Goal: Contribute content: Contribute content

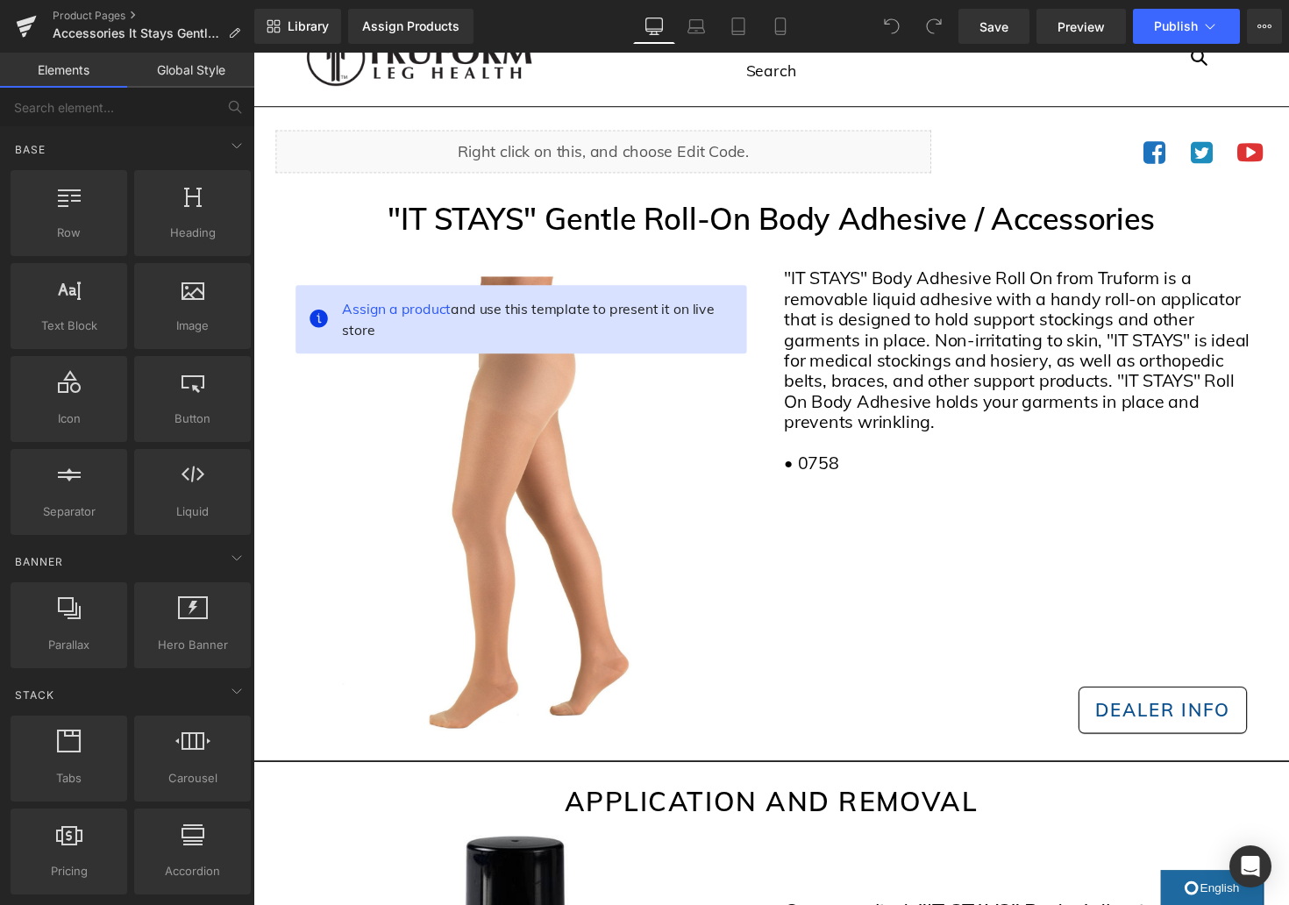
scroll to position [40, 0]
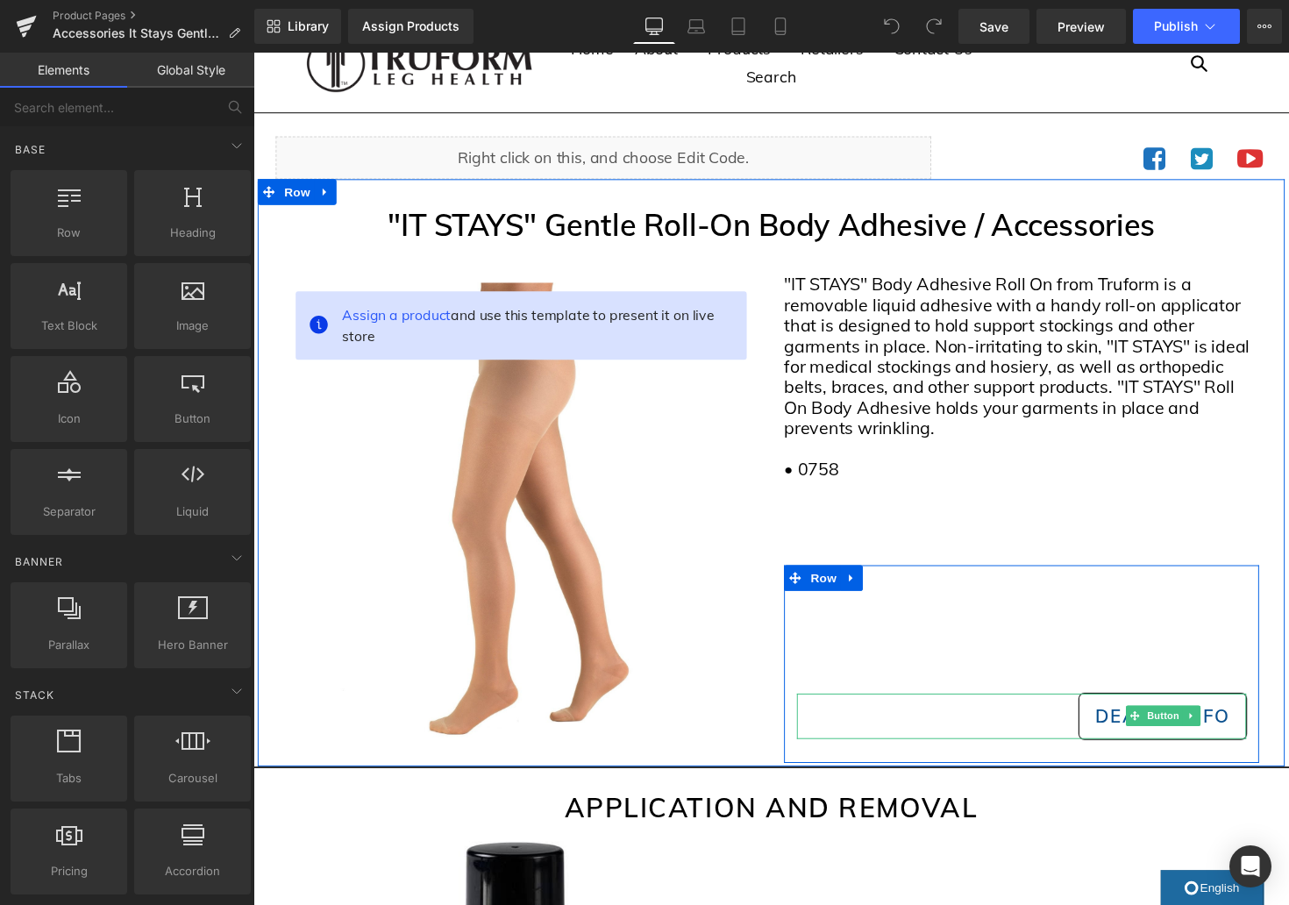
click at [1221, 736] on link at bounding box center [1215, 732] width 18 height 21
click at [1208, 734] on icon at bounding box center [1205, 733] width 10 height 10
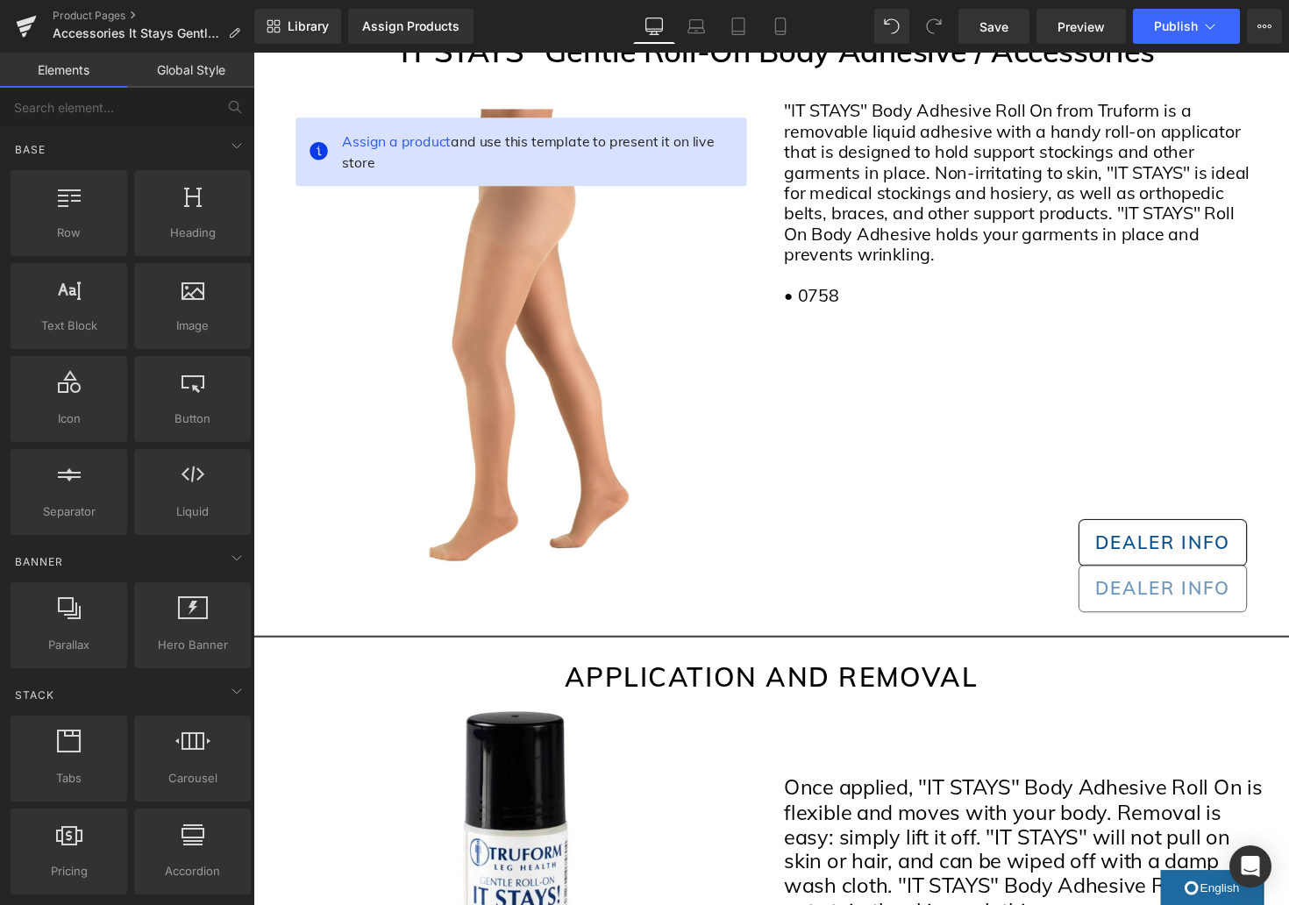
scroll to position [231, 0]
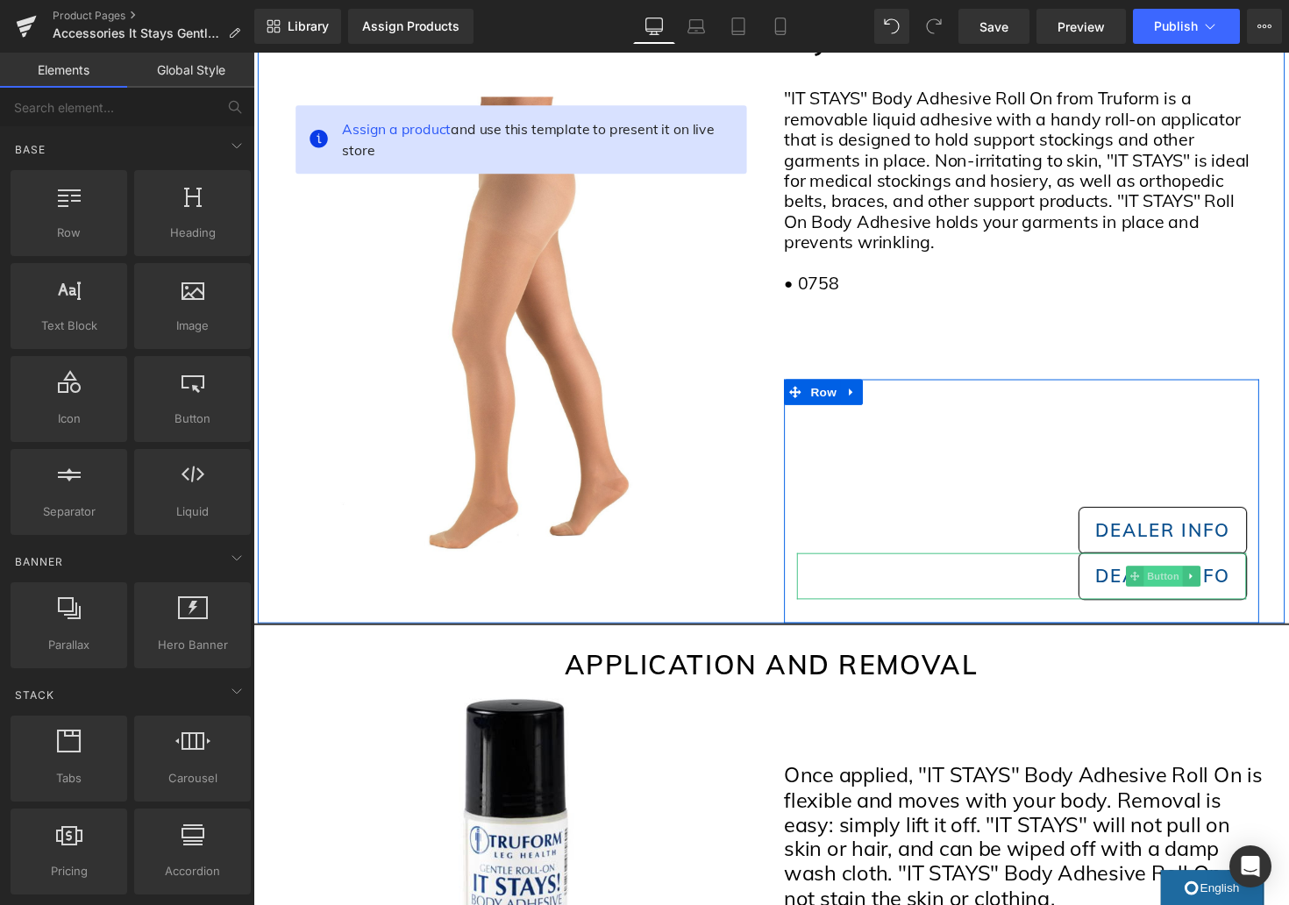
click at [1190, 592] on span "Button" at bounding box center [1185, 589] width 40 height 21
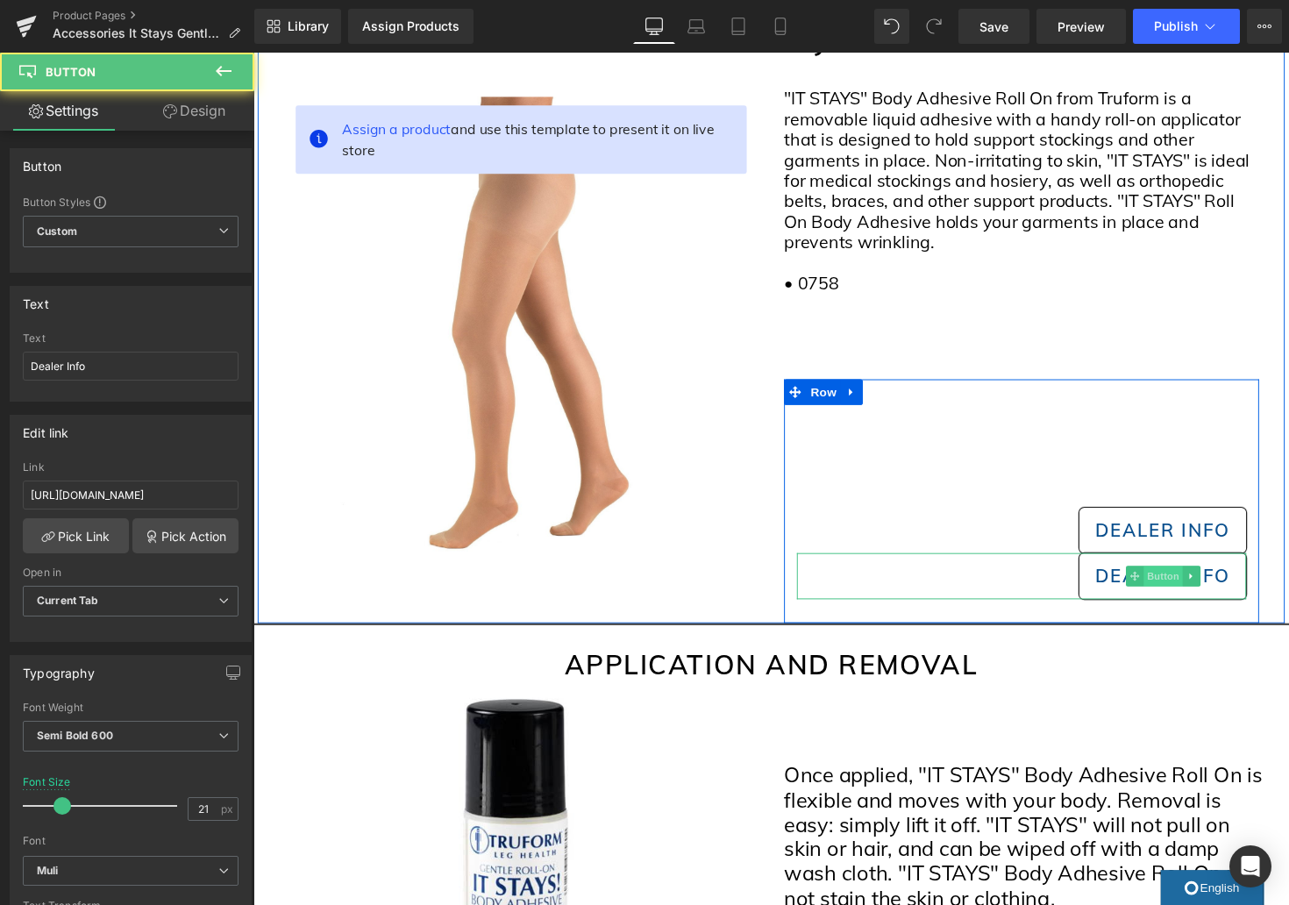
scroll to position [226, 0]
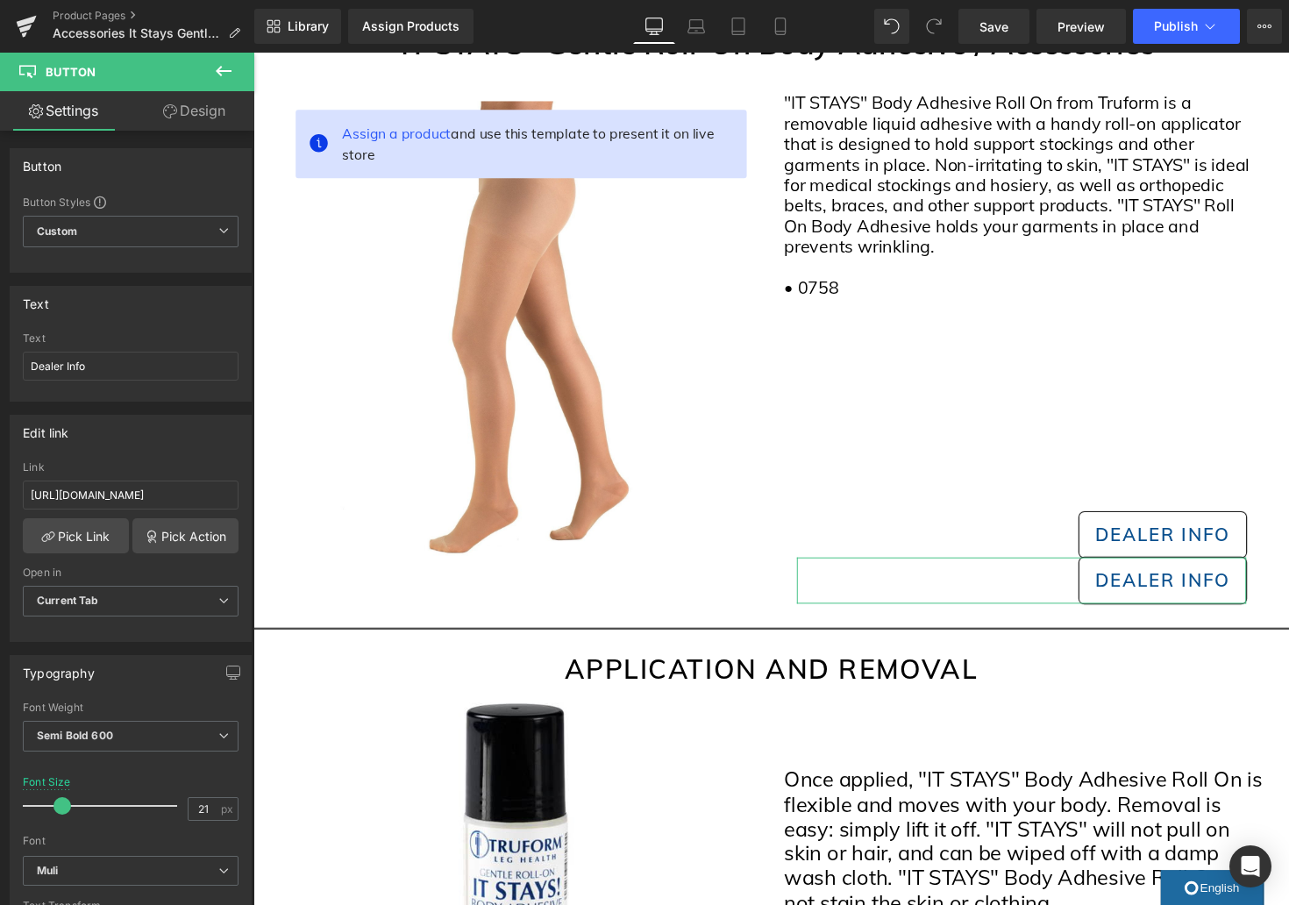
click at [209, 112] on link "Design" at bounding box center [194, 110] width 127 height 39
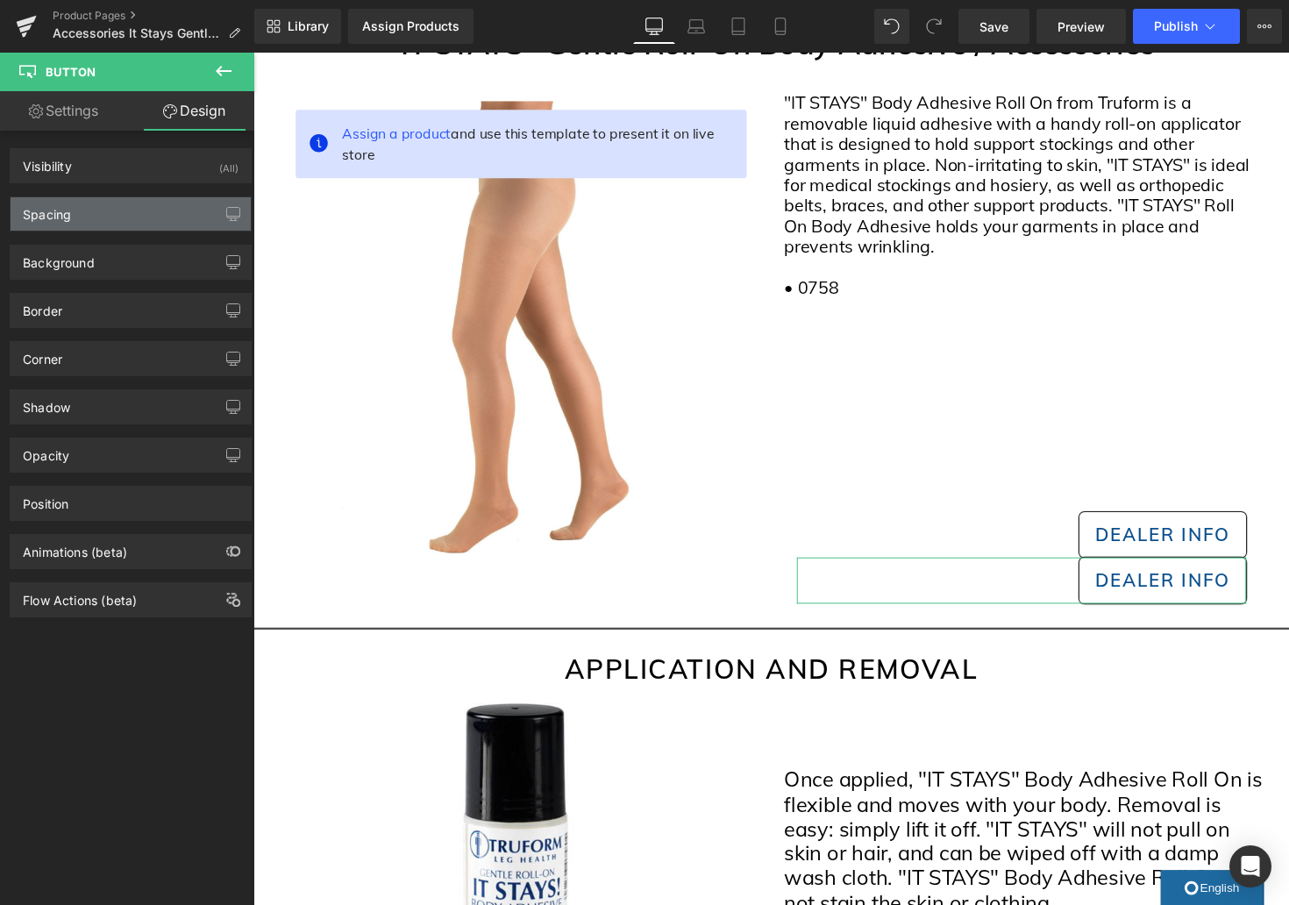
click at [149, 211] on div "Spacing" at bounding box center [131, 213] width 240 height 33
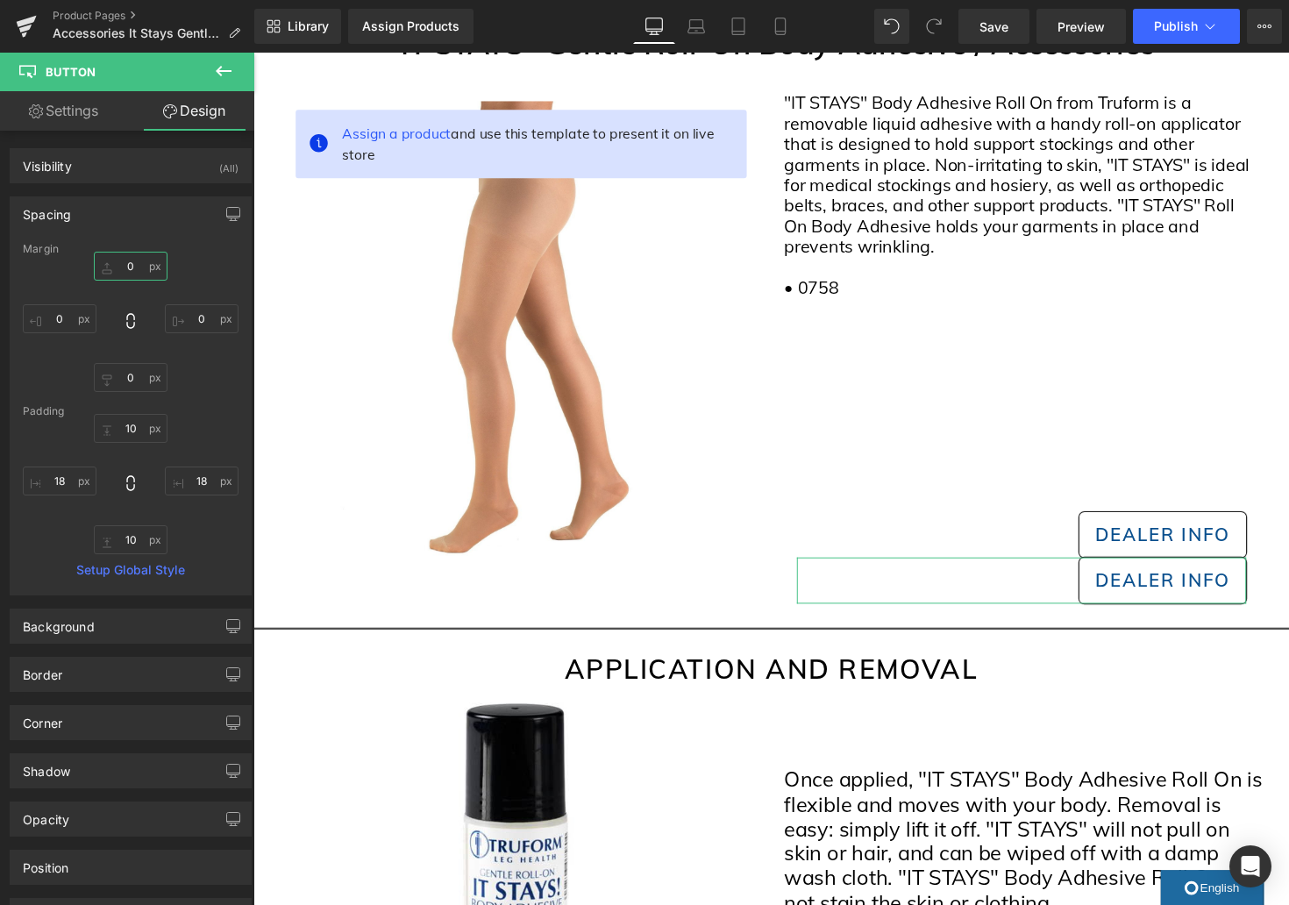
scroll to position [4, 0]
click at [132, 266] on input "0" at bounding box center [131, 262] width 74 height 29
click at [132, 266] on input "0" at bounding box center [131, 266] width 74 height 29
drag, startPoint x: 132, startPoint y: 266, endPoint x: 165, endPoint y: 269, distance: 33.5
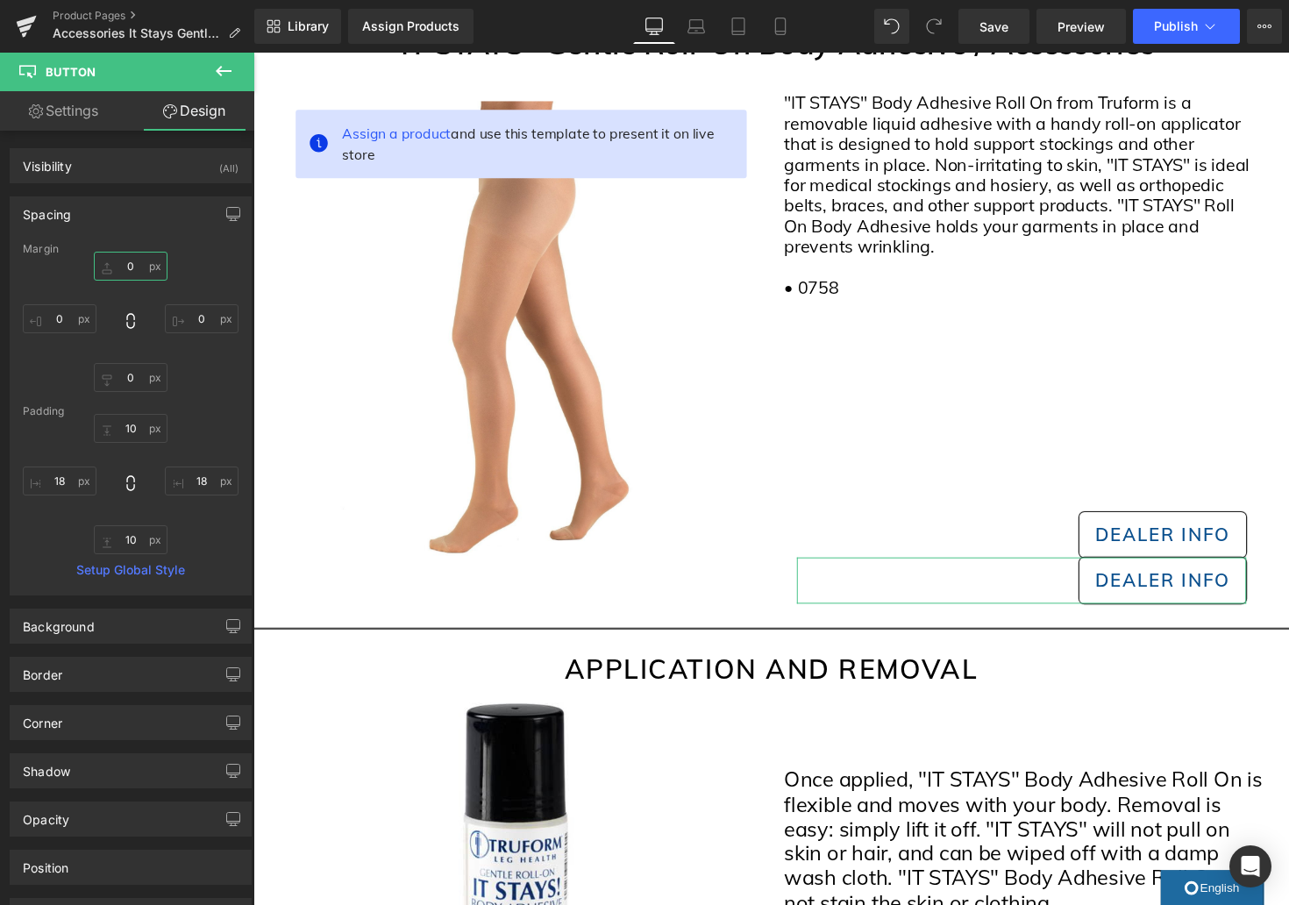
click at [132, 267] on input "0" at bounding box center [131, 266] width 74 height 29
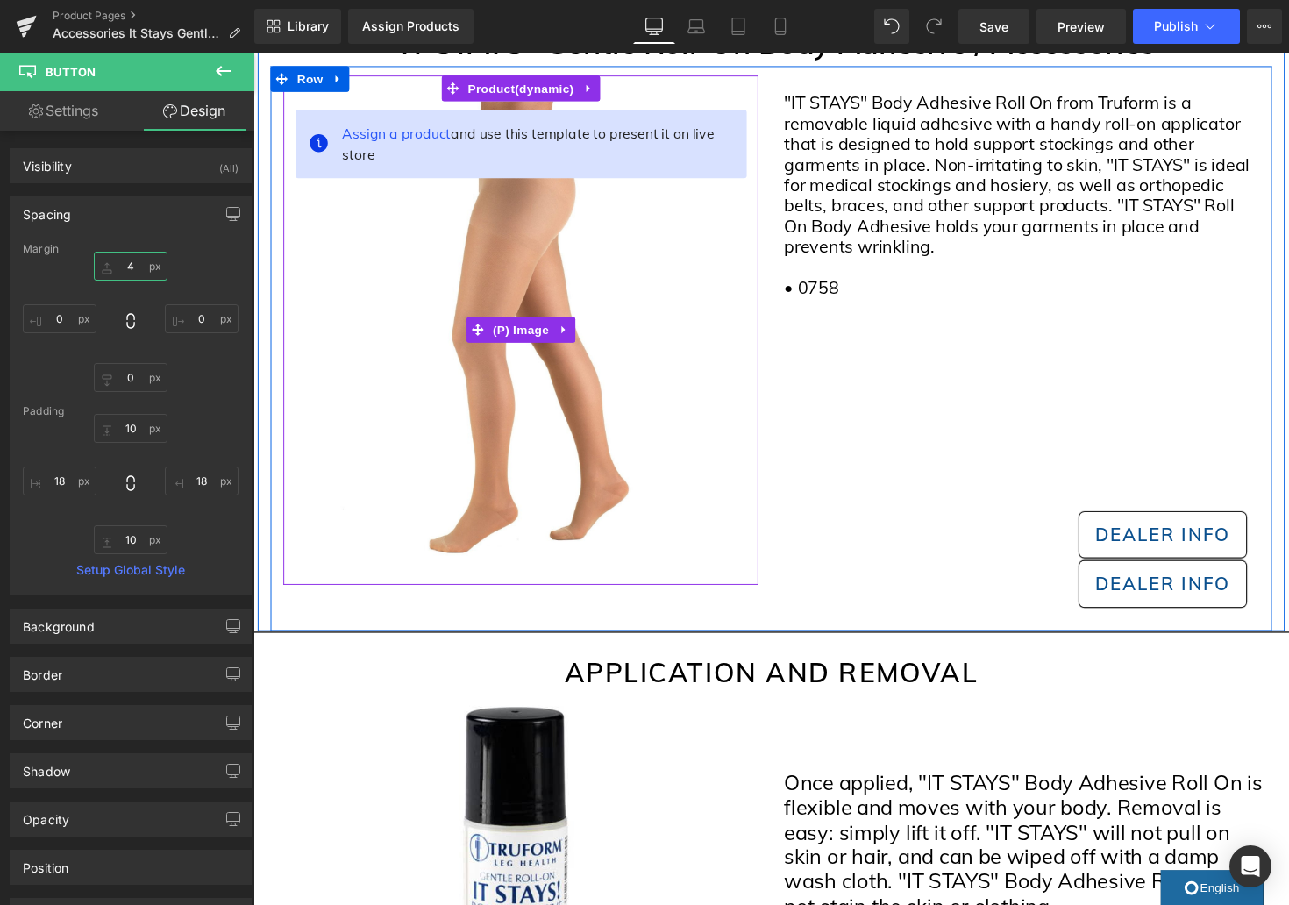
type input "40"
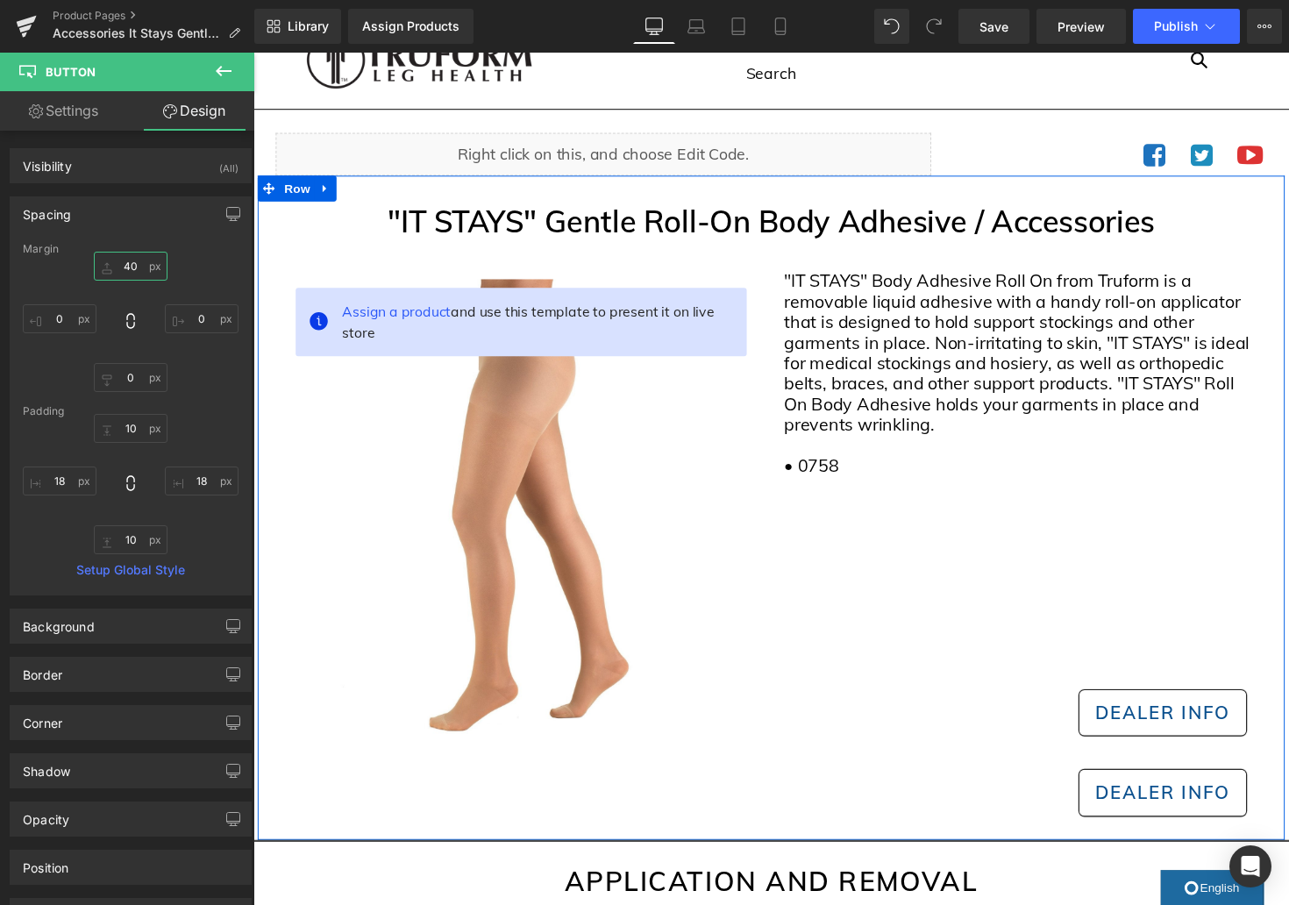
scroll to position [81, 0]
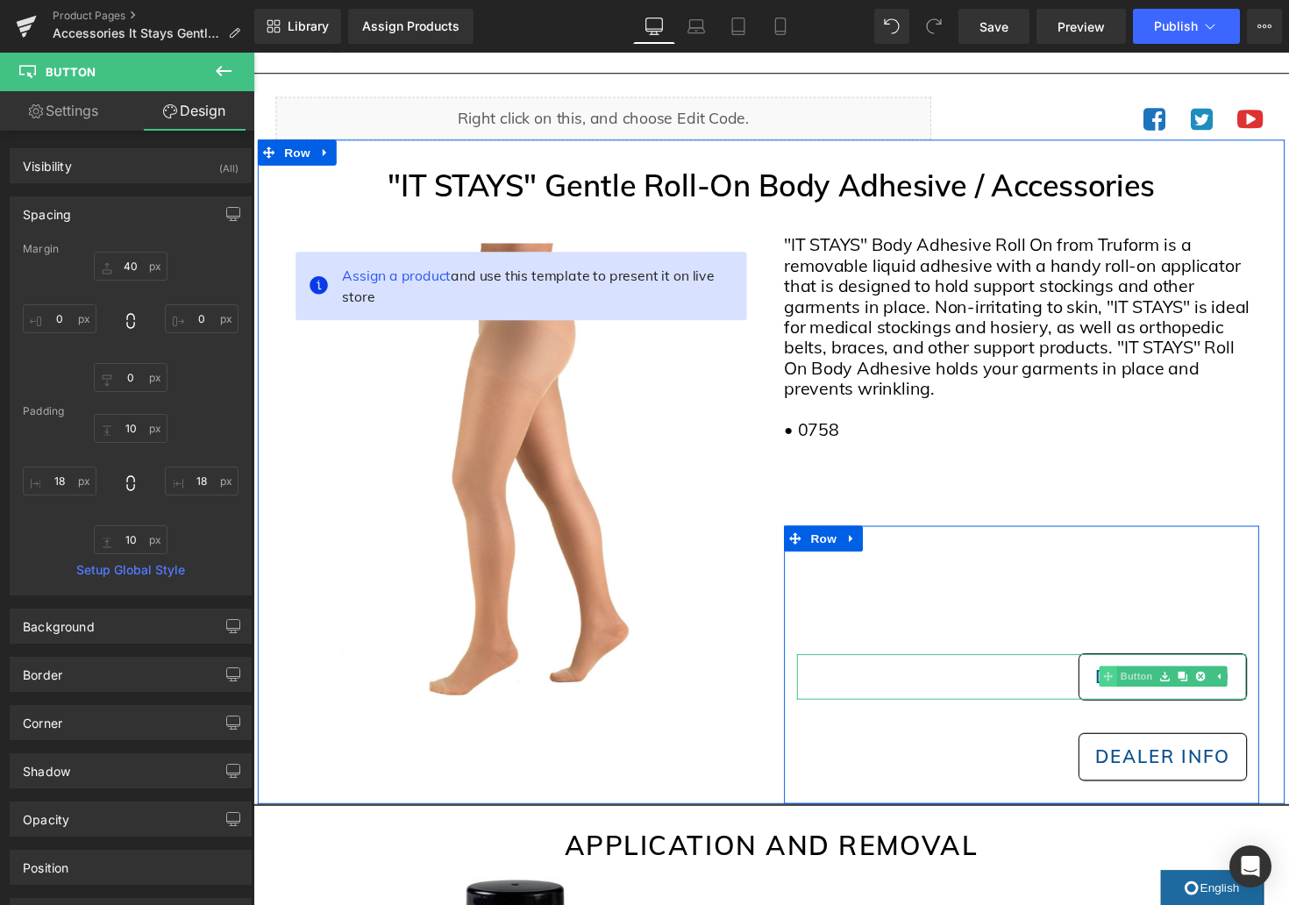
click at [1160, 693] on link "Button" at bounding box center [1149, 691] width 58 height 21
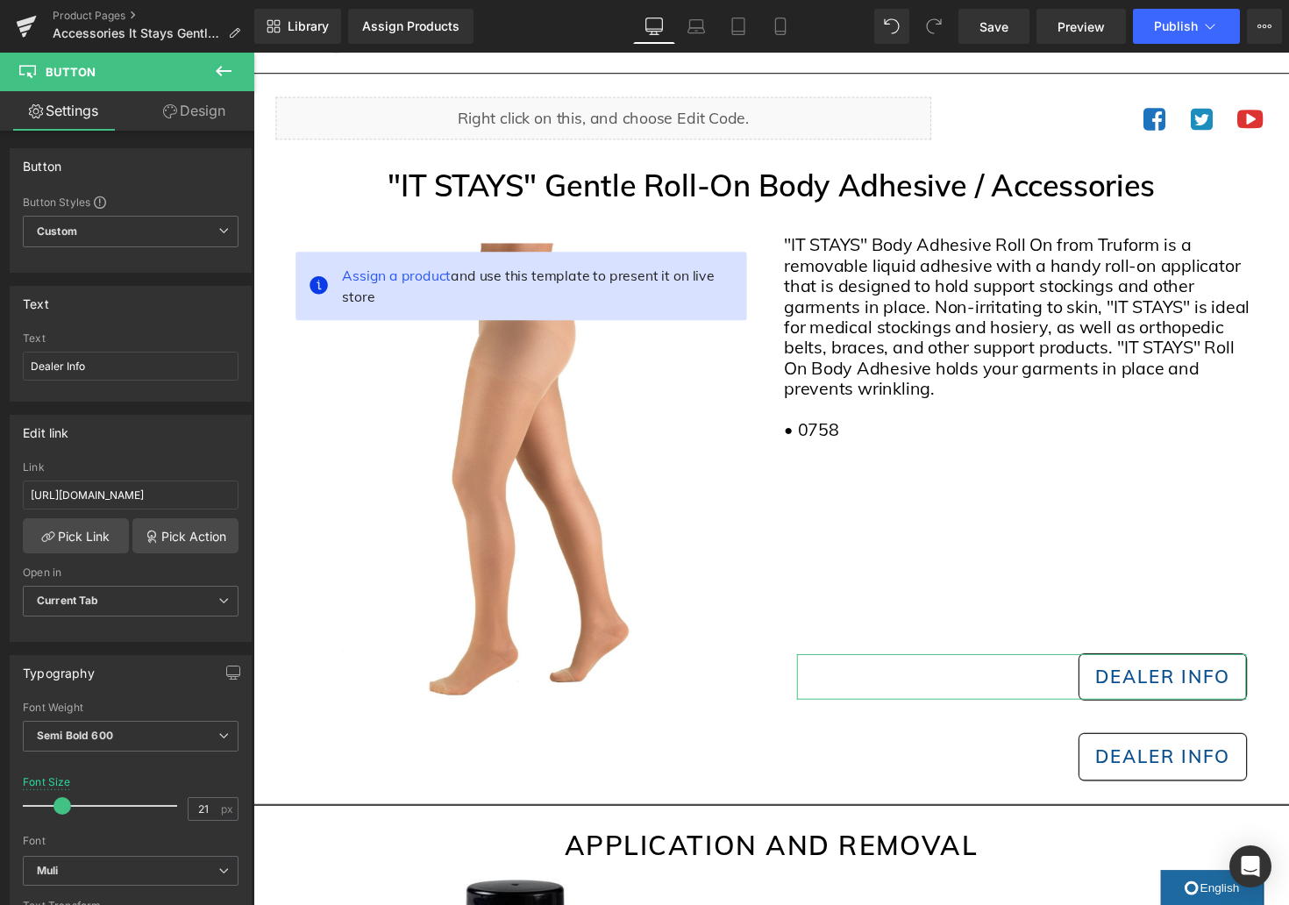
click at [210, 103] on link "Design" at bounding box center [194, 110] width 127 height 39
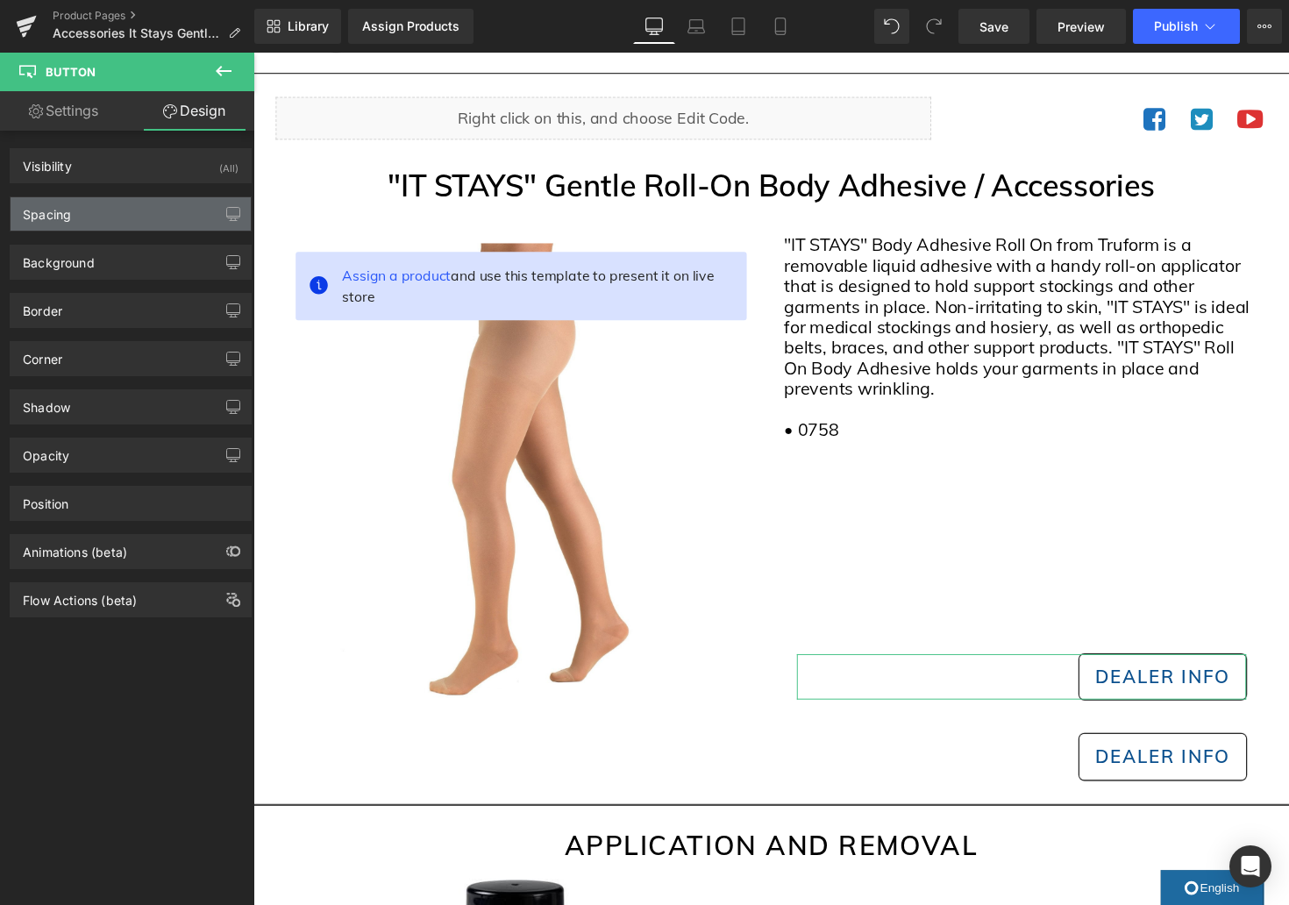
click at [135, 216] on div "Spacing" at bounding box center [131, 213] width 240 height 33
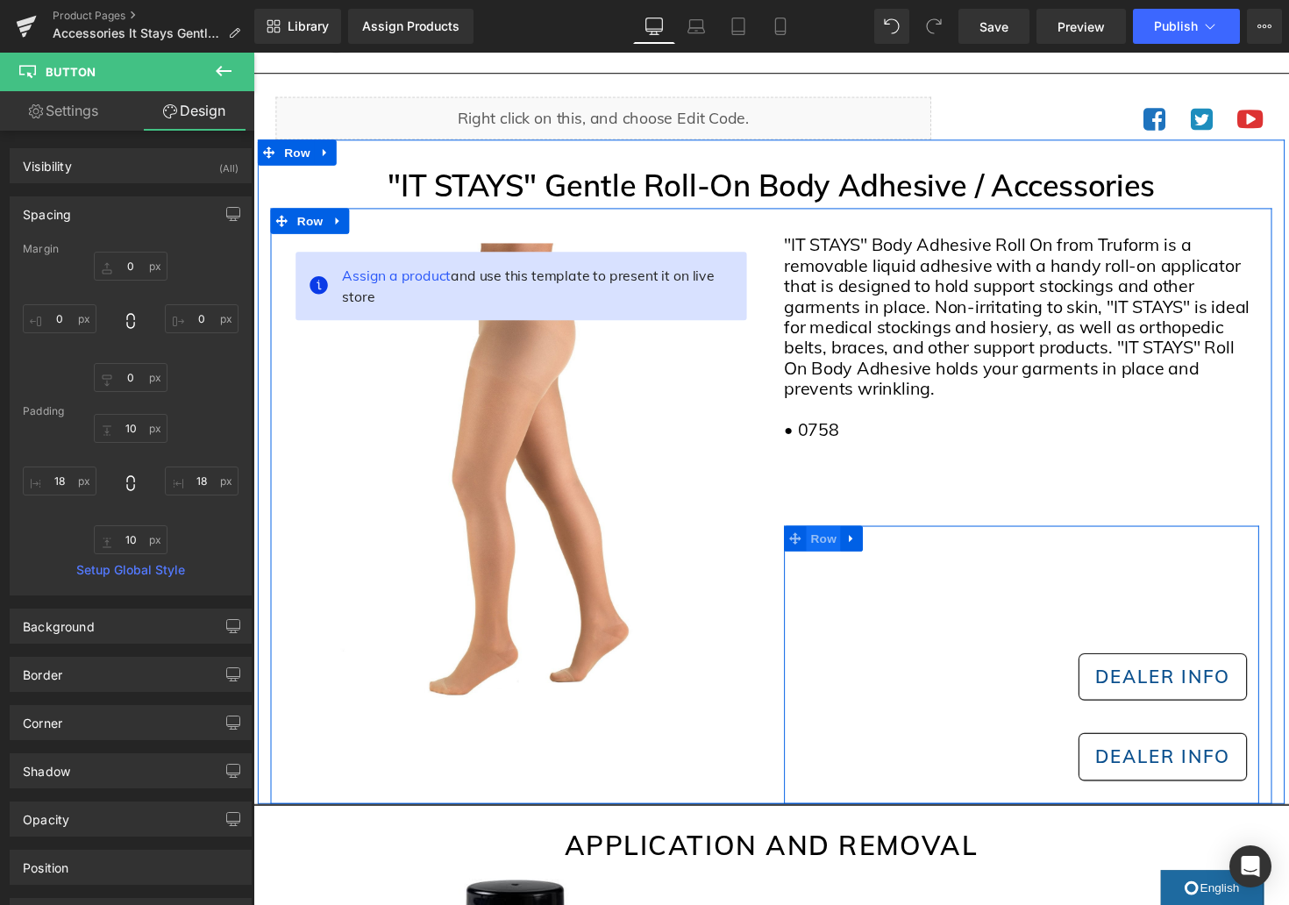
click at [834, 553] on span "Row" at bounding box center [837, 551] width 35 height 26
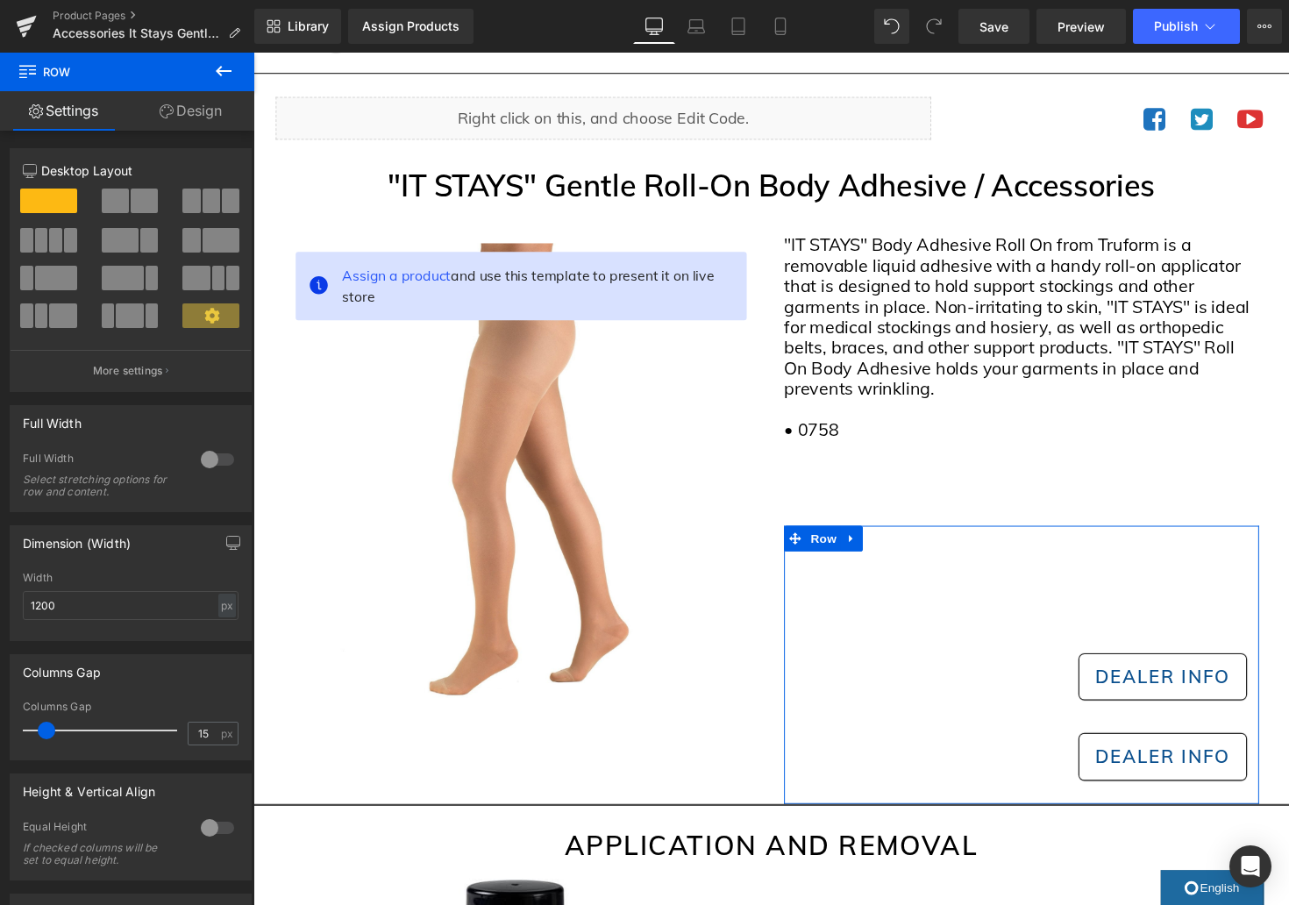
click at [210, 112] on link "Design" at bounding box center [190, 110] width 127 height 39
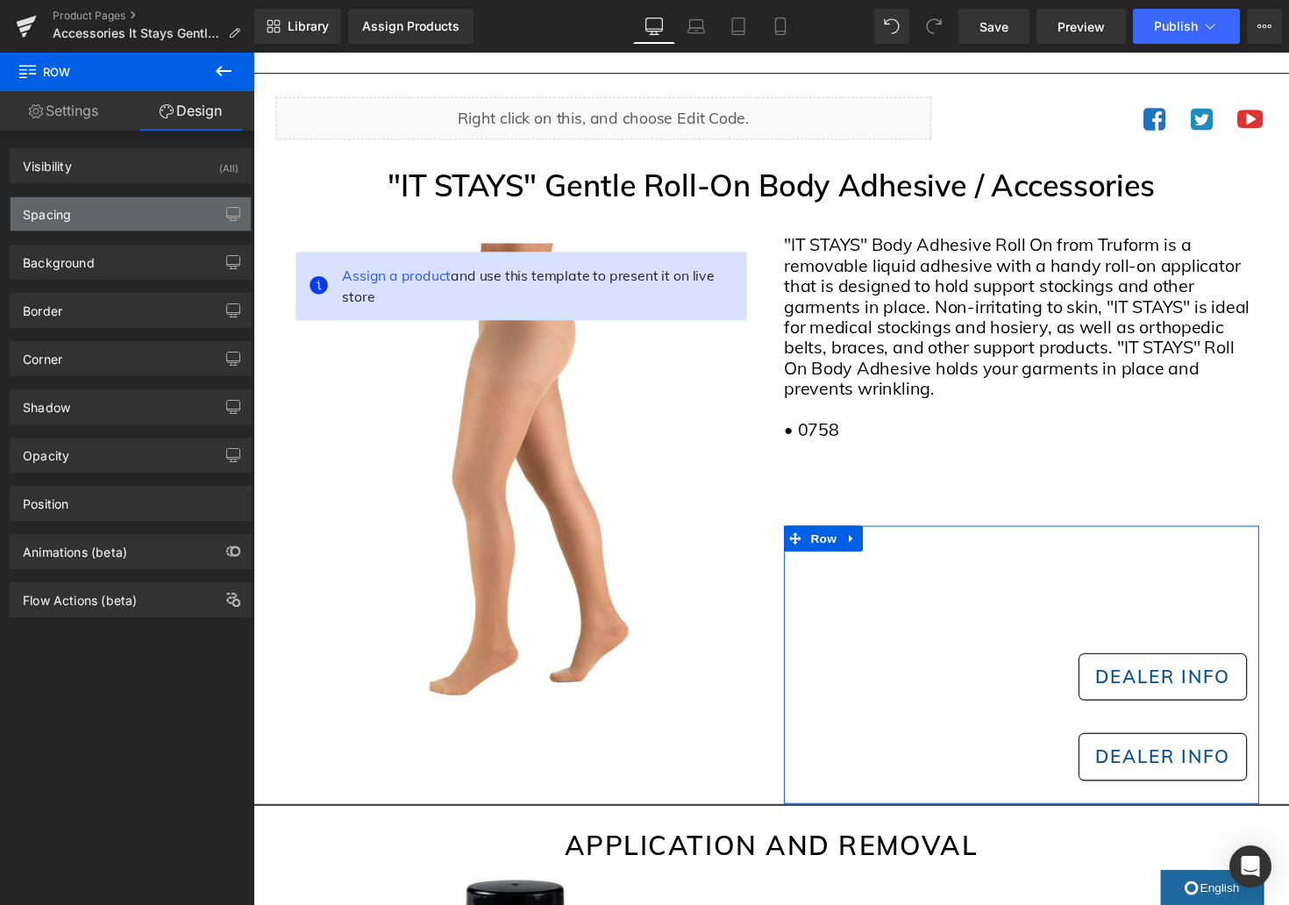
click at [160, 227] on div "Spacing" at bounding box center [131, 213] width 240 height 33
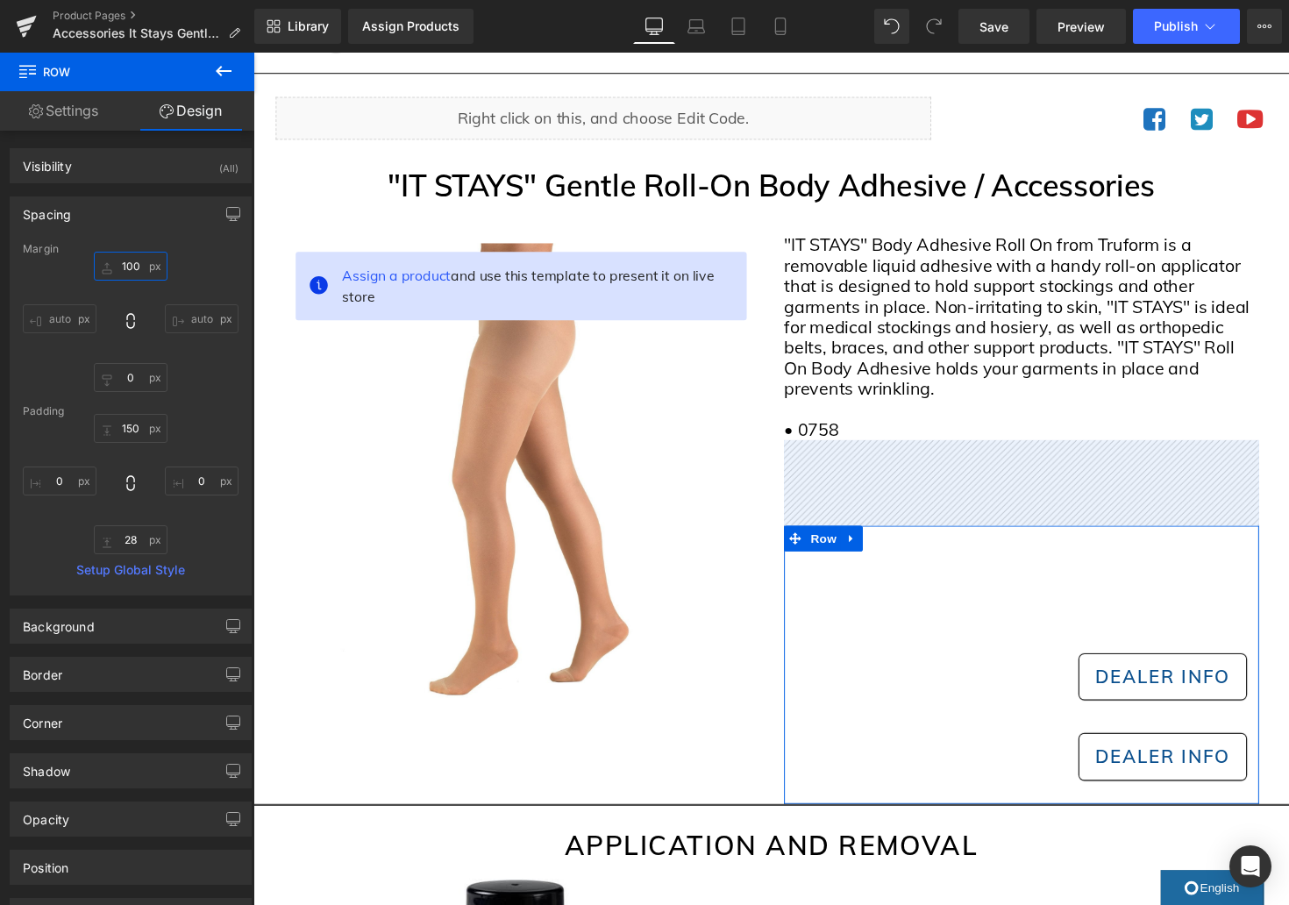
click at [129, 268] on input "100" at bounding box center [131, 266] width 74 height 29
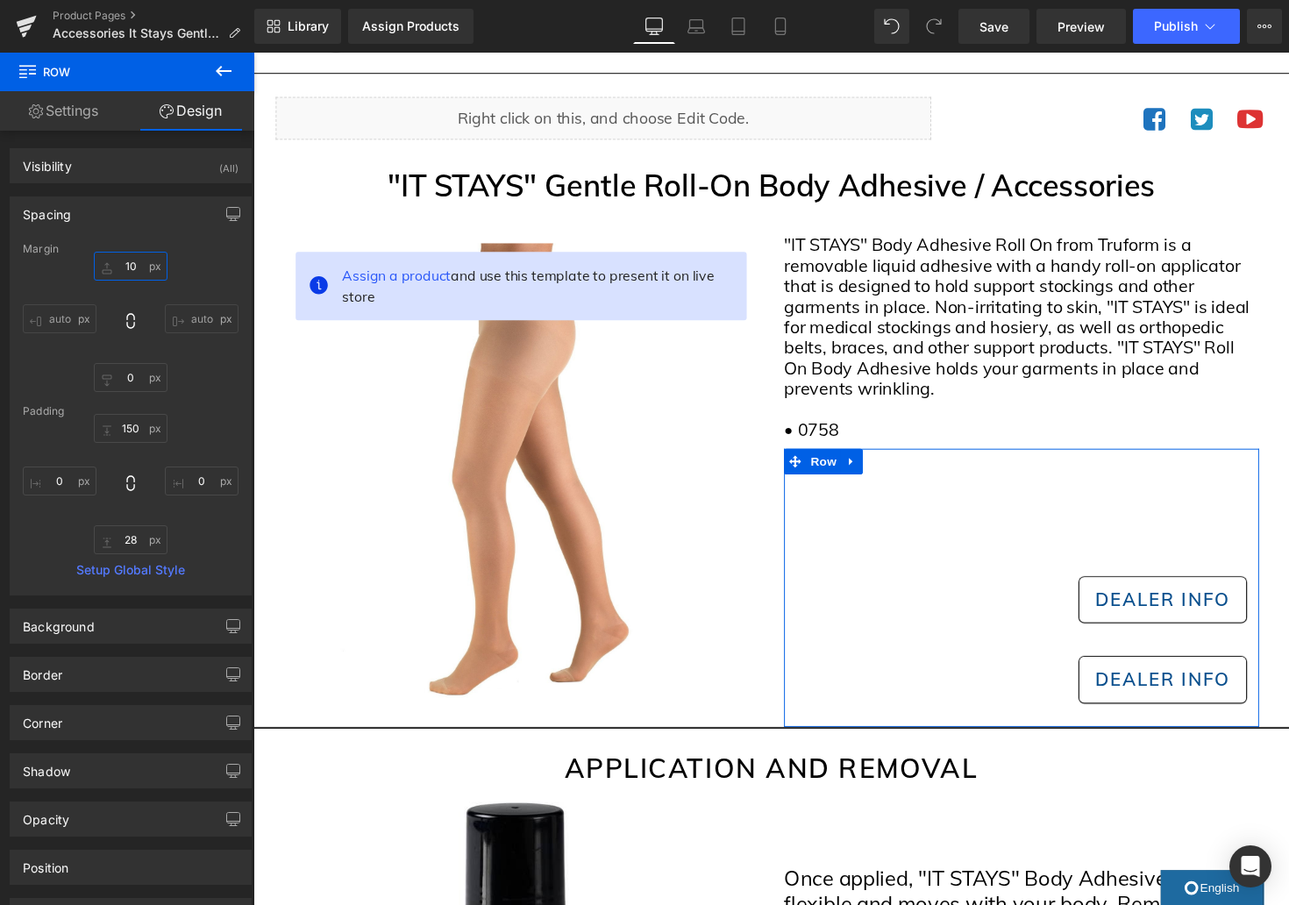
type input "1"
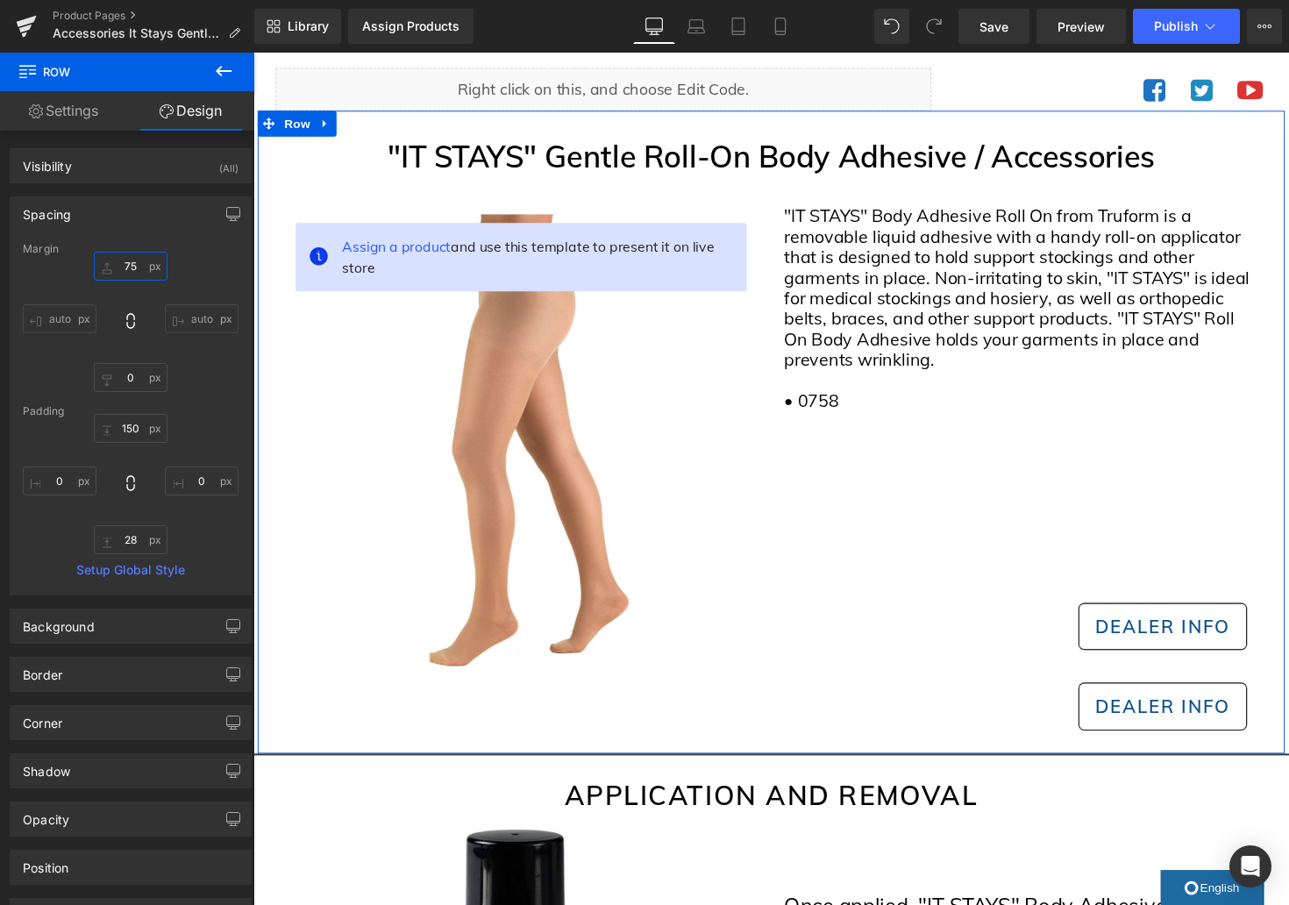
scroll to position [110, 0]
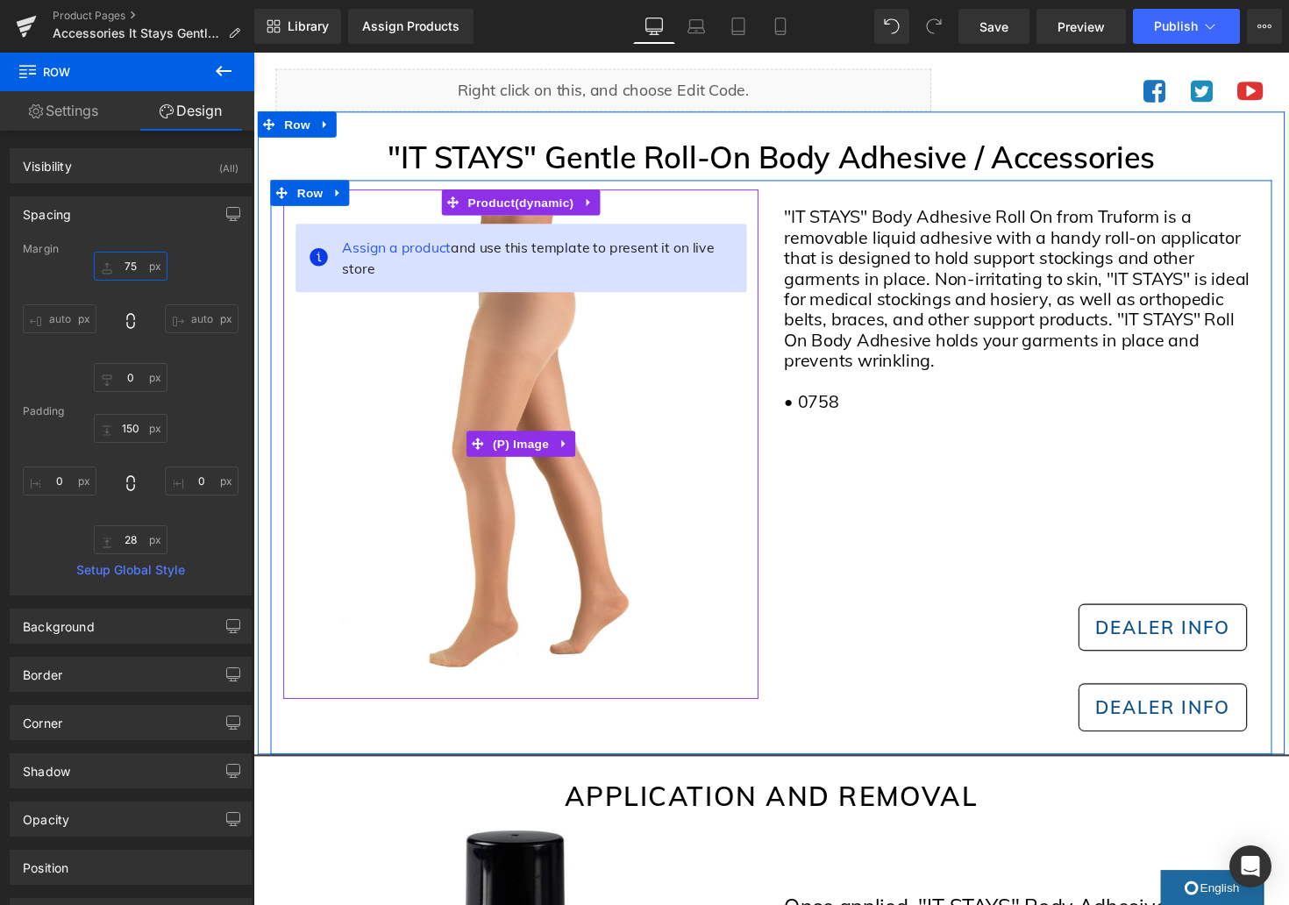
type input "7"
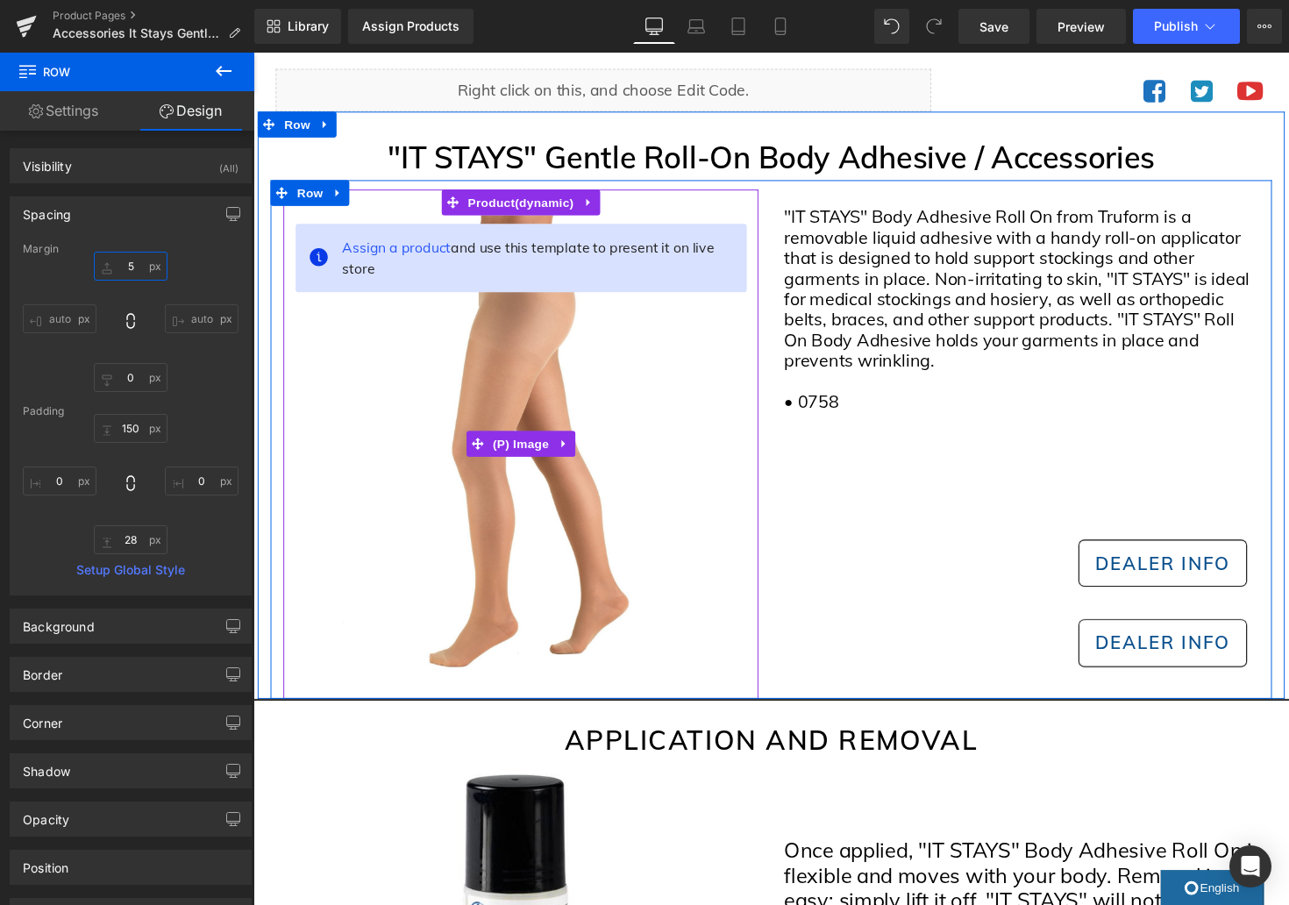
type input "50"
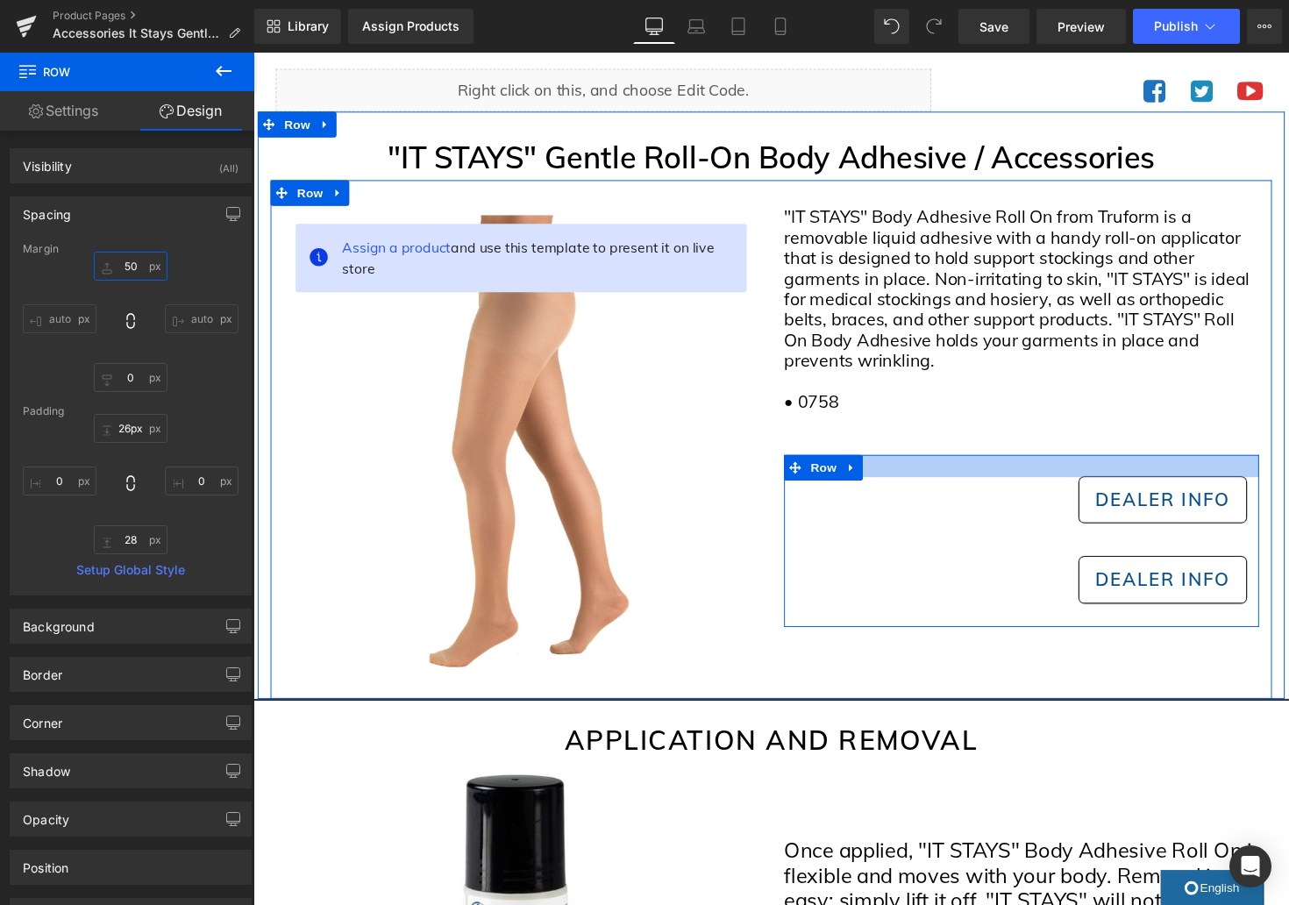
drag, startPoint x: 1113, startPoint y: 588, endPoint x: 1114, endPoint y: 480, distance: 108.7
click at [1114, 479] on div at bounding box center [1040, 476] width 487 height 23
type input "25px"
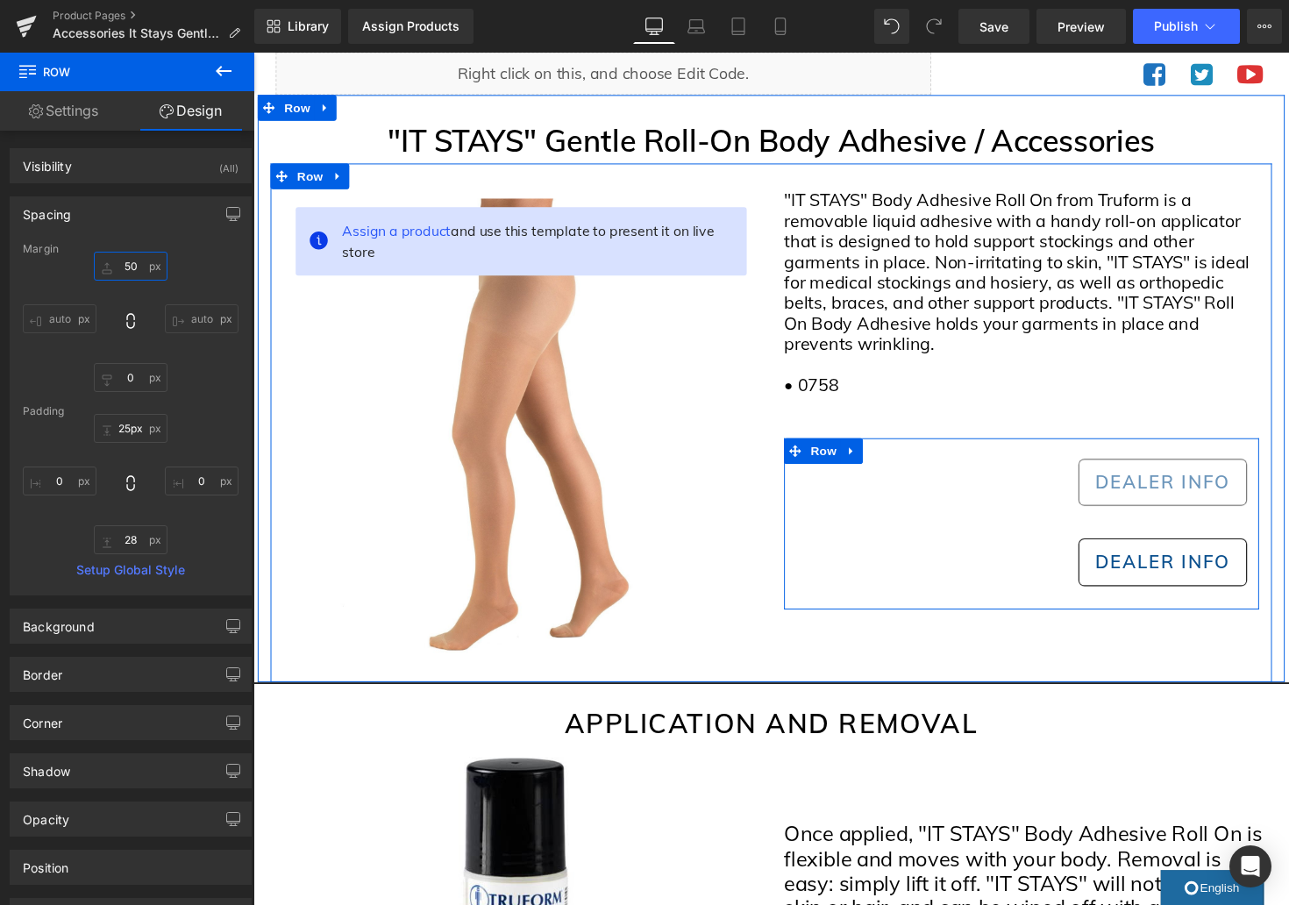
scroll to position [127, 0]
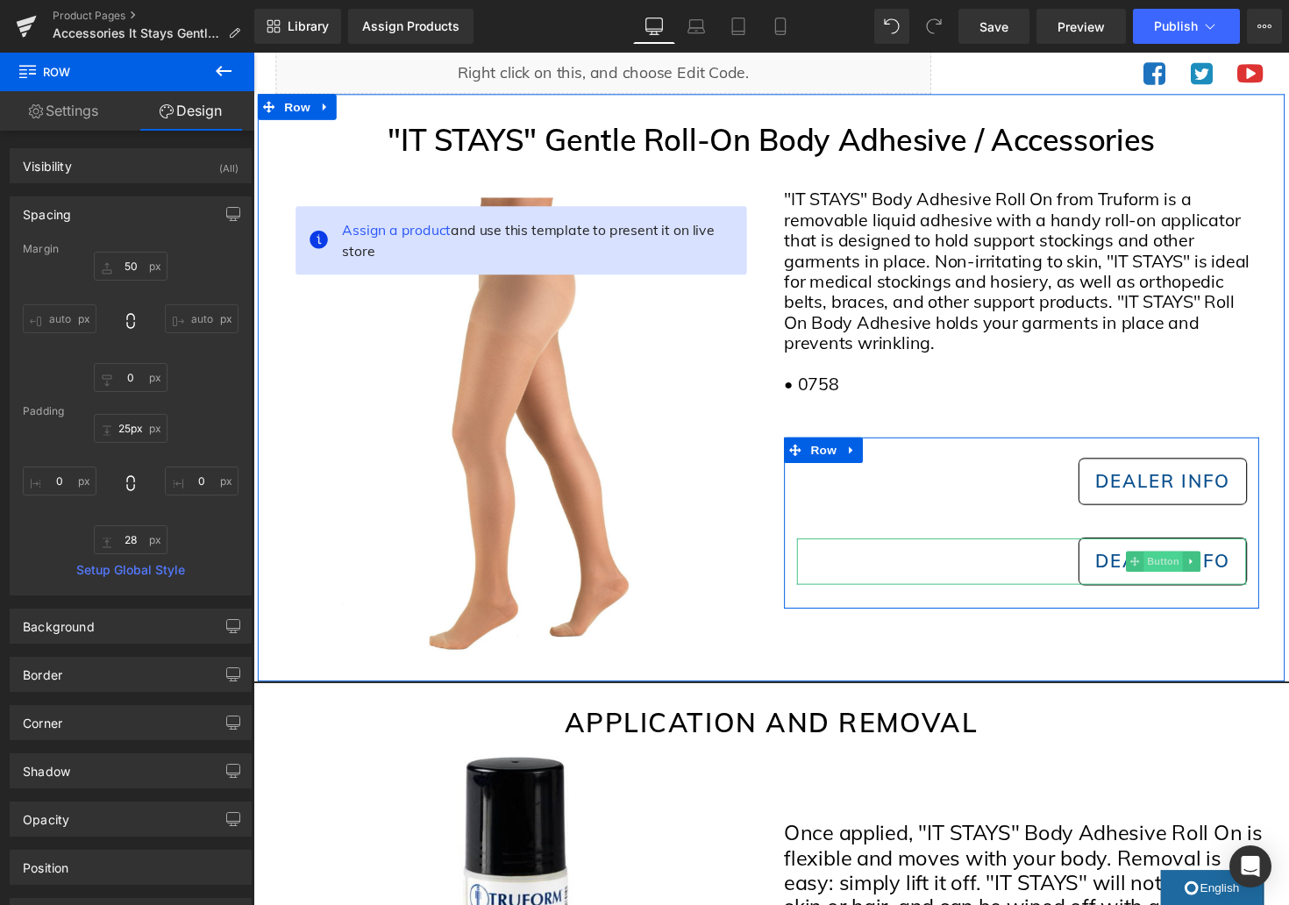
click at [1183, 575] on span "Button" at bounding box center [1185, 574] width 40 height 21
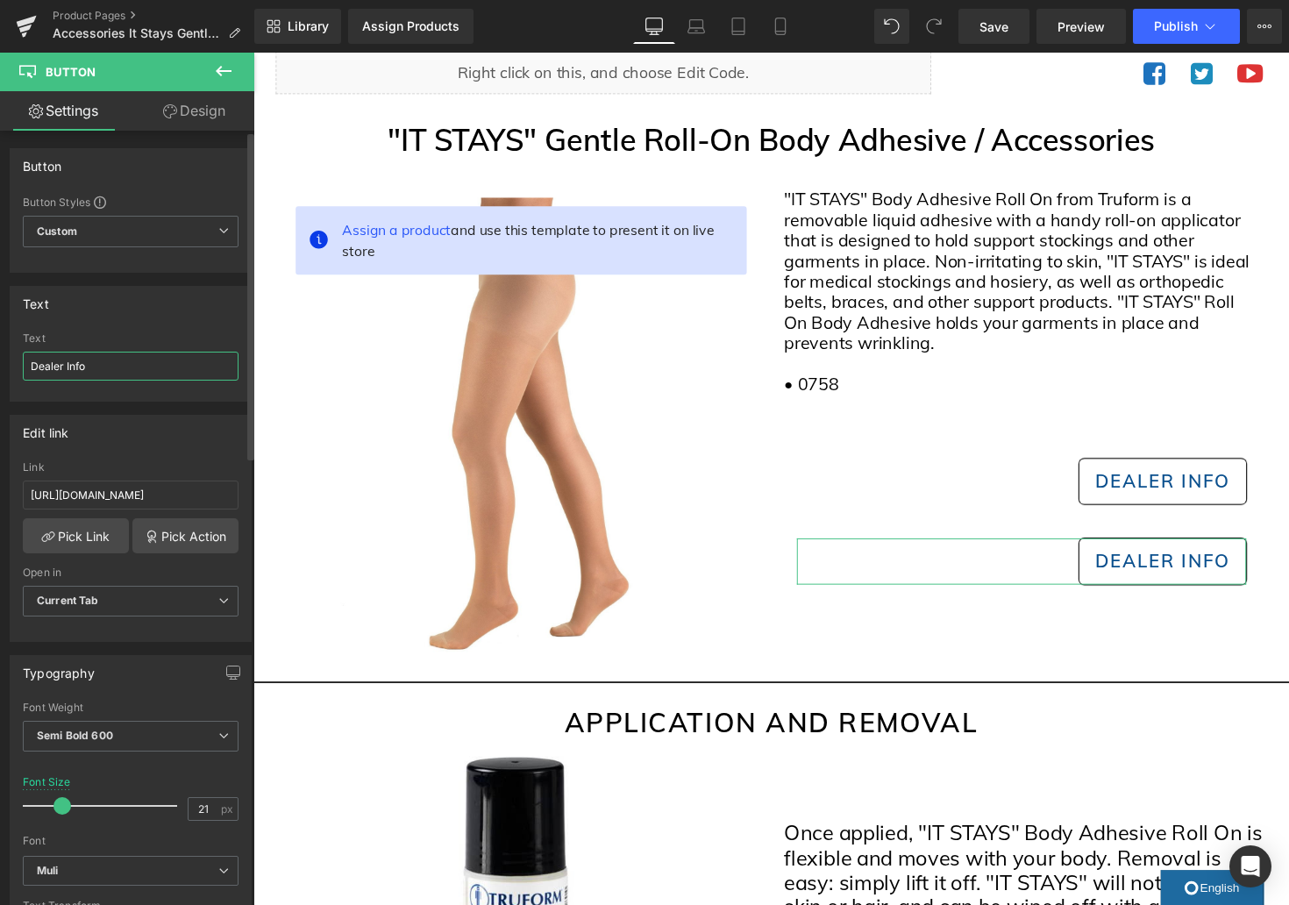
click at [115, 369] on input "Dealer Info" at bounding box center [131, 366] width 216 height 29
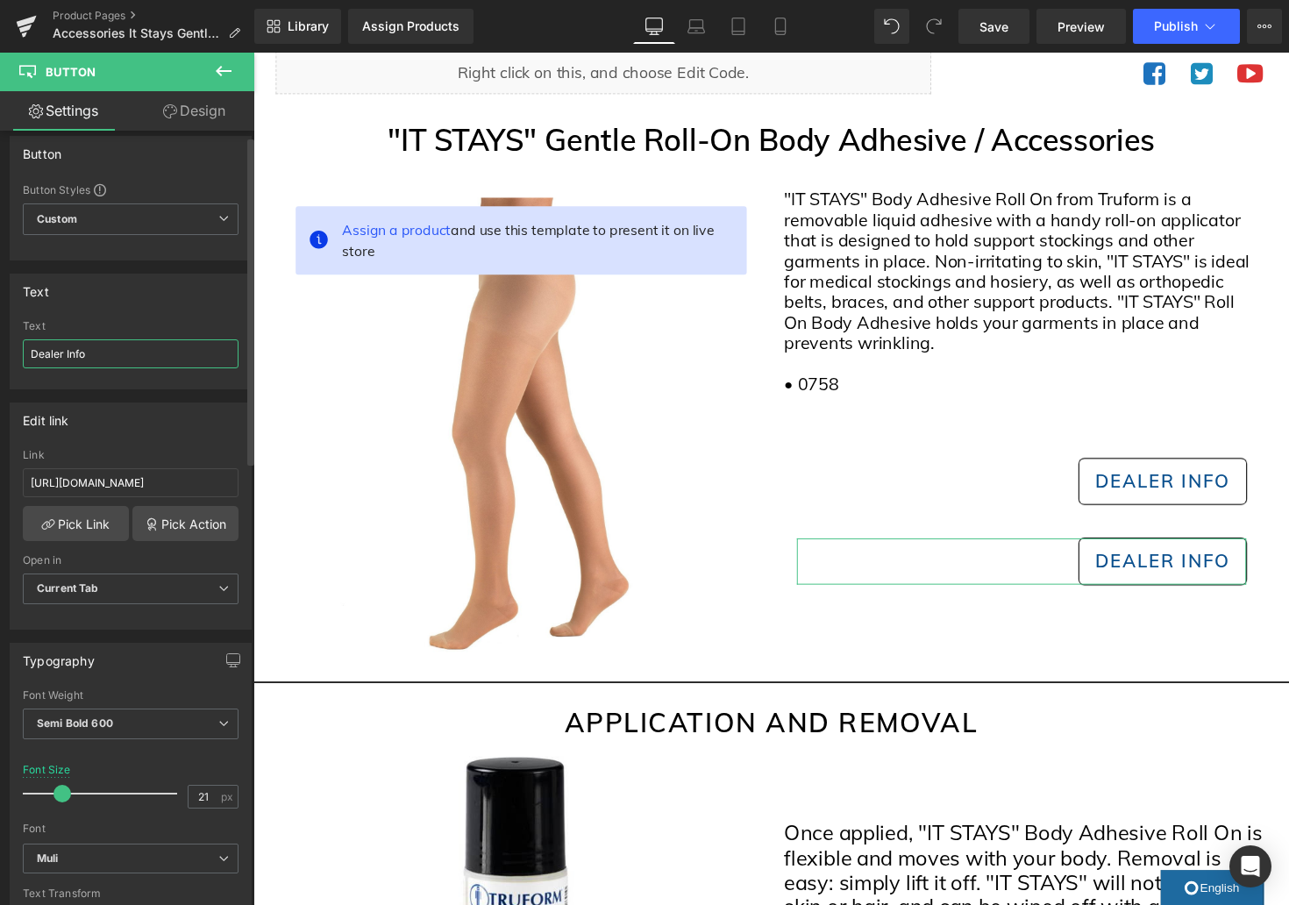
scroll to position [11, 0]
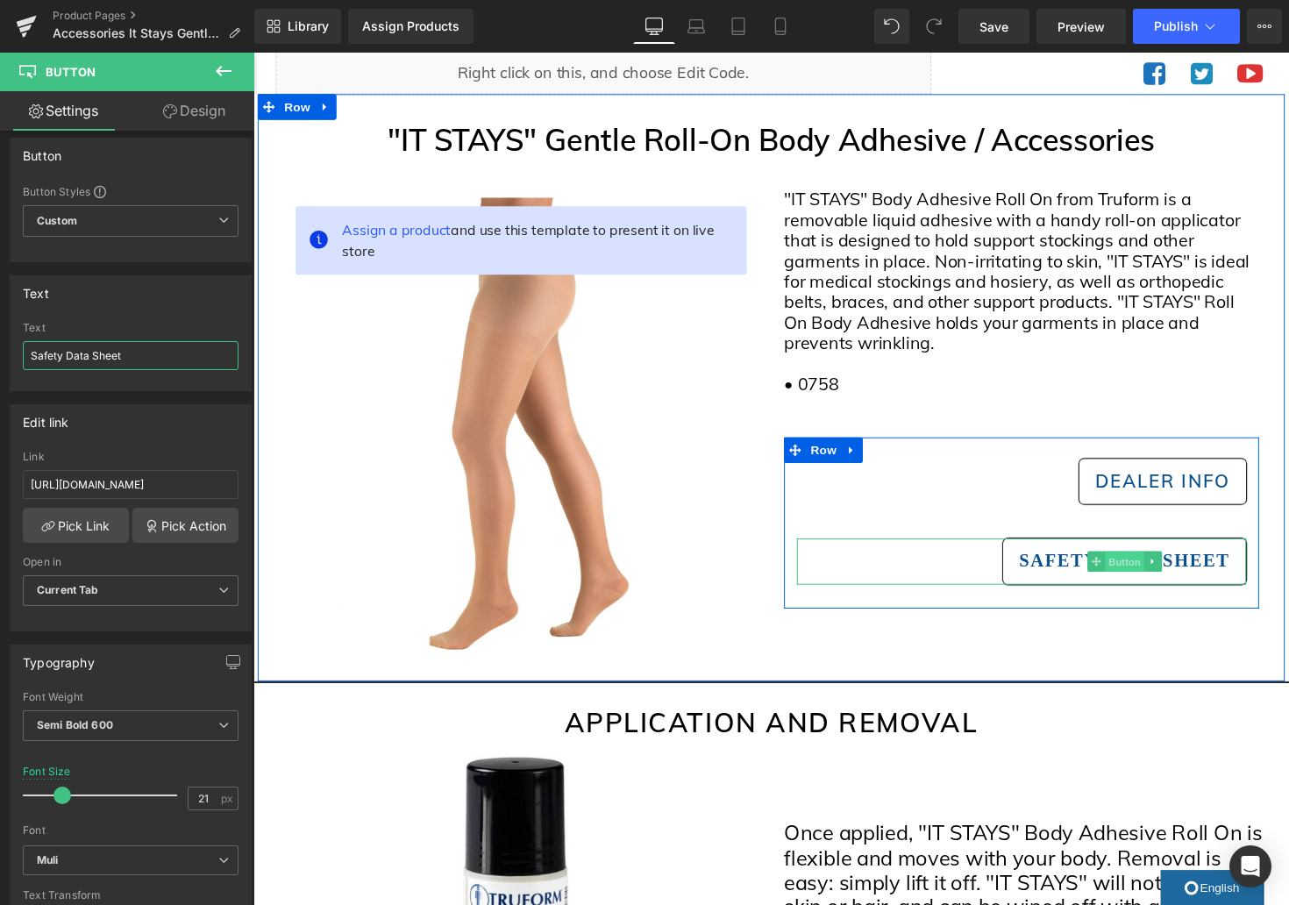
click at [1157, 573] on span "Button" at bounding box center [1146, 575] width 40 height 21
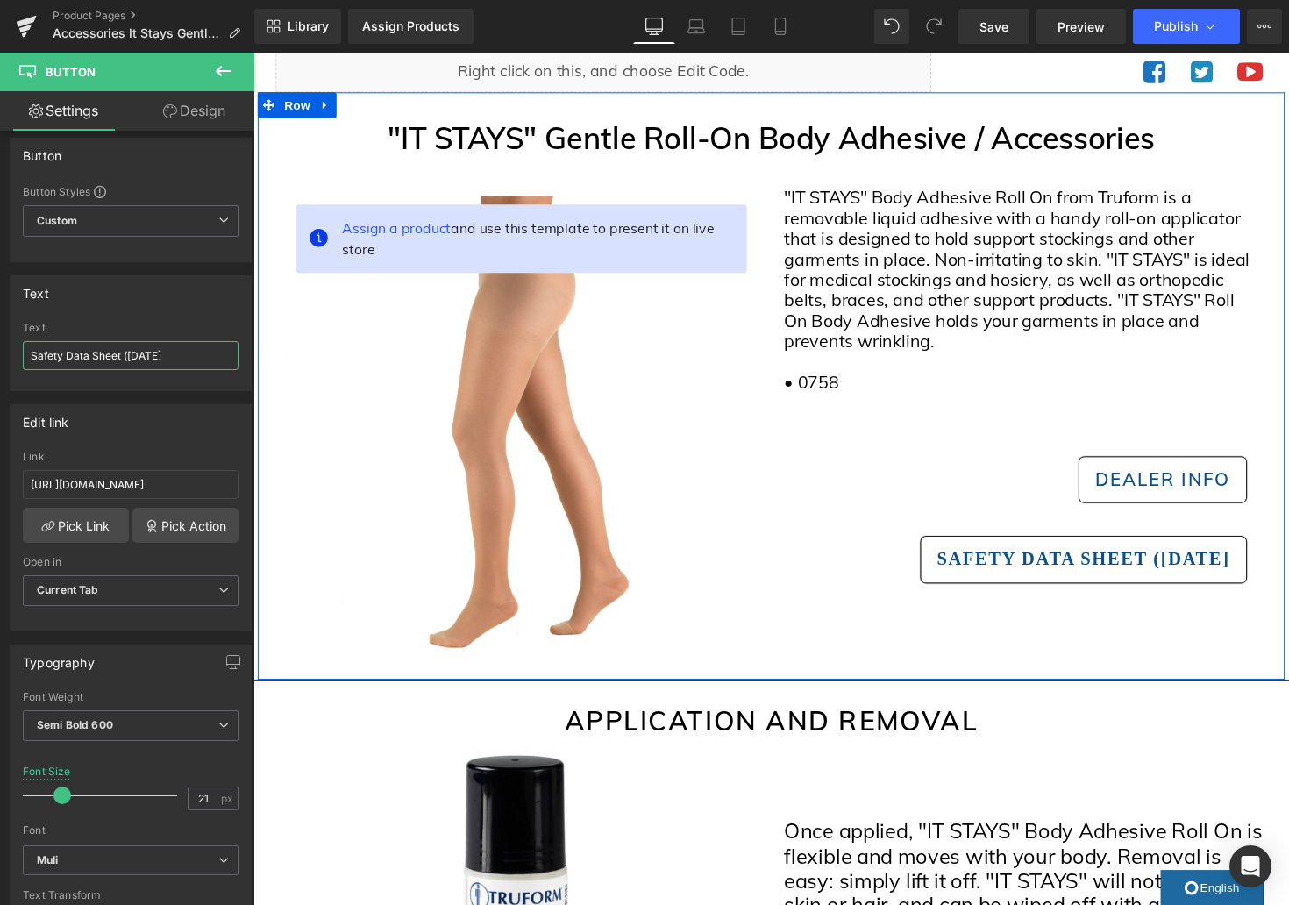
scroll to position [89, 0]
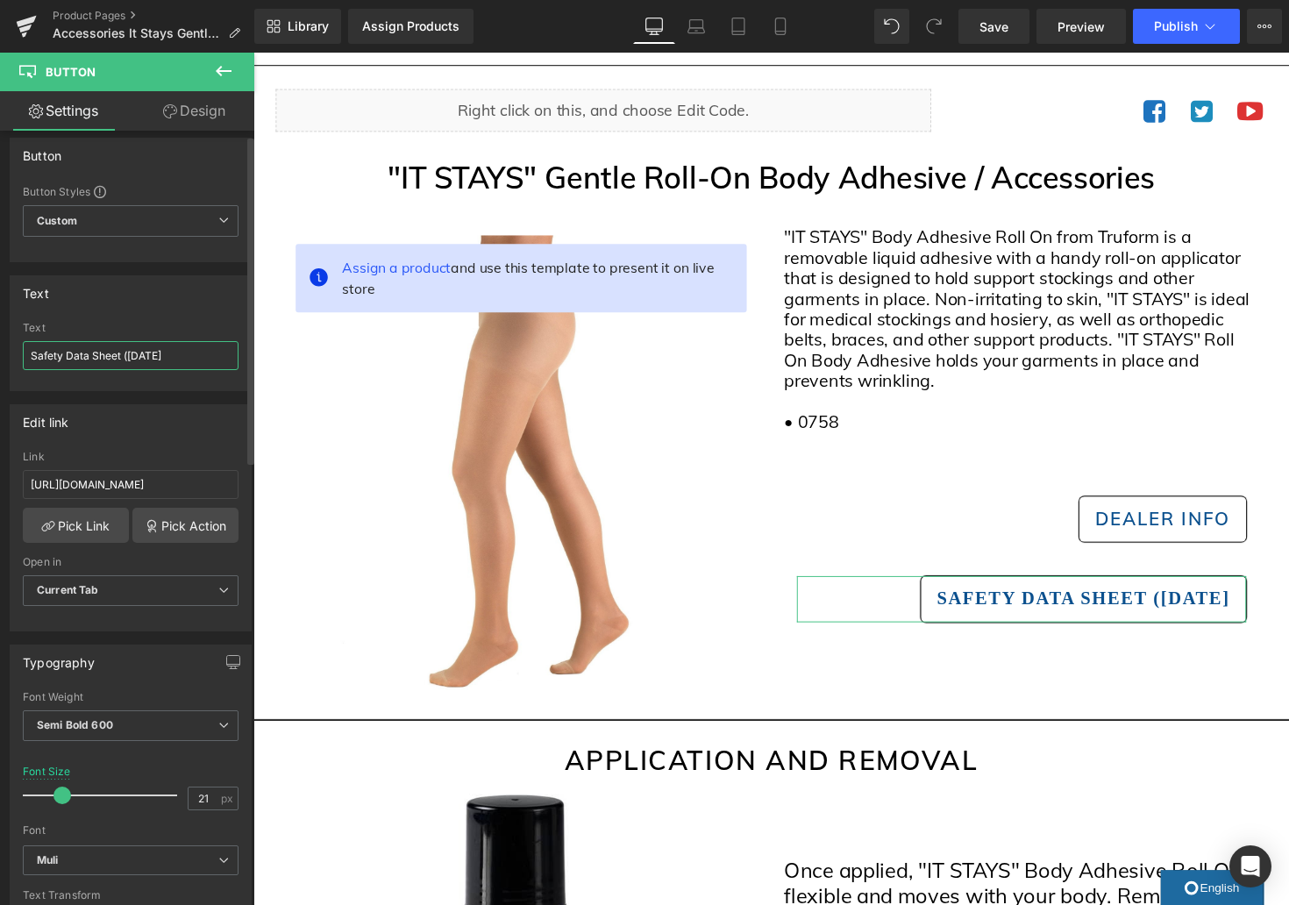
drag, startPoint x: 122, startPoint y: 355, endPoint x: 159, endPoint y: 380, distance: 44.3
click at [122, 355] on input "Safety Data Sheet ([DATE]" at bounding box center [131, 355] width 216 height 29
drag, startPoint x: 190, startPoint y: 359, endPoint x: 132, endPoint y: 363, distance: 58.9
click at [123, 360] on input "Safety Data Sheet ([DATE]" at bounding box center [131, 357] width 216 height 29
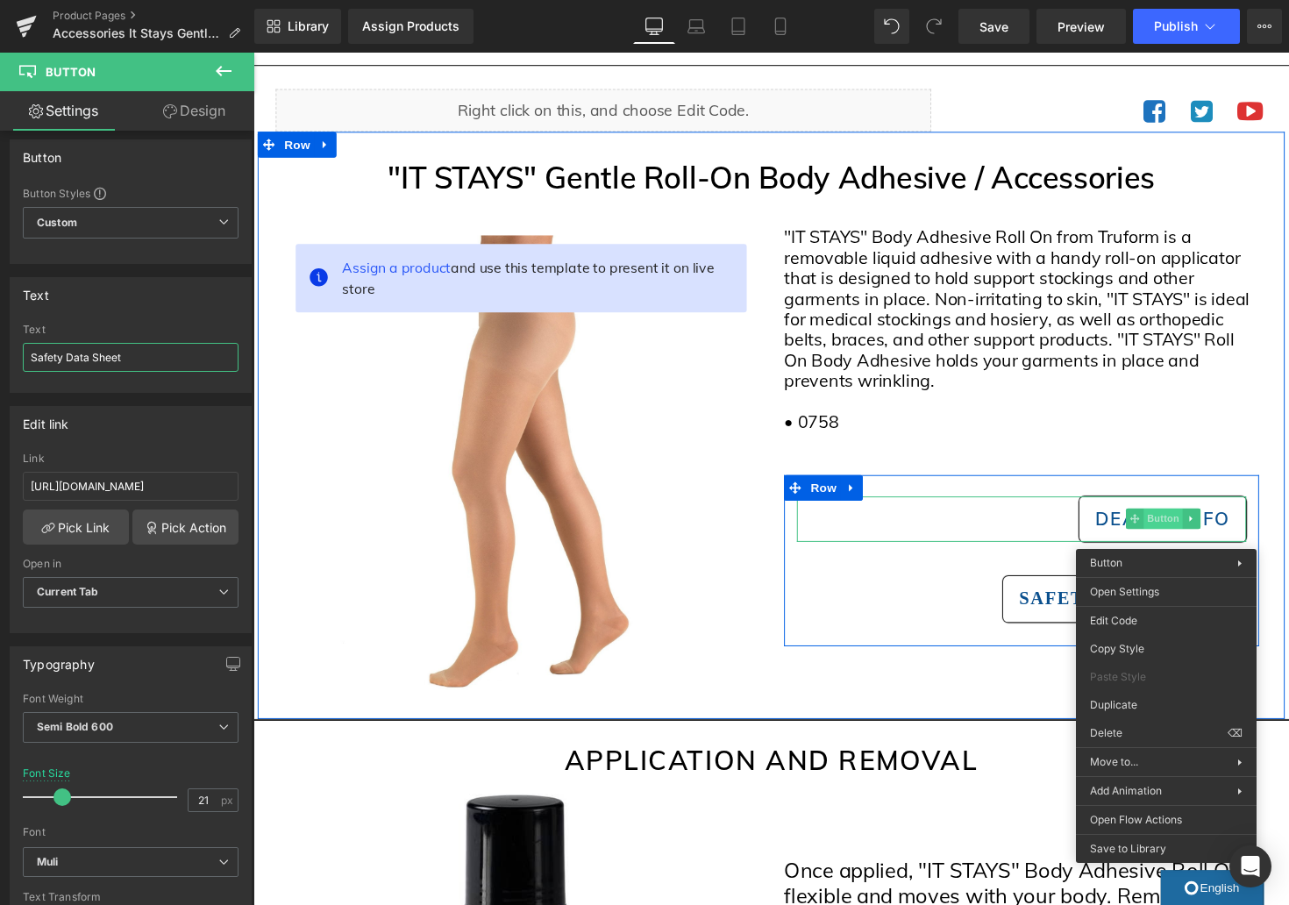
scroll to position [89, 0]
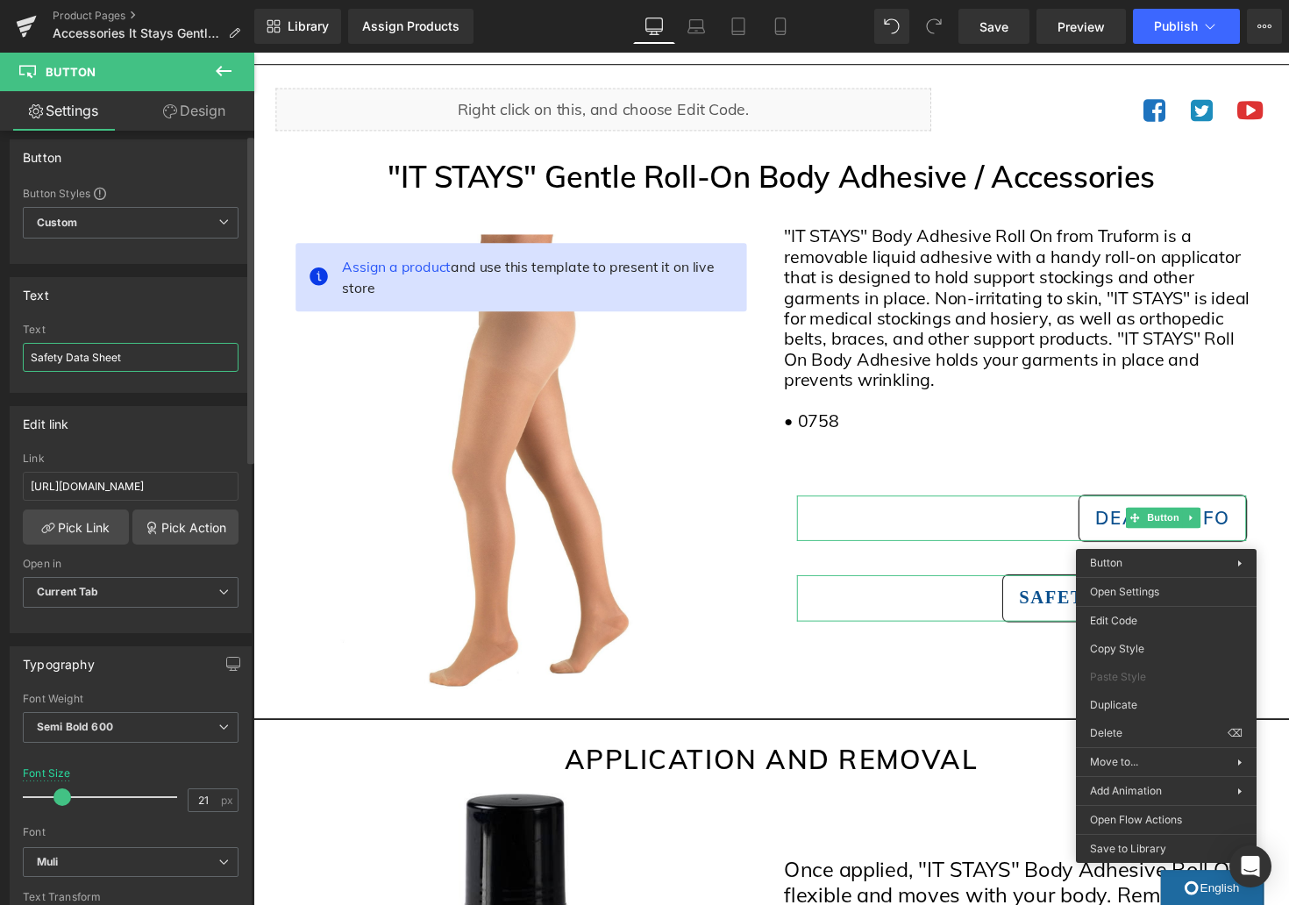
type input "Safety Data Sheet"
click at [153, 435] on div "Edit link" at bounding box center [131, 423] width 240 height 33
click at [178, 526] on link "Pick Action" at bounding box center [185, 526] width 106 height 35
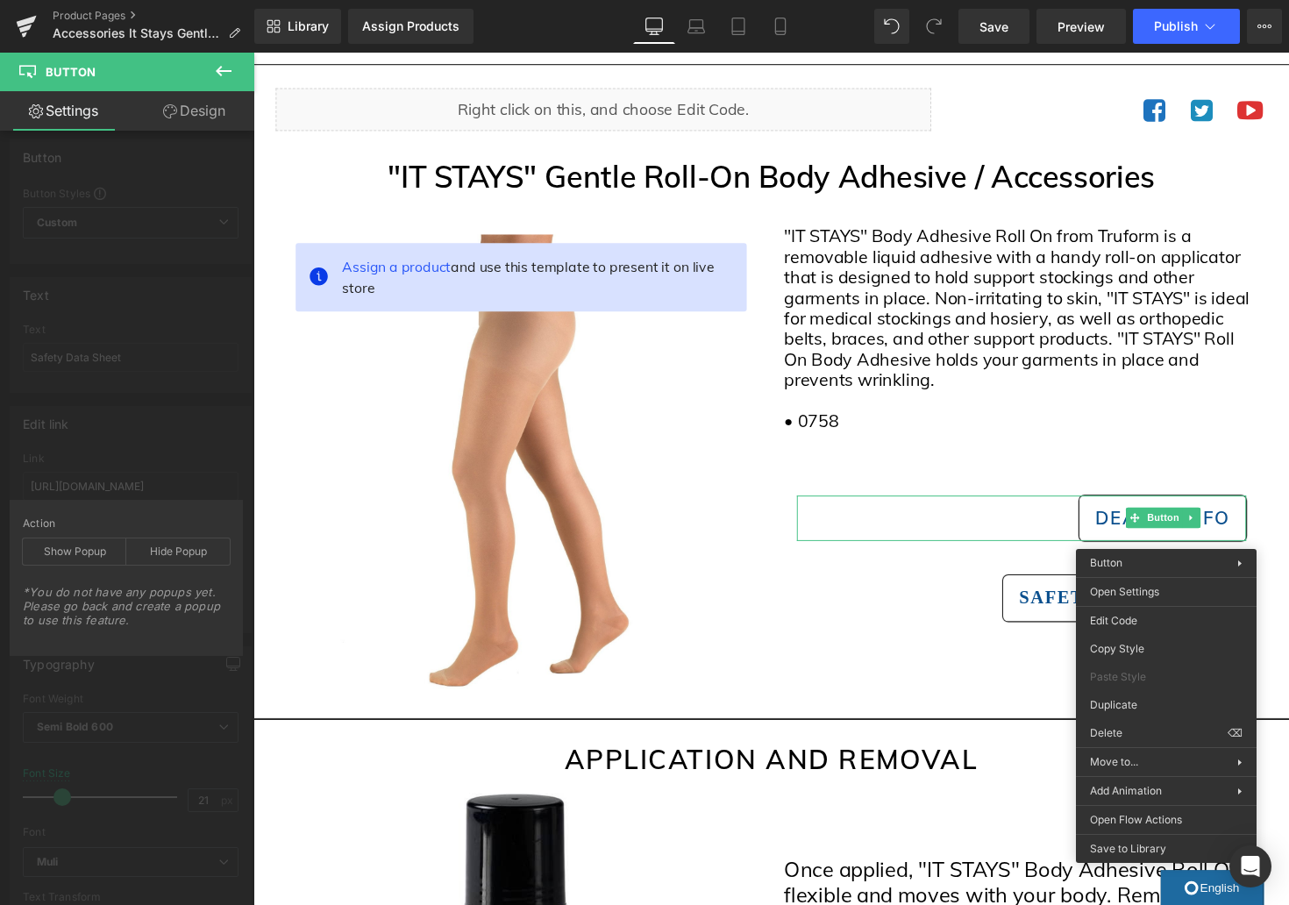
click at [219, 74] on icon at bounding box center [224, 71] width 16 height 11
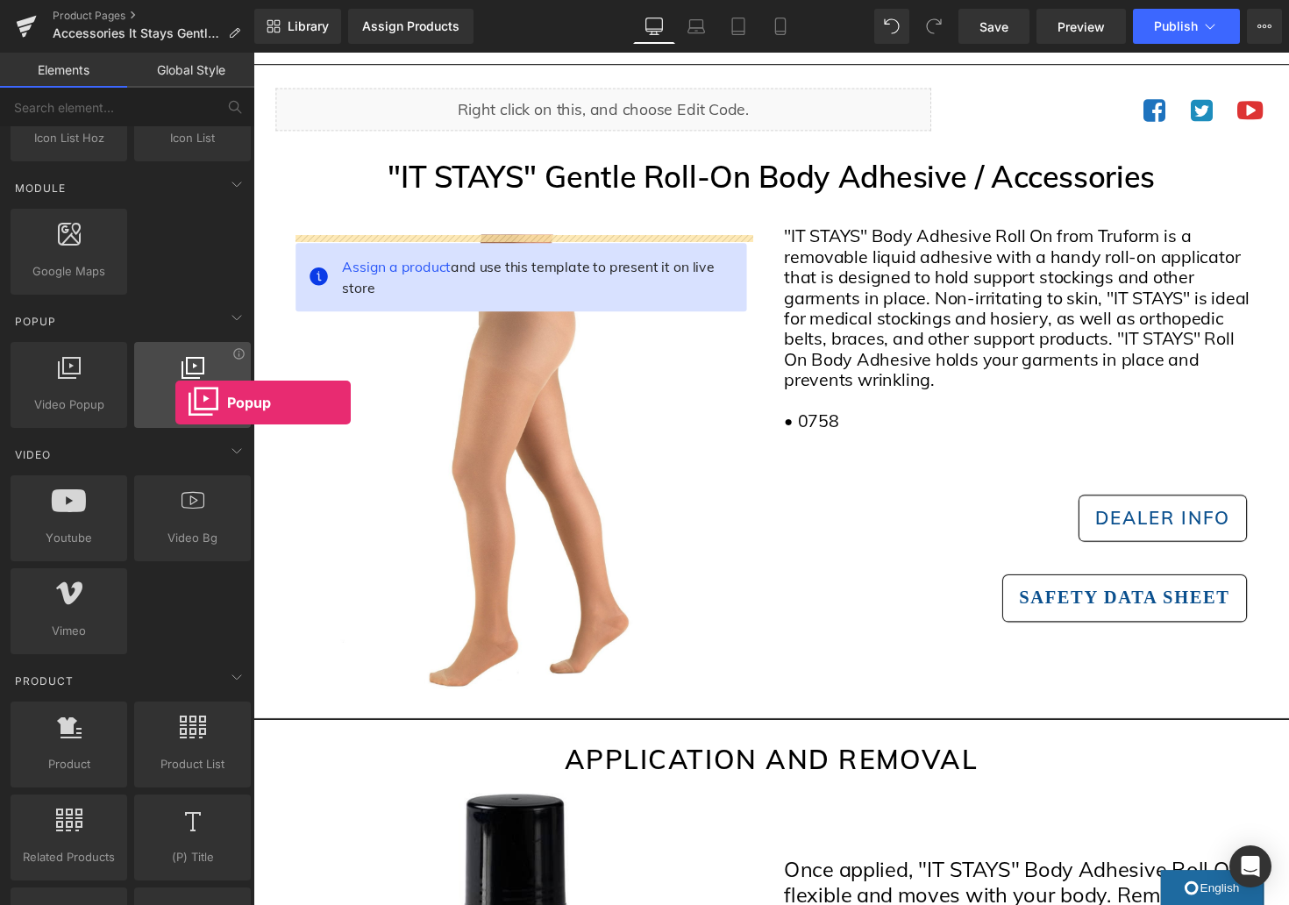
scroll to position [867, 0]
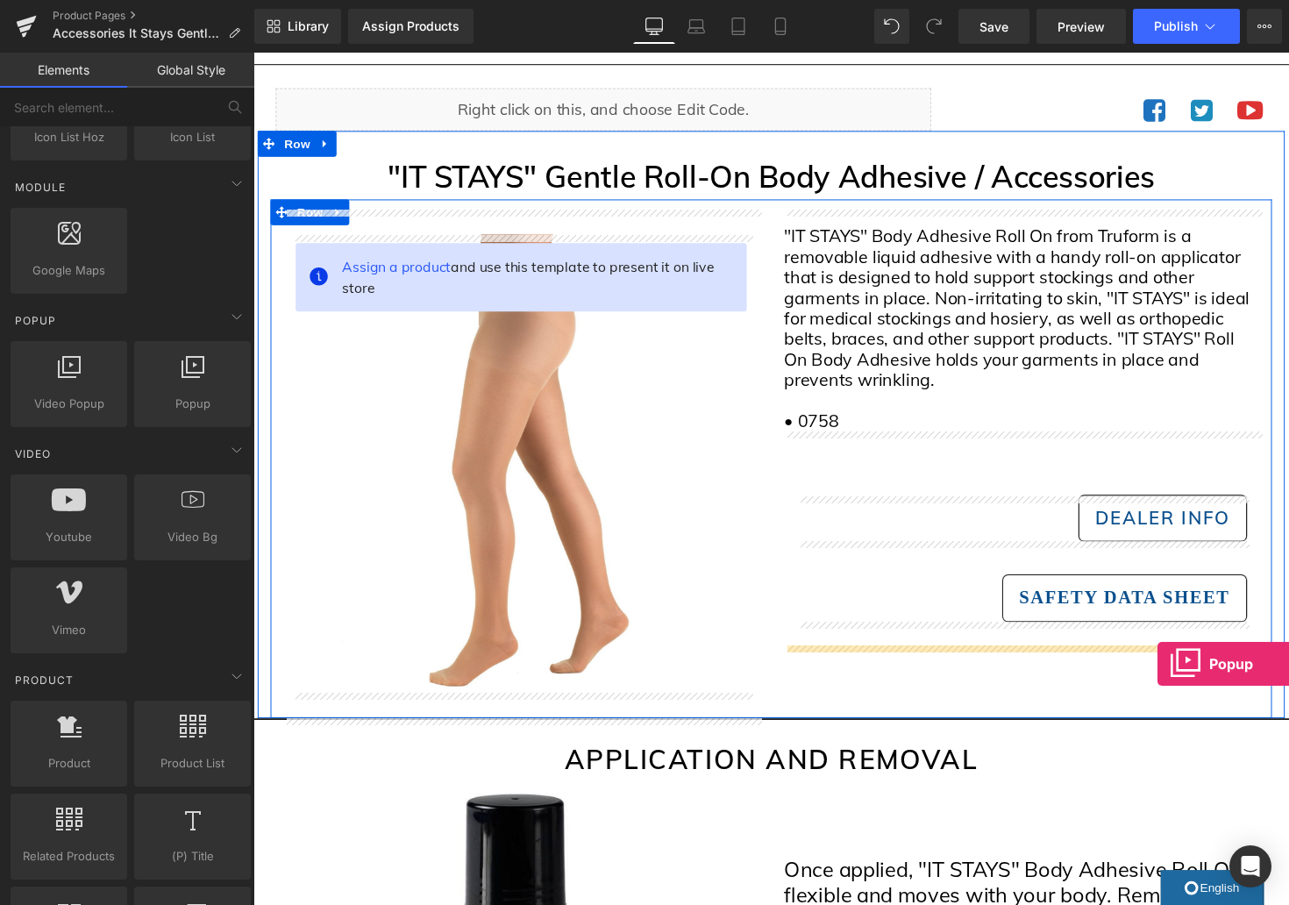
drag, startPoint x: 429, startPoint y: 453, endPoint x: 1179, endPoint y: 679, distance: 783.7
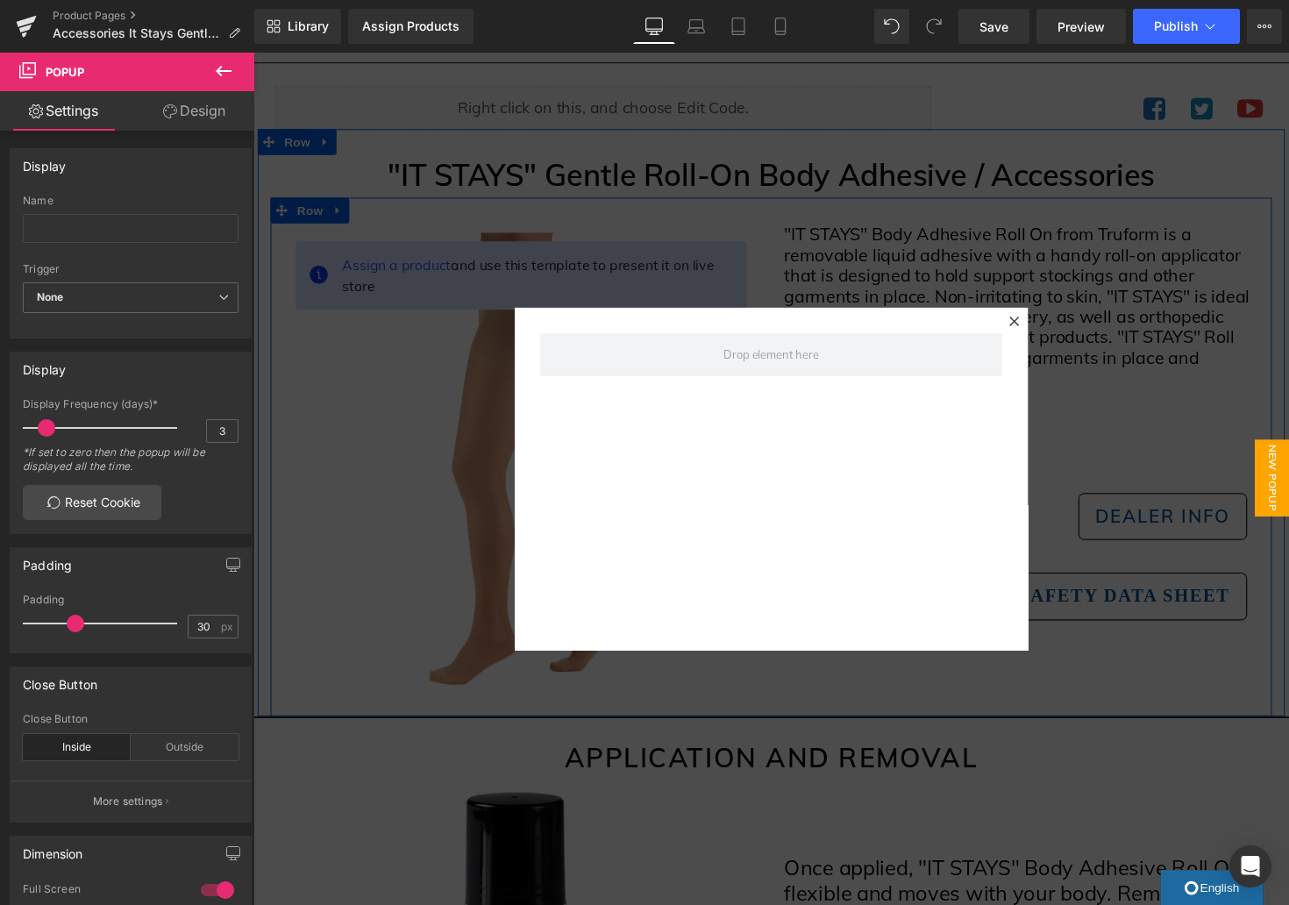
scroll to position [95, 0]
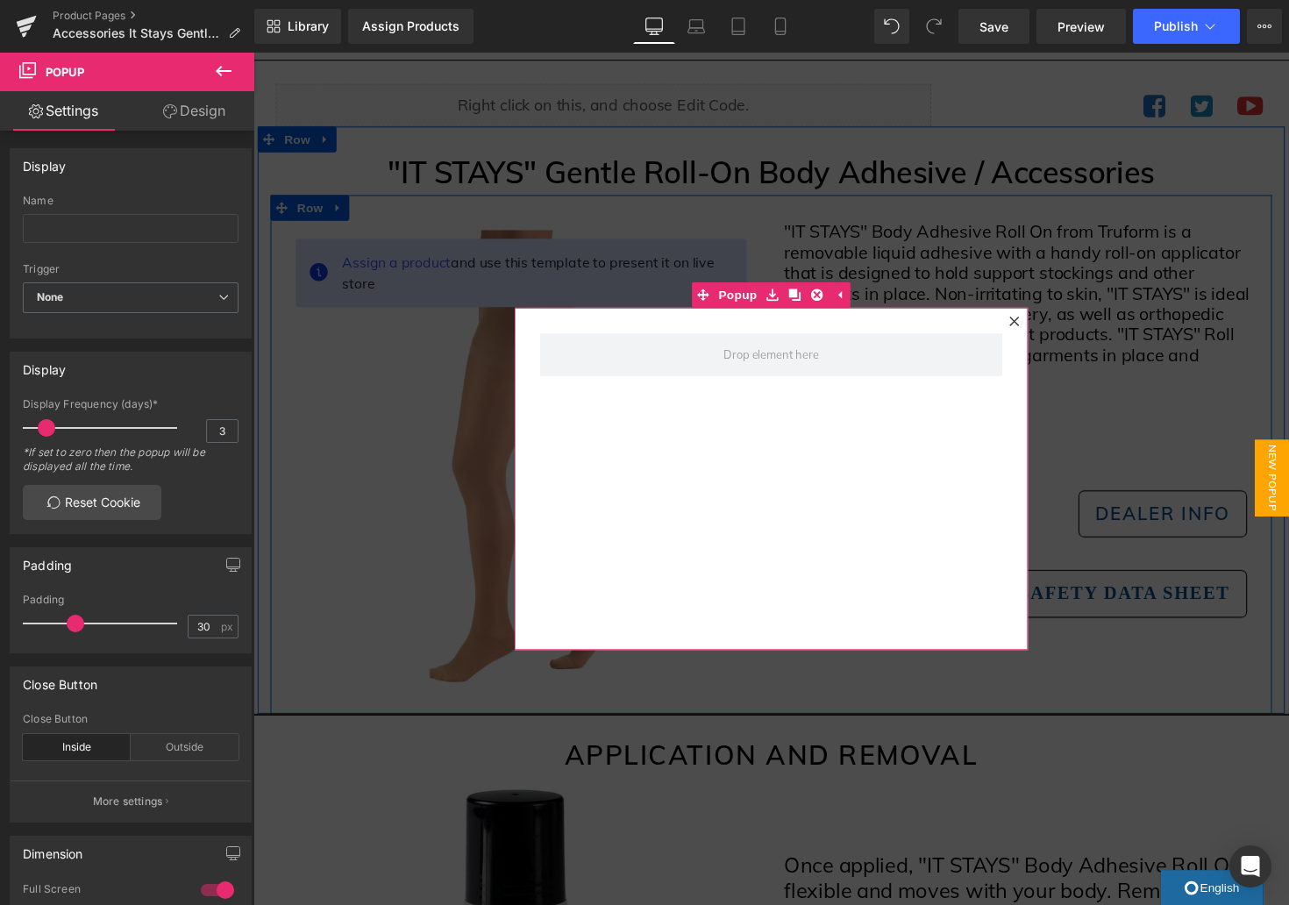
click at [1035, 324] on icon at bounding box center [1033, 328] width 11 height 11
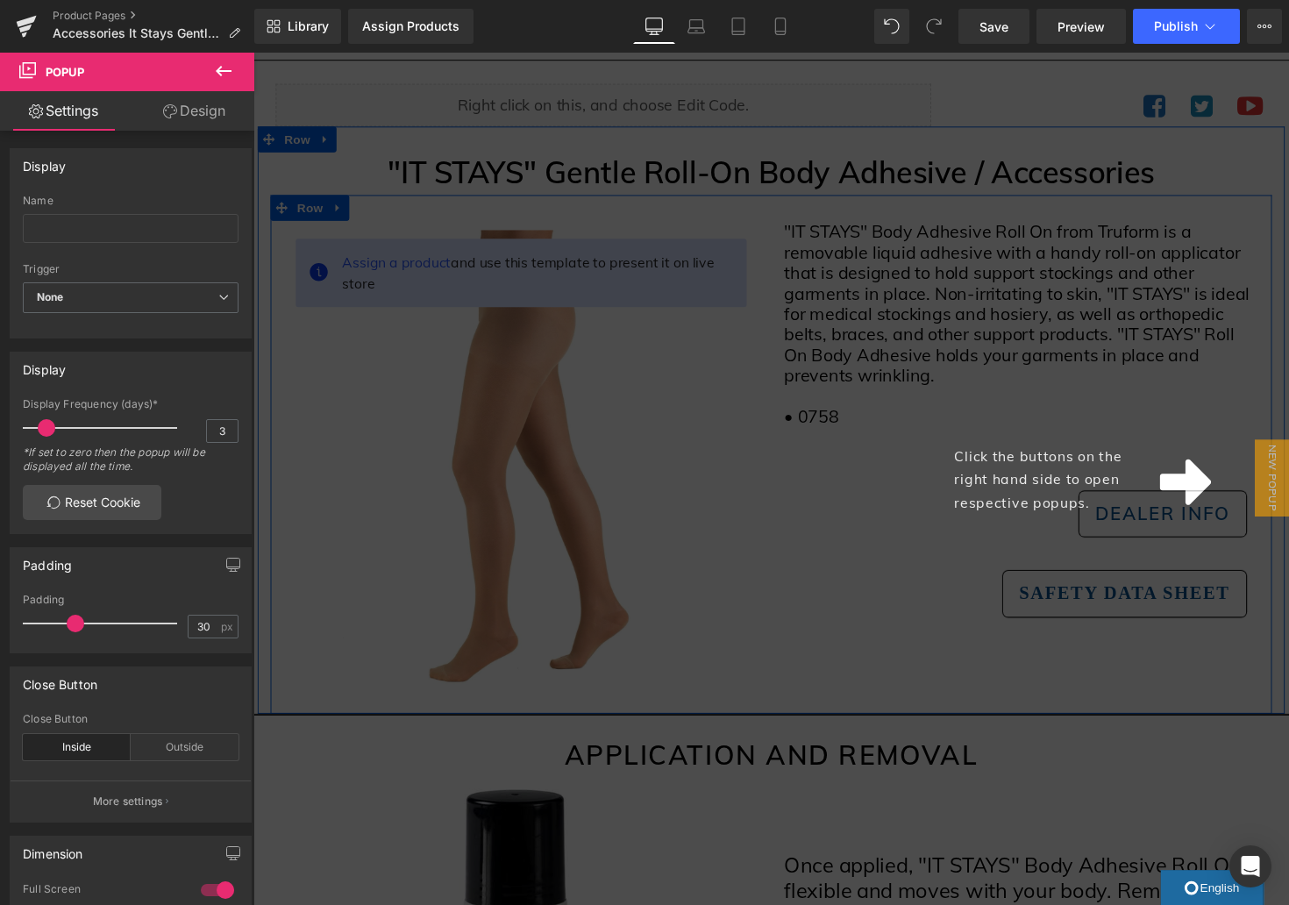
click at [1209, 371] on div "Click the buttons on the right hand side to open respective popups." at bounding box center [783, 489] width 1061 height 873
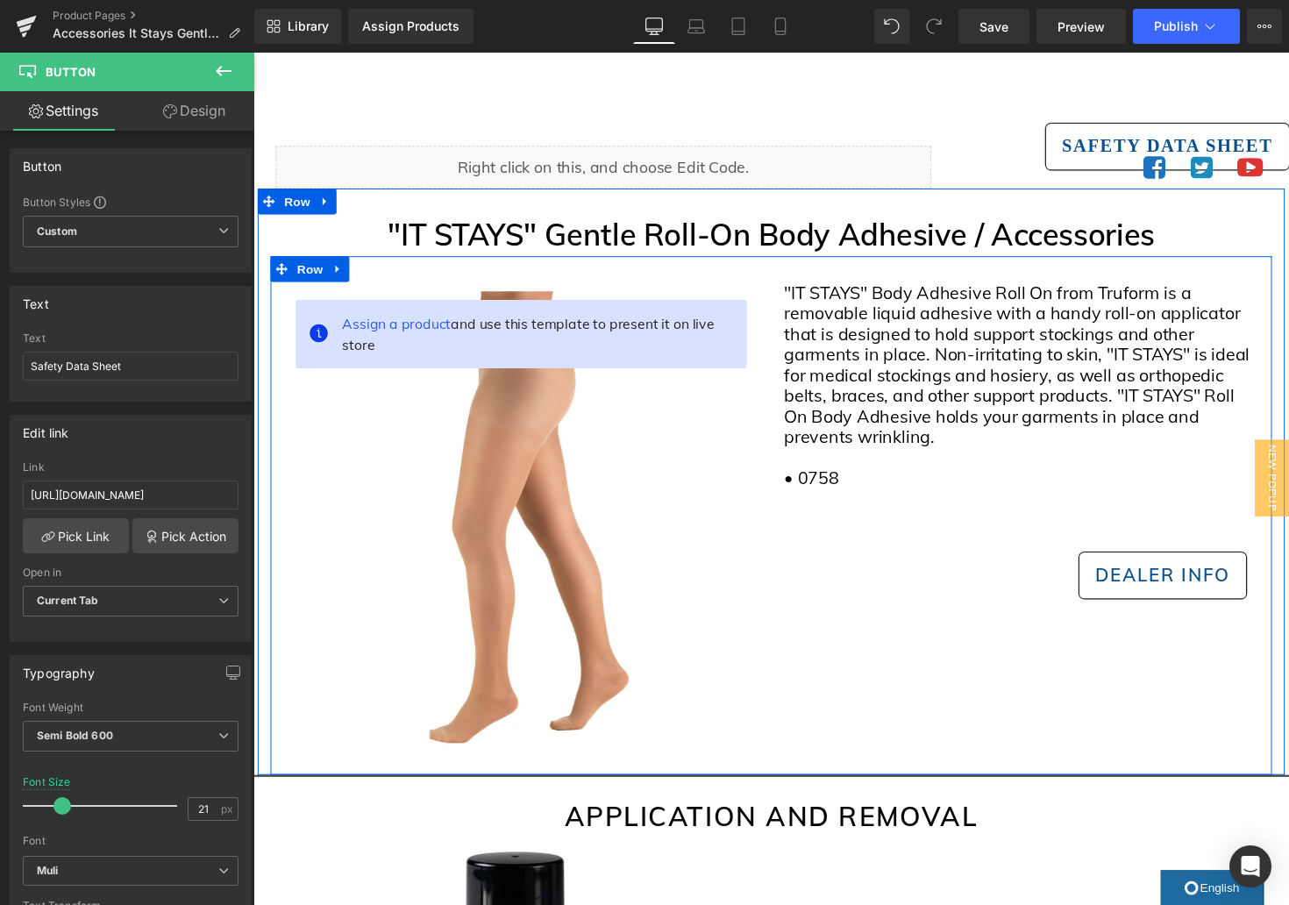
scroll to position [0, 0]
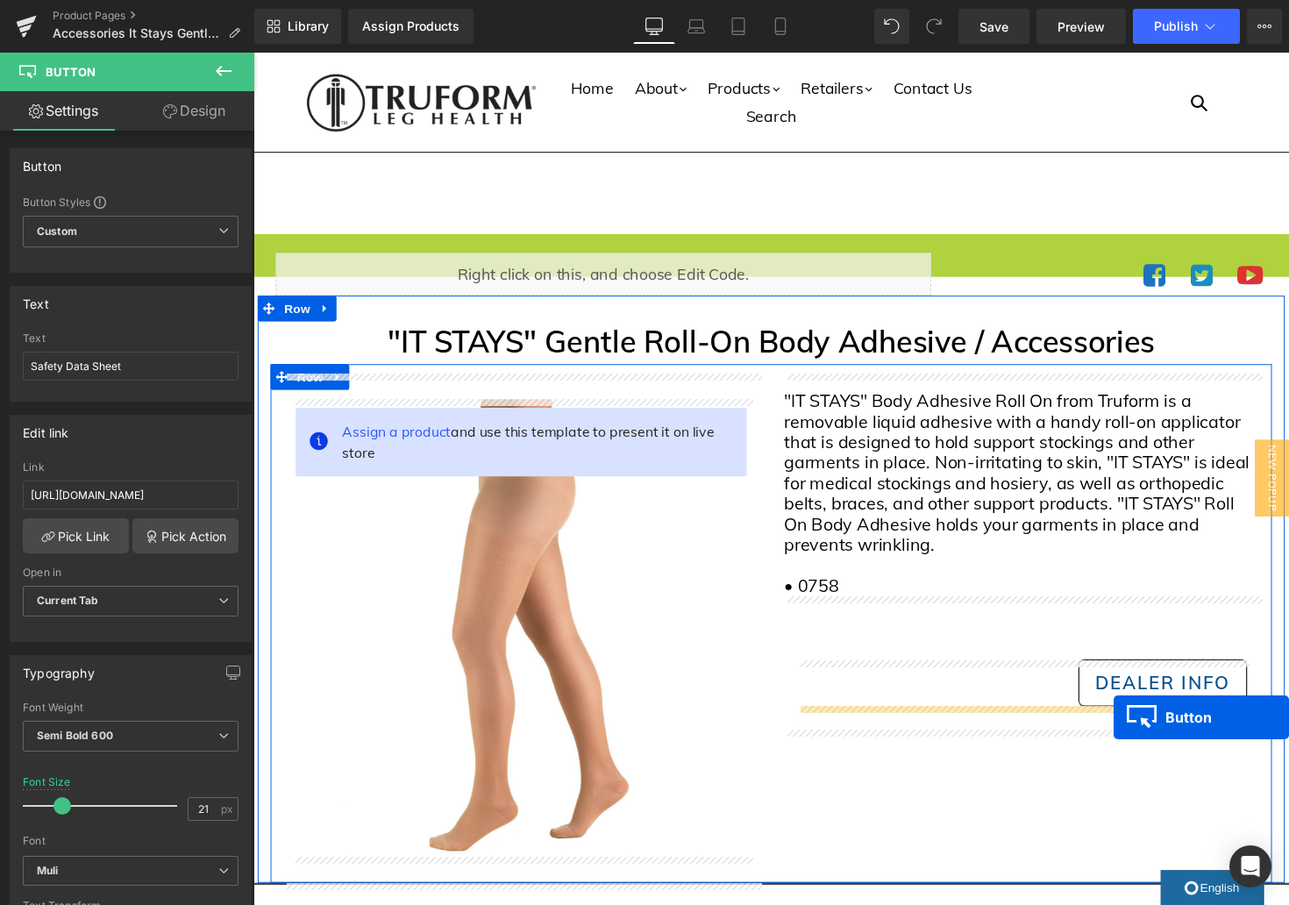
drag, startPoint x: 1198, startPoint y: 252, endPoint x: 1135, endPoint y: 734, distance: 486.4
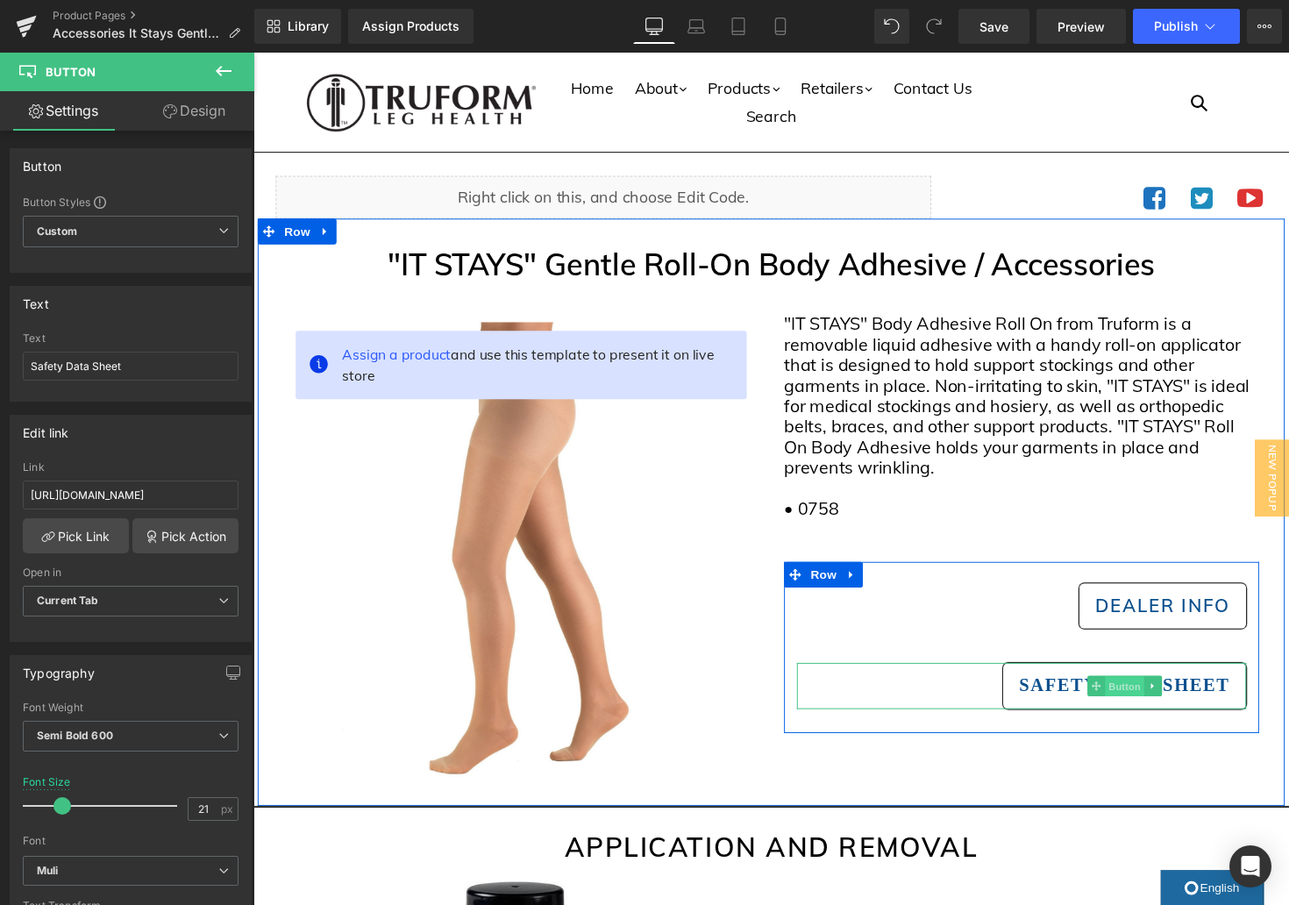
click at [1150, 703] on span "Button" at bounding box center [1146, 702] width 40 height 21
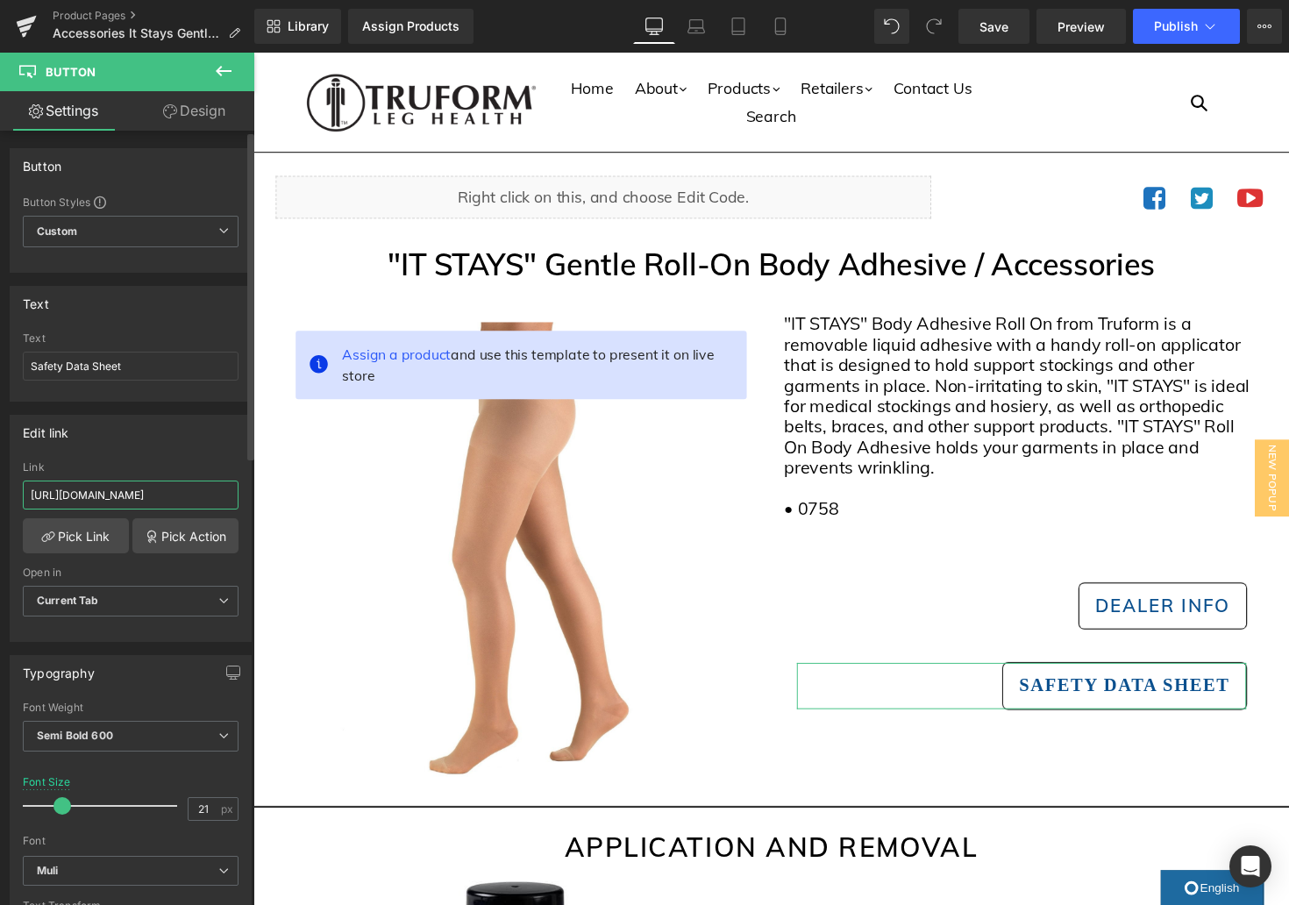
click at [119, 492] on input "[URL][DOMAIN_NAME]" at bounding box center [131, 495] width 216 height 29
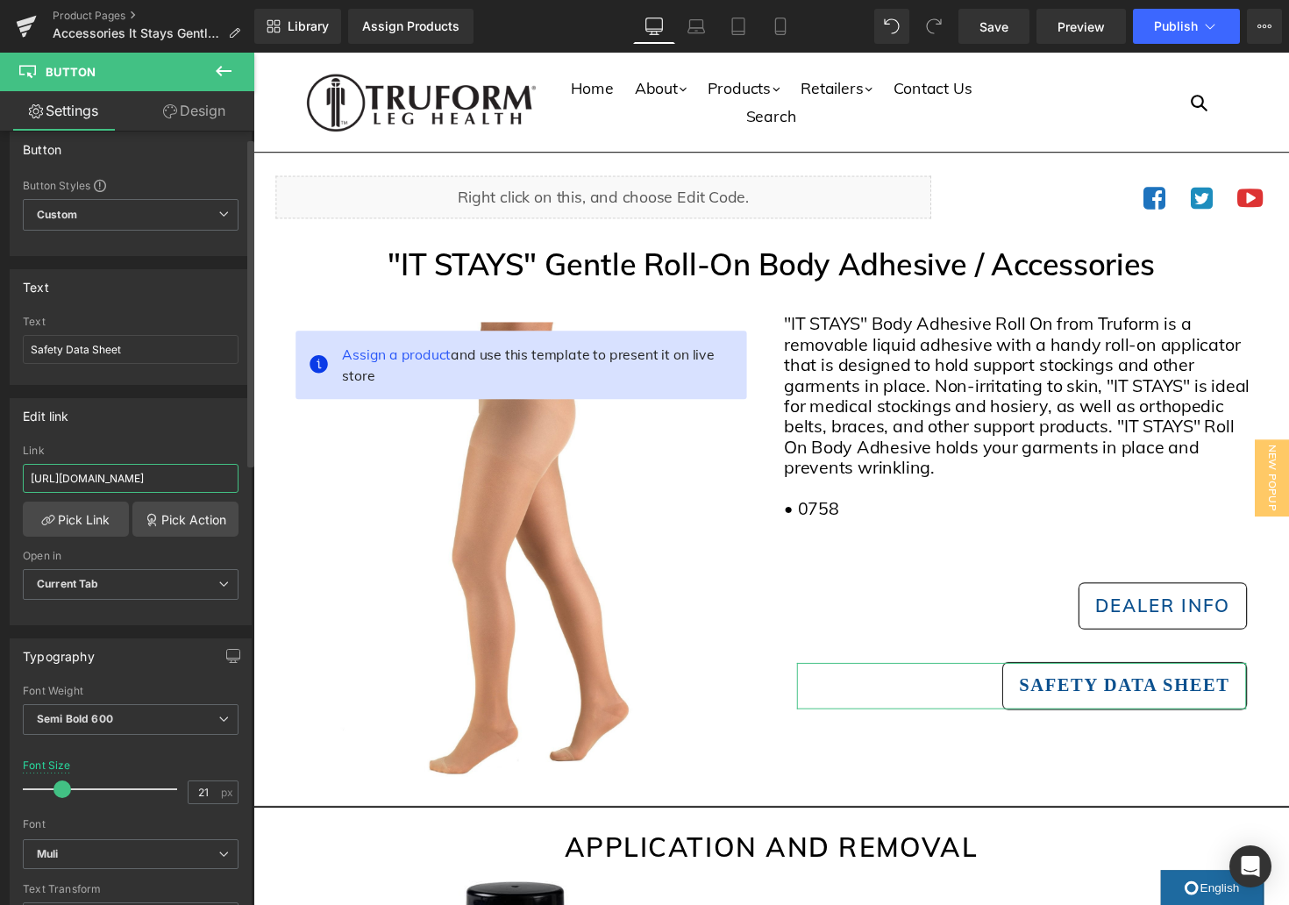
paste input "file:///Users/[PERSON_NAME]/Desktop/It%20Stays%20SDS%20-%[PHONE_NUMBER]%20Rev%2…"
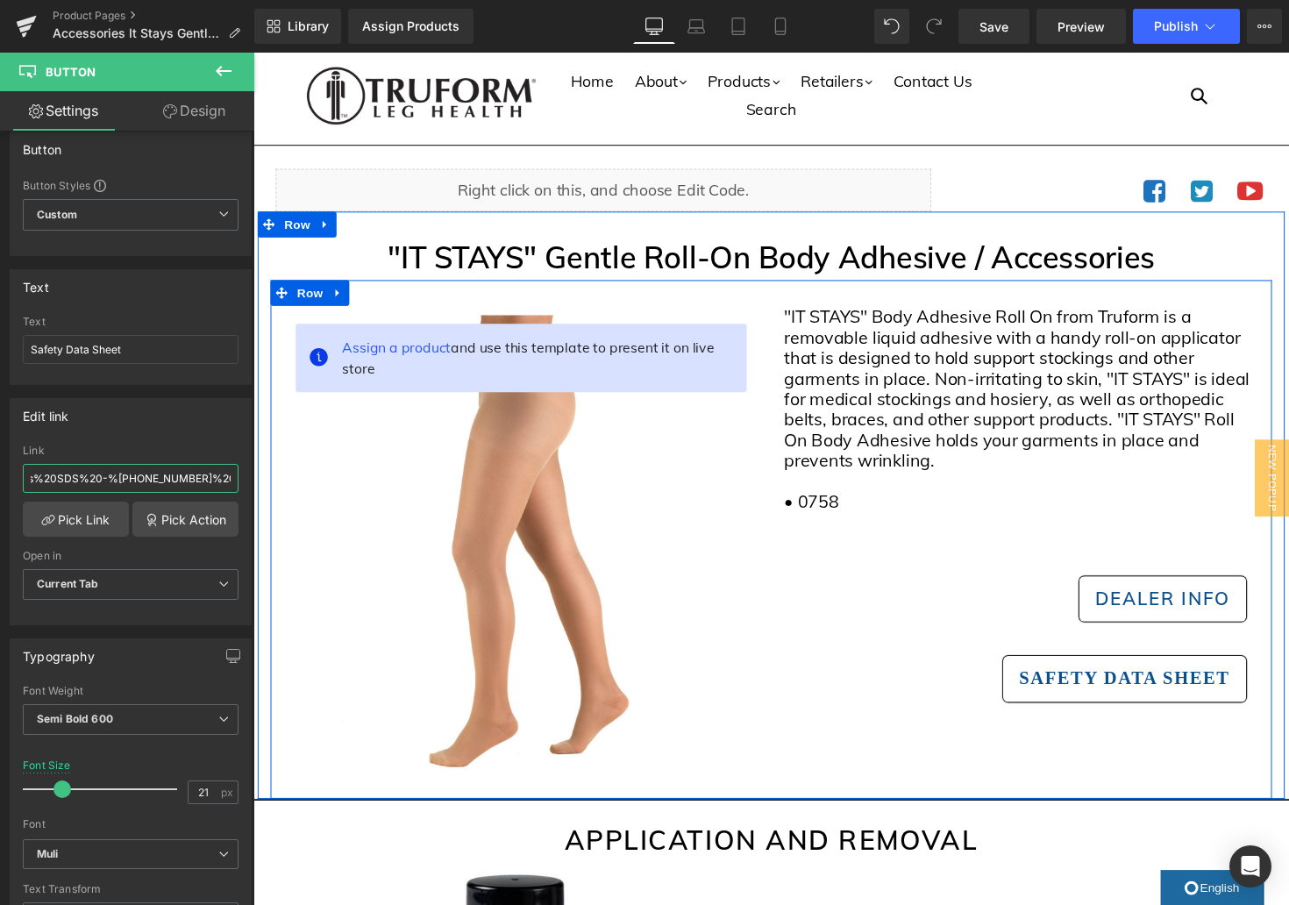
scroll to position [20, 0]
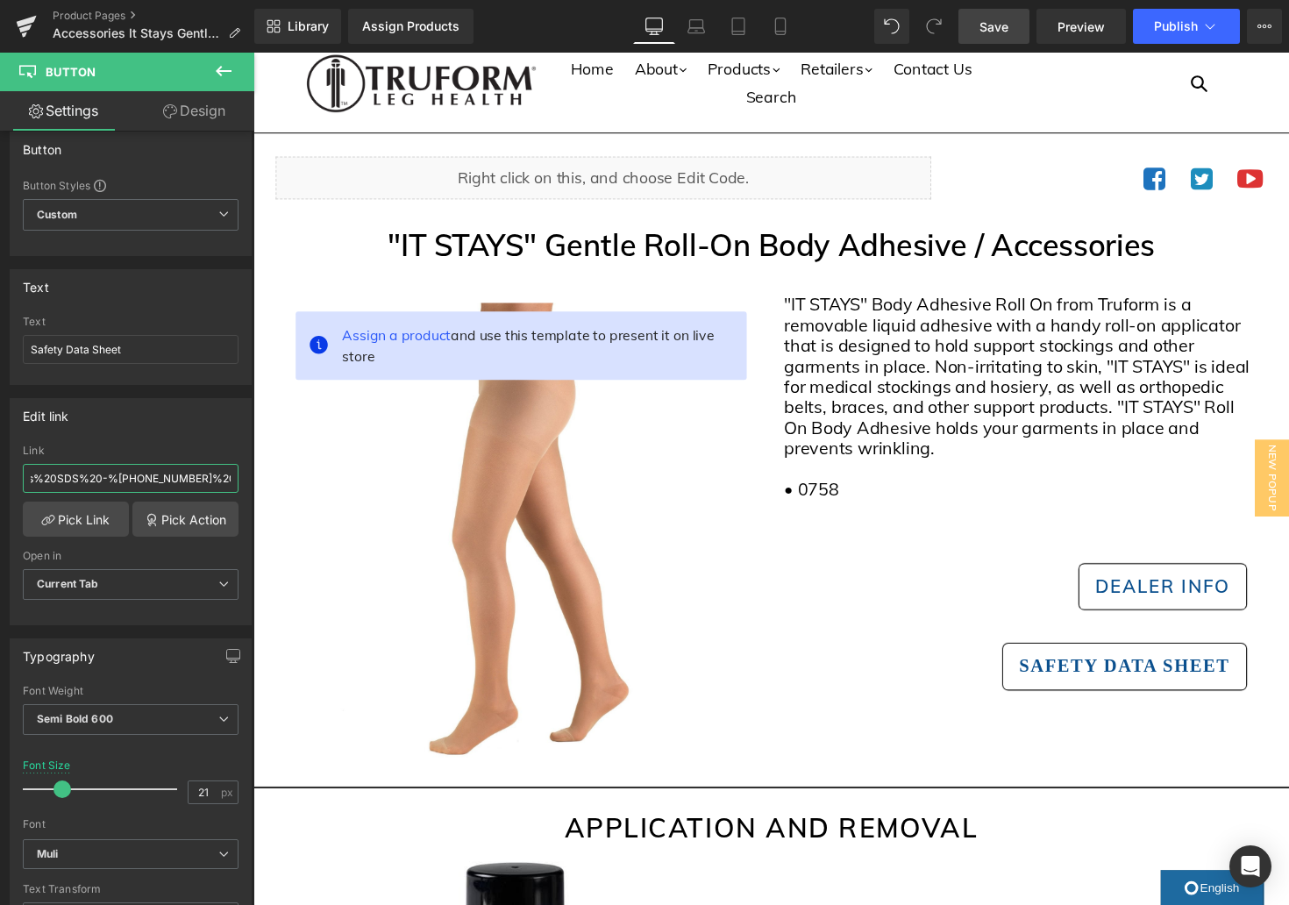
type input "file:///Users/[PERSON_NAME]/Desktop/It%20Stays%20SDS%20-%[PHONE_NUMBER]%20Rev%2…"
click at [1010, 28] on link "Save" at bounding box center [993, 26] width 71 height 35
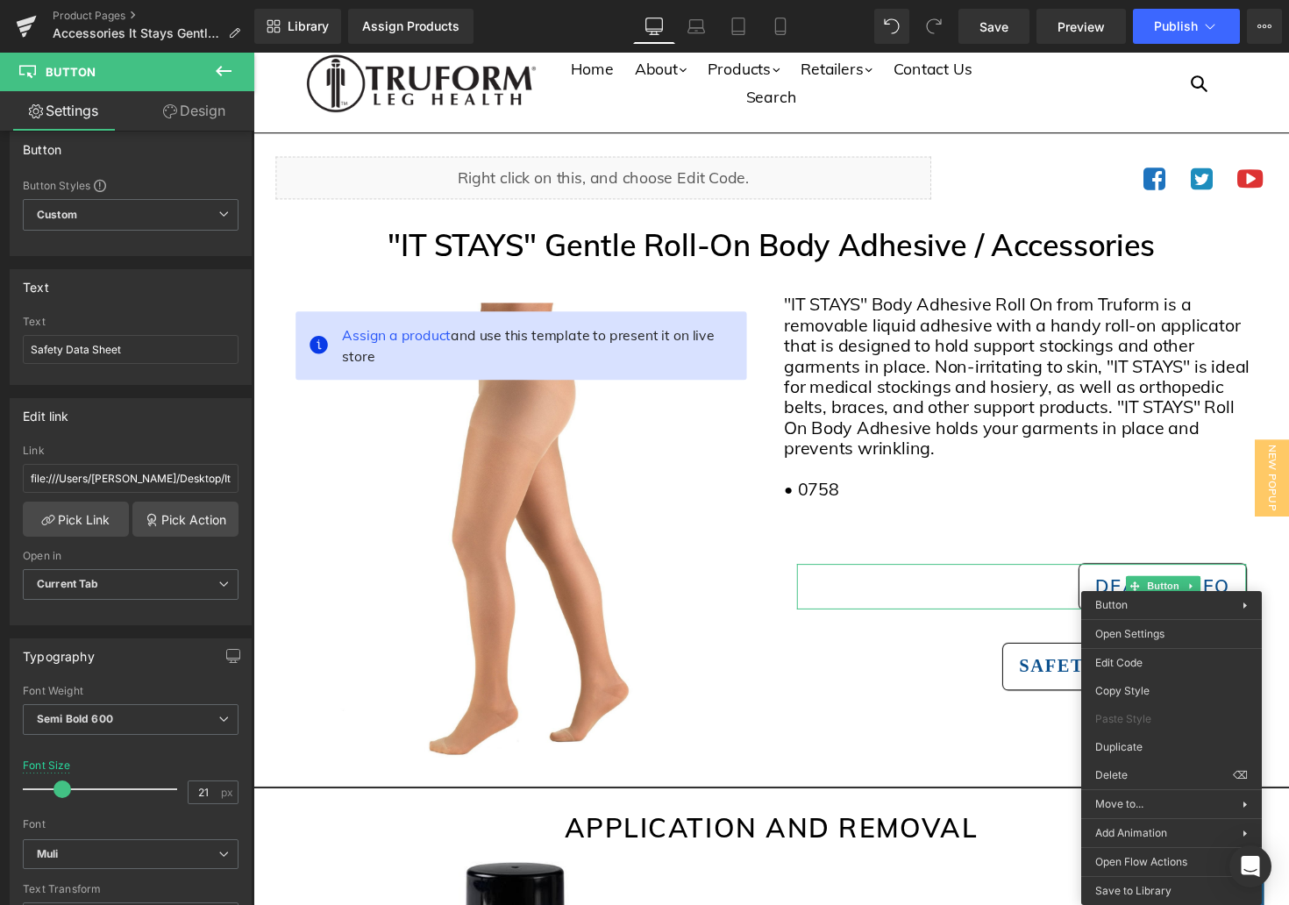
drag, startPoint x: 1407, startPoint y: 746, endPoint x: 1175, endPoint y: 709, distance: 234.4
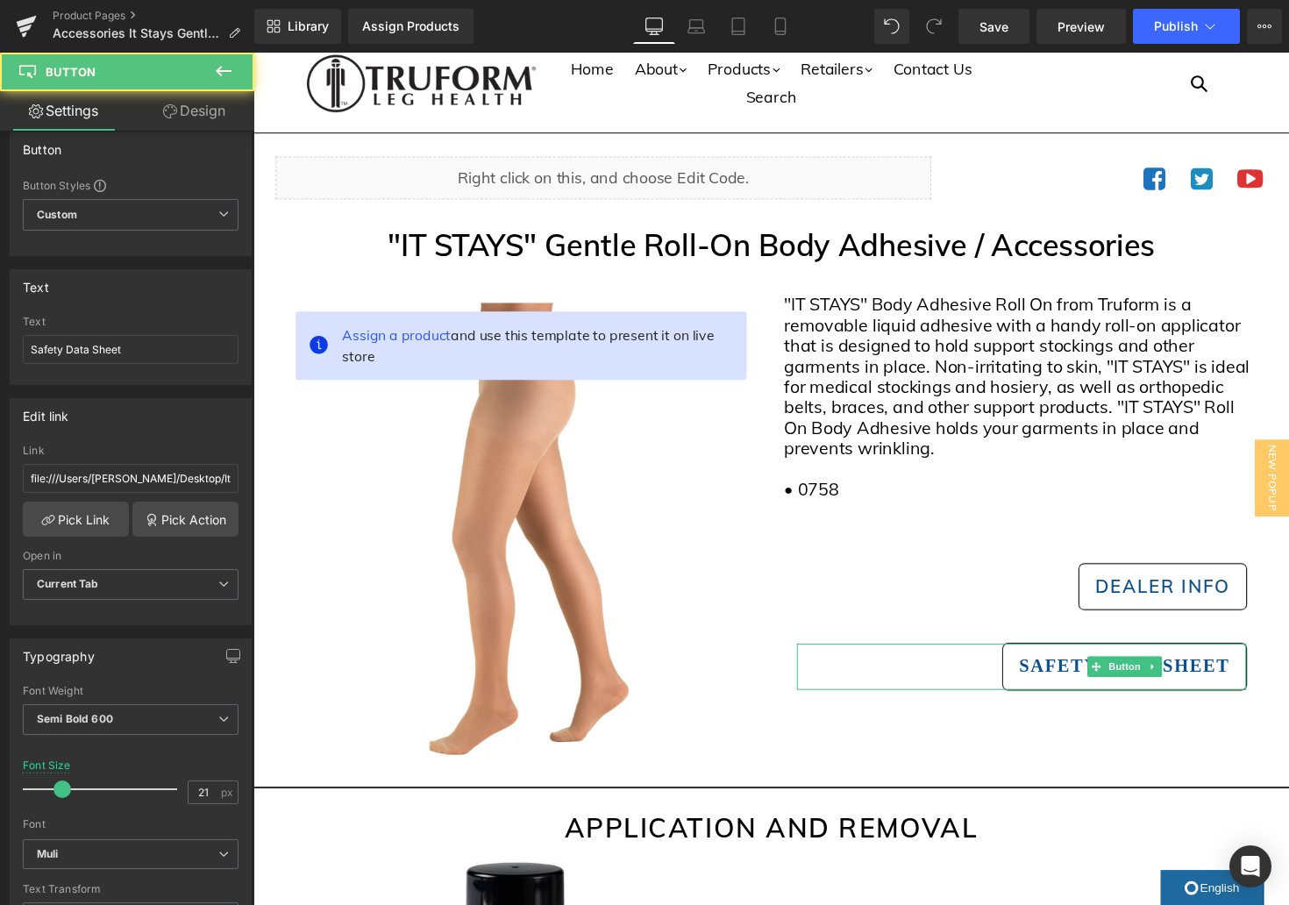
drag, startPoint x: 1372, startPoint y: 775, endPoint x: 1140, endPoint y: 738, distance: 235.3
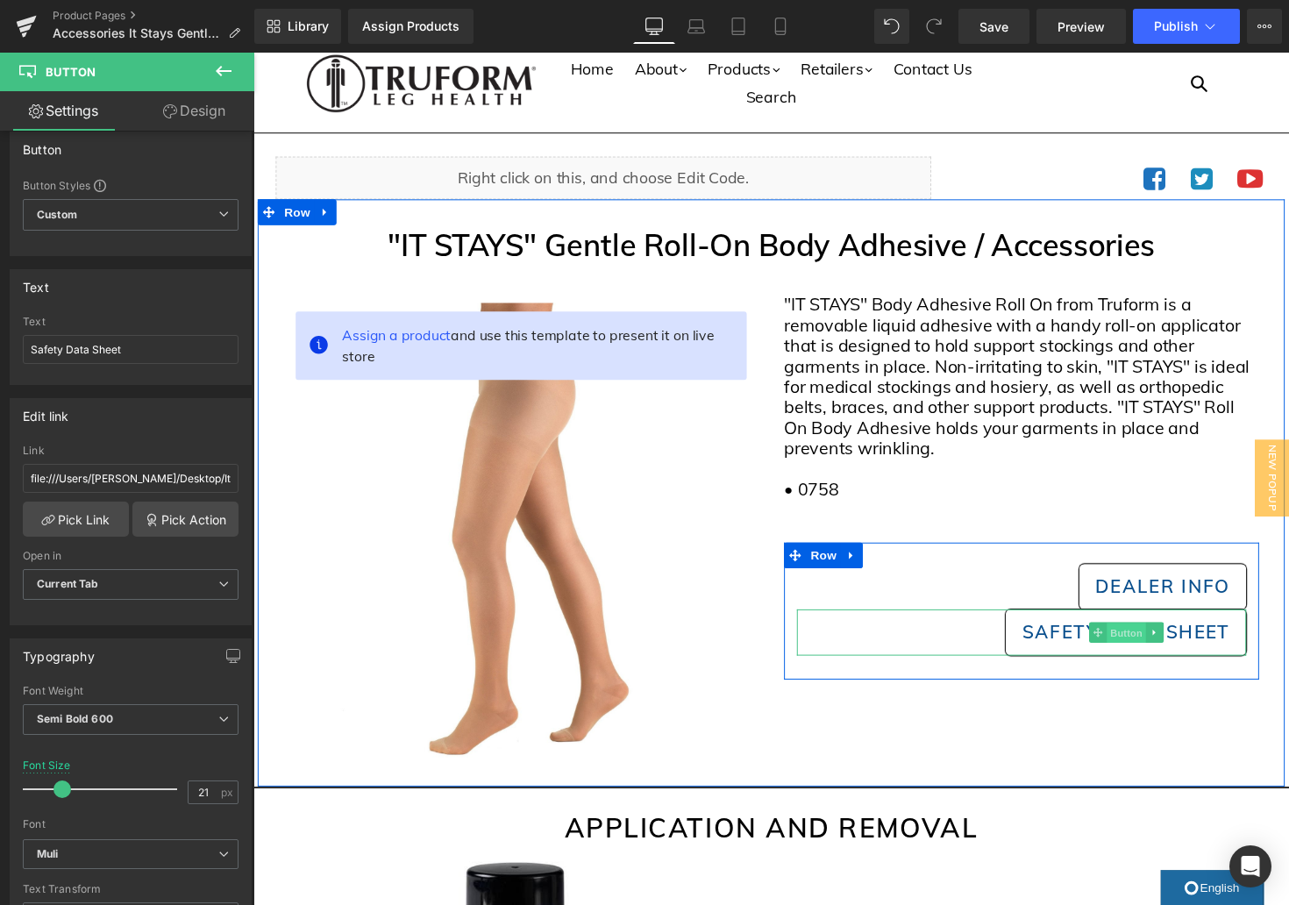
click at [1163, 652] on span "Button" at bounding box center [1149, 647] width 40 height 21
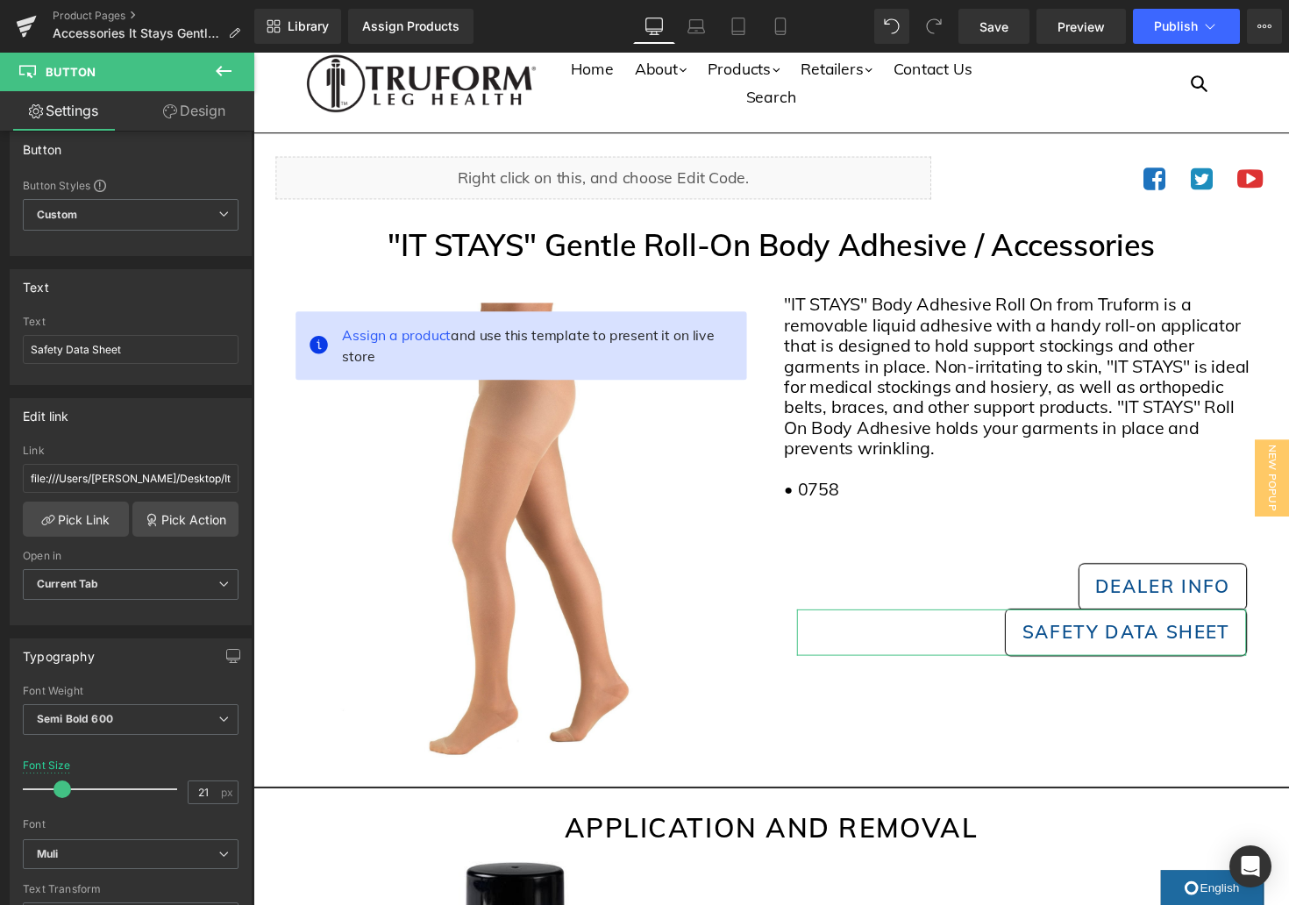
click at [219, 124] on link "Design" at bounding box center [194, 110] width 127 height 39
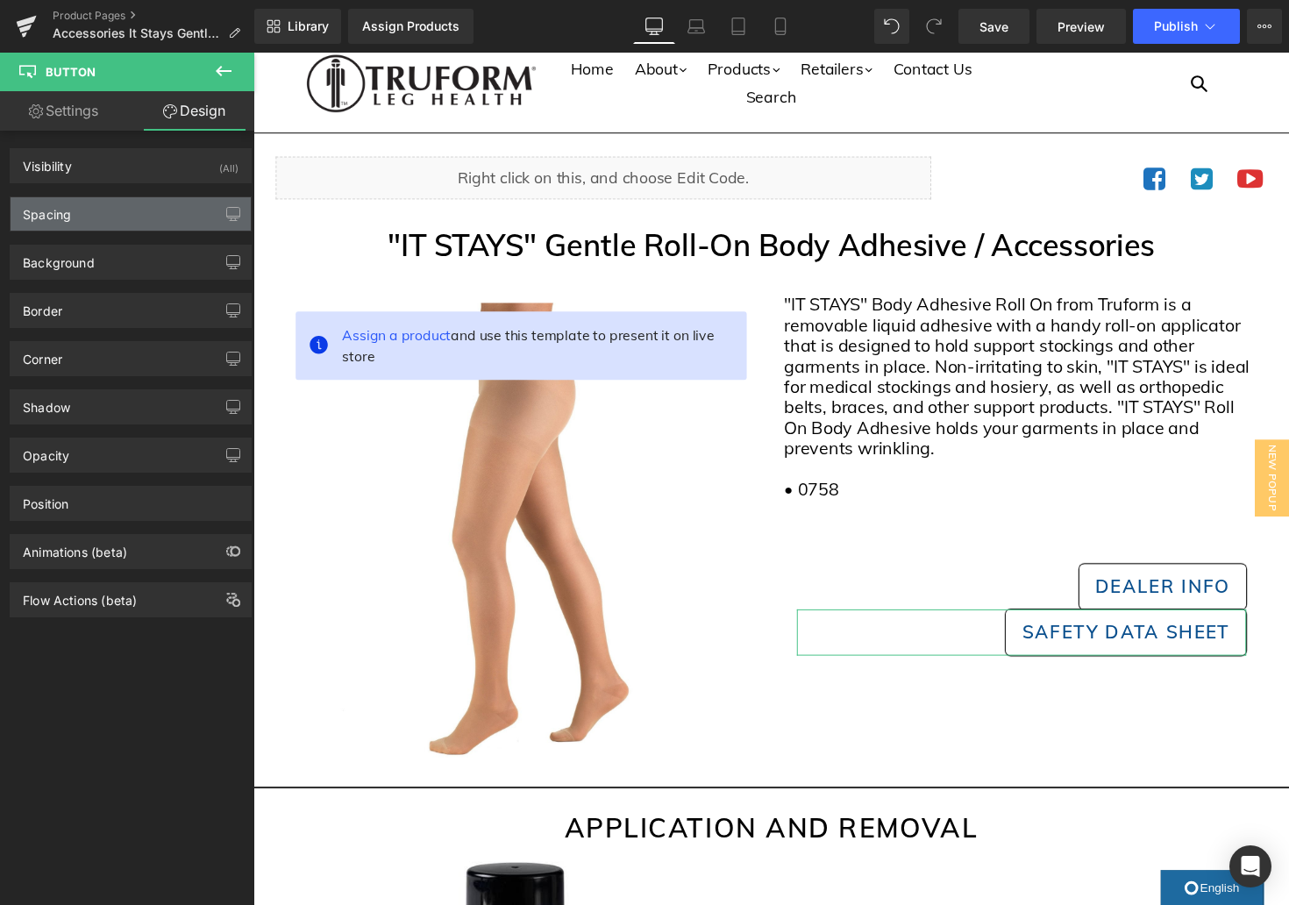
click at [158, 223] on div "Spacing" at bounding box center [131, 213] width 240 height 33
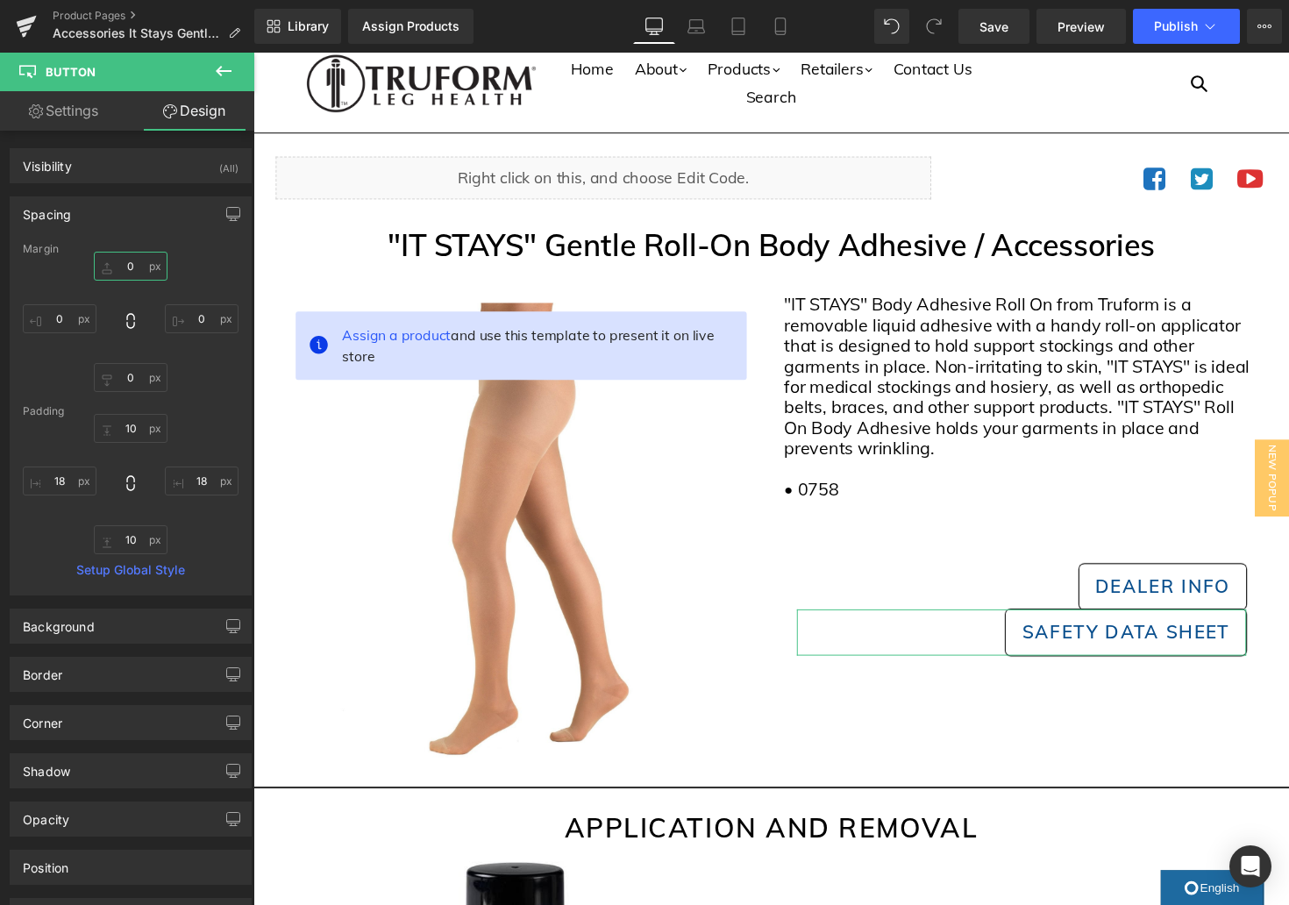
click at [136, 267] on input "0" at bounding box center [131, 266] width 74 height 29
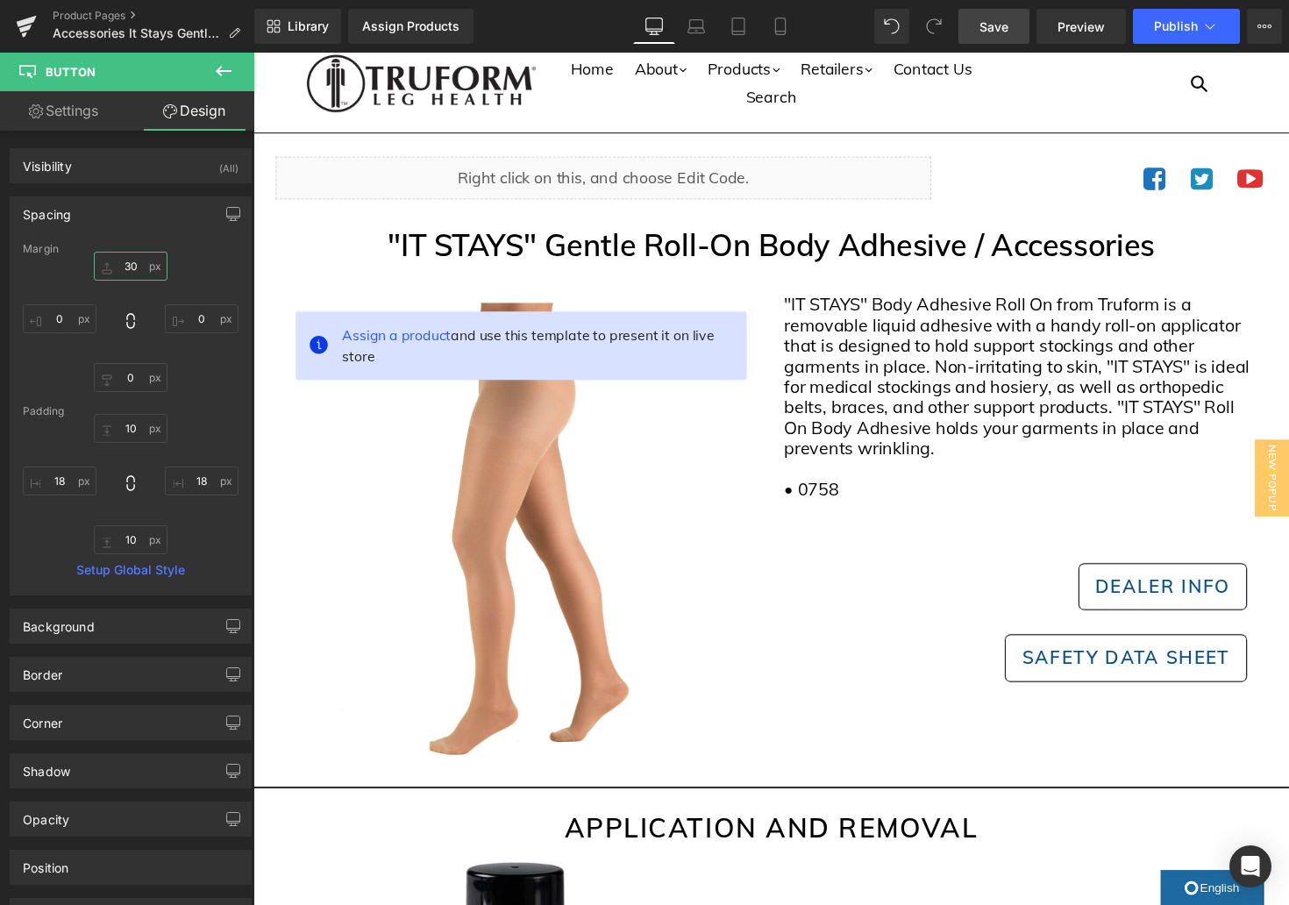
type input "30"
click at [986, 28] on span "Save" at bounding box center [994, 27] width 29 height 18
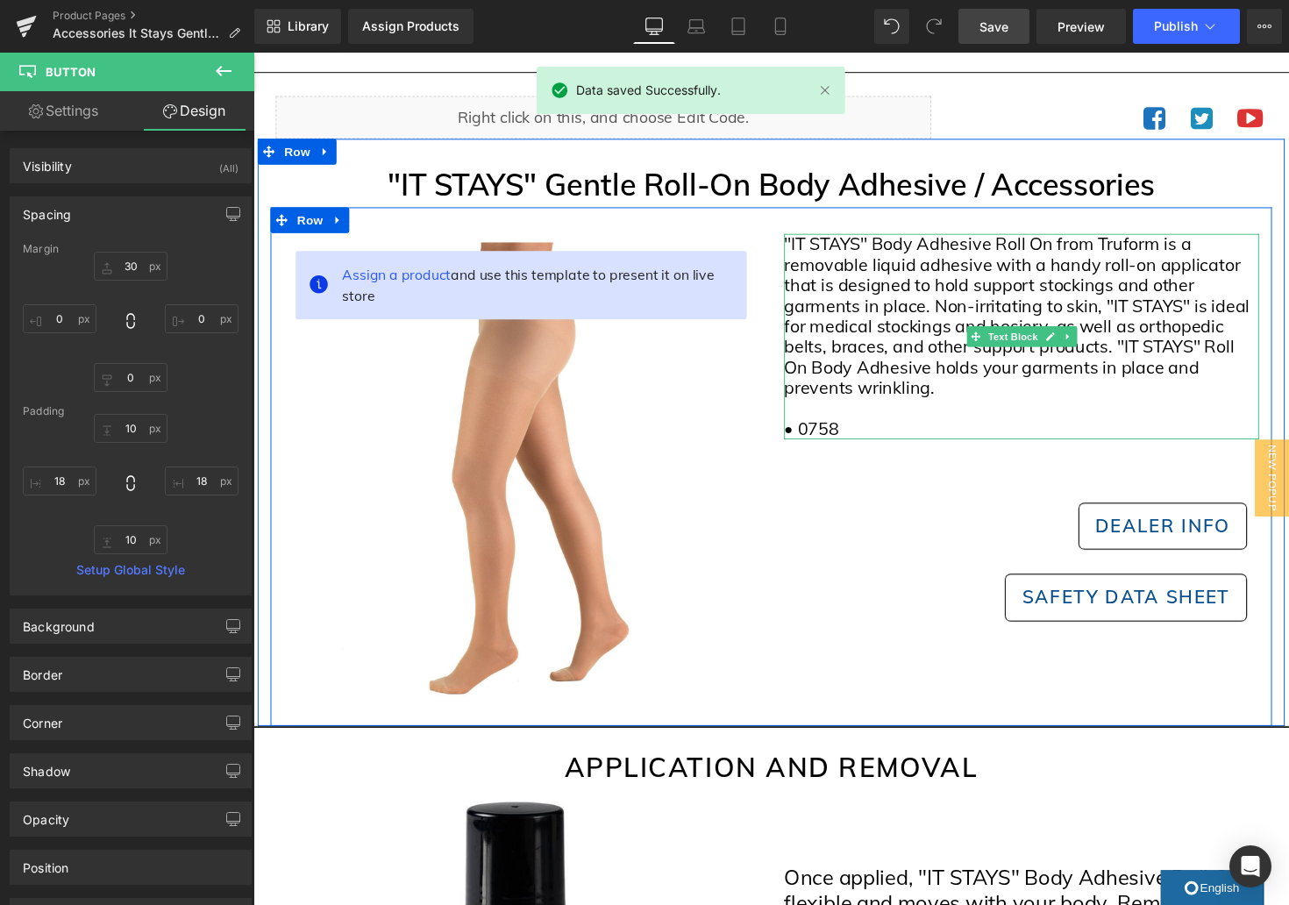
scroll to position [91, 0]
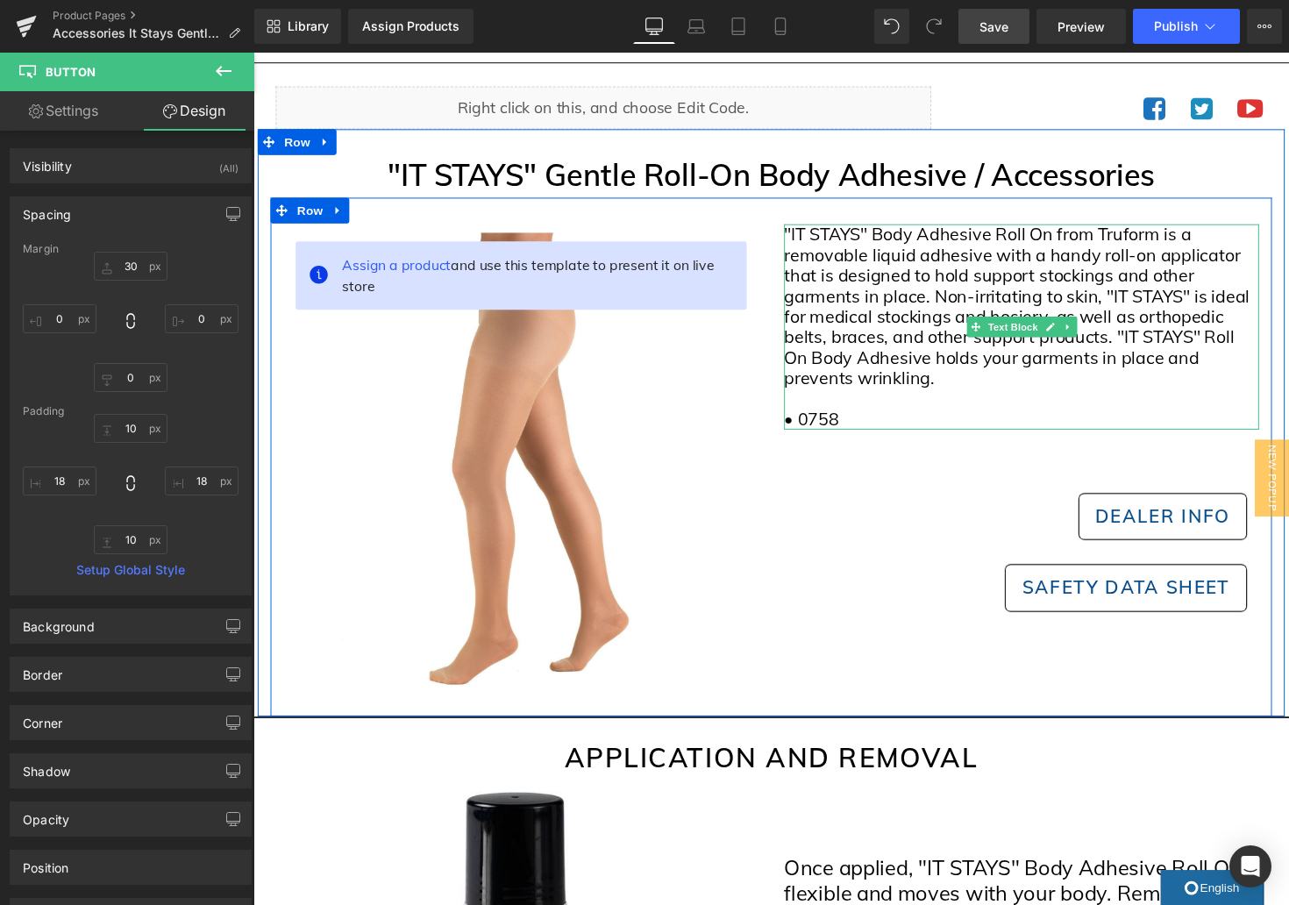
click at [1090, 338] on icon at bounding box center [1088, 334] width 10 height 11
click at [1079, 336] on icon at bounding box center [1078, 334] width 10 height 11
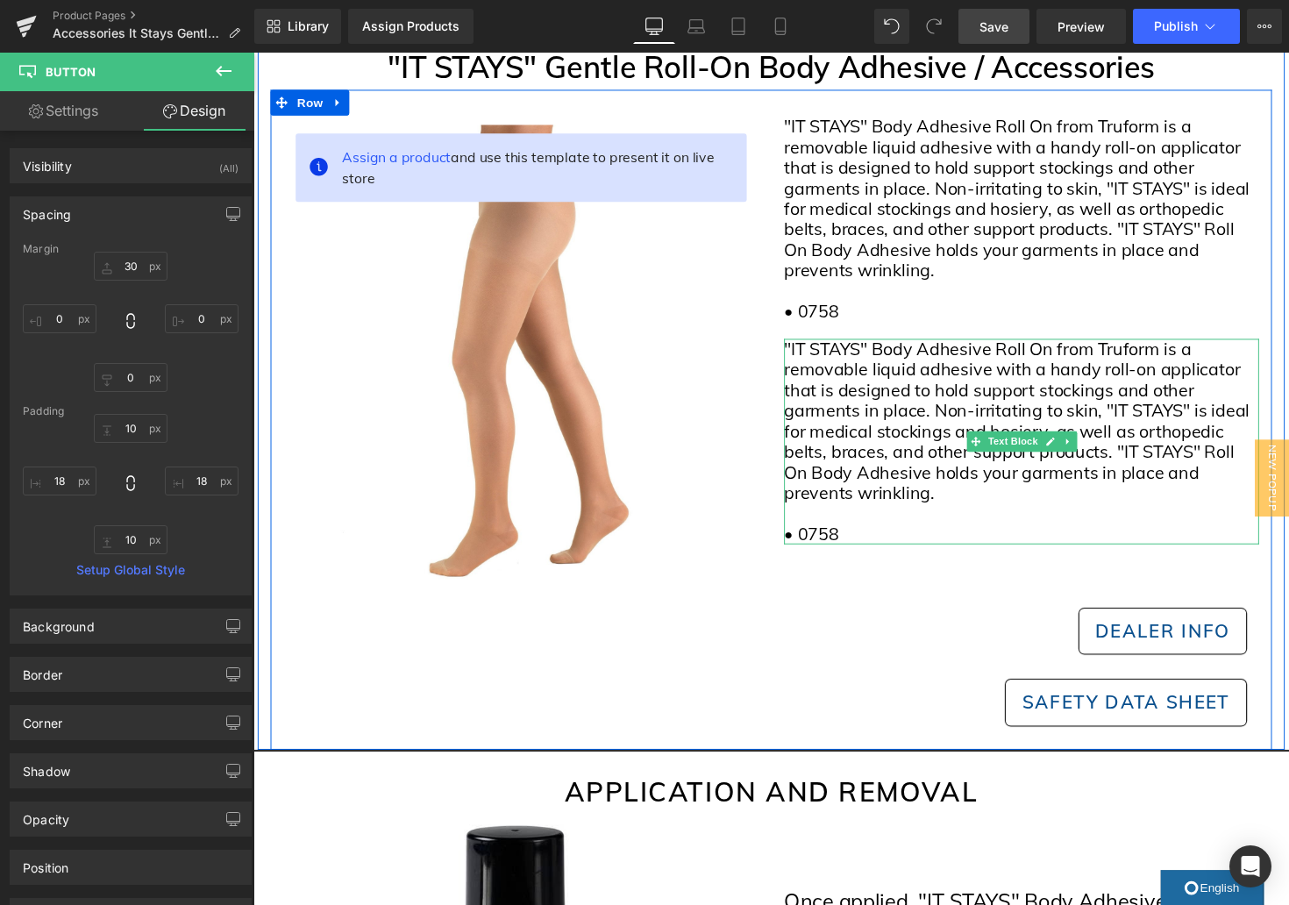
scroll to position [203, 0]
click at [851, 550] on div "• 0758" at bounding box center [1040, 546] width 487 height 21
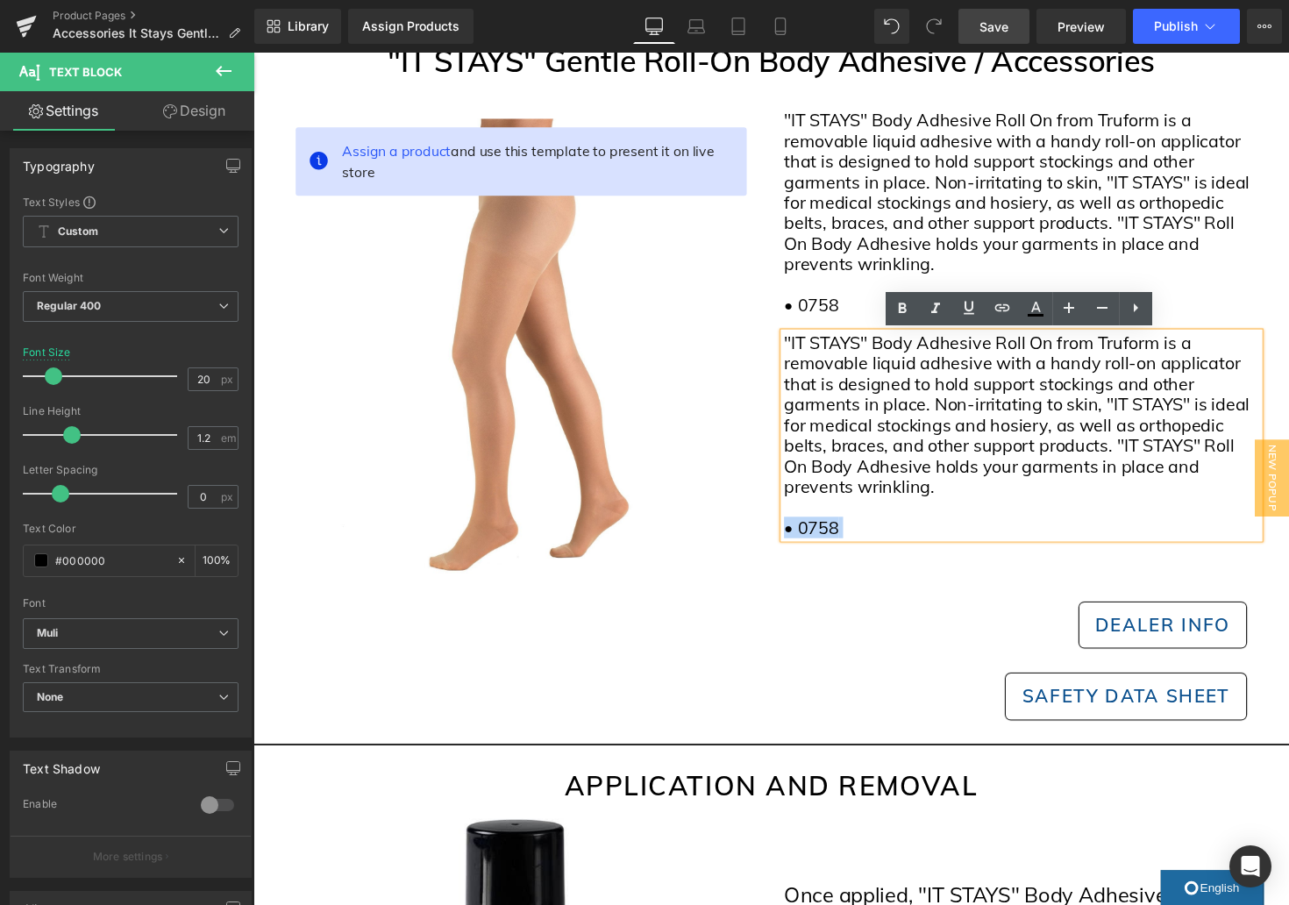
drag, startPoint x: 848, startPoint y: 531, endPoint x: 863, endPoint y: 502, distance: 32.6
click at [863, 502] on div ""IT STAYS" Body Adhesive Roll On from Truform is a removable liquid adhesive wi…" at bounding box center [1040, 444] width 487 height 210
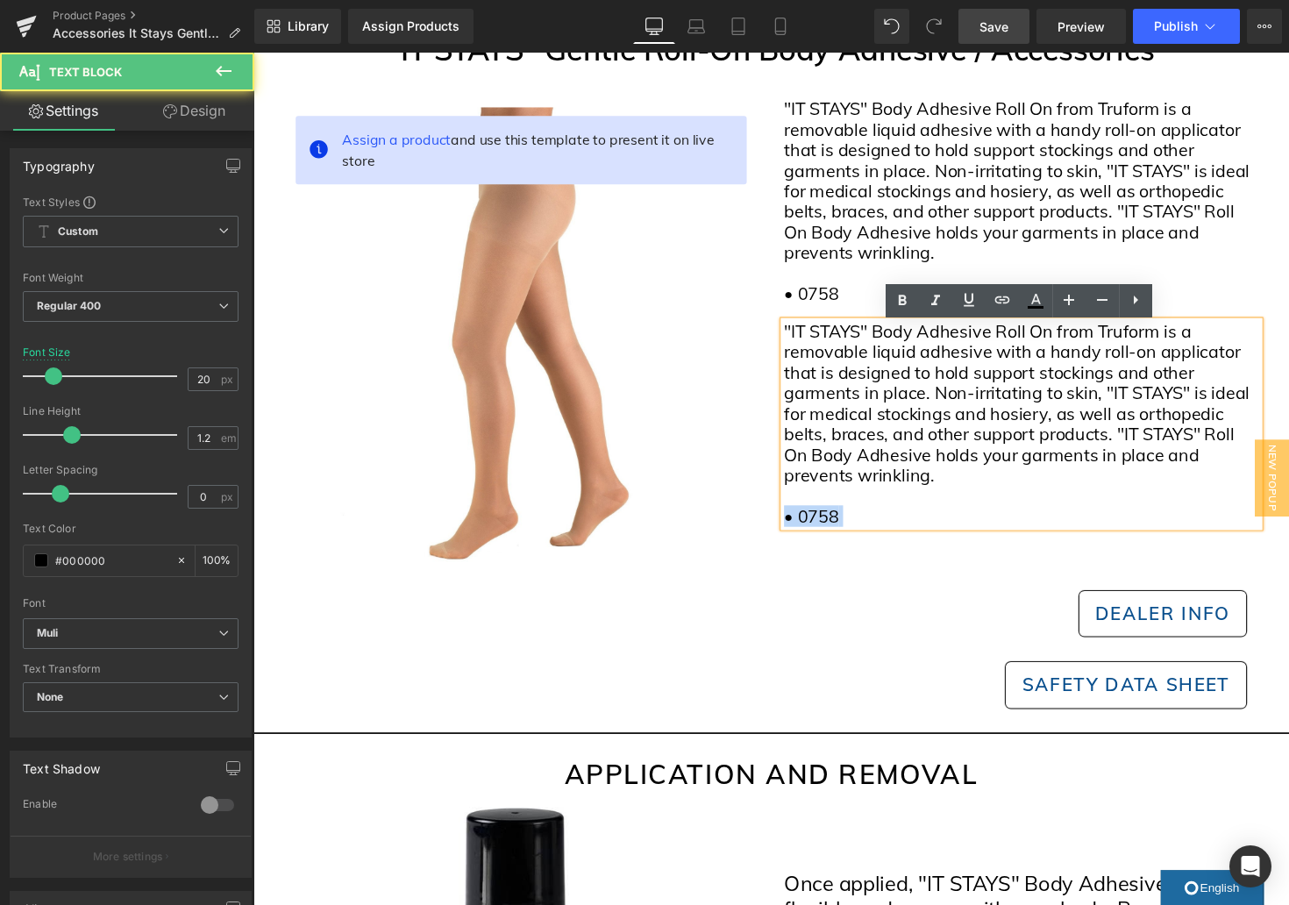
drag, startPoint x: 856, startPoint y: 538, endPoint x: 788, endPoint y: 410, distance: 144.7
click at [788, 410] on div ""IT STAYS" Body Adhesive Roll On from Truform is a removable liquid adhesive wi…" at bounding box center [1040, 415] width 513 height 666
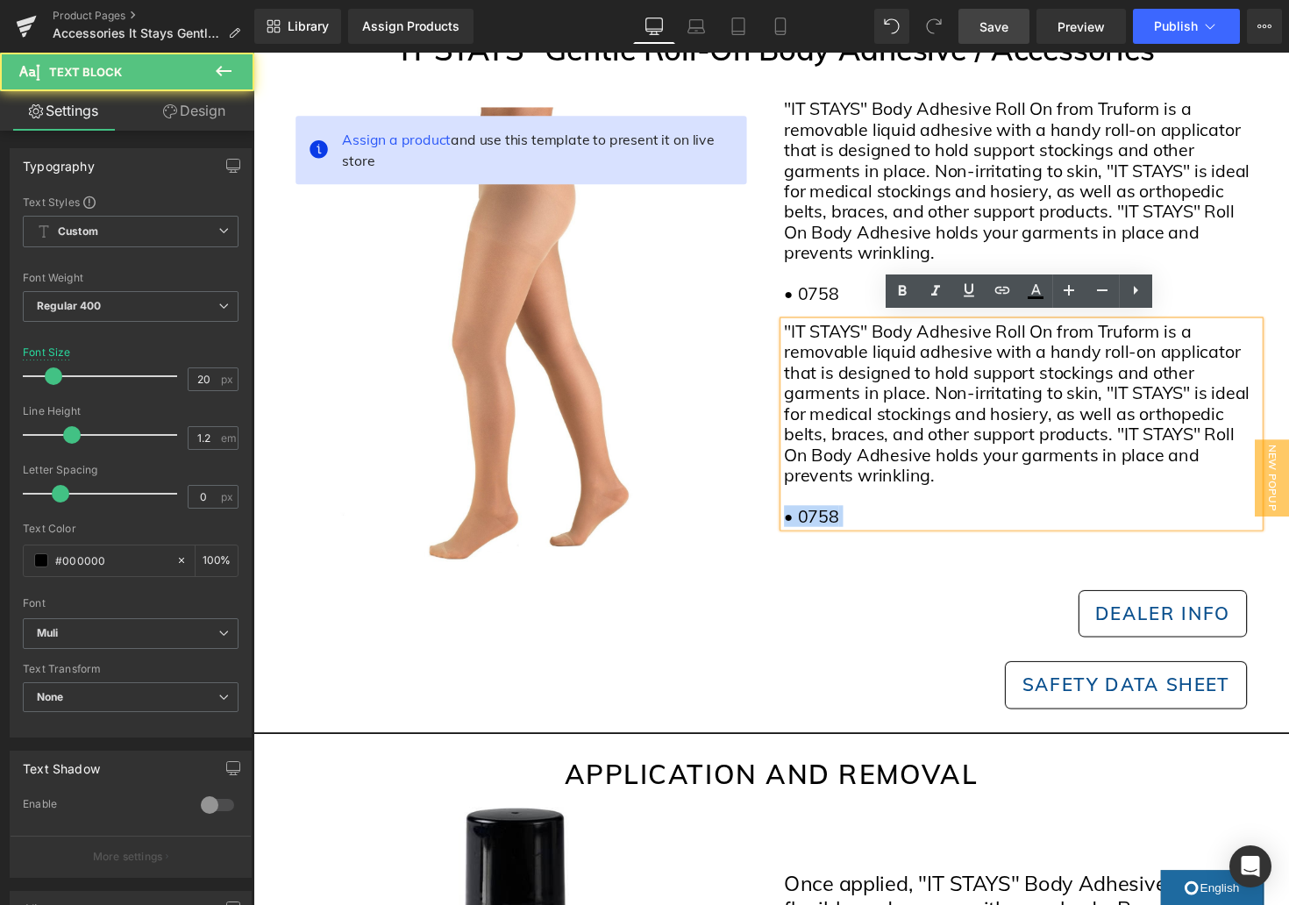
scroll to position [226, 0]
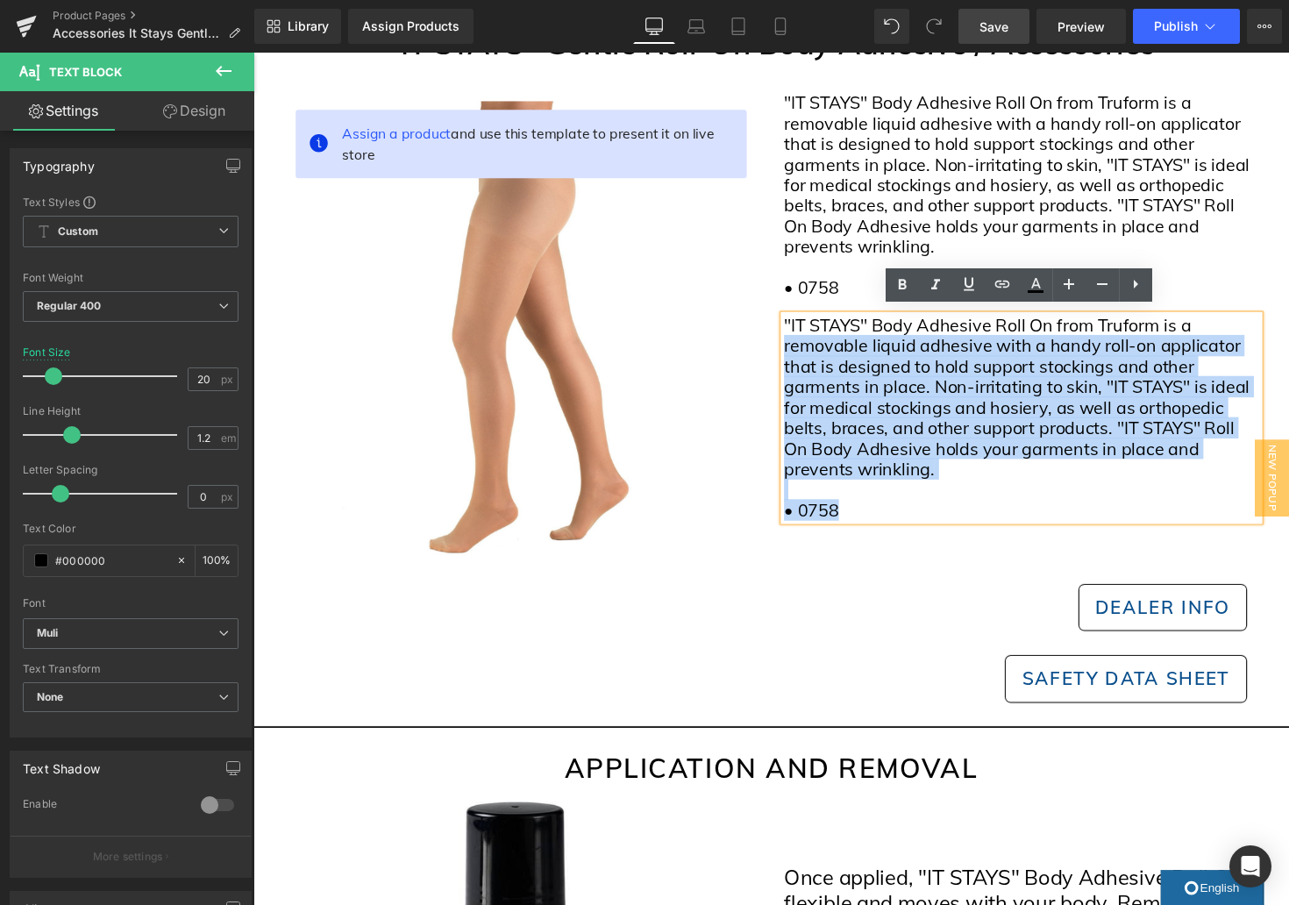
drag, startPoint x: 852, startPoint y: 523, endPoint x: 798, endPoint y: 353, distance: 178.6
click at [798, 353] on div ""IT STAYS" Body Adhesive Roll On from Truform is a removable liquid adhesive wi…" at bounding box center [1040, 427] width 487 height 210
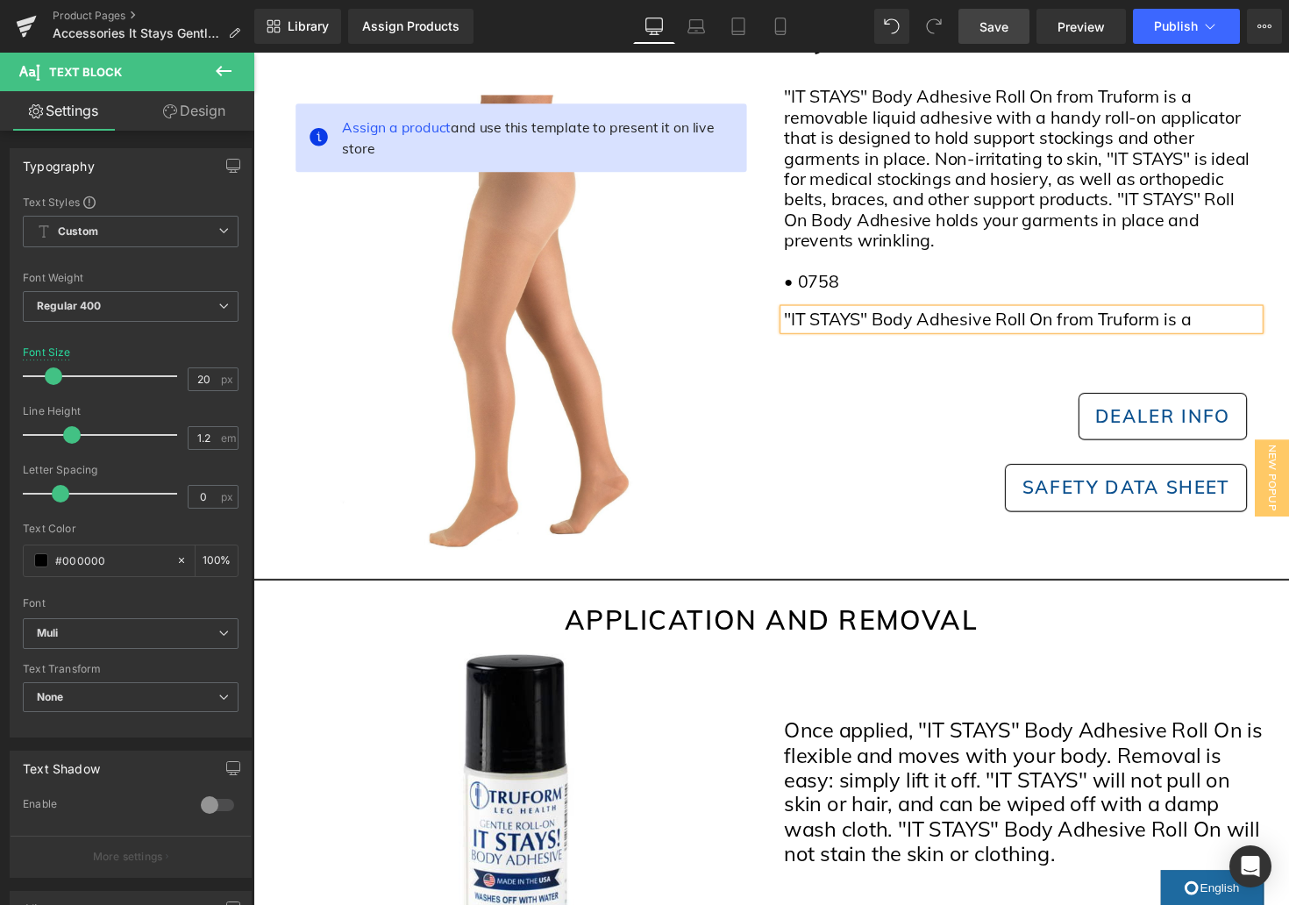
click at [938, 329] on div ""IT STAYS" Body Adhesive Roll On from Truform is a" at bounding box center [1040, 326] width 487 height 21
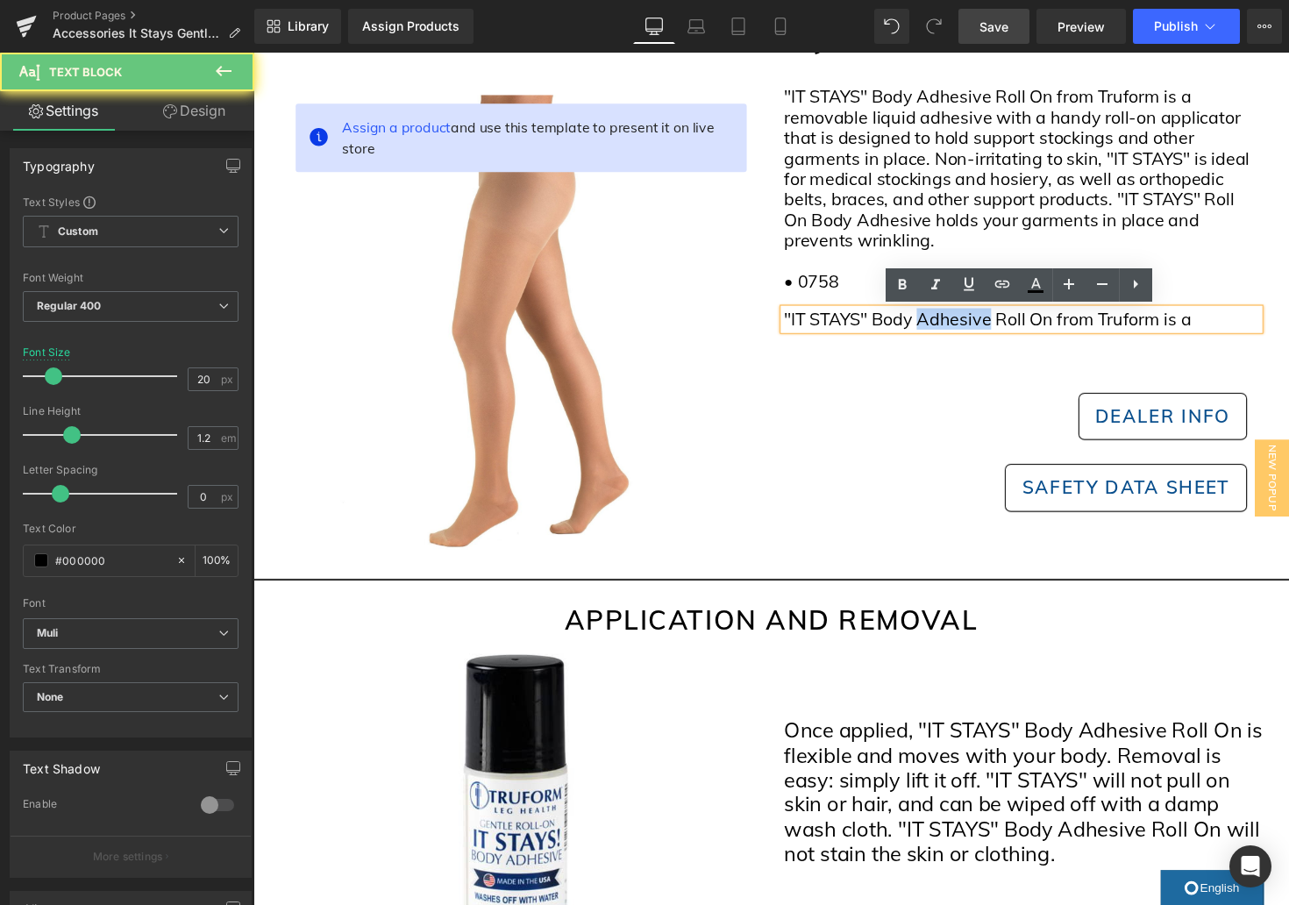
click at [938, 329] on div ""IT STAYS" Body Adhesive Roll On from Truform is a" at bounding box center [1040, 326] width 487 height 21
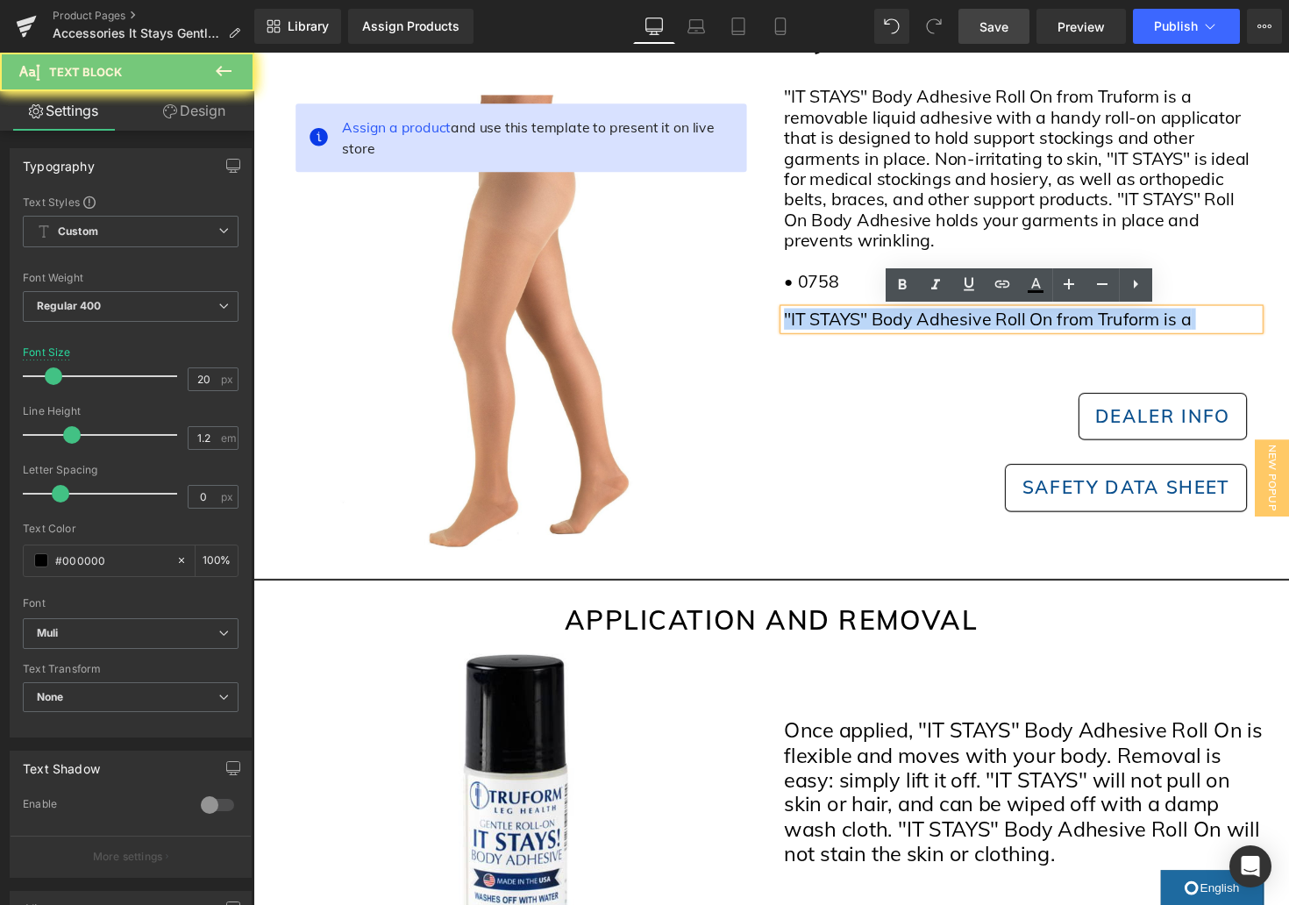
scroll to position [230, 0]
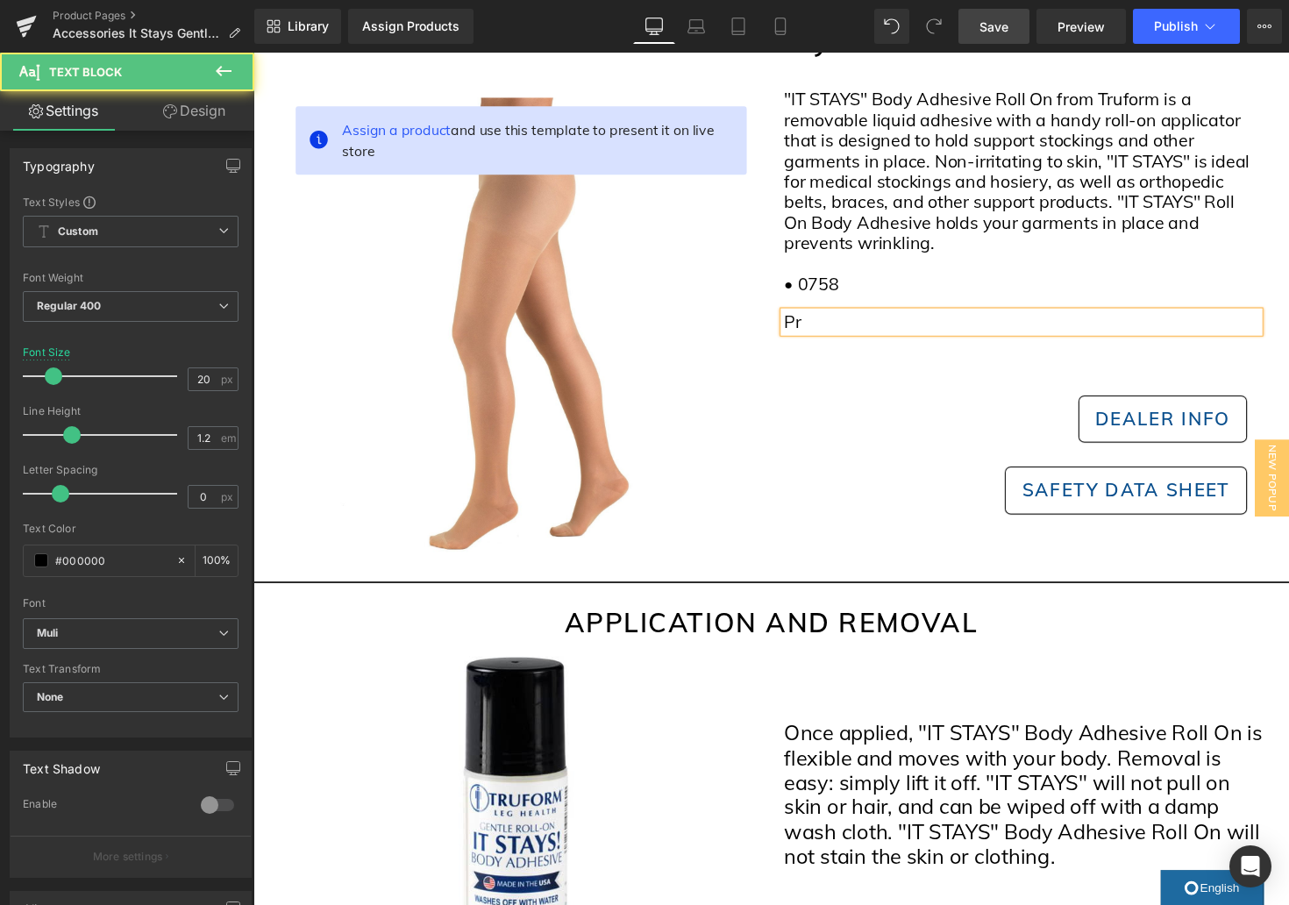
click at [844, 325] on div "Pr" at bounding box center [1040, 328] width 487 height 21
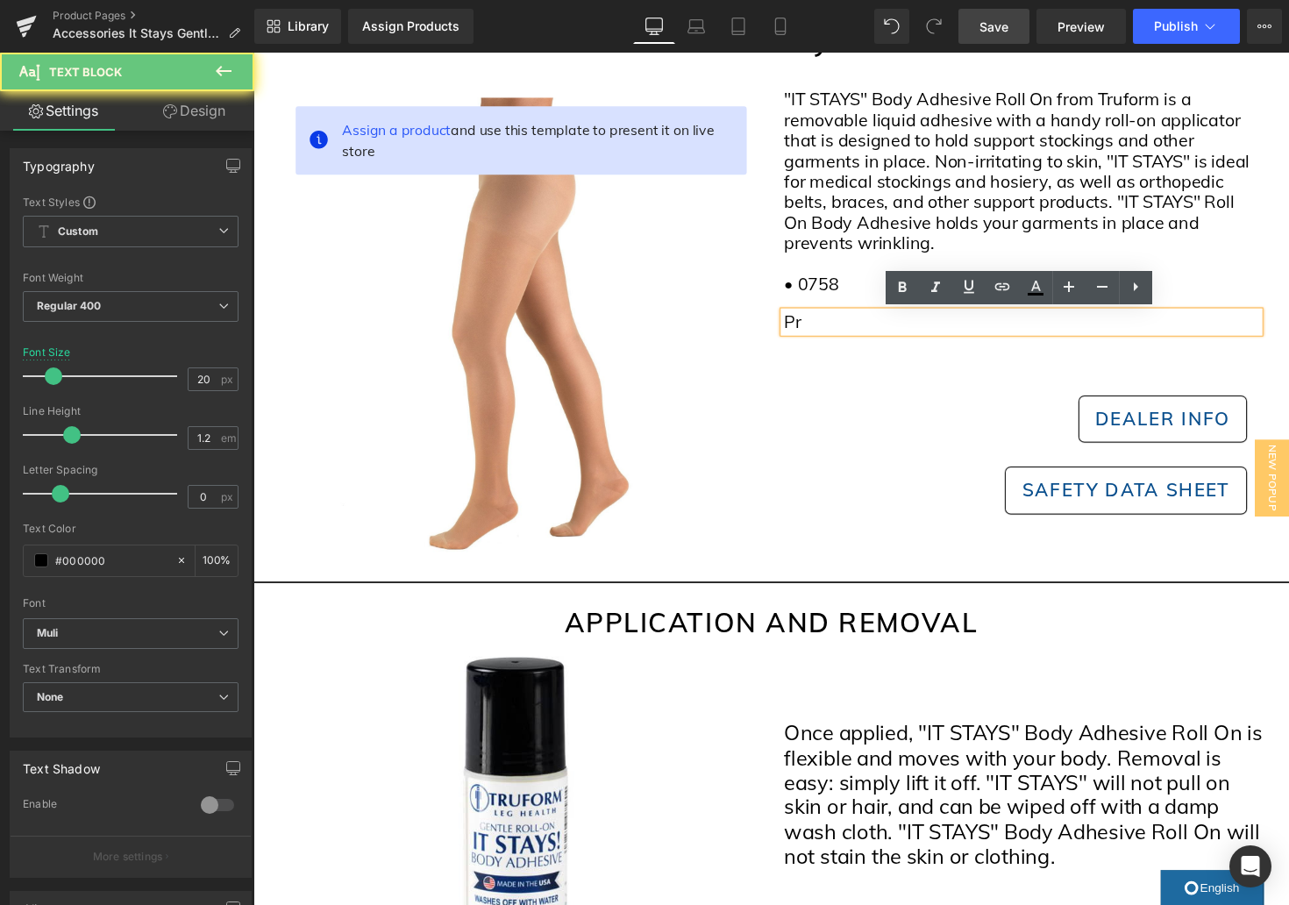
click at [844, 325] on div "Pr" at bounding box center [1040, 328] width 487 height 21
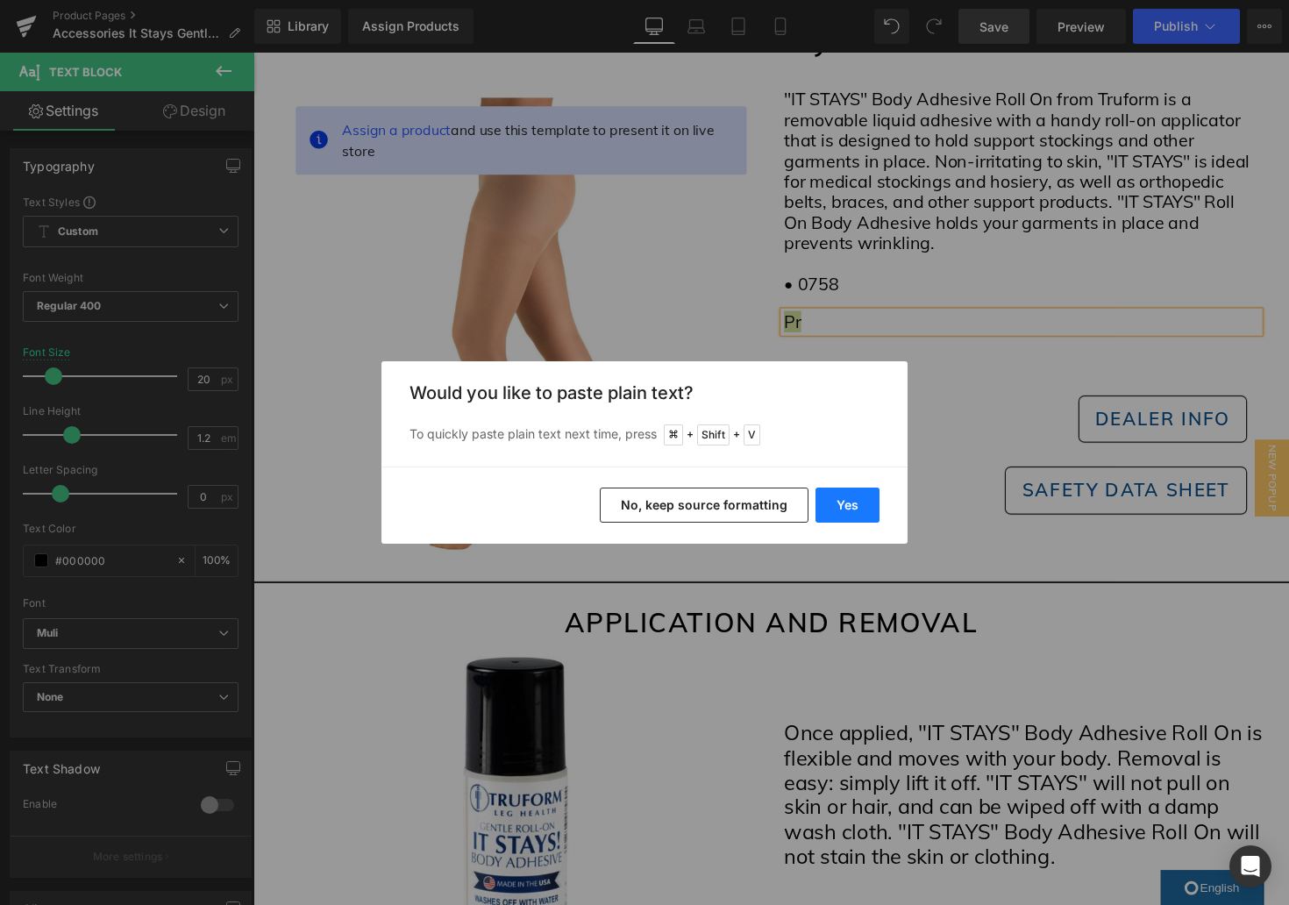
click at [841, 510] on button "Yes" at bounding box center [848, 505] width 64 height 35
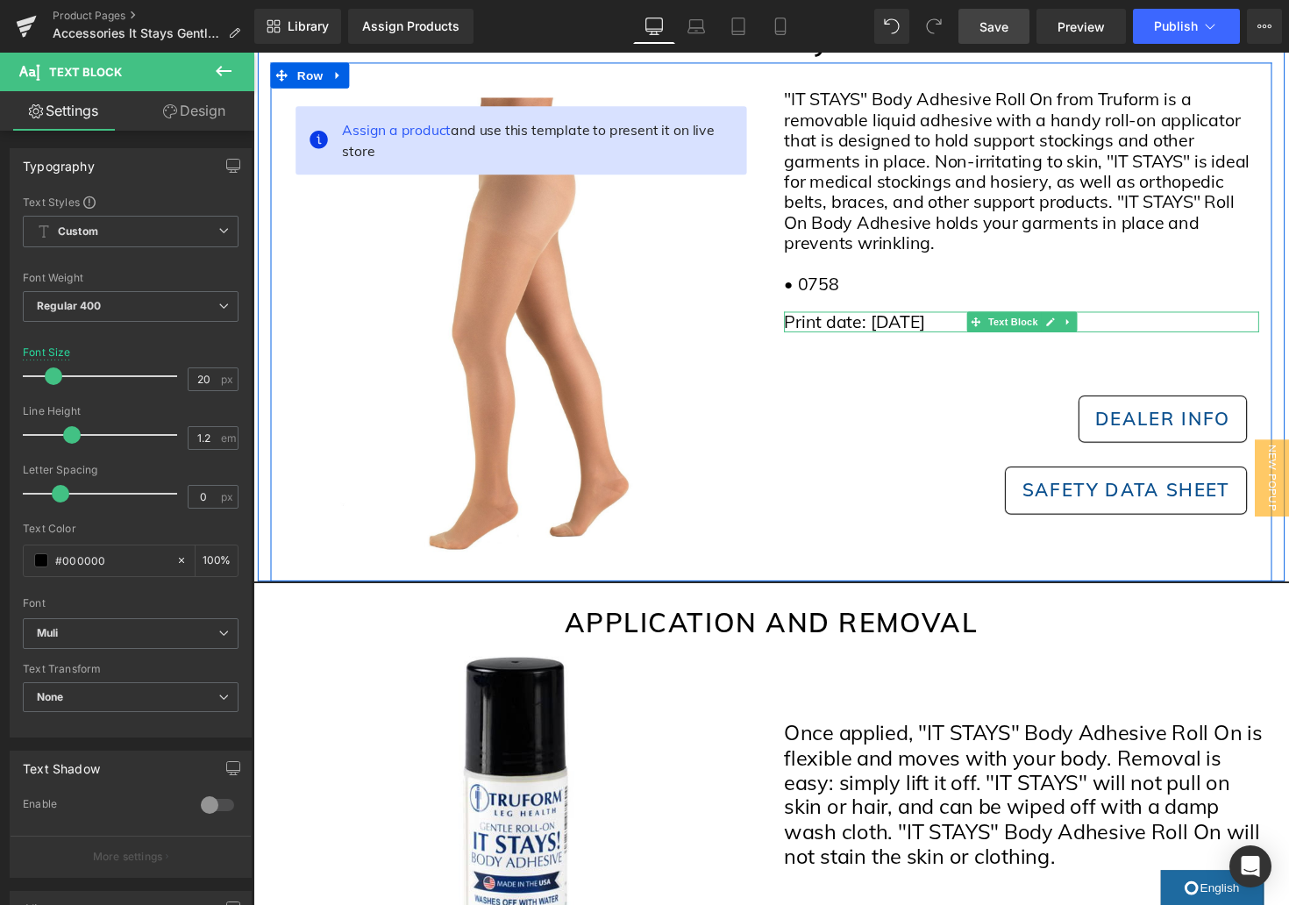
drag, startPoint x: 963, startPoint y: 331, endPoint x: 973, endPoint y: 340, distance: 14.3
click at [963, 331] on div "Print date: [DATE]" at bounding box center [1040, 328] width 487 height 21
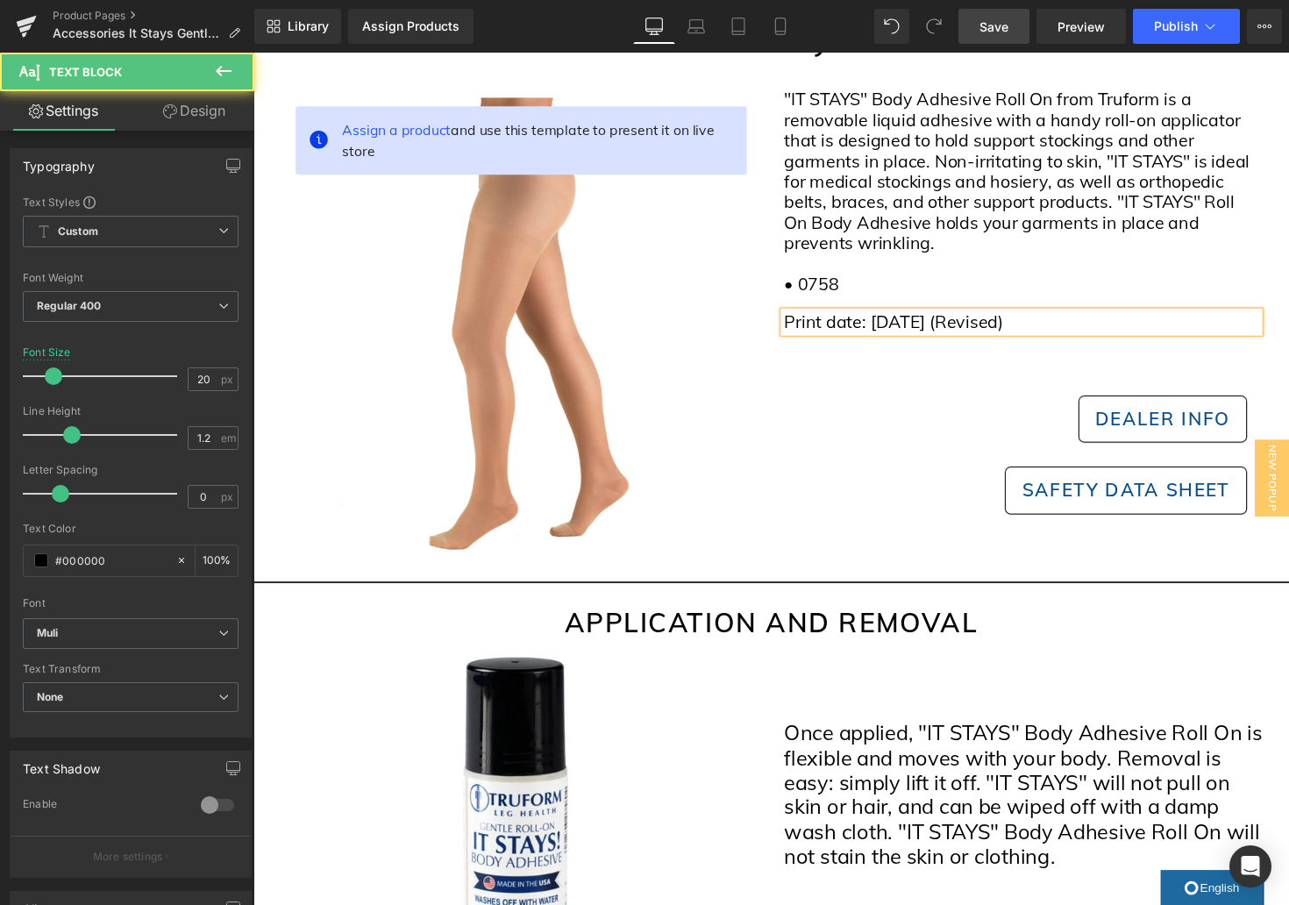
drag, startPoint x: 1077, startPoint y: 338, endPoint x: 965, endPoint y: 332, distance: 111.5
click at [966, 332] on div "Print date: [DATE] (Revised)" at bounding box center [1040, 328] width 487 height 21
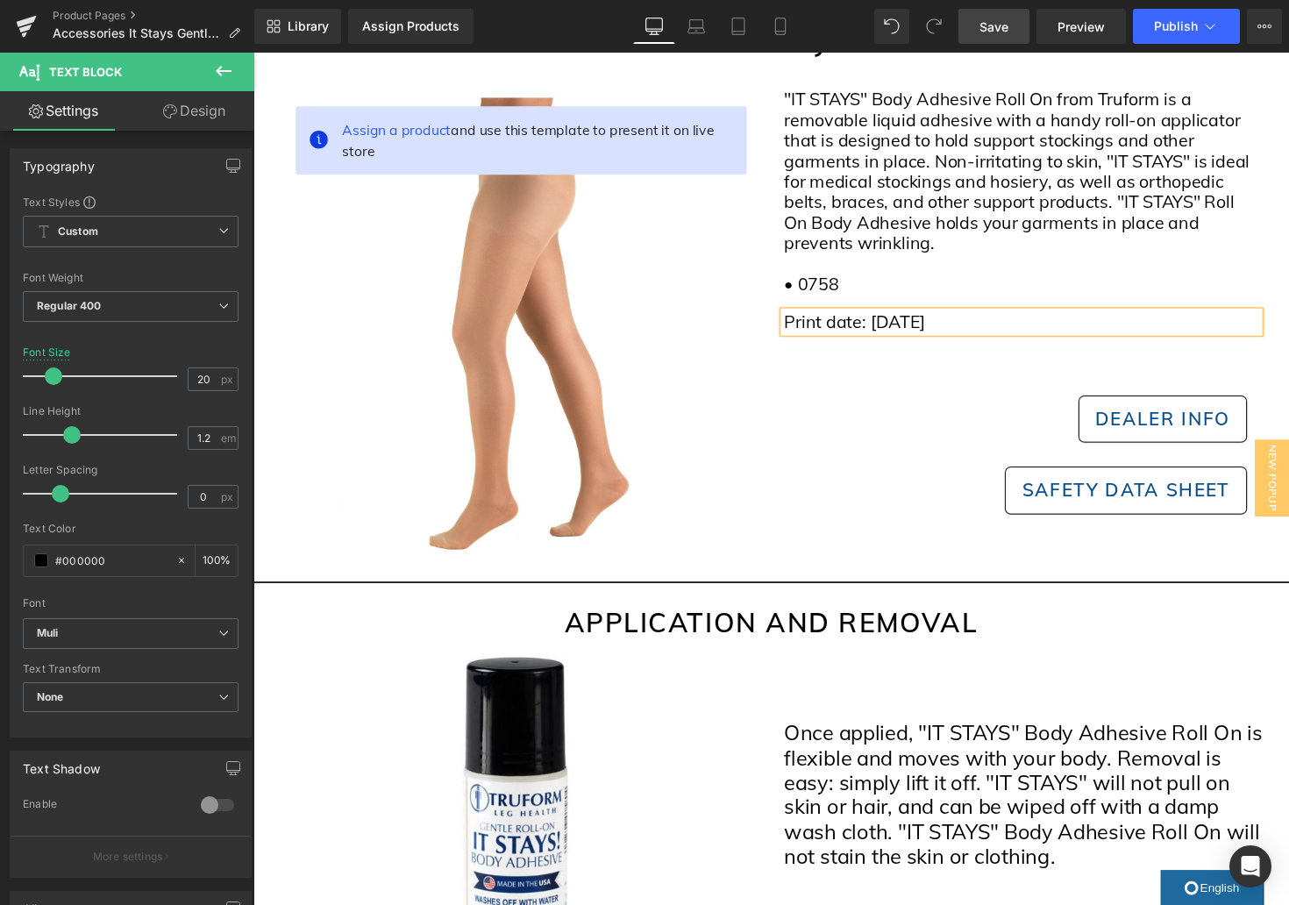
click at [960, 413] on div "Dealer Info" at bounding box center [1040, 428] width 460 height 47
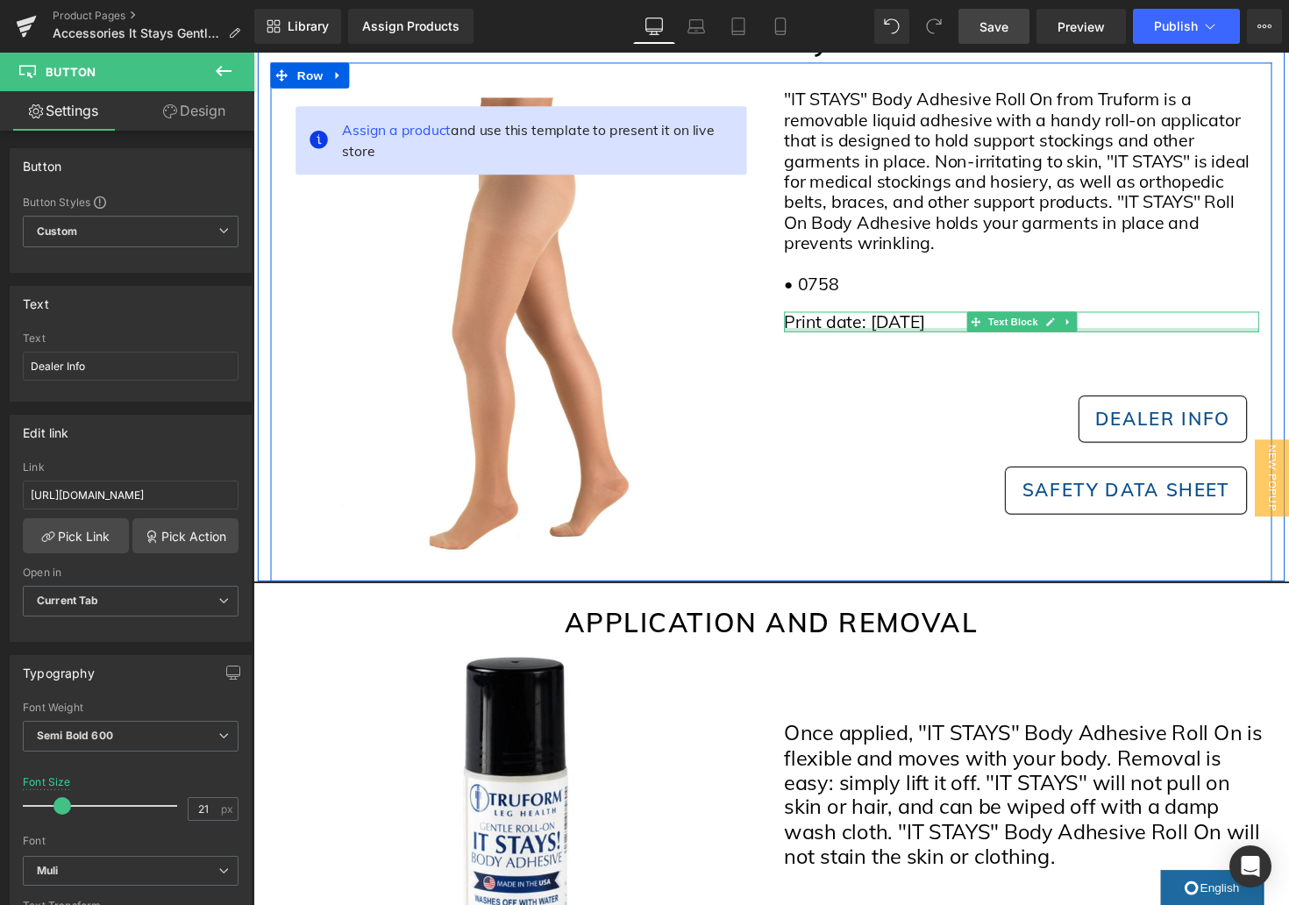
click at [875, 337] on div at bounding box center [1040, 337] width 487 height 4
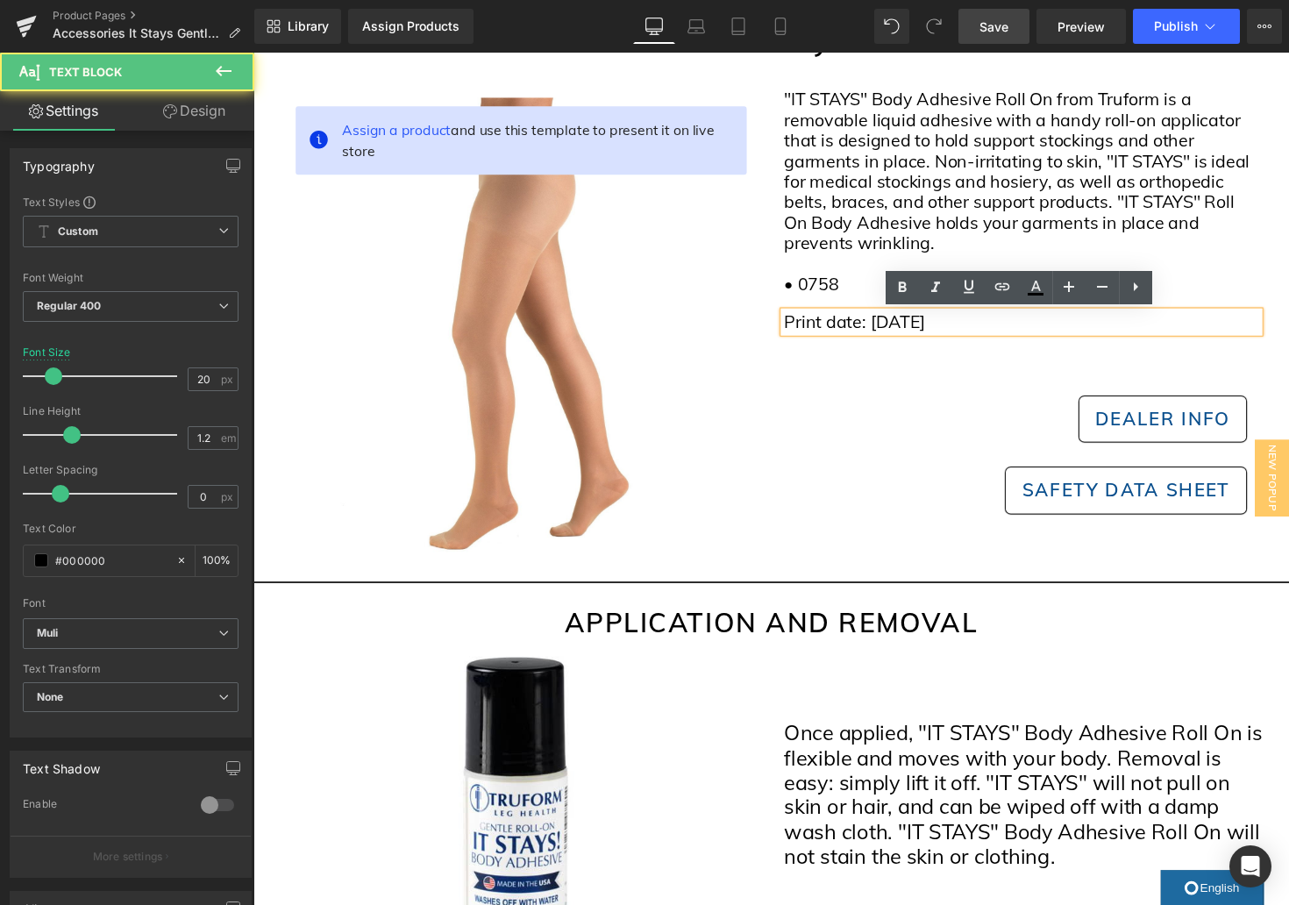
click at [1038, 388] on div "Dealer Info Button Safety Data Sheet Button Row" at bounding box center [1040, 466] width 487 height 167
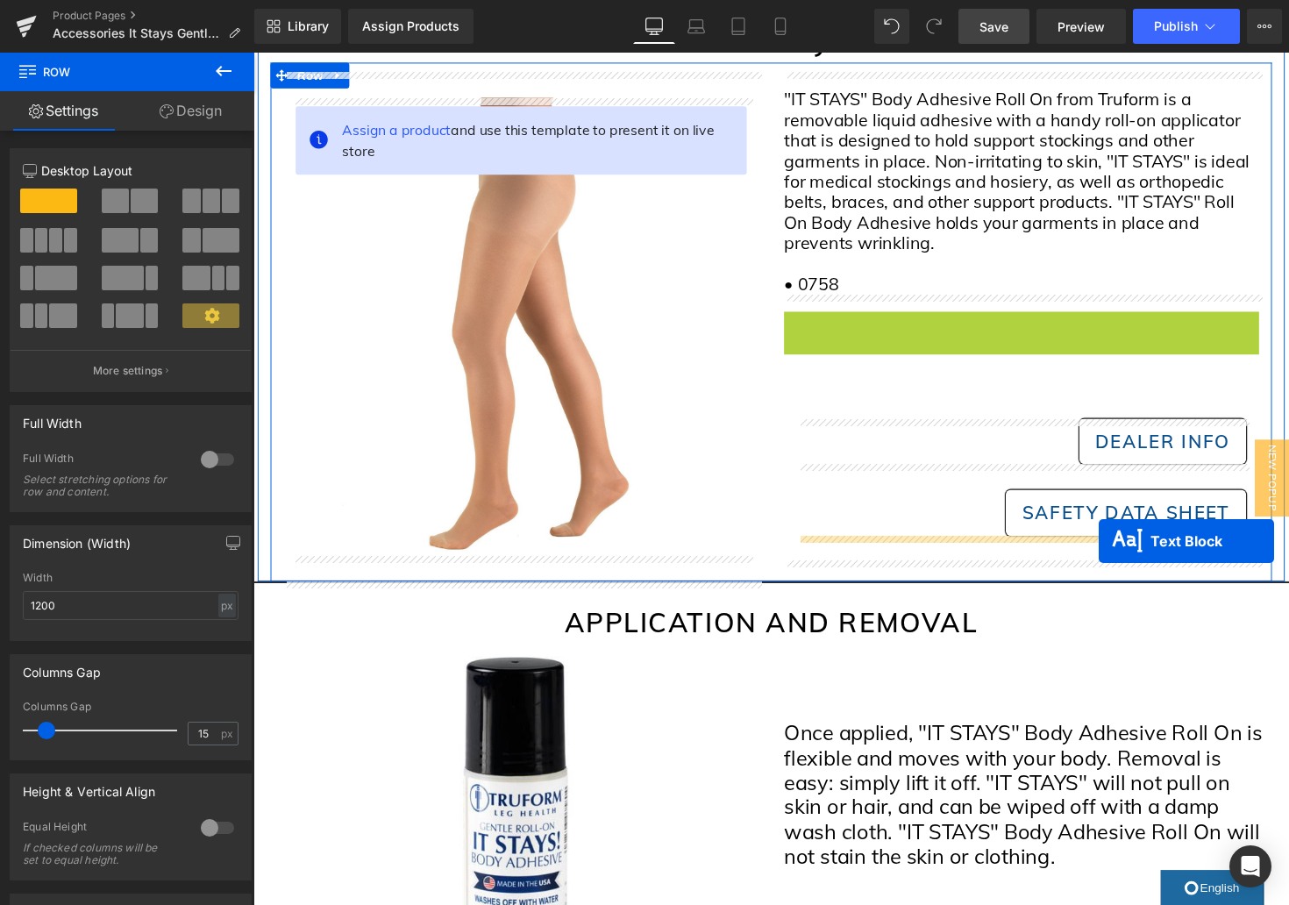
drag, startPoint x: 1036, startPoint y: 332, endPoint x: 1120, endPoint y: 553, distance: 236.5
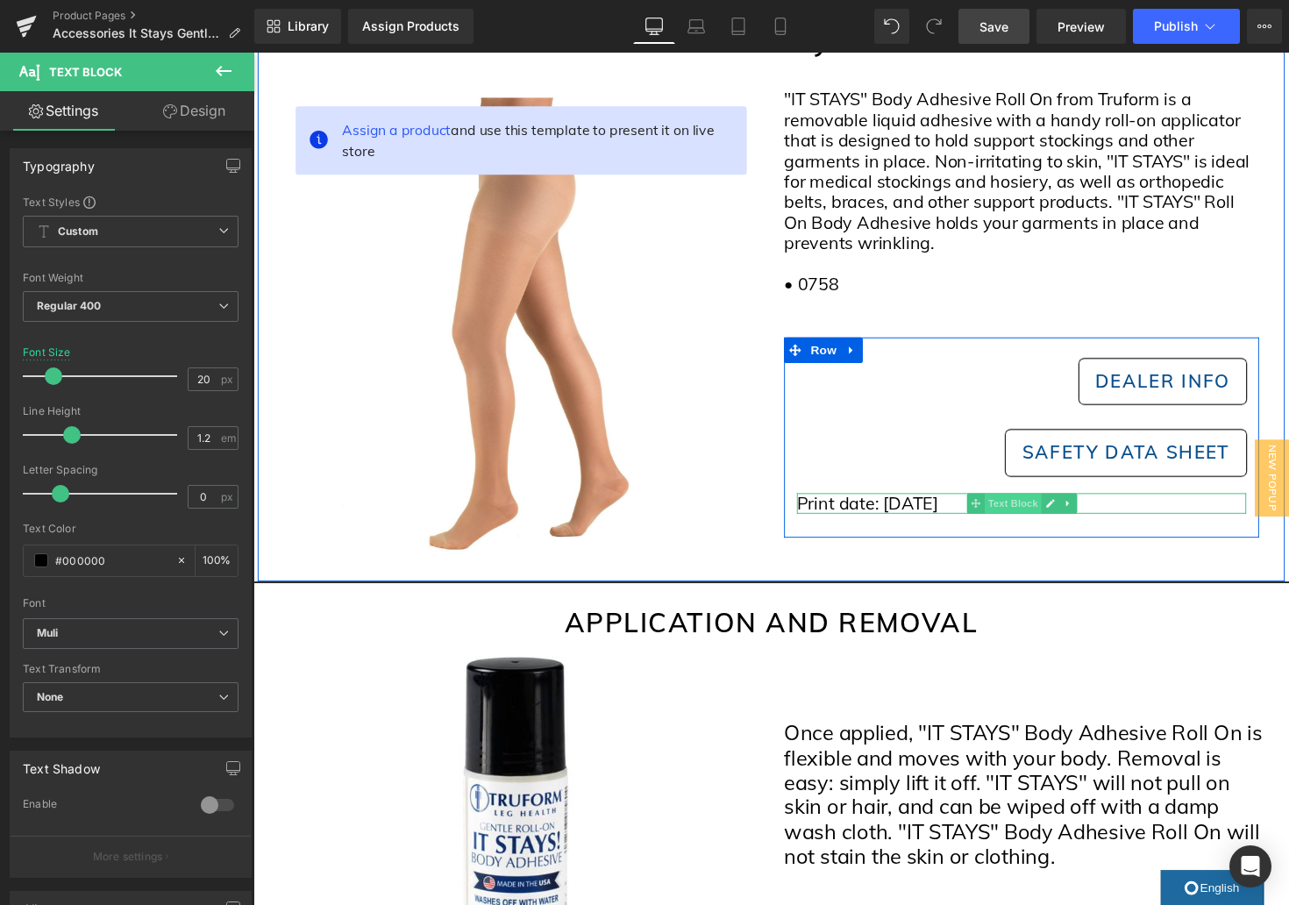
scroll to position [225, 0]
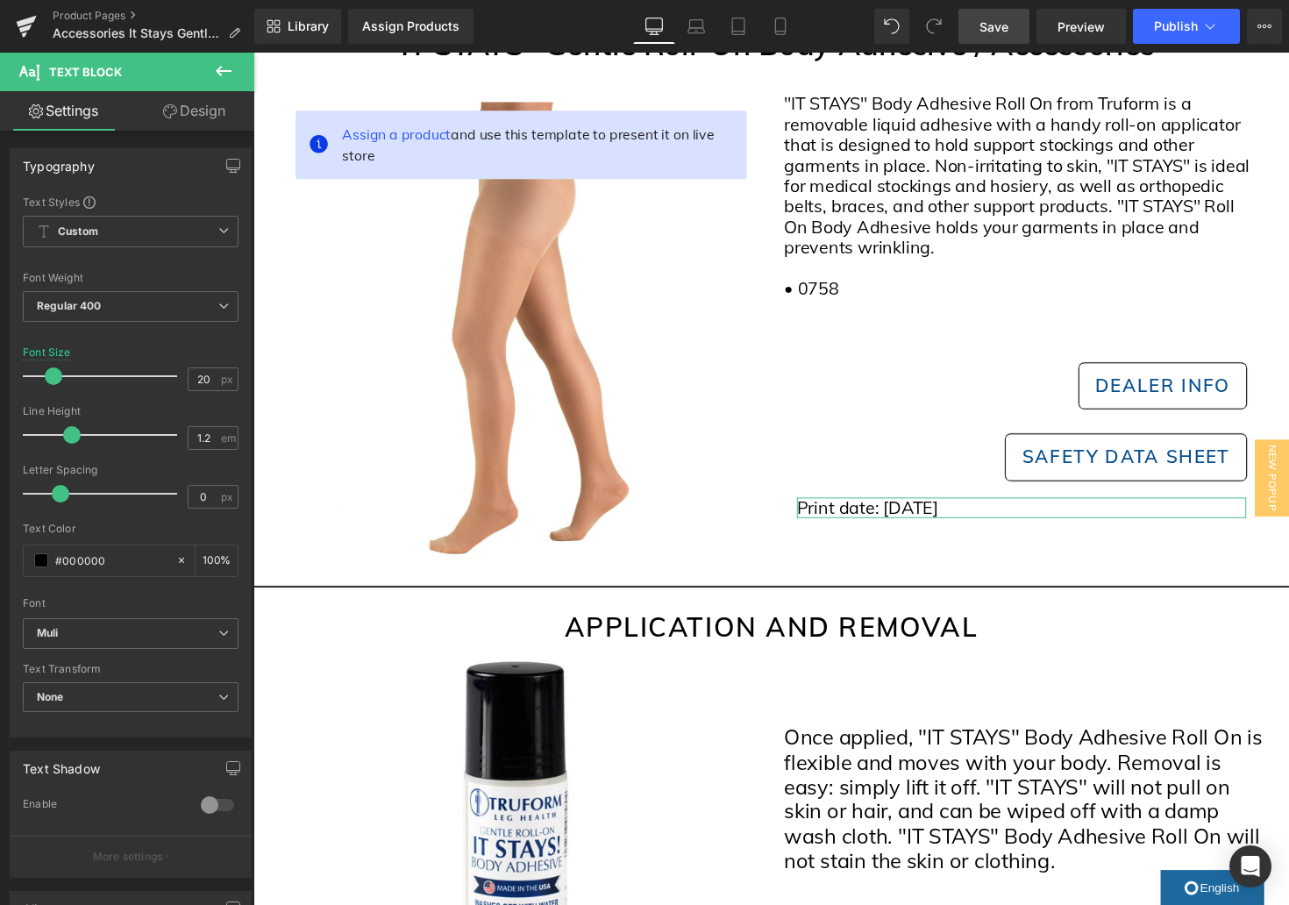
click at [203, 118] on link "Design" at bounding box center [194, 110] width 127 height 39
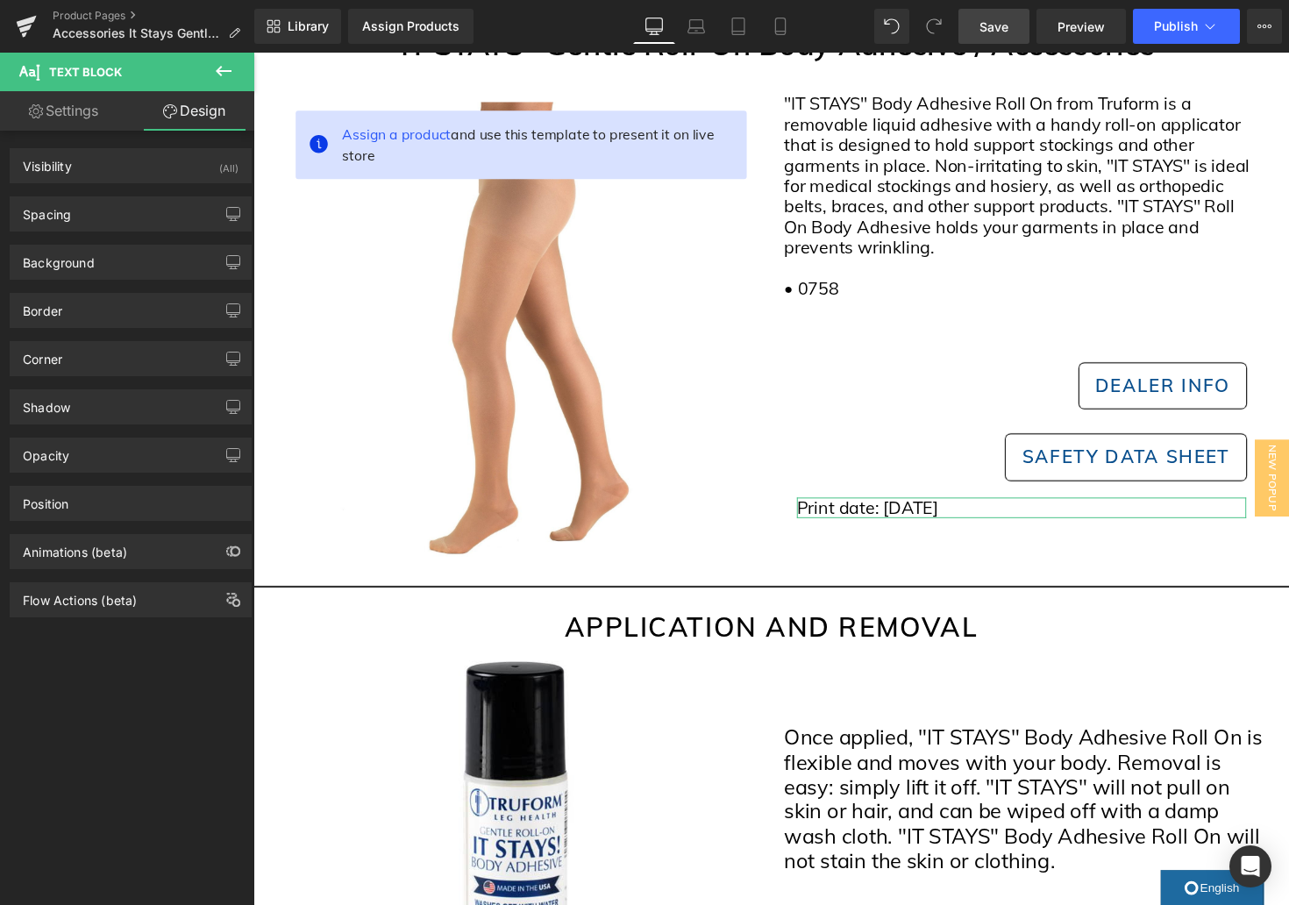
click at [98, 118] on link "Settings" at bounding box center [63, 110] width 127 height 39
type input "100"
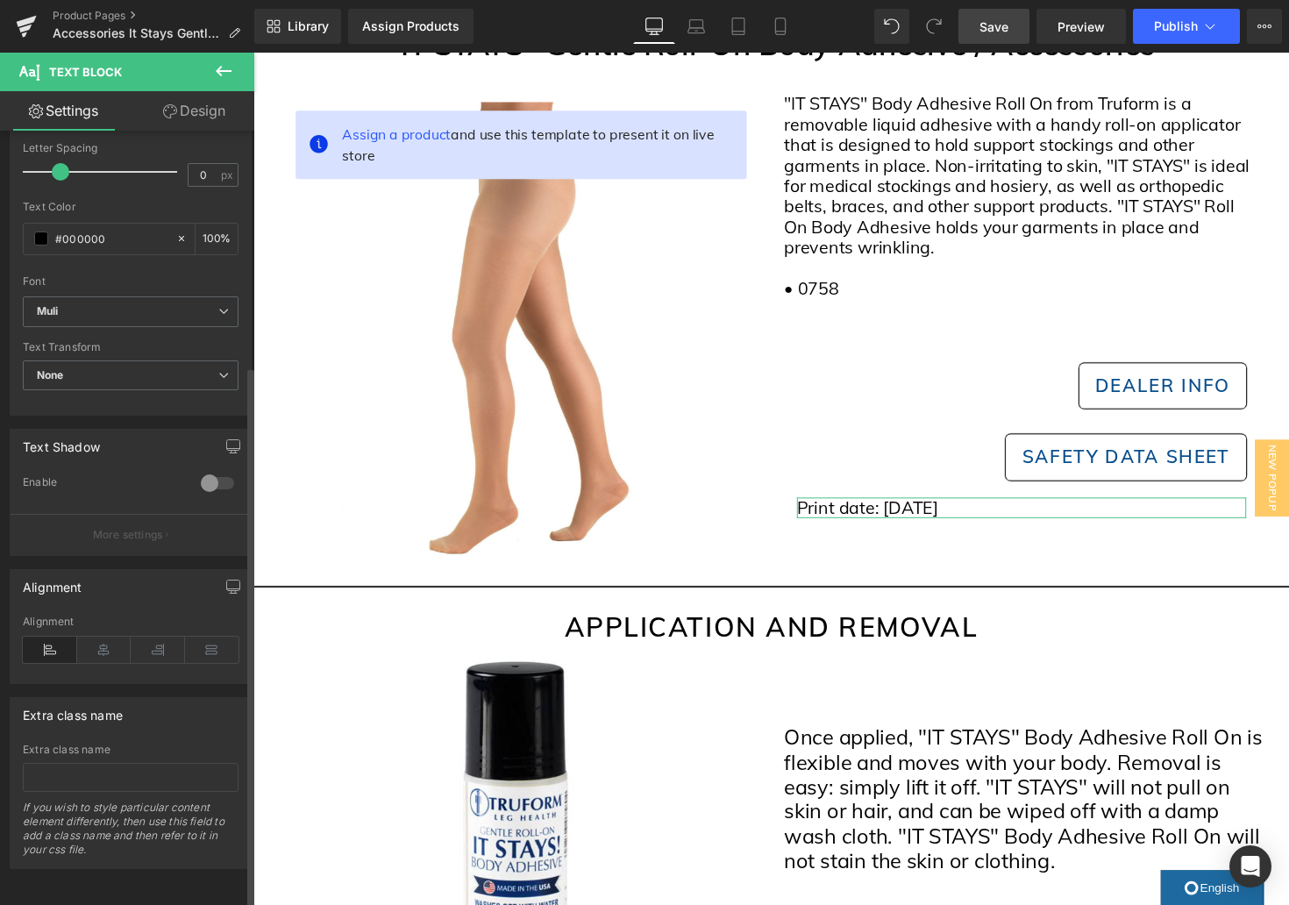
scroll to position [336, 0]
click at [153, 641] on icon at bounding box center [158, 650] width 54 height 26
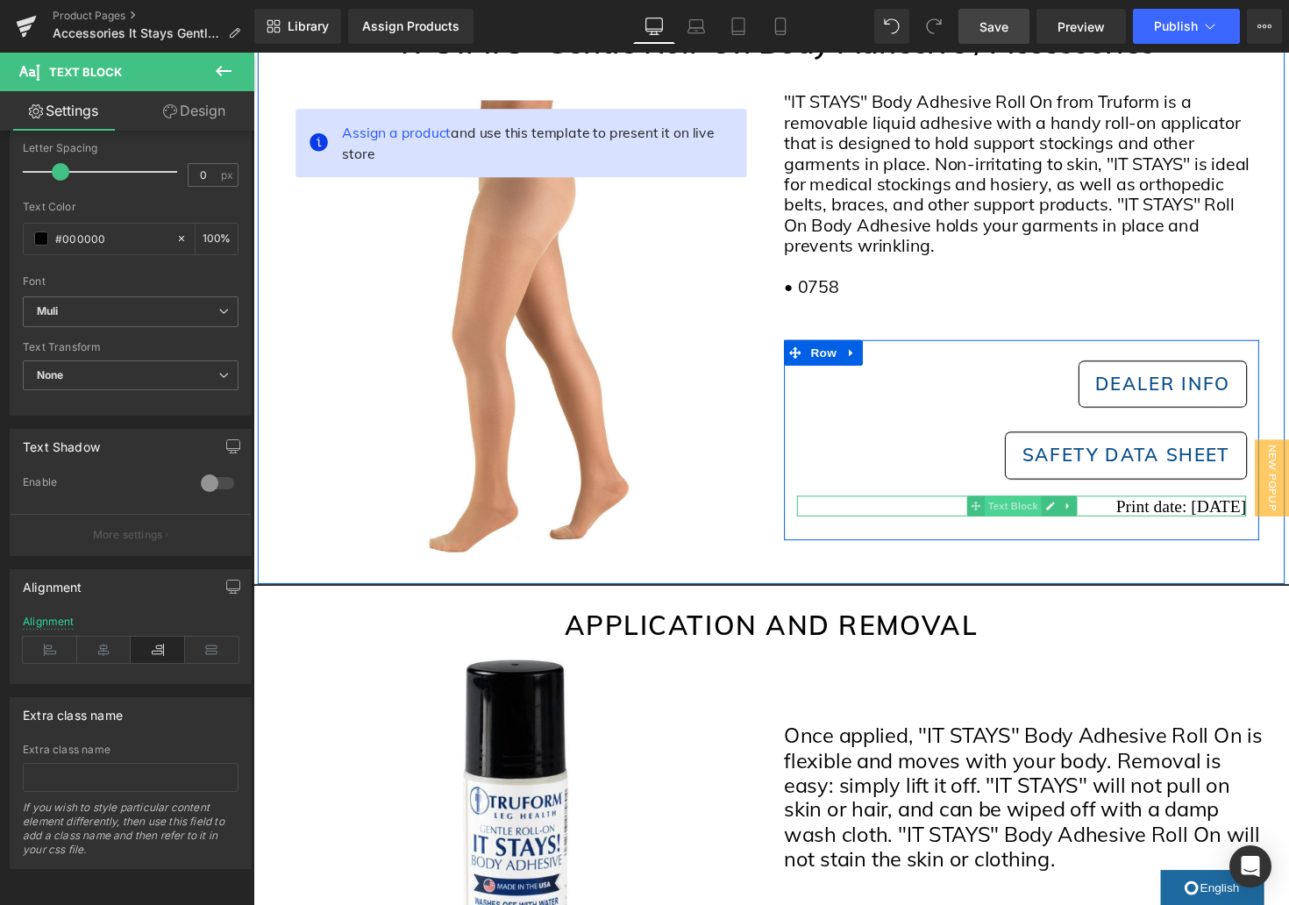
click at [1044, 518] on span "Text Block" at bounding box center [1031, 517] width 58 height 21
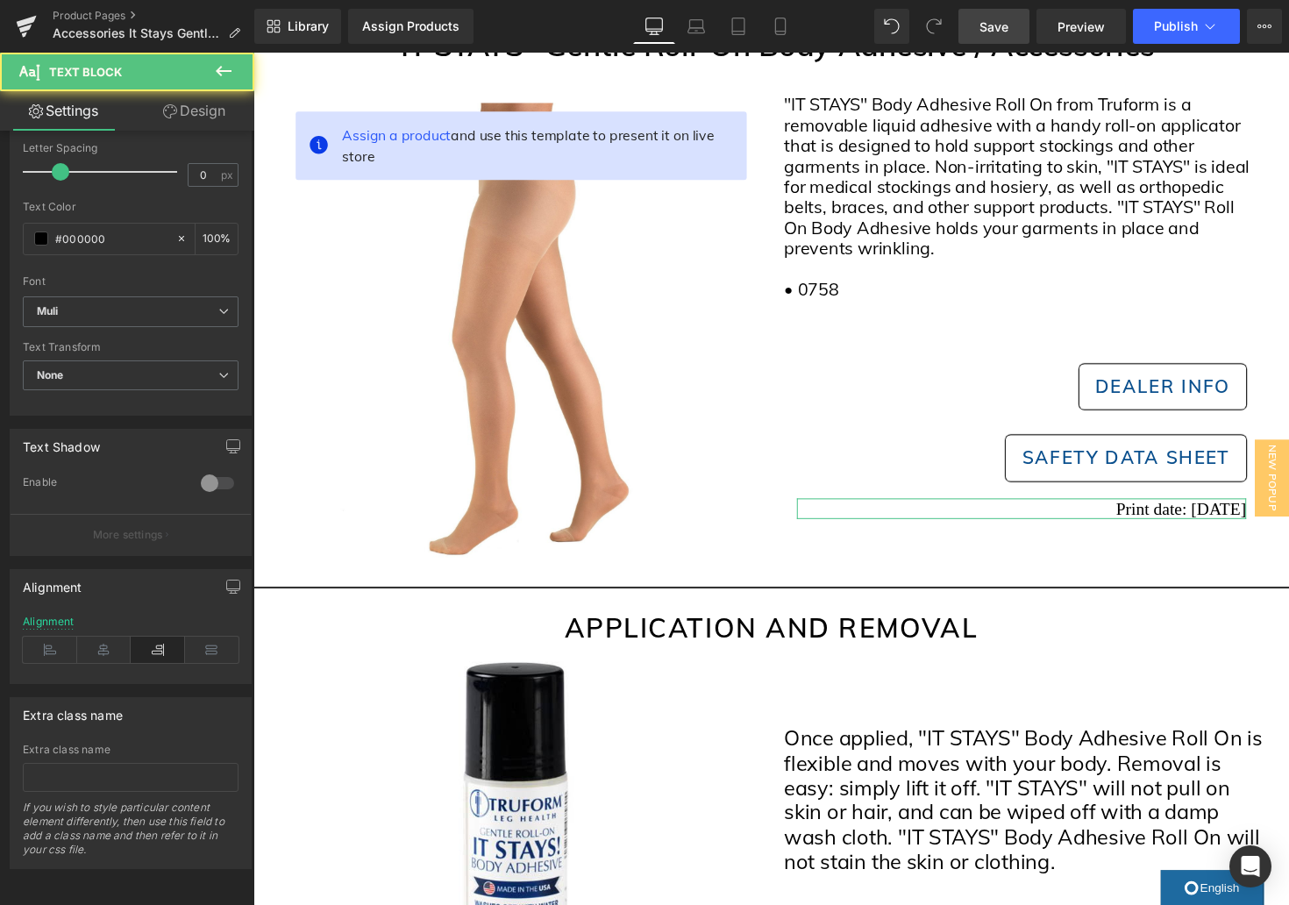
click at [189, 118] on link "Design" at bounding box center [194, 110] width 127 height 39
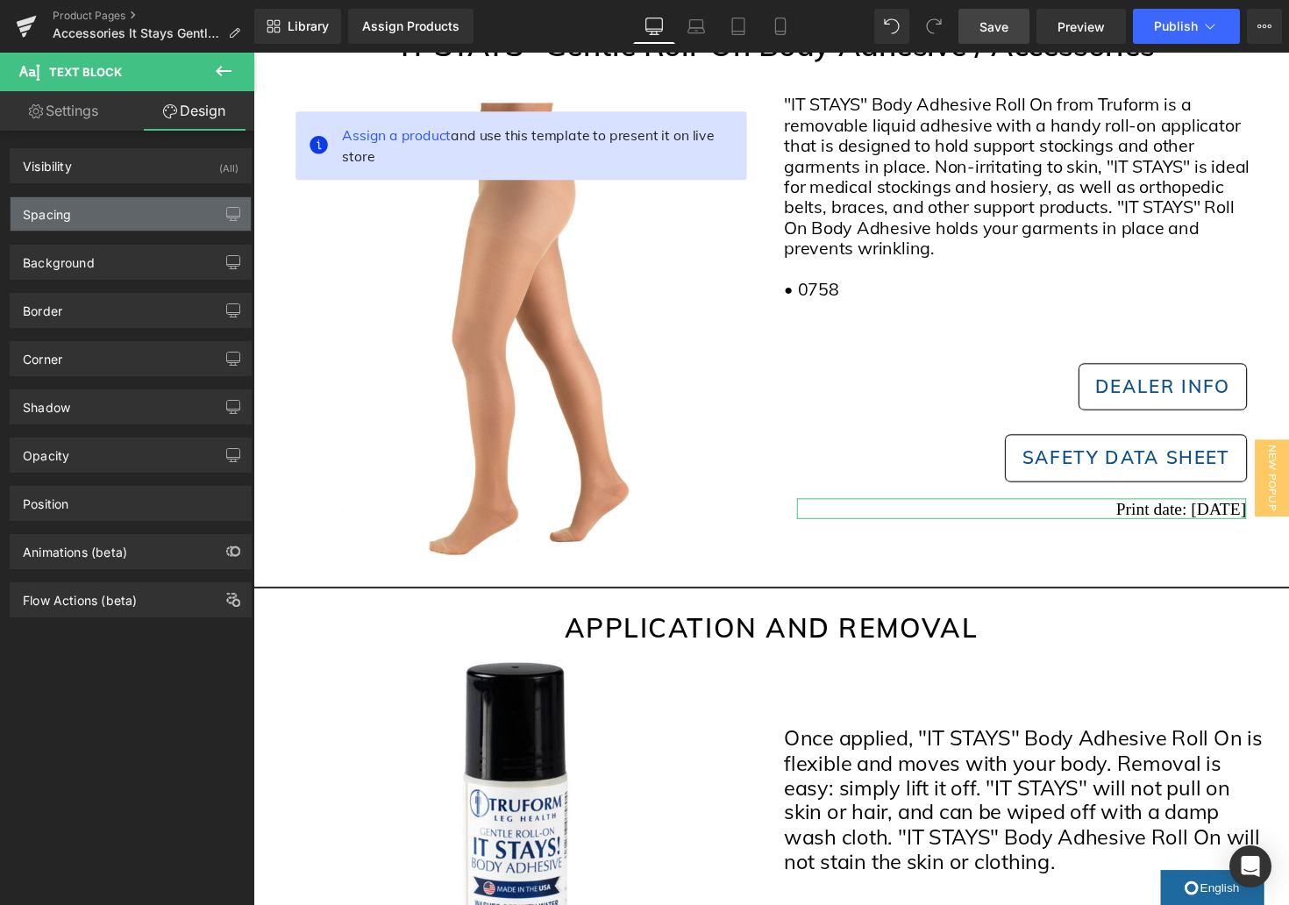
type input "20"
type input "0"
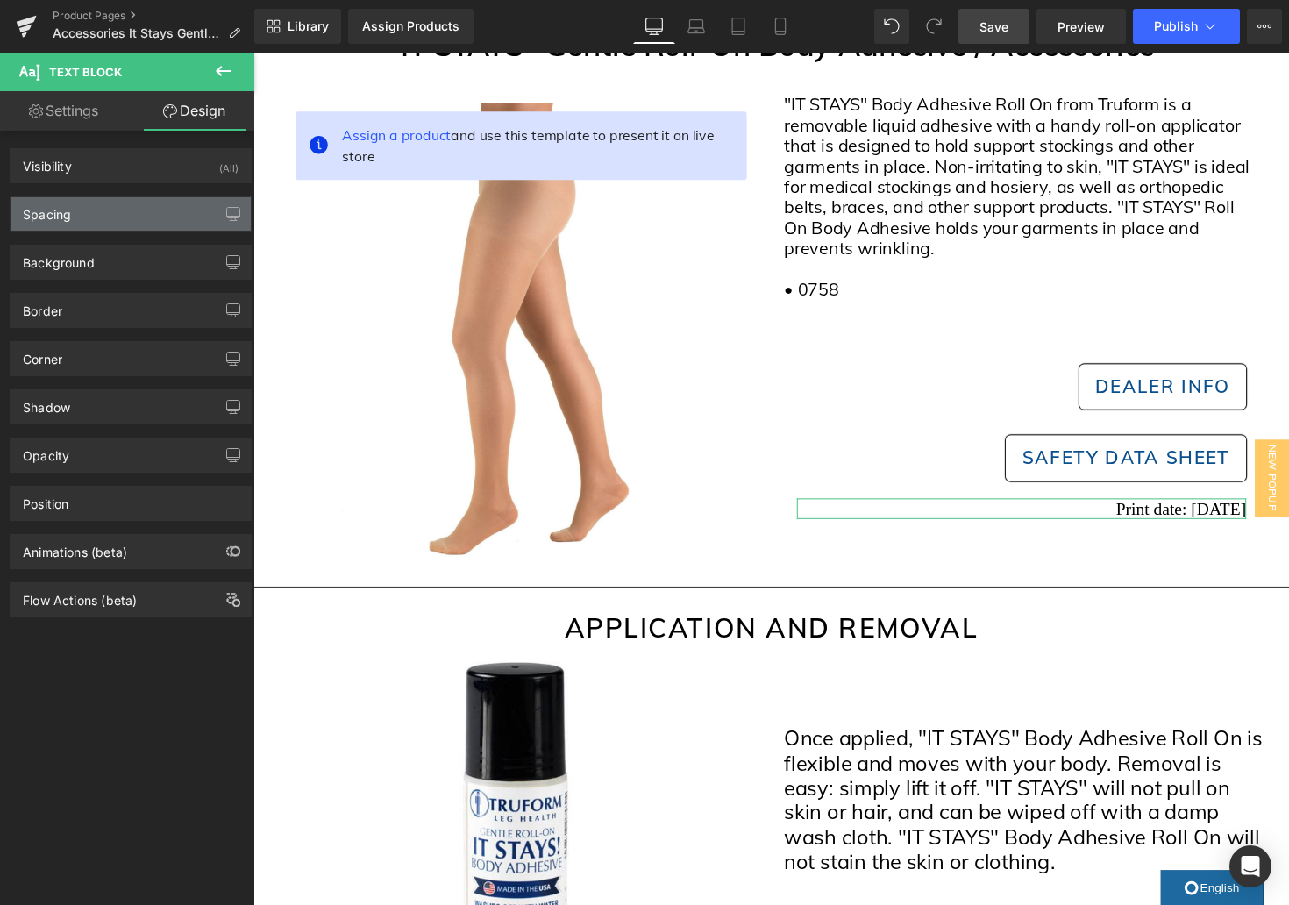
type input "0"
click at [139, 226] on div "Spacing" at bounding box center [131, 213] width 240 height 33
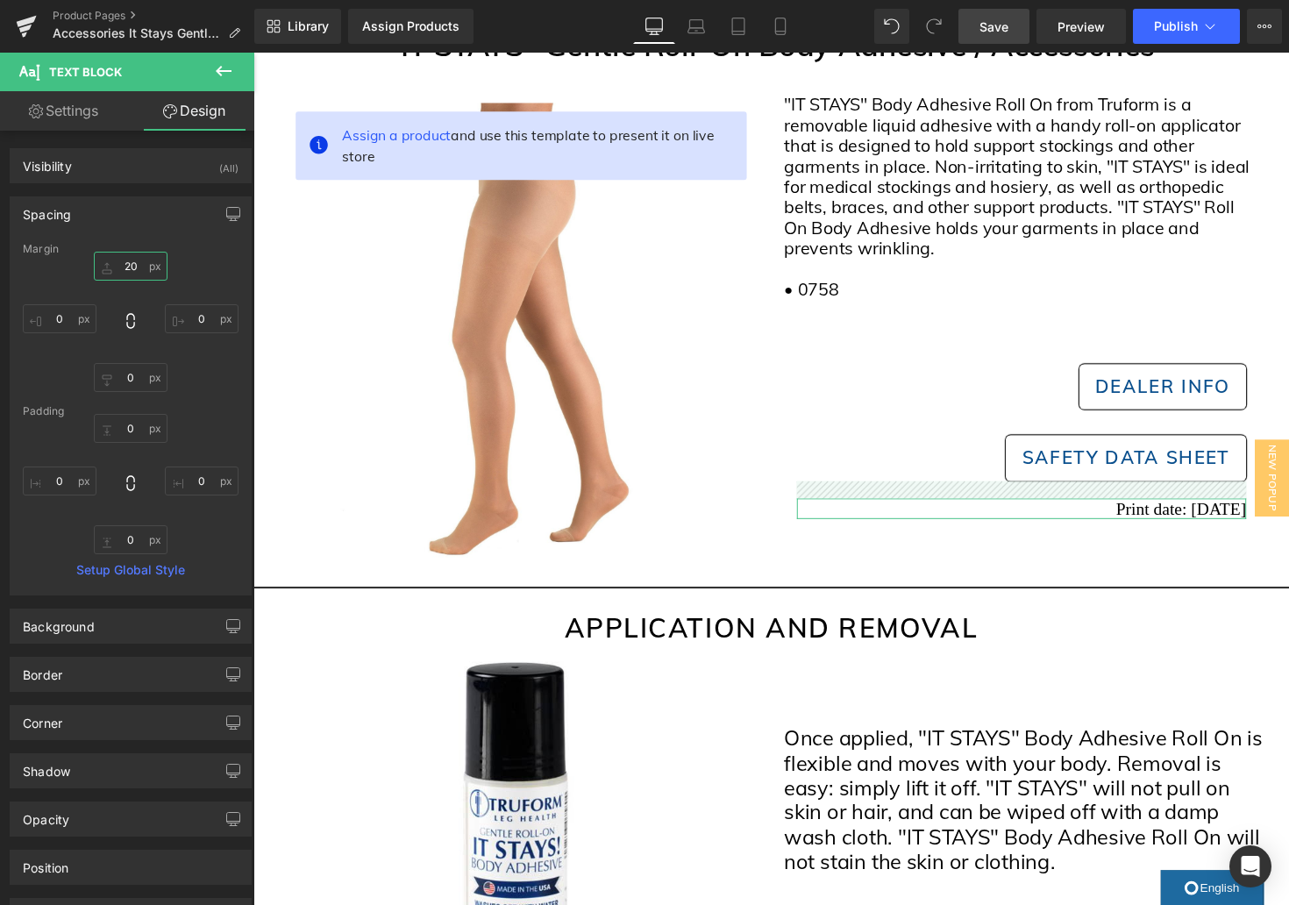
click at [131, 267] on input "20" at bounding box center [131, 266] width 74 height 29
type input "0"
click at [69, 109] on link "Settings" at bounding box center [63, 110] width 127 height 39
type input "100"
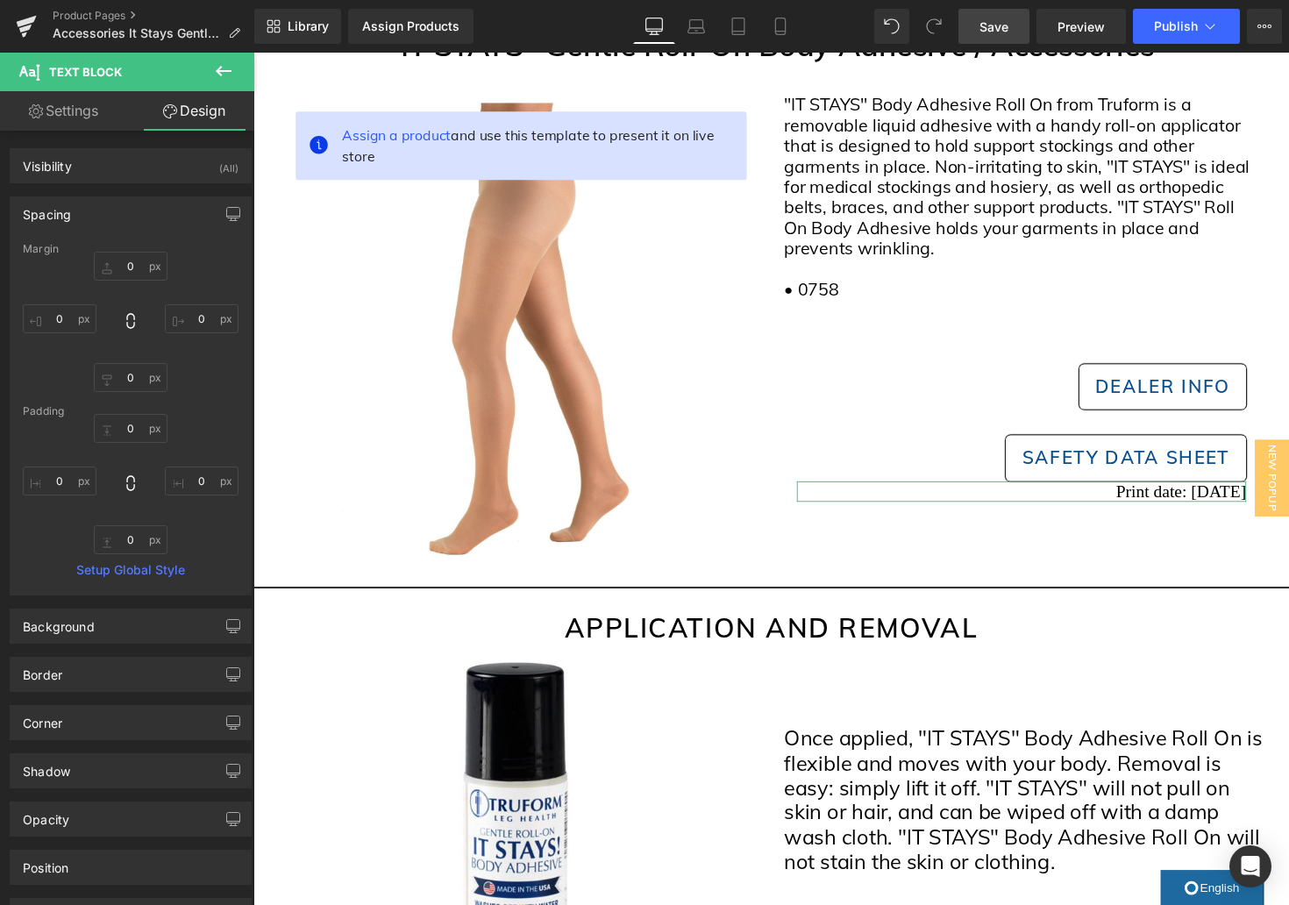
scroll to position [321, 0]
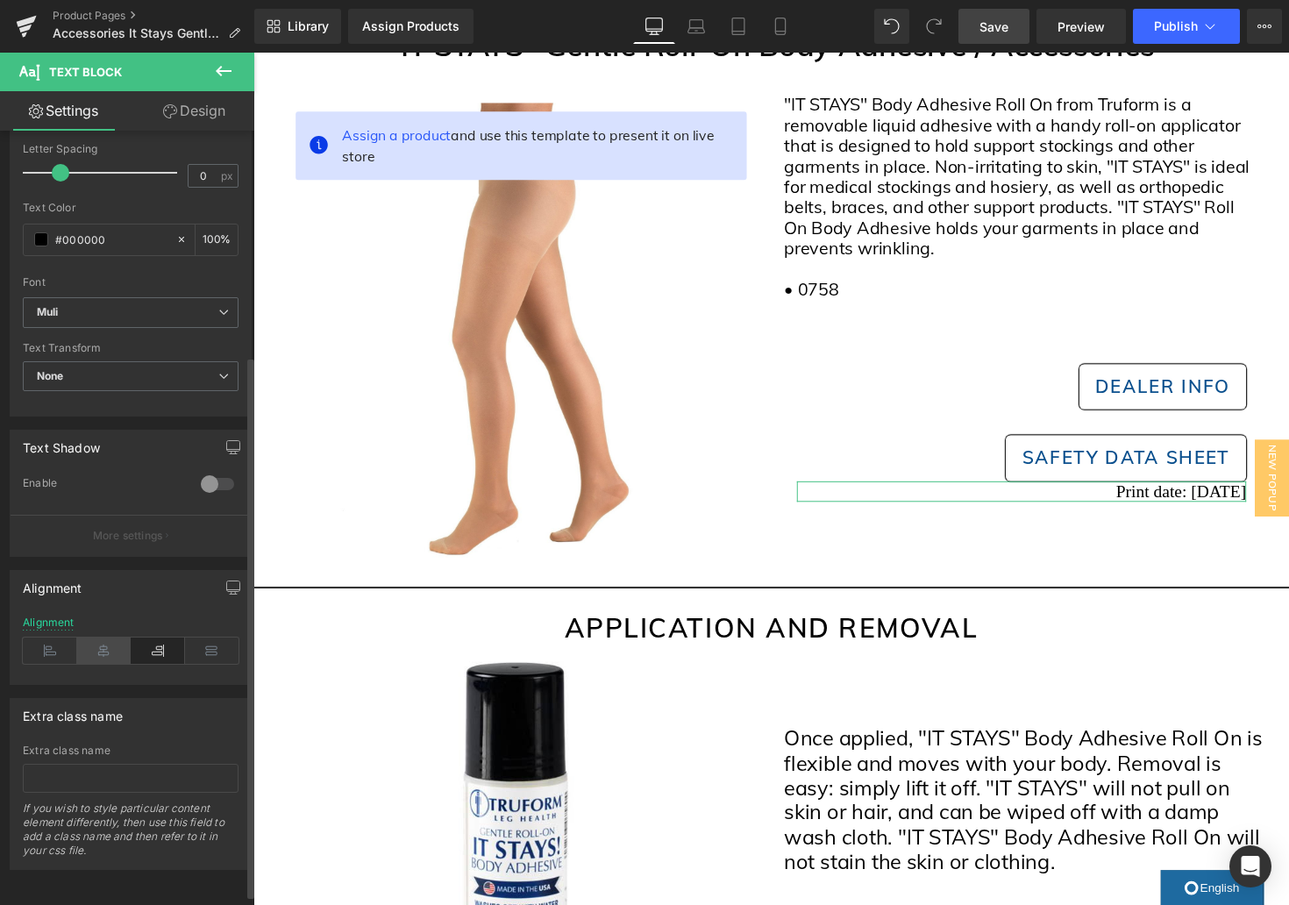
click at [106, 651] on icon at bounding box center [104, 651] width 54 height 26
click at [154, 637] on icon at bounding box center [158, 650] width 54 height 26
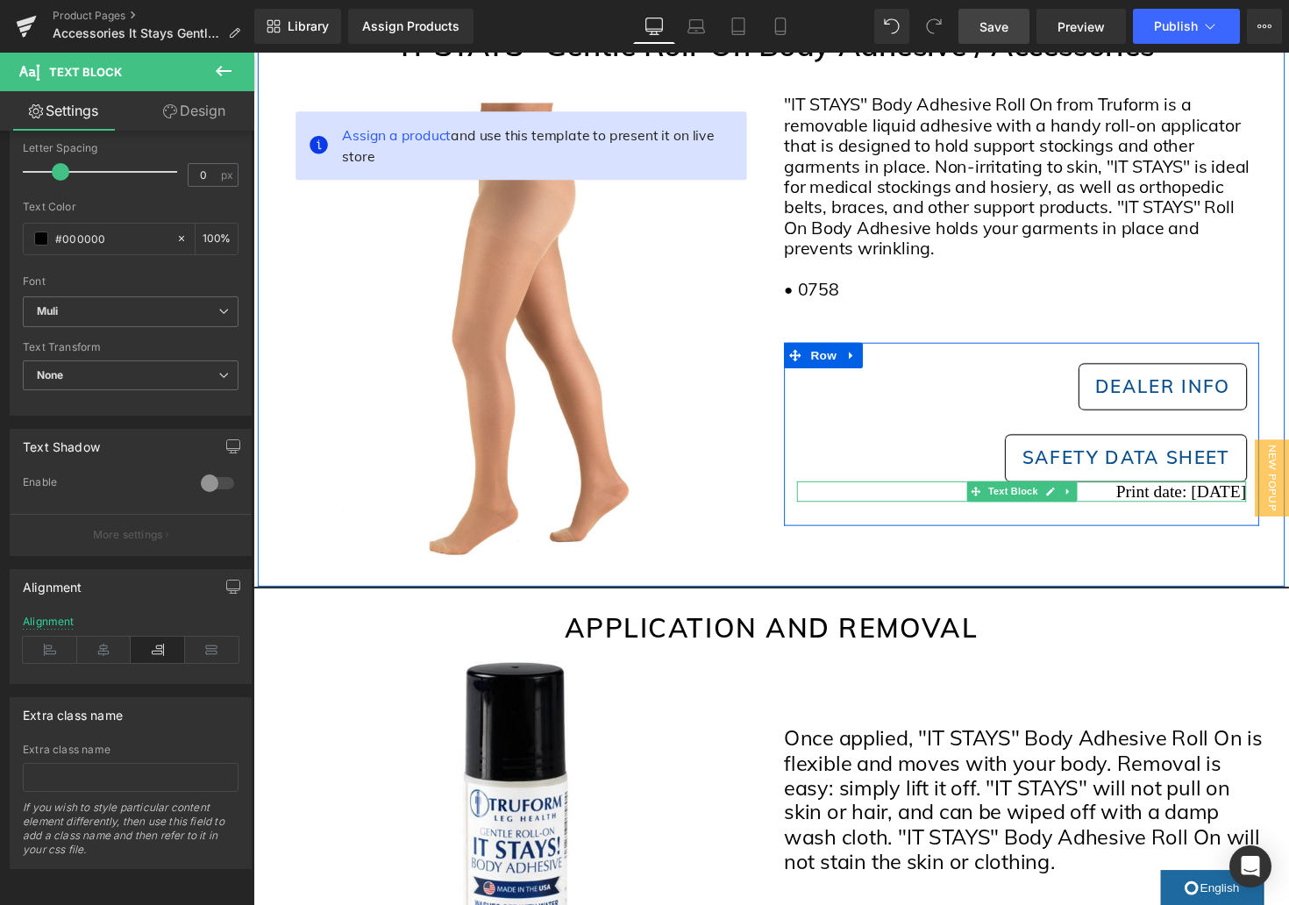
click at [1186, 504] on div "Print date: [DATE]" at bounding box center [1040, 502] width 460 height 21
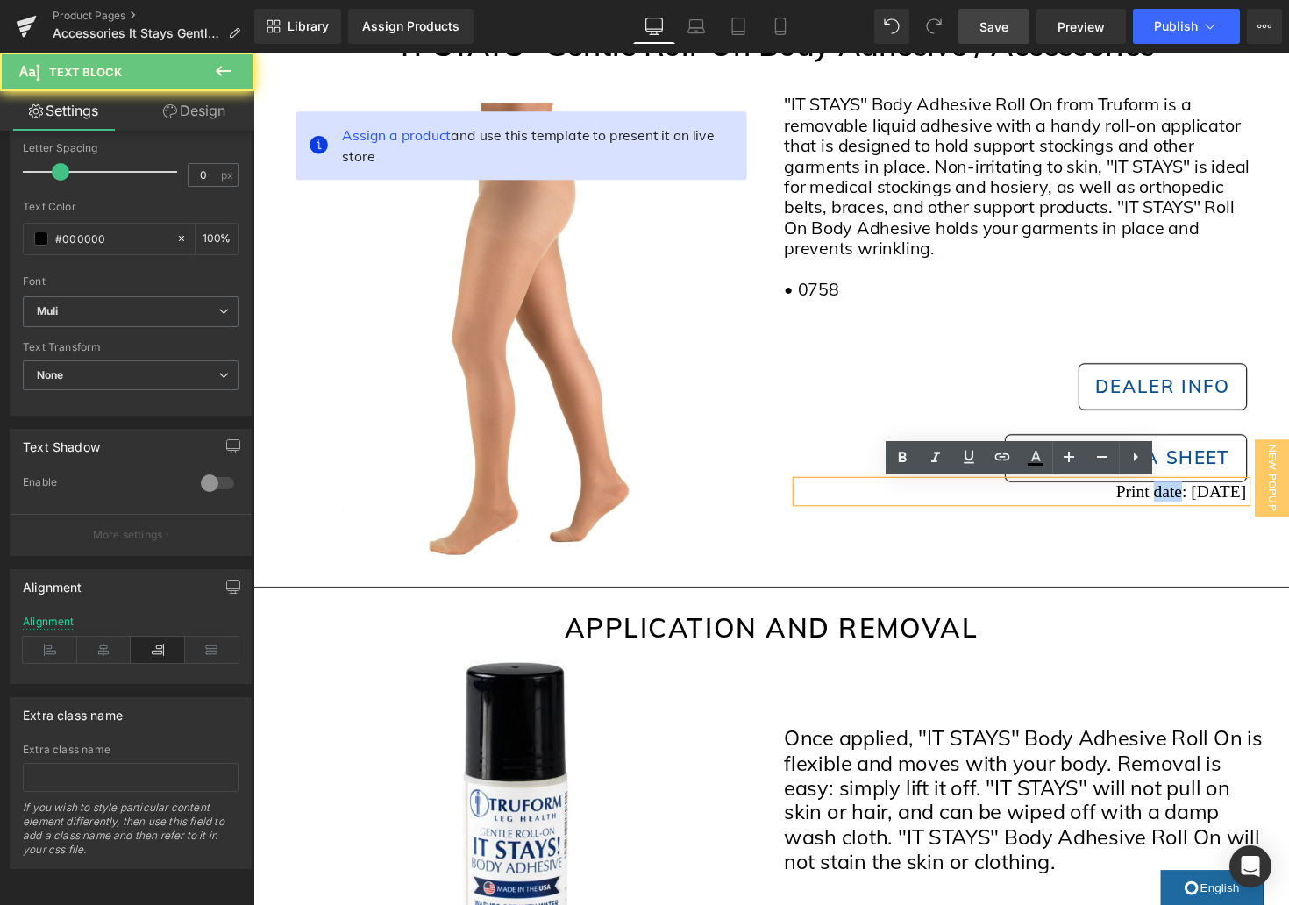
click at [1186, 504] on div "Print date: [DATE]" at bounding box center [1040, 502] width 460 height 21
click at [1186, 503] on div "Print date: [DATE]" at bounding box center [1040, 502] width 460 height 21
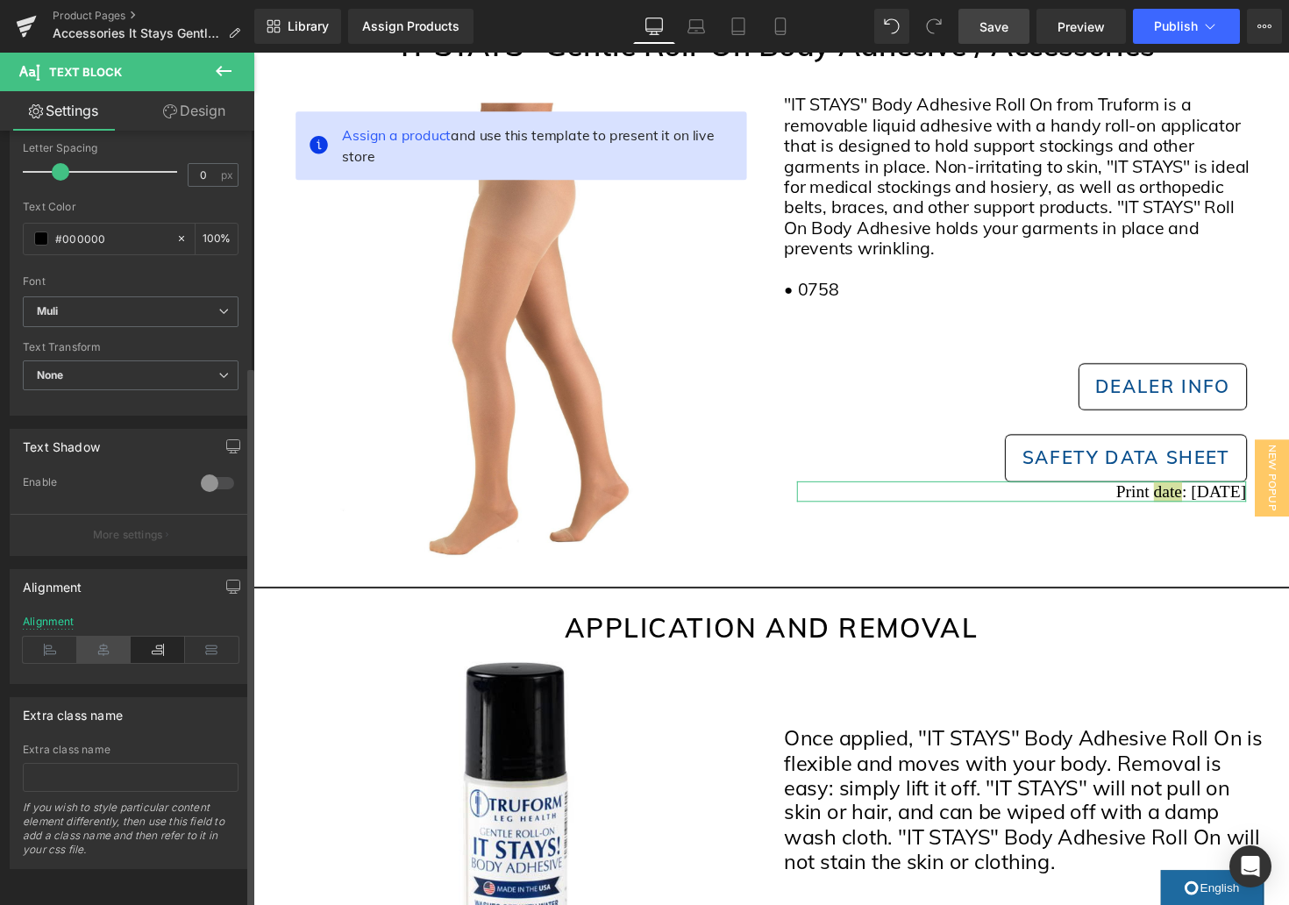
click at [93, 644] on icon at bounding box center [104, 650] width 54 height 26
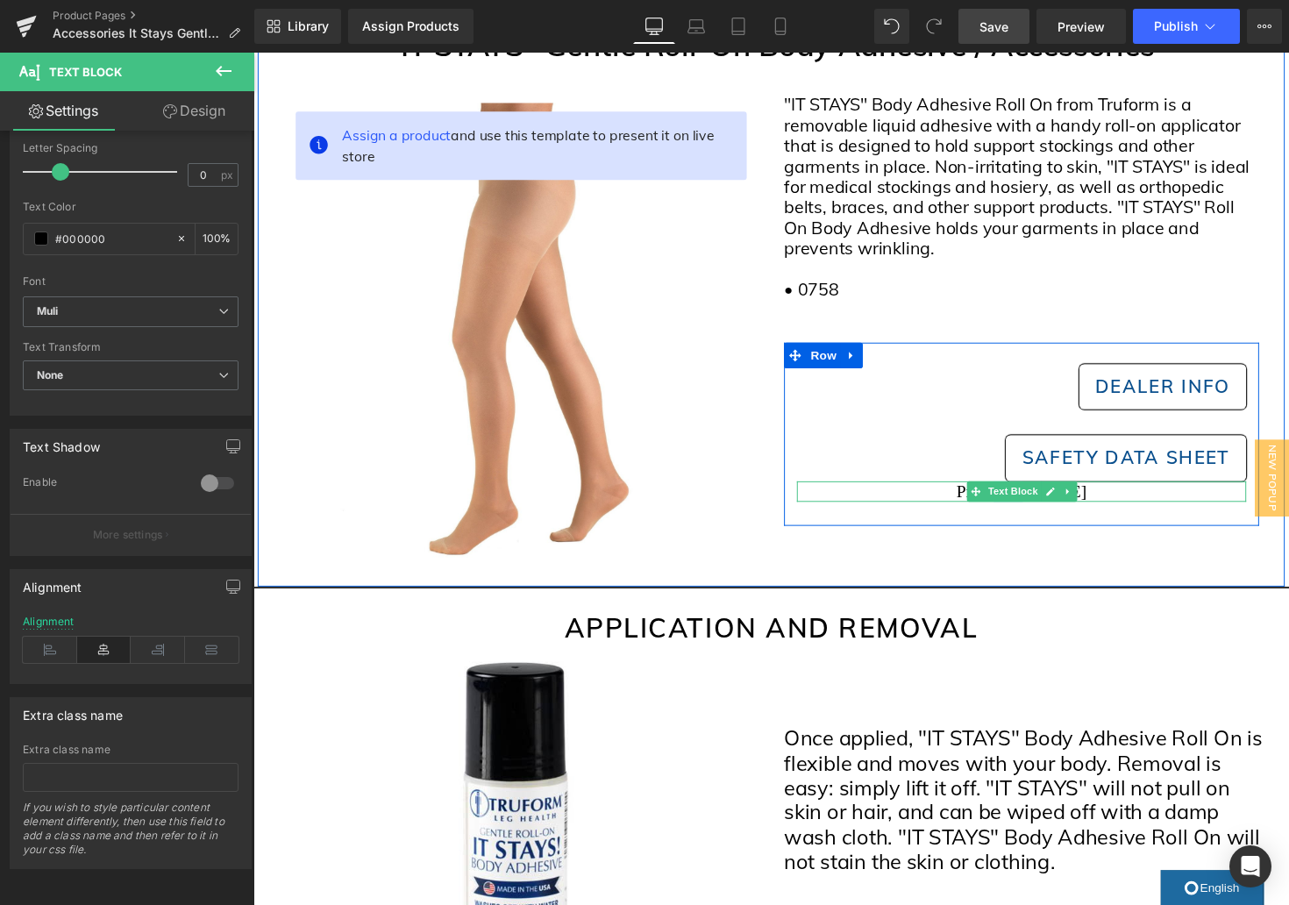
click at [970, 500] on div "Print date: [DATE]" at bounding box center [1040, 502] width 460 height 21
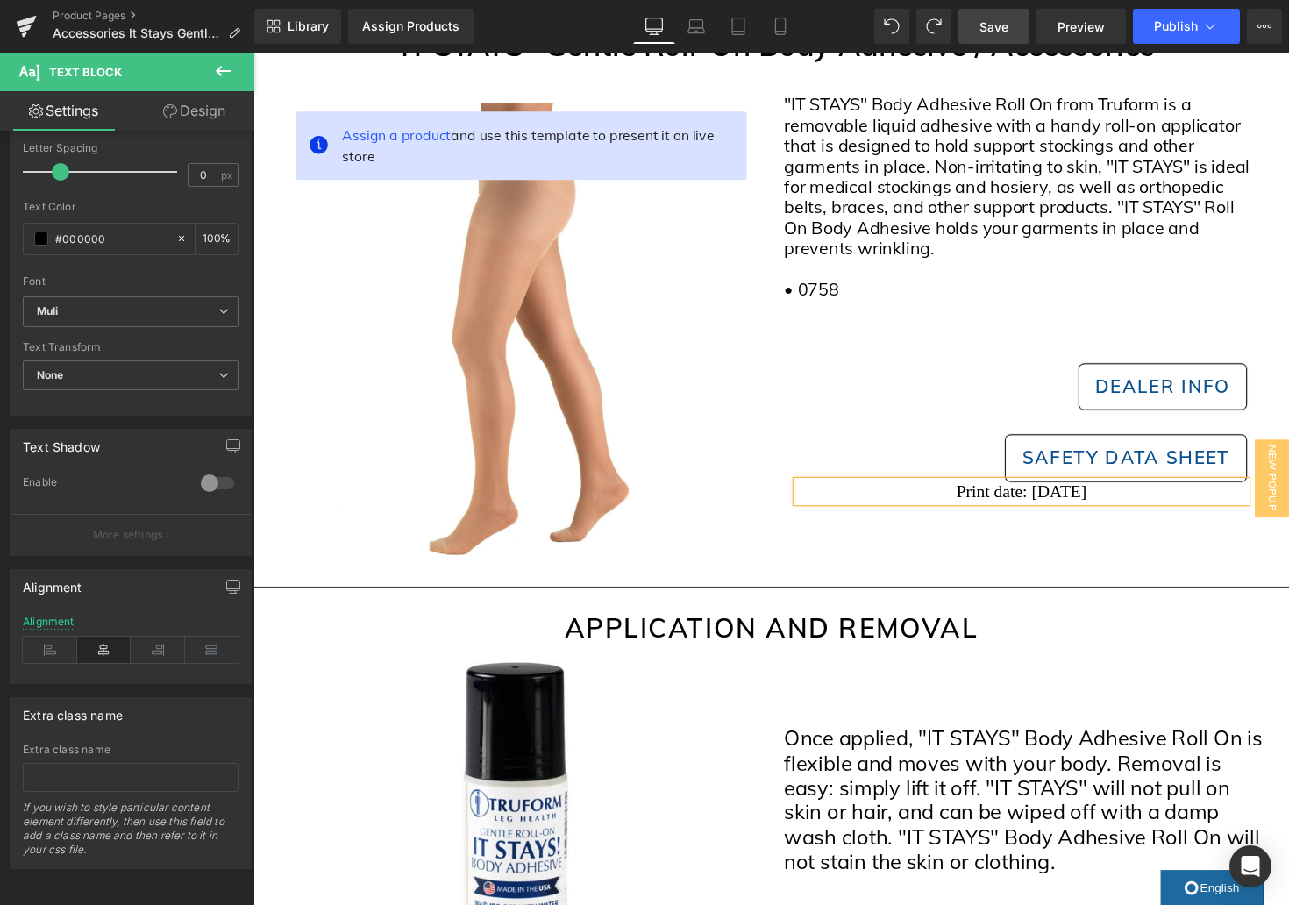
click at [1129, 505] on div "Print date: [DATE]" at bounding box center [1040, 502] width 460 height 21
click at [955, 500] on div "Print date: [DATE]" at bounding box center [1040, 502] width 460 height 21
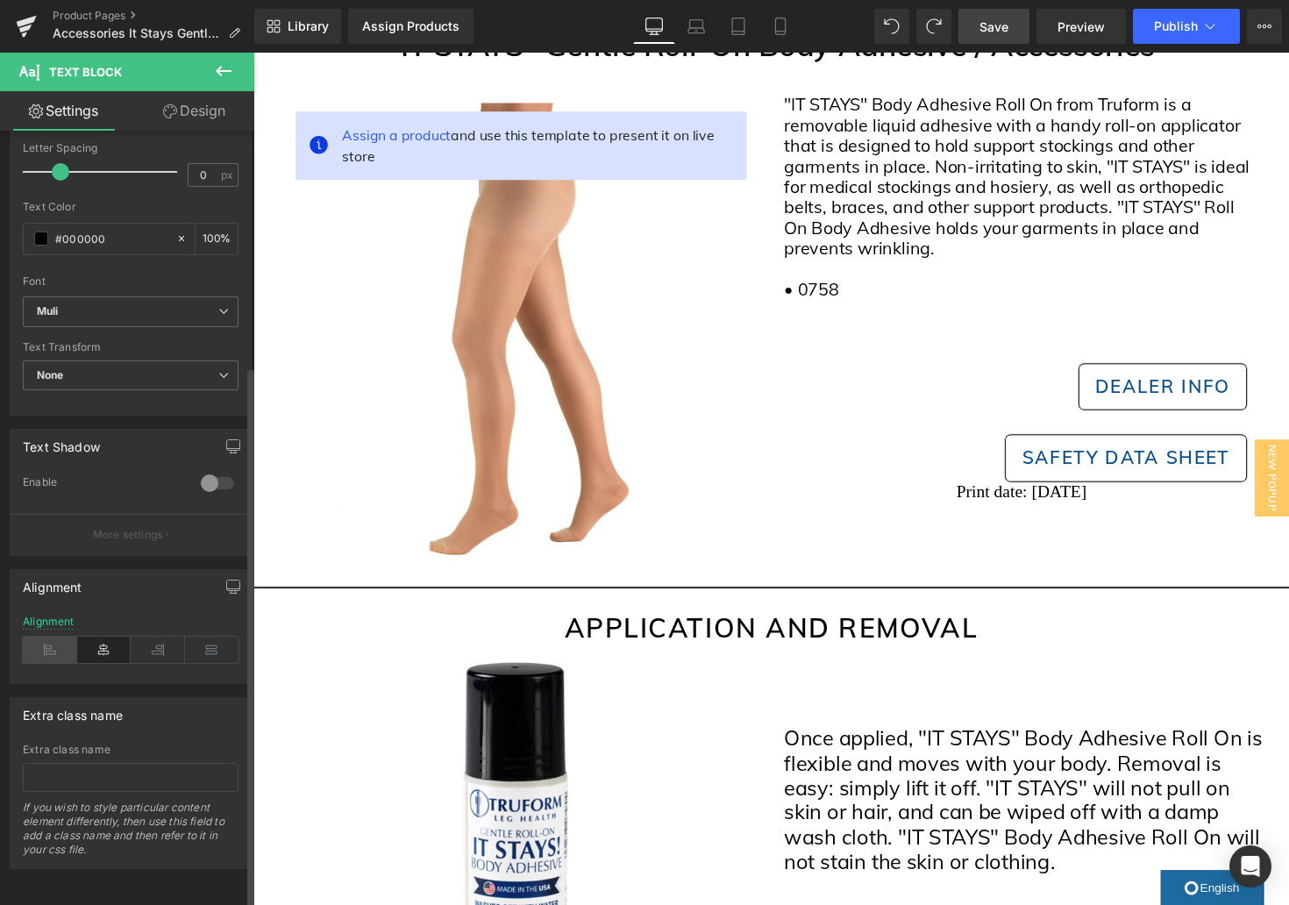
click at [50, 638] on icon at bounding box center [50, 650] width 54 height 26
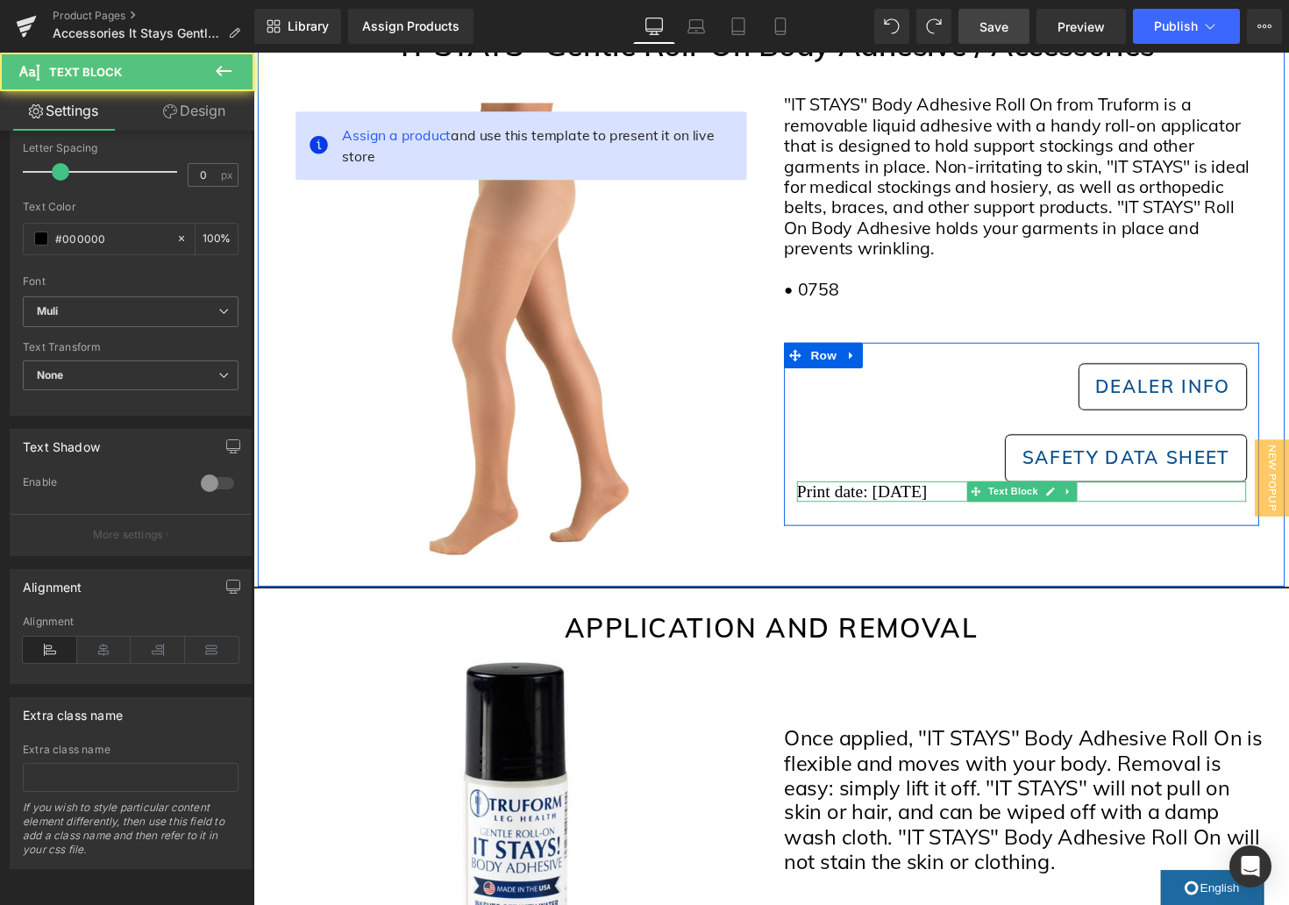
click at [1256, 503] on div "Print date: [DATE]" at bounding box center [1040, 502] width 460 height 21
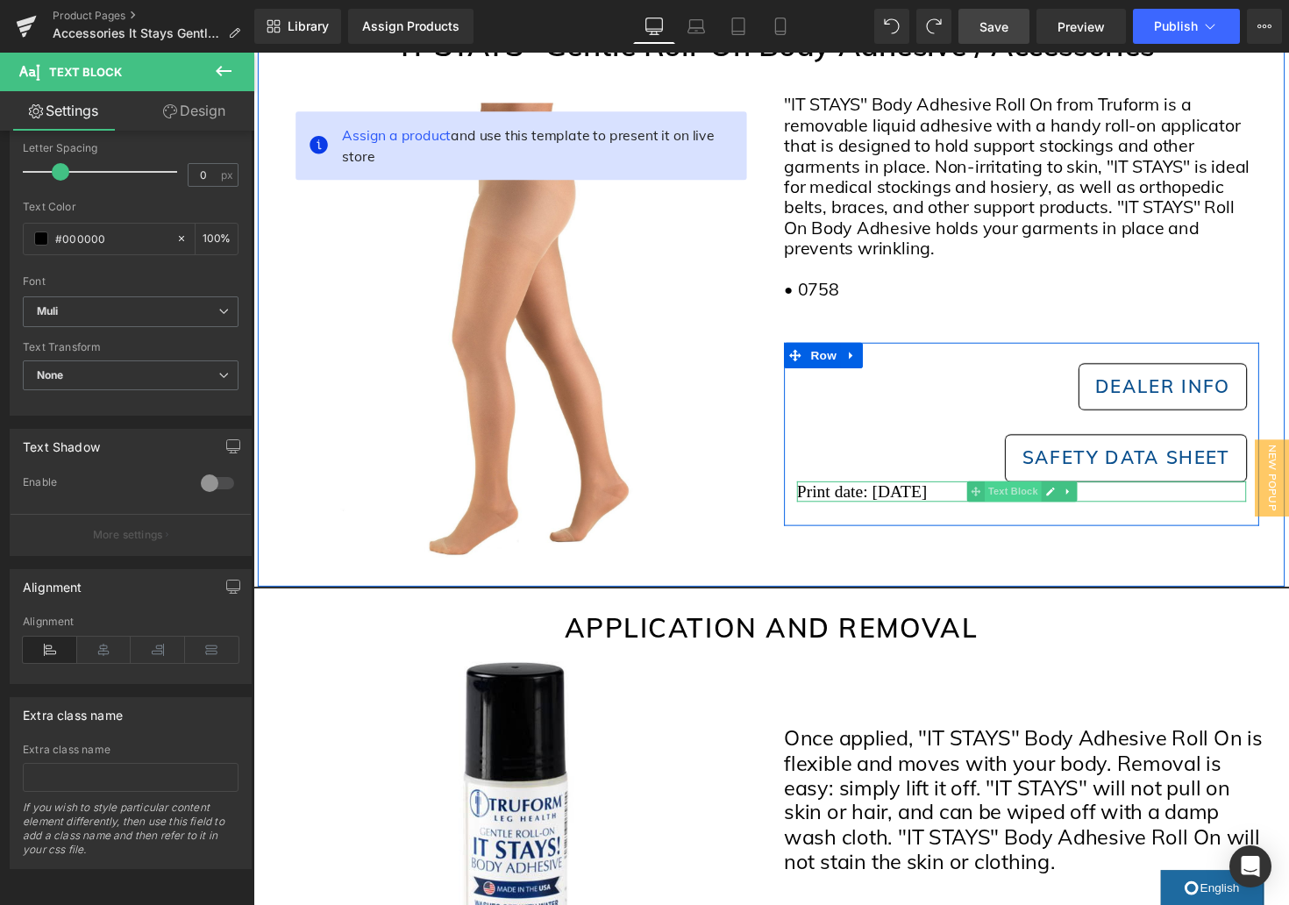
click at [1035, 505] on span "Text Block" at bounding box center [1031, 502] width 58 height 21
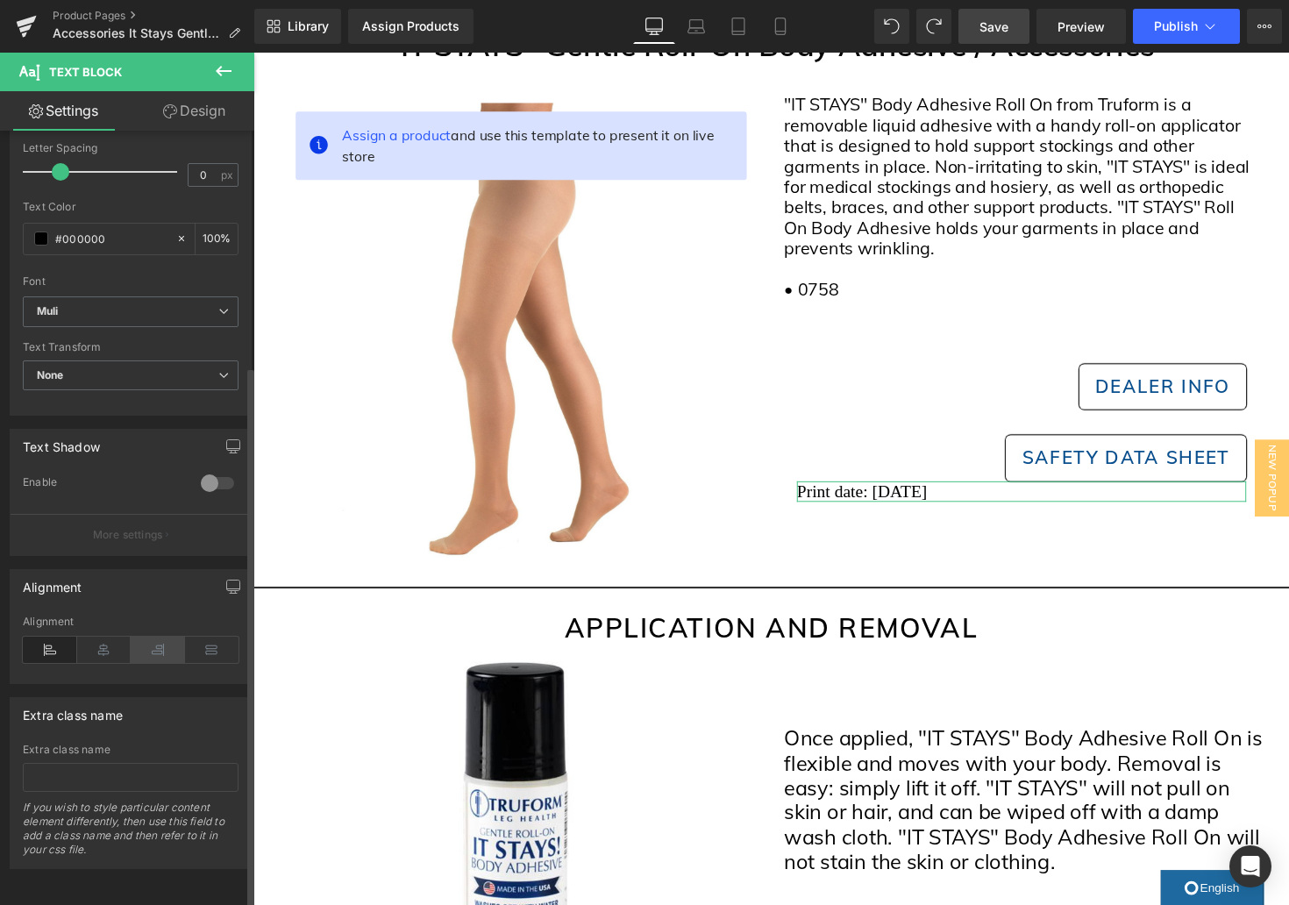
click at [147, 645] on icon at bounding box center [158, 650] width 54 height 26
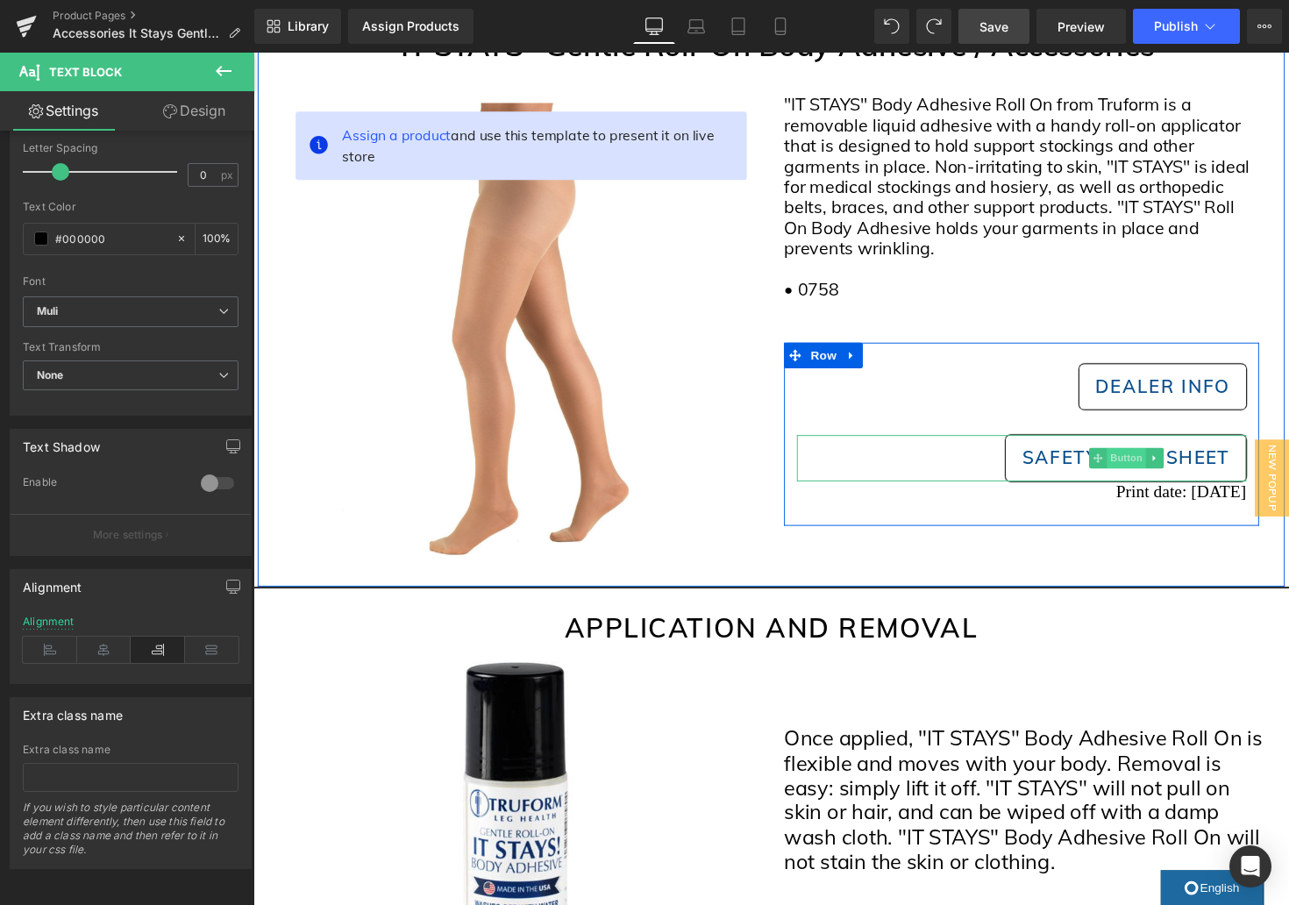
click at [1158, 472] on span "Button" at bounding box center [1149, 468] width 40 height 21
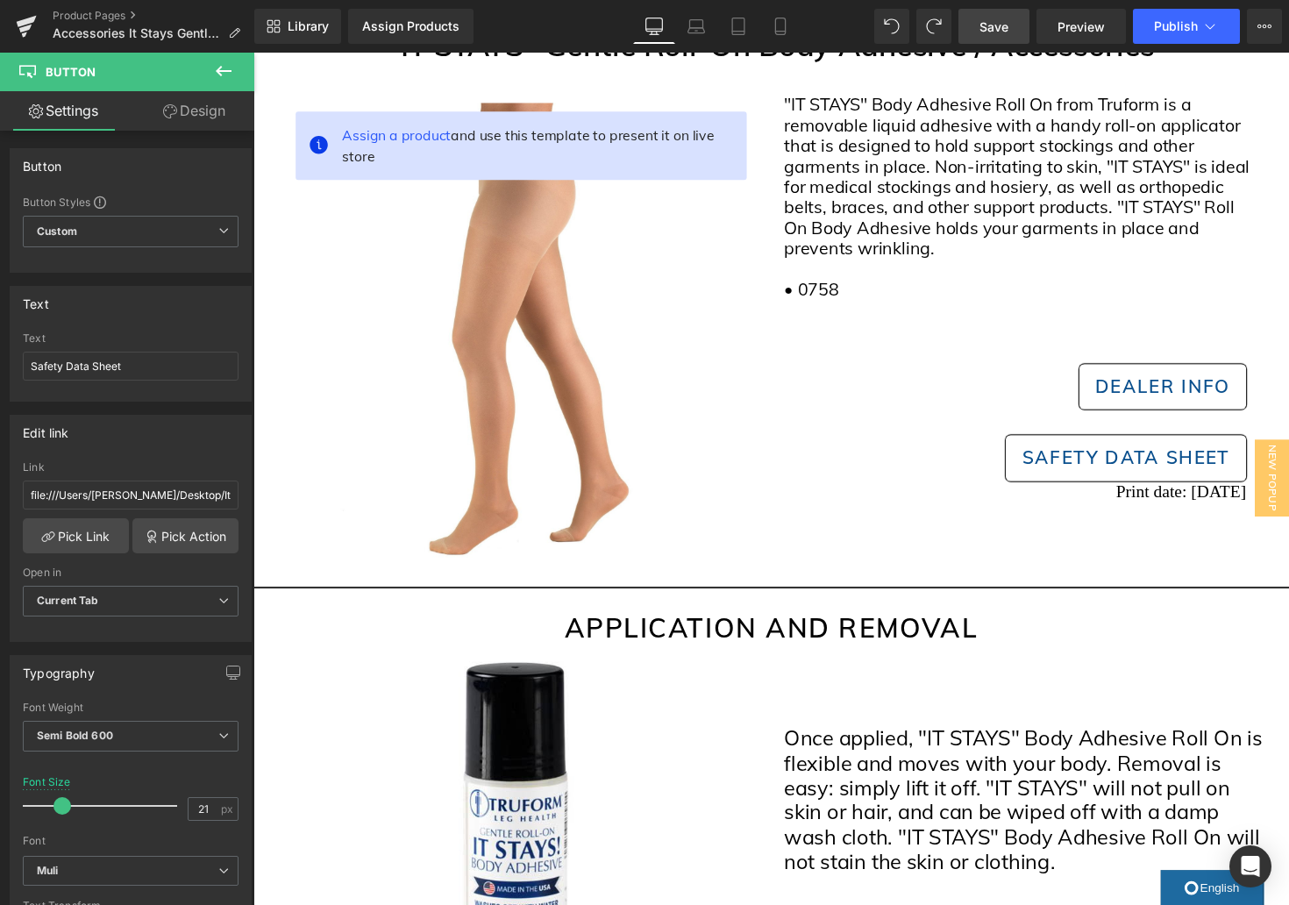
click at [221, 70] on icon at bounding box center [224, 71] width 16 height 11
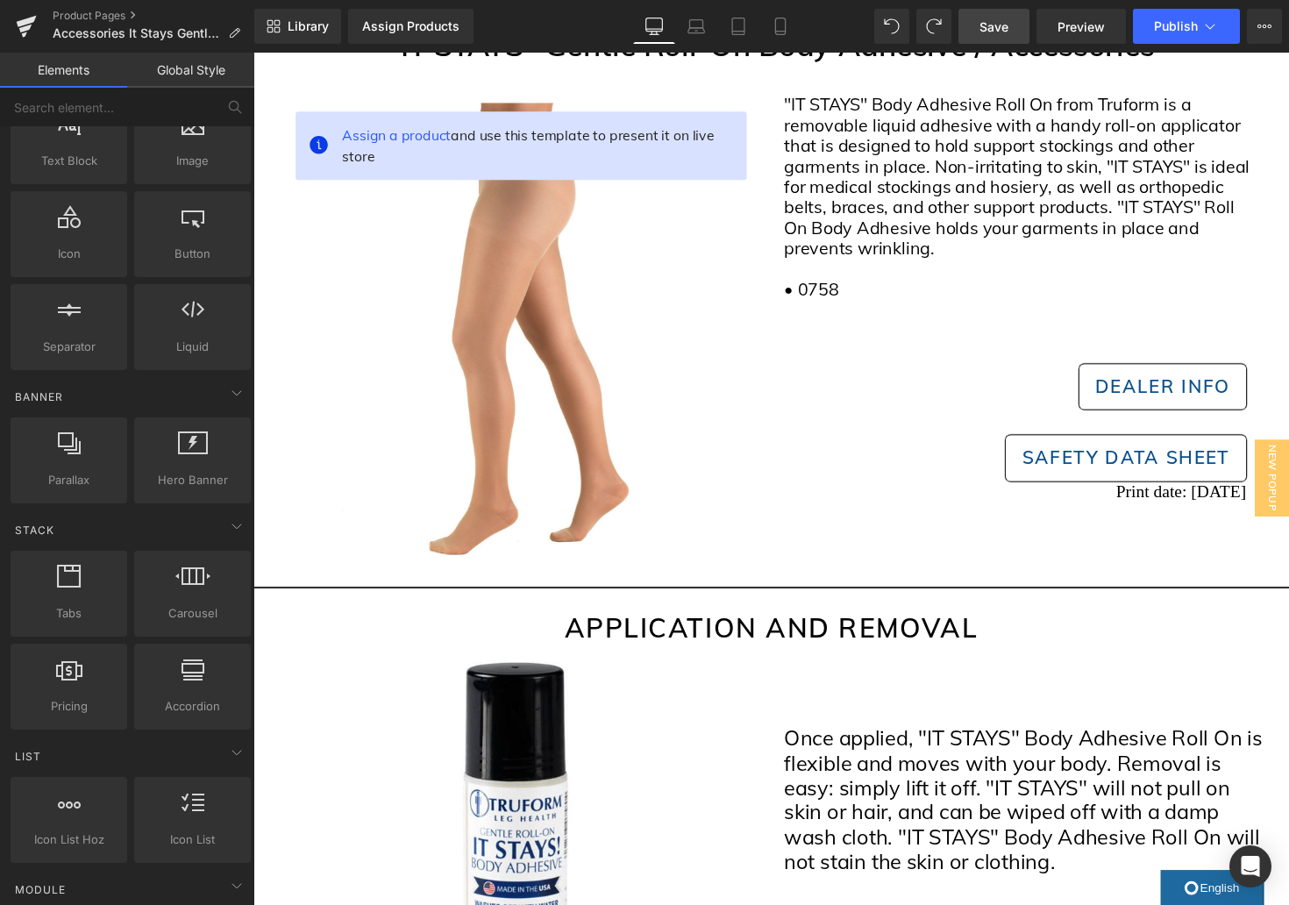
scroll to position [0, 0]
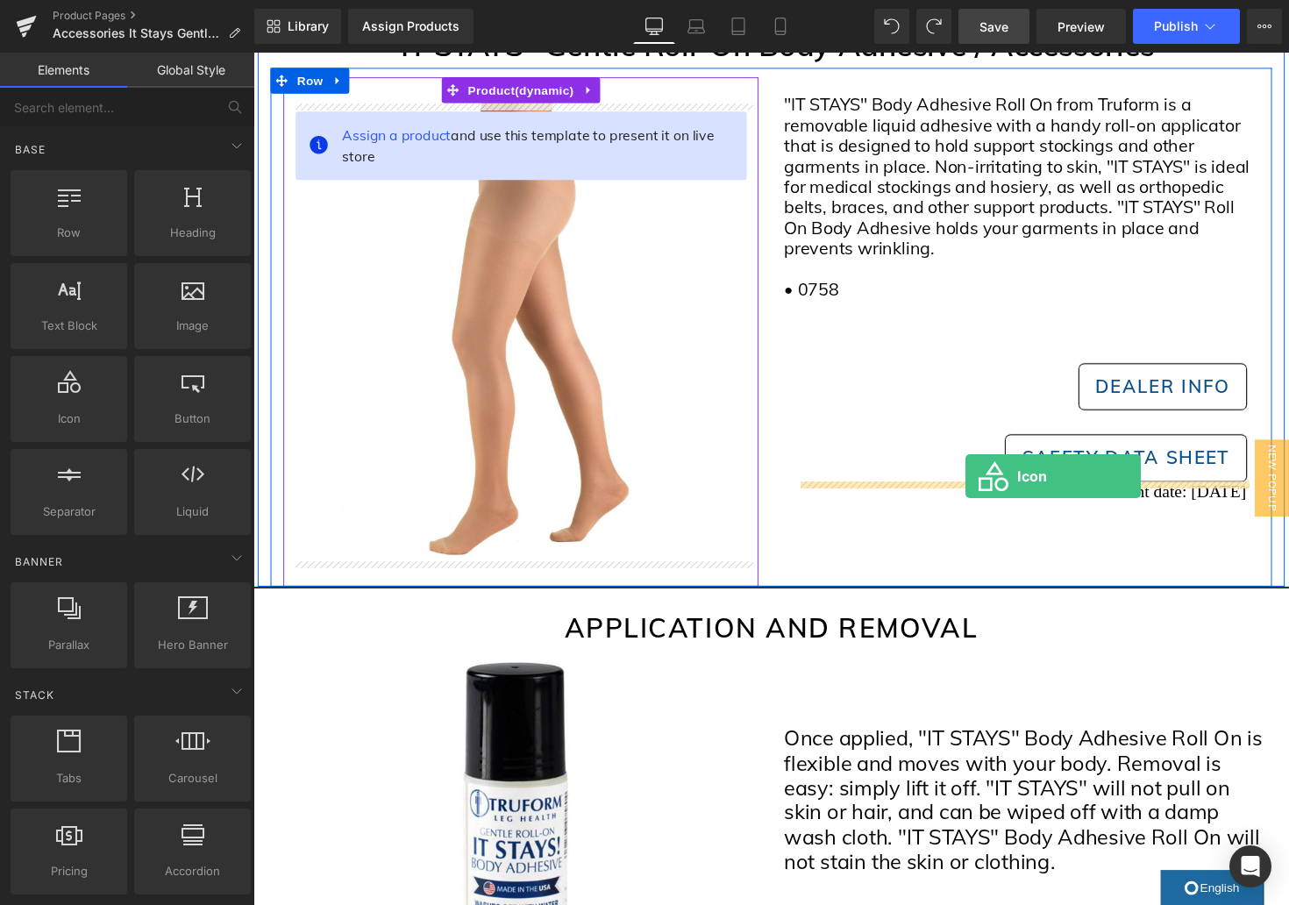
drag, startPoint x: 311, startPoint y: 459, endPoint x: 983, endPoint y: 487, distance: 672.3
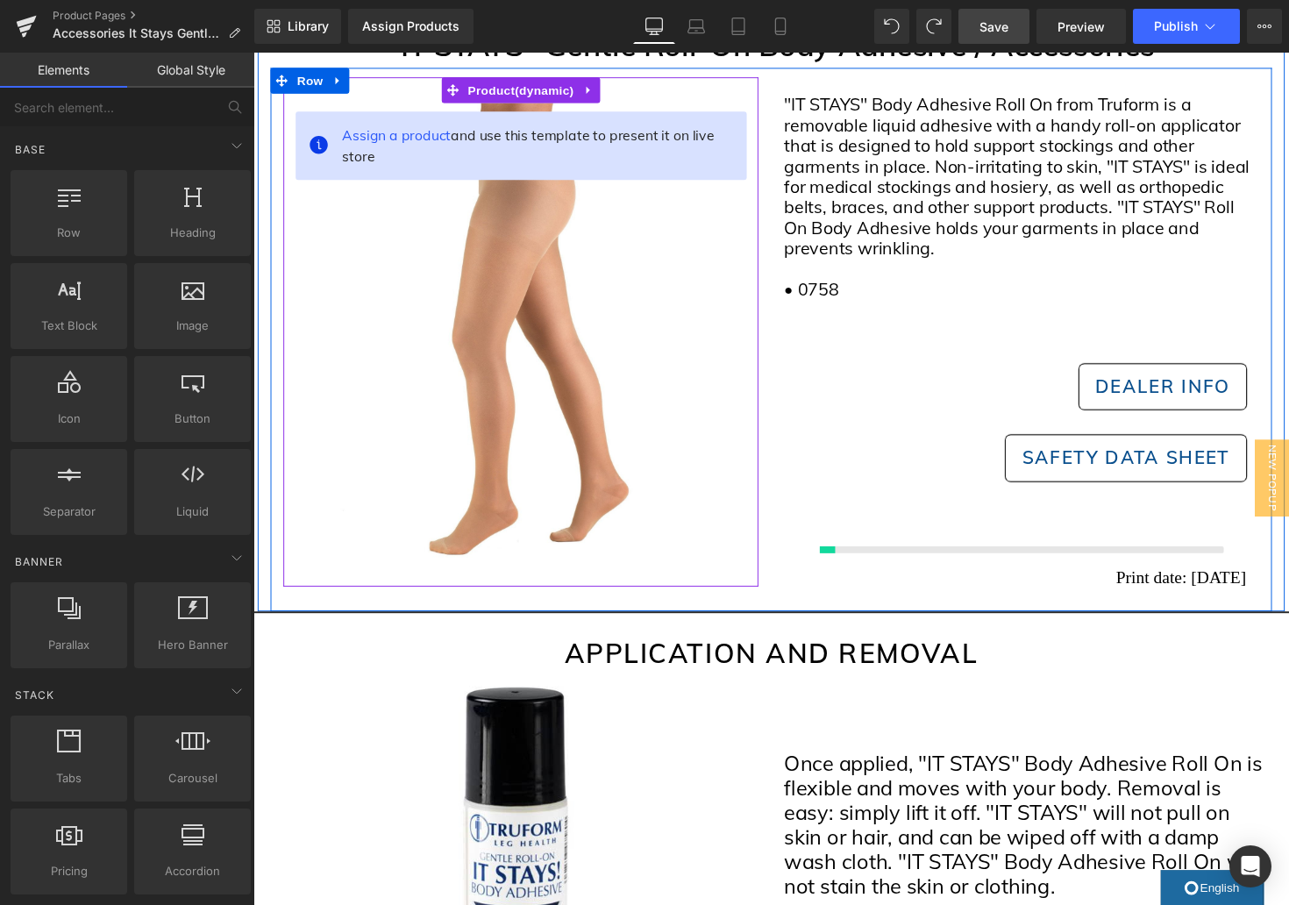
scroll to position [225, 0]
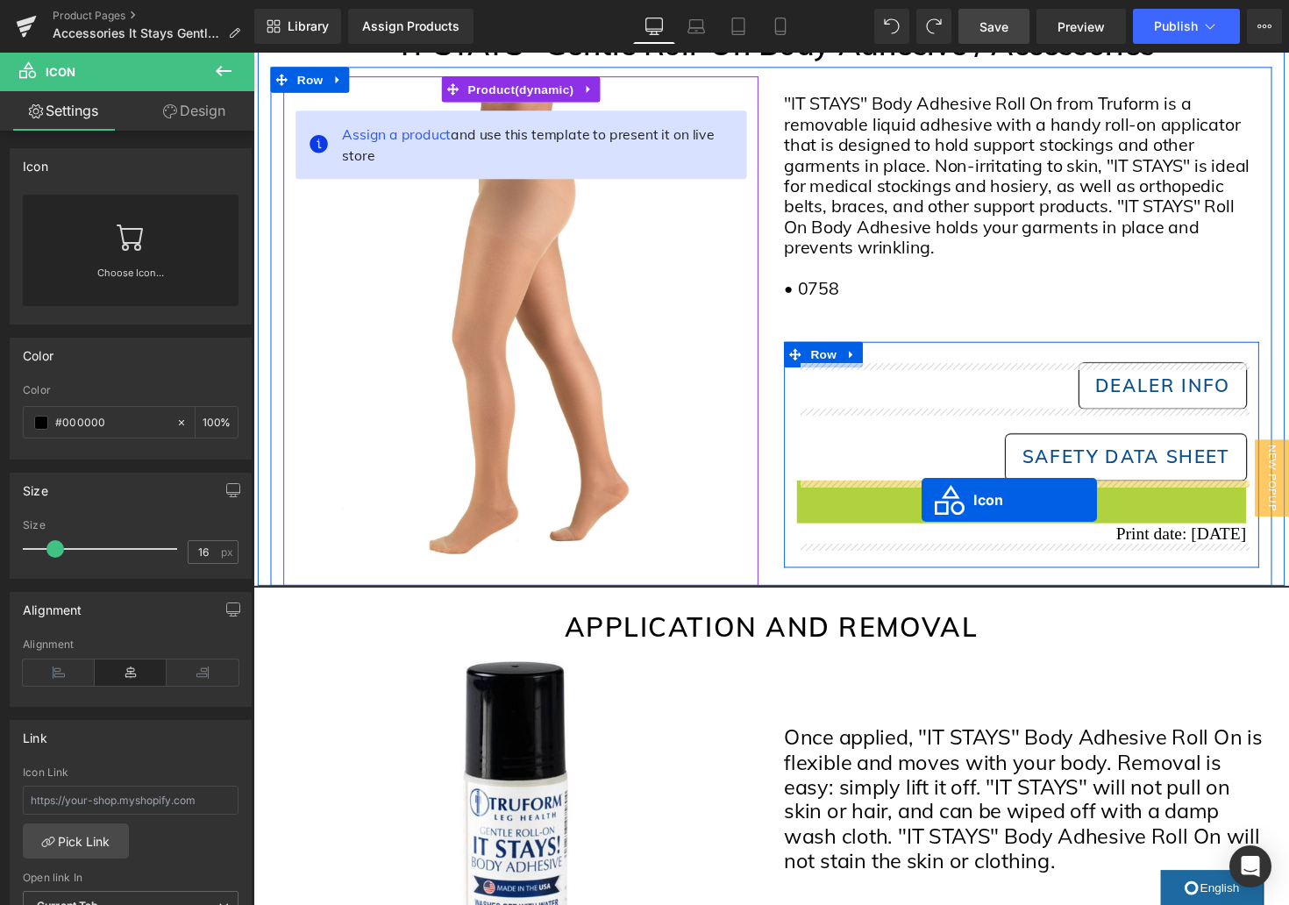
drag, startPoint x: 1040, startPoint y: 509, endPoint x: 938, endPoint y: 511, distance: 101.8
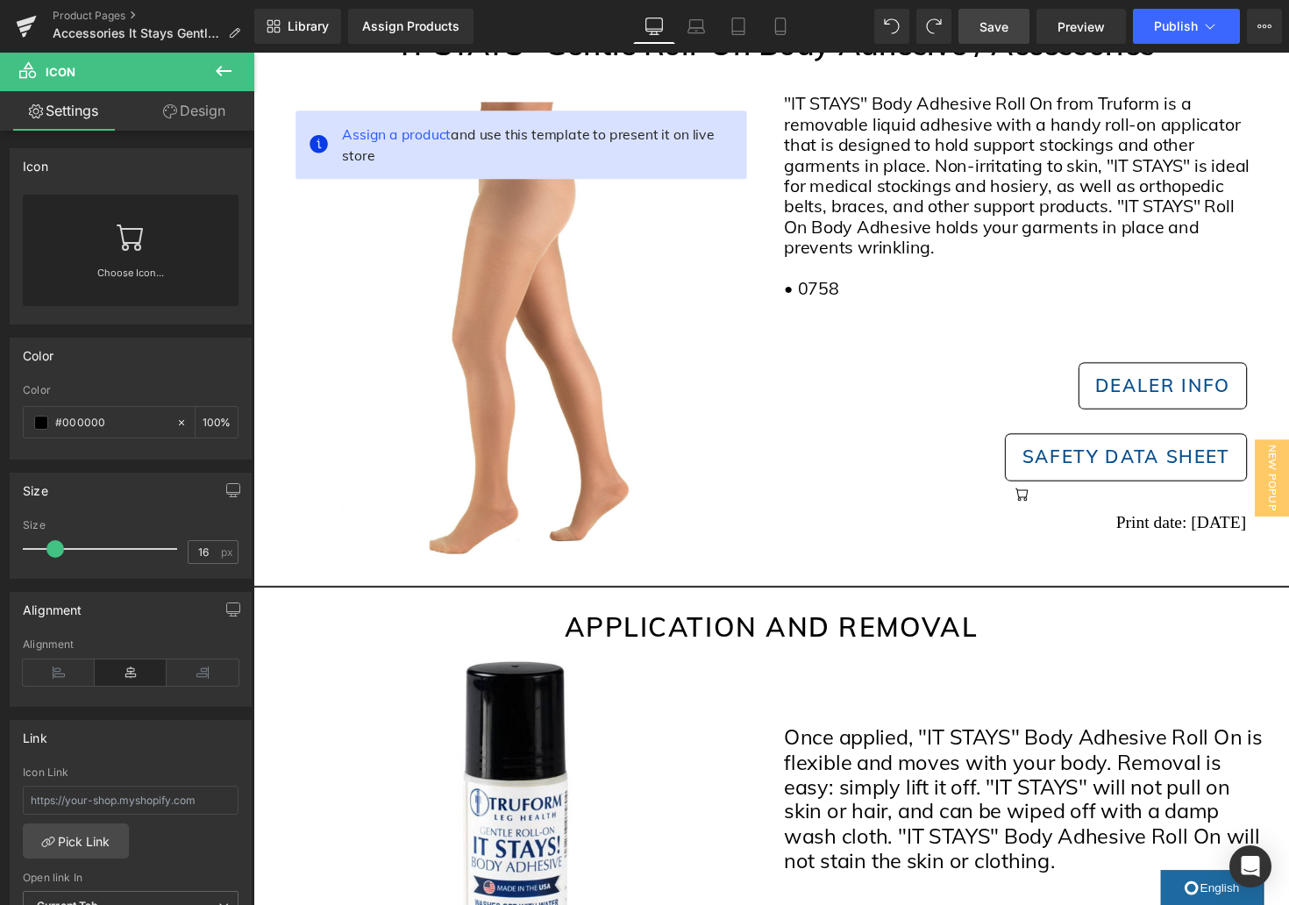
drag, startPoint x: 222, startPoint y: 66, endPoint x: 244, endPoint y: 89, distance: 31.6
click at [222, 66] on icon at bounding box center [223, 71] width 21 height 21
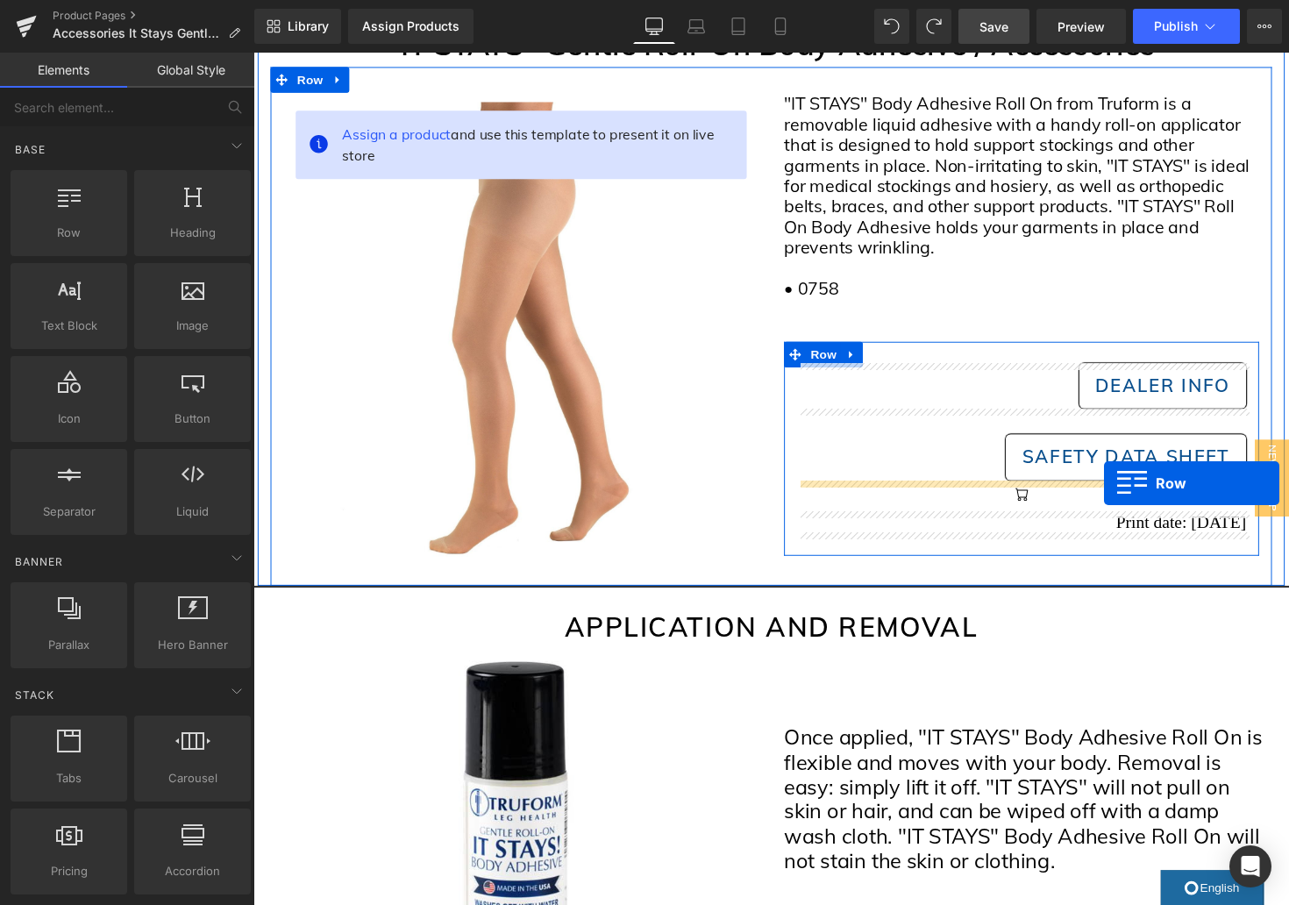
drag, startPoint x: 339, startPoint y: 271, endPoint x: 1125, endPoint y: 494, distance: 816.7
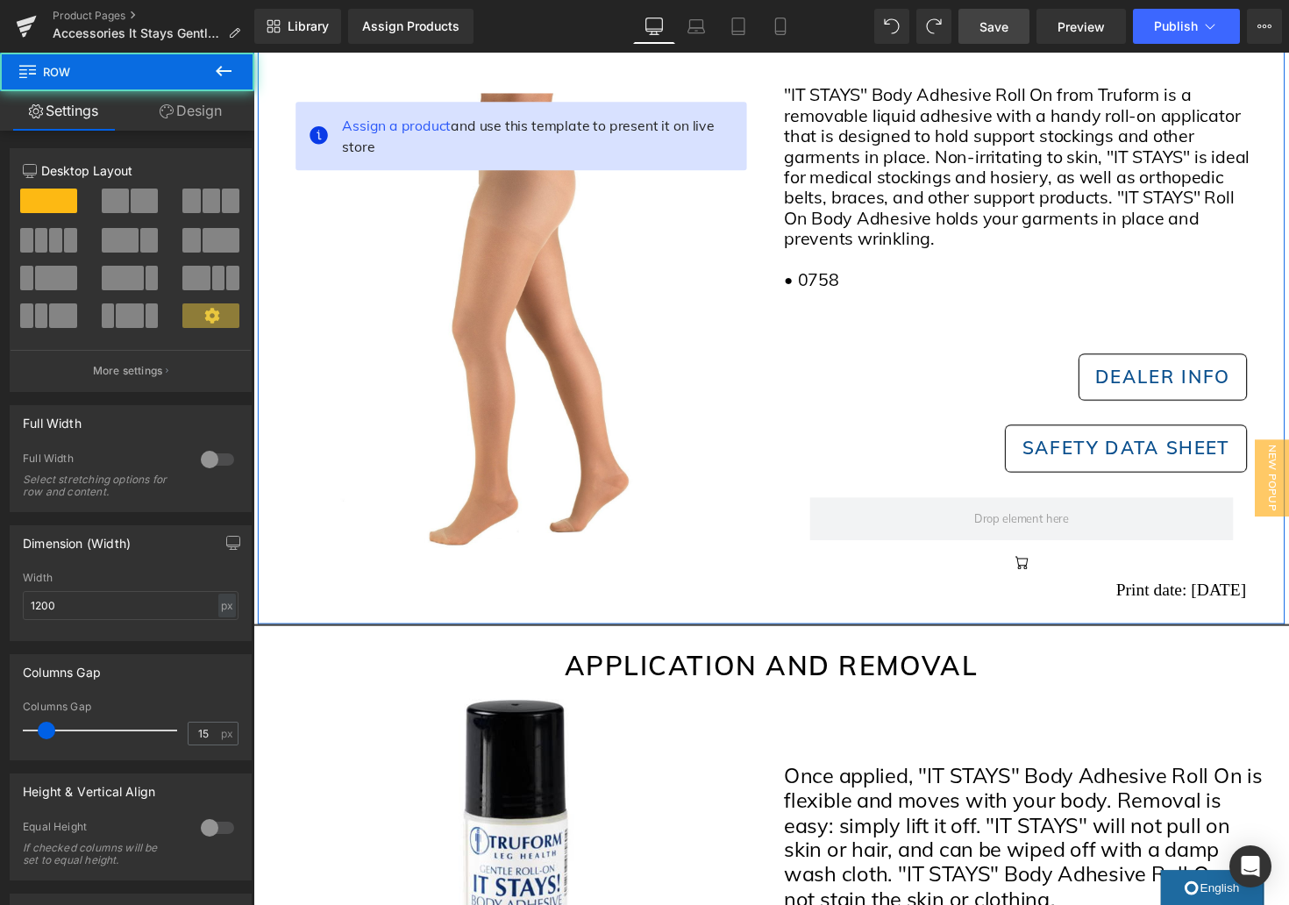
scroll to position [239, 0]
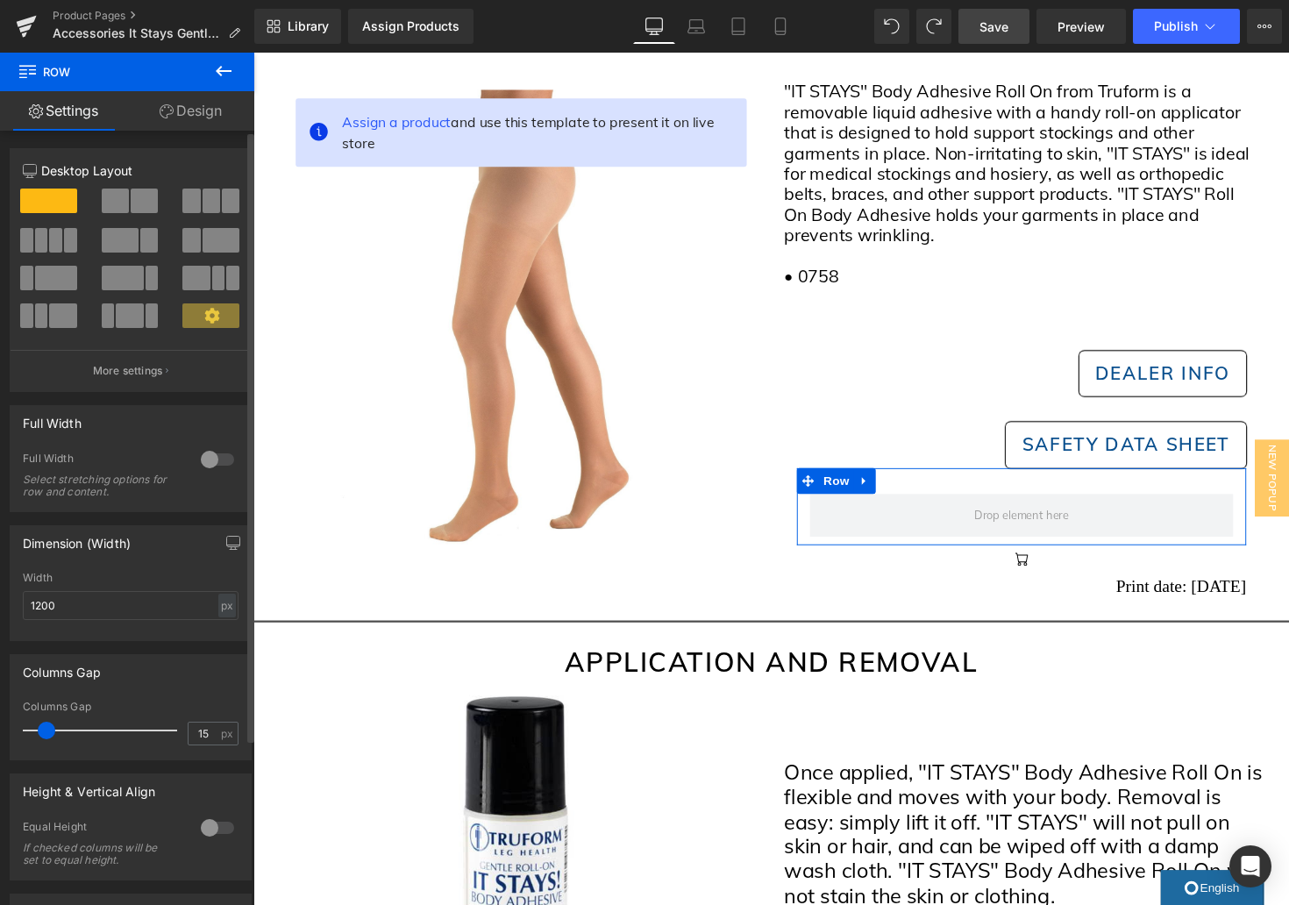
click at [112, 200] on span at bounding box center [115, 201] width 27 height 25
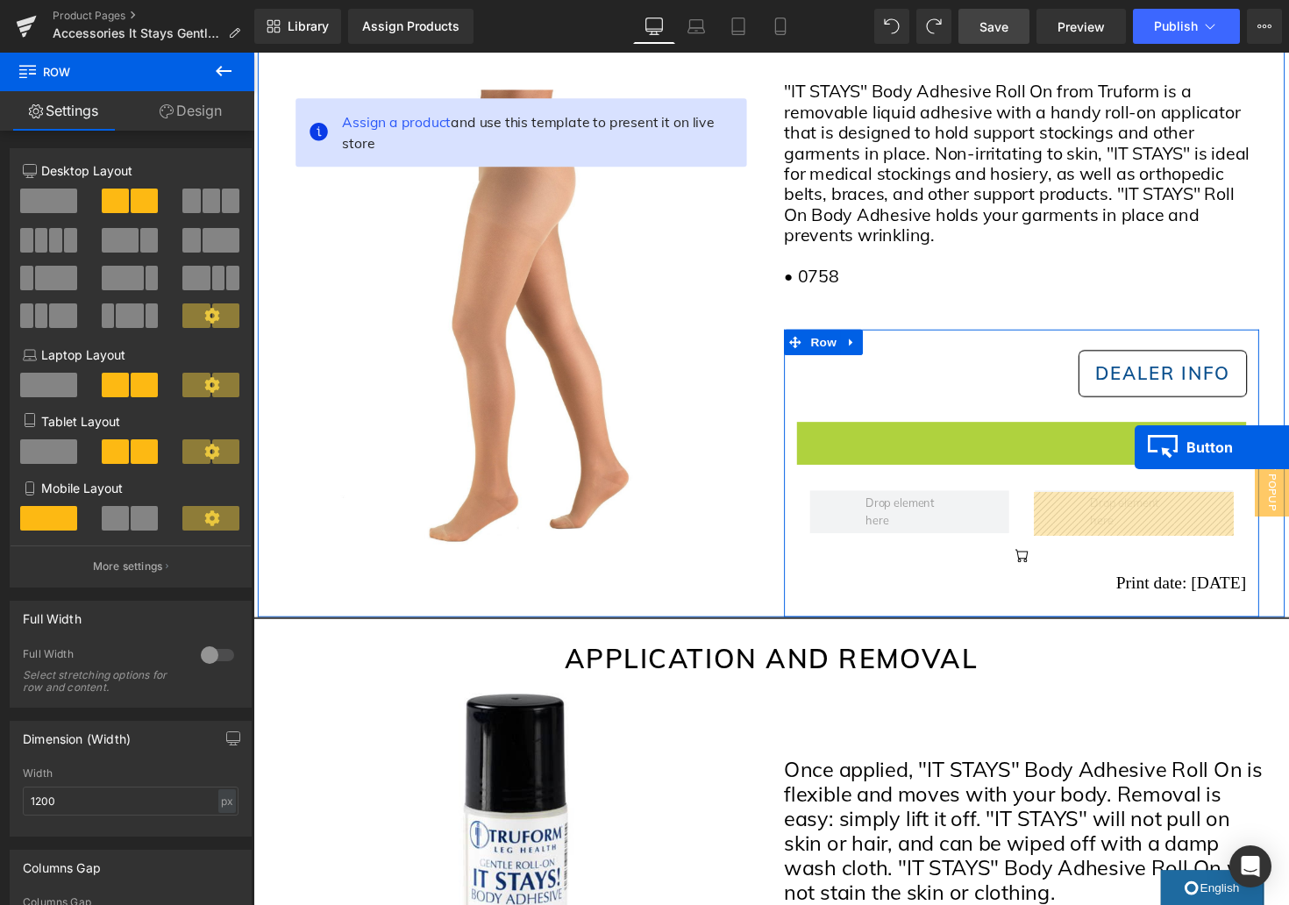
scroll to position [236, 0]
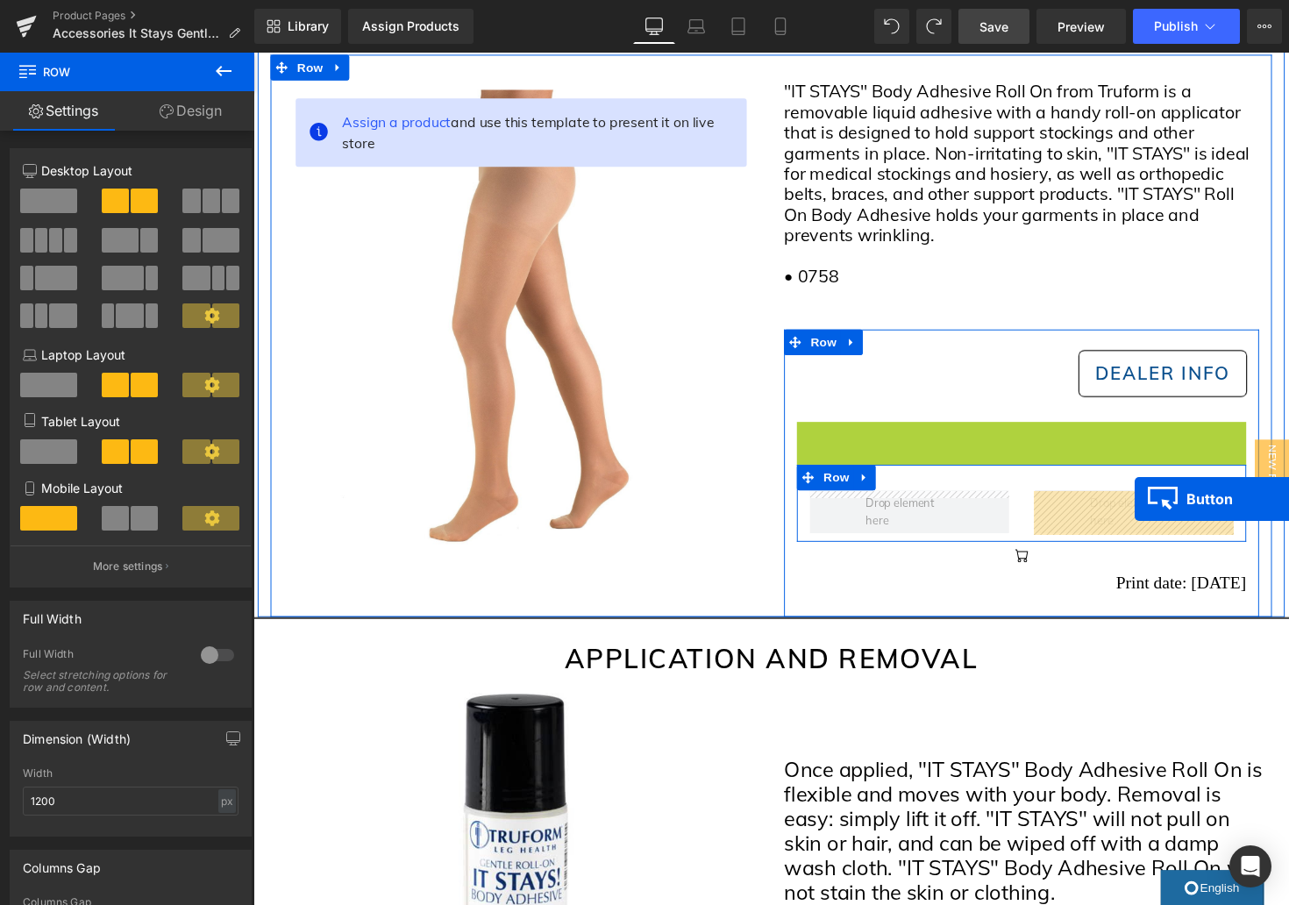
drag, startPoint x: 1156, startPoint y: 455, endPoint x: 1157, endPoint y: 511, distance: 56.1
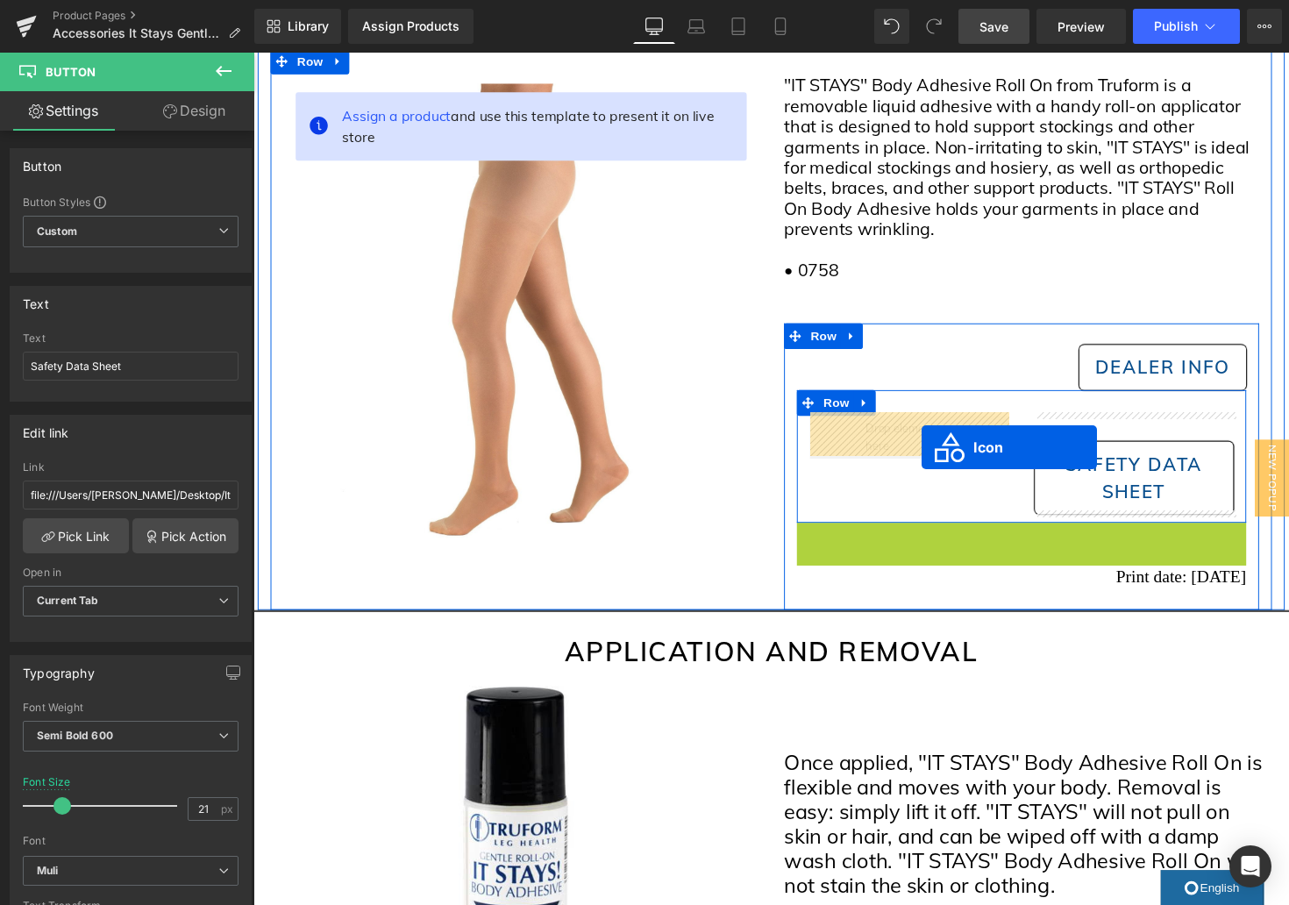
scroll to position [249, 0]
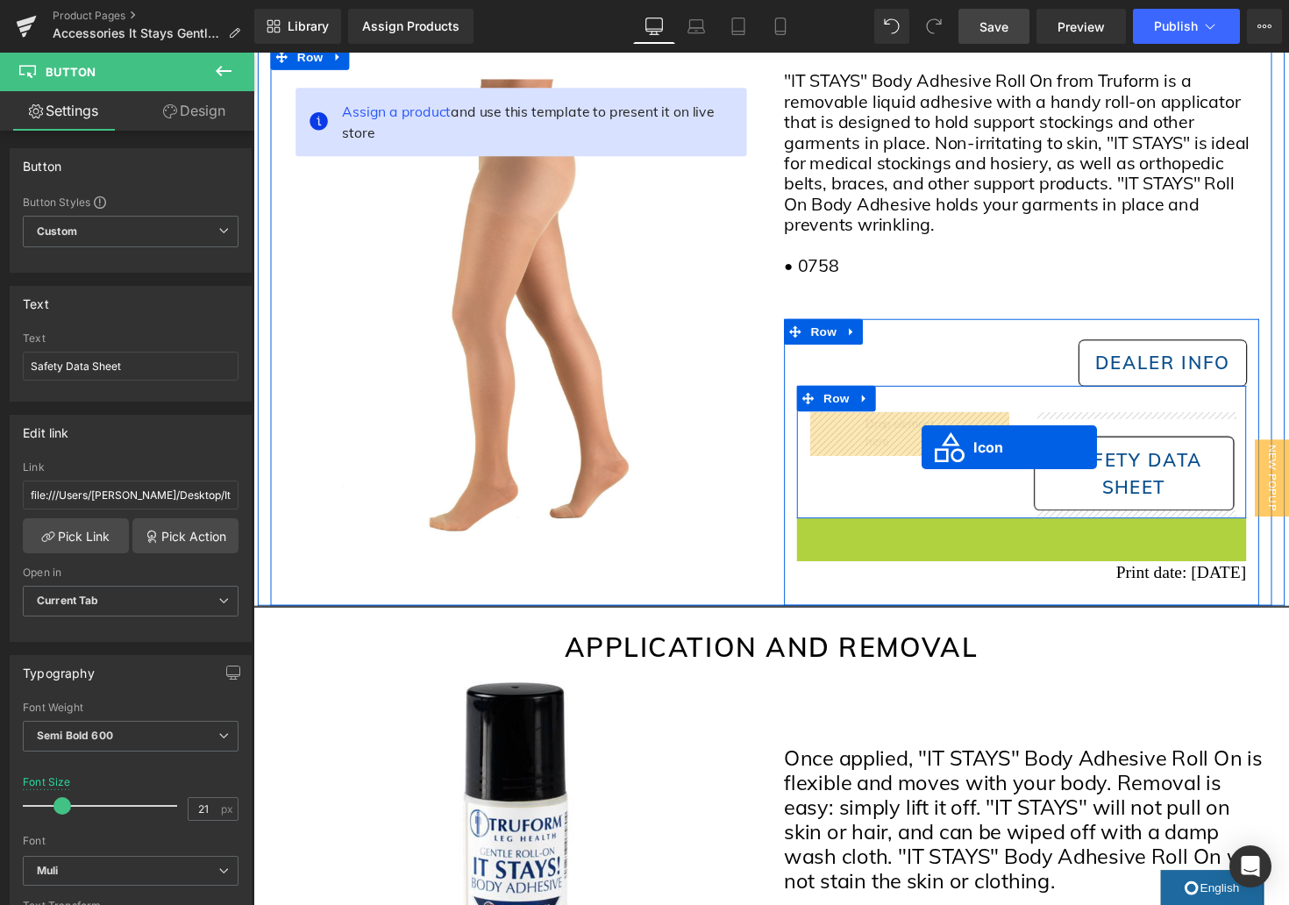
drag, startPoint x: 1040, startPoint y: 553, endPoint x: 938, endPoint y: 457, distance: 140.2
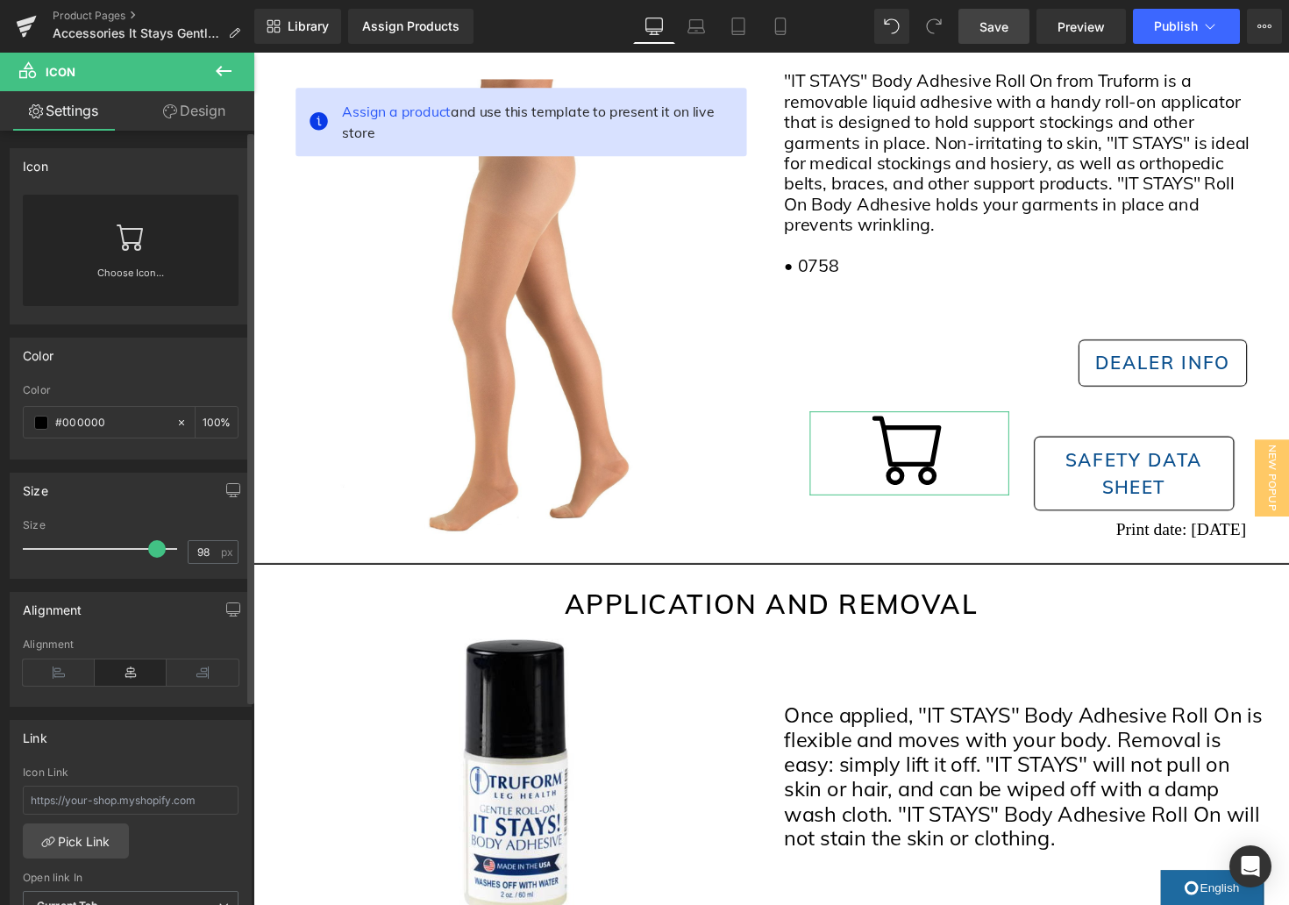
type input "100"
drag, startPoint x: 53, startPoint y: 552, endPoint x: 182, endPoint y: 569, distance: 130.1
click at [182, 569] on div "Size 100 px" at bounding box center [131, 548] width 216 height 59
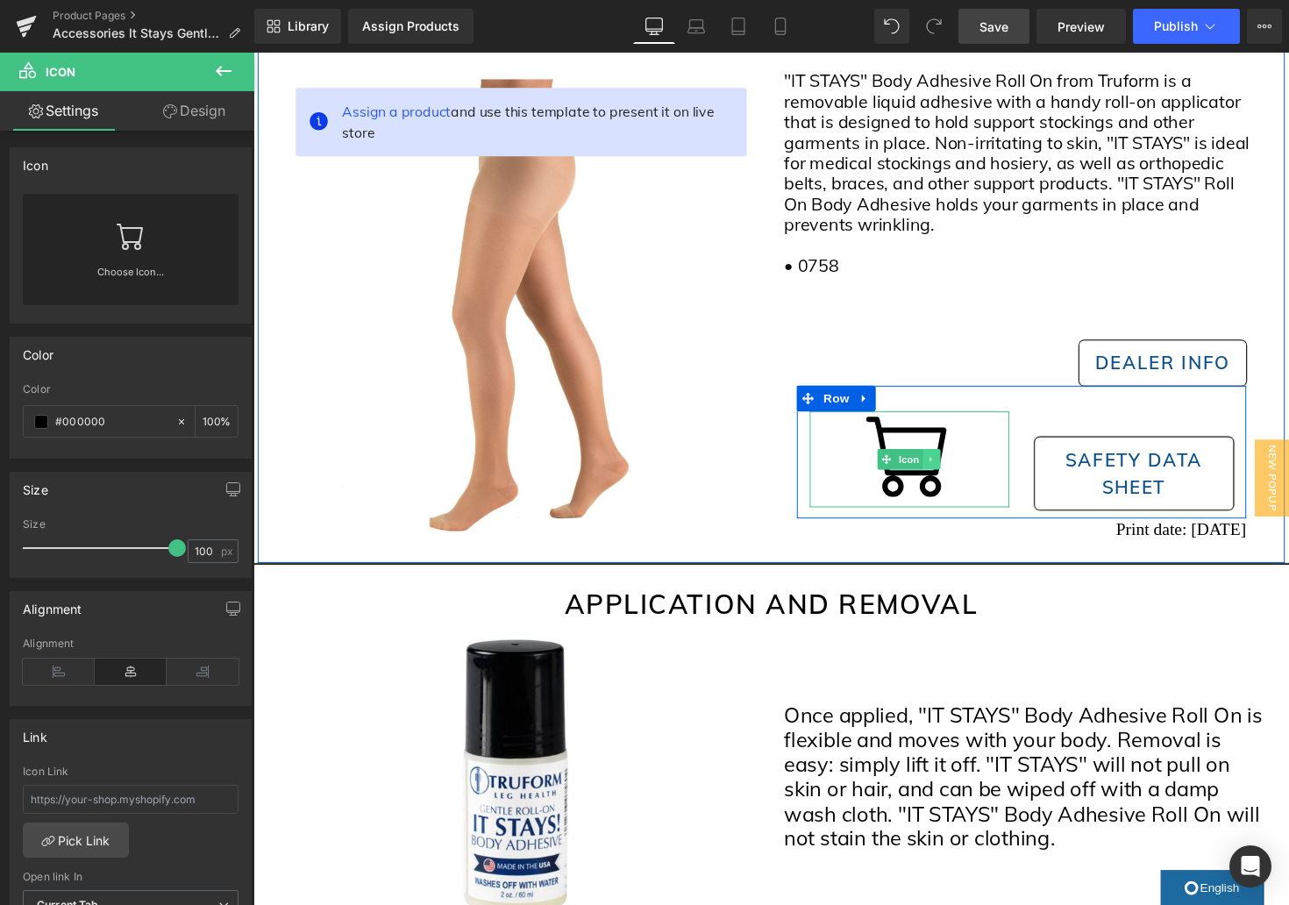
click at [944, 468] on icon at bounding box center [949, 469] width 10 height 11
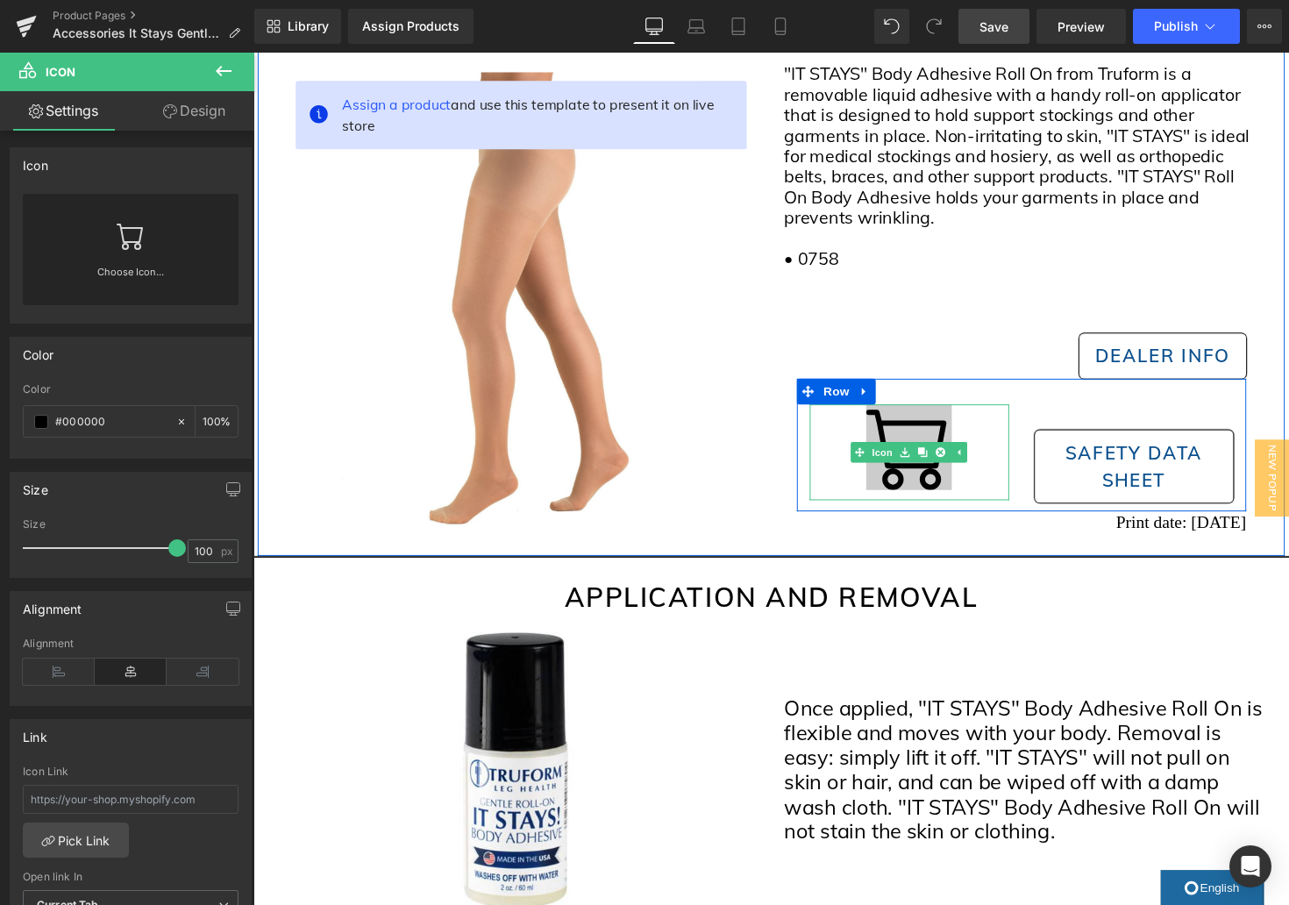
scroll to position [258, 0]
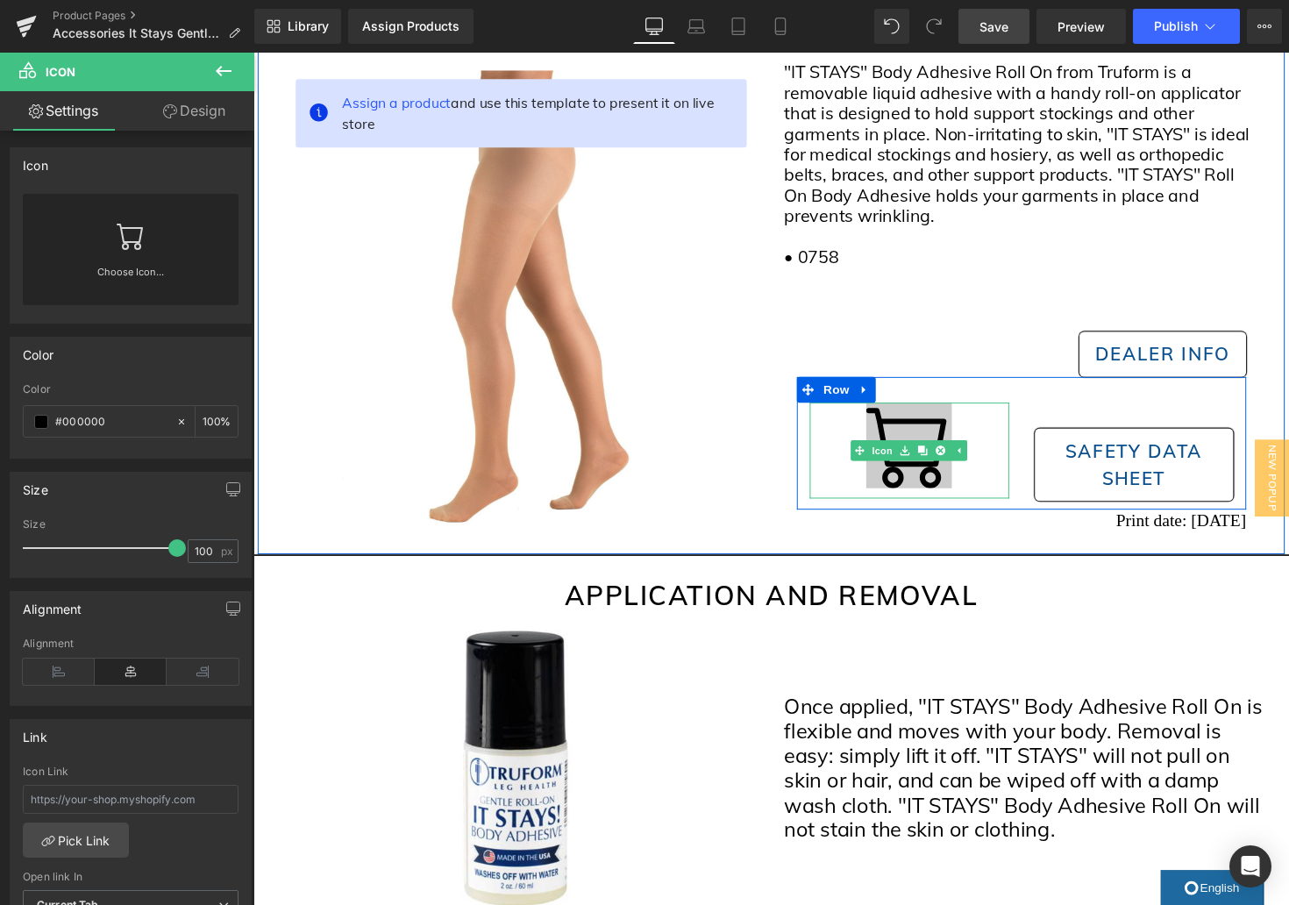
click at [961, 473] on icon at bounding box center [925, 455] width 88 height 88
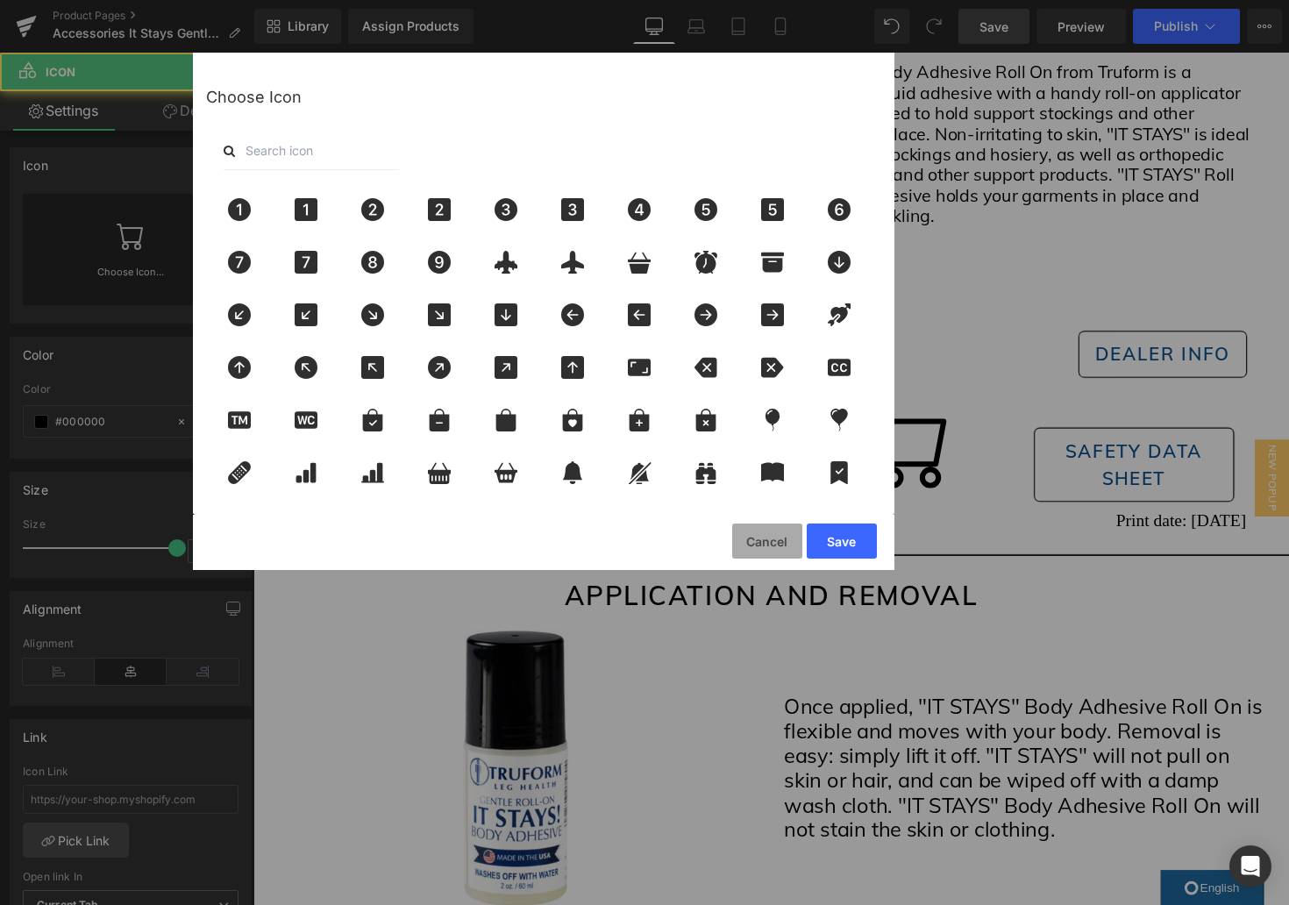
click at [763, 544] on button "Cancel" at bounding box center [767, 541] width 70 height 35
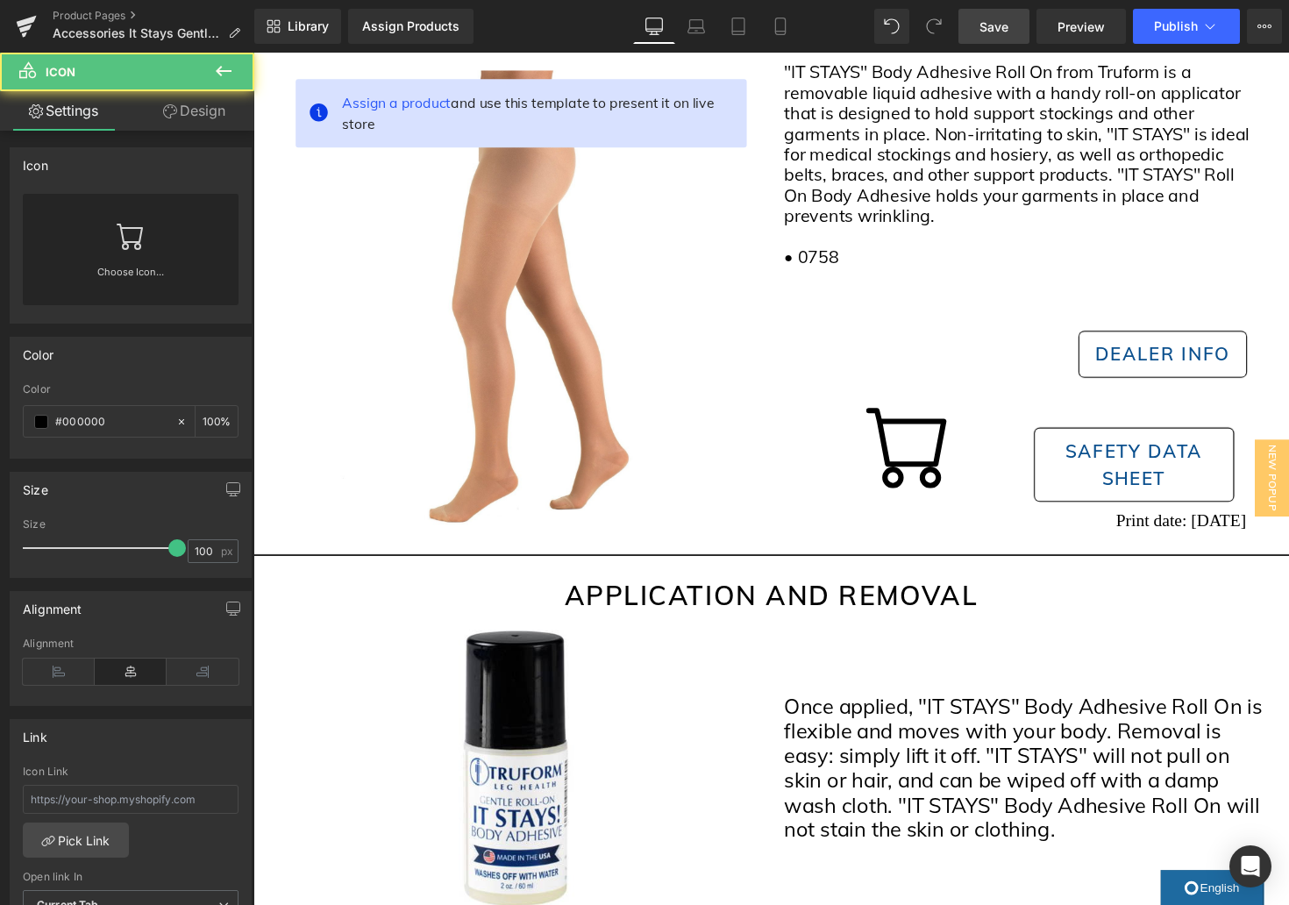
scroll to position [259, 0]
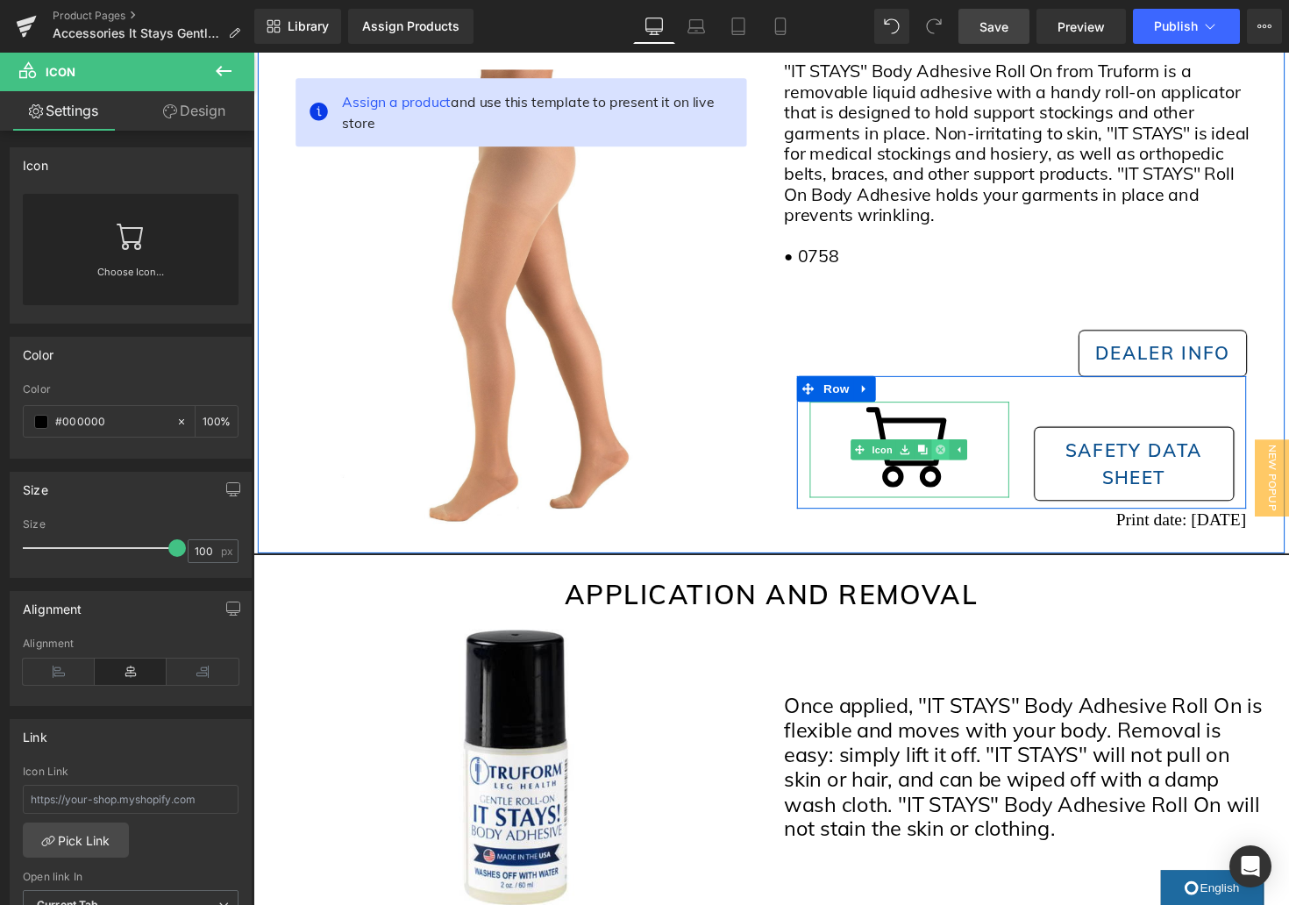
click at [960, 460] on icon at bounding box center [957, 459] width 10 height 10
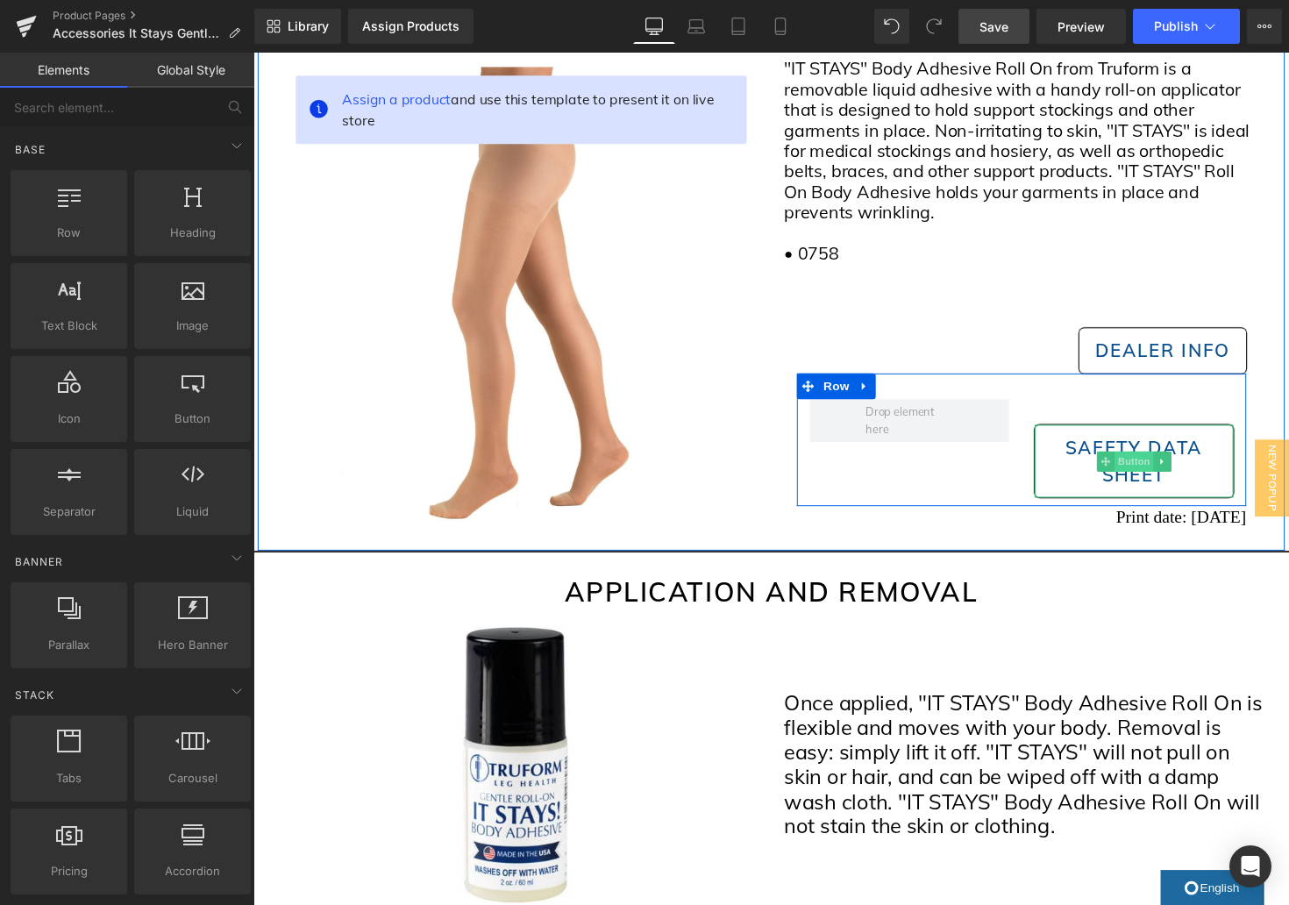
scroll to position [260, 0]
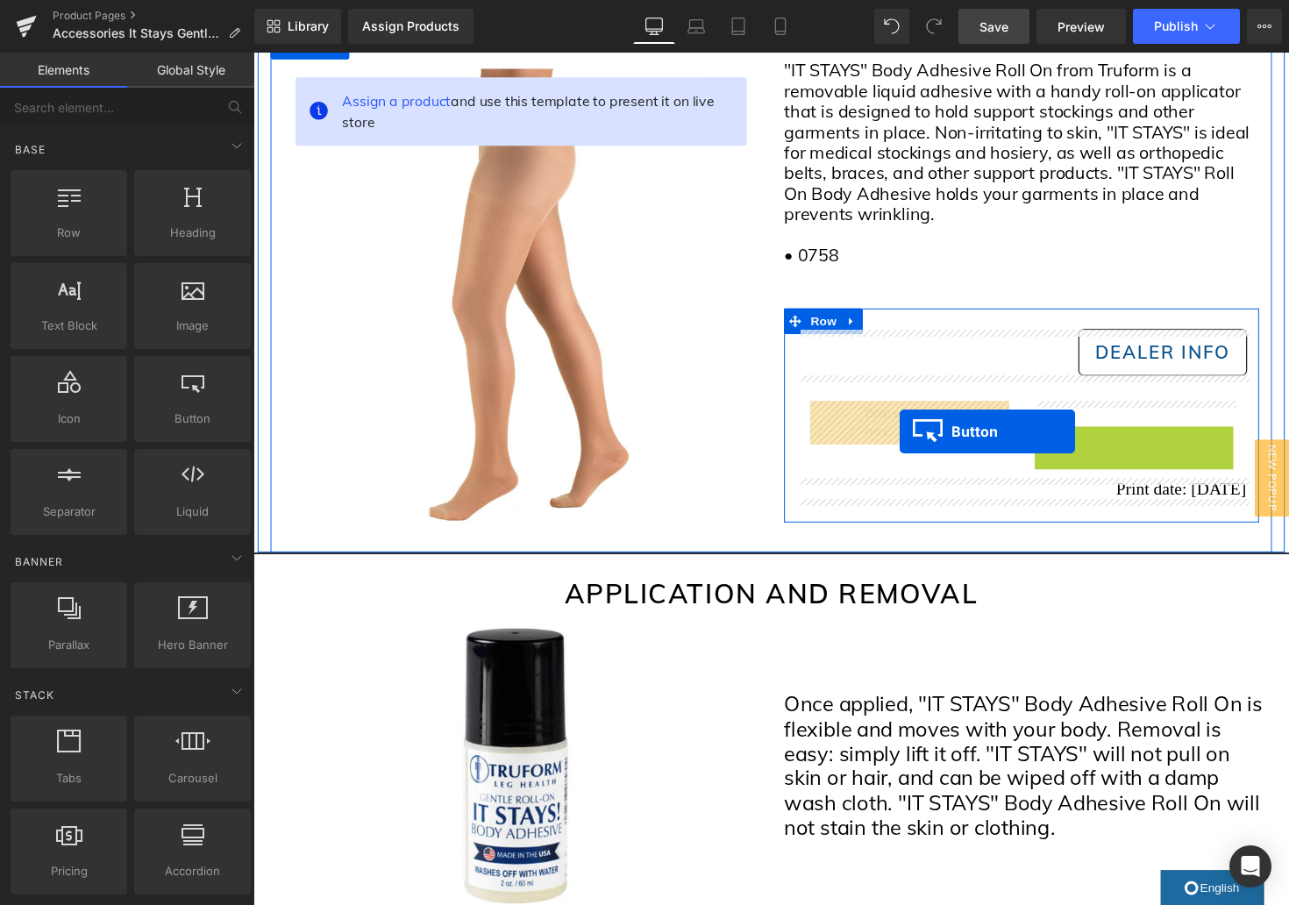
drag, startPoint x: 1166, startPoint y: 474, endPoint x: 915, endPoint y: 441, distance: 252.9
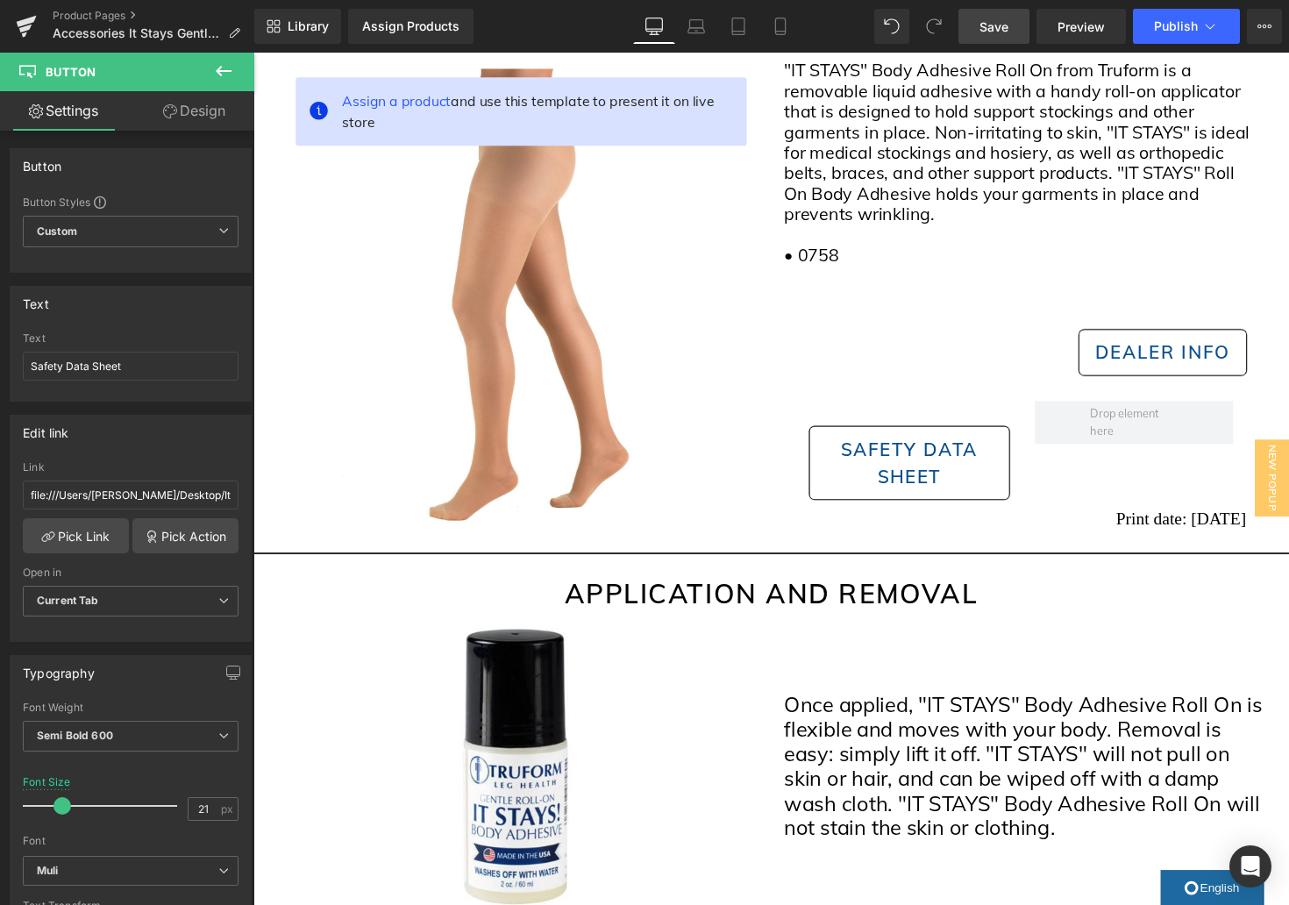
drag, startPoint x: 220, startPoint y: 71, endPoint x: 51, endPoint y: 290, distance: 277.0
click at [220, 71] on icon at bounding box center [224, 71] width 16 height 11
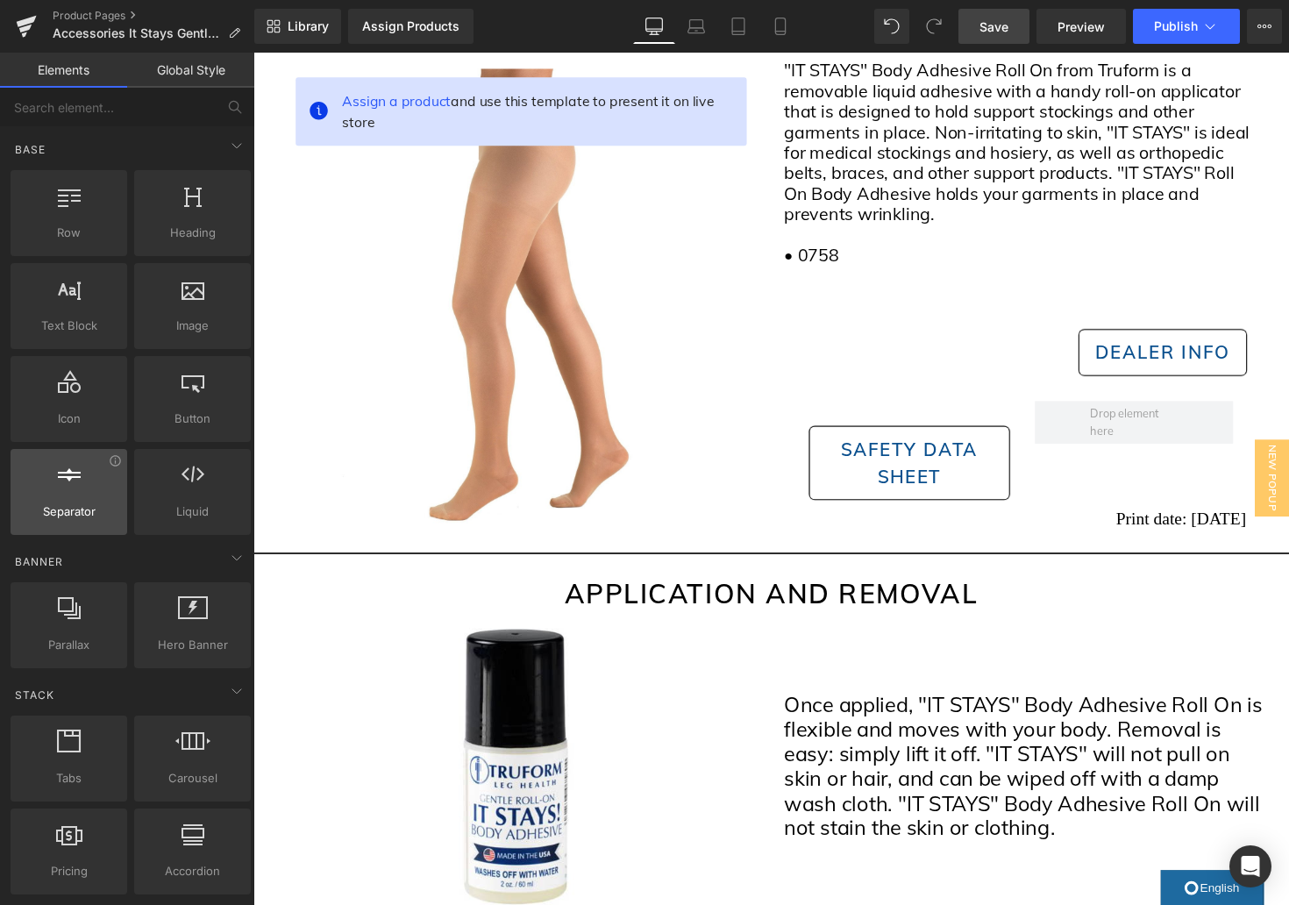
scroll to position [1, 0]
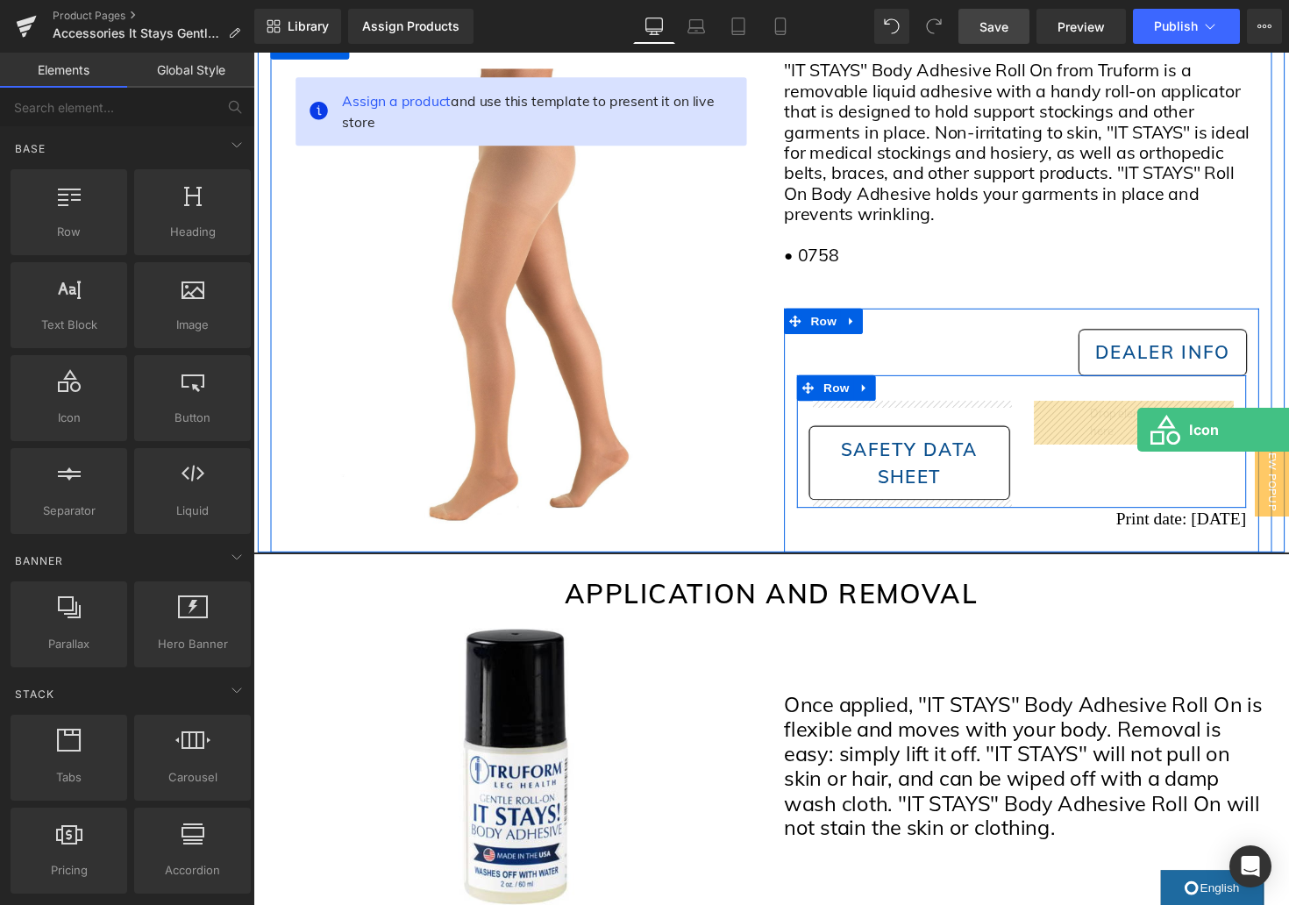
drag, startPoint x: 318, startPoint y: 476, endPoint x: 1159, endPoint y: 439, distance: 841.8
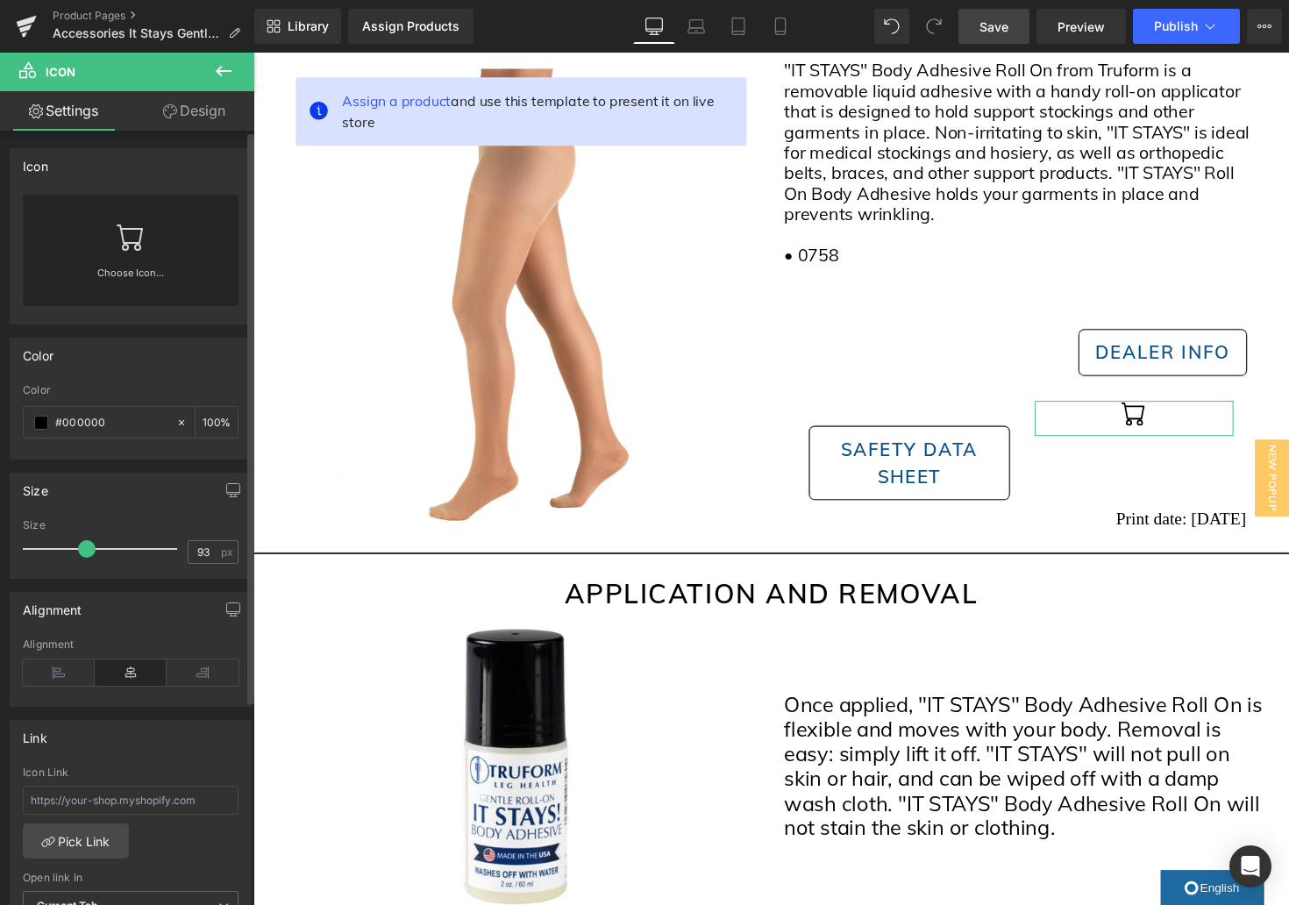
type input "100"
drag, startPoint x: 53, startPoint y: 552, endPoint x: 198, endPoint y: 560, distance: 145.8
click at [198, 560] on div "Size 100 px" at bounding box center [131, 548] width 216 height 59
click at [157, 259] on div "Choose Icon..." at bounding box center [131, 250] width 216 height 111
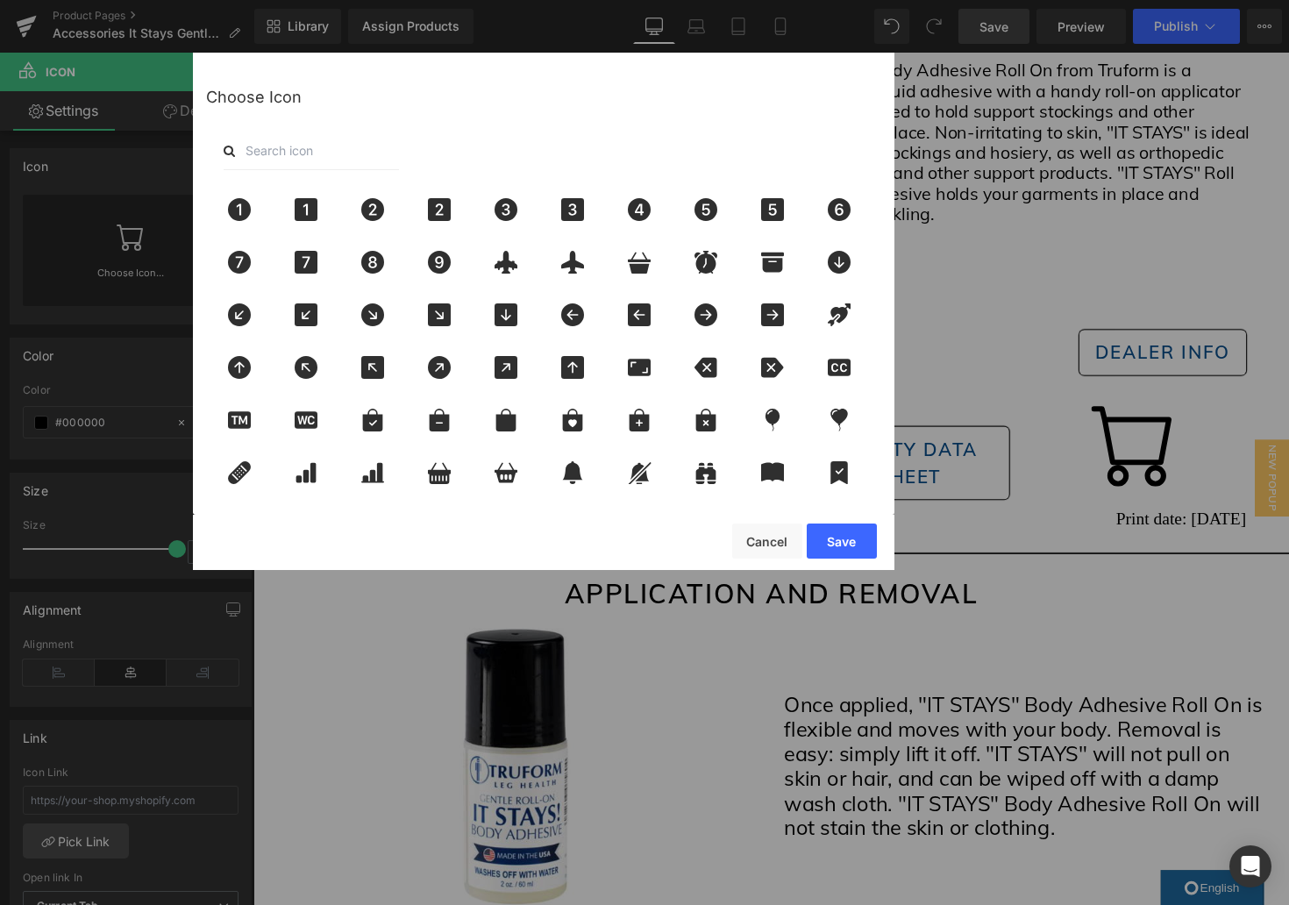
click at [347, 161] on input "text" at bounding box center [311, 151] width 175 height 39
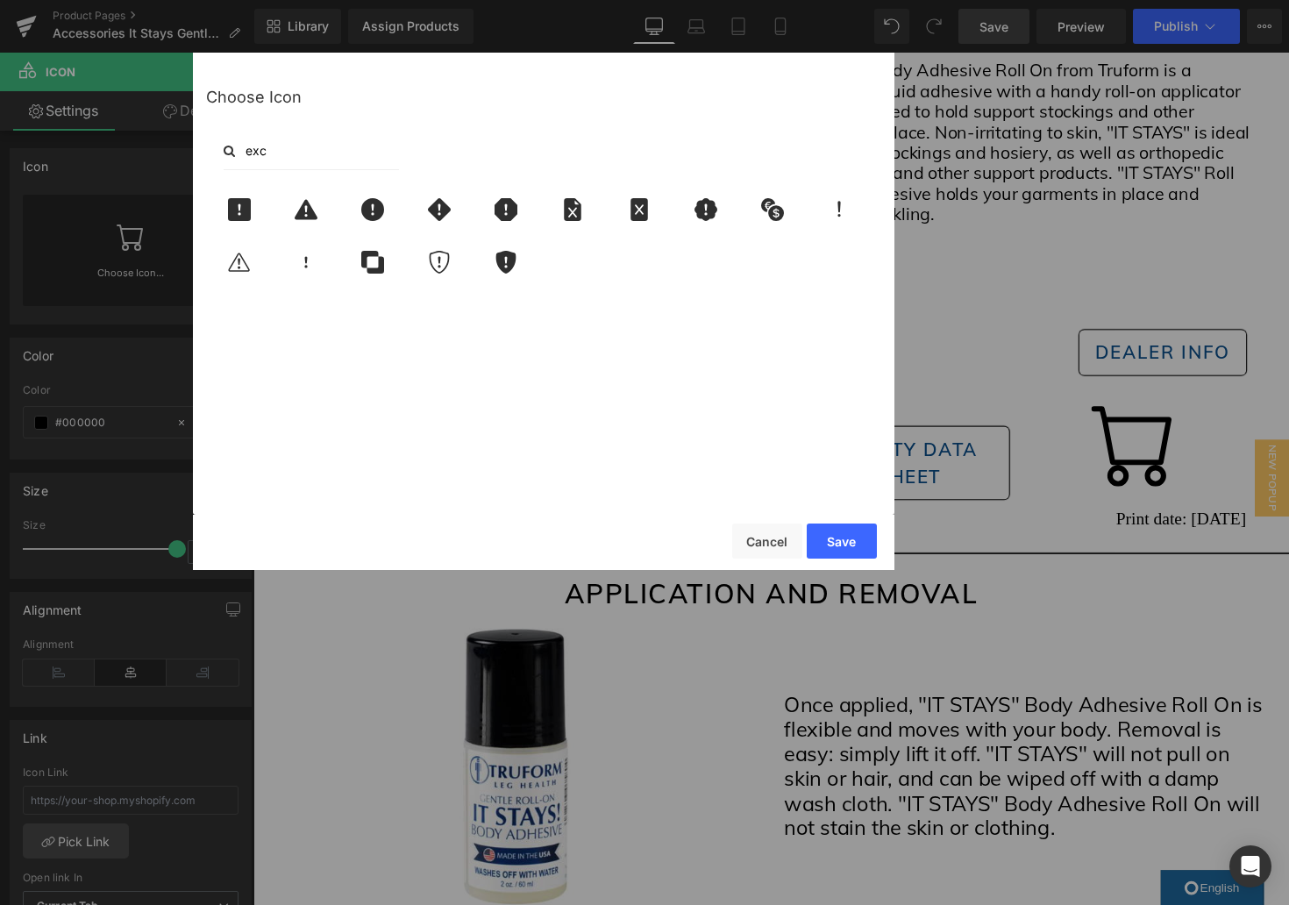
type input "exc"
click at [769, 552] on button "Cancel" at bounding box center [767, 541] width 70 height 35
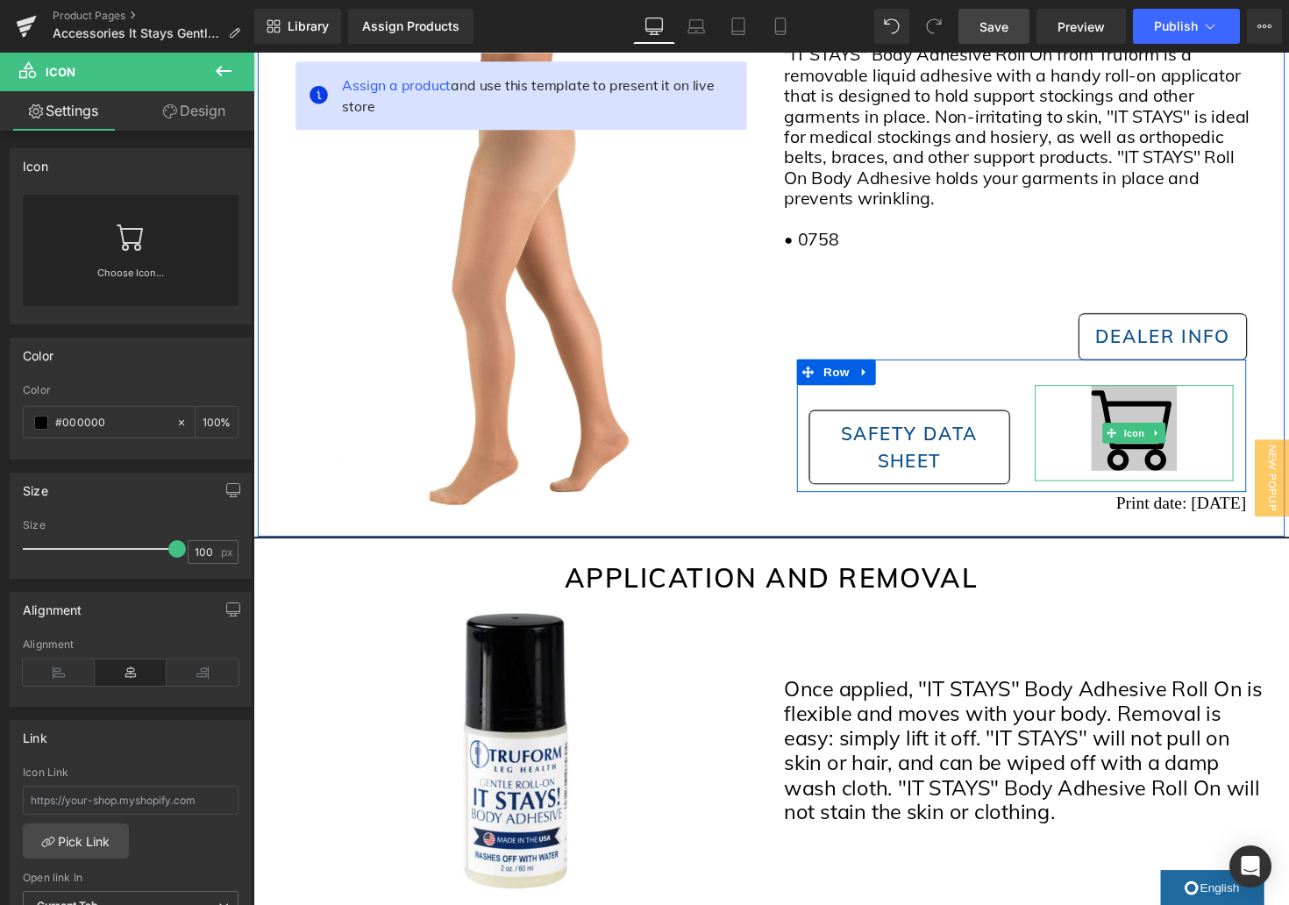
scroll to position [281, 0]
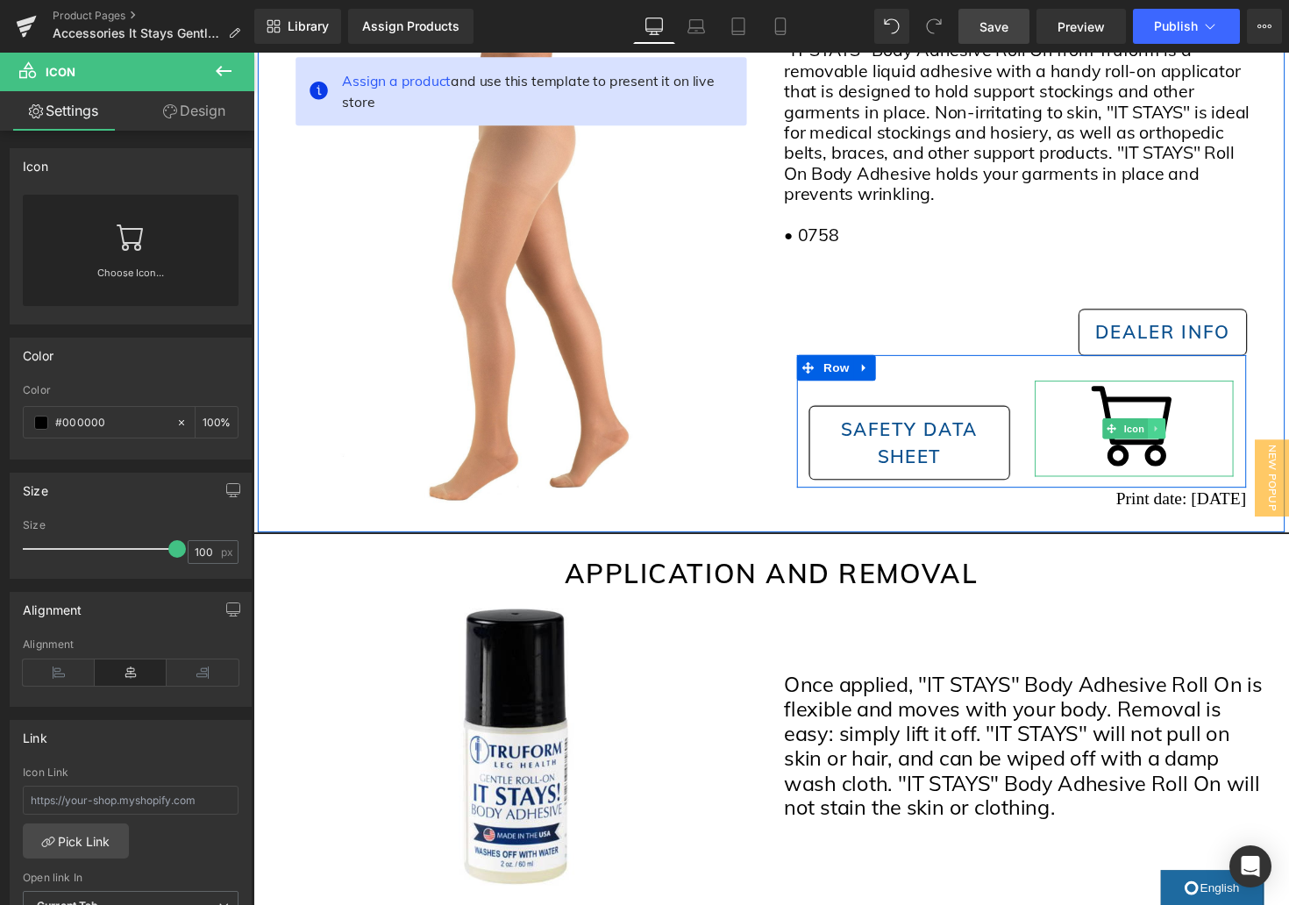
click at [1176, 437] on icon at bounding box center [1179, 437] width 10 height 11
click at [1186, 435] on icon at bounding box center [1188, 437] width 10 height 10
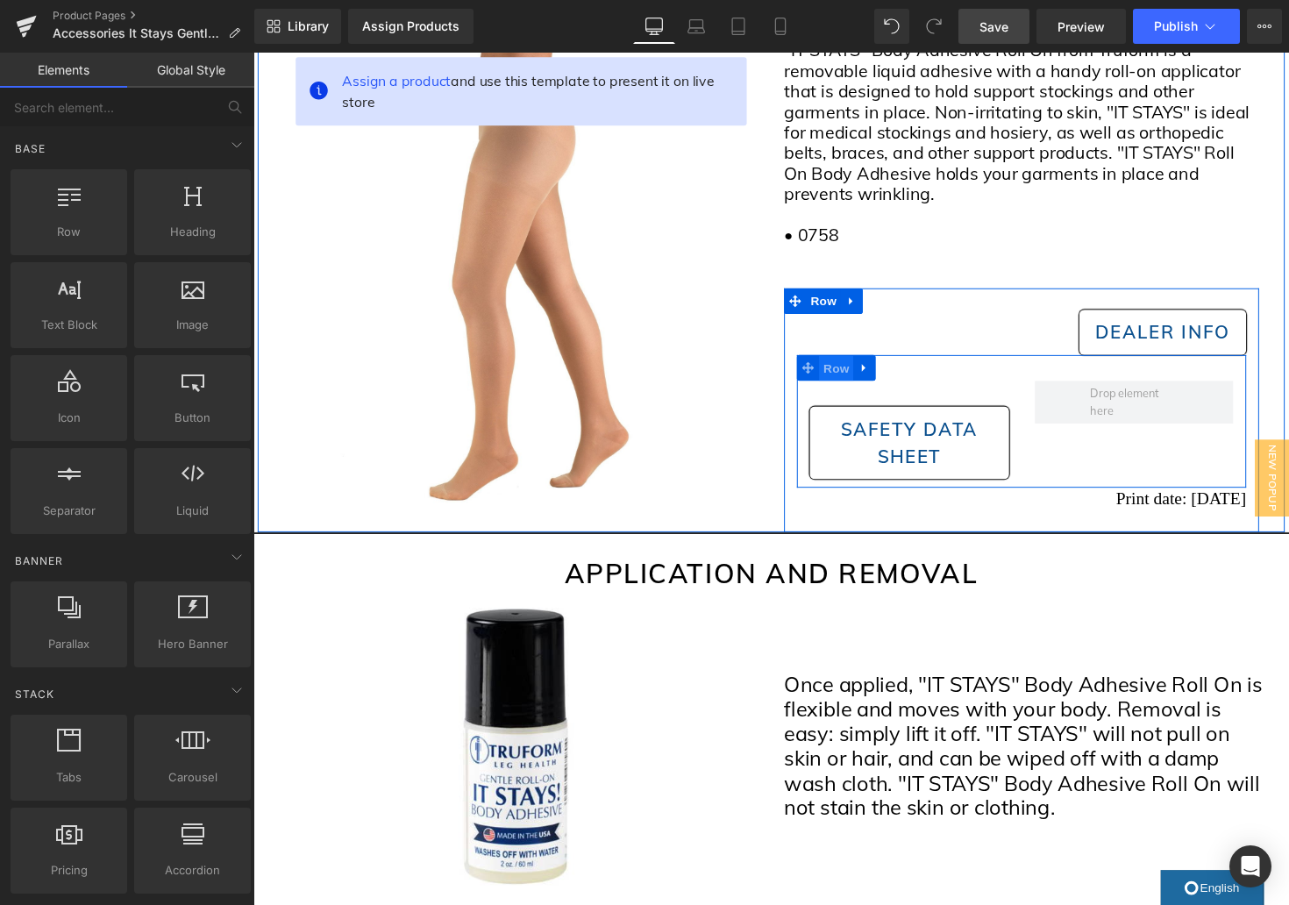
drag, startPoint x: 848, startPoint y: 376, endPoint x: 864, endPoint y: 382, distance: 16.9
click at [848, 376] on span "Row" at bounding box center [850, 376] width 35 height 26
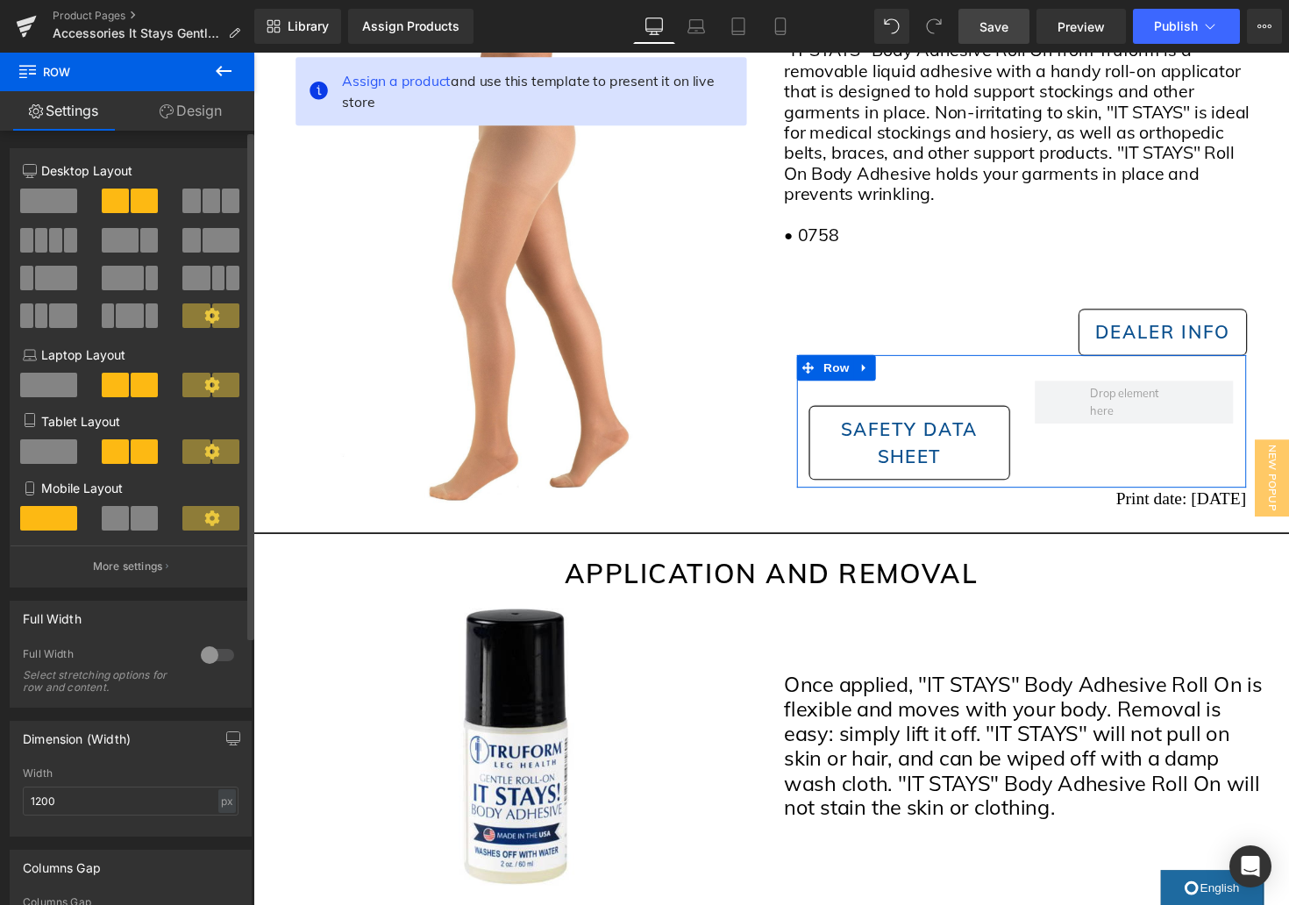
click at [203, 208] on span at bounding box center [212, 201] width 18 height 25
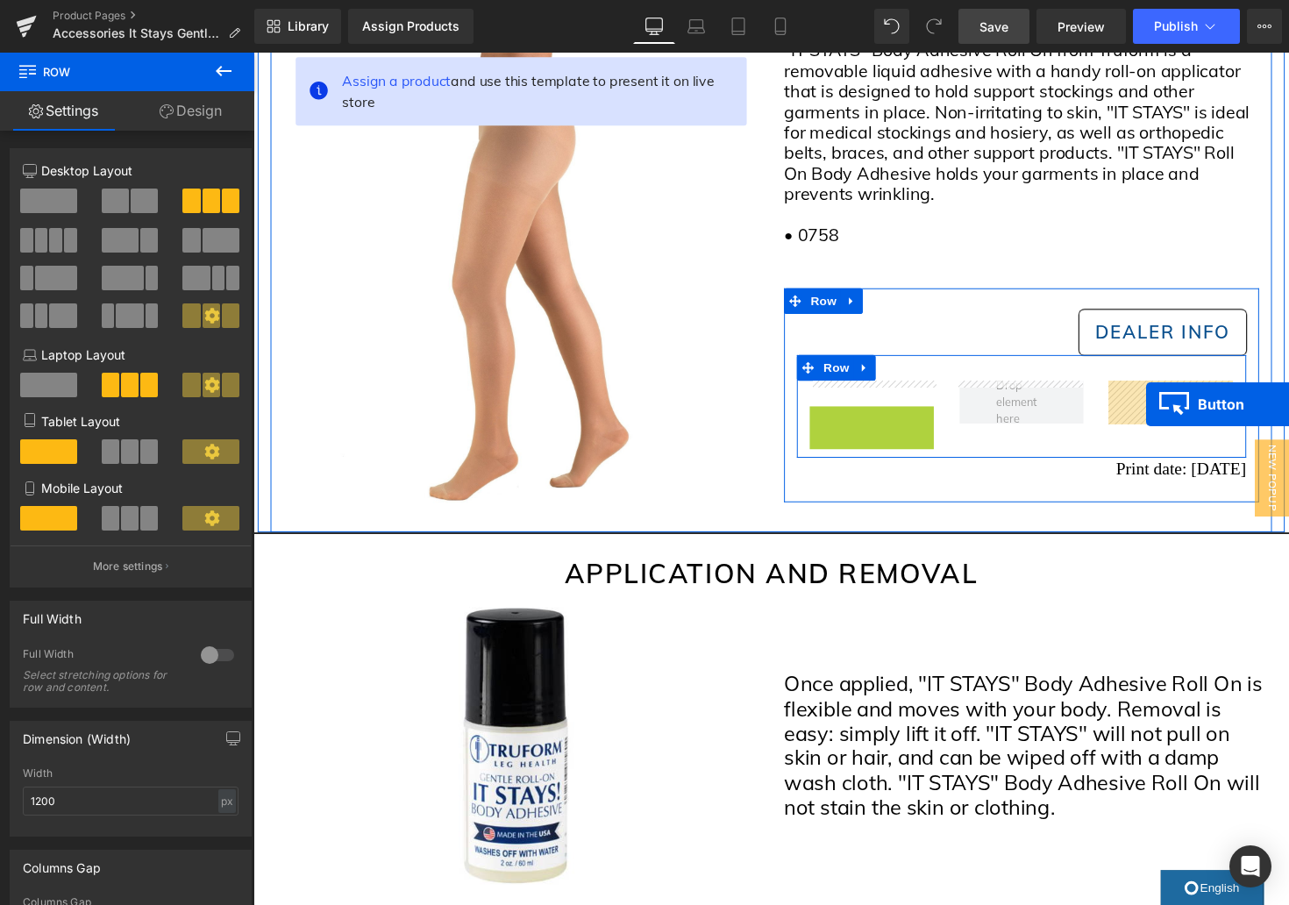
drag, startPoint x: 892, startPoint y: 468, endPoint x: 1168, endPoint y: 413, distance: 281.7
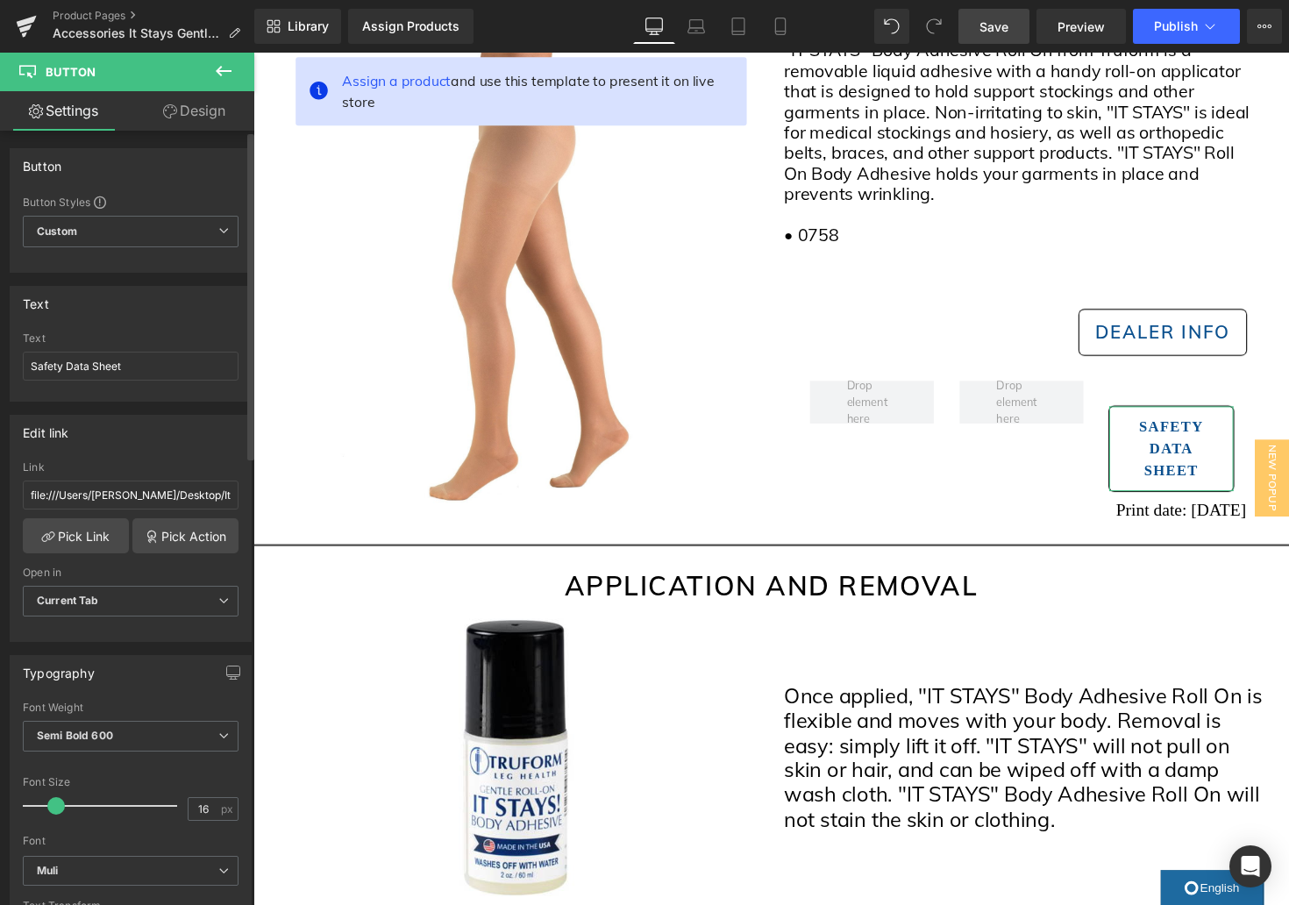
type input "15"
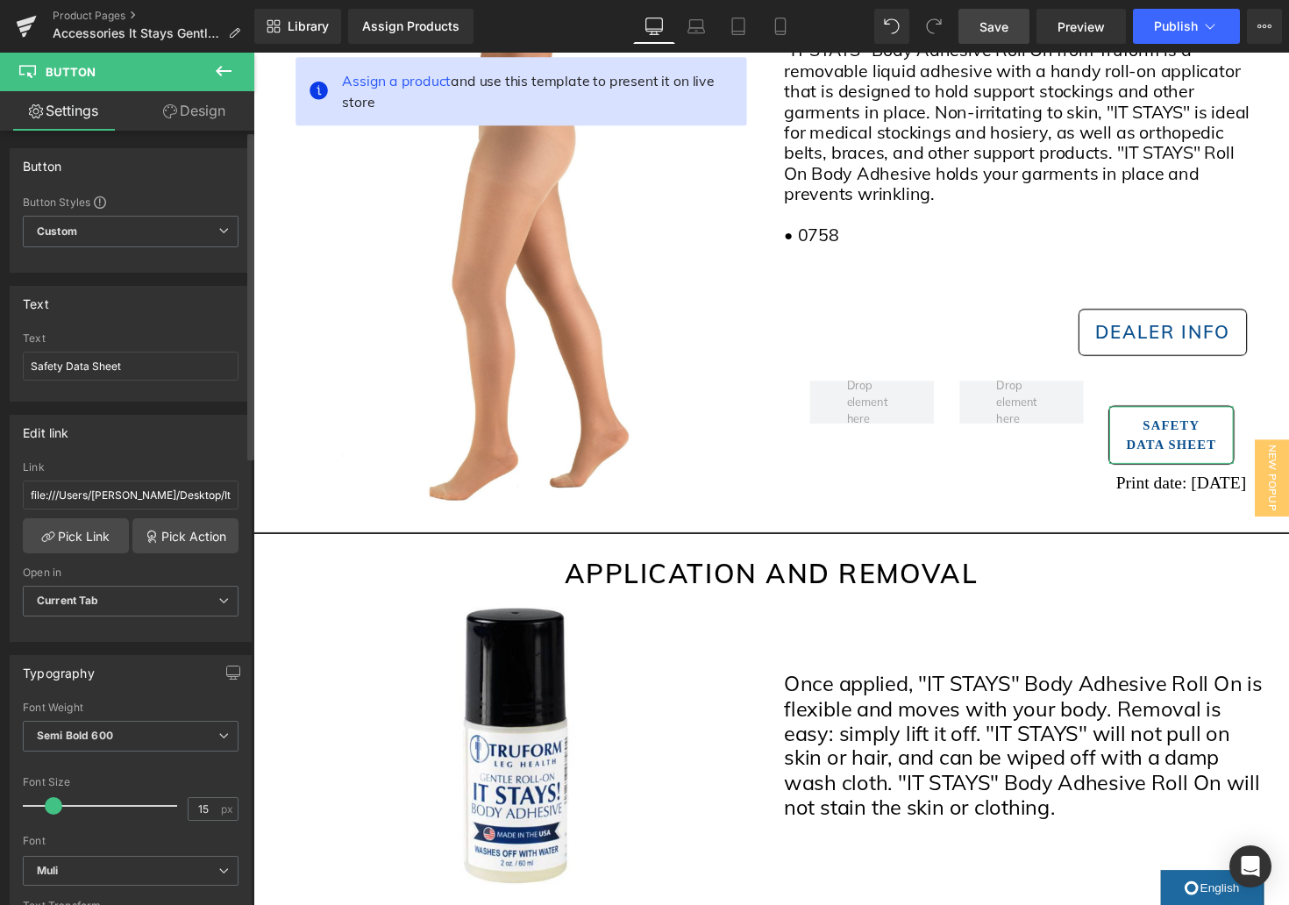
click at [47, 805] on span at bounding box center [54, 806] width 18 height 18
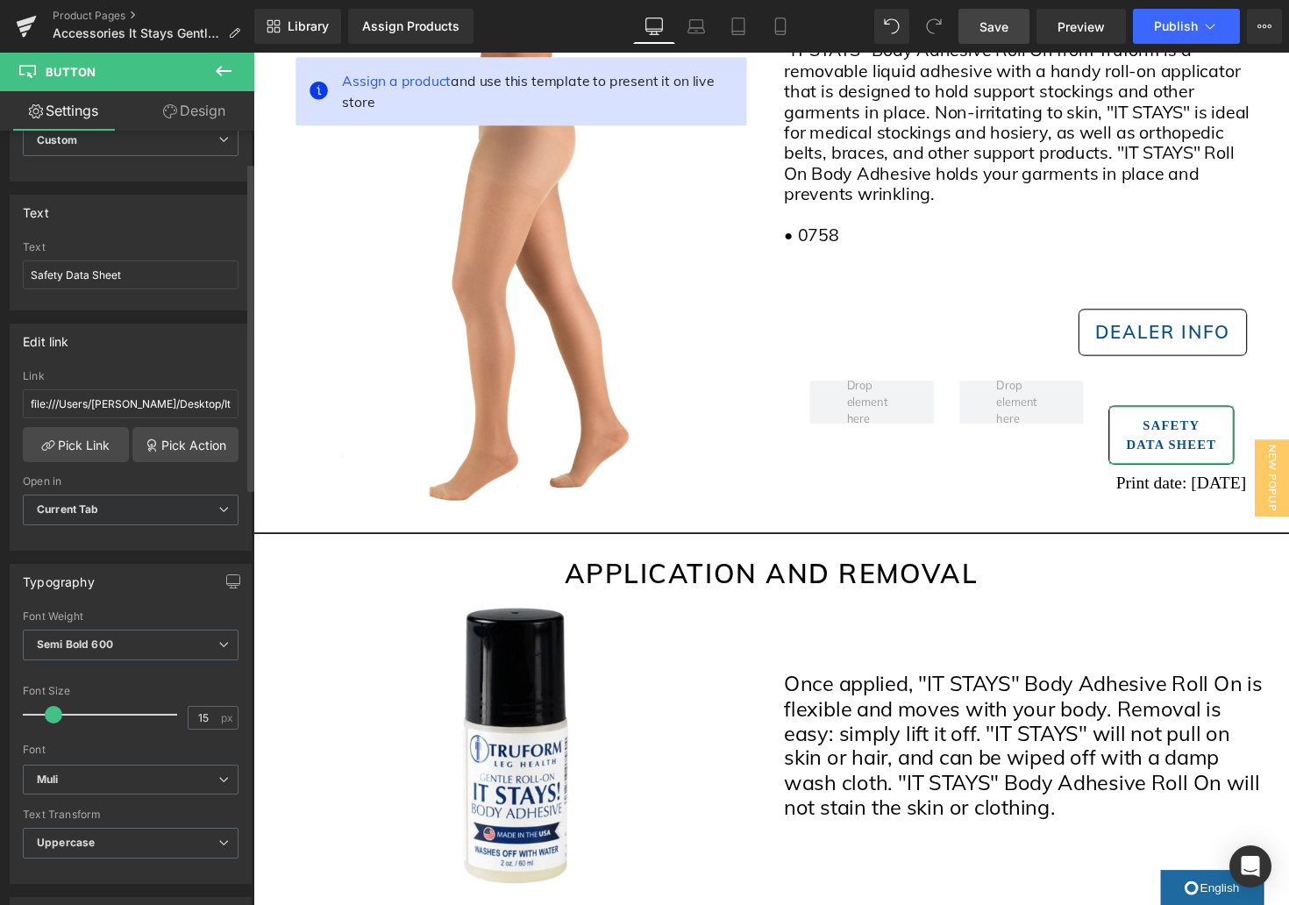
scroll to position [127, 0]
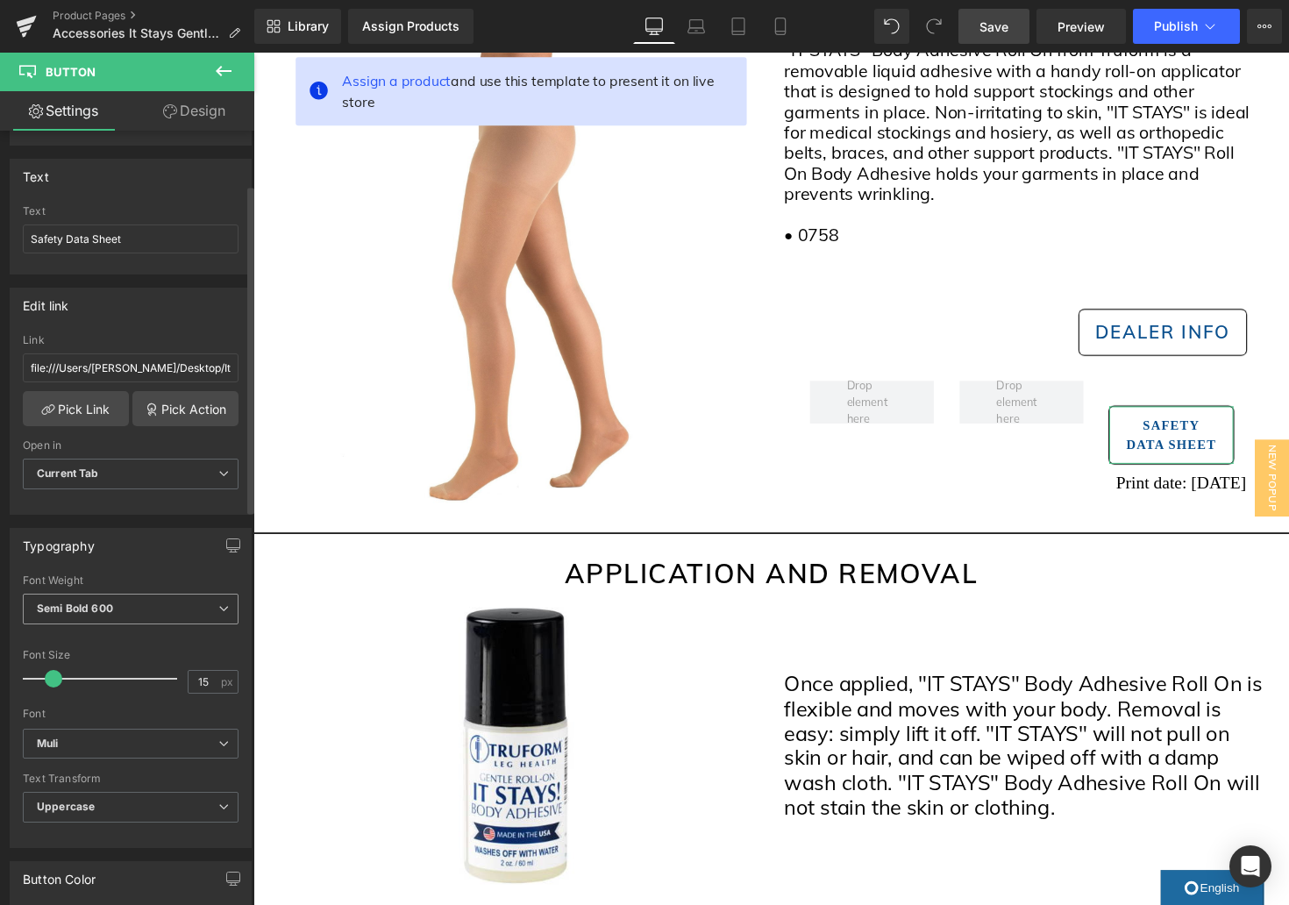
click at [116, 602] on span "Semi Bold 600" at bounding box center [131, 609] width 216 height 31
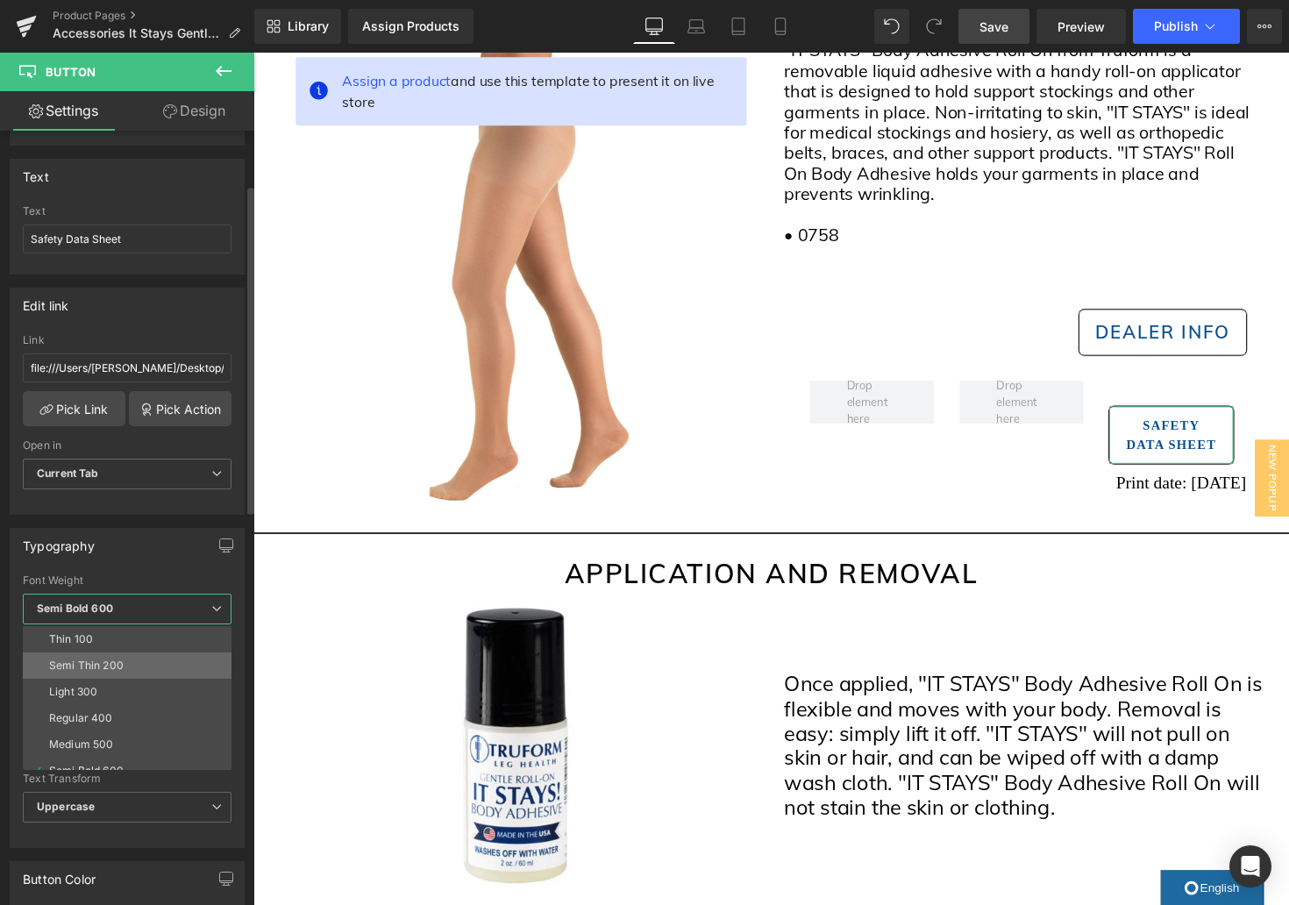
click at [137, 666] on li "Semi Thin 200" at bounding box center [131, 665] width 217 height 26
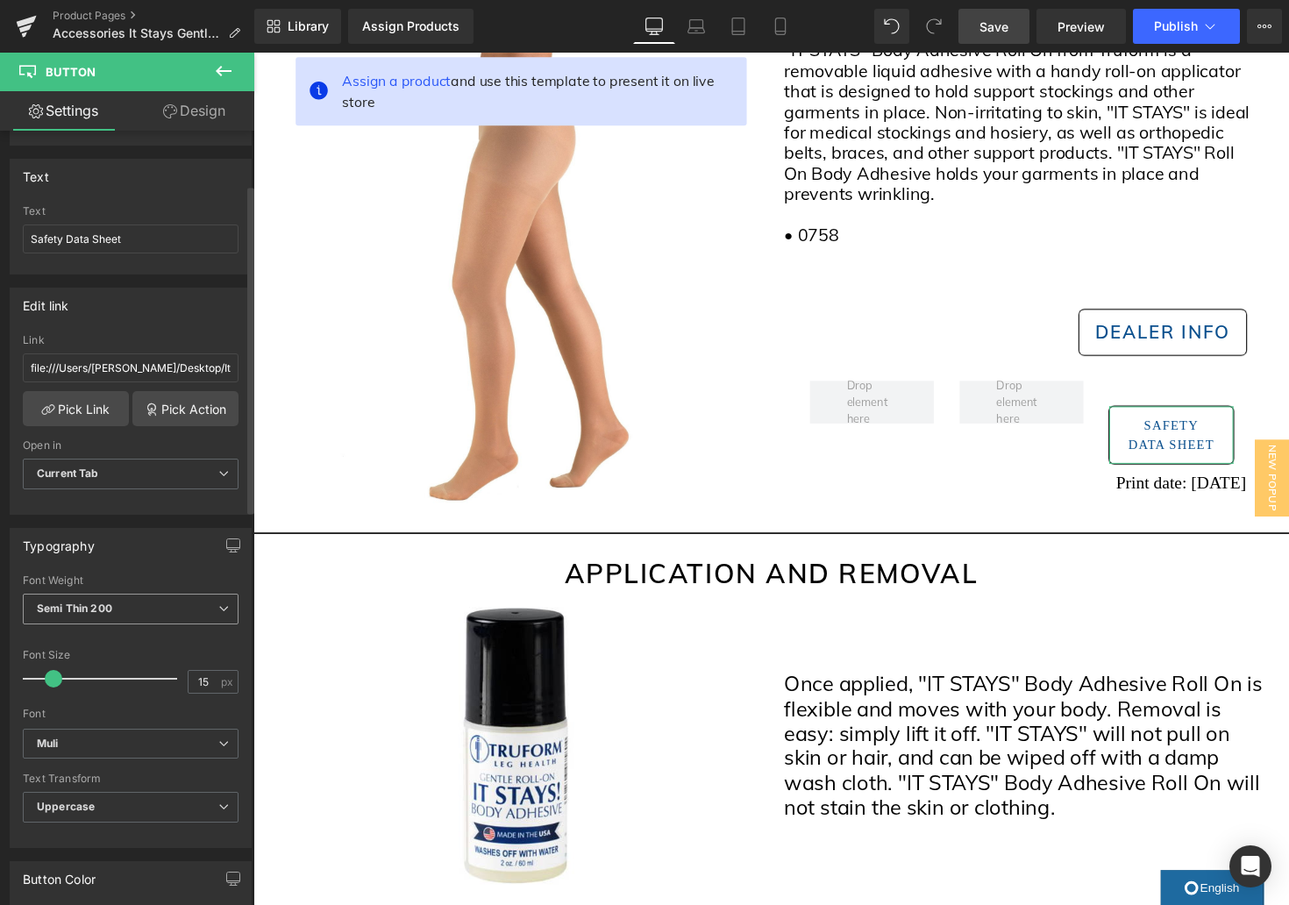
click at [184, 613] on span "Semi Thin 200" at bounding box center [131, 609] width 216 height 31
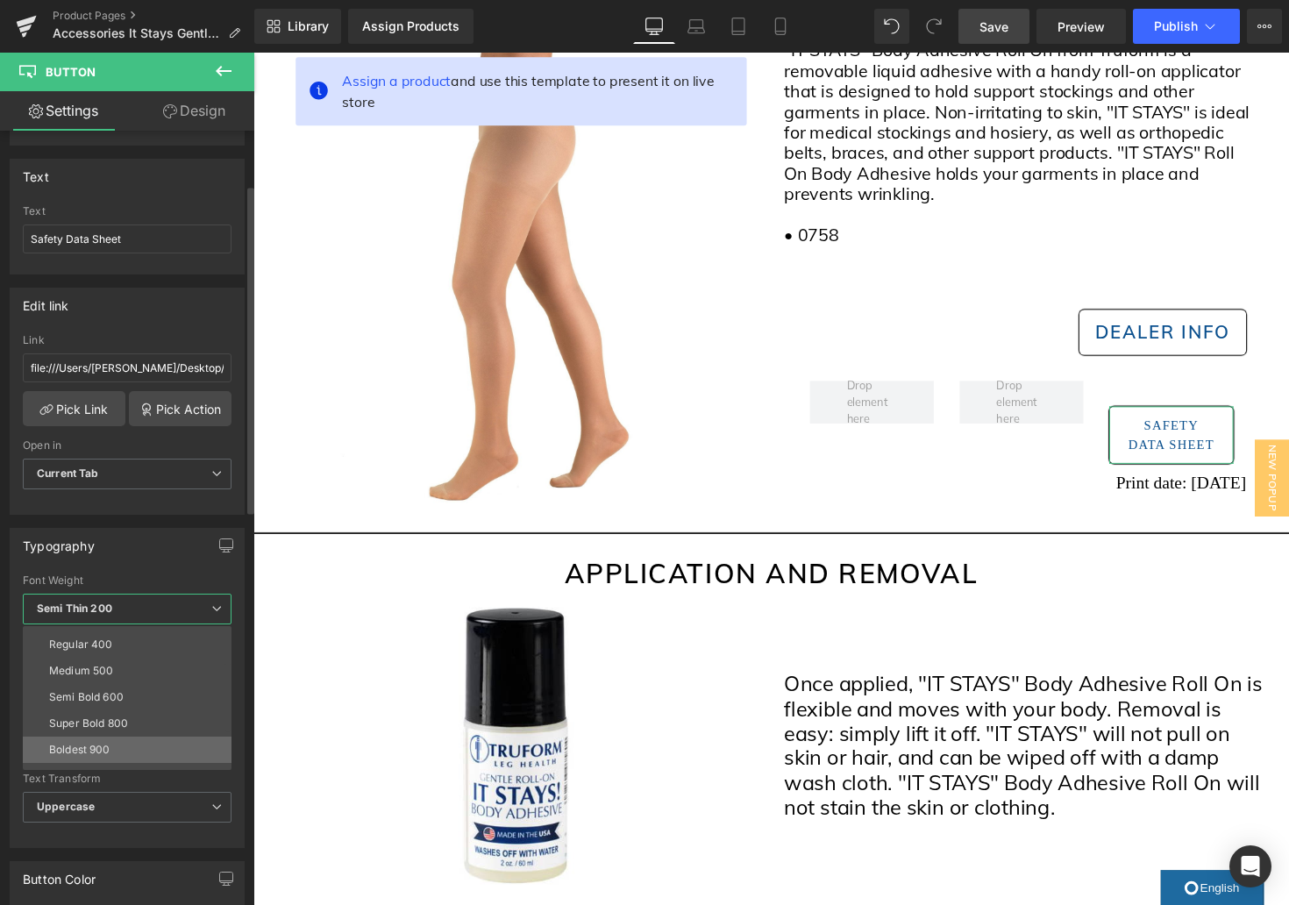
scroll to position [80, 0]
click at [119, 738] on li "Boldest 900" at bounding box center [131, 743] width 217 height 26
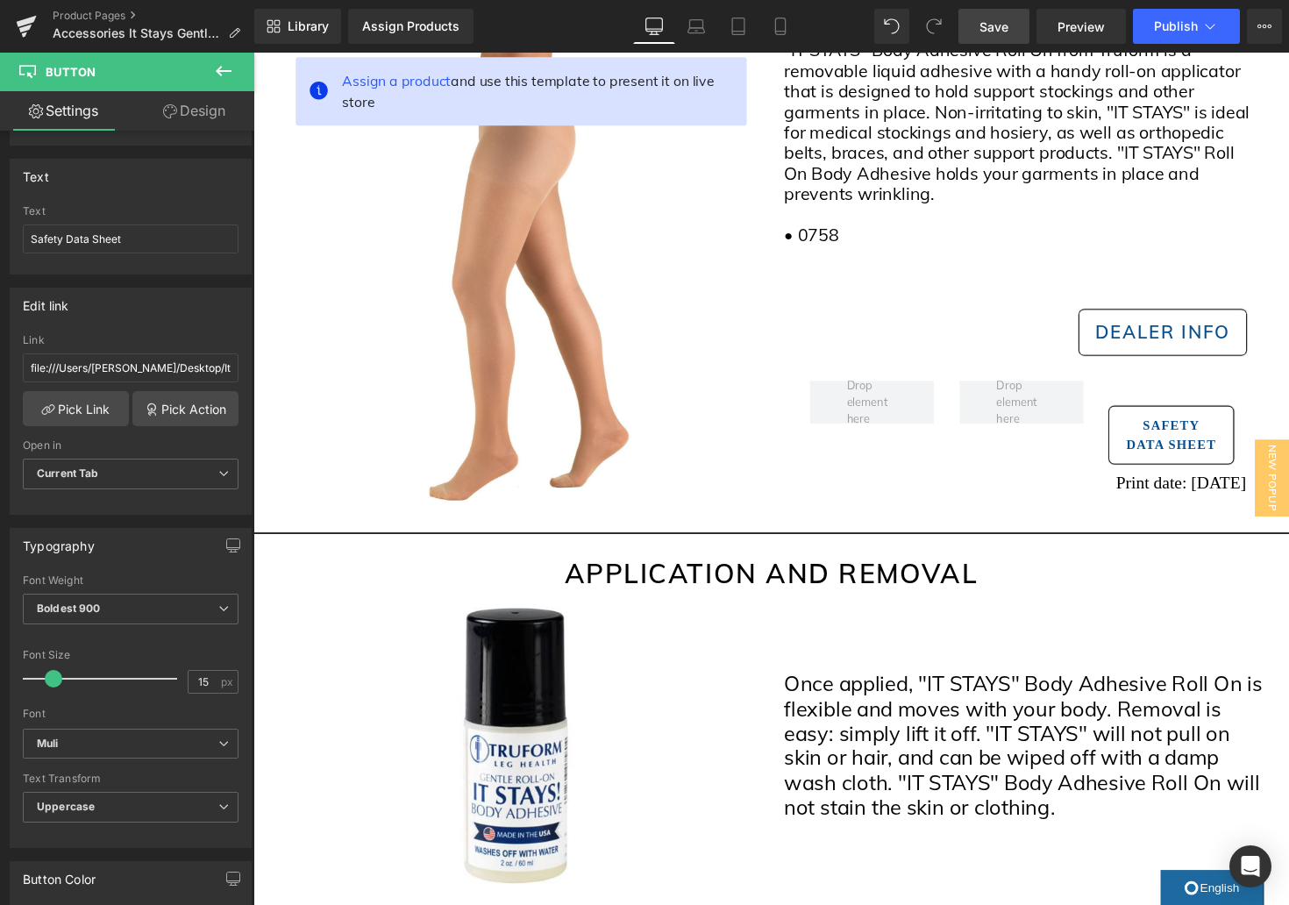
scroll to position [283, 0]
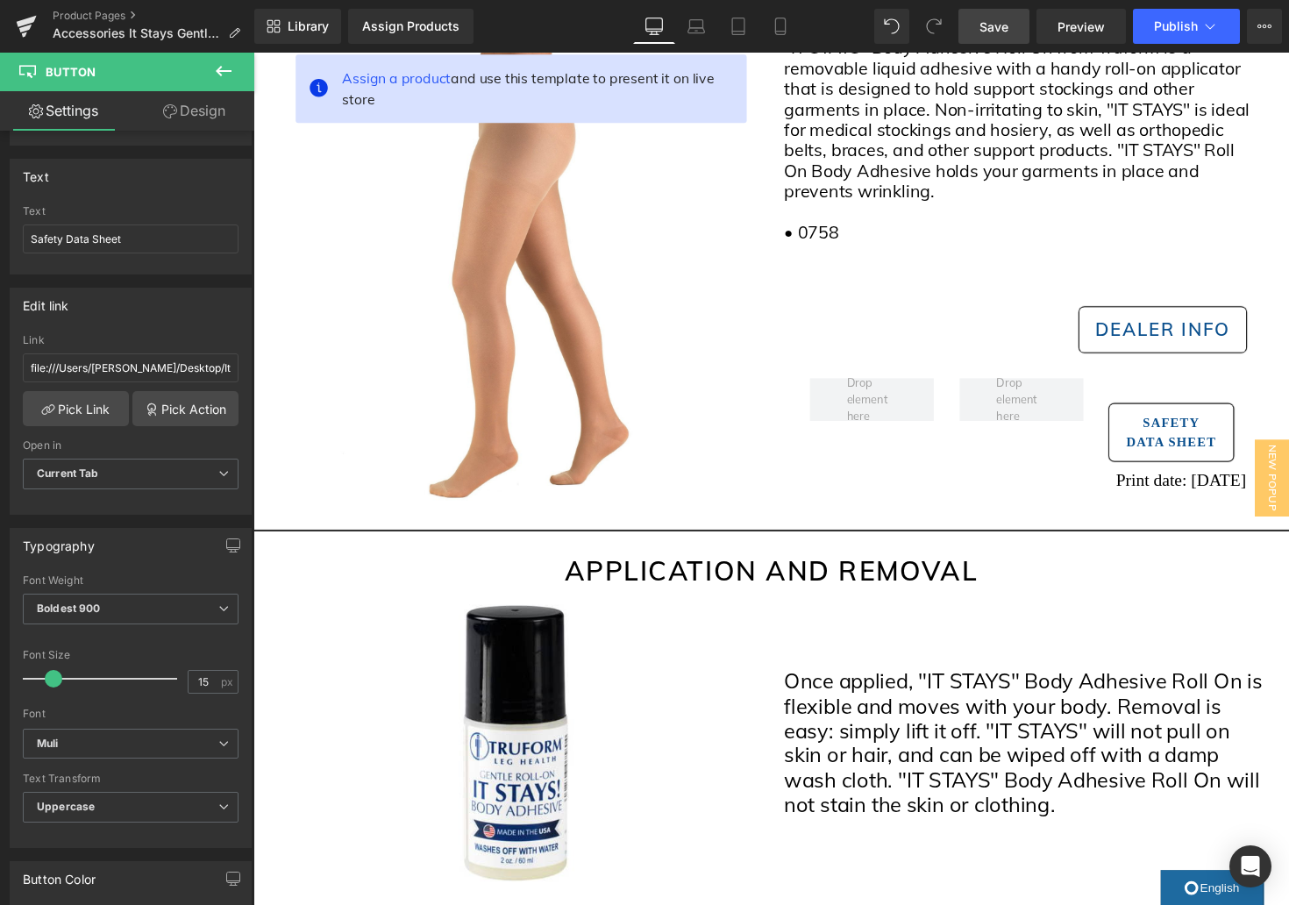
click at [233, 79] on icon at bounding box center [223, 71] width 21 height 21
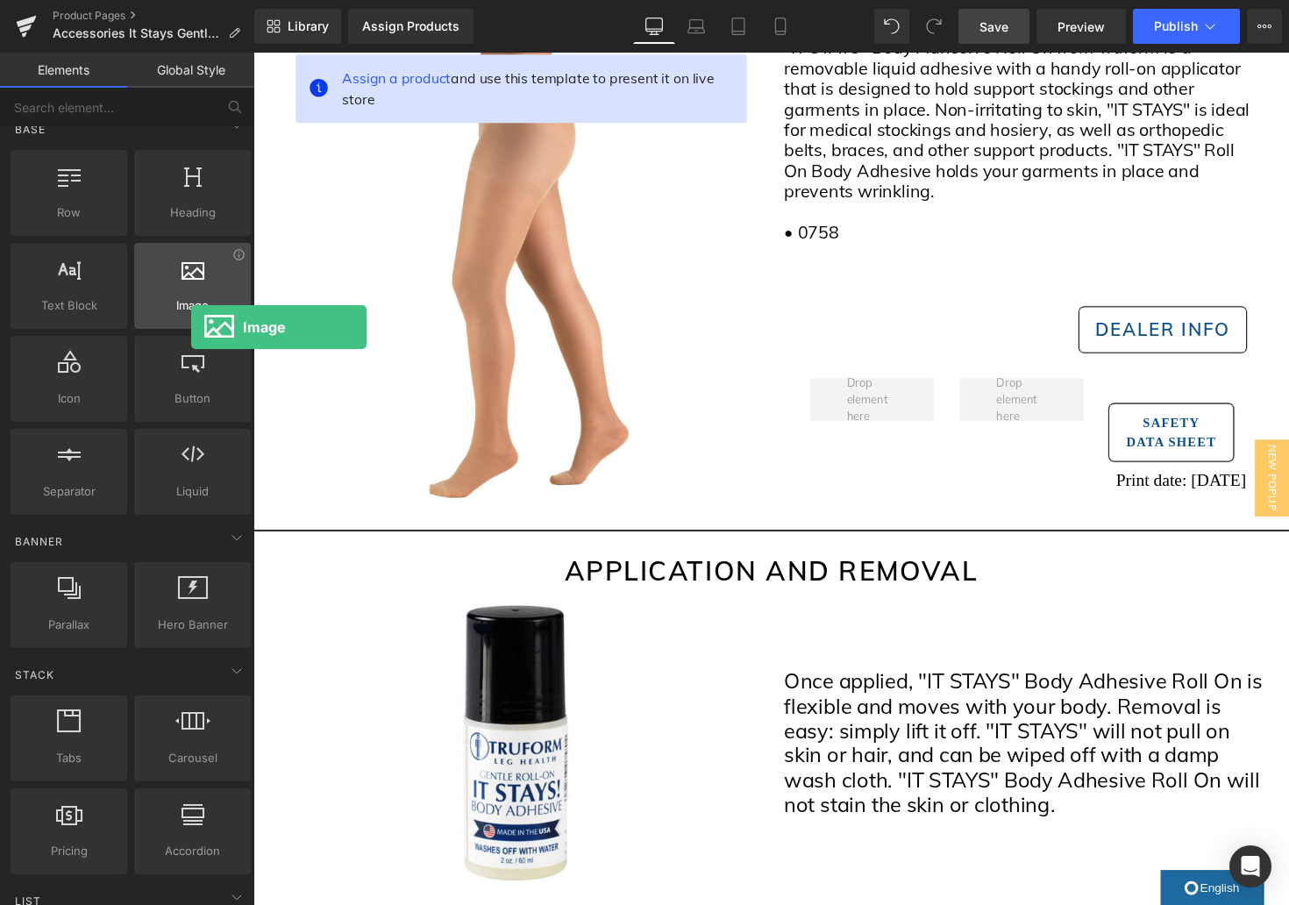
scroll to position [18, 0]
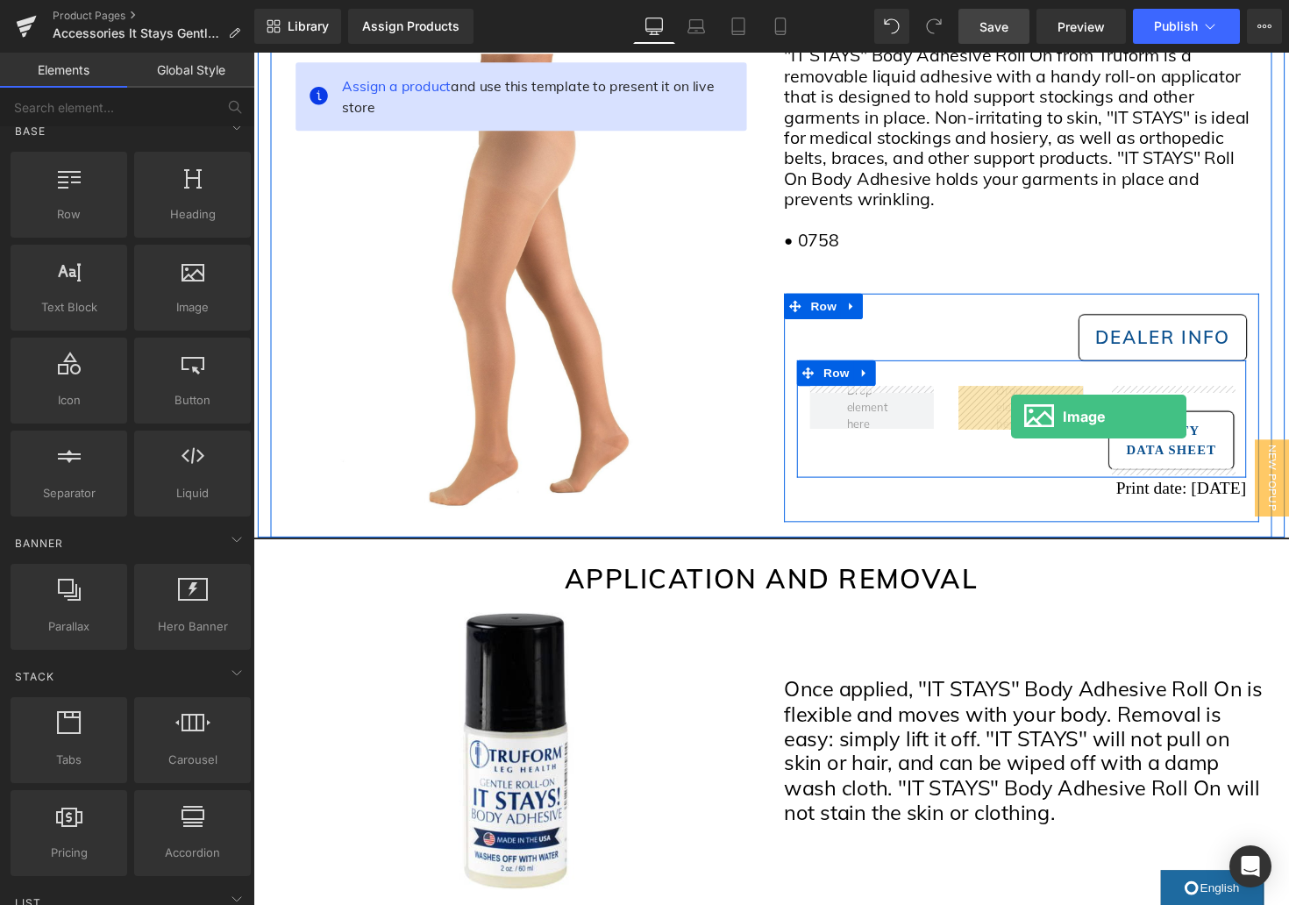
drag, startPoint x: 445, startPoint y: 373, endPoint x: 1029, endPoint y: 425, distance: 587.3
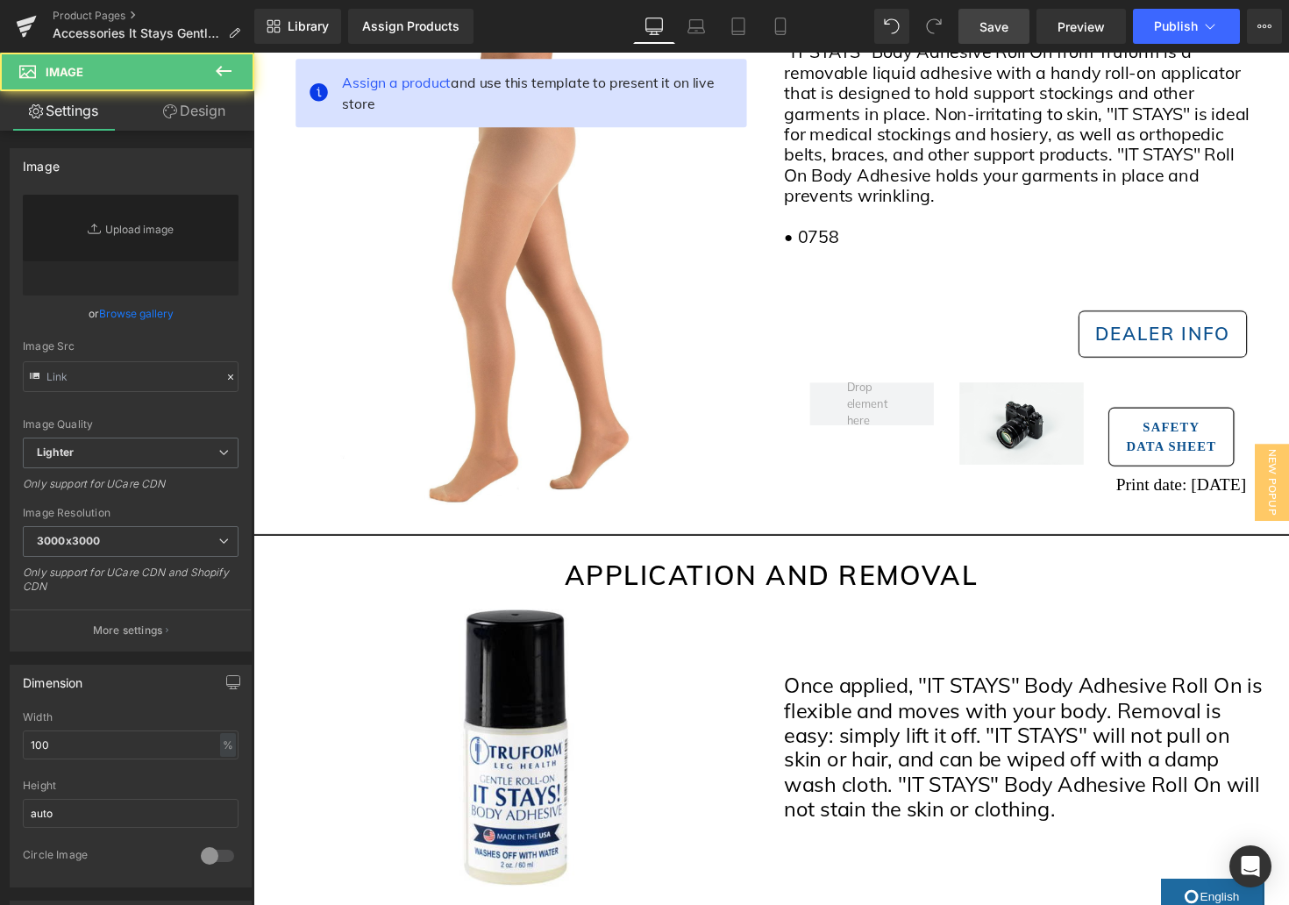
type input "//[DOMAIN_NAME][URL]"
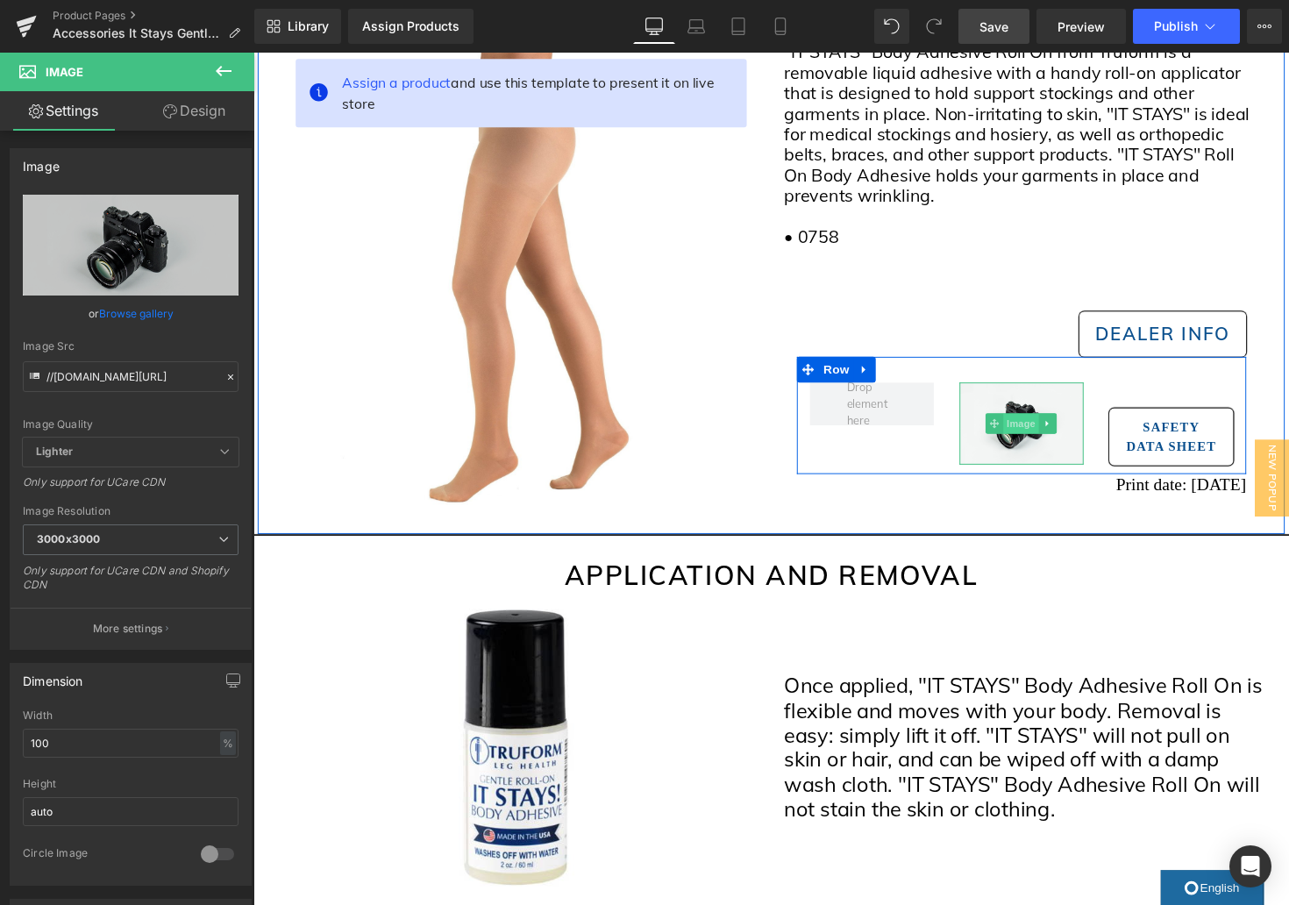
click at [1038, 432] on span "Image" at bounding box center [1040, 432] width 37 height 21
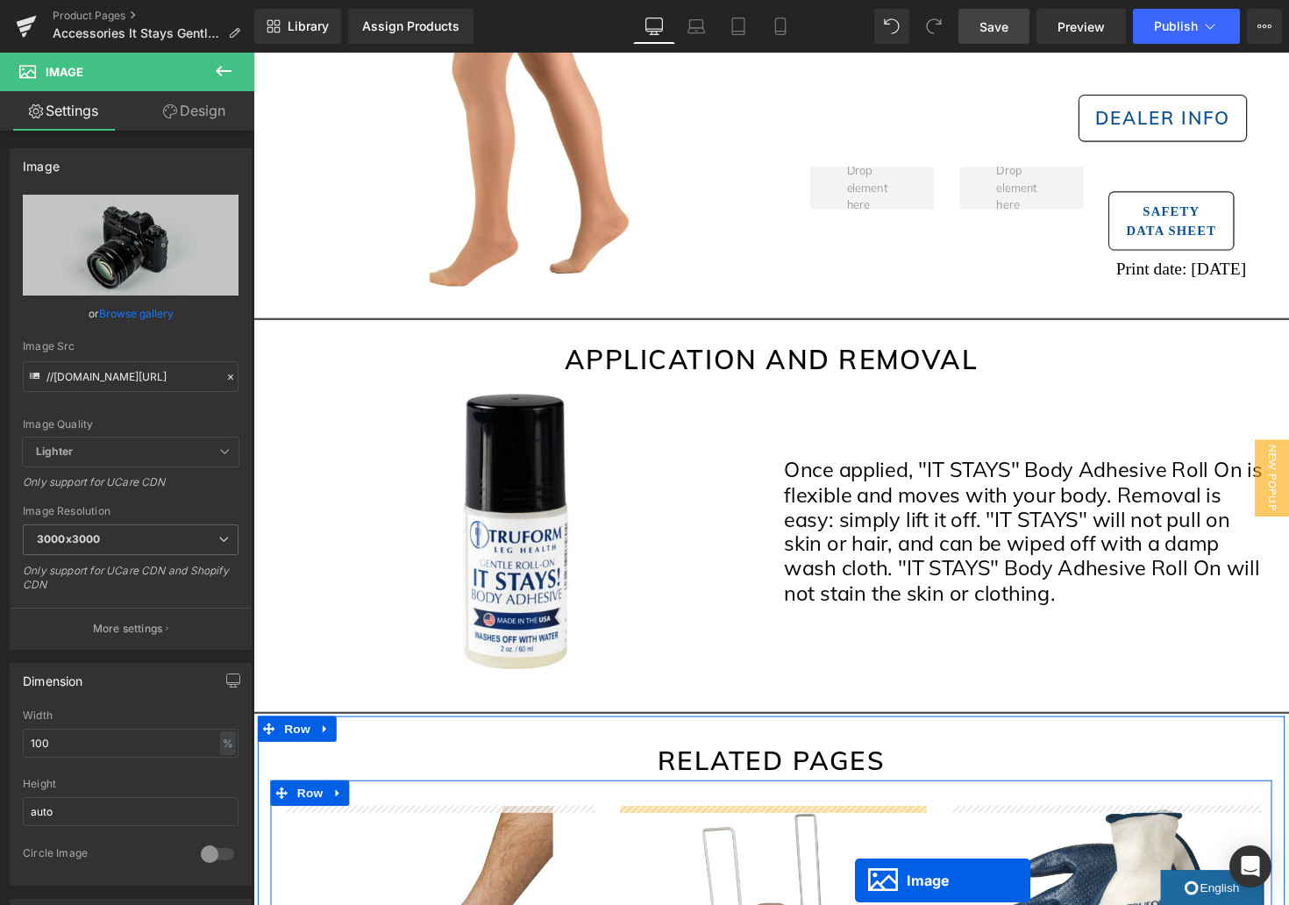
scroll to position [579, 0]
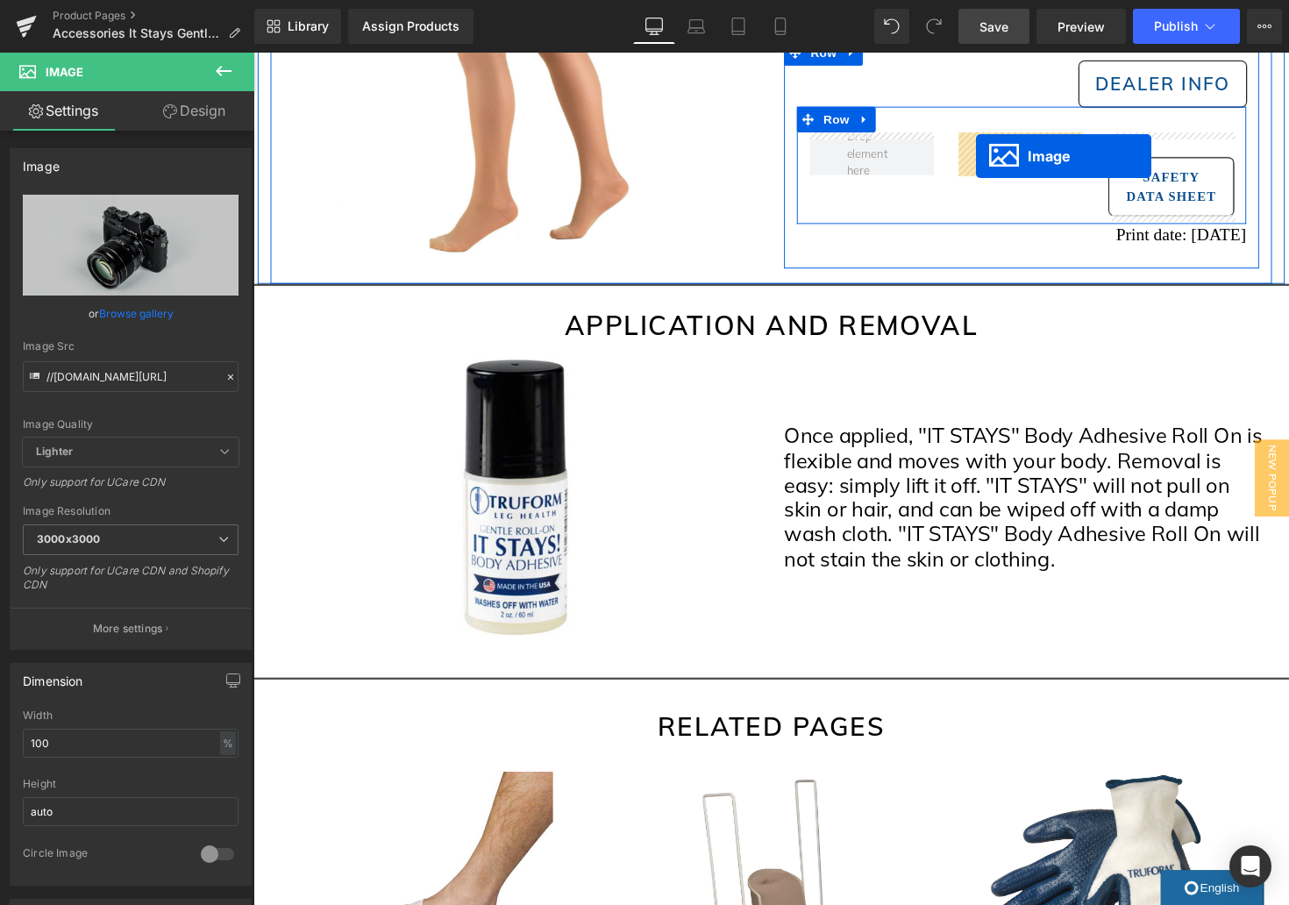
drag, startPoint x: 790, startPoint y: 545, endPoint x: 994, endPoint y: 159, distance: 436.2
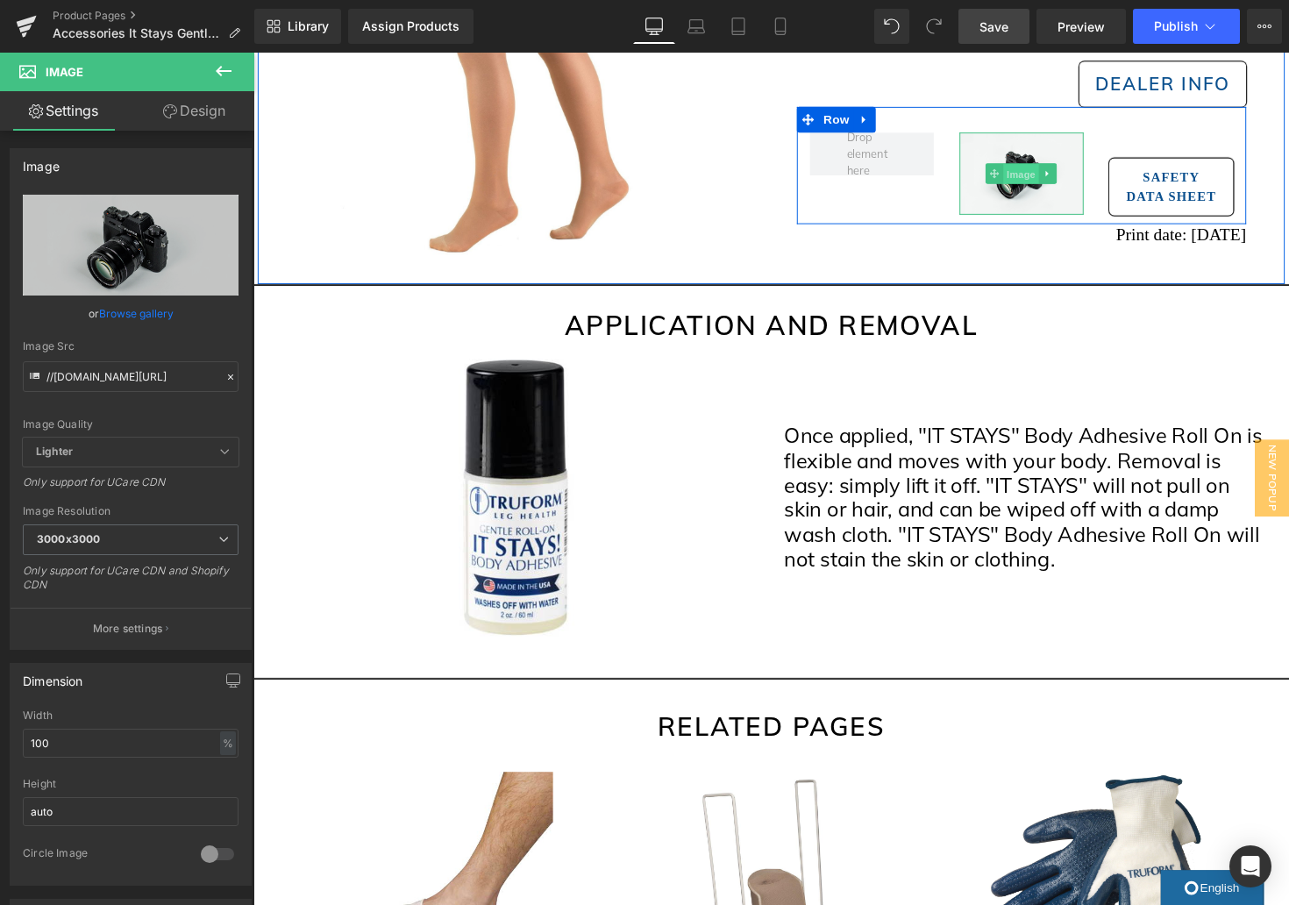
click at [1044, 178] on span "Image" at bounding box center [1040, 177] width 37 height 21
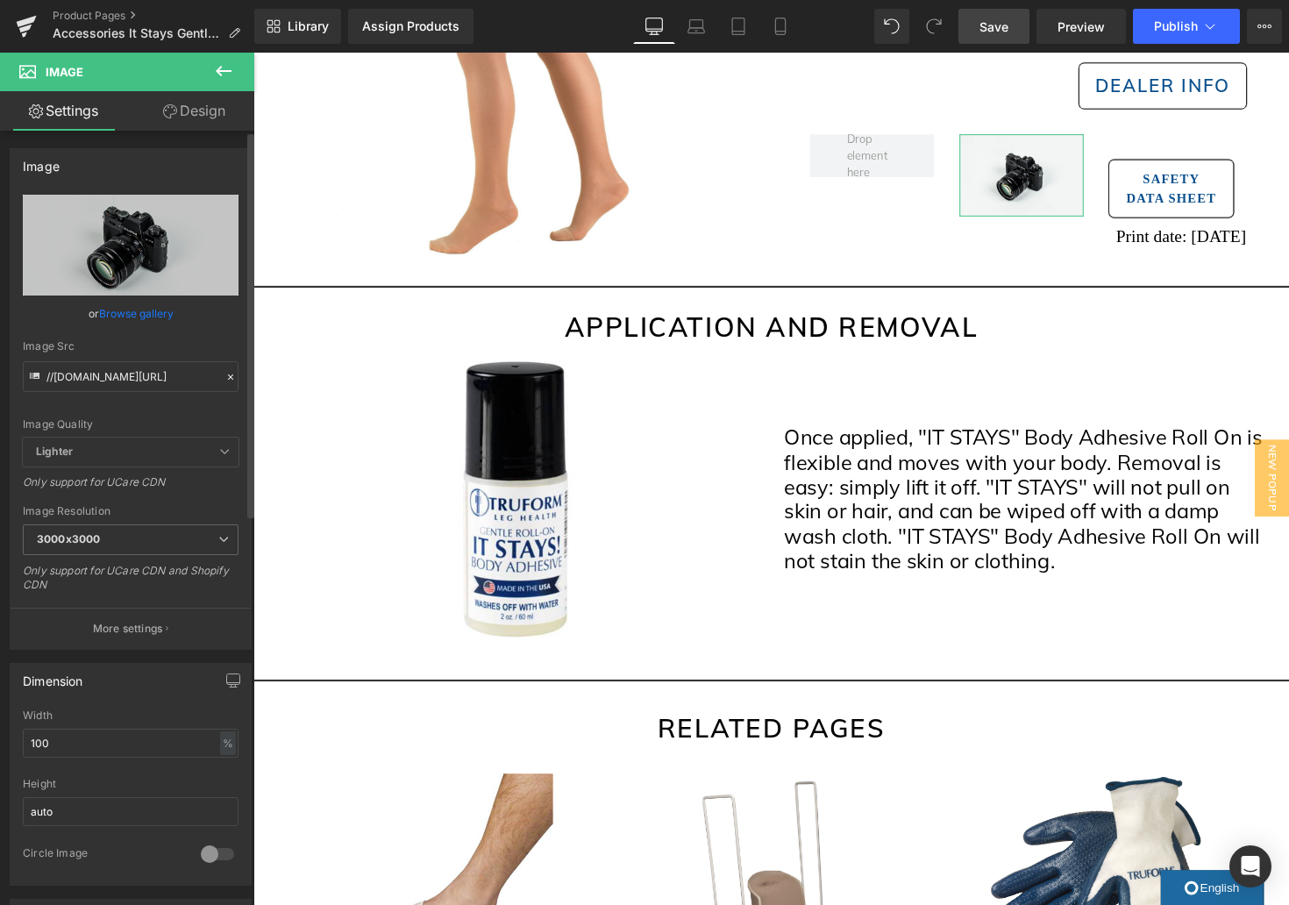
click at [151, 312] on link "Browse gallery" at bounding box center [136, 313] width 75 height 31
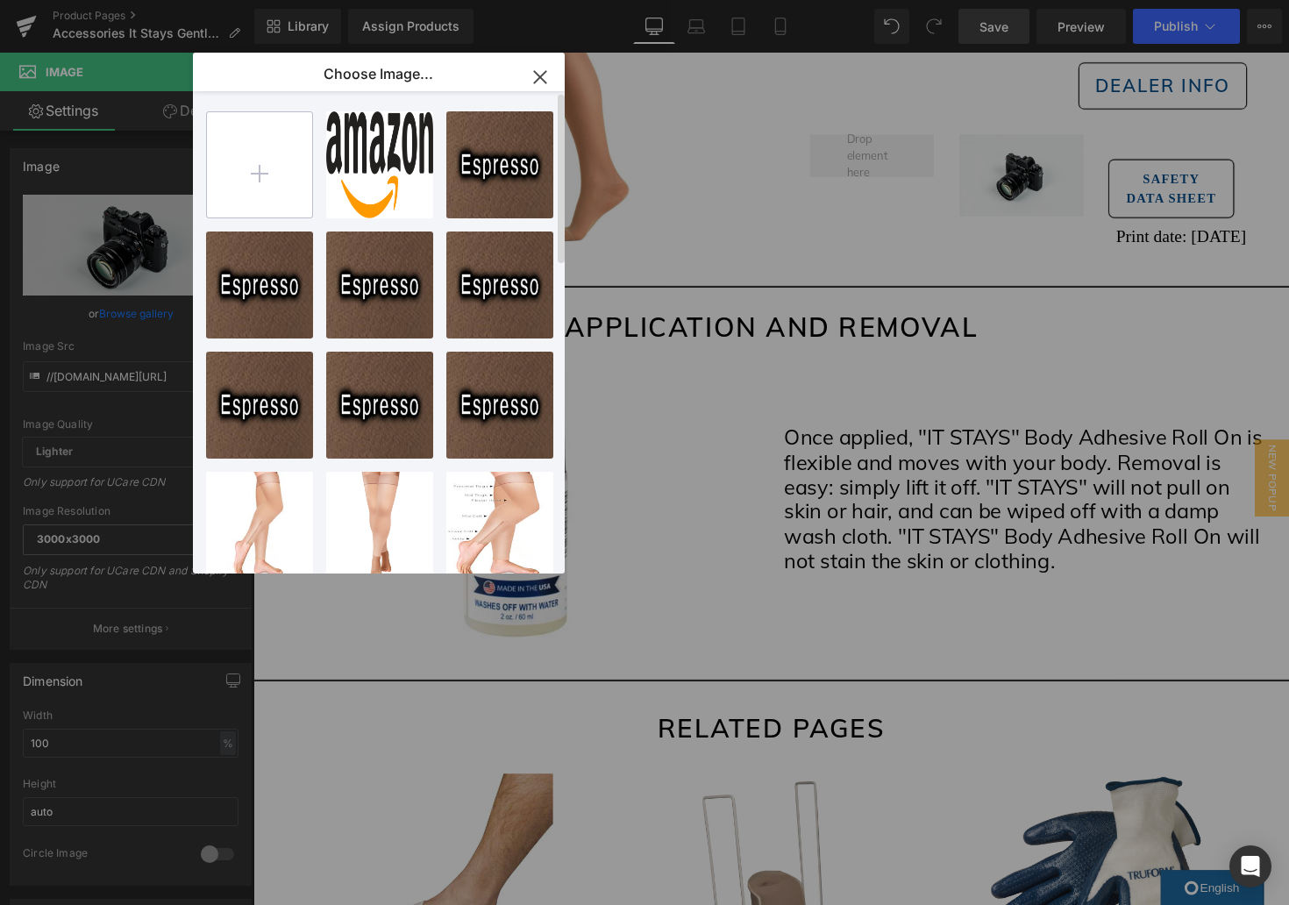
click at [225, 164] on input "file" at bounding box center [259, 164] width 105 height 105
type input "C:\fakepath\Flame Symbol.jpg"
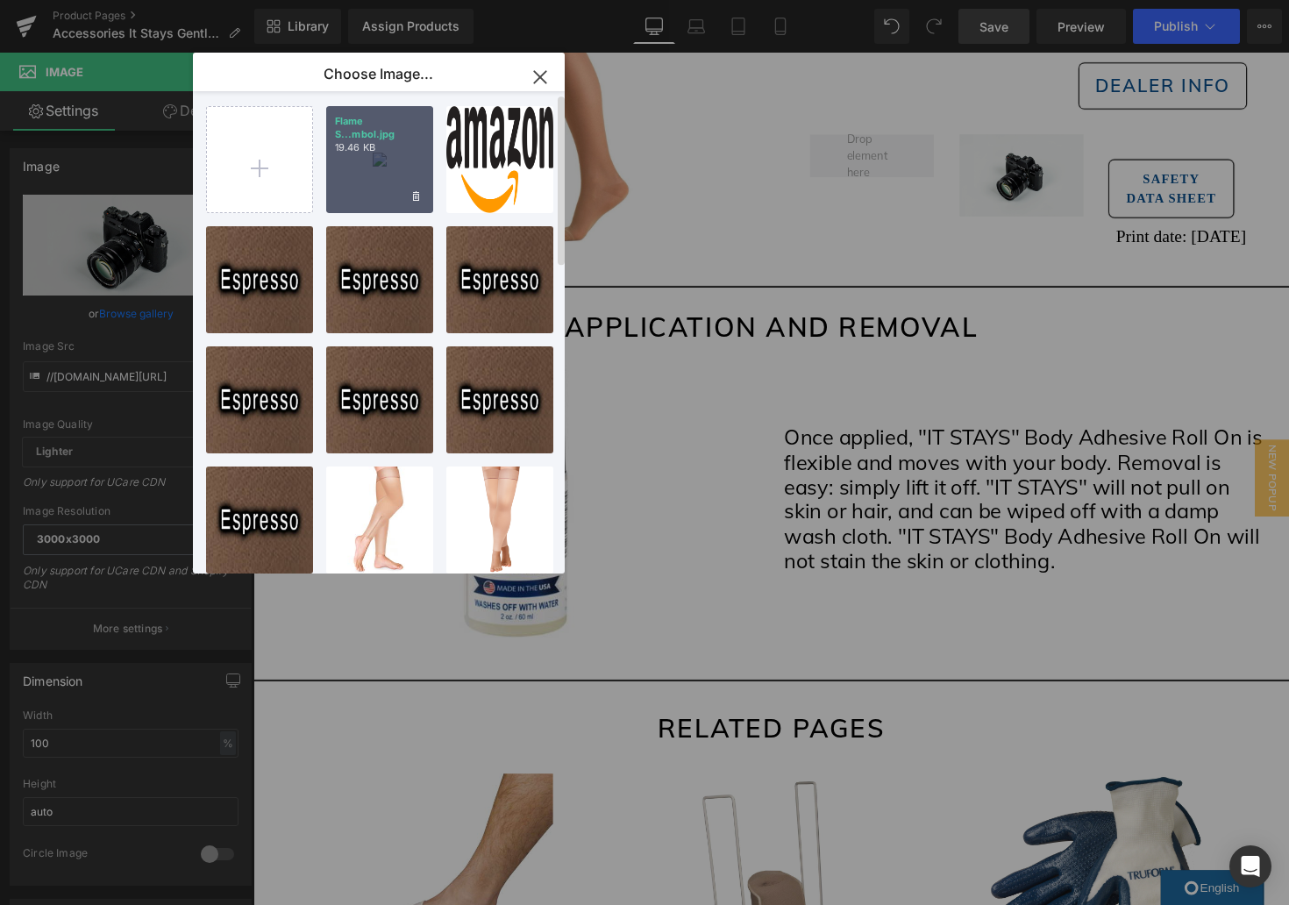
scroll to position [6, 0]
click at [380, 154] on div "Flame S...mbol.jpg 19.46 KB" at bounding box center [379, 158] width 107 height 107
type input "[URL][DOMAIN_NAME]"
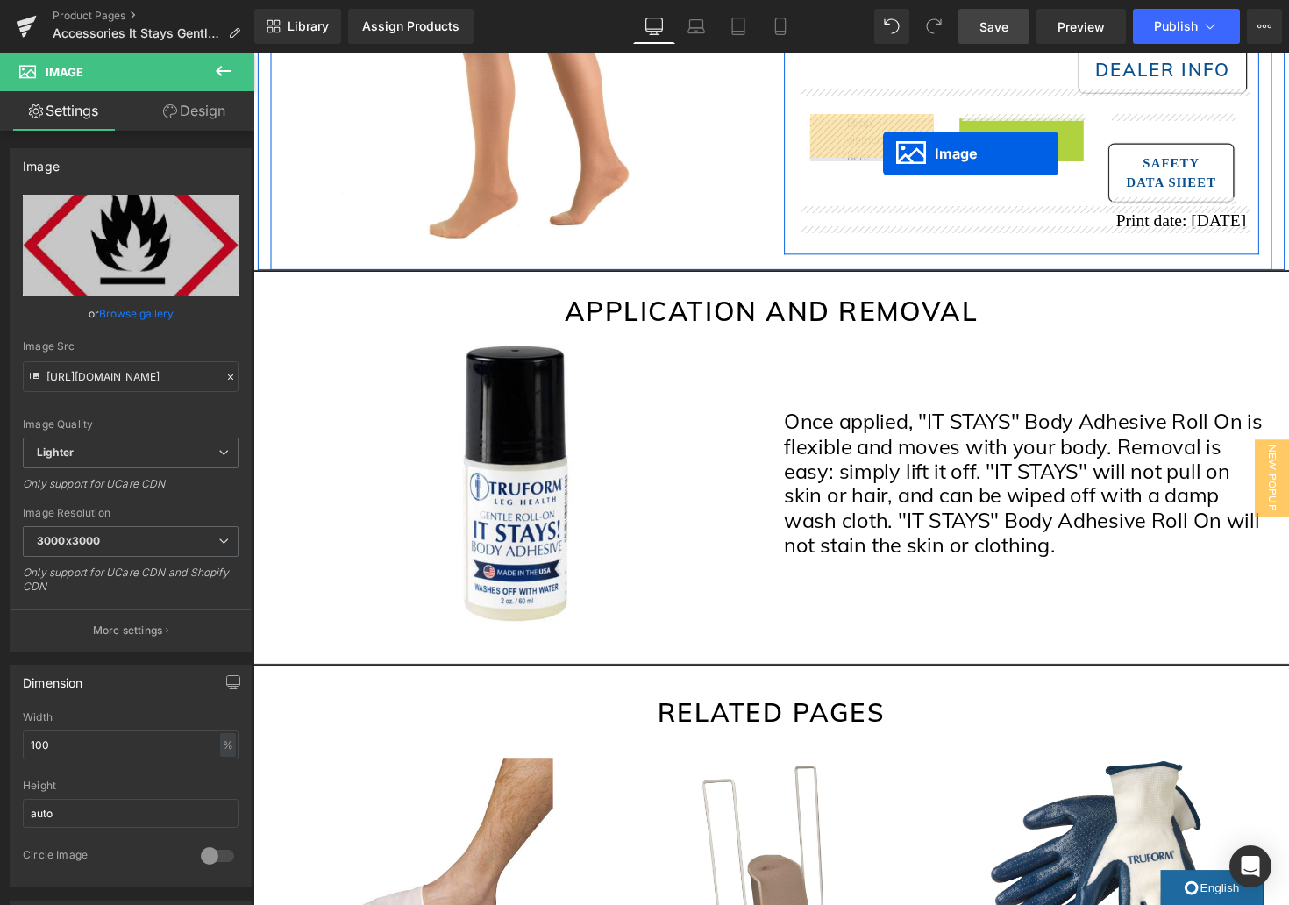
scroll to position [553, 0]
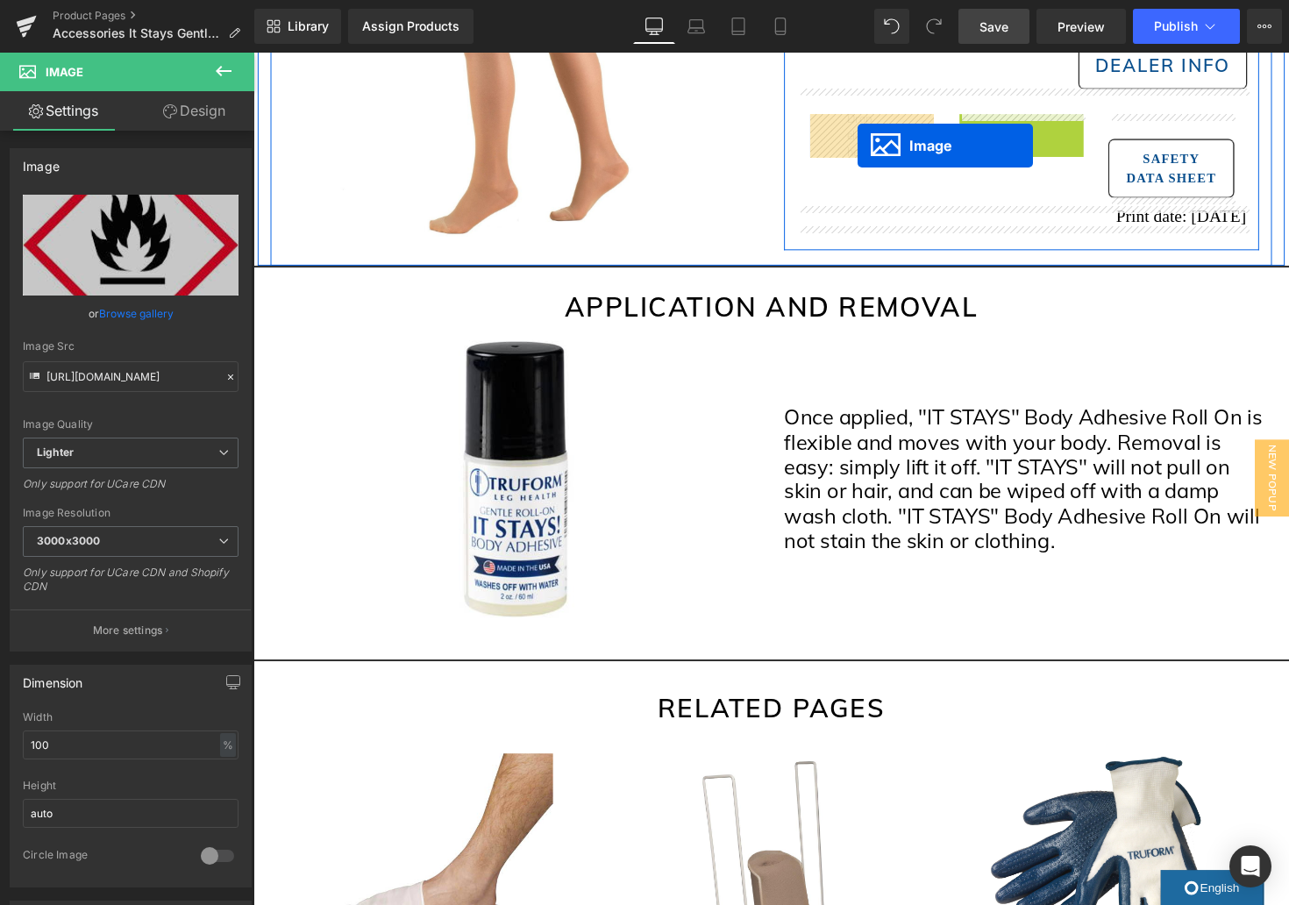
drag, startPoint x: 1039, startPoint y: 175, endPoint x: 872, endPoint y: 148, distance: 169.7
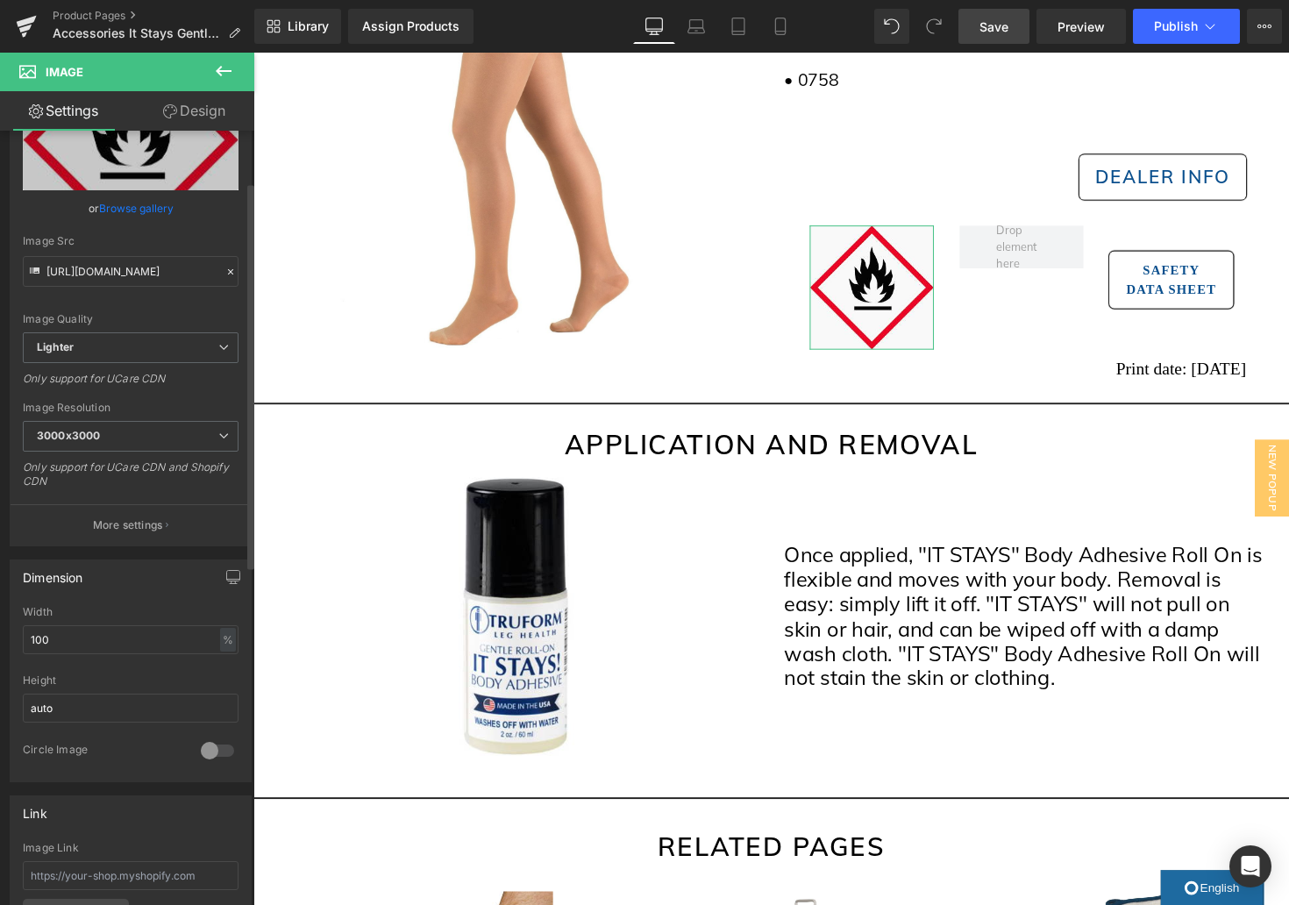
scroll to position [107, 0]
click at [132, 645] on input "100" at bounding box center [131, 637] width 216 height 29
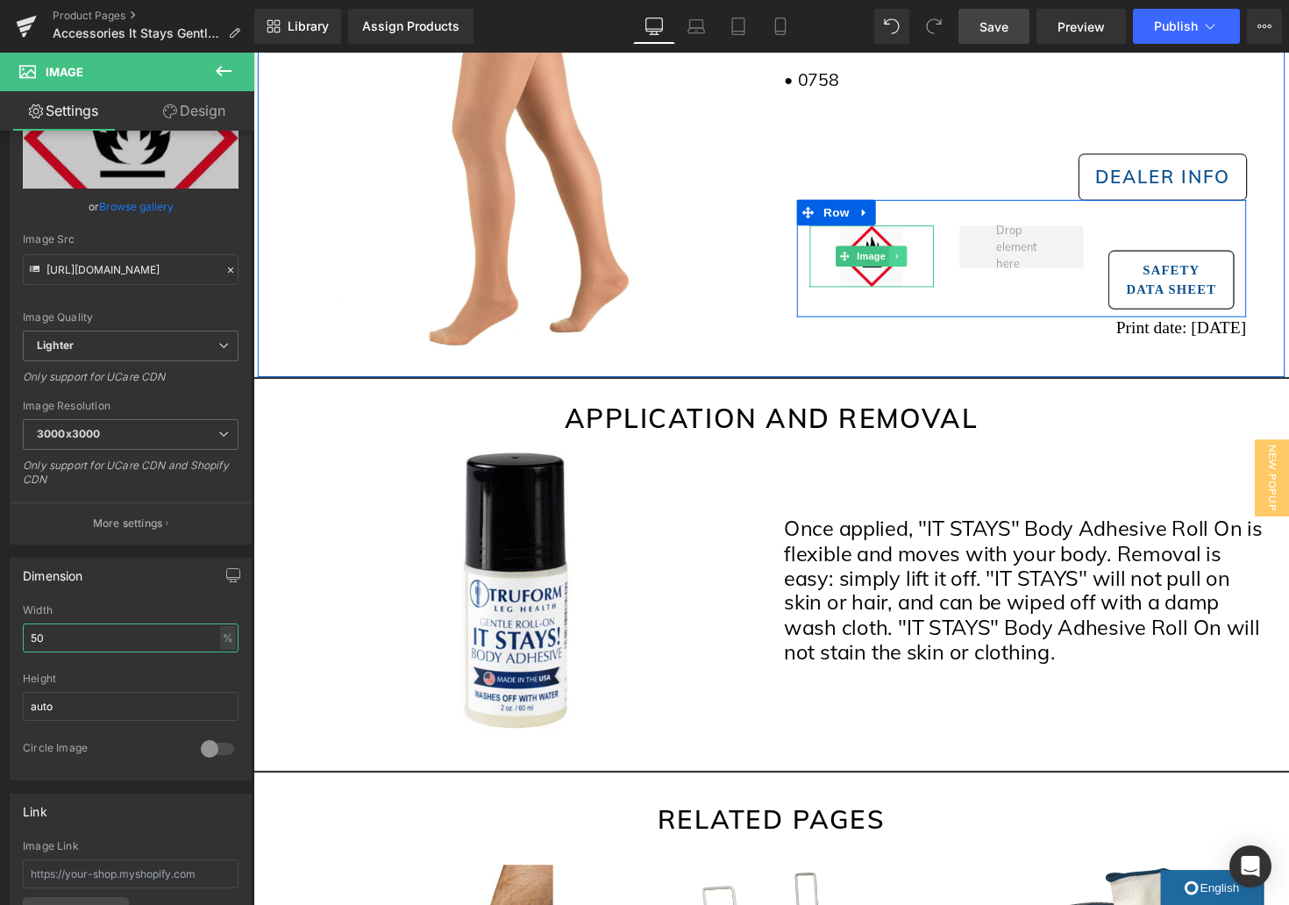
type input "50"
click at [913, 262] on icon at bounding box center [913, 263] width 3 height 6
click at [905, 263] on icon at bounding box center [906, 262] width 10 height 10
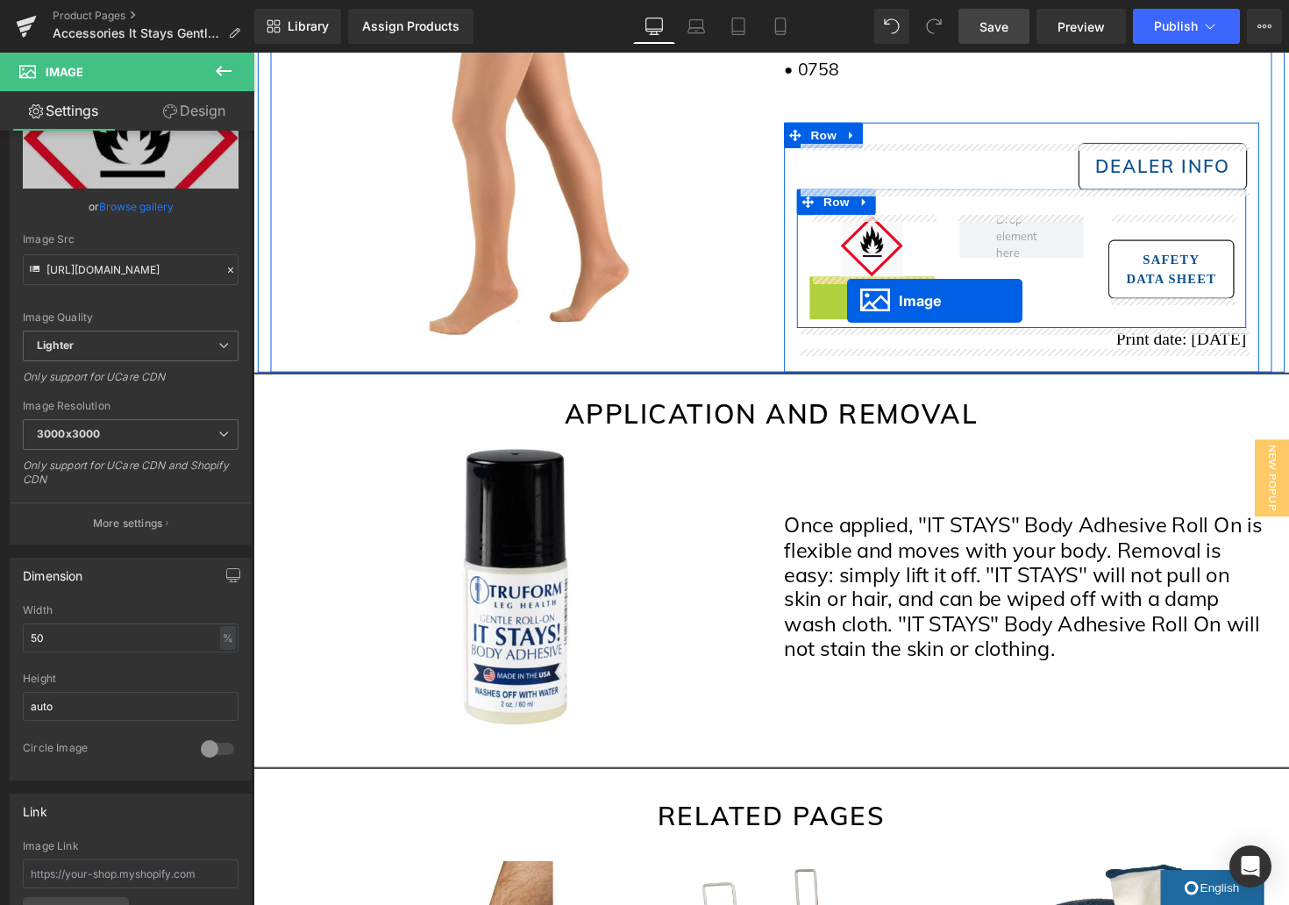
scroll to position [452, 0]
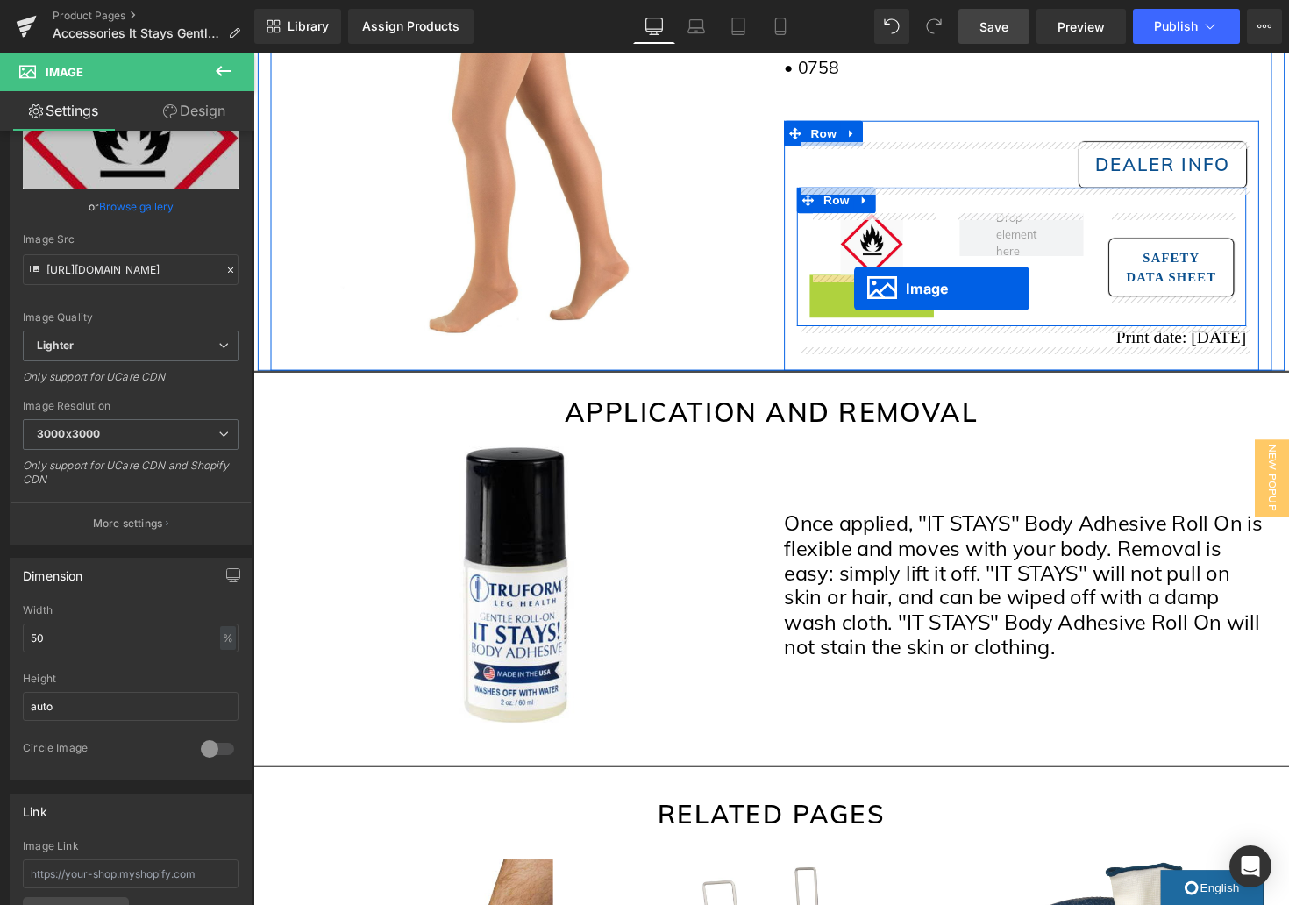
drag, startPoint x: 887, startPoint y: 325, endPoint x: 869, endPoint y: 295, distance: 35.8
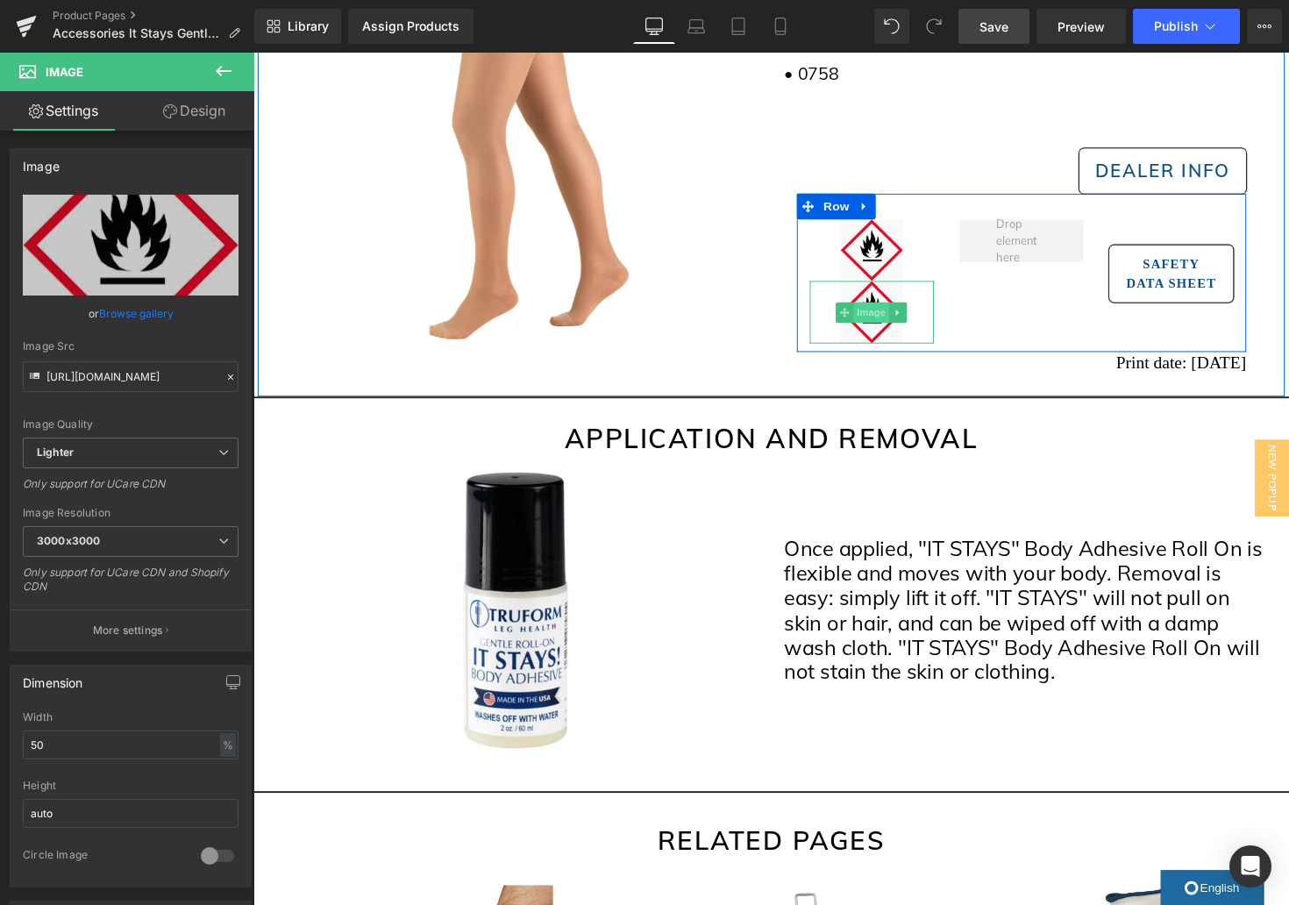
scroll to position [452, 0]
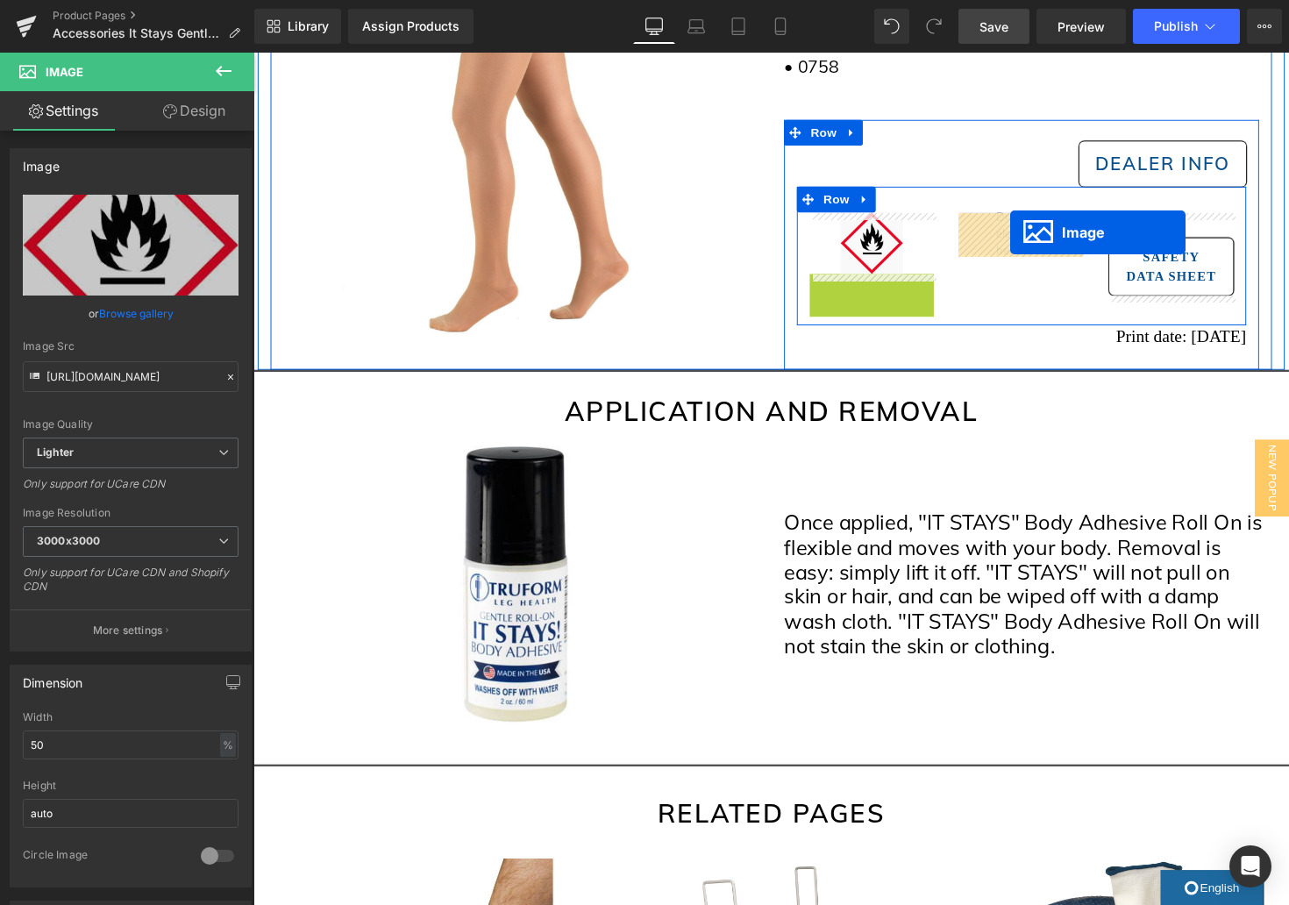
drag, startPoint x: 898, startPoint y: 323, endPoint x: 1028, endPoint y: 237, distance: 155.7
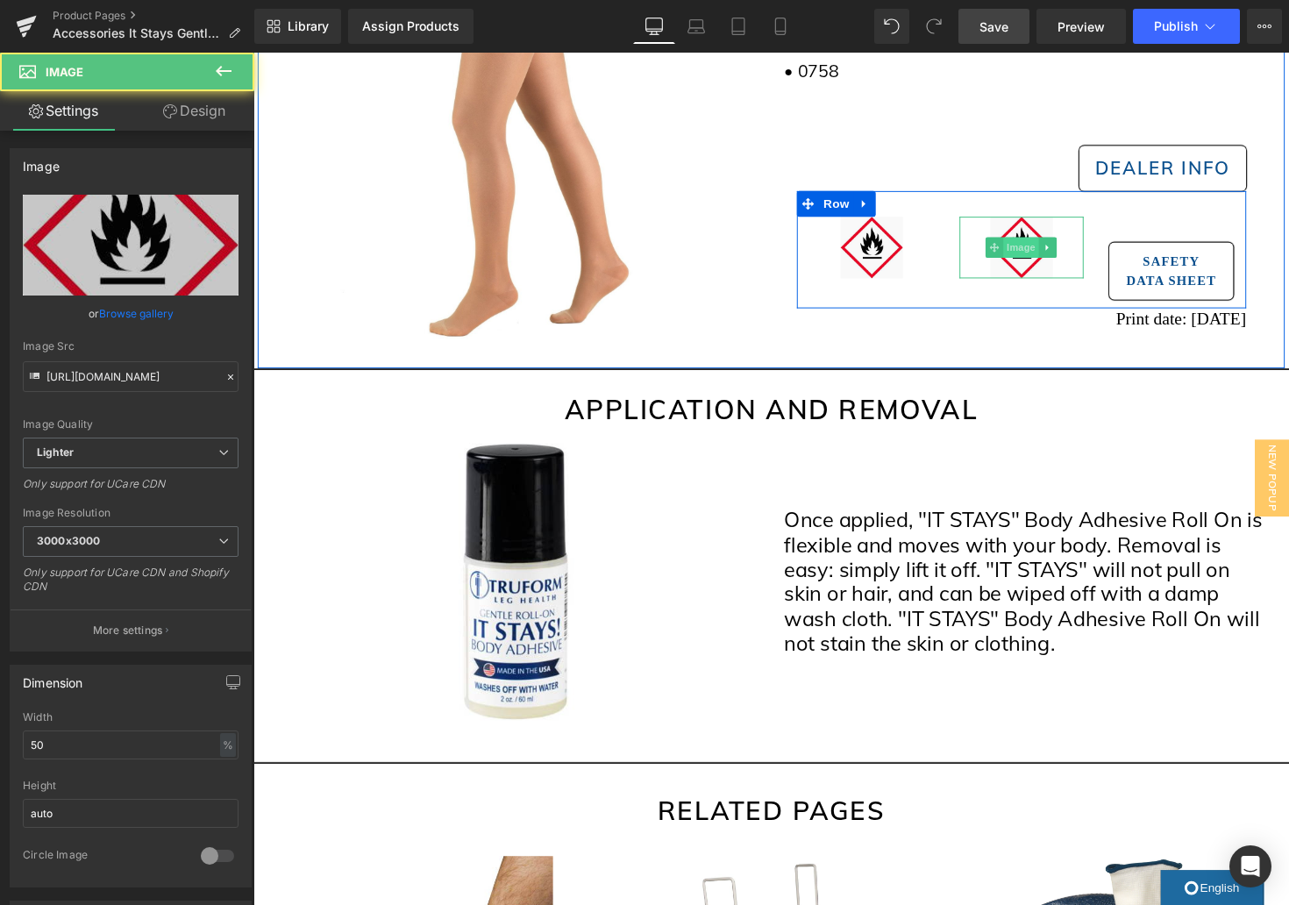
scroll to position [451, 0]
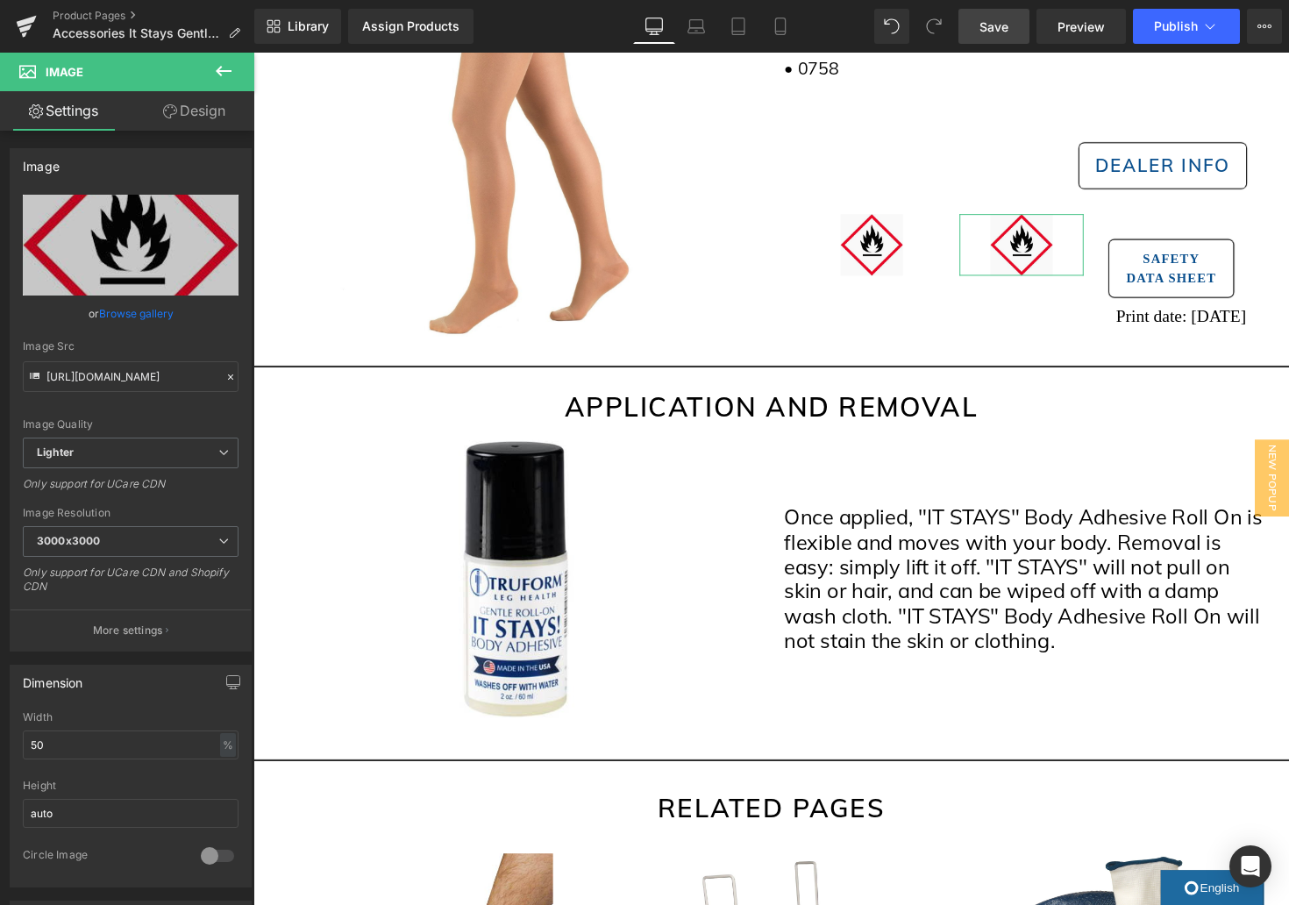
click at [141, 319] on link "Browse gallery" at bounding box center [136, 313] width 75 height 31
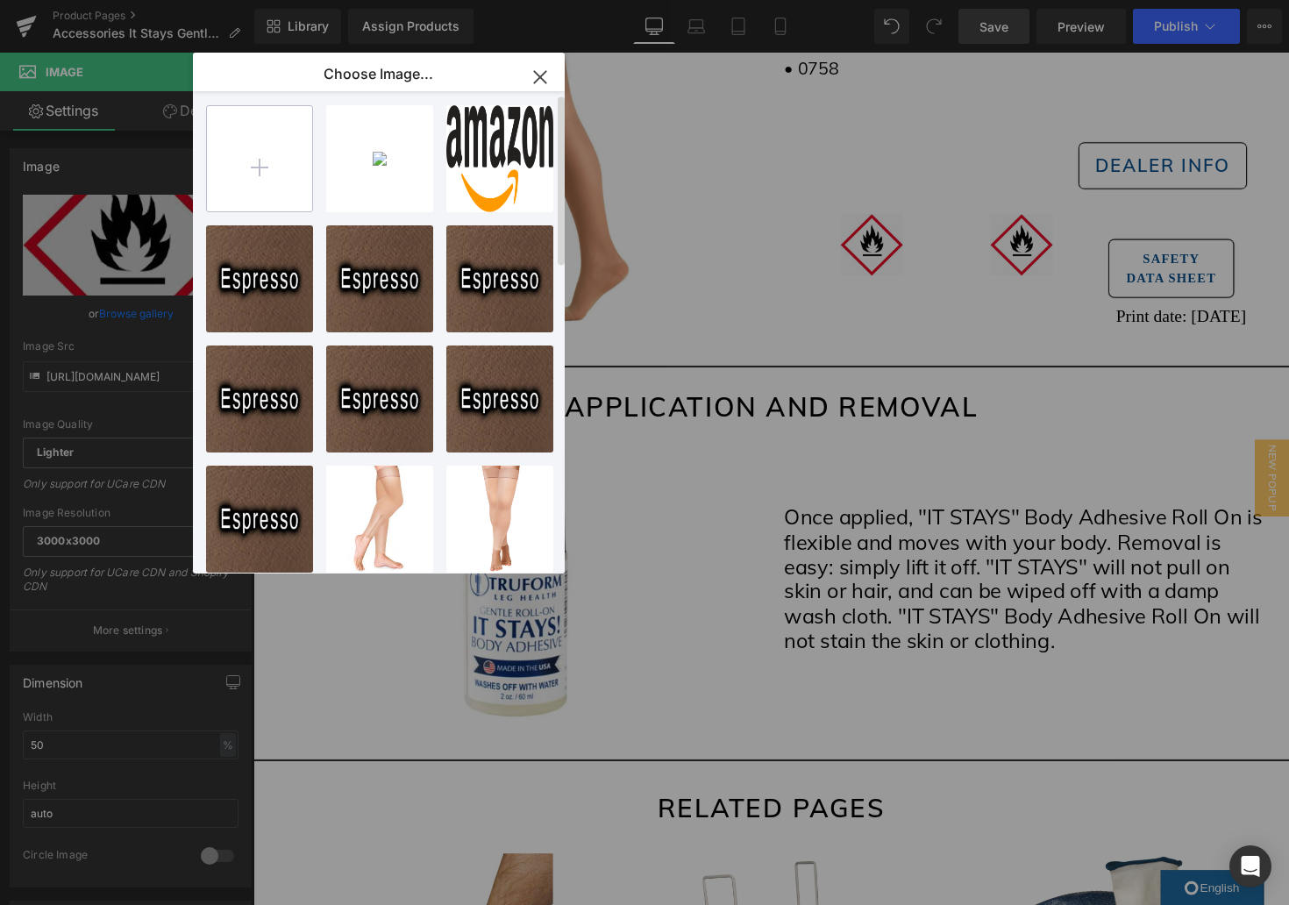
click at [300, 182] on input "file" at bounding box center [259, 158] width 105 height 105
type input "C:\fakepath\Qarning Symbol.psd"
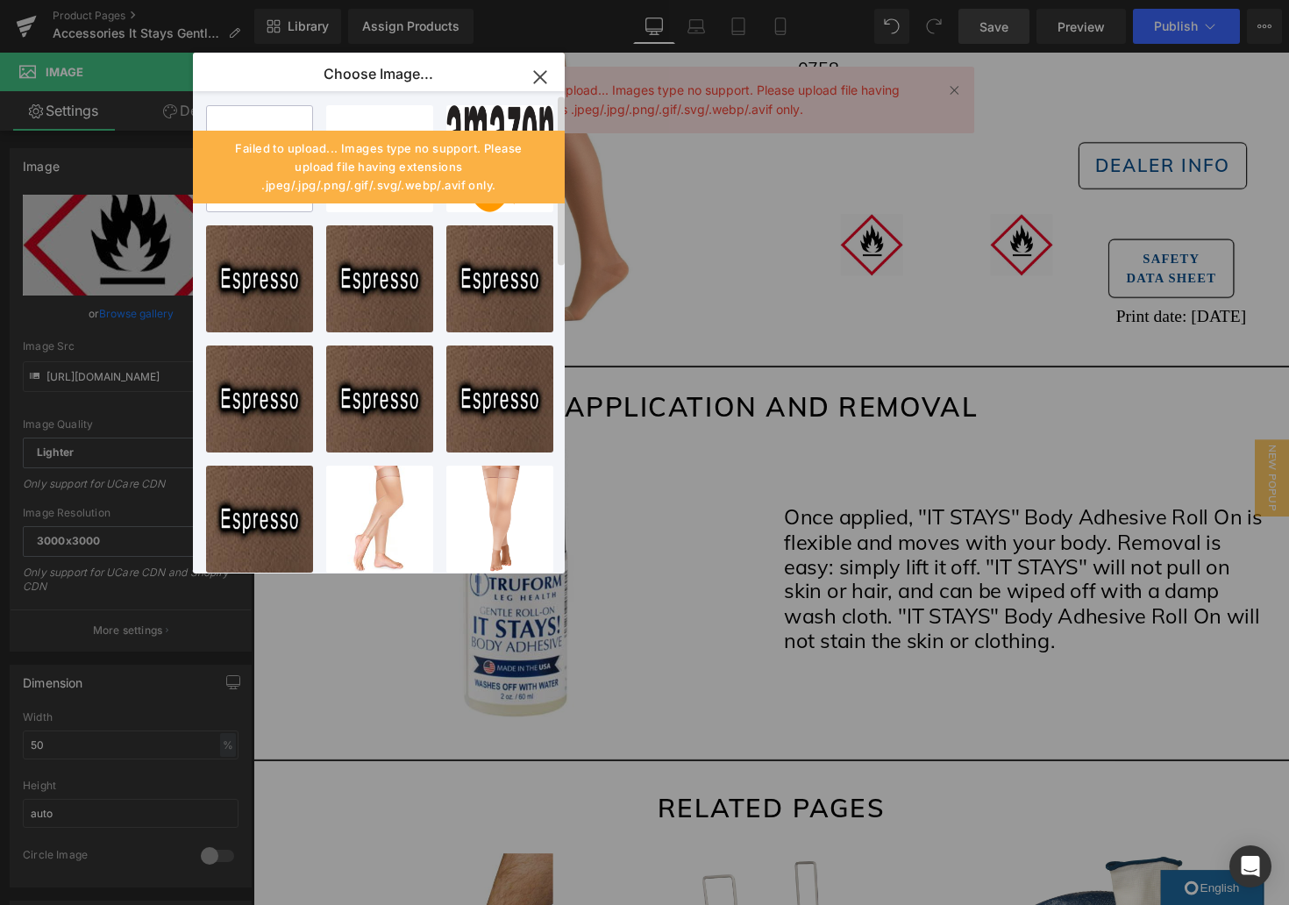
click at [284, 127] on input "file" at bounding box center [259, 158] width 105 height 105
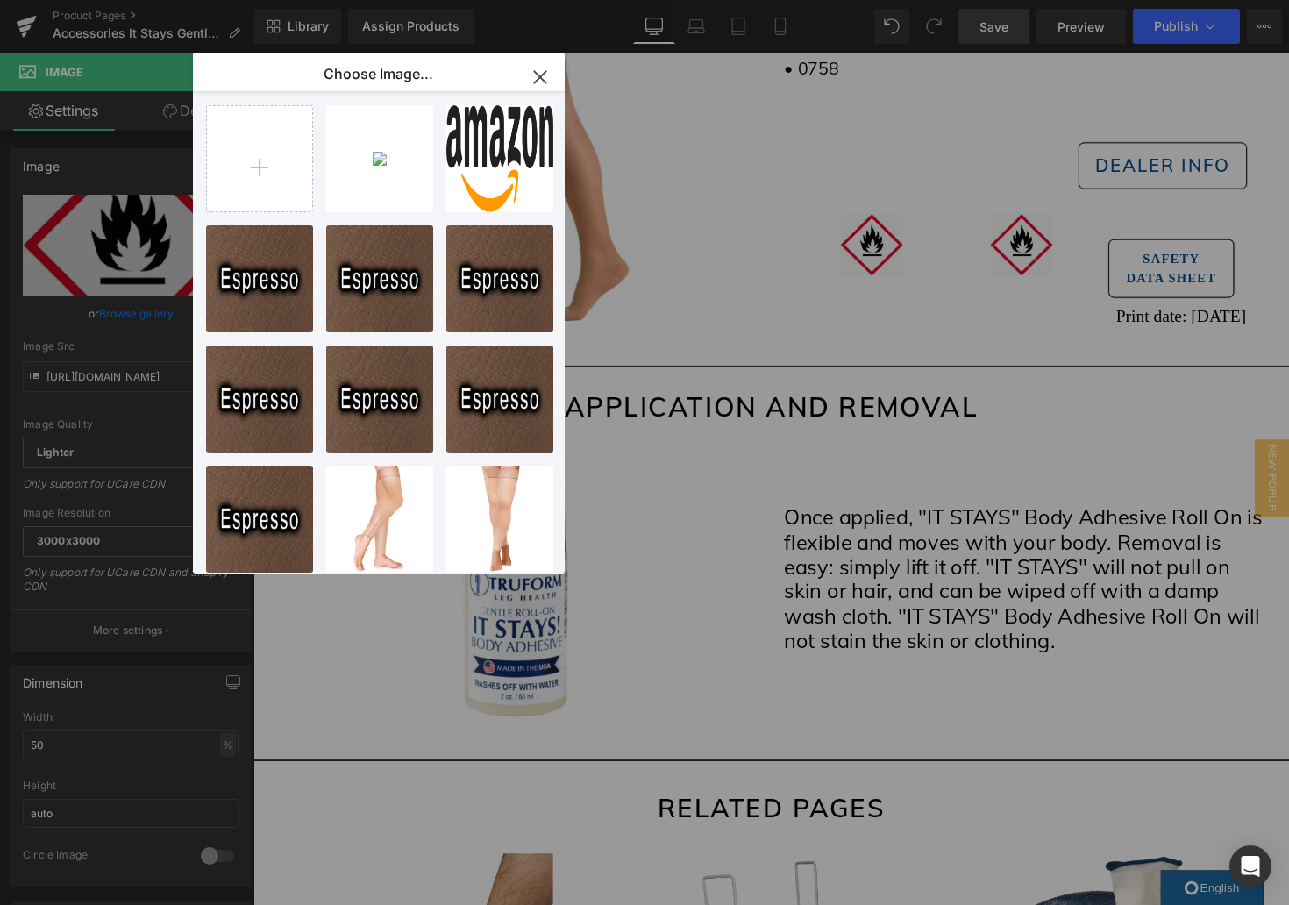
type input "C:\fakepath\Qarning Symbol.jpg"
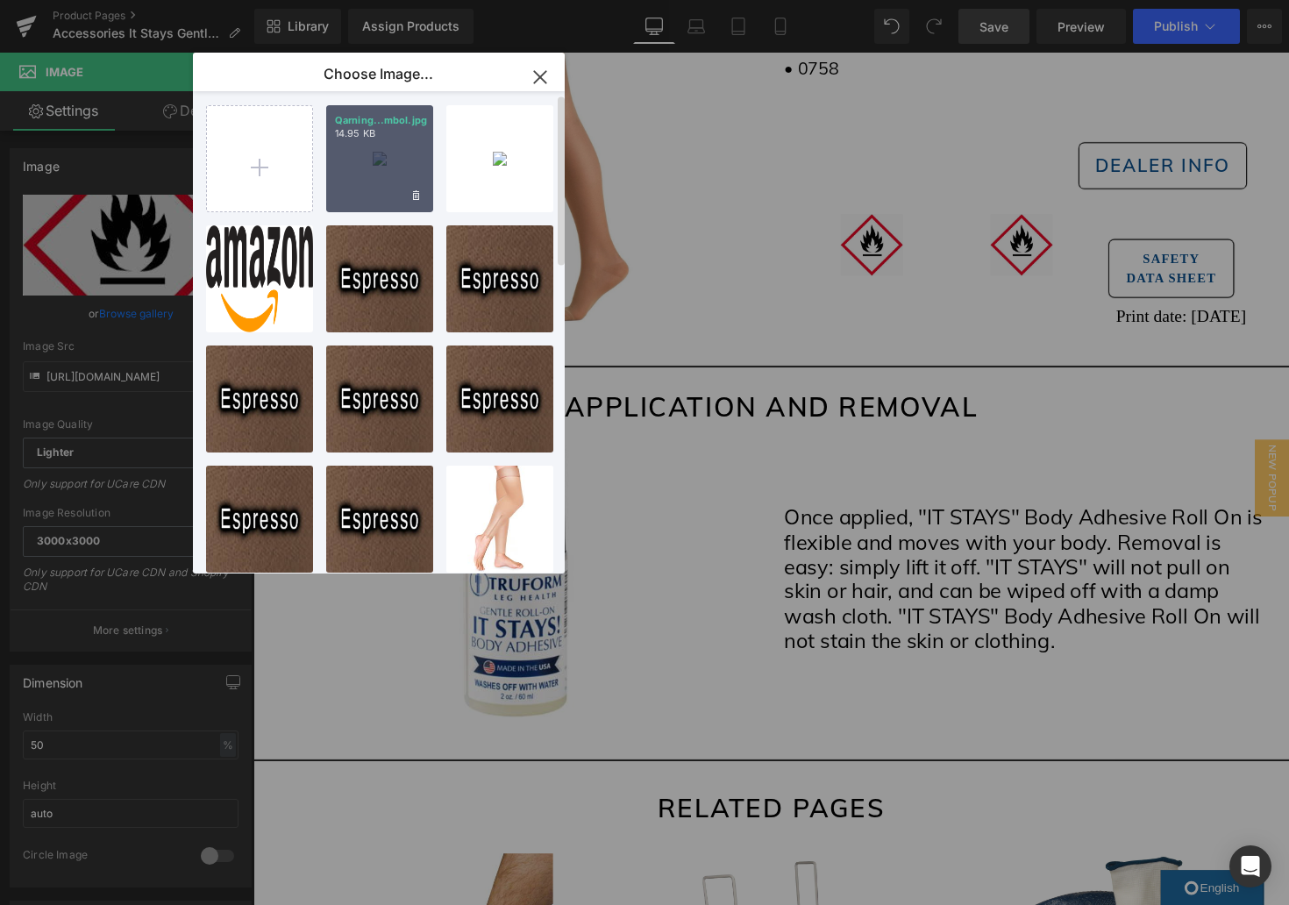
click at [383, 145] on div "Qarning...mbol.jpg 14.95 KB" at bounding box center [379, 158] width 107 height 107
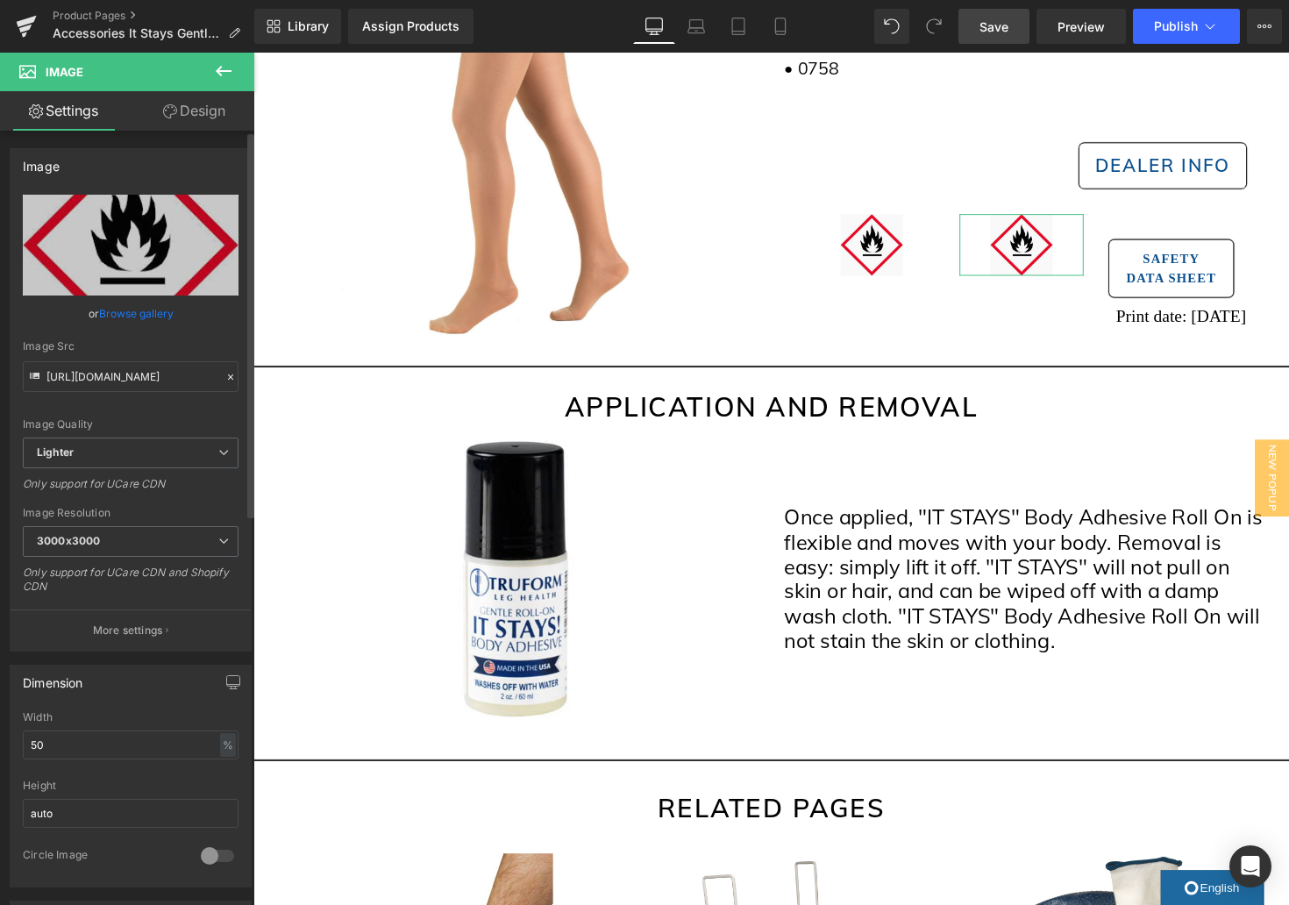
click at [163, 315] on link "Browse gallery" at bounding box center [136, 313] width 75 height 31
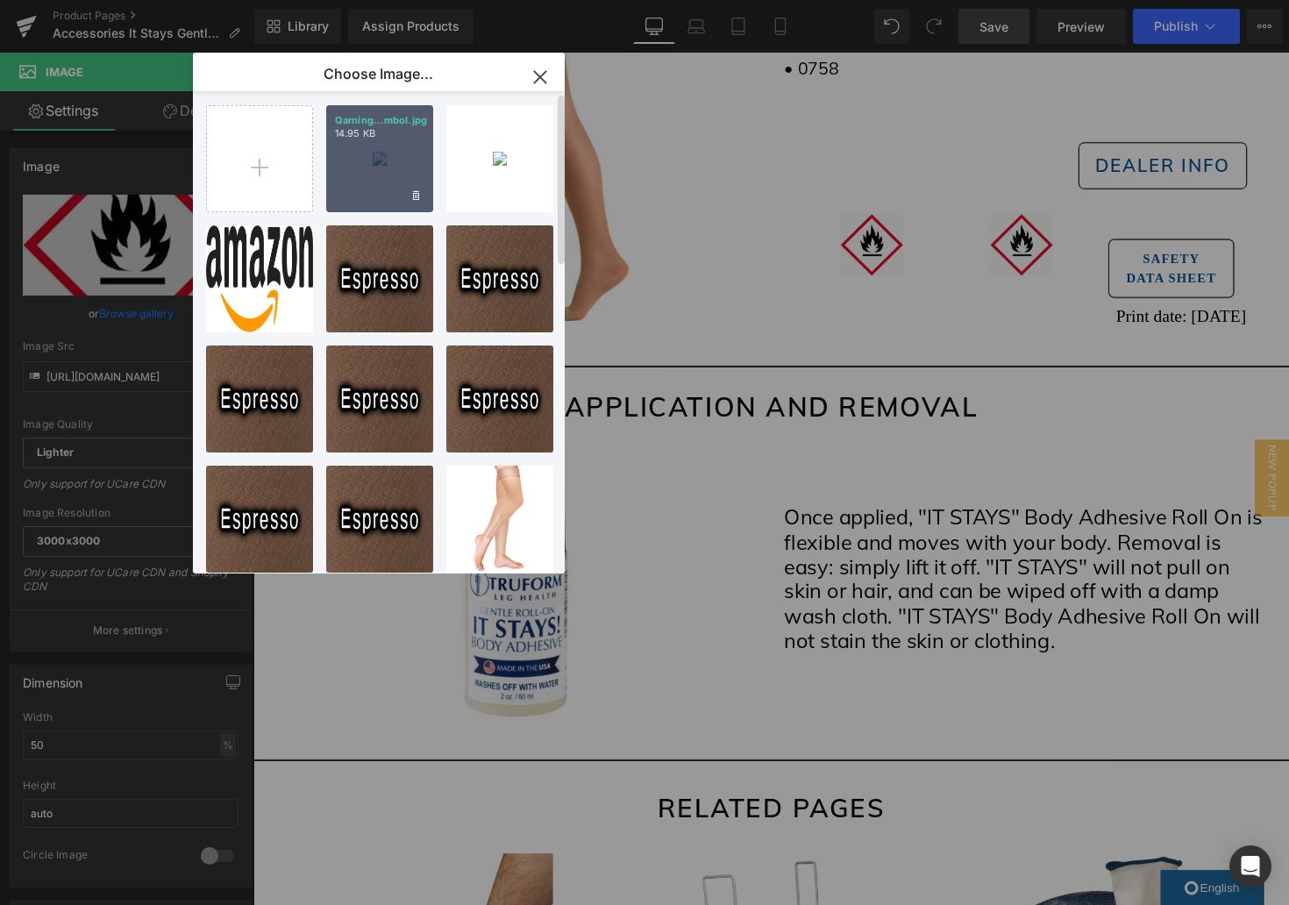
scroll to position [3, 0]
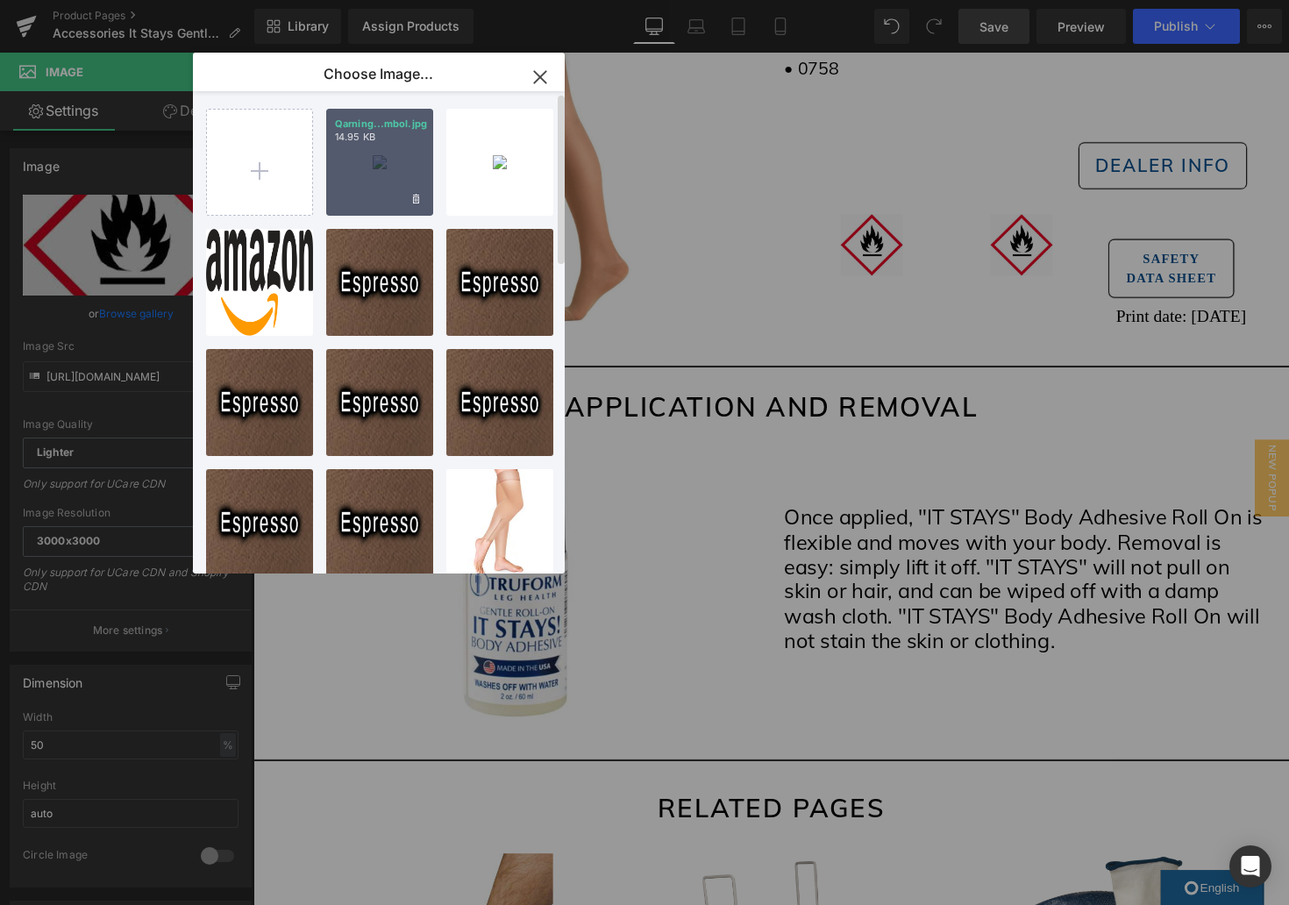
drag, startPoint x: 373, startPoint y: 177, endPoint x: 123, endPoint y: 131, distance: 254.2
click at [373, 177] on div "Qarning...mbol.jpg 14.95 KB" at bounding box center [379, 162] width 107 height 107
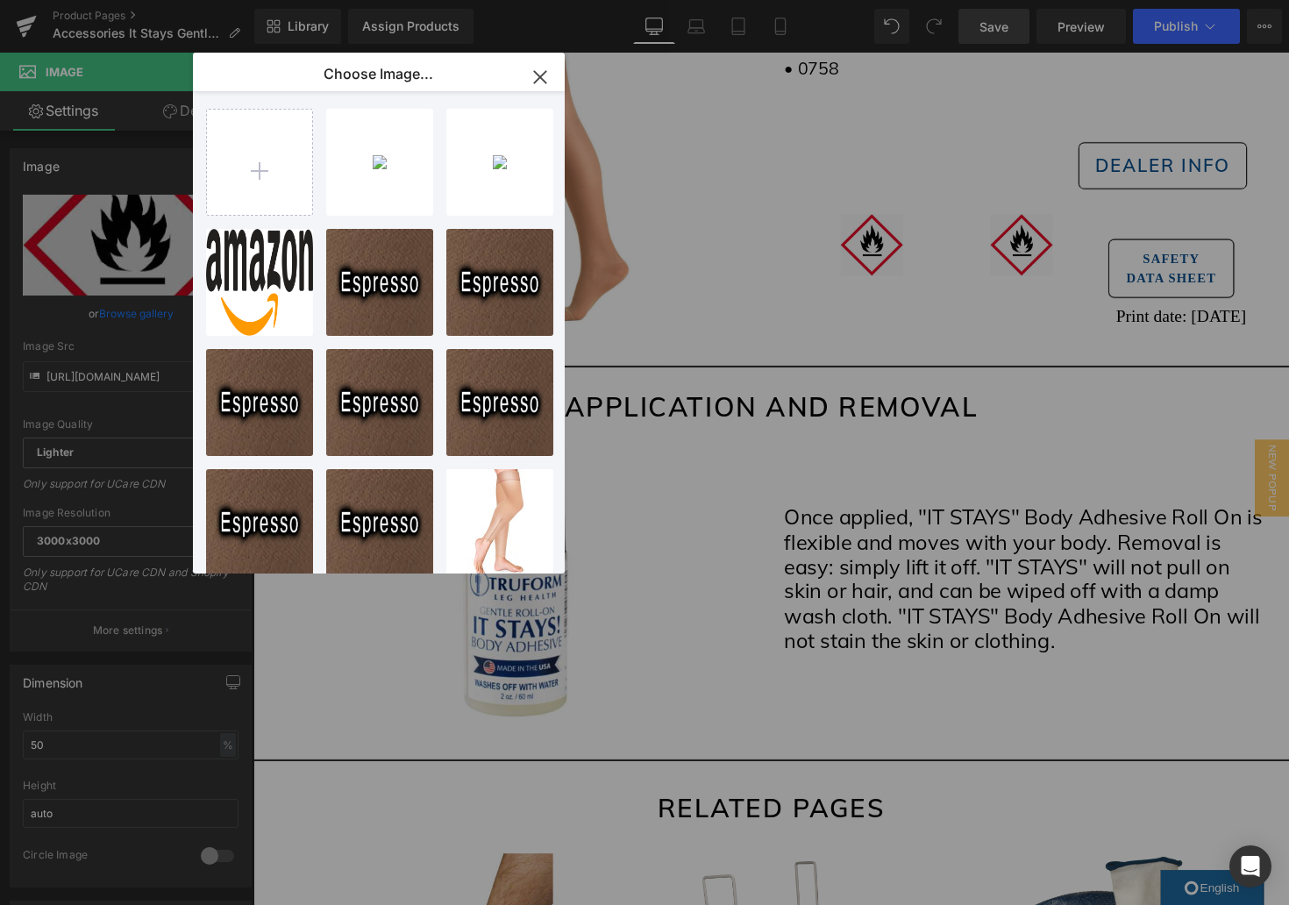
type input "[URL][DOMAIN_NAME]"
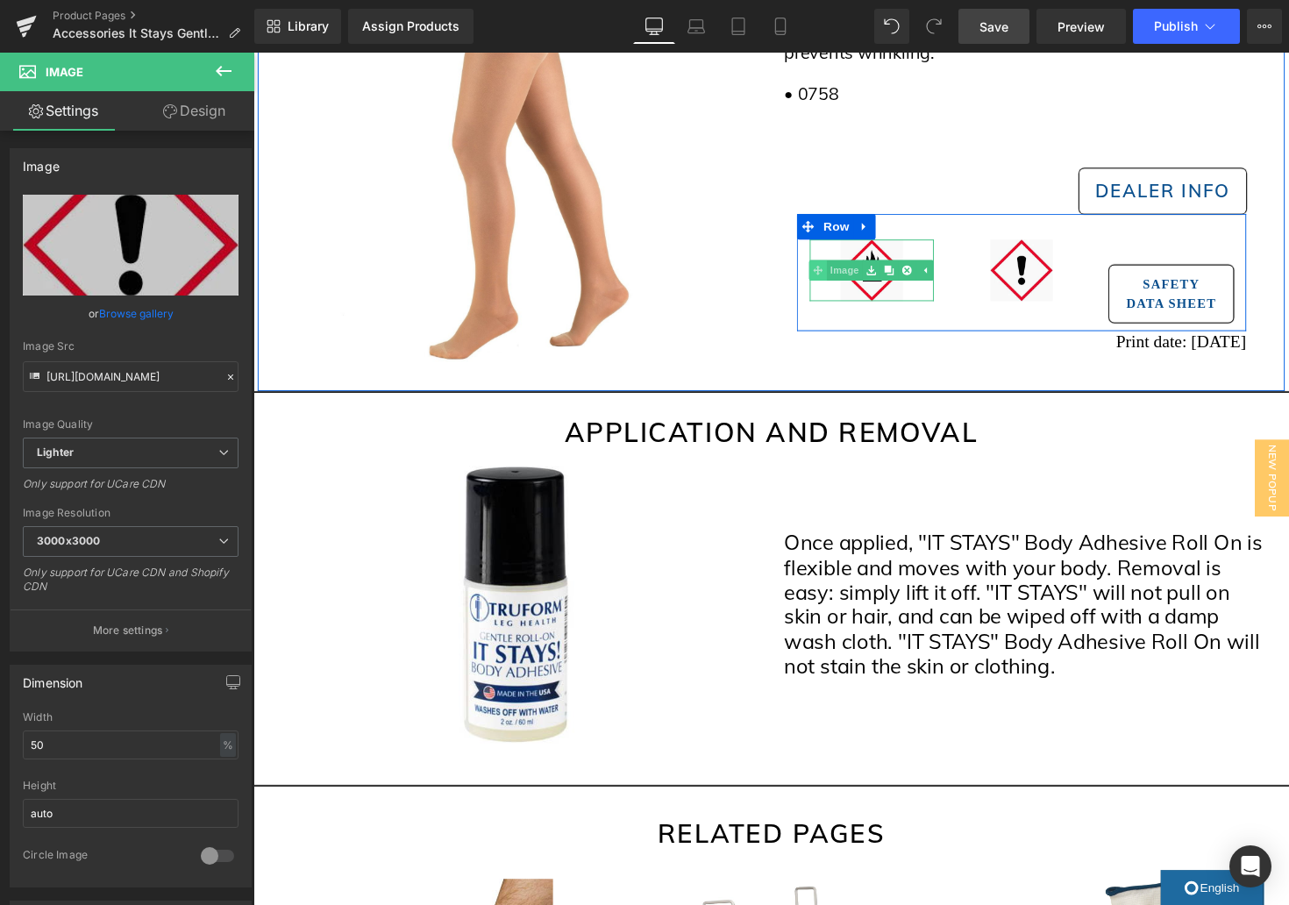
scroll to position [429, 0]
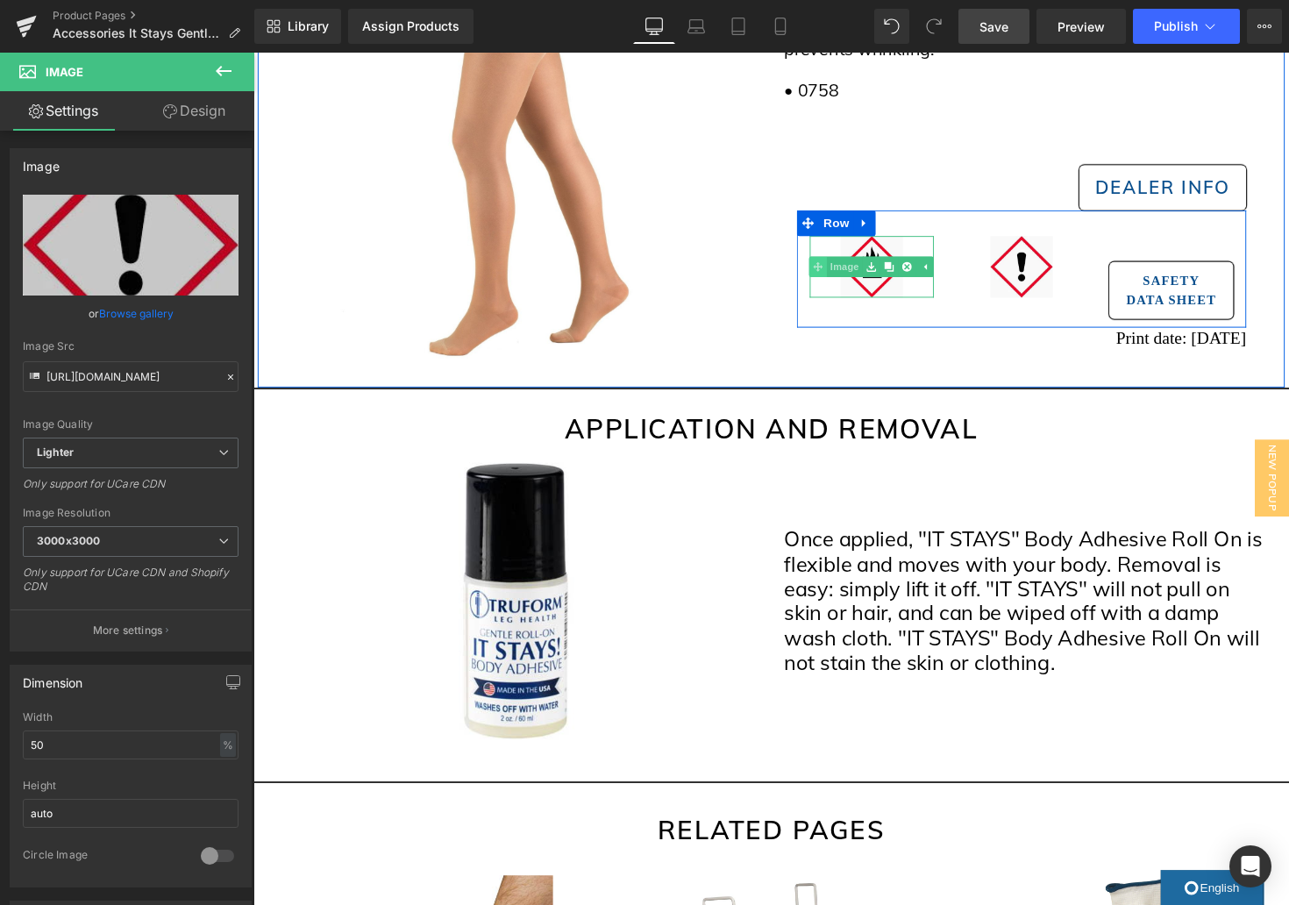
click at [863, 277] on link "Image" at bounding box center [850, 271] width 54 height 21
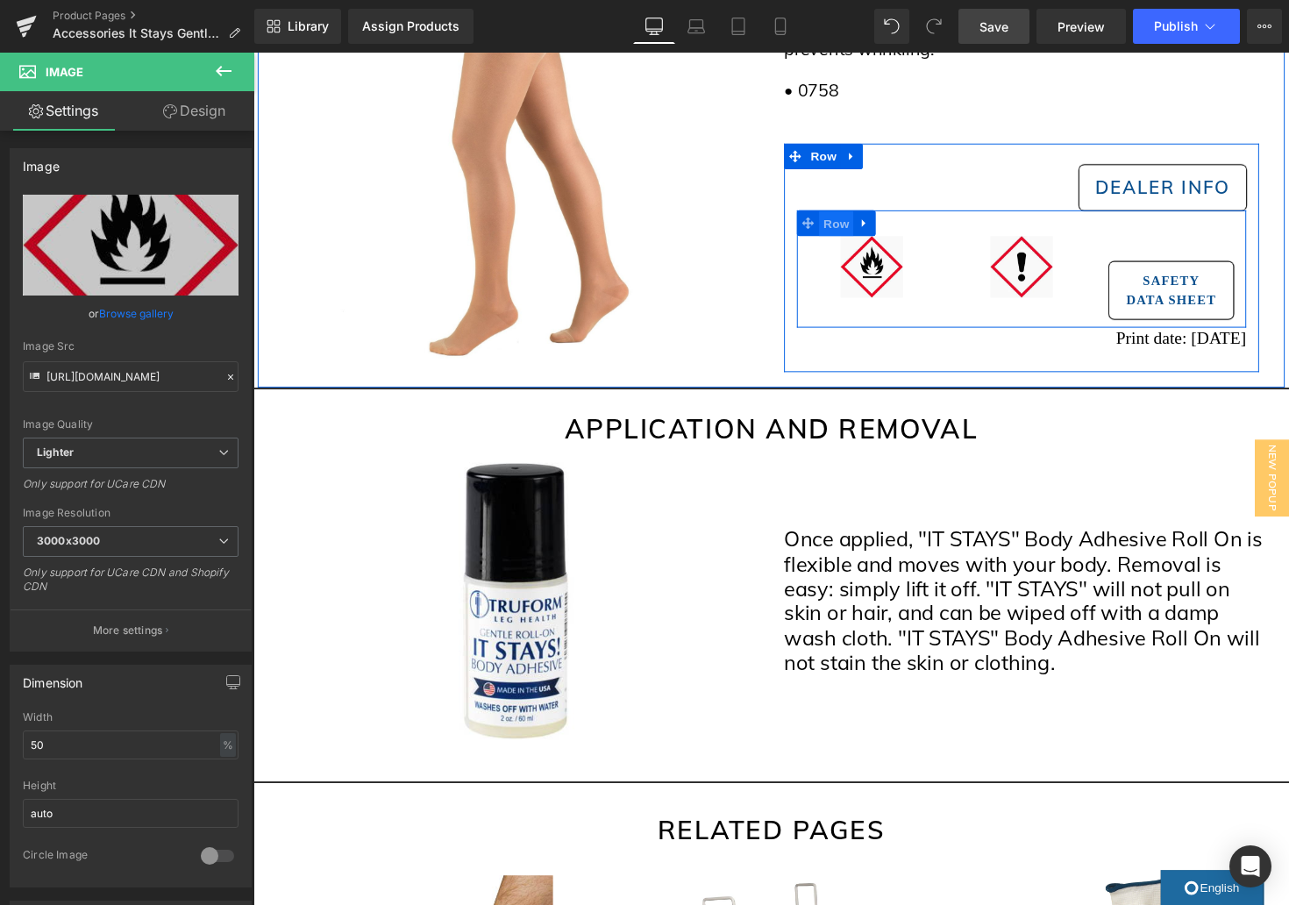
click at [851, 225] on span "Row" at bounding box center [850, 228] width 35 height 26
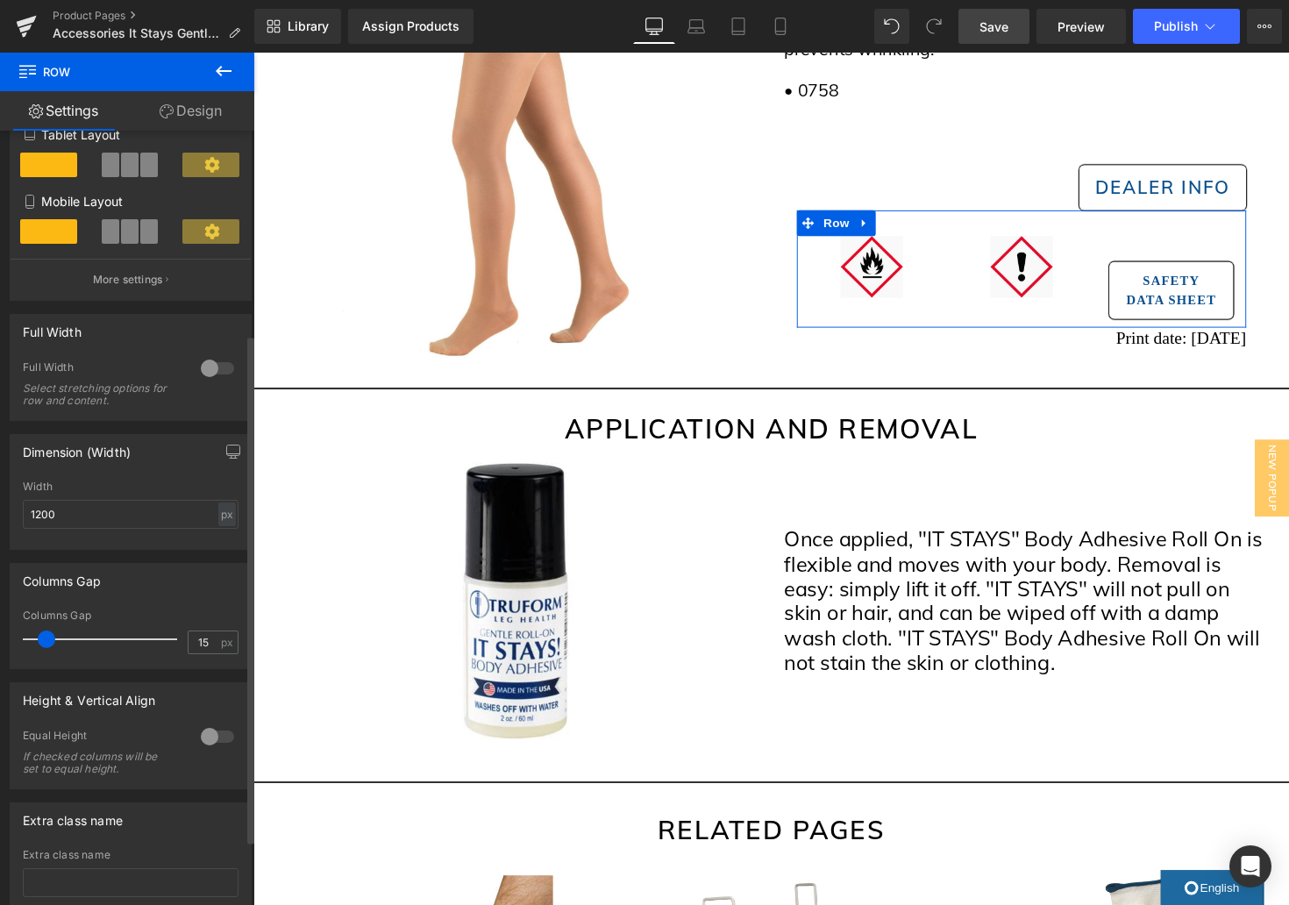
scroll to position [310, 0]
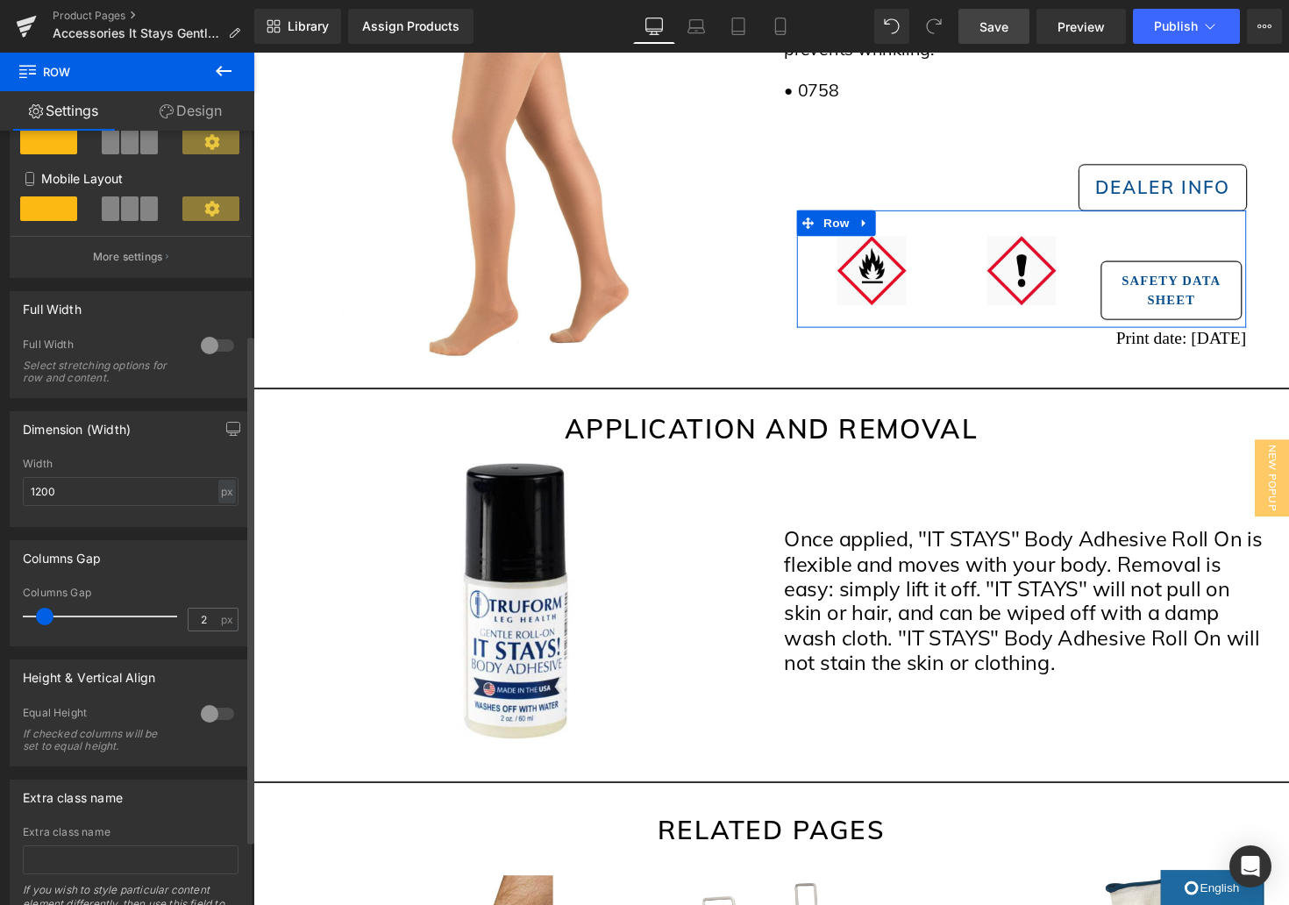
type input "0"
drag, startPoint x: 36, startPoint y: 618, endPoint x: 12, endPoint y: 615, distance: 23.9
click at [12, 615] on div "0px Columns Gap 0 px" at bounding box center [131, 616] width 240 height 59
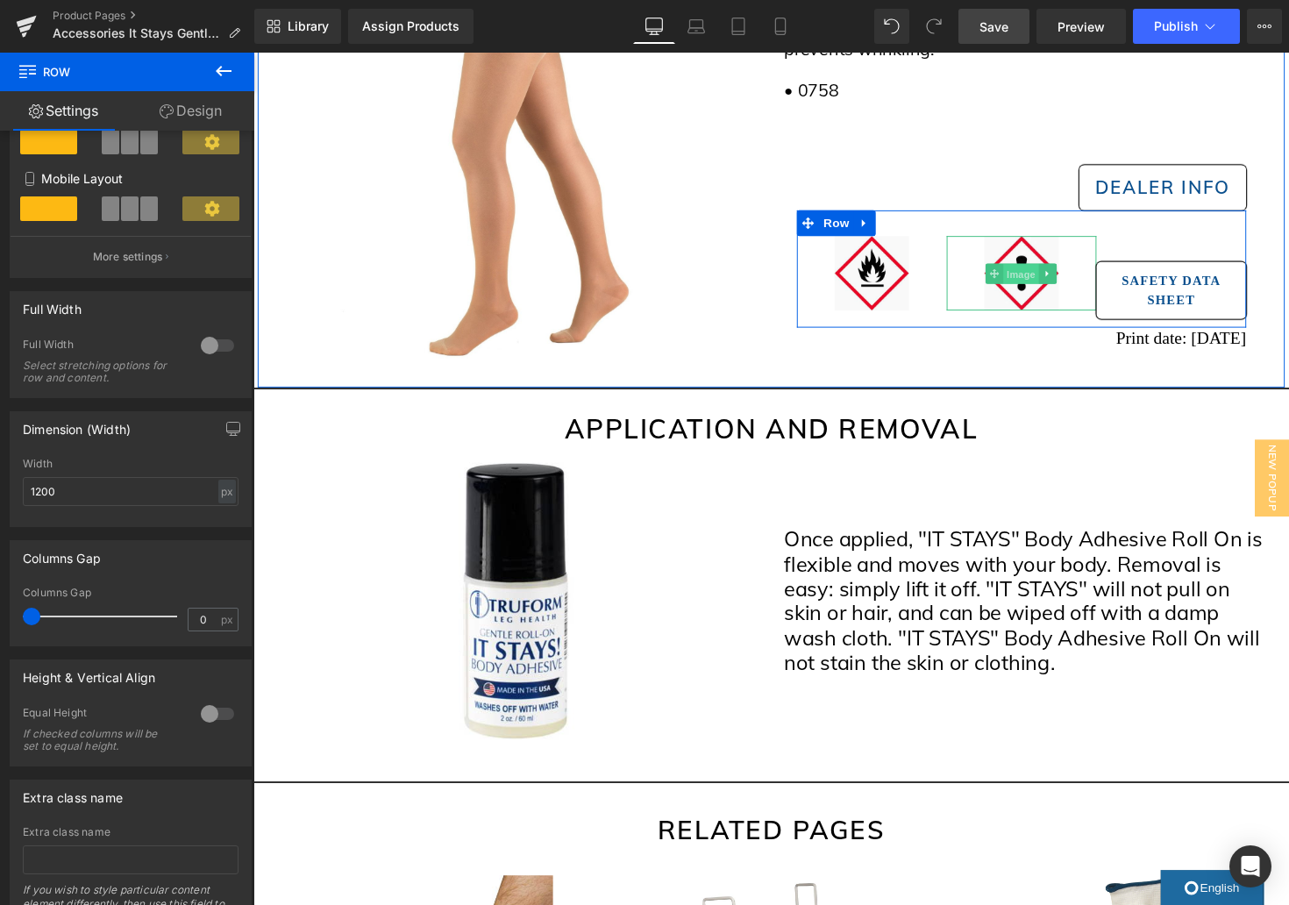
click at [1037, 278] on span "Image" at bounding box center [1040, 279] width 37 height 21
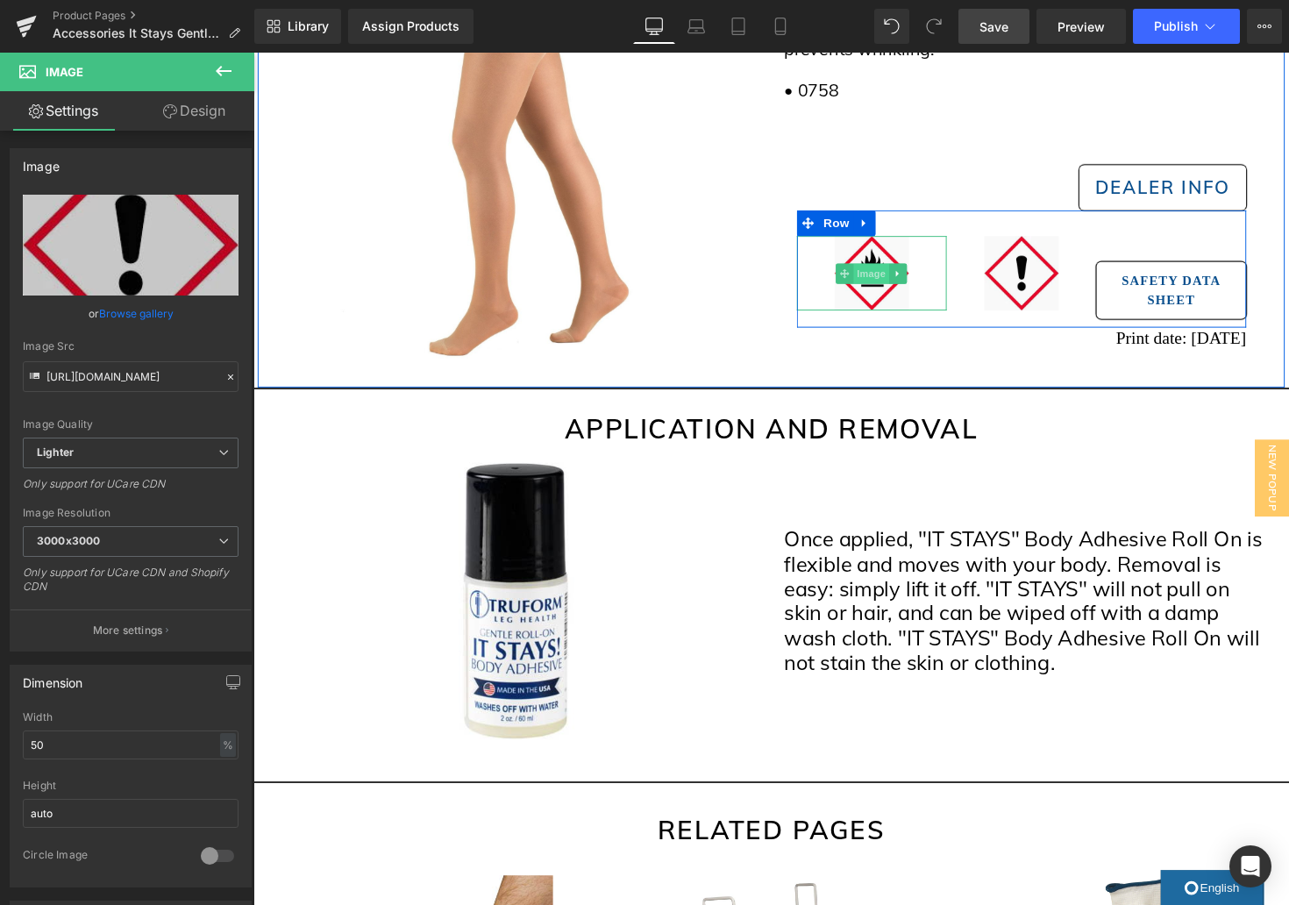
click at [881, 278] on span "Image" at bounding box center [887, 278] width 37 height 21
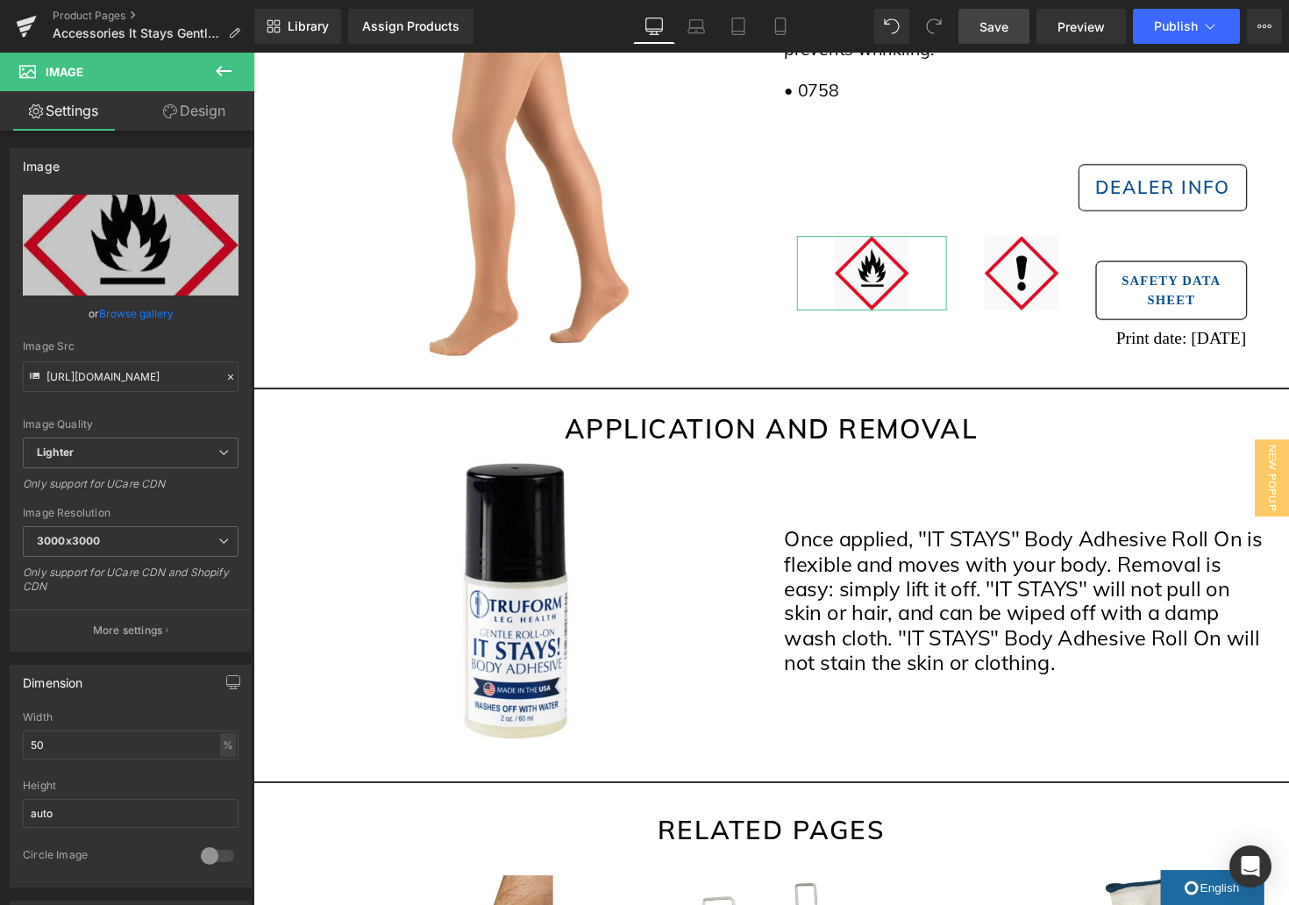
click at [183, 112] on link "Design" at bounding box center [194, 110] width 127 height 39
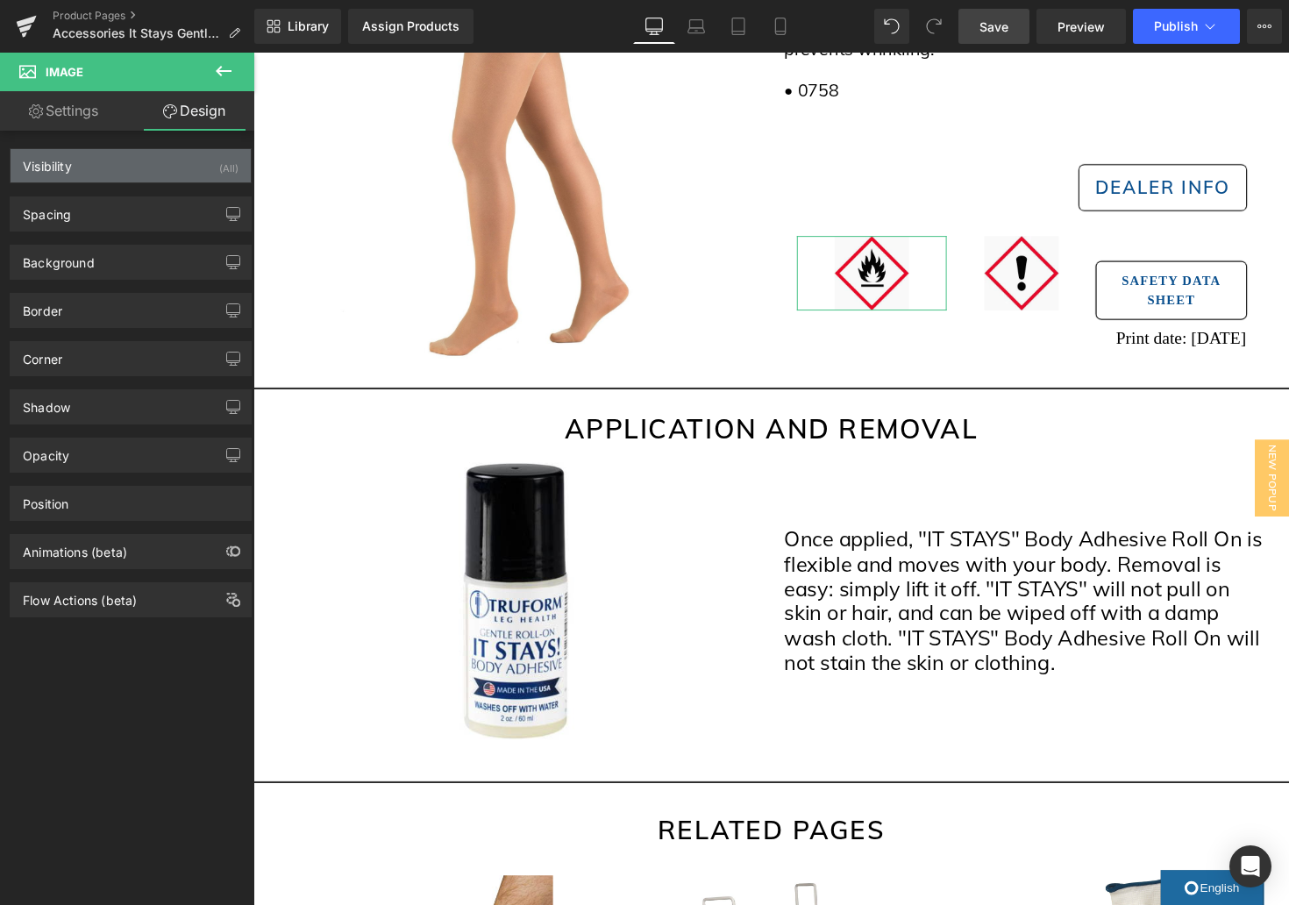
type input "0"
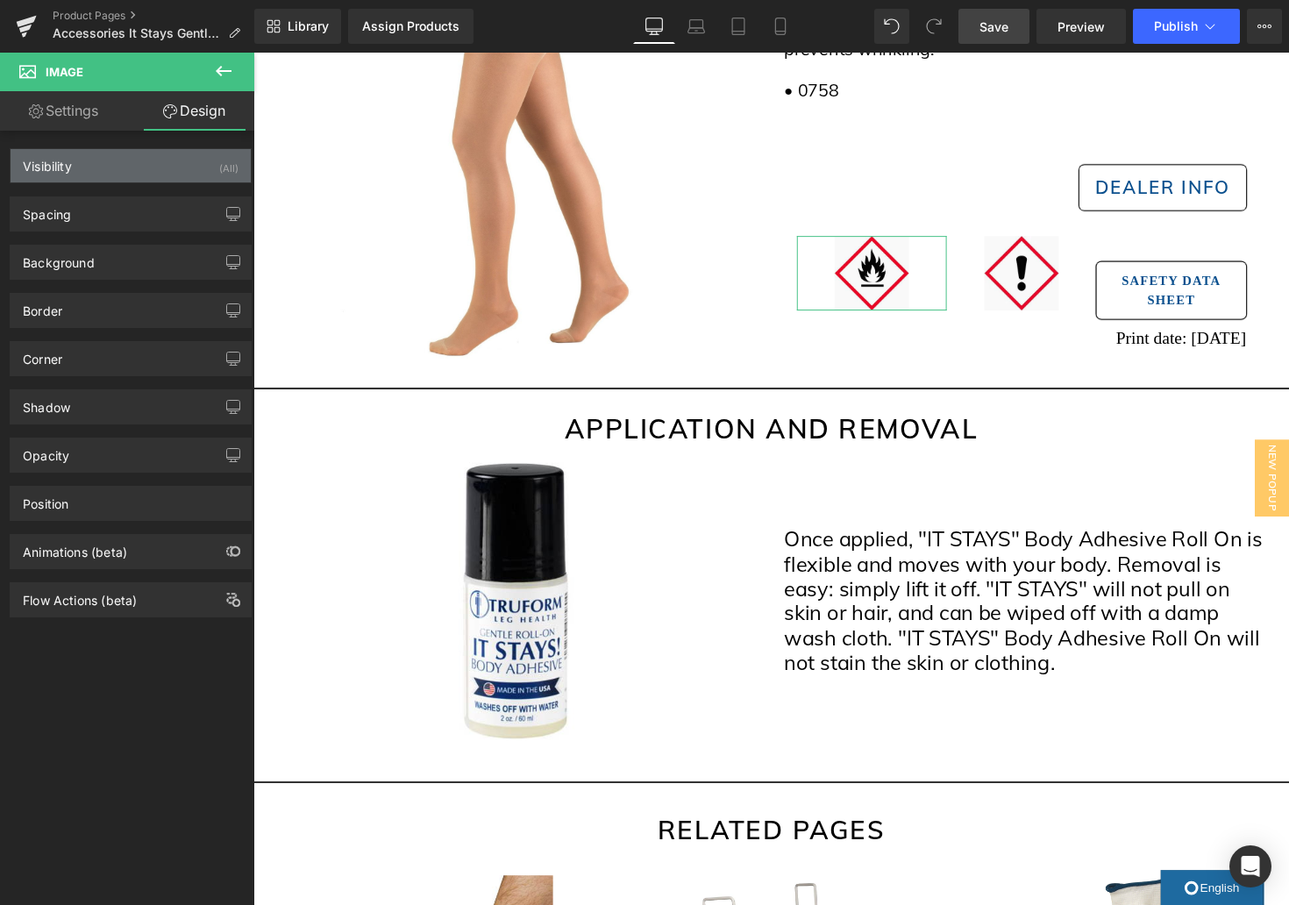
type input "0"
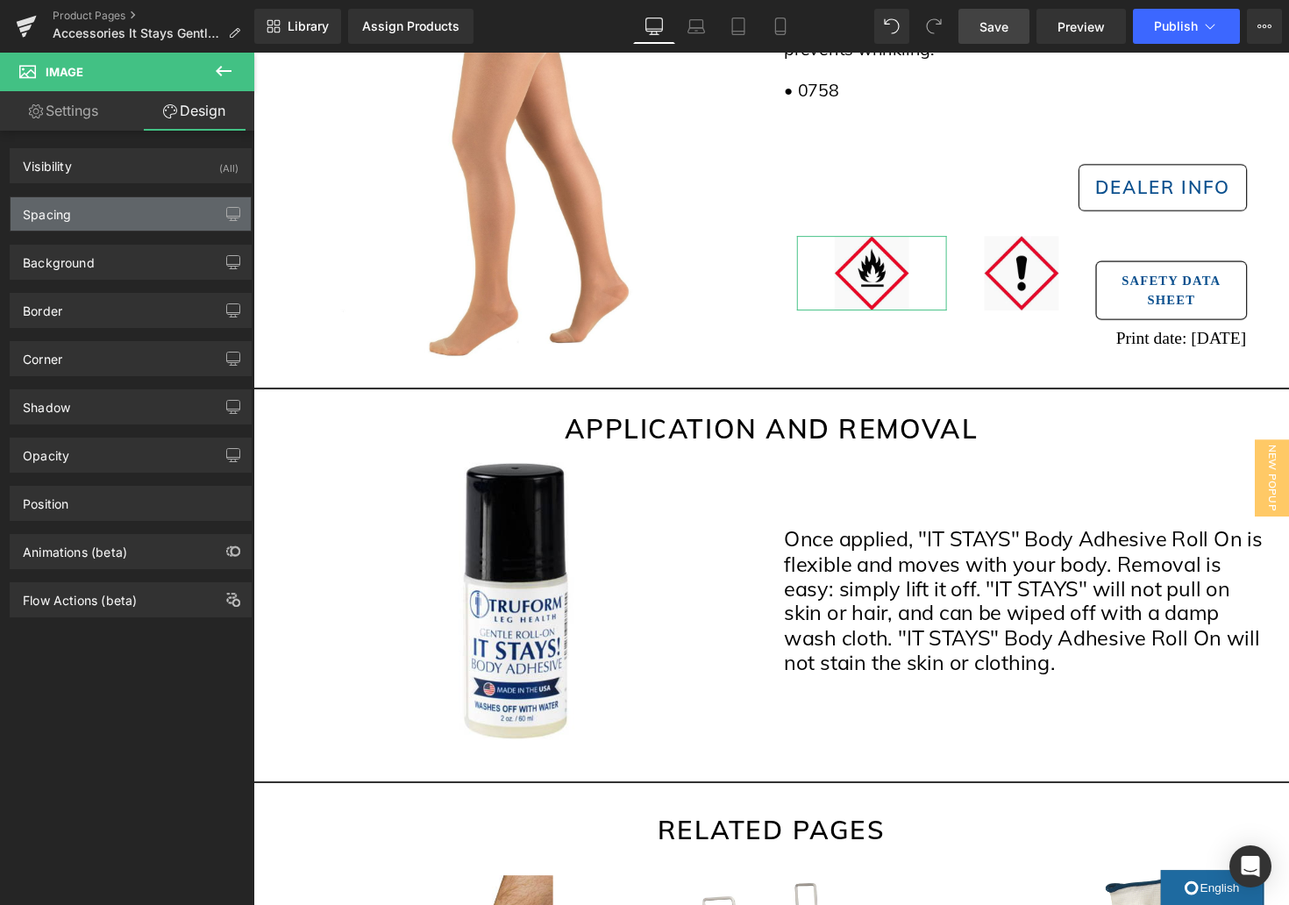
click at [173, 209] on div "Spacing" at bounding box center [131, 213] width 240 height 33
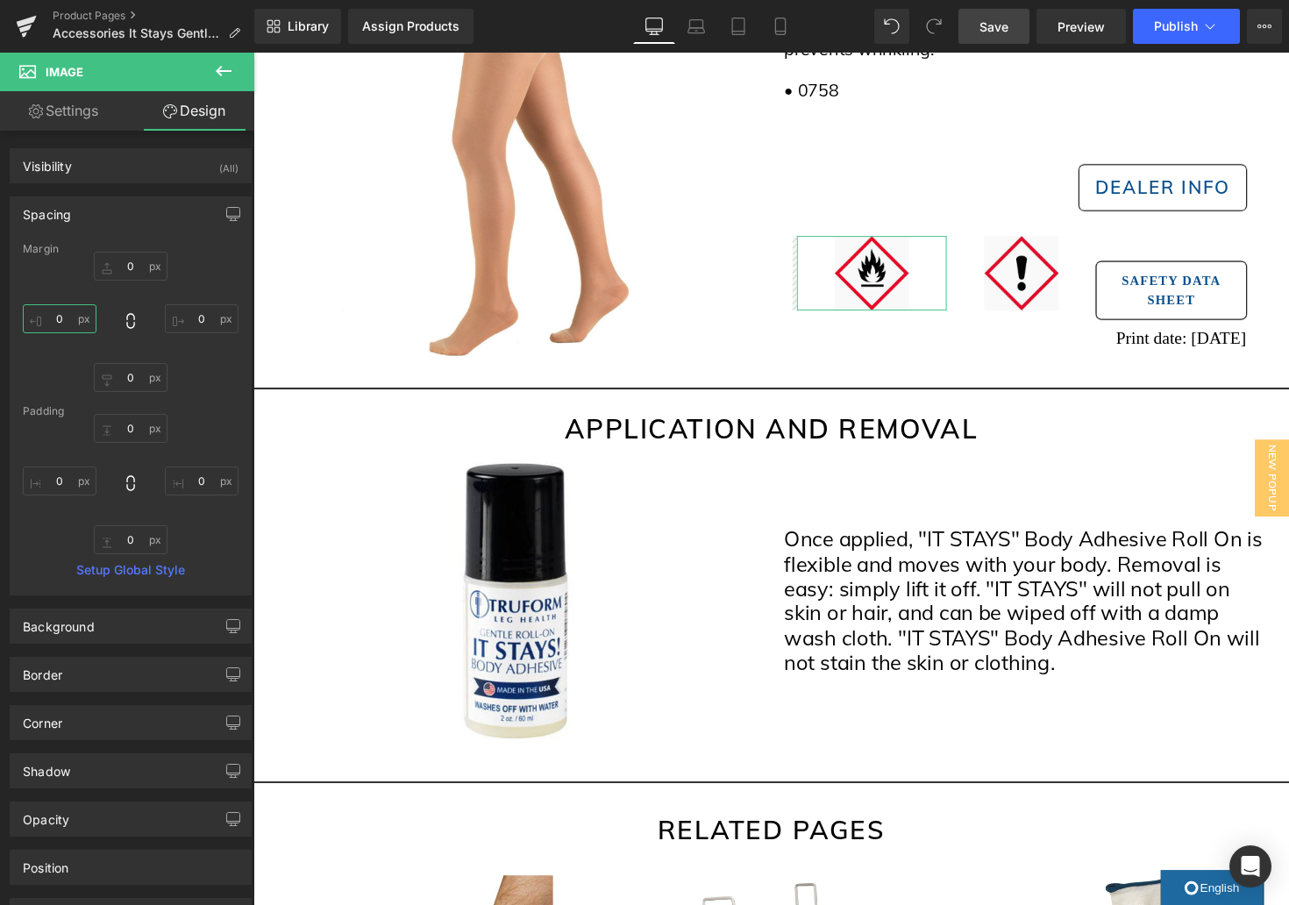
click at [61, 323] on input "0" at bounding box center [60, 318] width 74 height 29
type input "5"
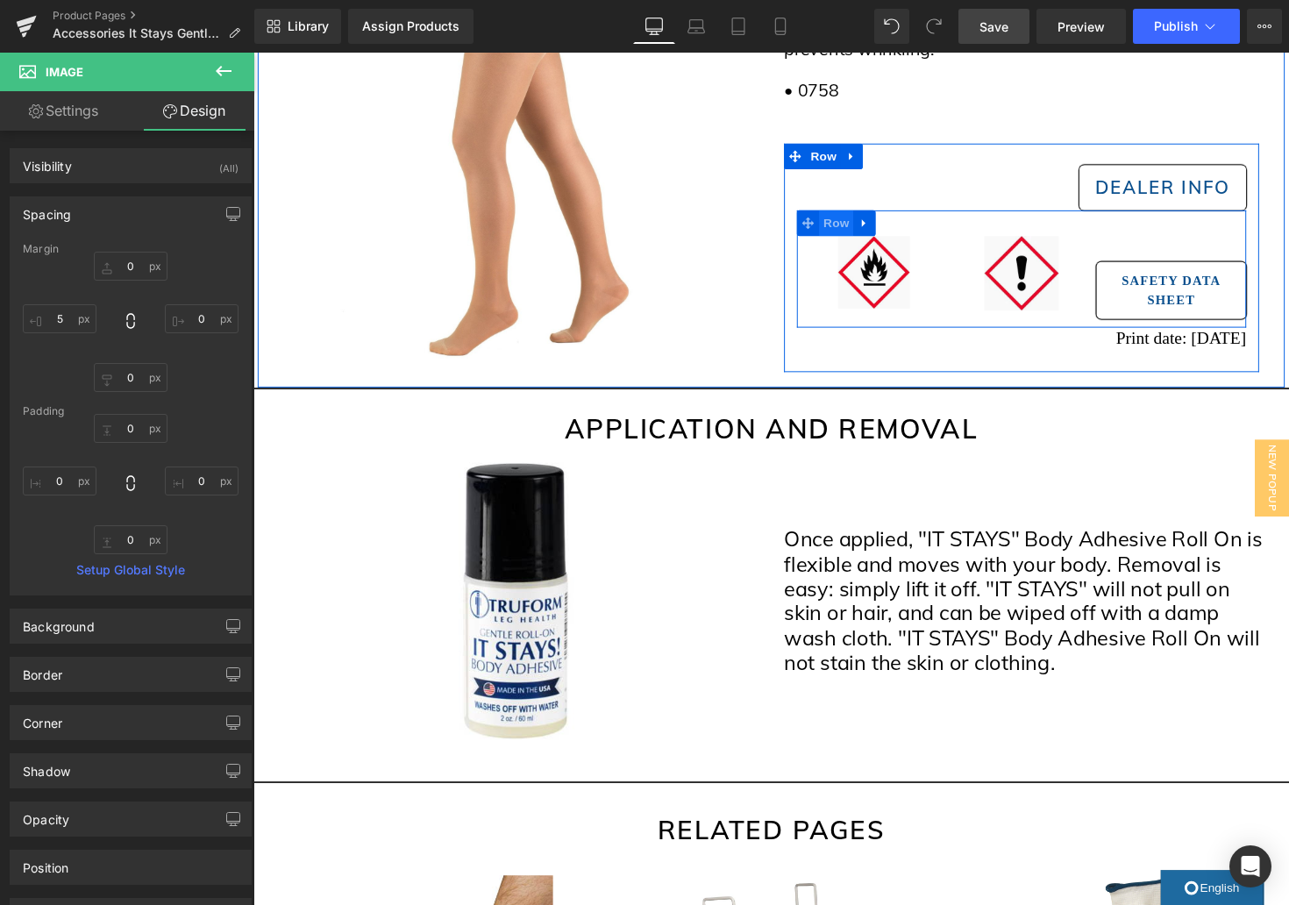
click at [850, 224] on span "Row" at bounding box center [850, 227] width 35 height 26
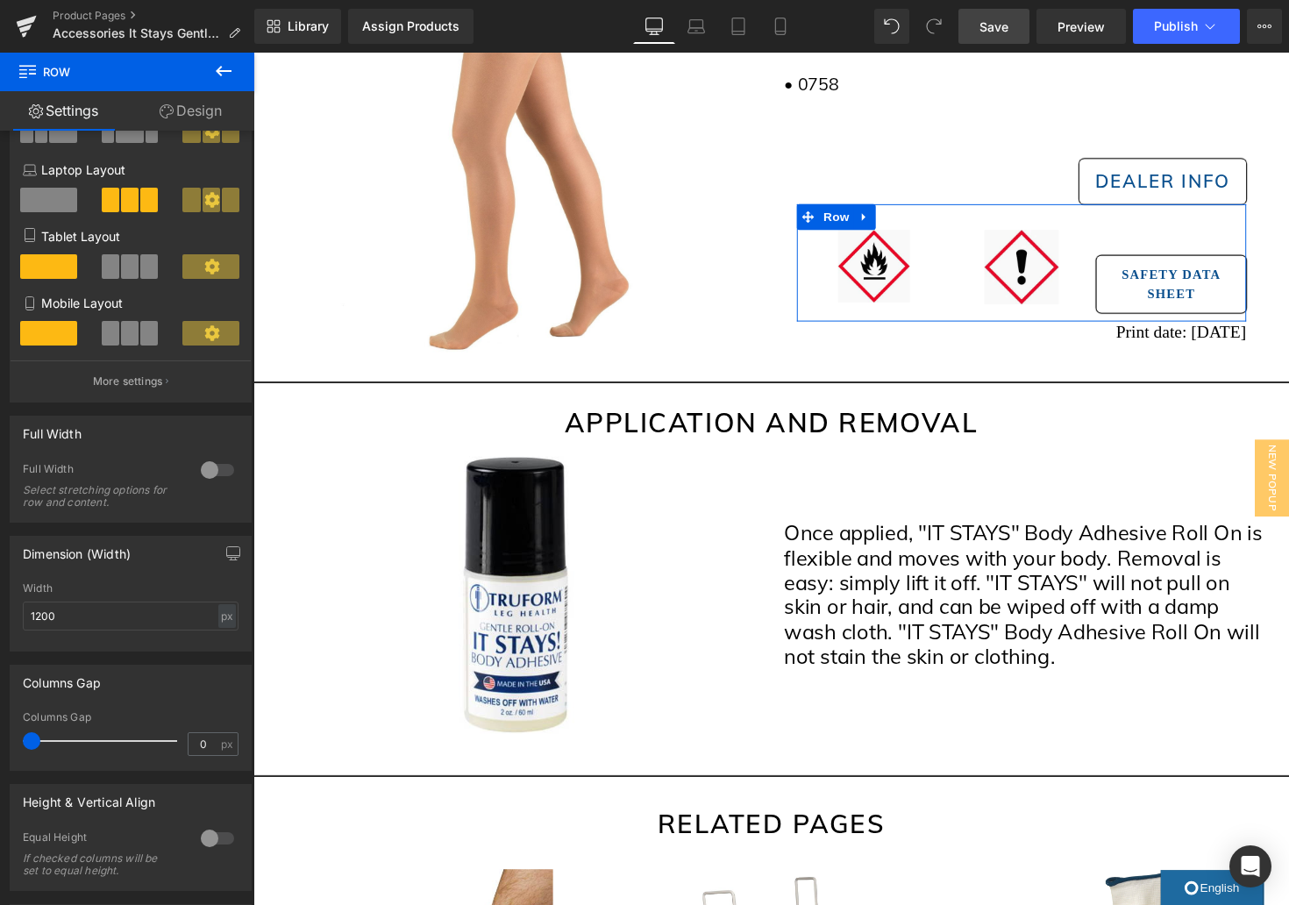
scroll to position [254, 0]
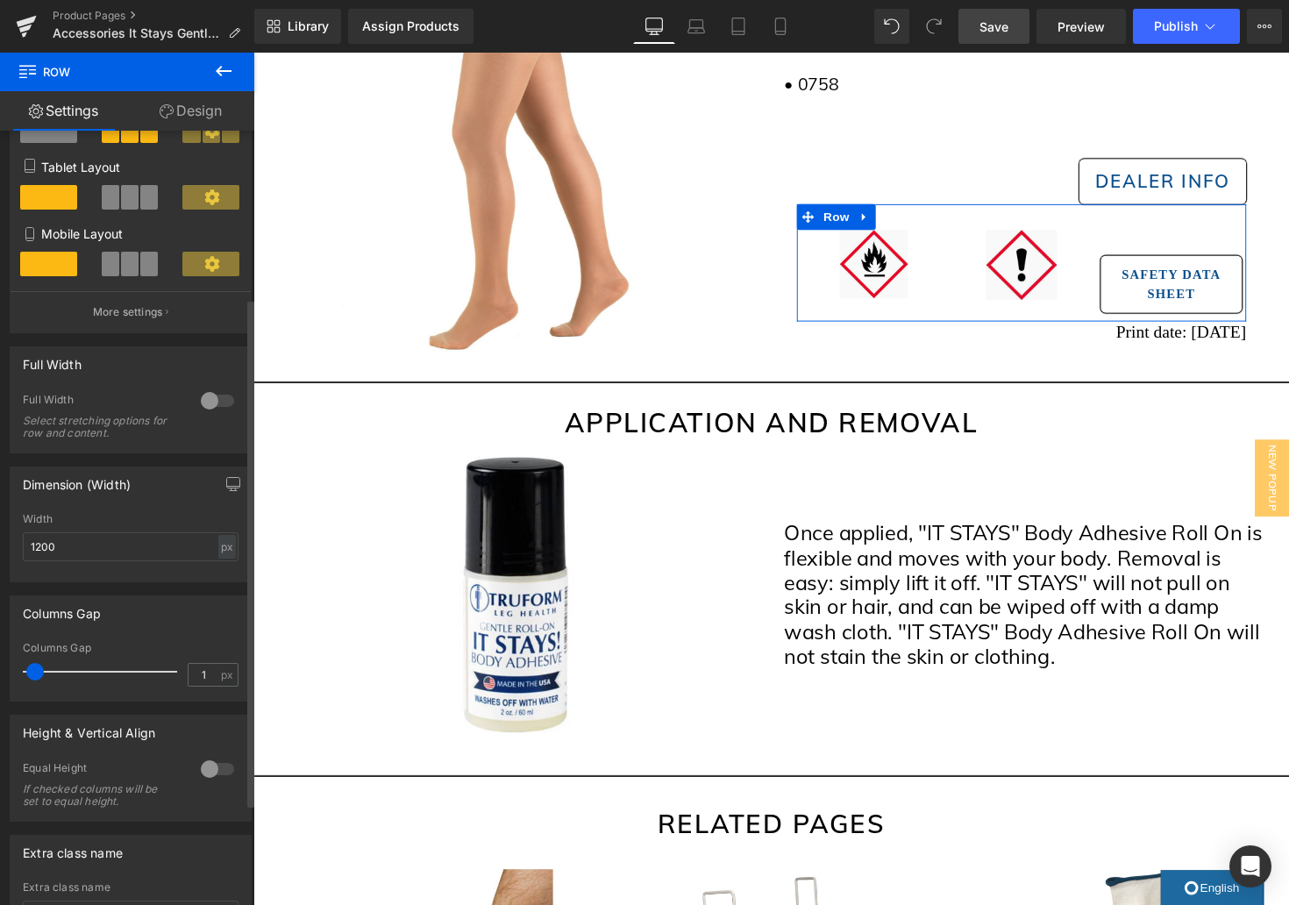
type input "0"
drag, startPoint x: 36, startPoint y: 672, endPoint x: 21, endPoint y: 669, distance: 15.1
click at [21, 669] on div "0px Columns Gap 0 px" at bounding box center [131, 671] width 240 height 59
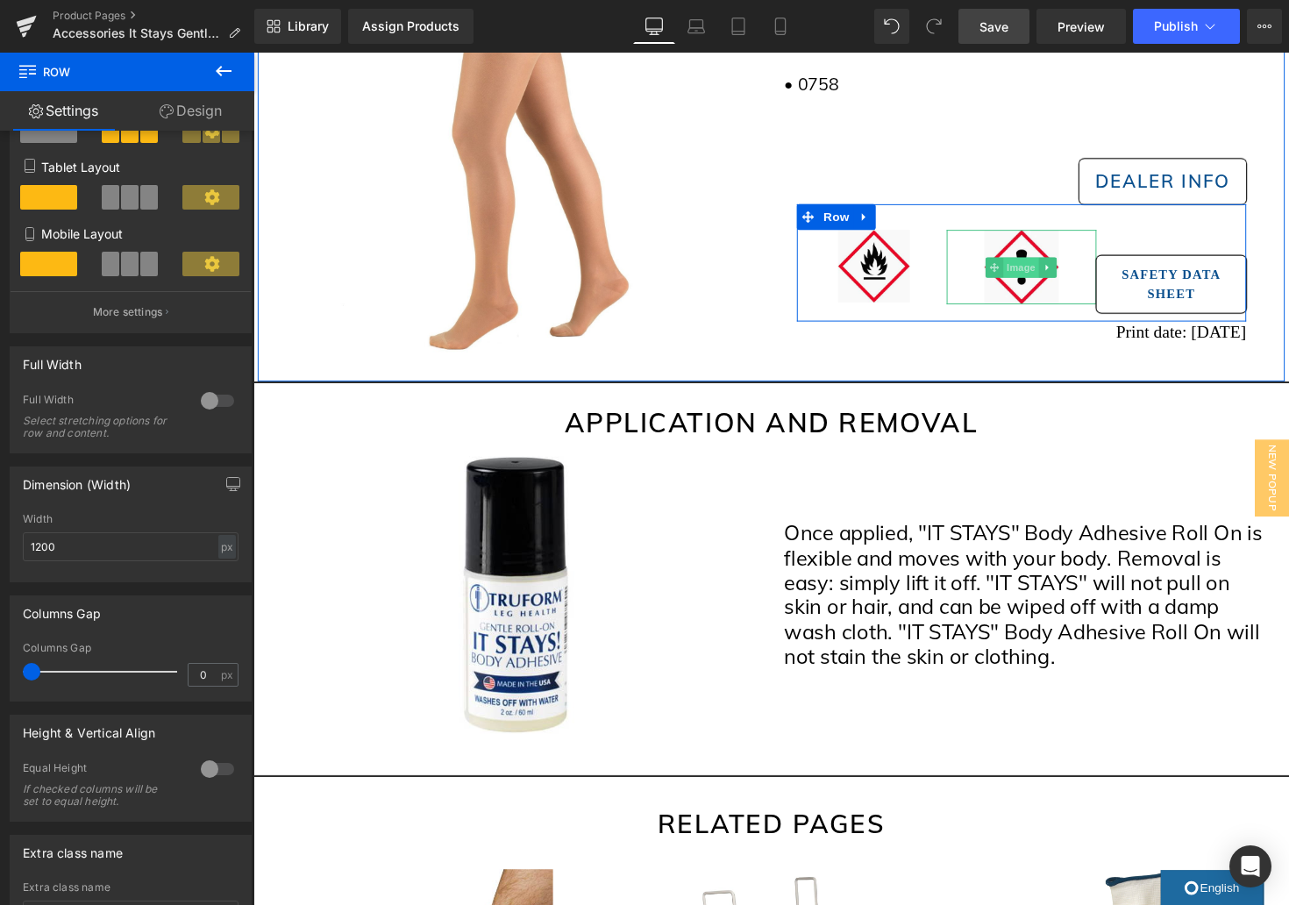
click at [1039, 274] on span "Image" at bounding box center [1040, 272] width 37 height 21
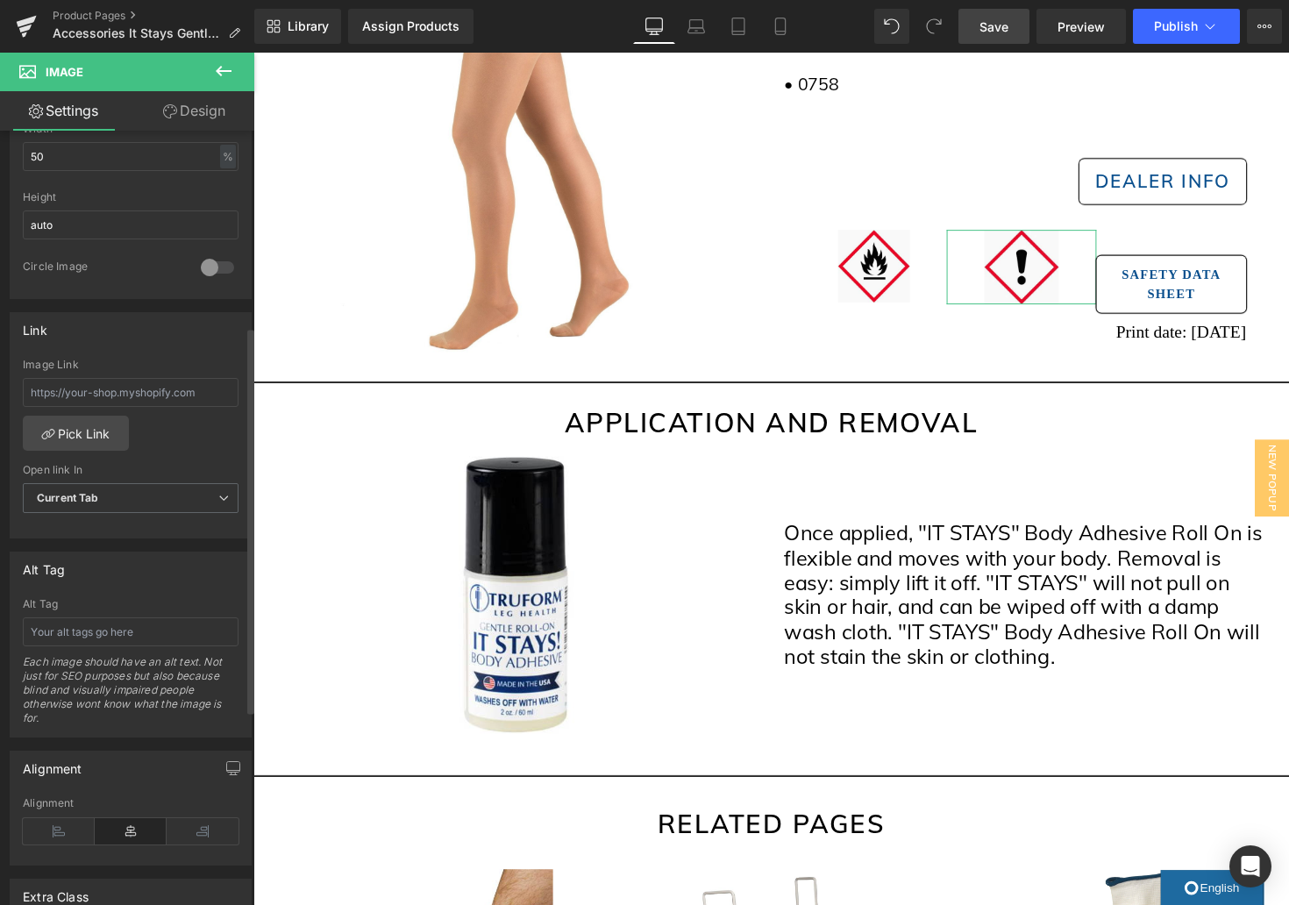
scroll to position [619, 0]
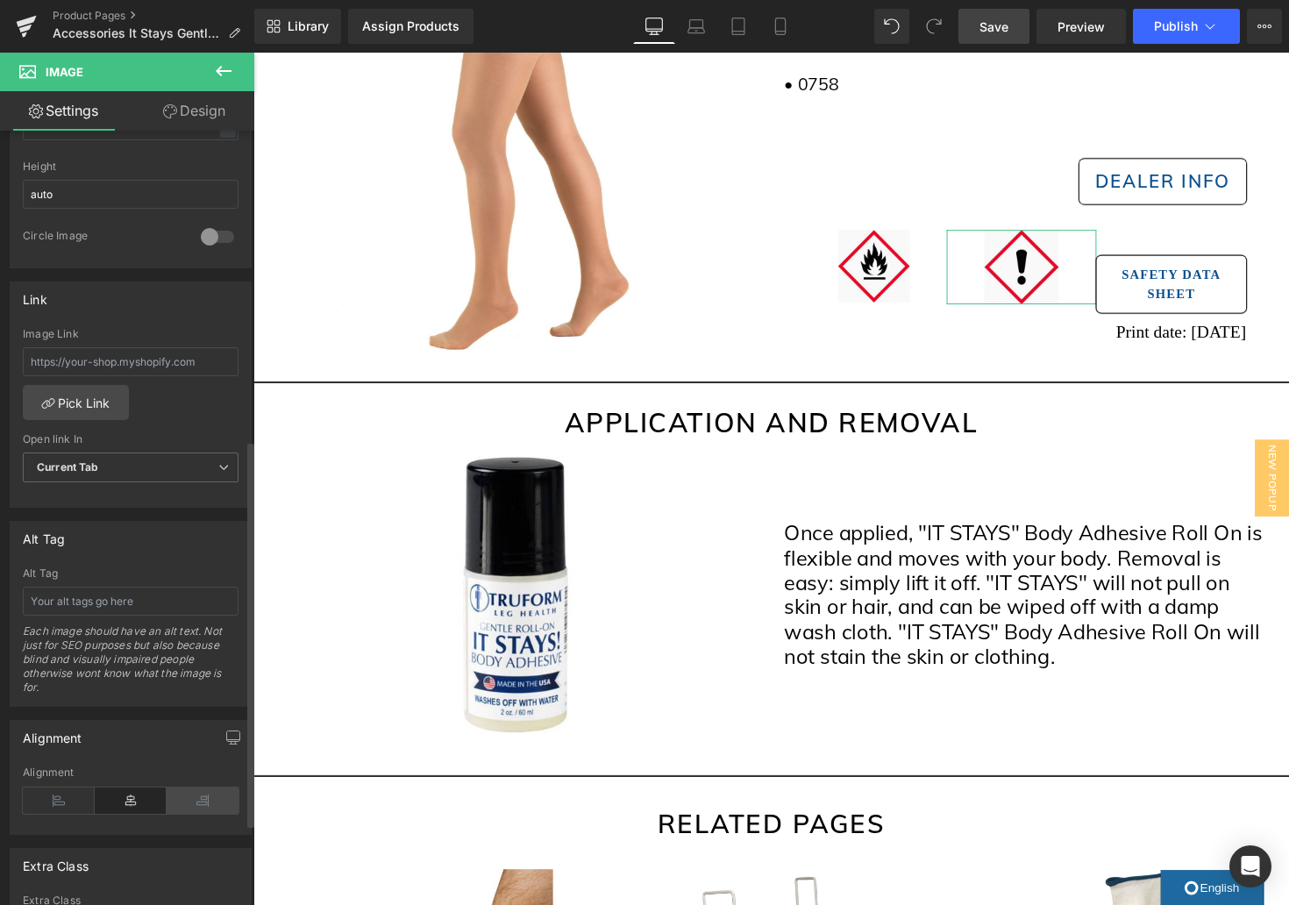
click at [193, 803] on icon at bounding box center [203, 800] width 72 height 26
click at [53, 794] on icon at bounding box center [59, 799] width 72 height 26
click at [124, 801] on icon at bounding box center [131, 798] width 72 height 26
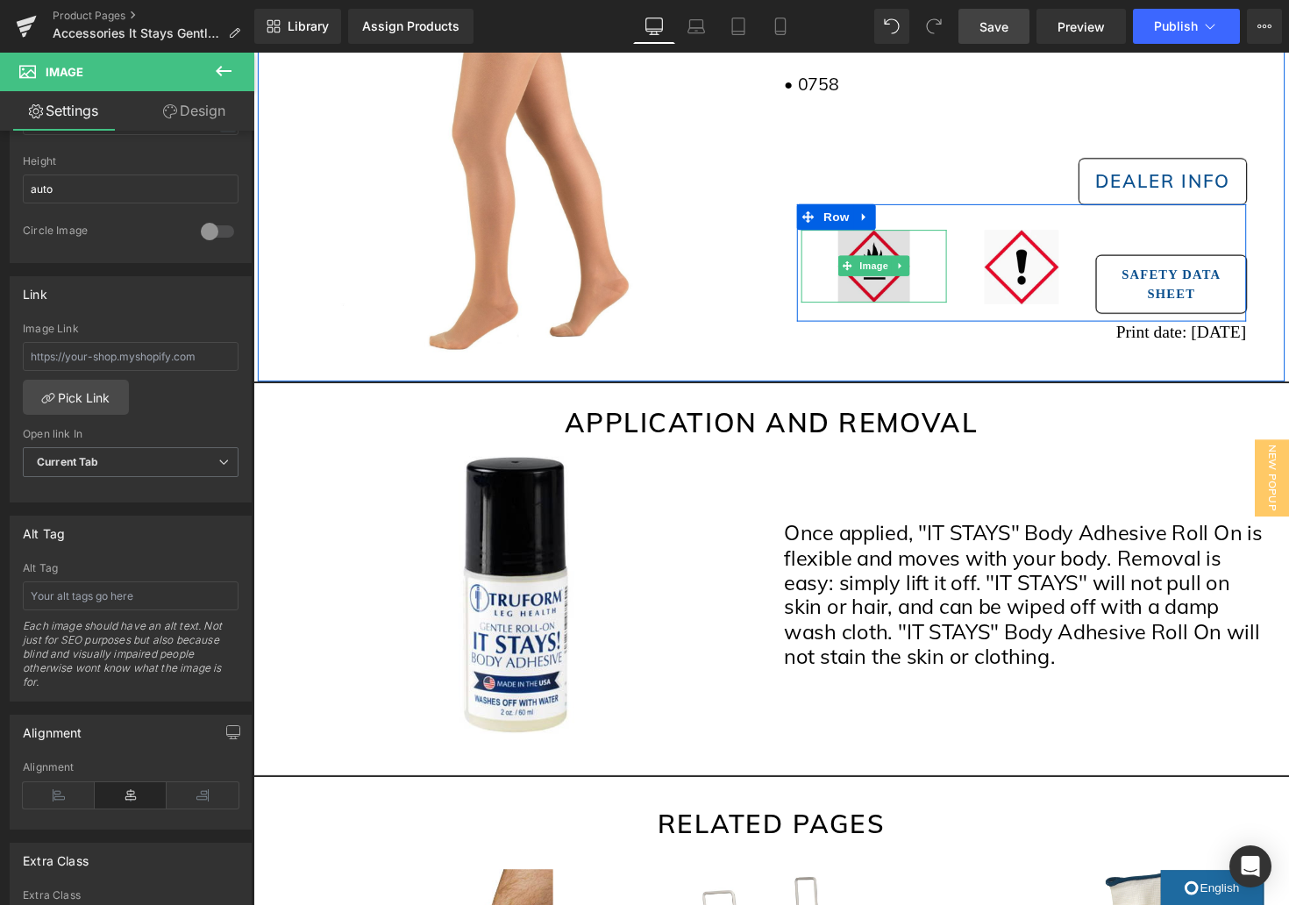
click at [887, 268] on span "Image" at bounding box center [889, 270] width 37 height 21
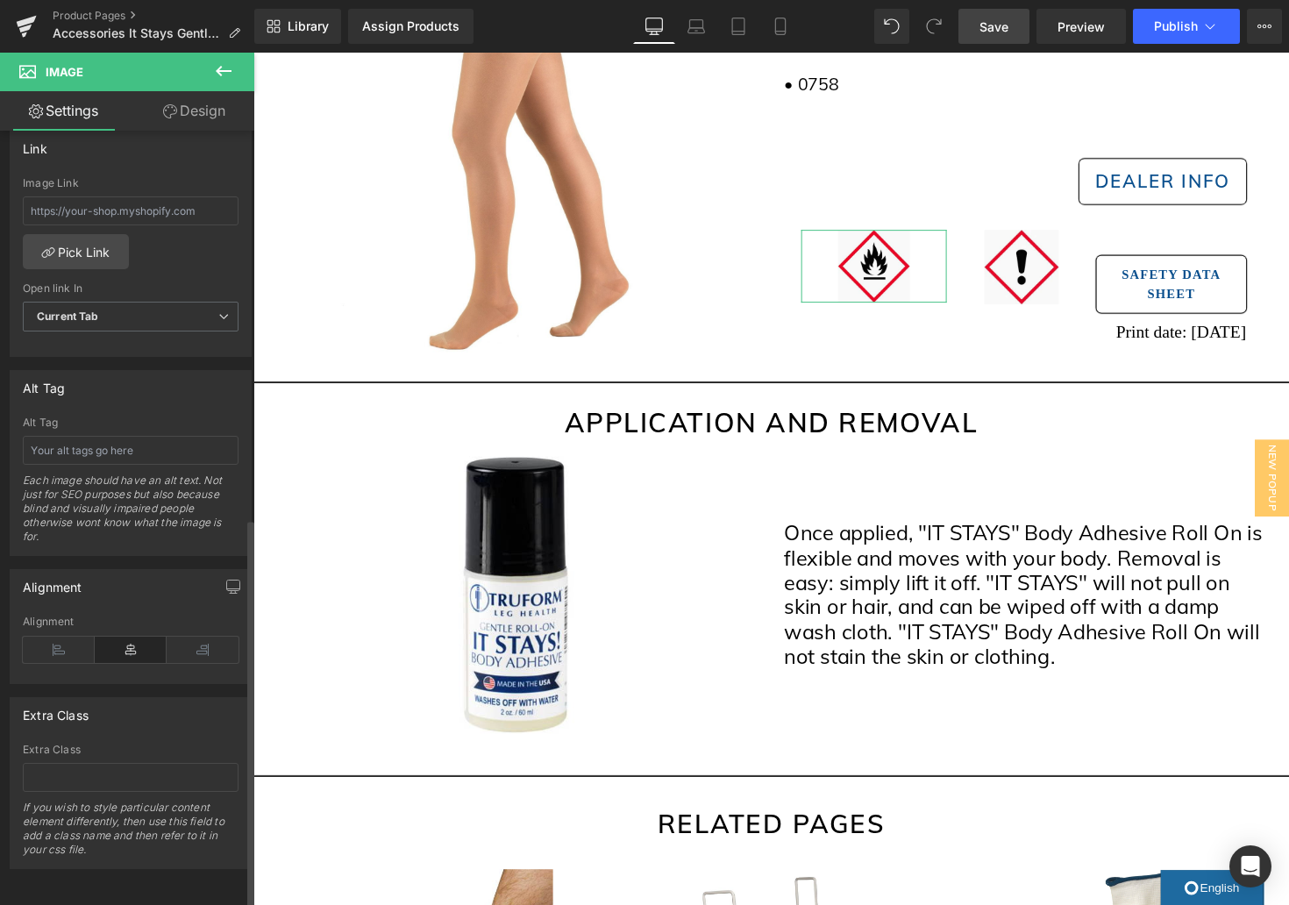
scroll to position [778, 0]
click at [208, 637] on icon at bounding box center [203, 650] width 72 height 26
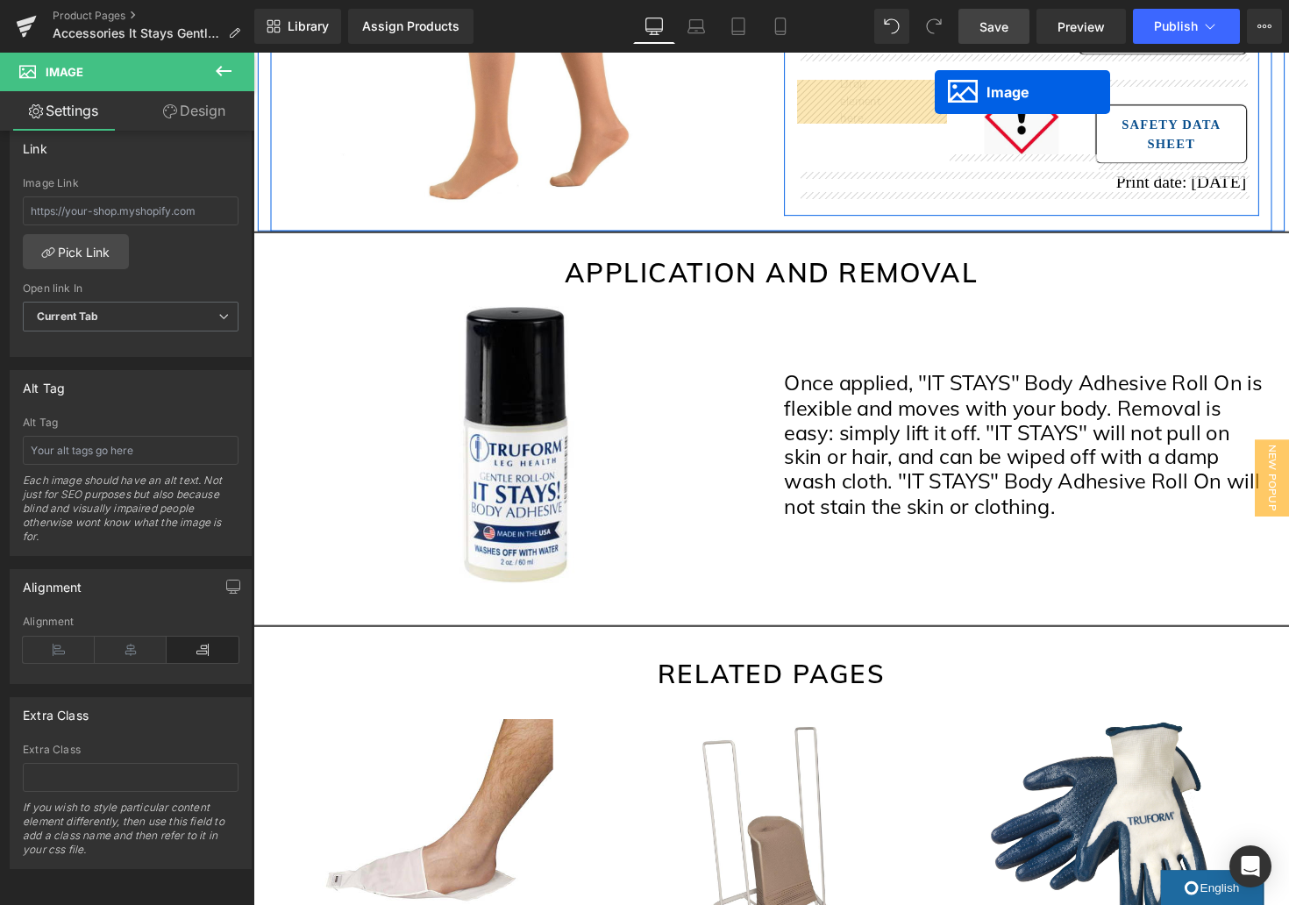
scroll to position [615, 0]
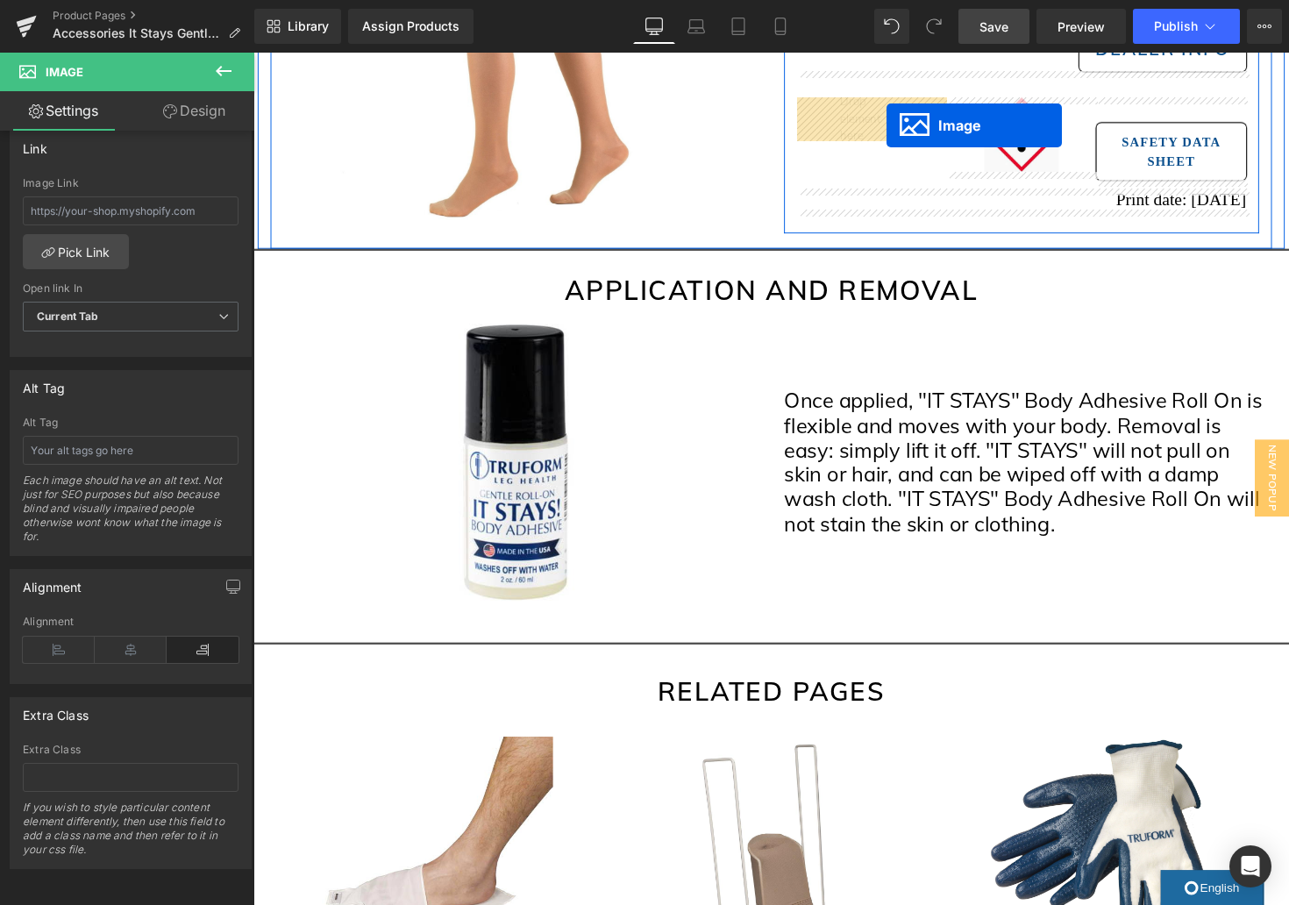
drag, startPoint x: 1058, startPoint y: 467, endPoint x: 902, endPoint y: 127, distance: 373.5
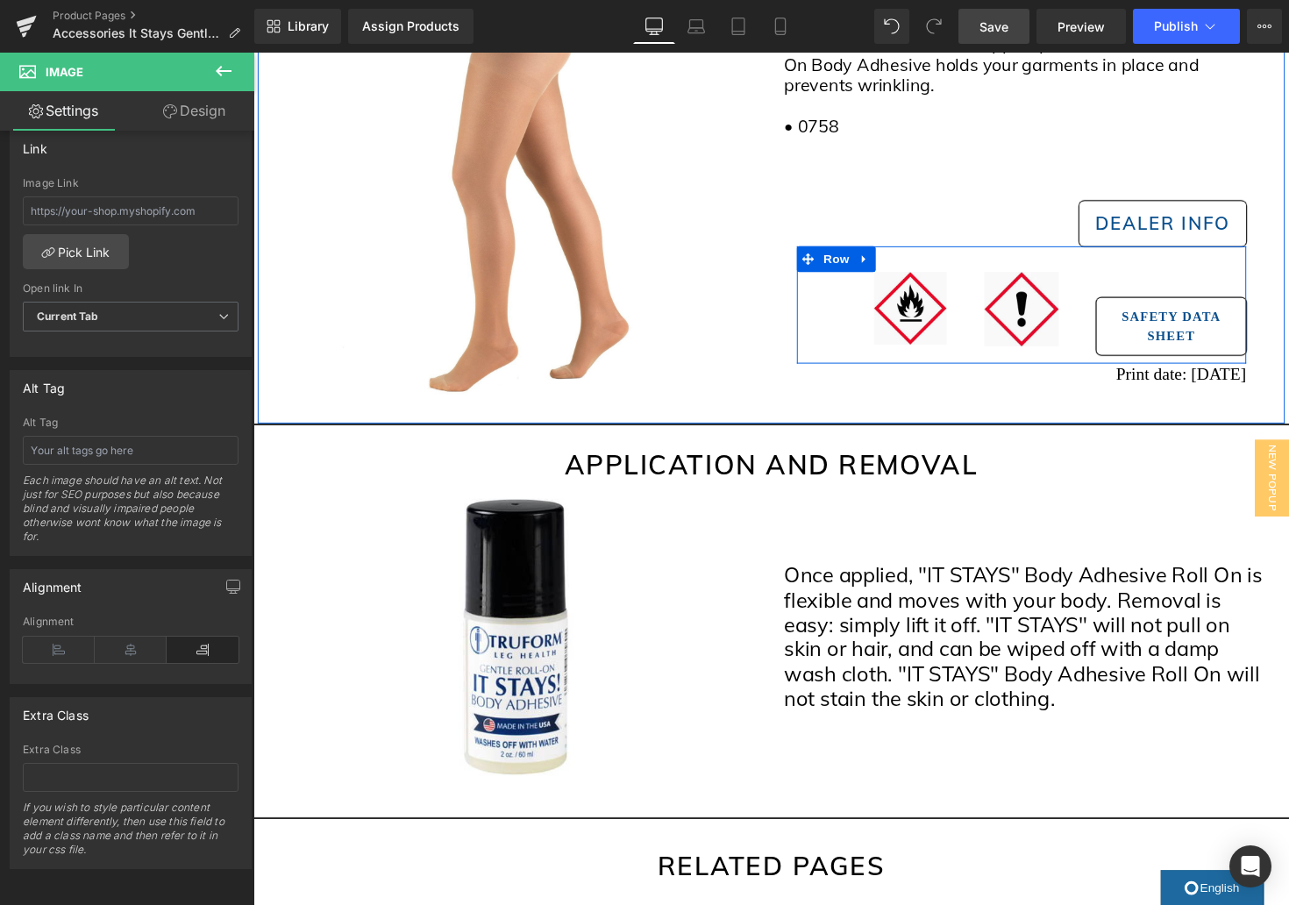
scroll to position [393, 0]
click at [923, 314] on span "Image" at bounding box center [926, 313] width 37 height 21
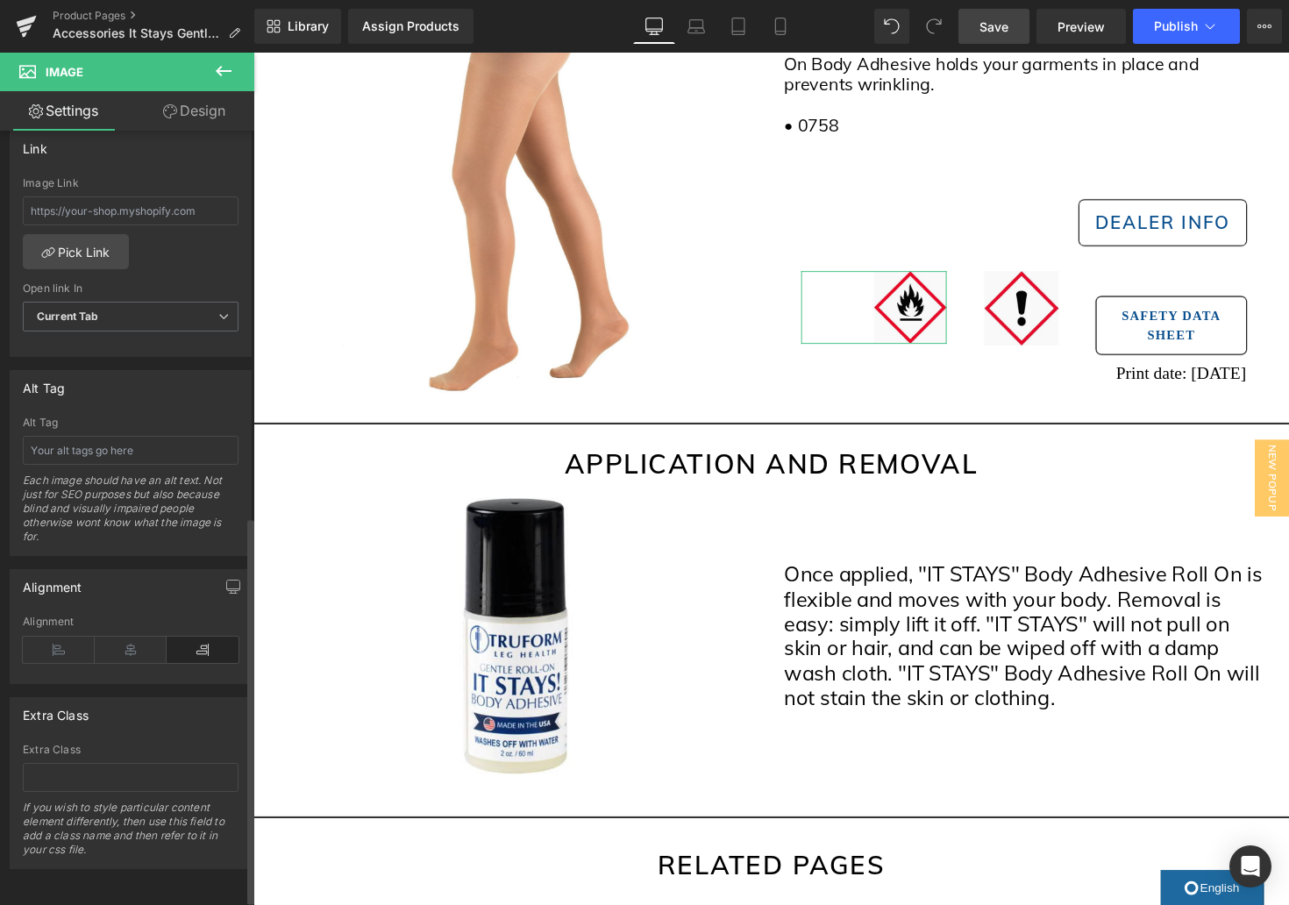
scroll to position [773, 0]
click at [203, 93] on link "Design" at bounding box center [194, 110] width 127 height 39
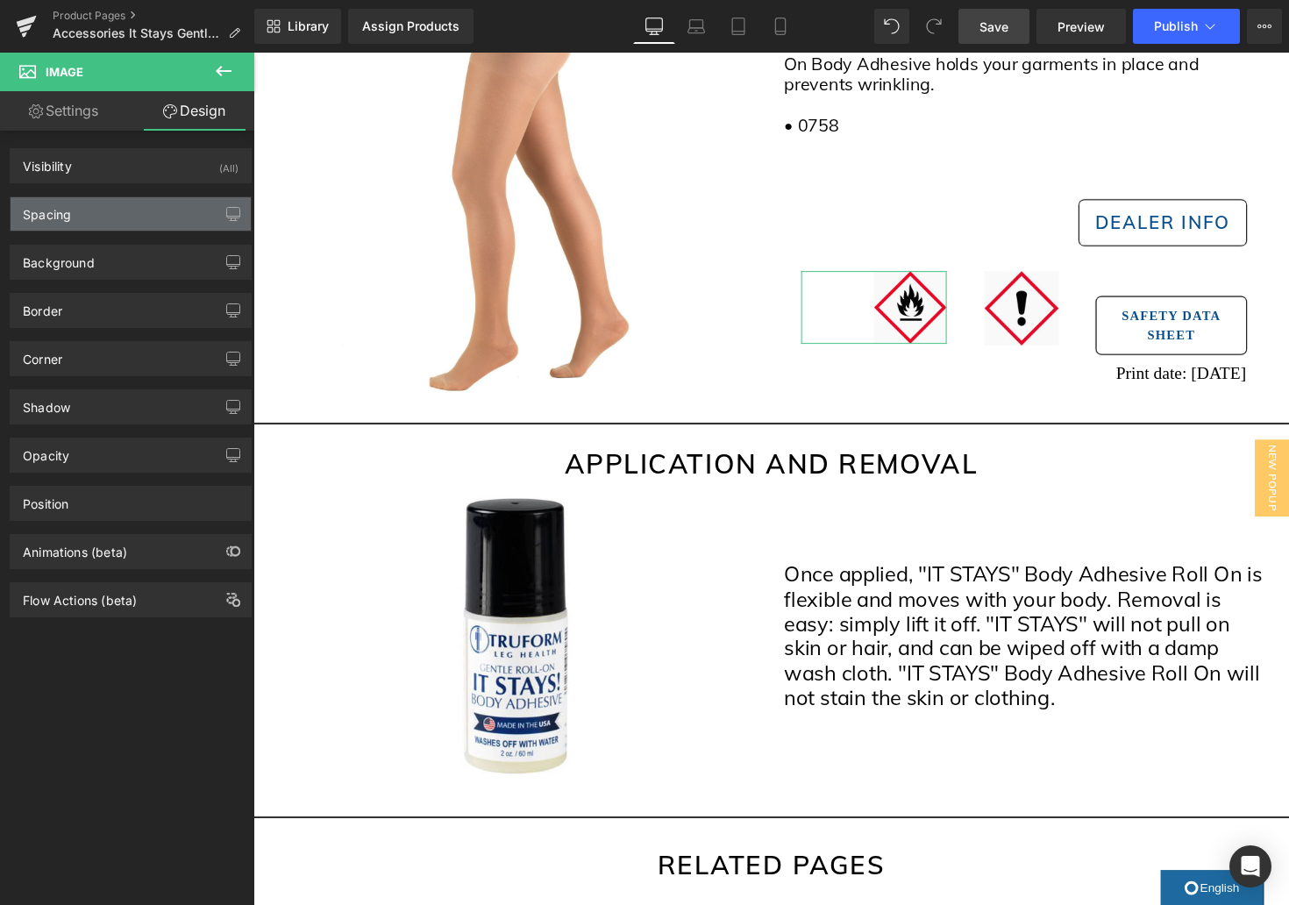
click at [126, 219] on div "Spacing" at bounding box center [131, 213] width 240 height 33
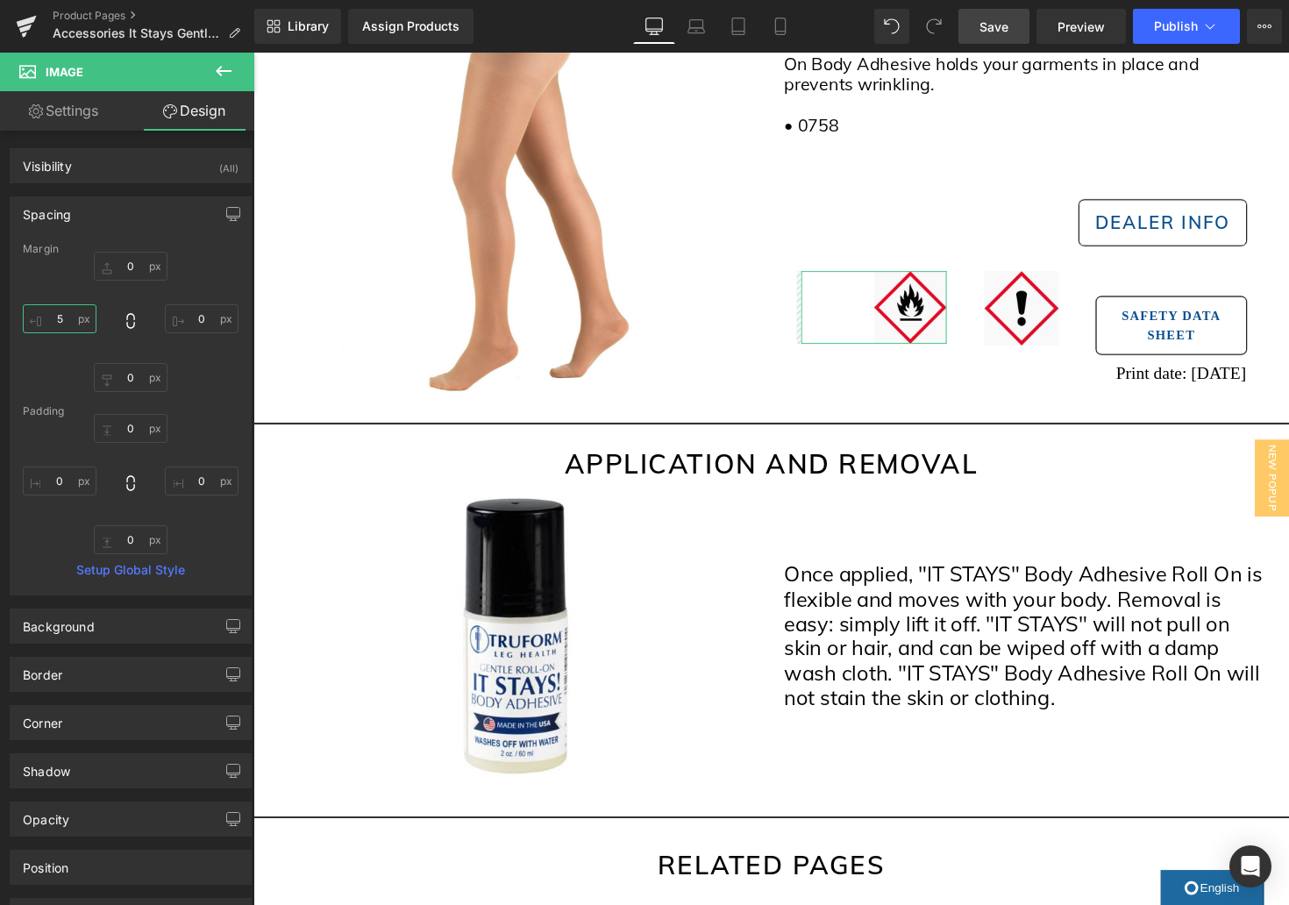
click at [63, 319] on input "5" at bounding box center [60, 318] width 74 height 29
type input "1"
type input "0"
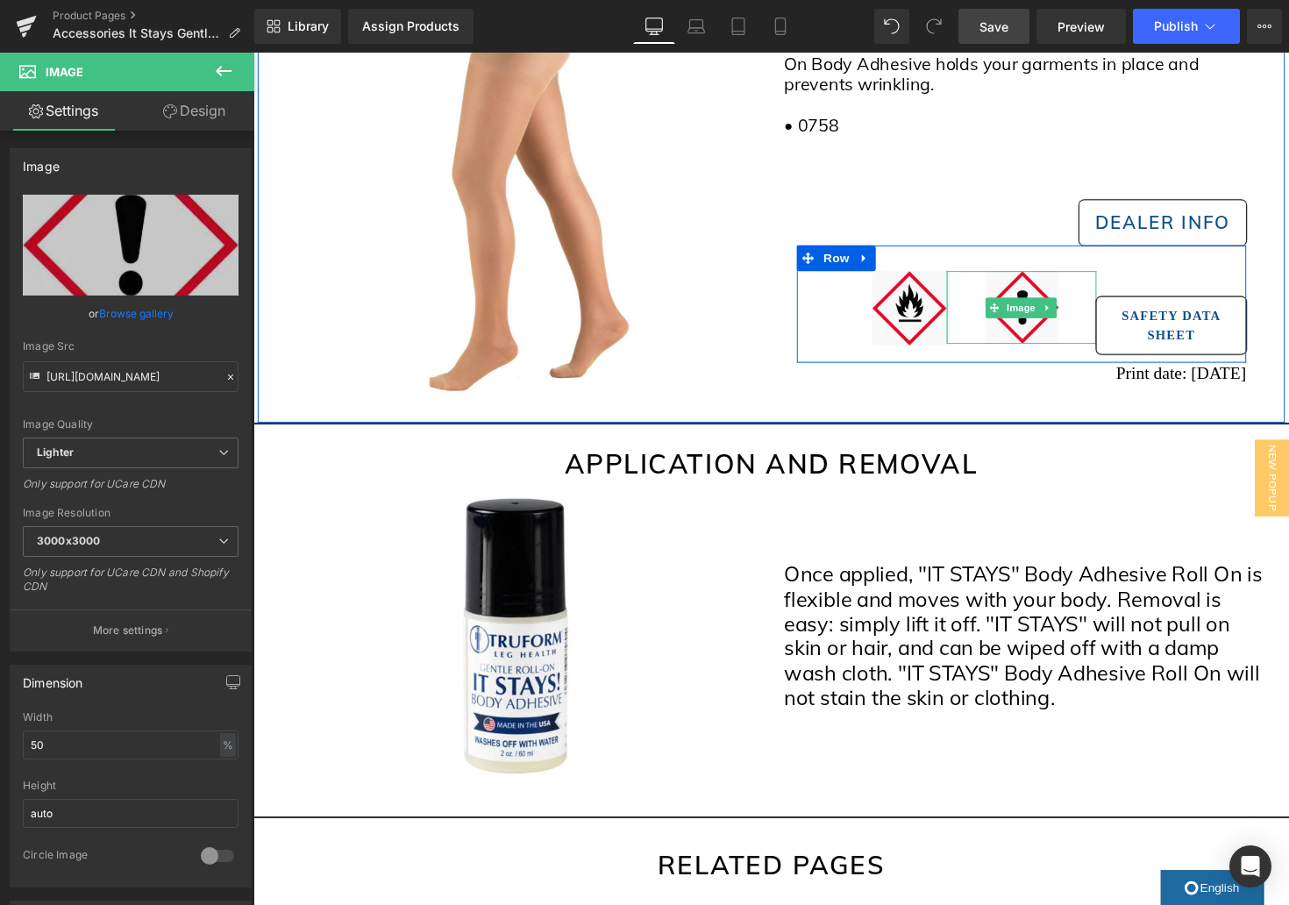
drag, startPoint x: 965, startPoint y: 315, endPoint x: 978, endPoint y: 326, distance: 17.4
click at [965, 327] on div "Image" at bounding box center [1040, 313] width 153 height 75
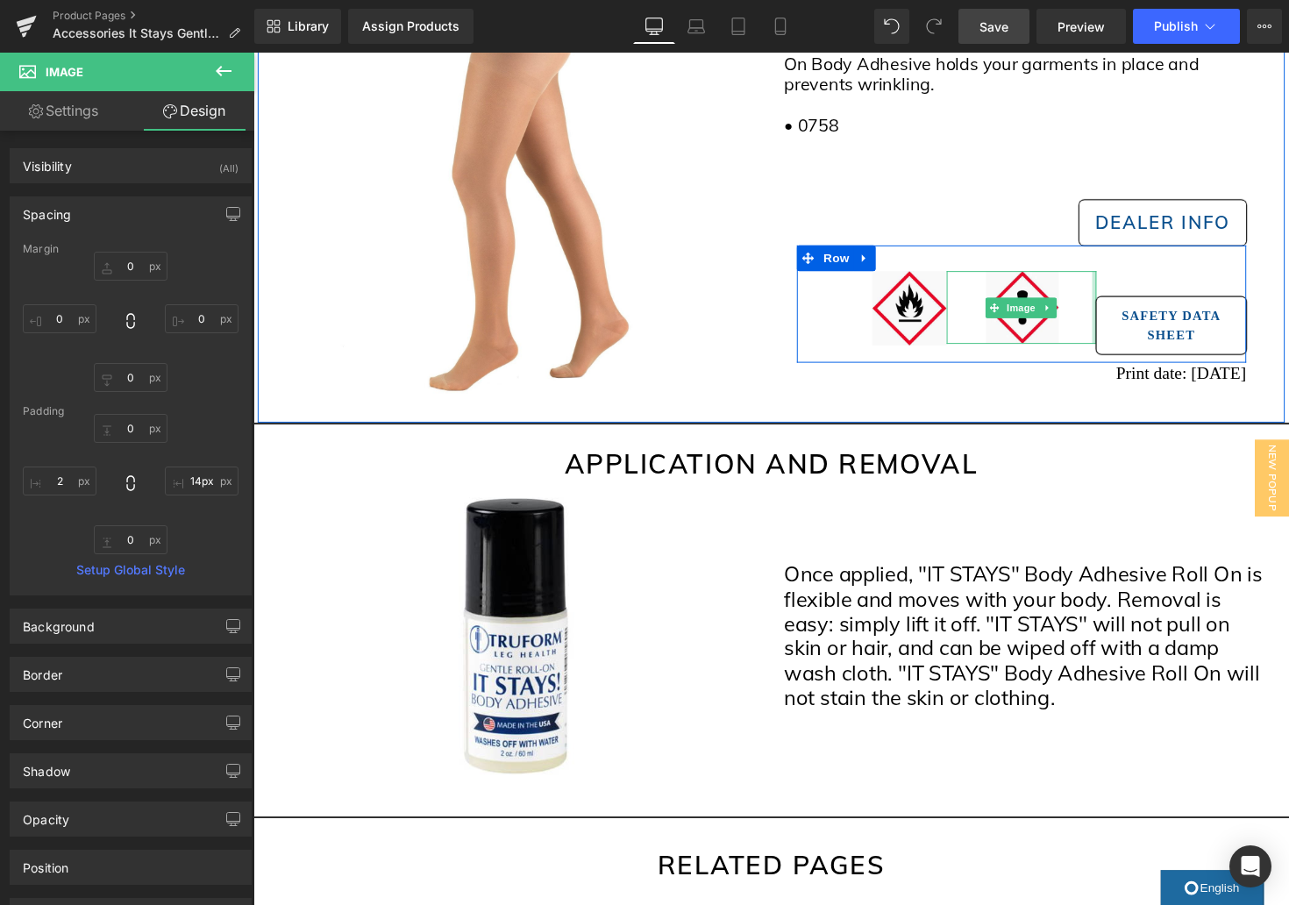
type input "15px"
drag, startPoint x: 1114, startPoint y: 321, endPoint x: 1101, endPoint y: 324, distance: 13.4
click at [1101, 324] on div "Image" at bounding box center [1040, 306] width 153 height 61
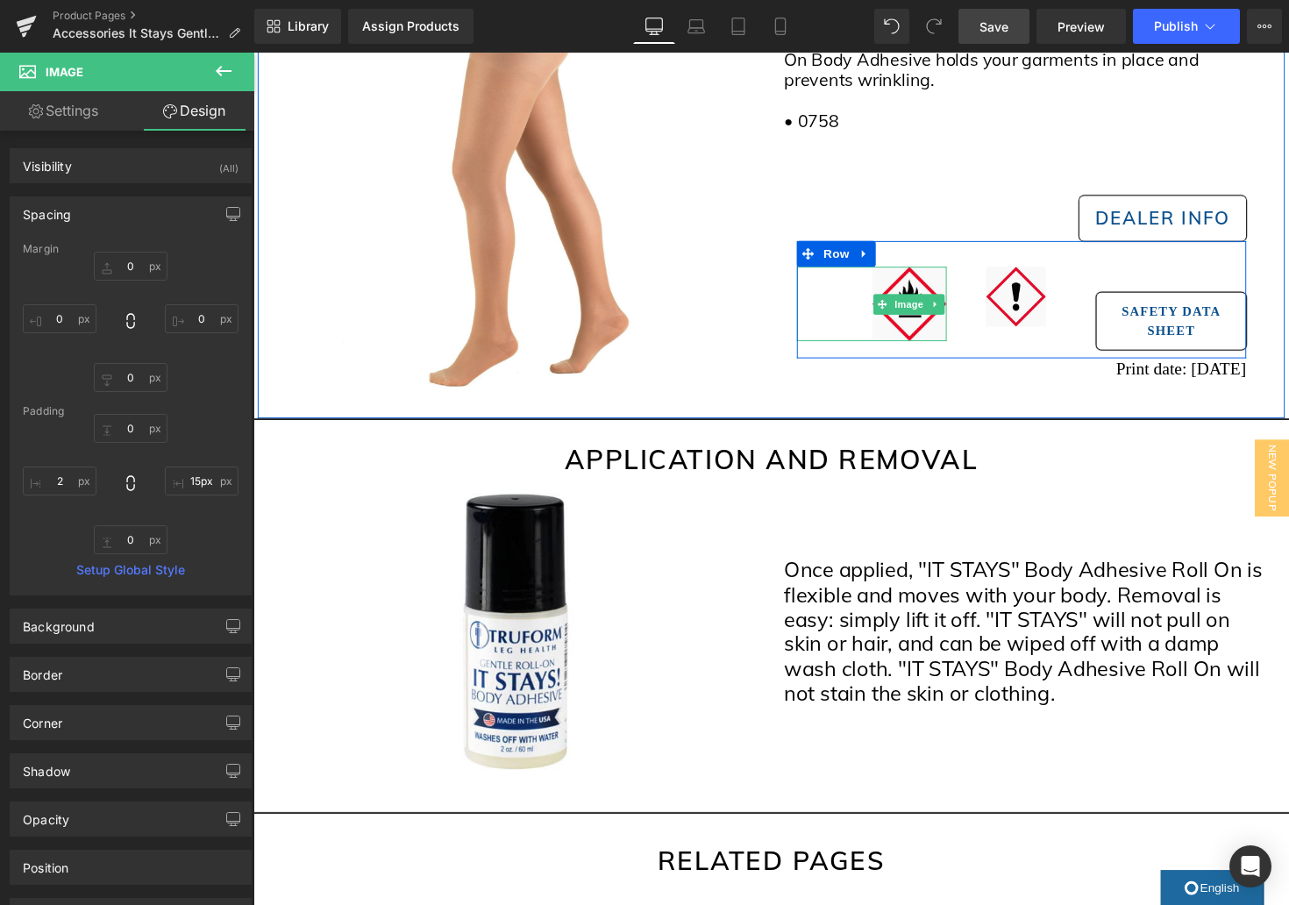
scroll to position [398, 0]
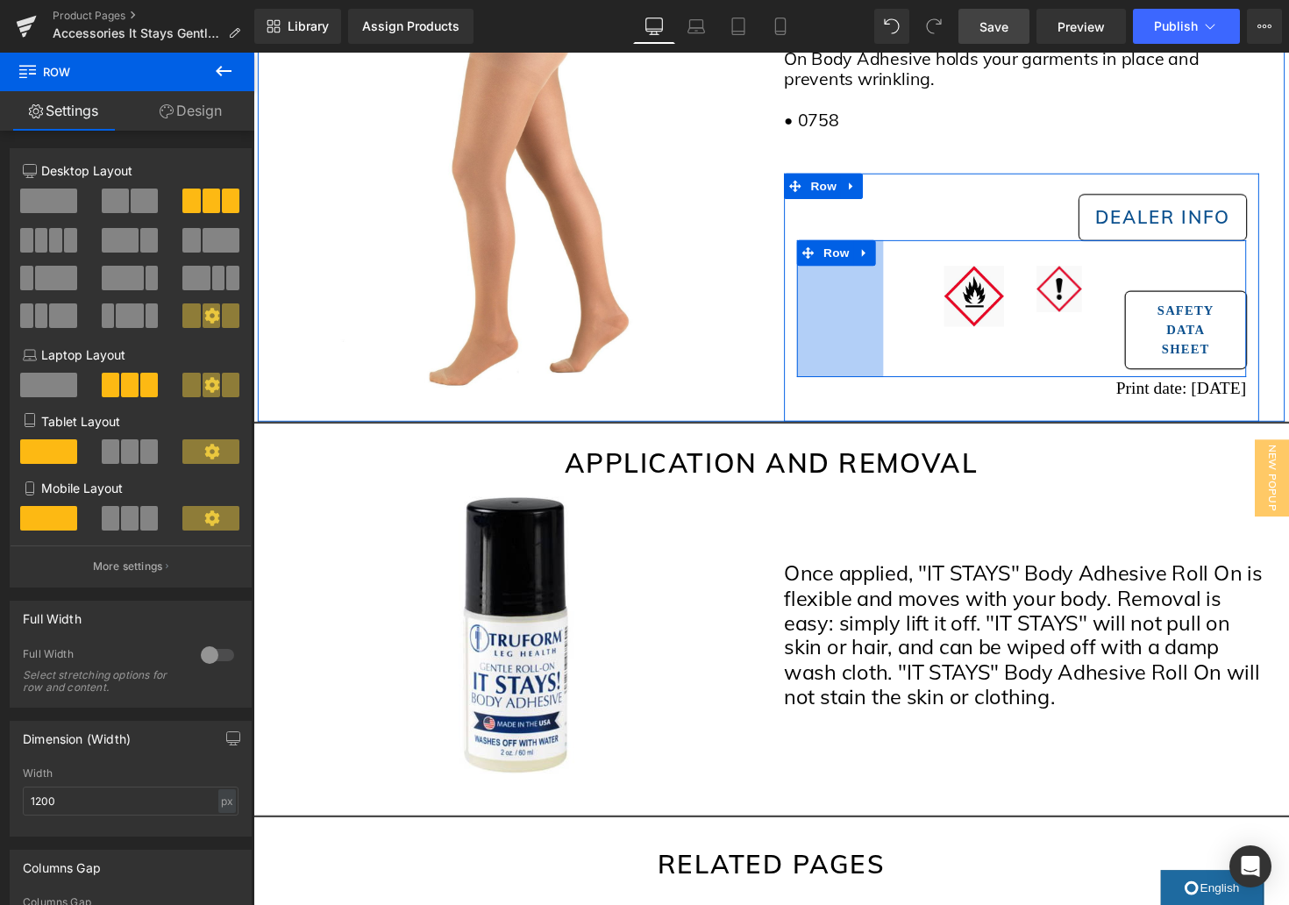
drag, startPoint x: 811, startPoint y: 303, endPoint x: 927, endPoint y: 300, distance: 115.8
click at [900, 301] on div "Image Image Safety Data Sheet Button Row 101px" at bounding box center [1040, 315] width 460 height 140
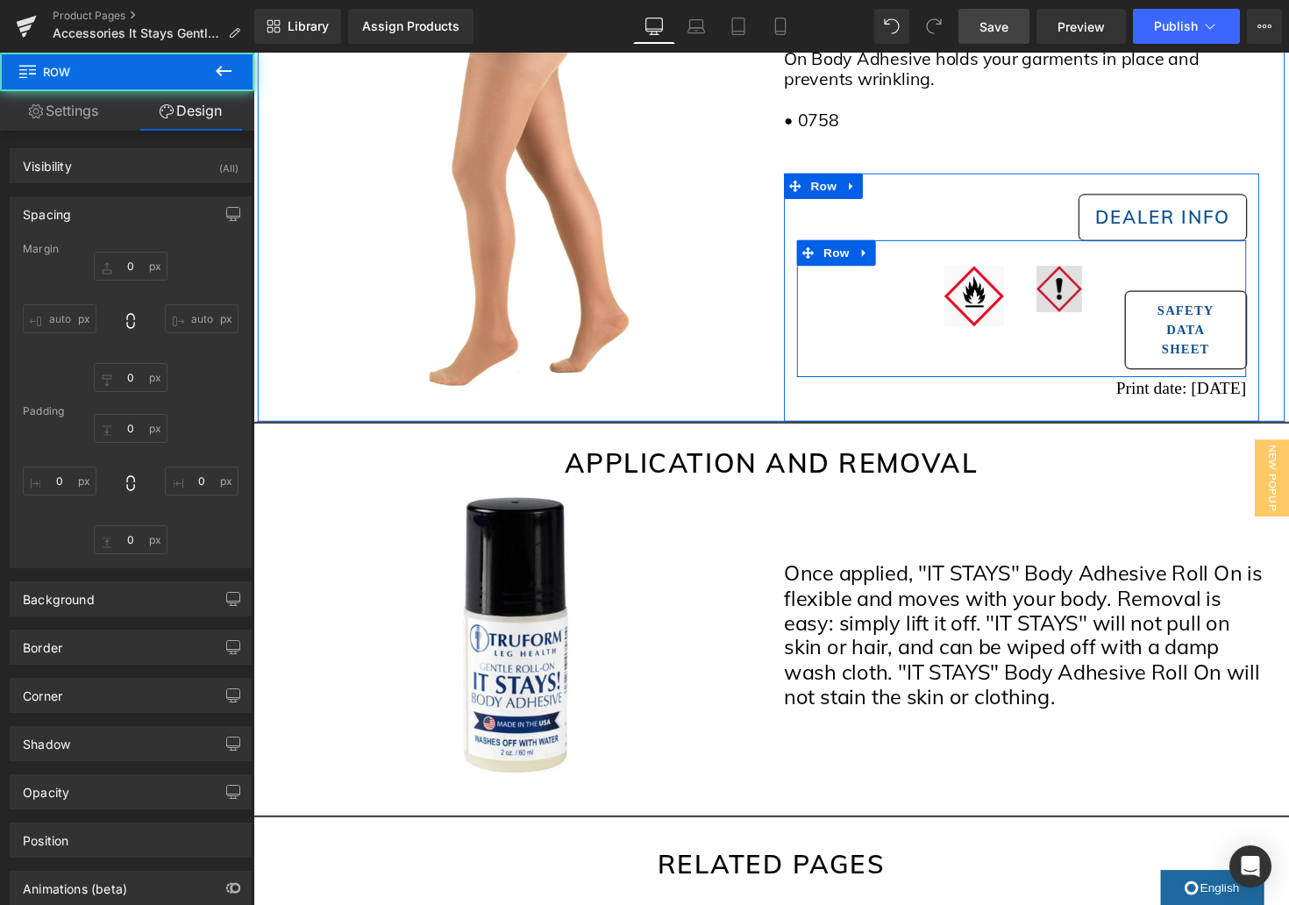
type input "0"
type input "30"
type input "0"
type input "10"
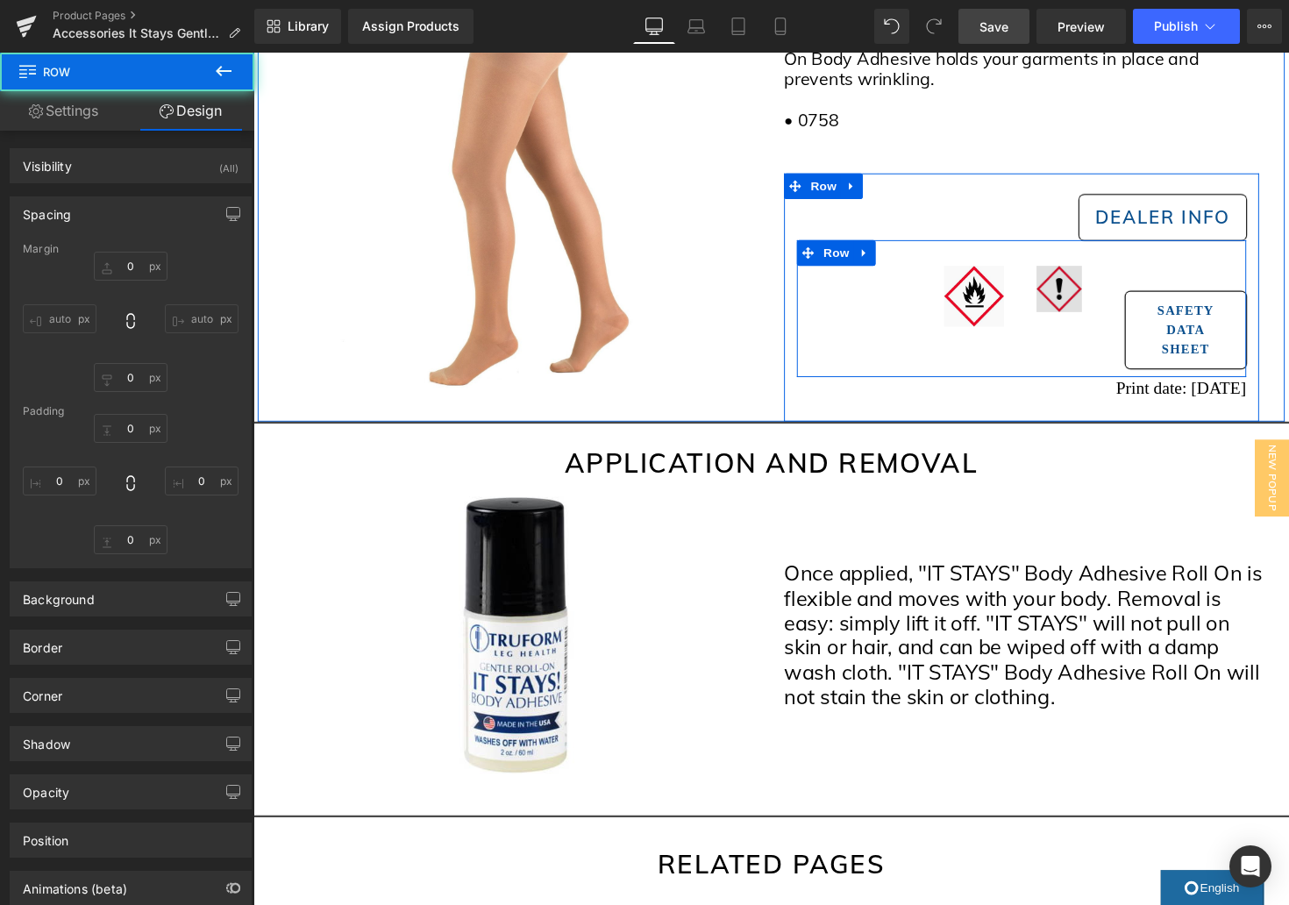
type input "101"
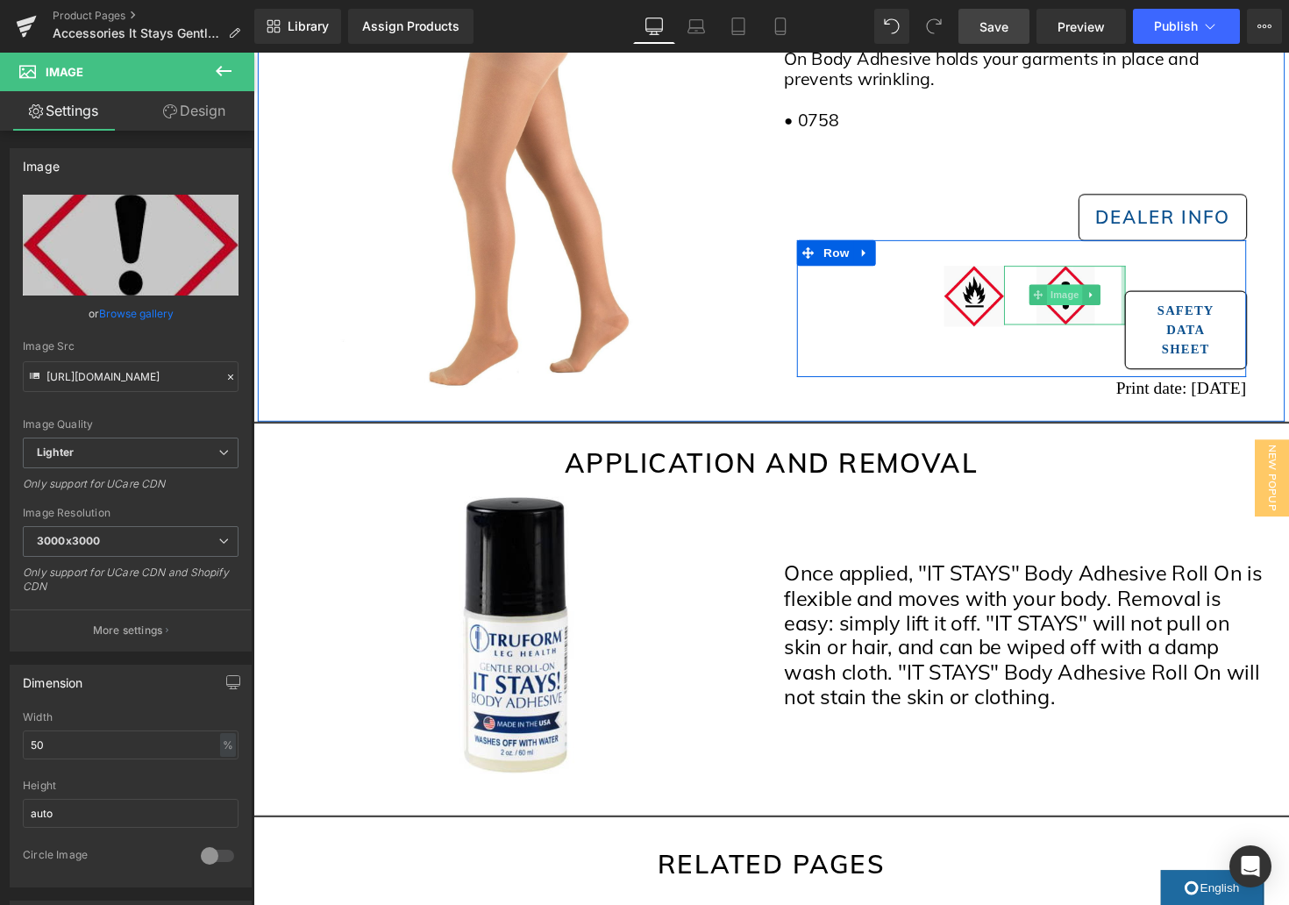
drag, startPoint x: 1143, startPoint y: 289, endPoint x: 1097, endPoint y: 299, distance: 47.5
click at [1188, 294] on div "Image Image Safety Data Sheet Button Row 101px" at bounding box center [1040, 315] width 460 height 140
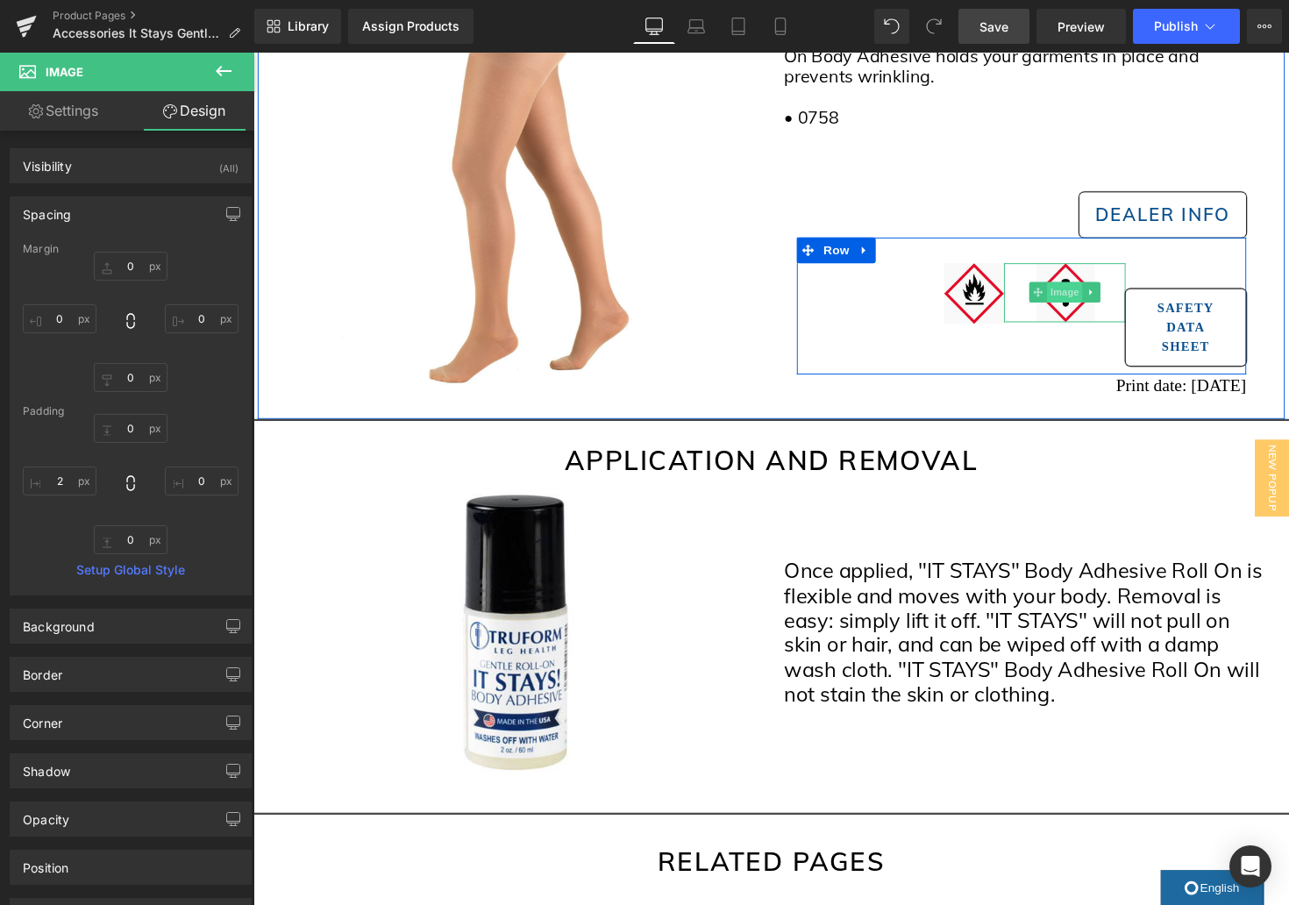
click at [1084, 296] on span "Image" at bounding box center [1084, 298] width 37 height 21
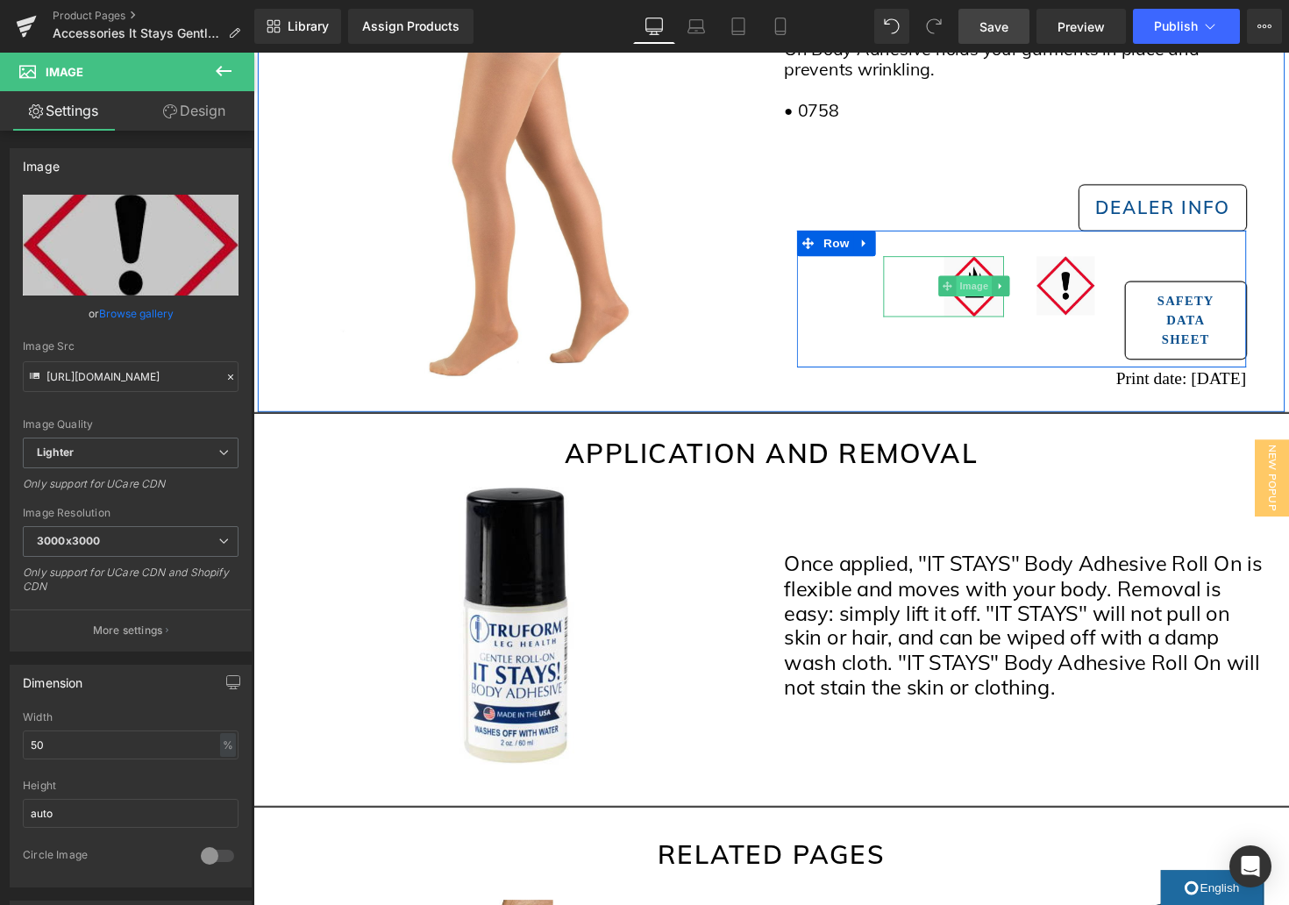
click at [993, 293] on span "Image" at bounding box center [991, 291] width 37 height 21
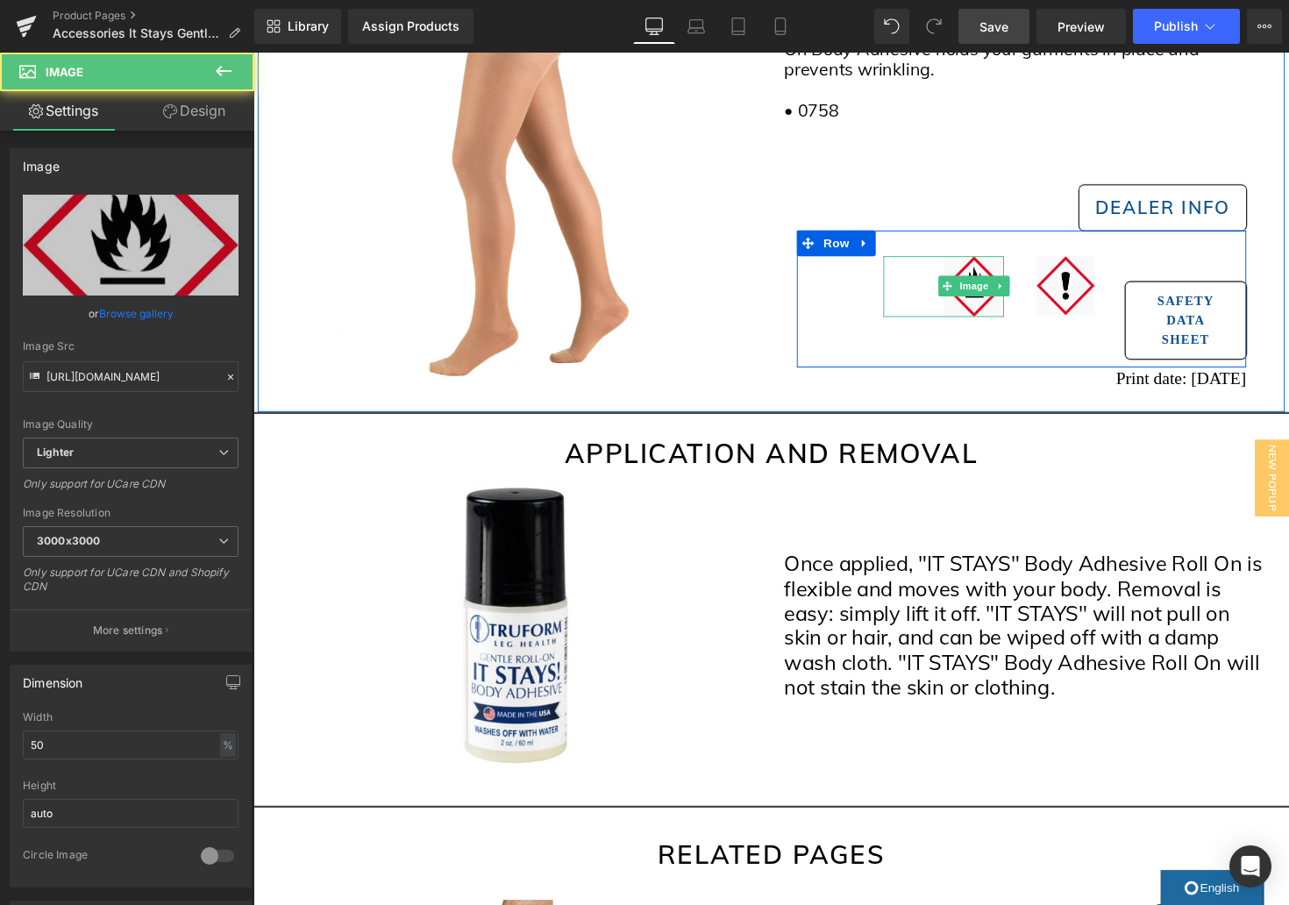
scroll to position [405, 0]
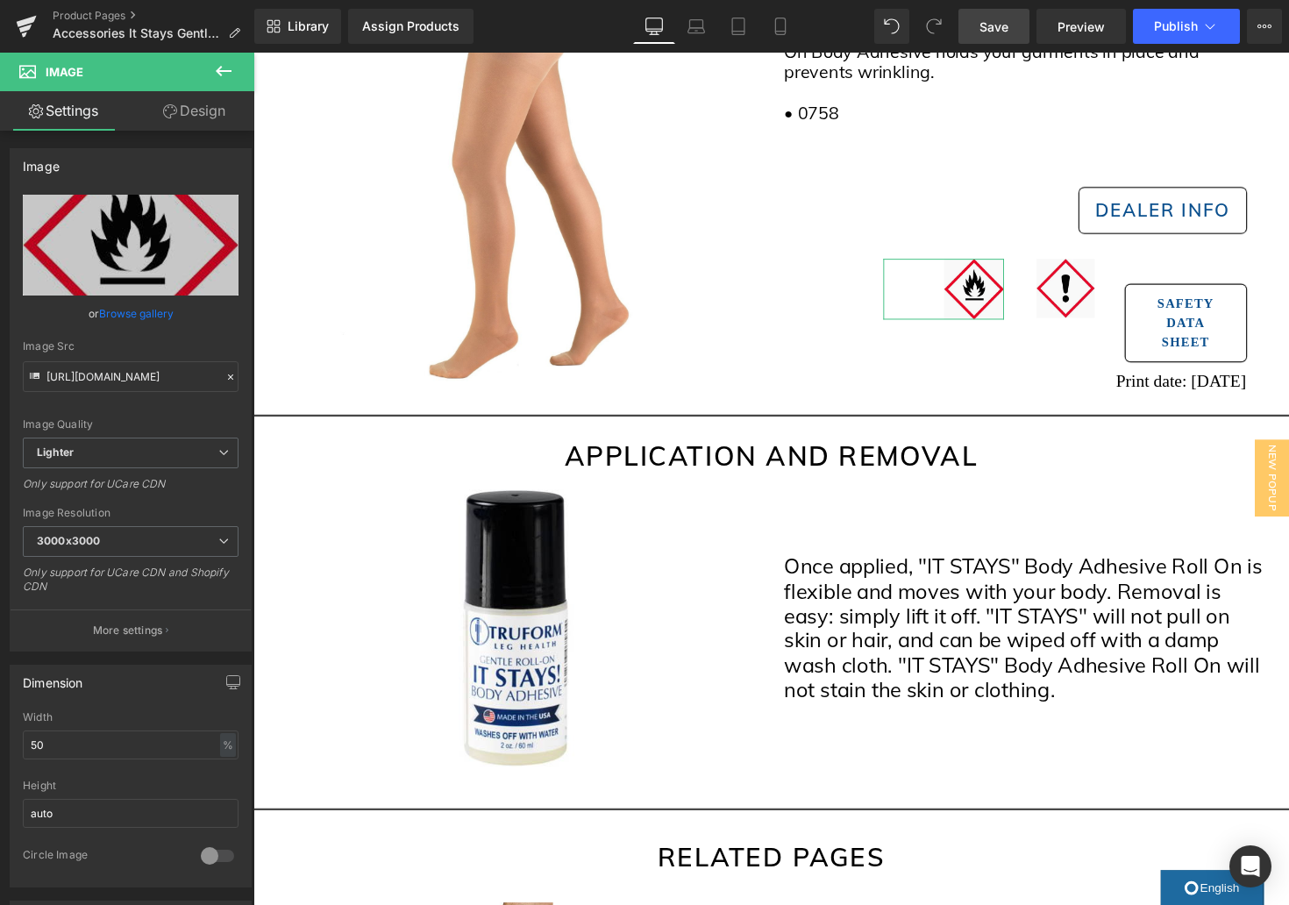
click at [181, 103] on link "Design" at bounding box center [194, 110] width 127 height 39
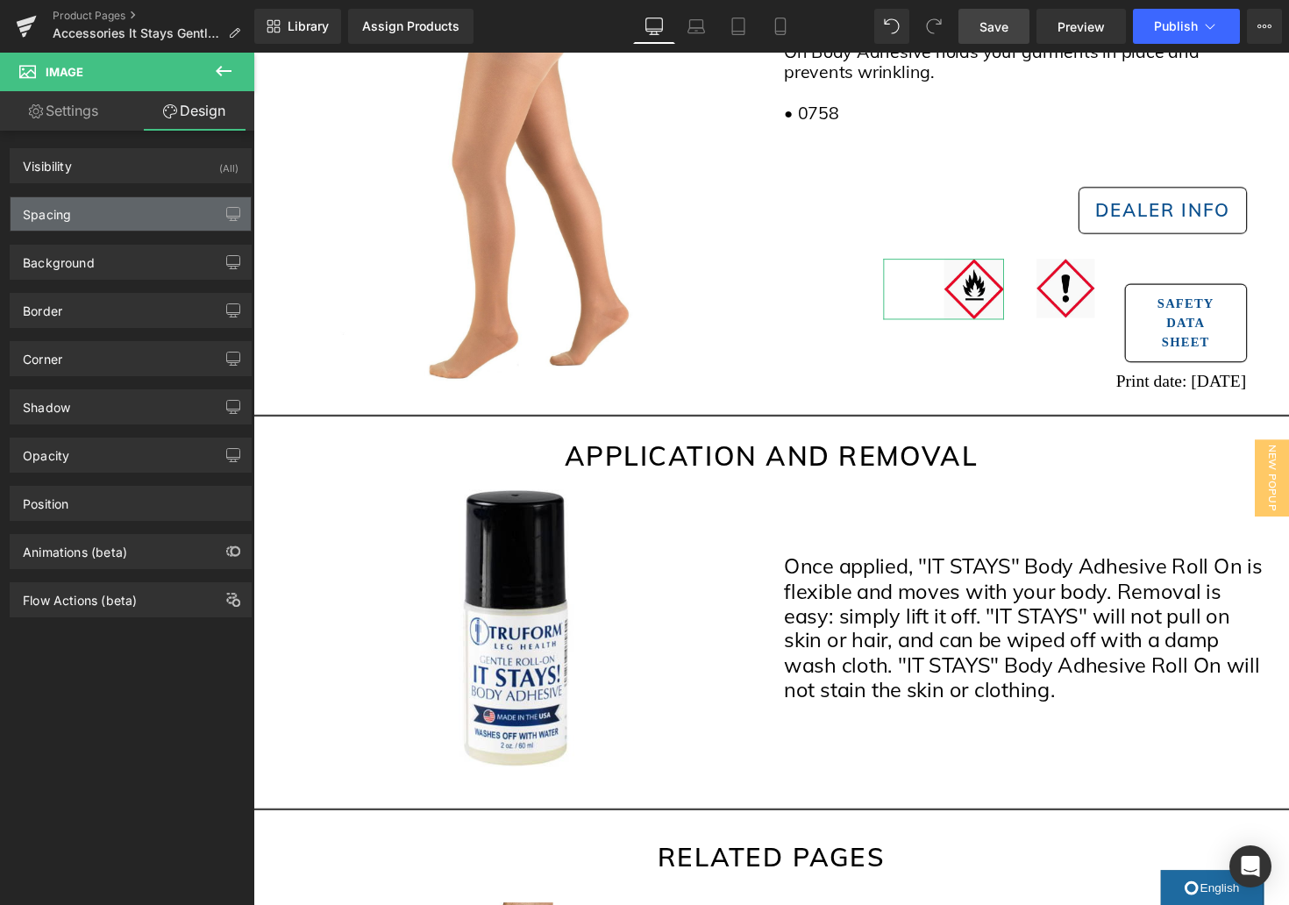
click at [146, 210] on div "Spacing" at bounding box center [131, 213] width 240 height 33
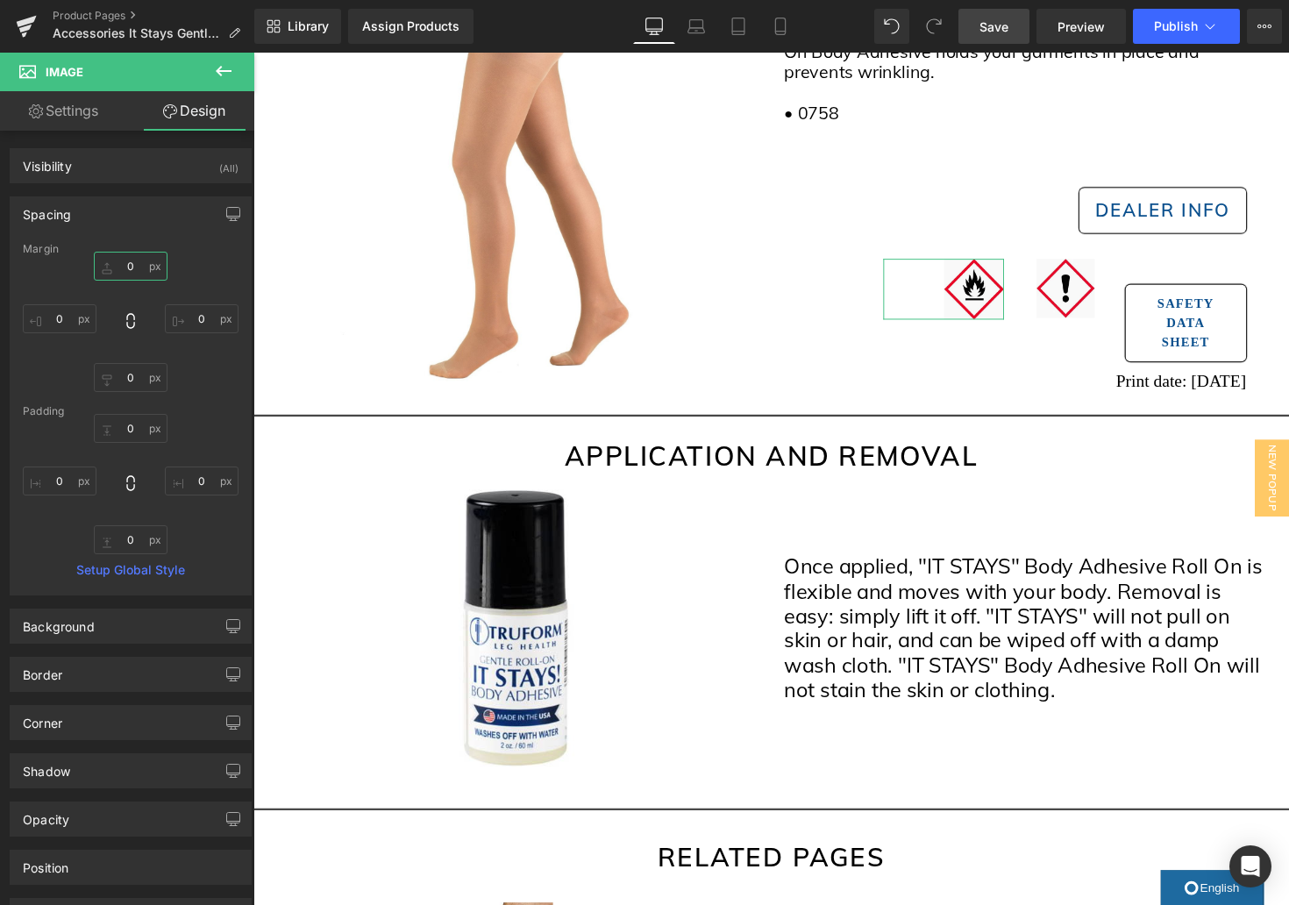
click at [138, 267] on input "0" at bounding box center [131, 266] width 74 height 29
type input "3"
type input "5"
type input "47"
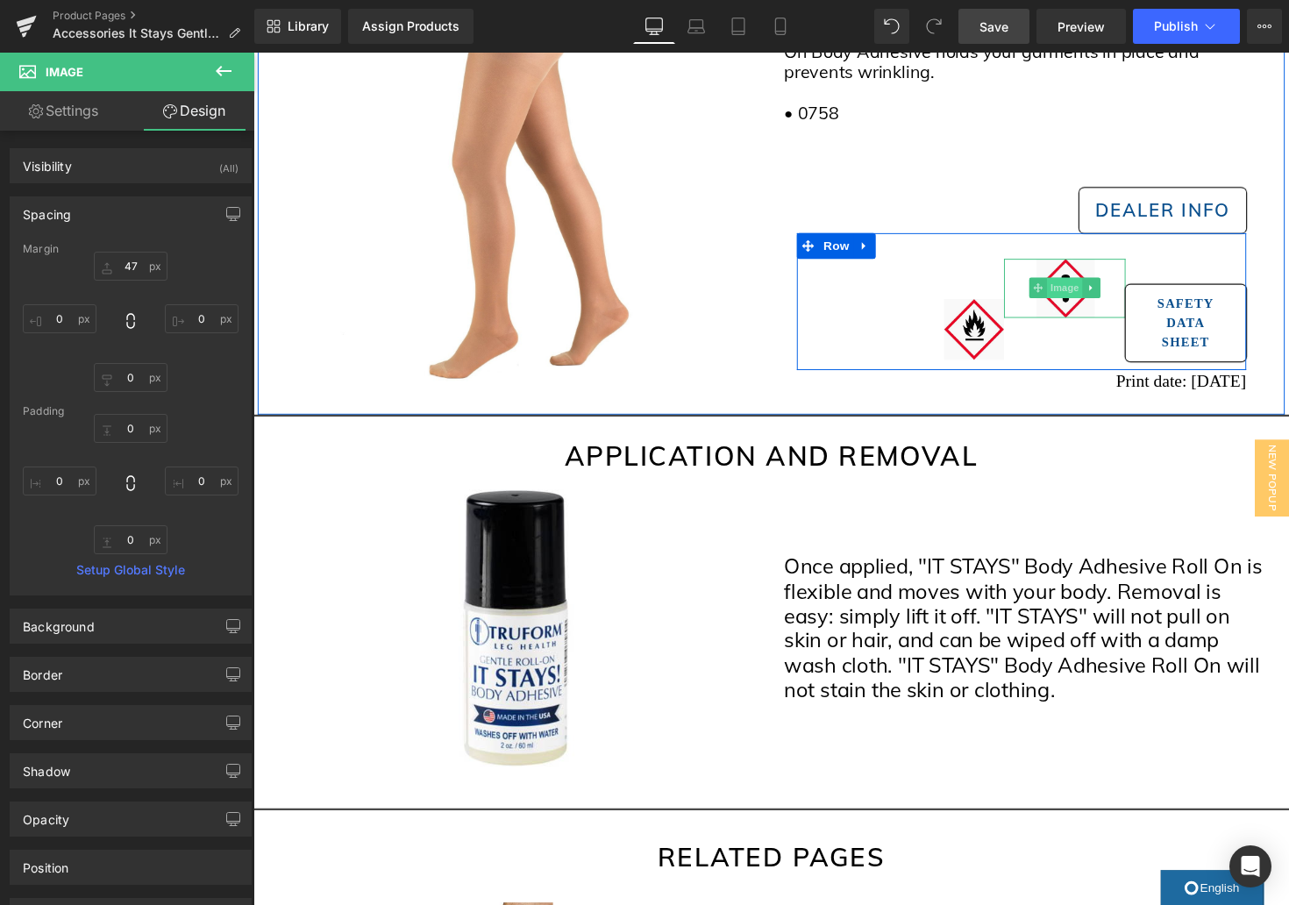
click at [1084, 297] on span "Image" at bounding box center [1084, 293] width 37 height 21
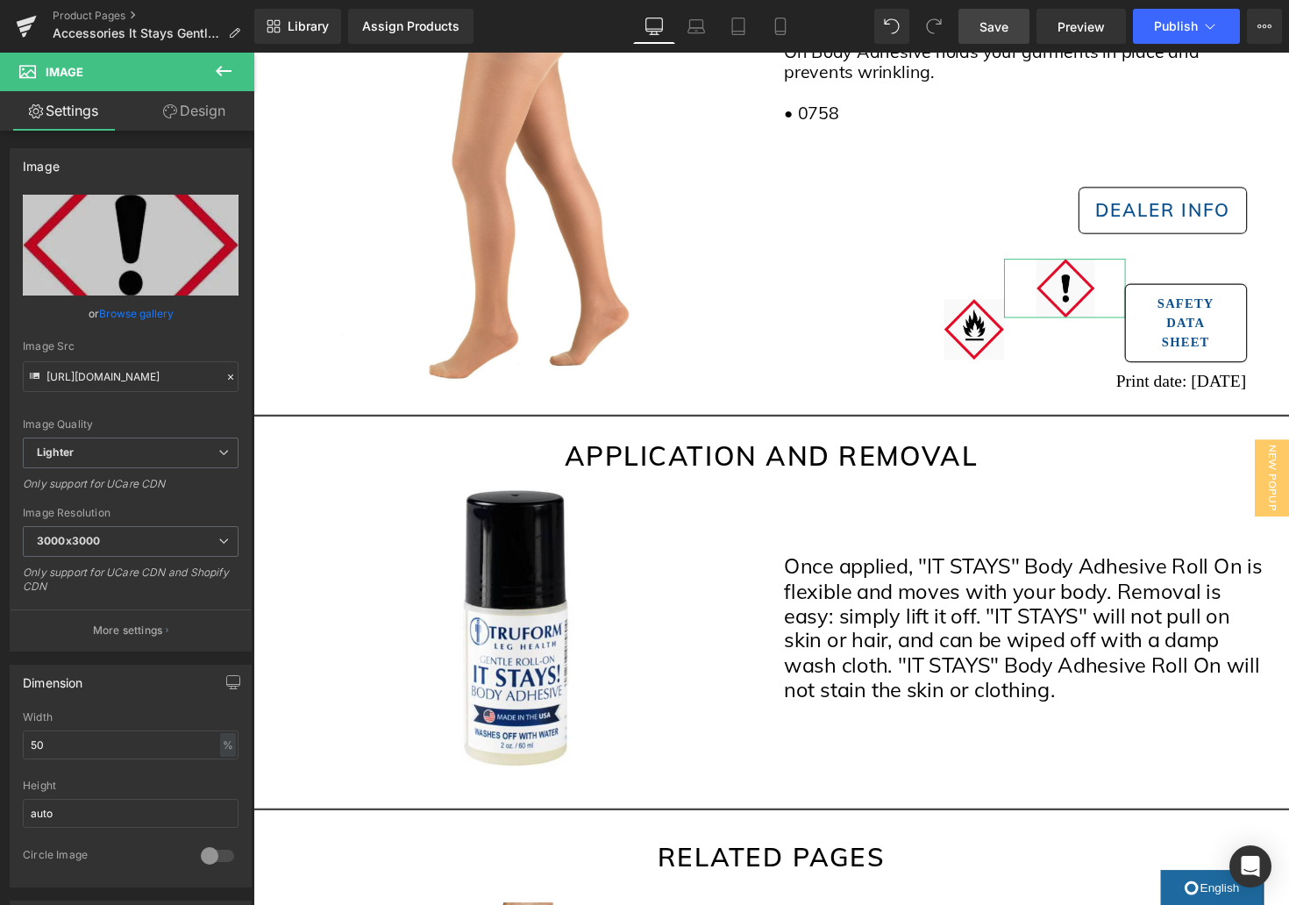
click at [213, 112] on link "Design" at bounding box center [194, 110] width 127 height 39
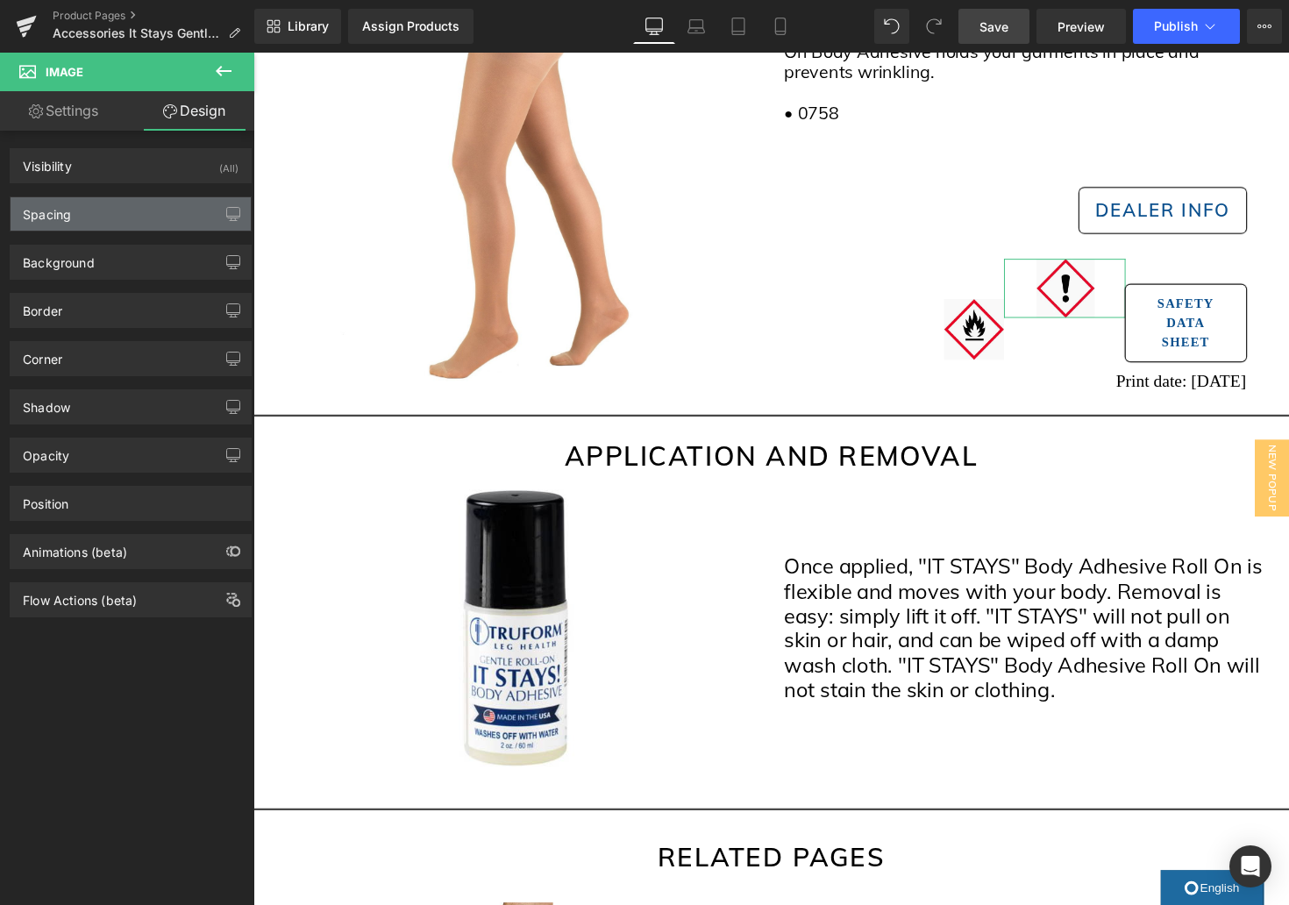
click at [139, 218] on div "Spacing" at bounding box center [131, 213] width 240 height 33
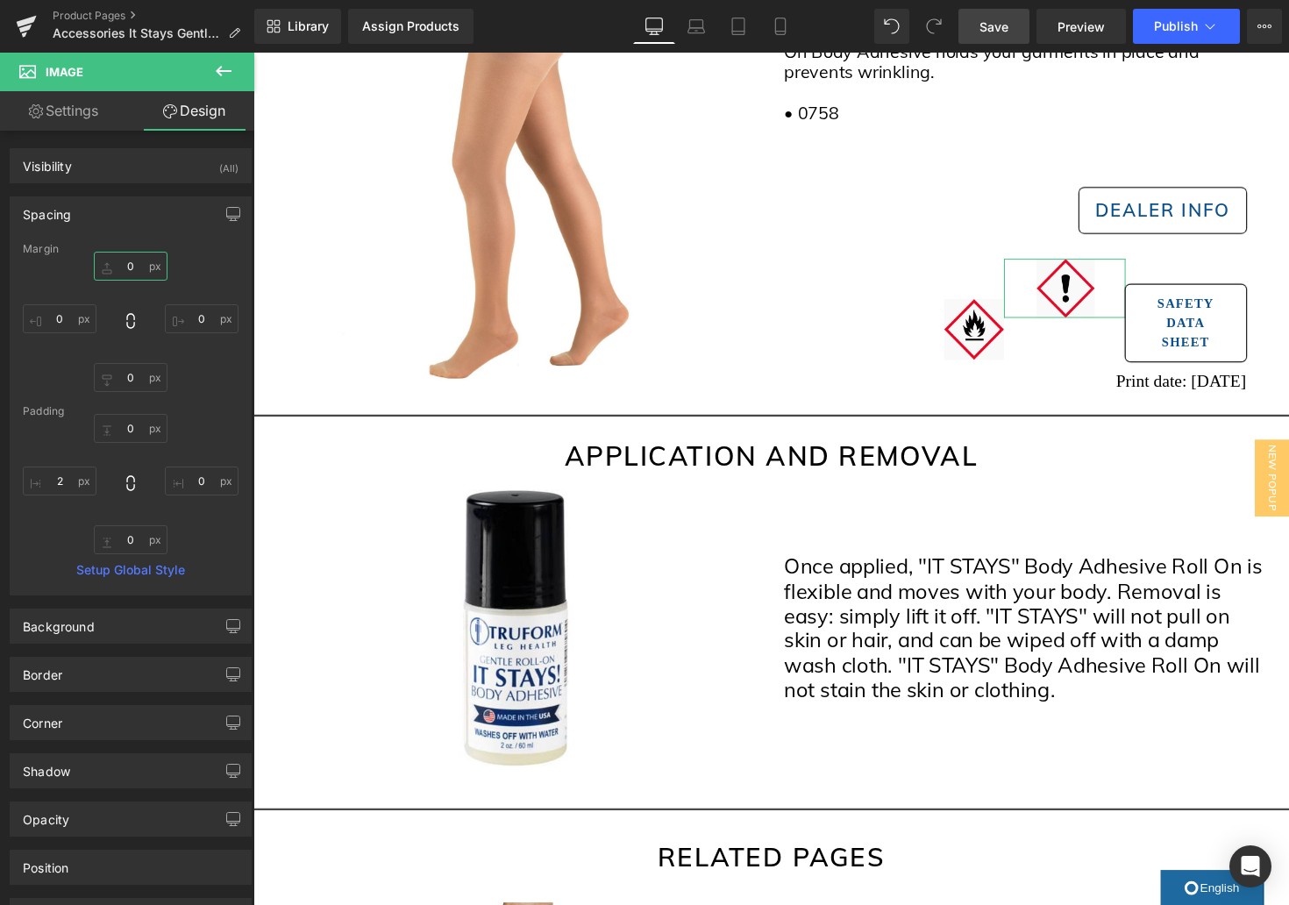
click at [127, 265] on input "0" at bounding box center [131, 266] width 74 height 29
type input "47"
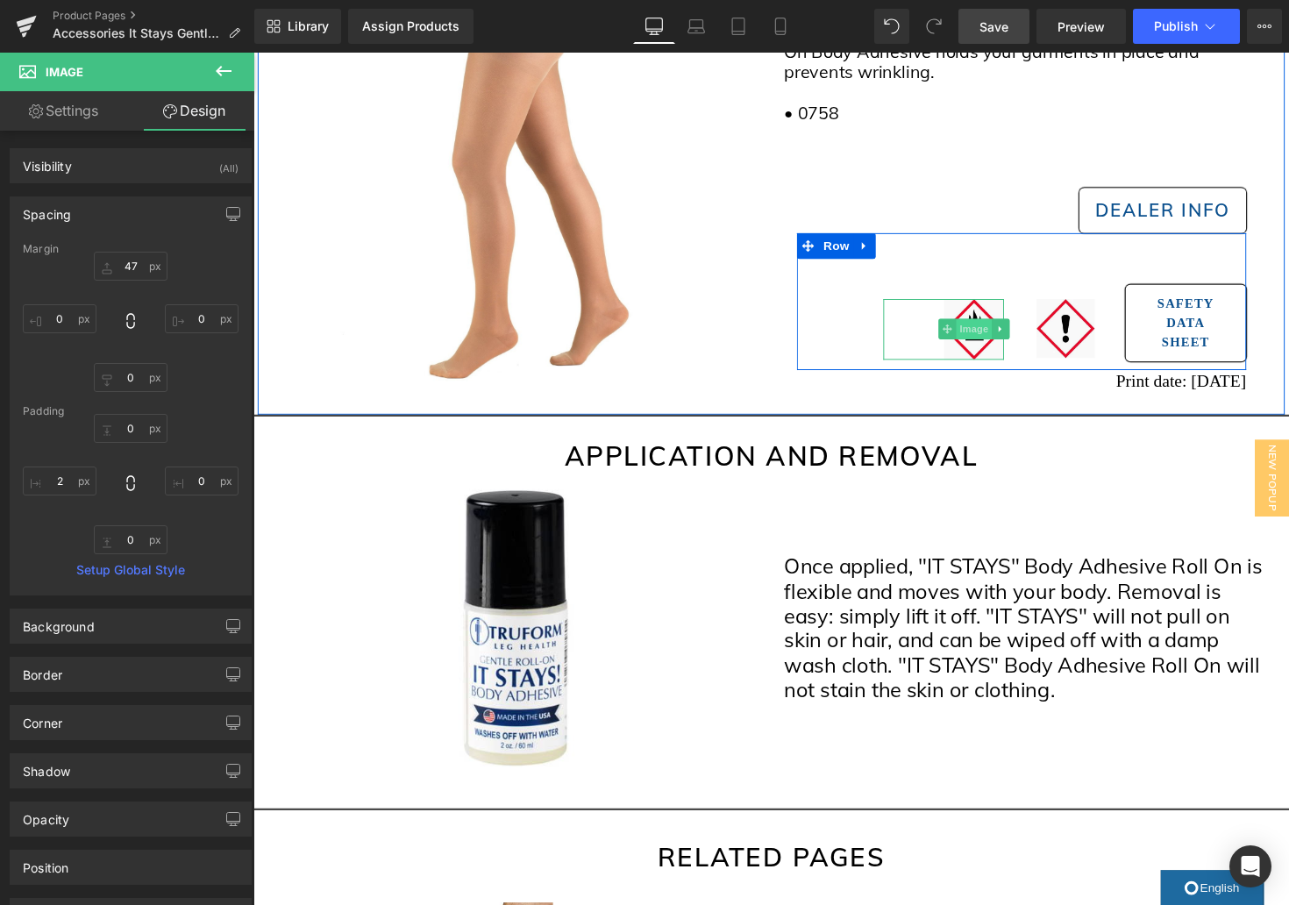
click at [989, 342] on span "Image" at bounding box center [991, 335] width 37 height 21
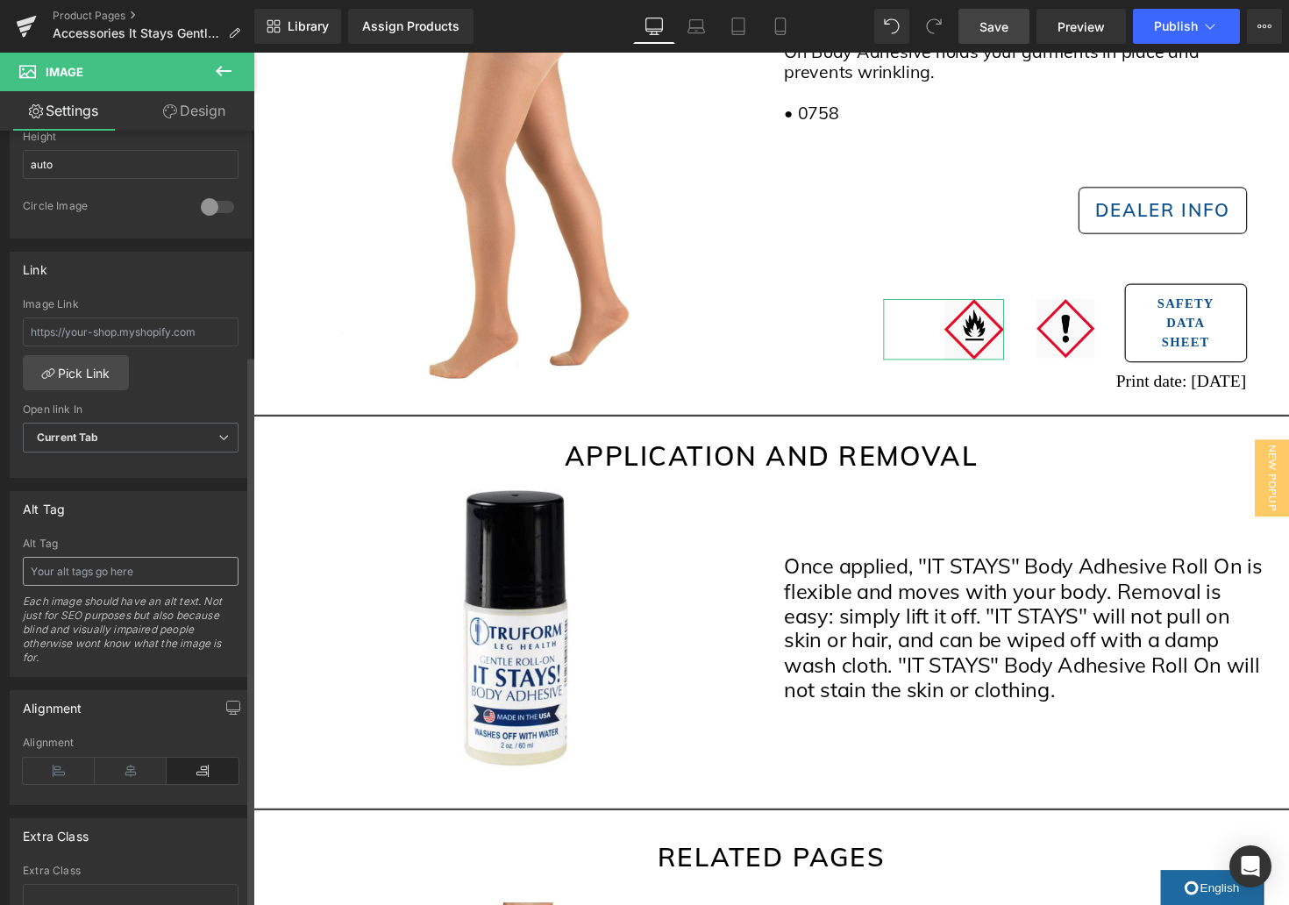
scroll to position [782, 0]
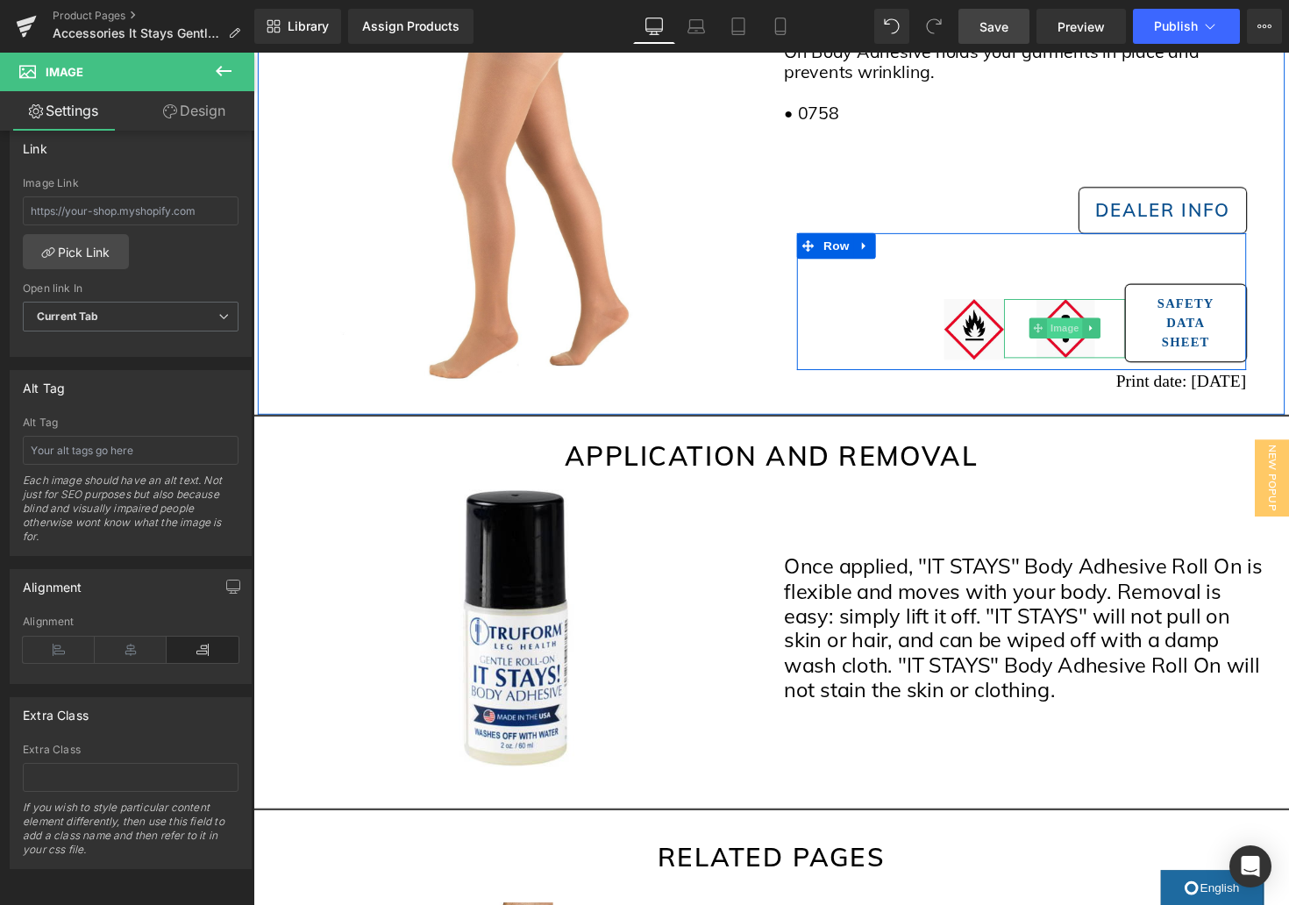
click at [1089, 340] on span "Image" at bounding box center [1084, 334] width 37 height 21
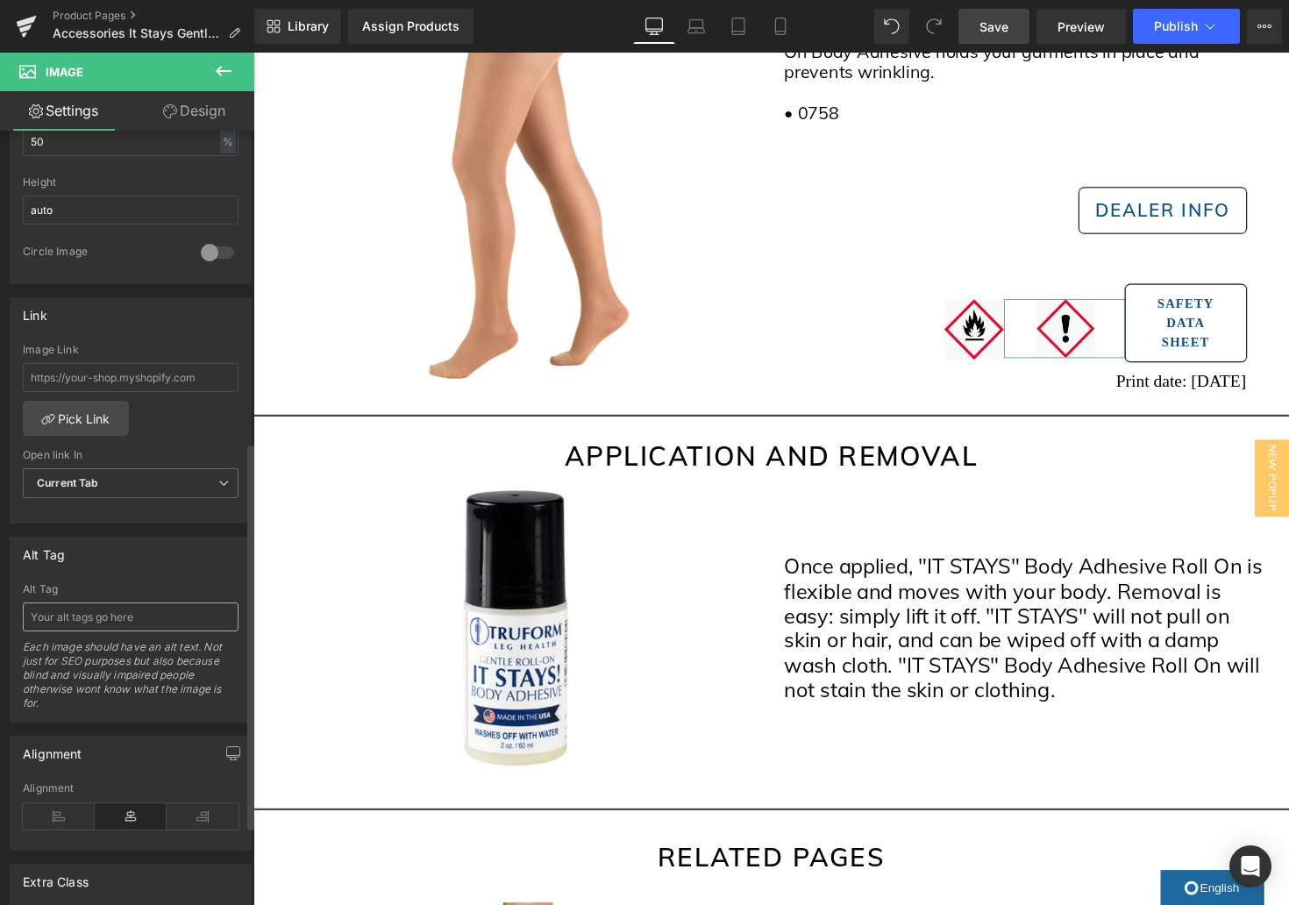
scroll to position [623, 0]
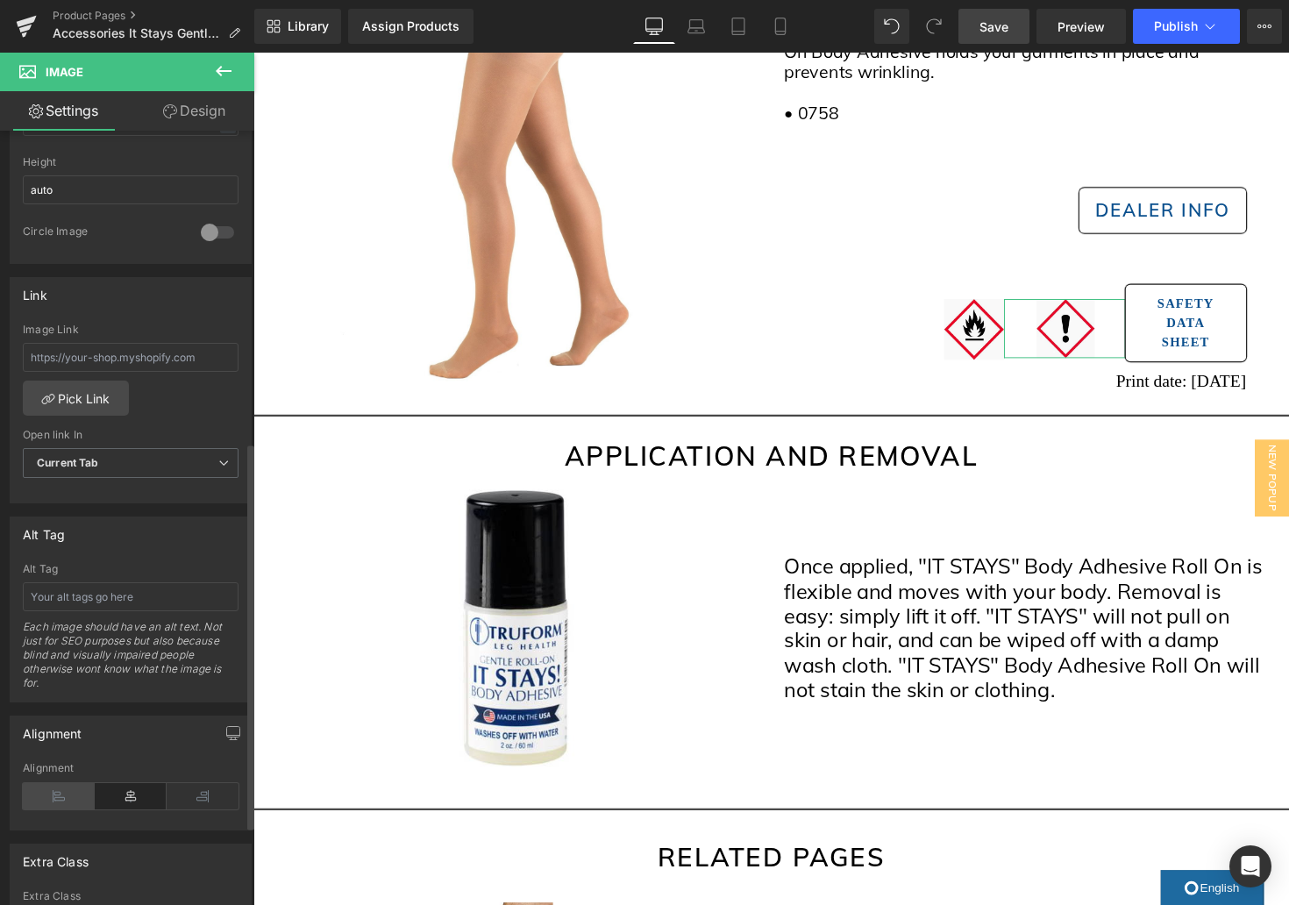
click at [73, 803] on icon at bounding box center [59, 796] width 72 height 26
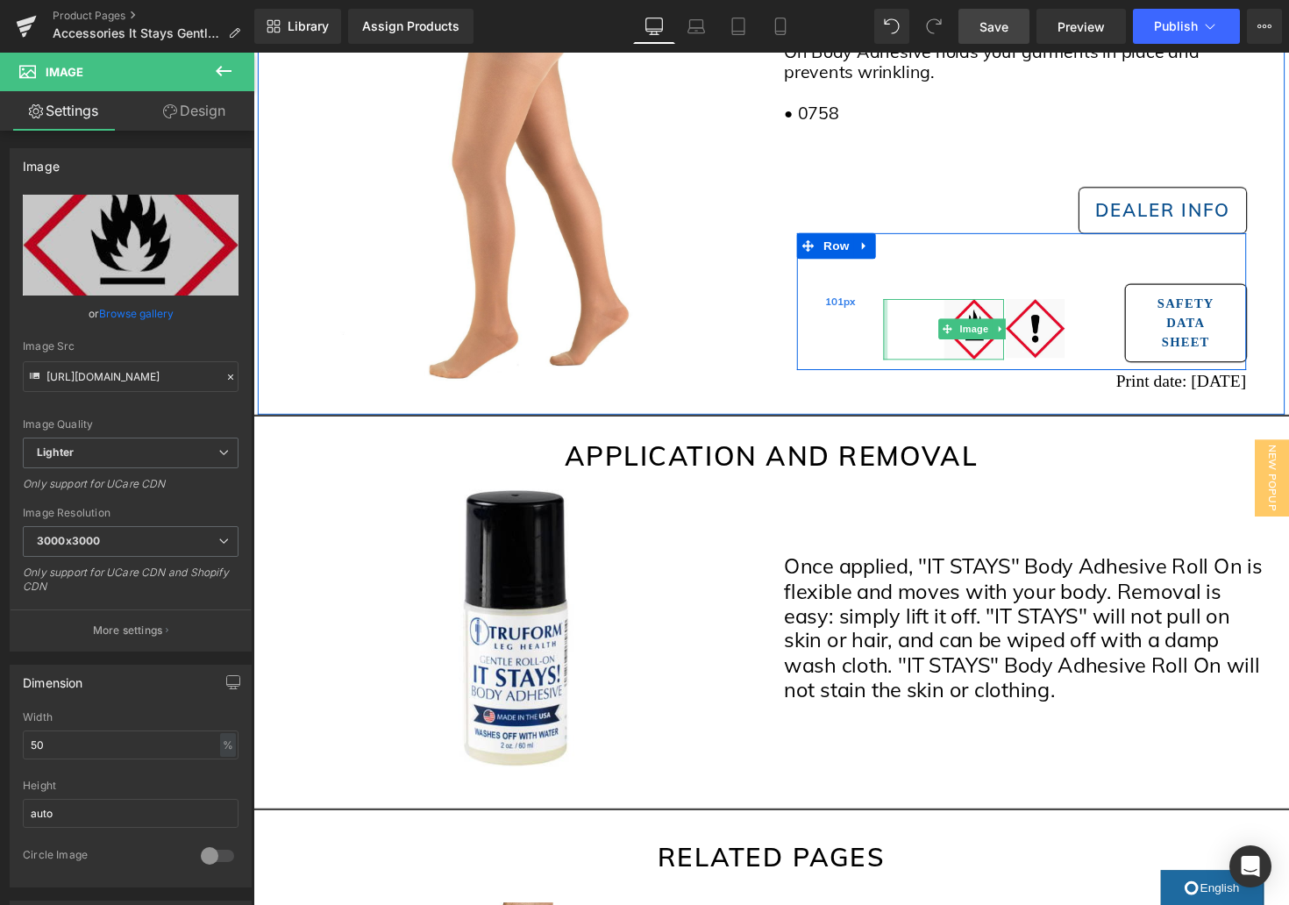
drag, startPoint x: 901, startPoint y: 343, endPoint x: 872, endPoint y: 338, distance: 29.3
click at [871, 338] on div "Image Image Safety Data Sheet Button Row 101px" at bounding box center [1040, 308] width 460 height 140
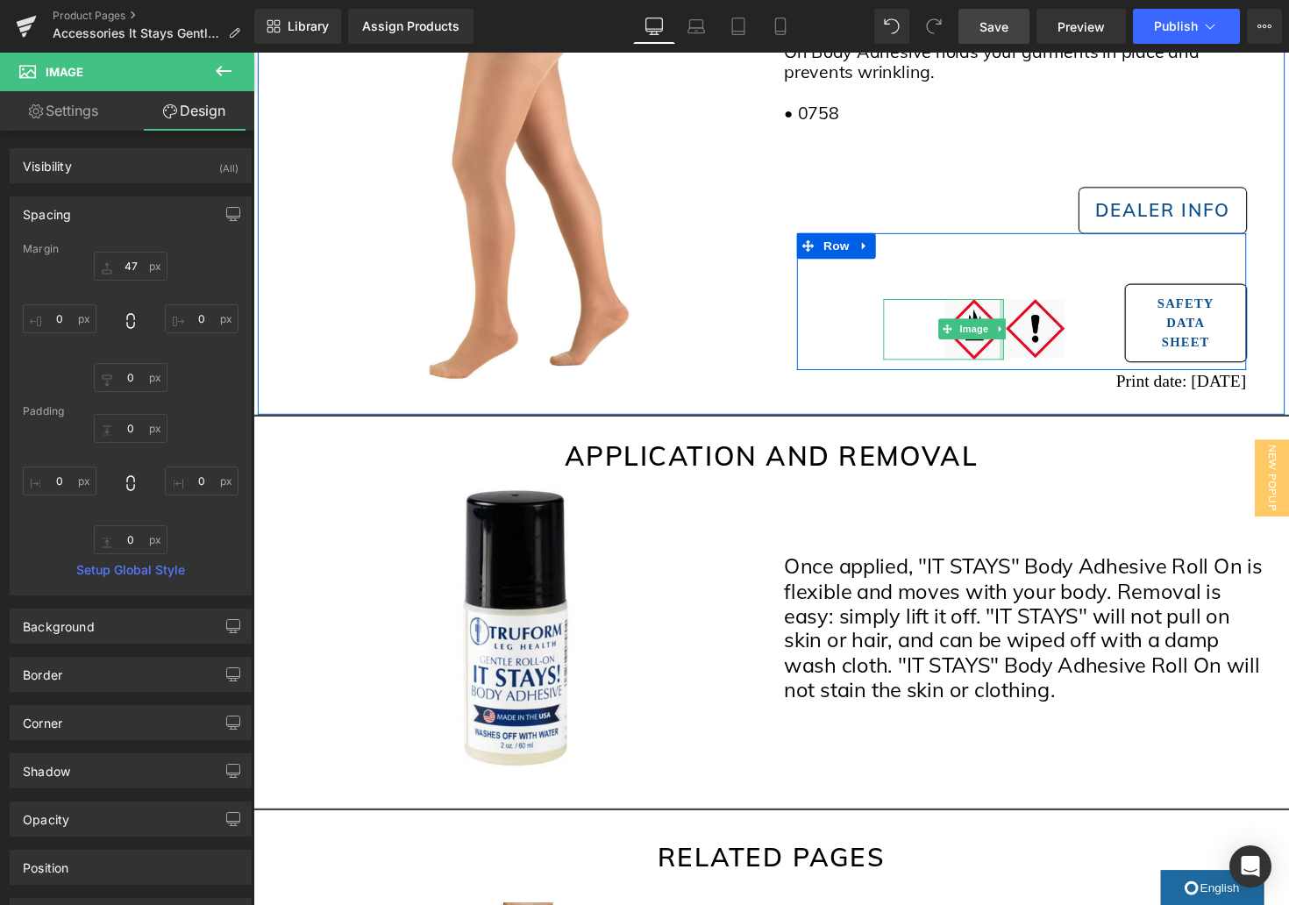
type input "0px"
click at [1022, 353] on div at bounding box center [1022, 336] width 1 height 62
drag, startPoint x: 1022, startPoint y: 352, endPoint x: 1033, endPoint y: 350, distance: 11.5
click at [1033, 350] on div "Image Image Safety Data Sheet Button Row 101px" at bounding box center [1040, 308] width 460 height 140
drag, startPoint x: 1021, startPoint y: 353, endPoint x: 1037, endPoint y: 352, distance: 16.7
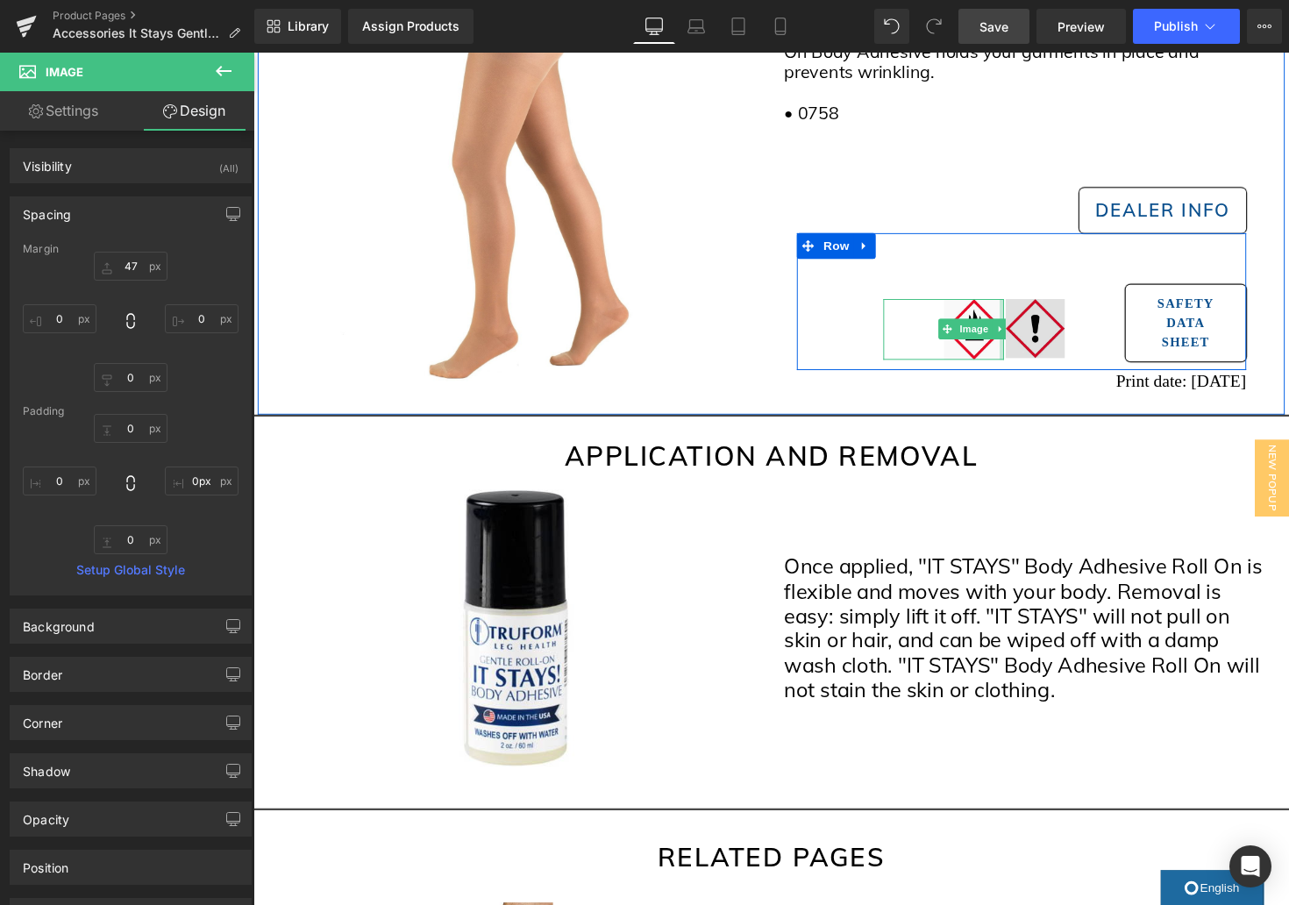
click at [1037, 352] on div "Image Image Safety Data Sheet Button Row 101px" at bounding box center [1040, 308] width 460 height 140
click at [1028, 353] on div "Image Image Safety Data Sheet Button Row 101px" at bounding box center [1040, 308] width 460 height 140
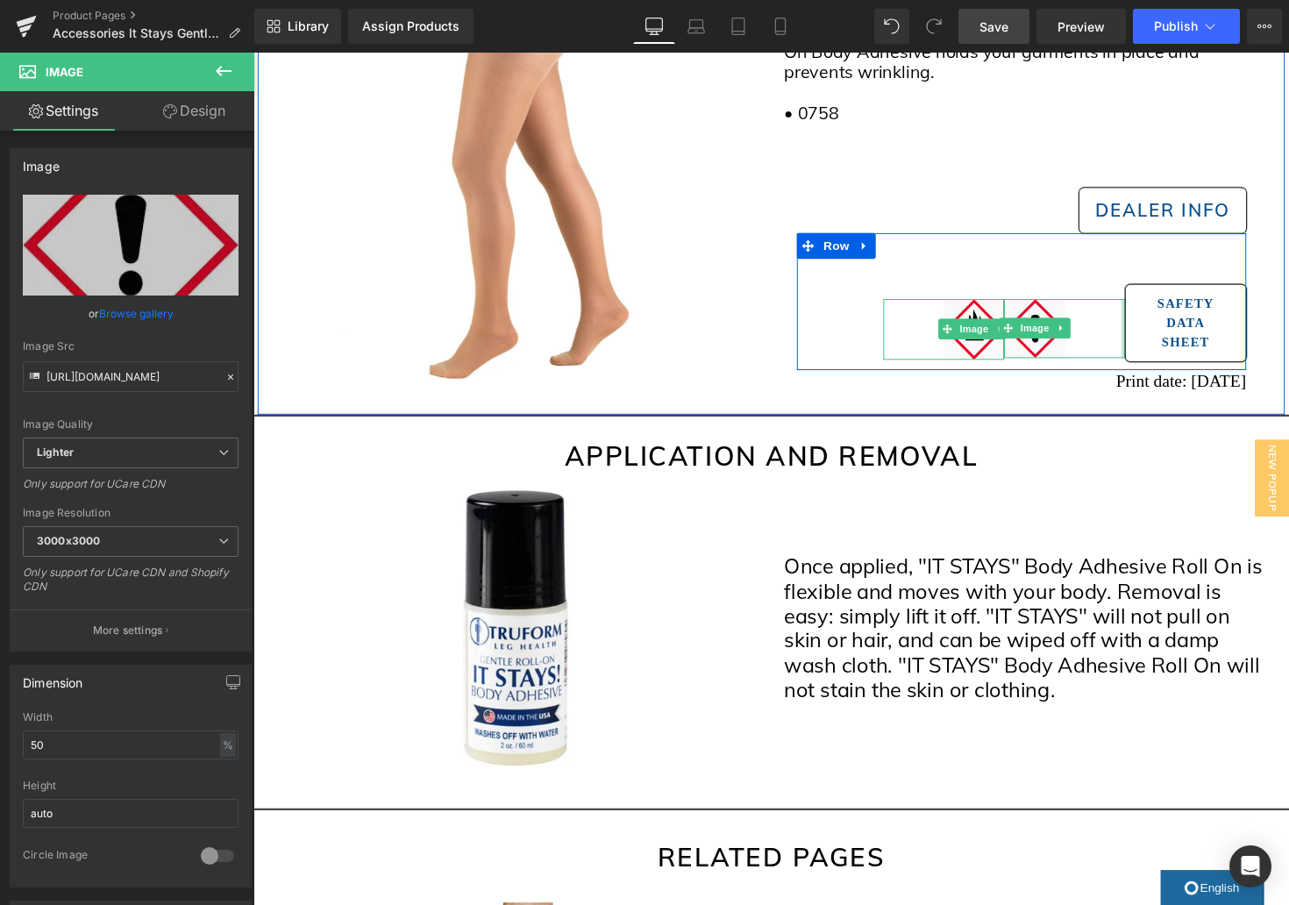
drag, startPoint x: 1144, startPoint y: 350, endPoint x: 1091, endPoint y: 354, distance: 53.7
click at [1170, 353] on div "Image Image Safety Data Sheet Button Row 101px" at bounding box center [1040, 308] width 460 height 140
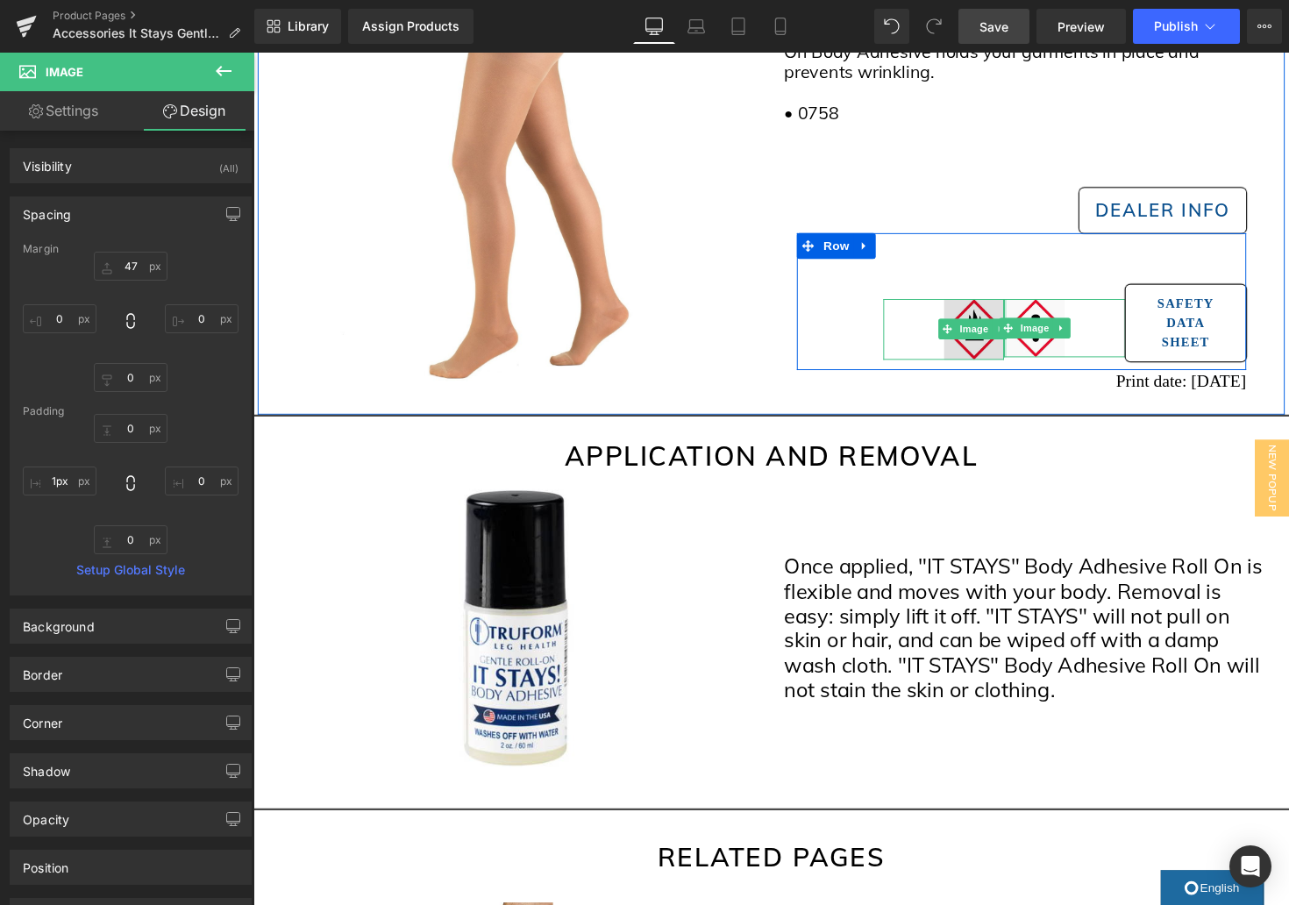
type input "0px"
drag, startPoint x: 1023, startPoint y: 315, endPoint x: 1010, endPoint y: 319, distance: 13.9
click at [1010, 319] on div "Image Image Safety Data Sheet Button Row 101px" at bounding box center [1040, 308] width 460 height 140
click at [1207, 332] on span "Button" at bounding box center [1209, 329] width 40 height 21
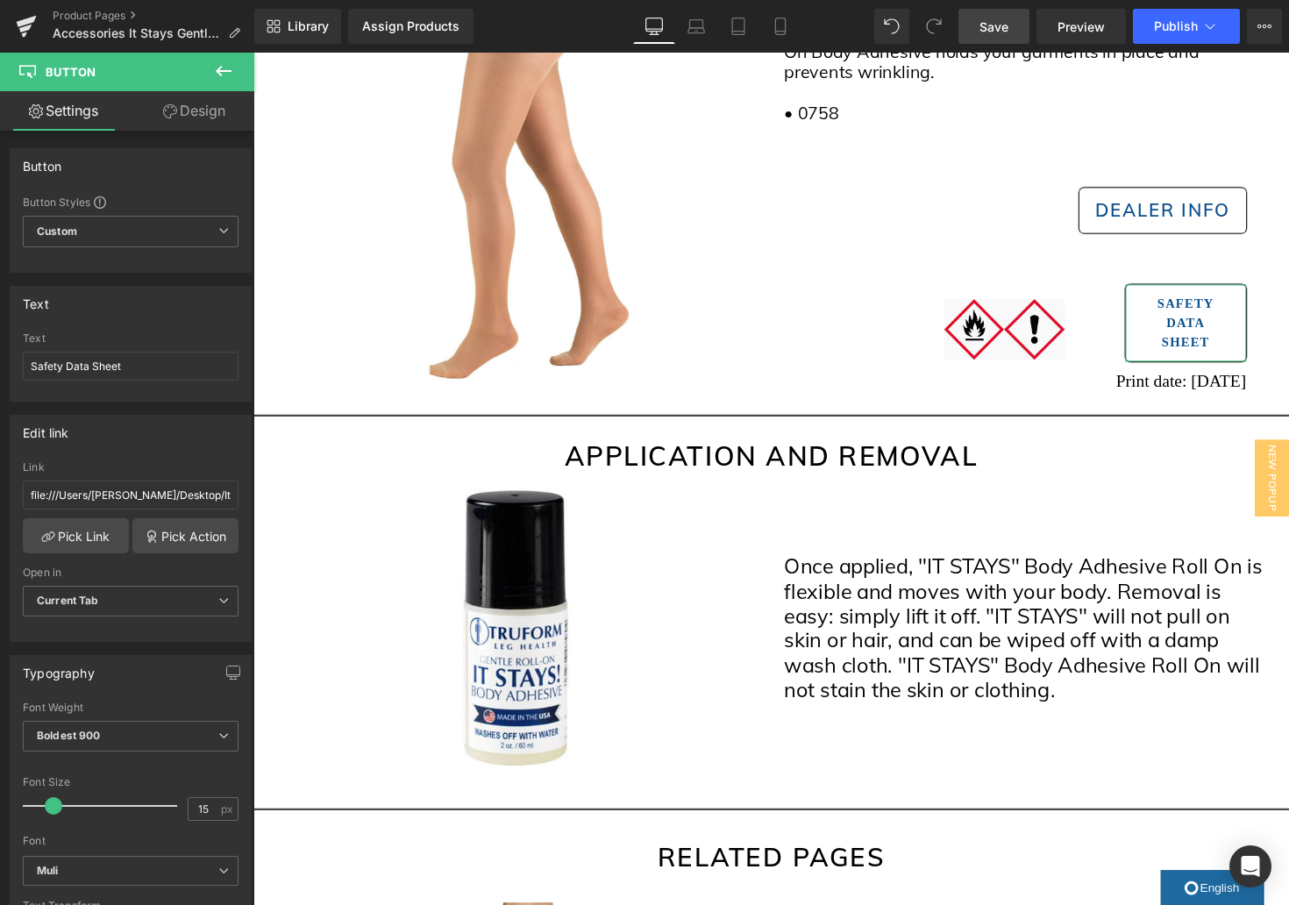
click at [189, 113] on link "Design" at bounding box center [194, 110] width 127 height 39
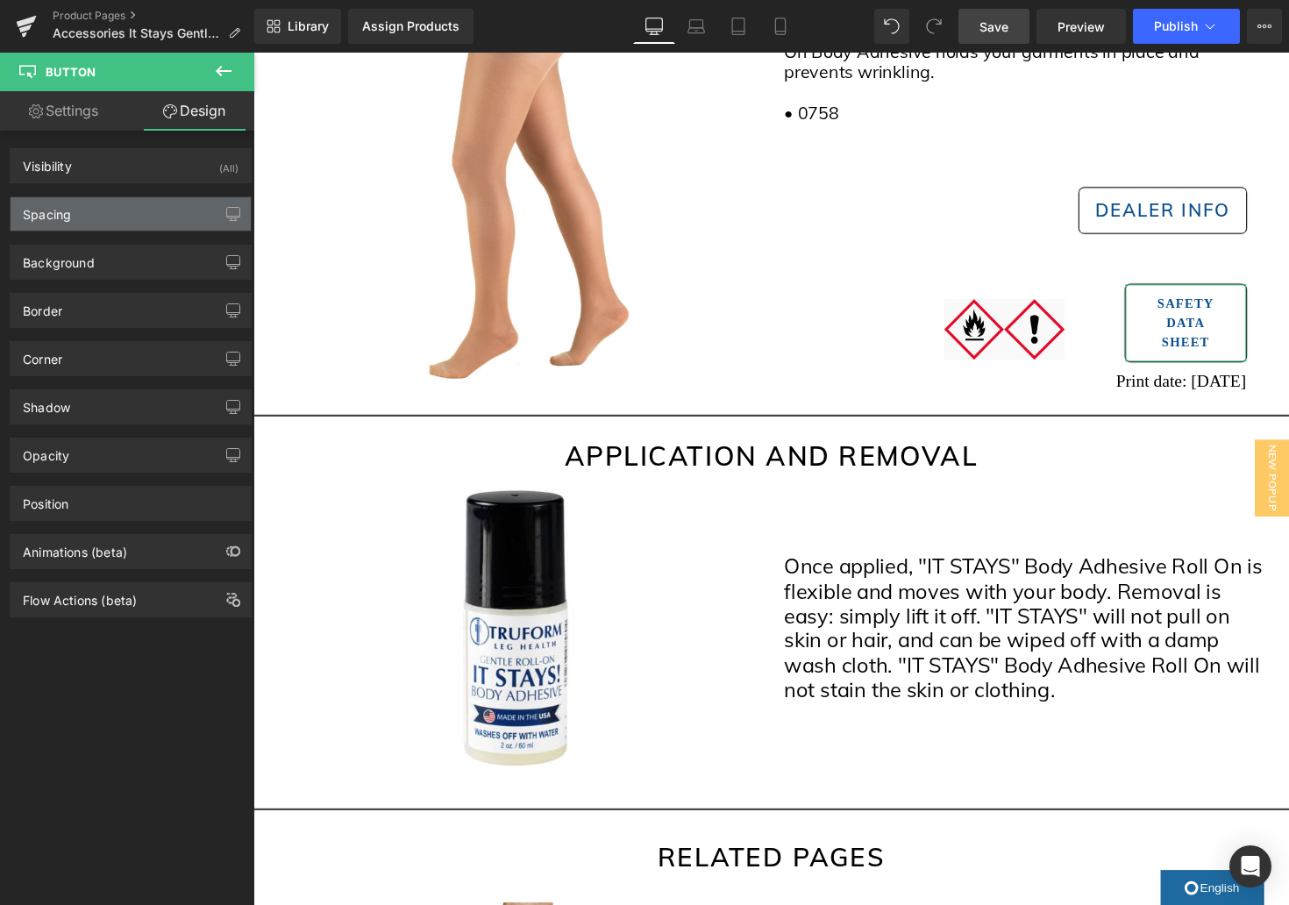
click at [131, 210] on div "Spacing" at bounding box center [131, 213] width 240 height 33
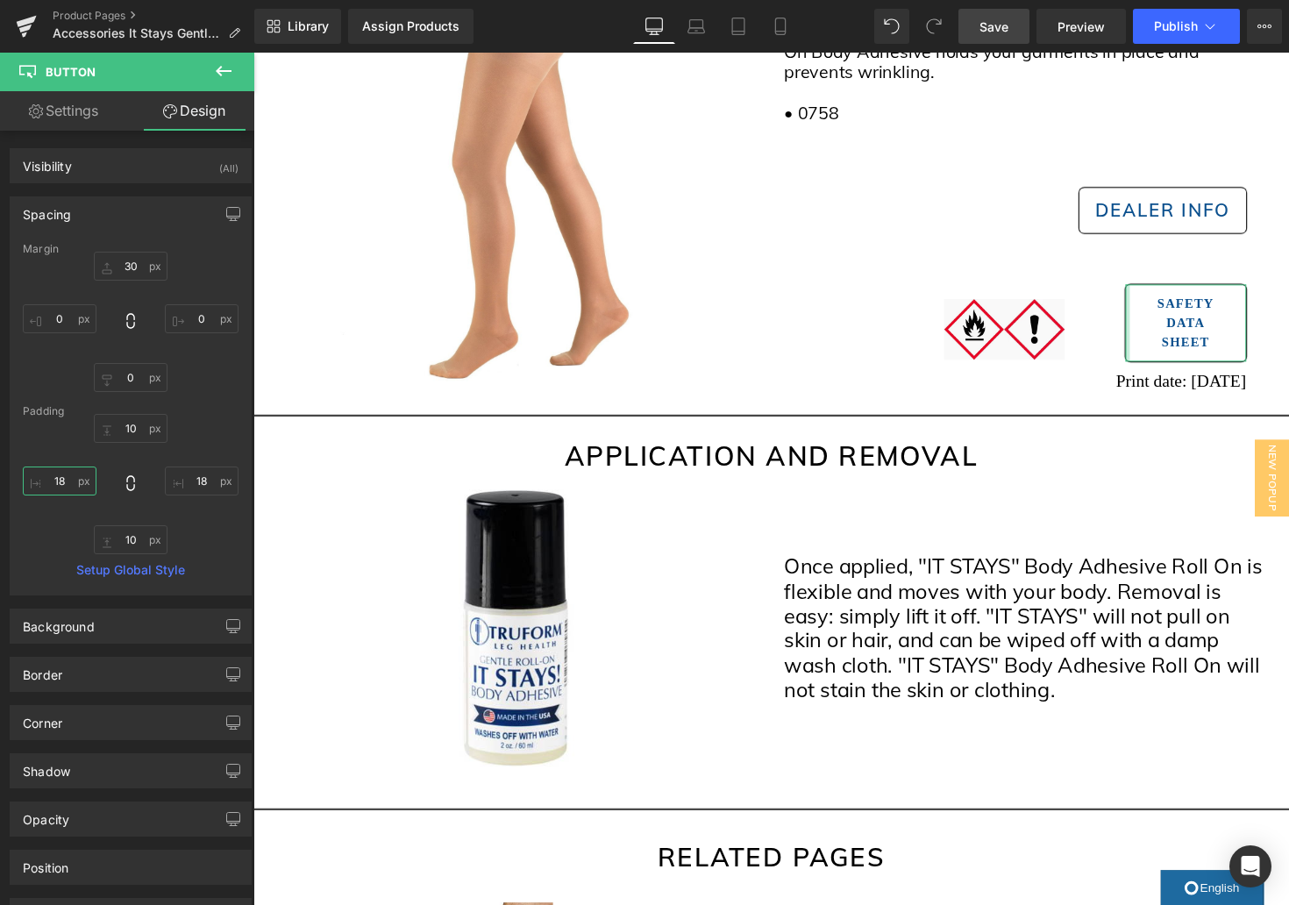
click at [57, 474] on input "18" at bounding box center [60, 481] width 74 height 29
click at [56, 474] on input "18" at bounding box center [60, 481] width 74 height 29
click at [57, 474] on input "18" at bounding box center [60, 481] width 74 height 29
type input "0"
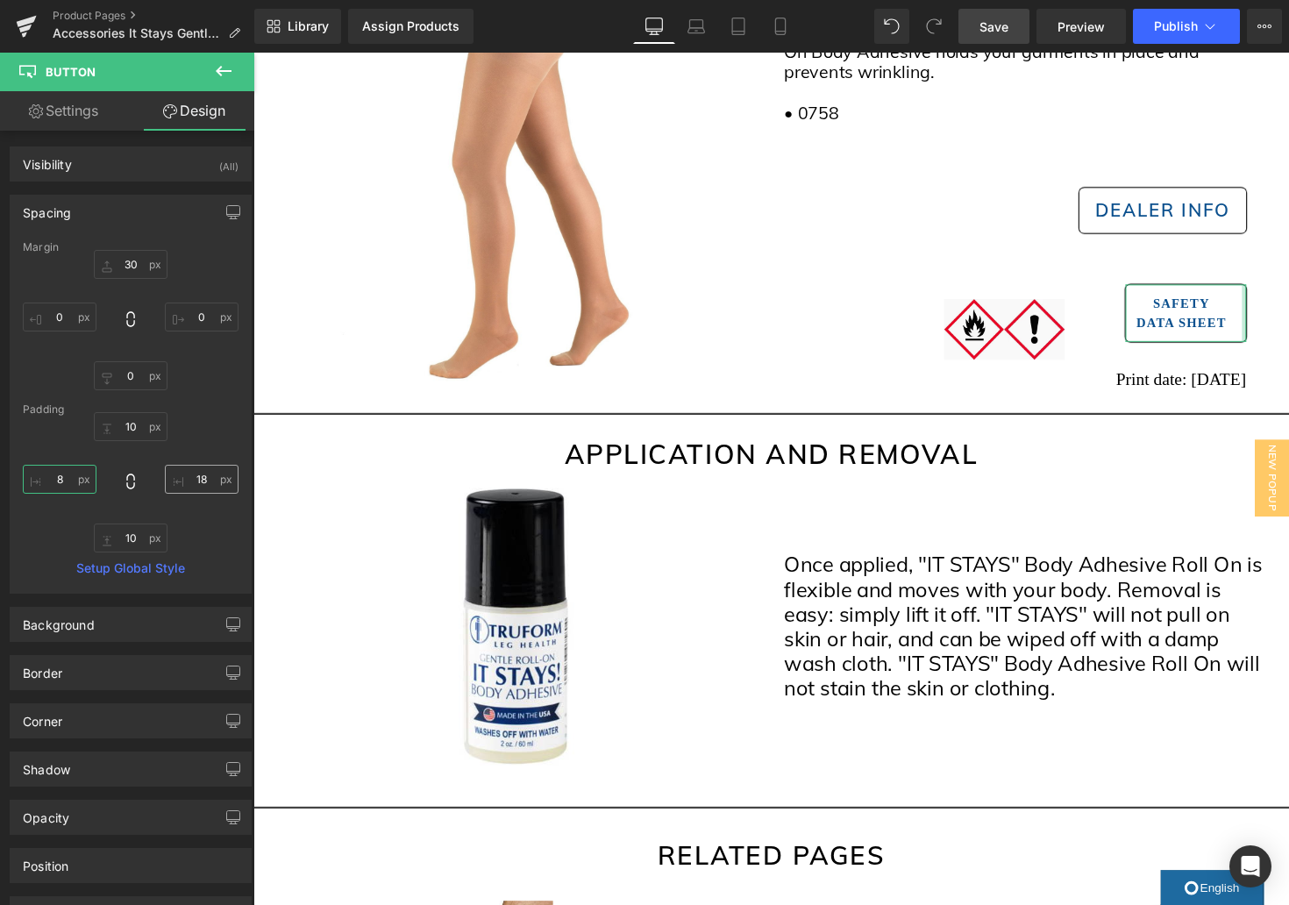
type input "8"
click at [196, 484] on input "18" at bounding box center [202, 479] width 74 height 29
click at [196, 484] on input "18" at bounding box center [202, 480] width 74 height 29
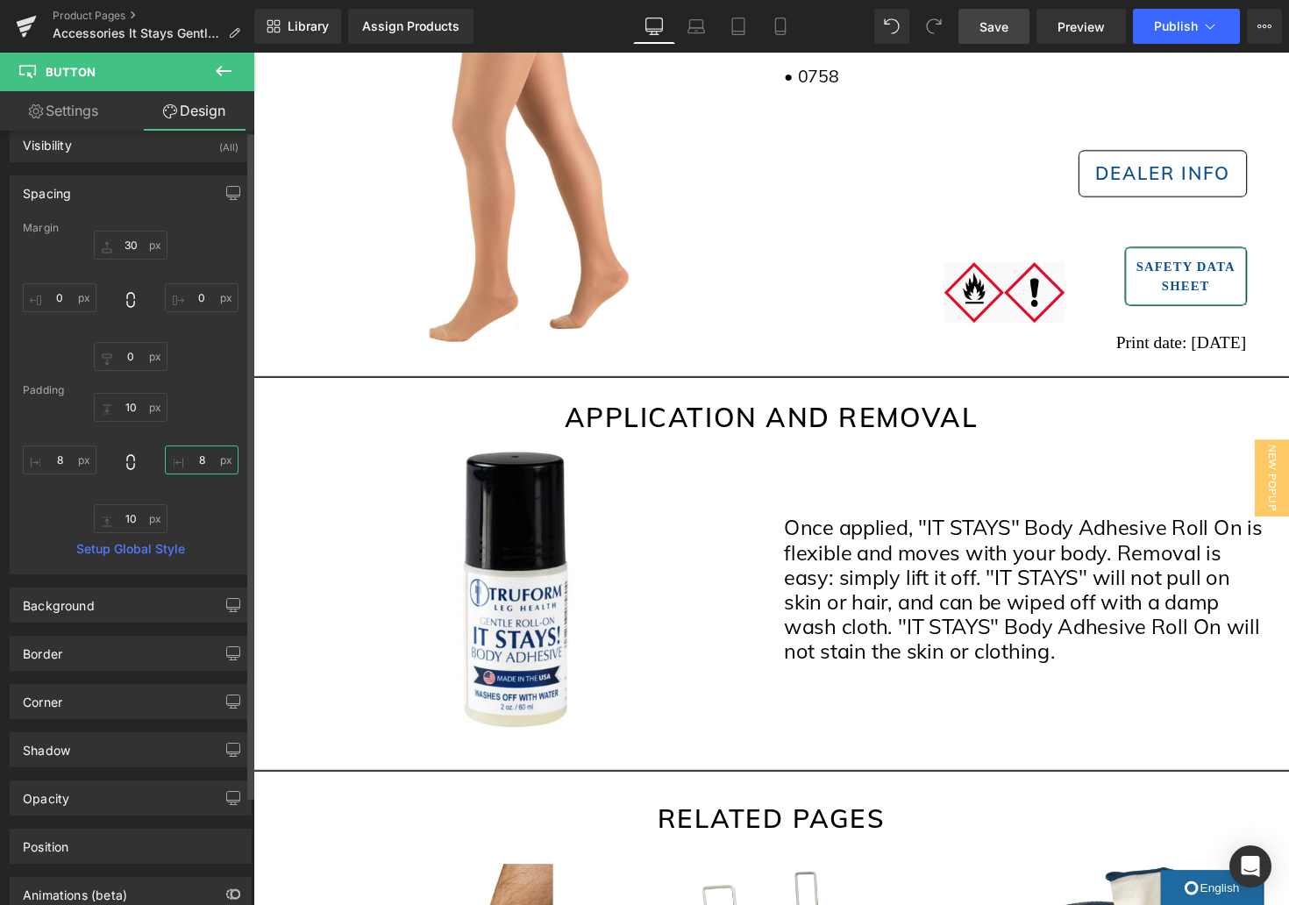
scroll to position [0, 0]
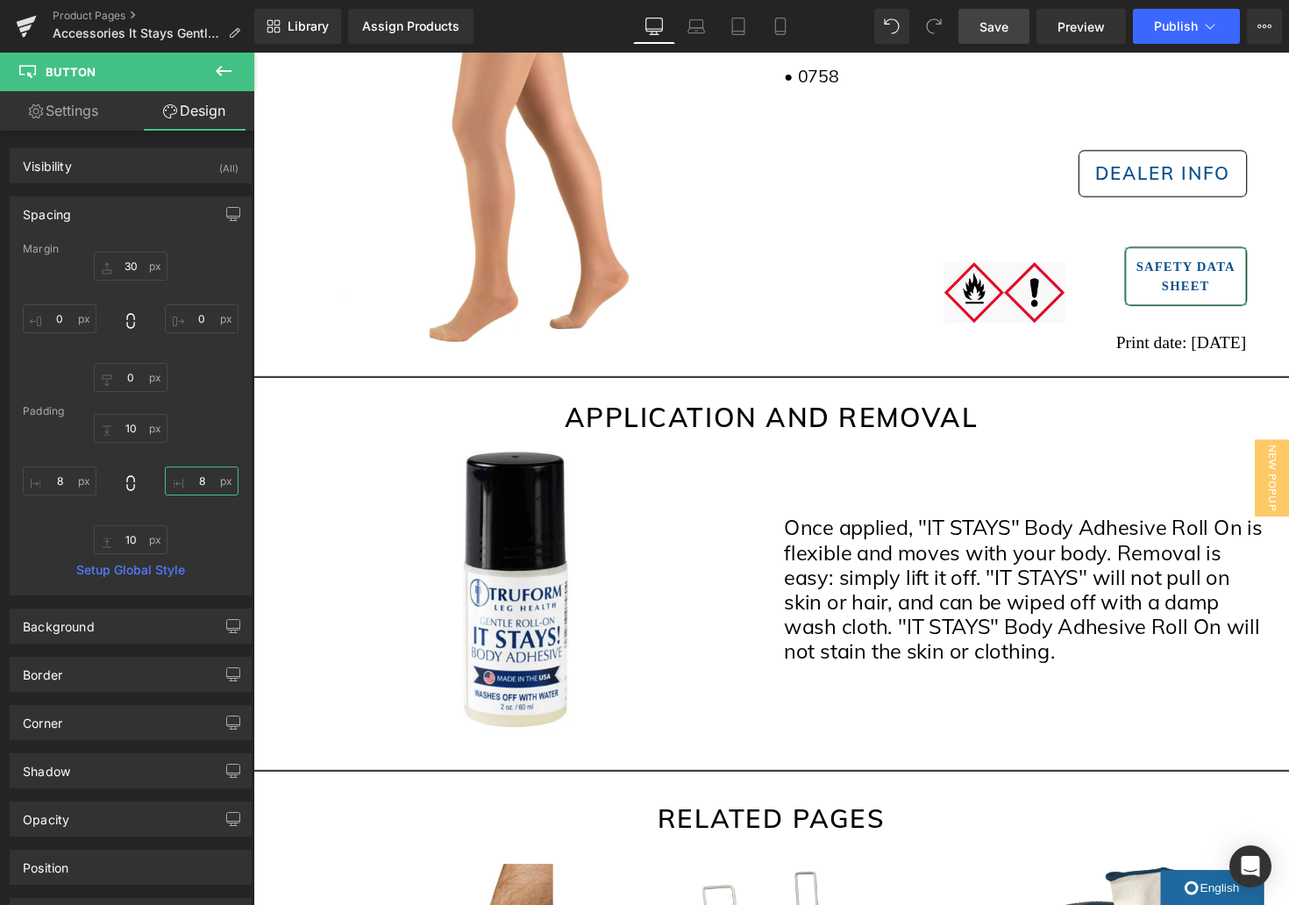
type input "8"
click at [80, 117] on link "Settings" at bounding box center [63, 110] width 127 height 39
type input "100"
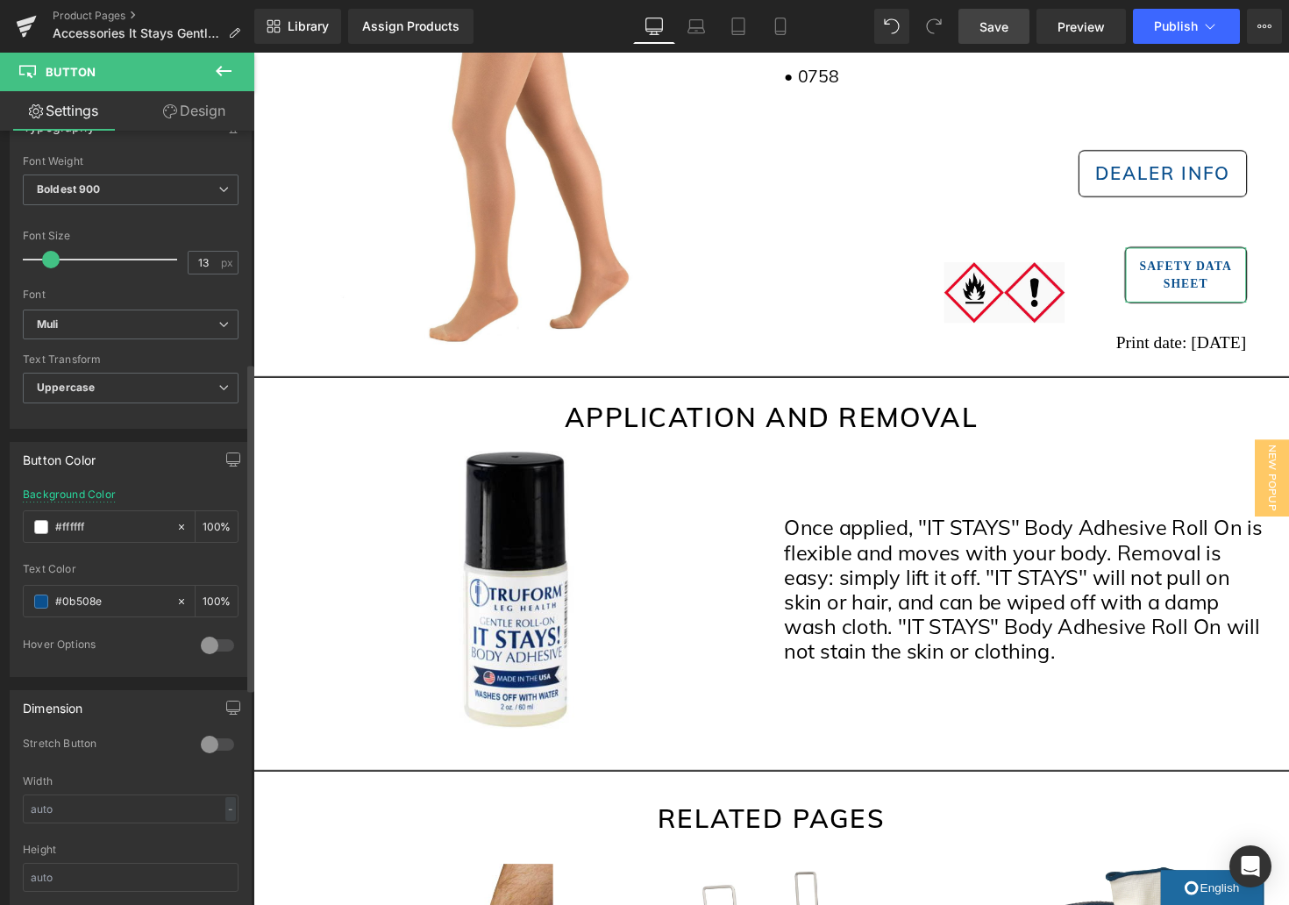
scroll to position [548, 0]
type input "12"
click at [48, 262] on span at bounding box center [49, 258] width 18 height 18
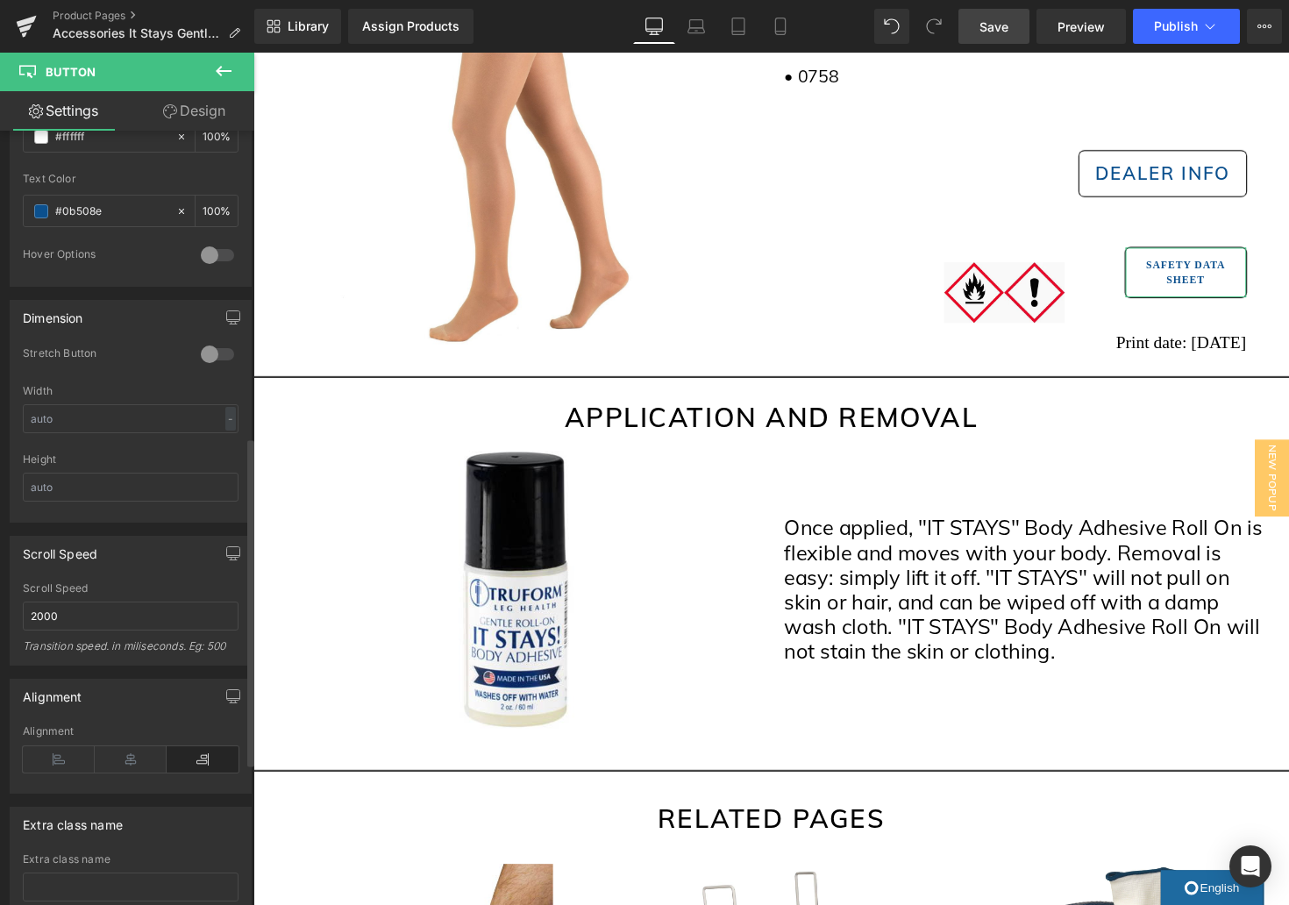
scroll to position [1058, 0]
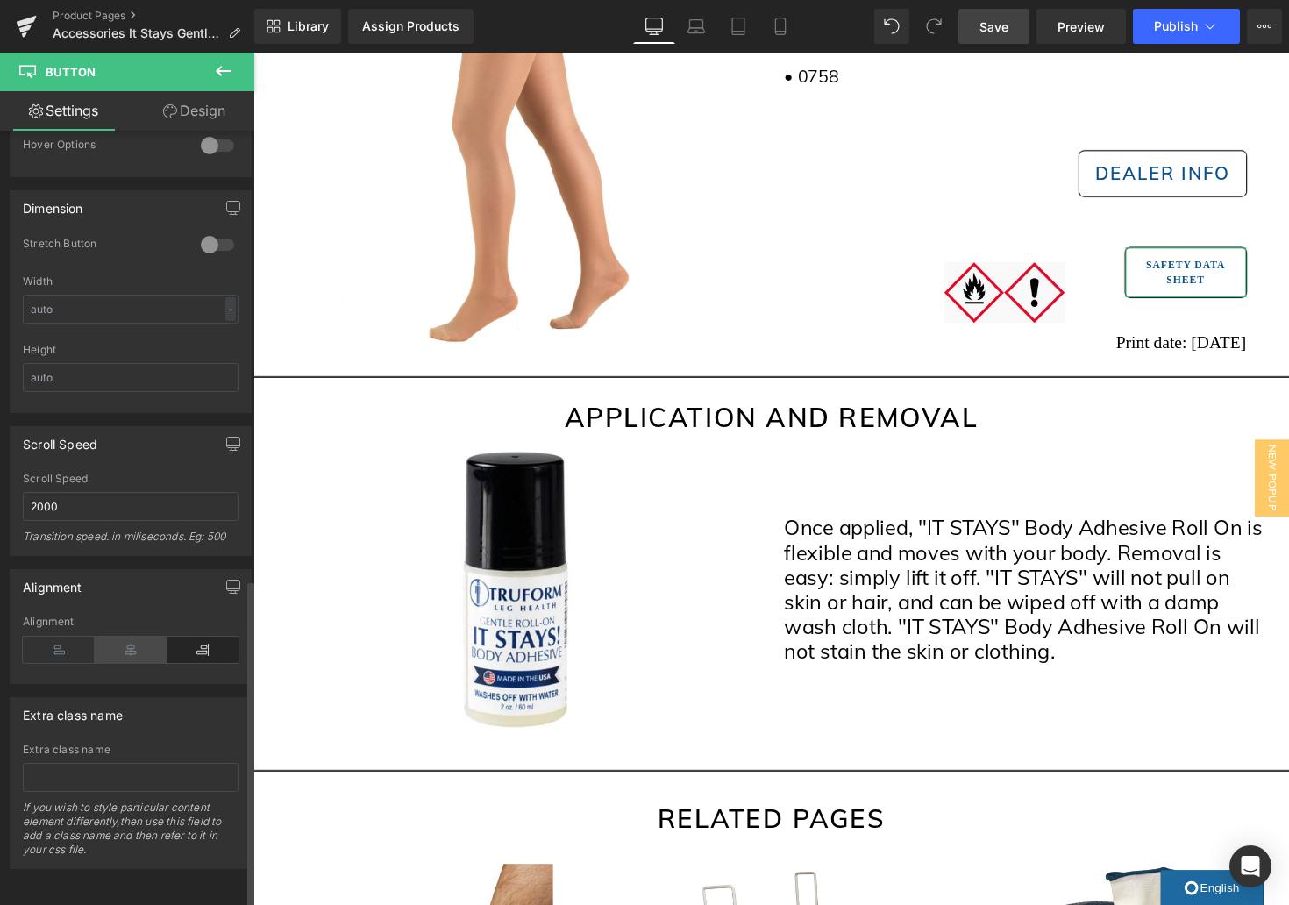
click at [128, 642] on icon at bounding box center [131, 650] width 72 height 26
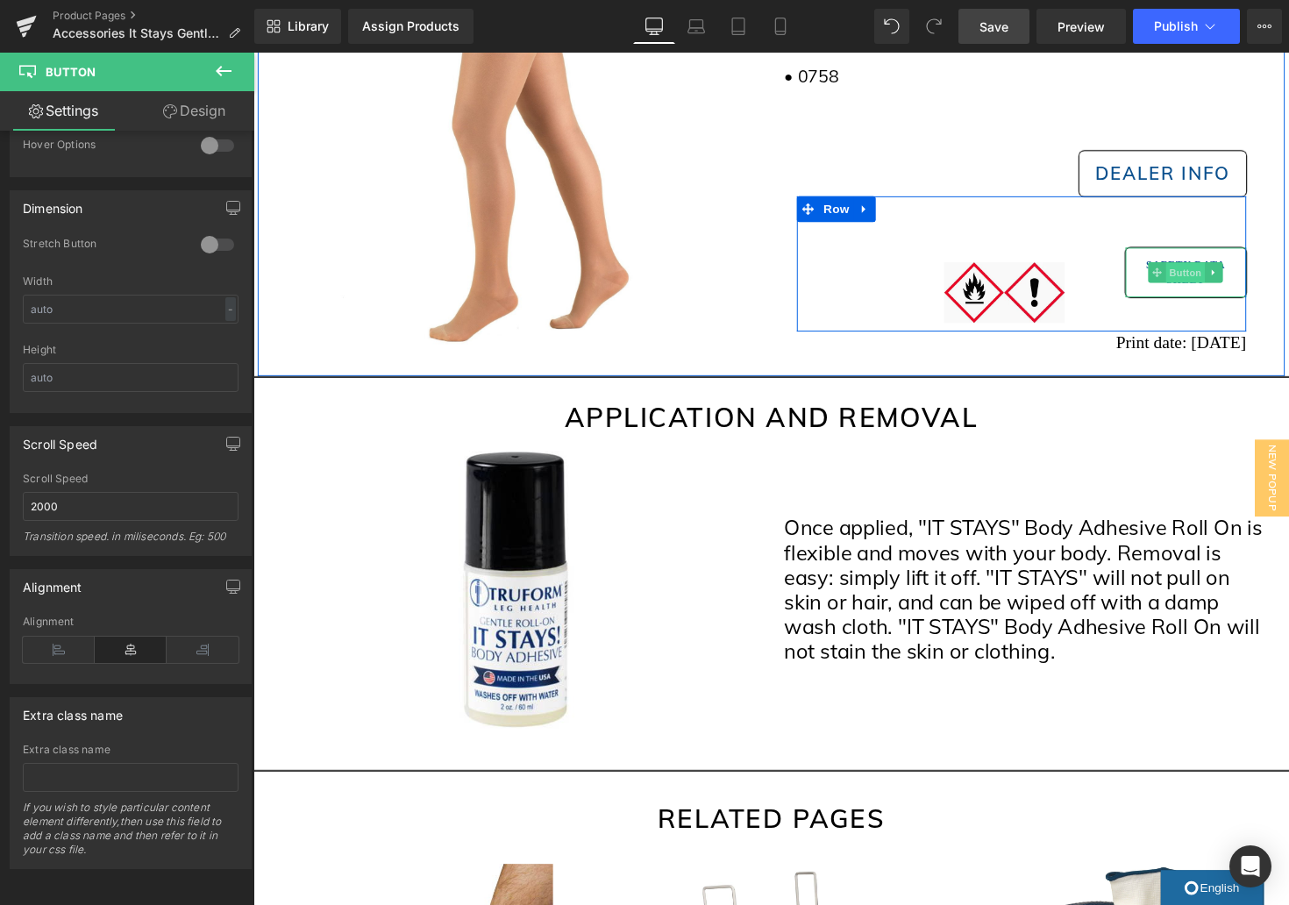
click at [1205, 281] on span "Button" at bounding box center [1209, 278] width 40 height 21
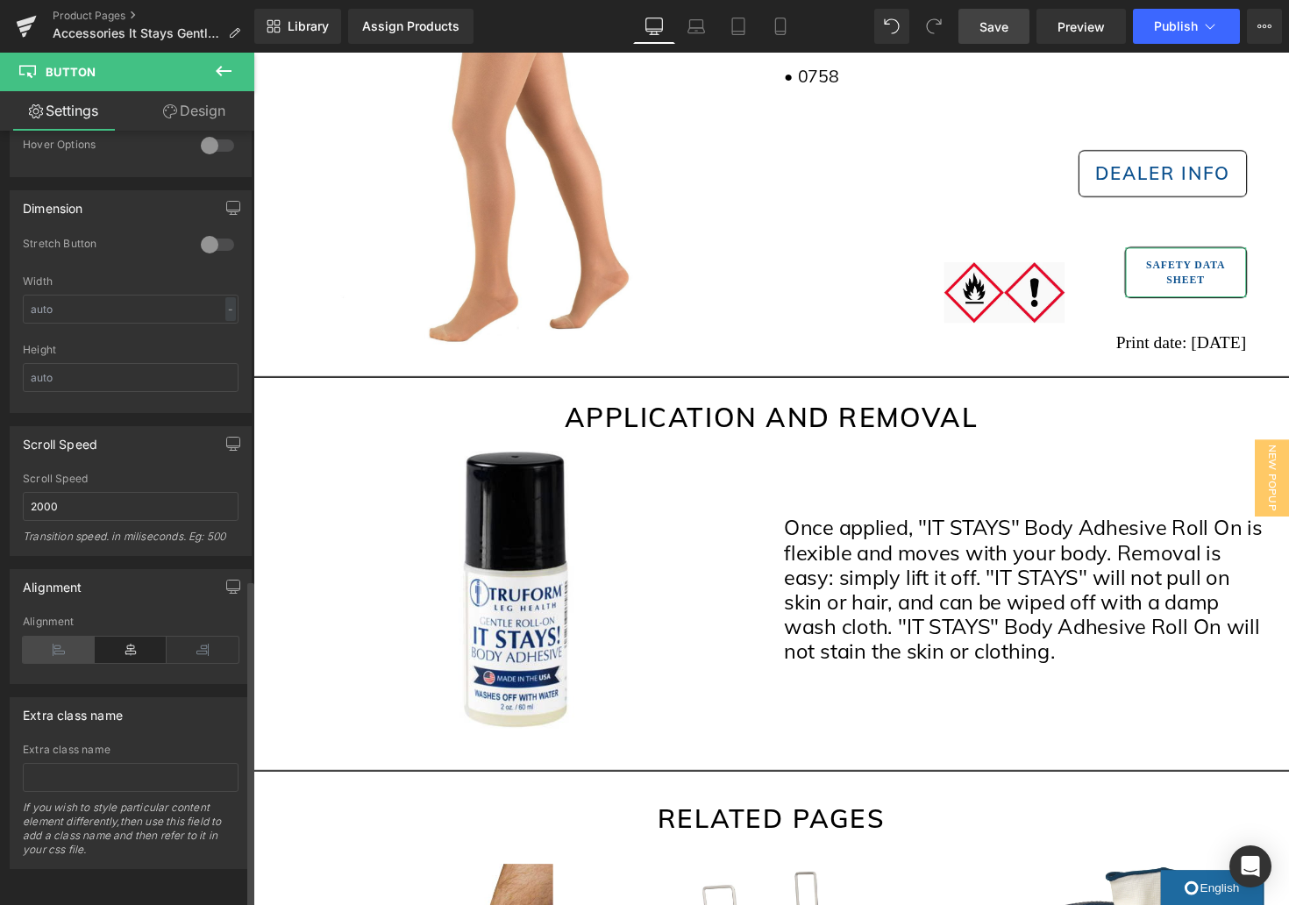
click at [62, 648] on icon at bounding box center [59, 650] width 72 height 26
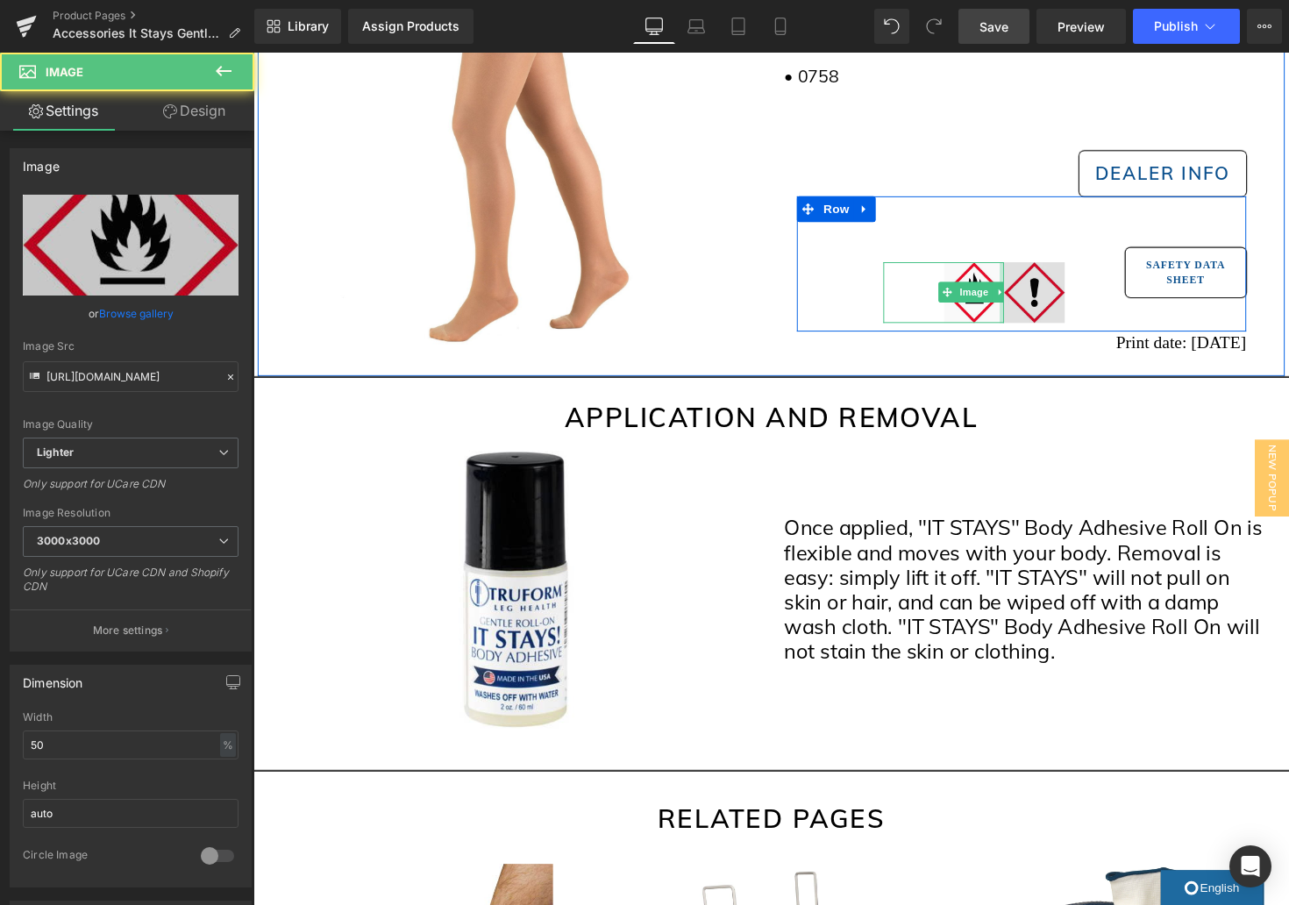
drag, startPoint x: 1037, startPoint y: 281, endPoint x: 1047, endPoint y: 280, distance: 10.6
click at [1044, 280] on div "Image Image Safety Data Sheet Button Row 101px" at bounding box center [1040, 269] width 460 height 139
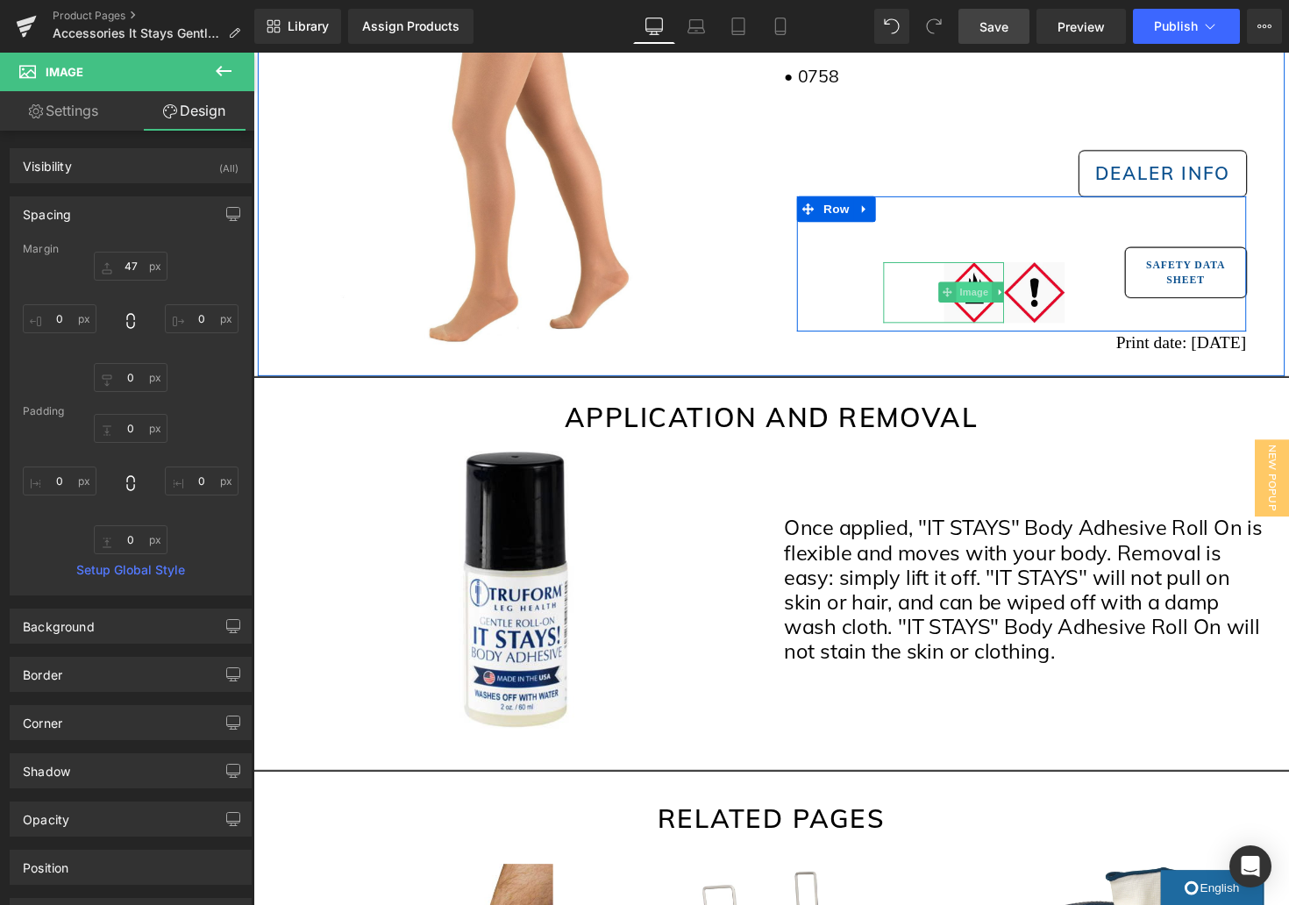
click at [981, 303] on span "Image" at bounding box center [991, 298] width 37 height 21
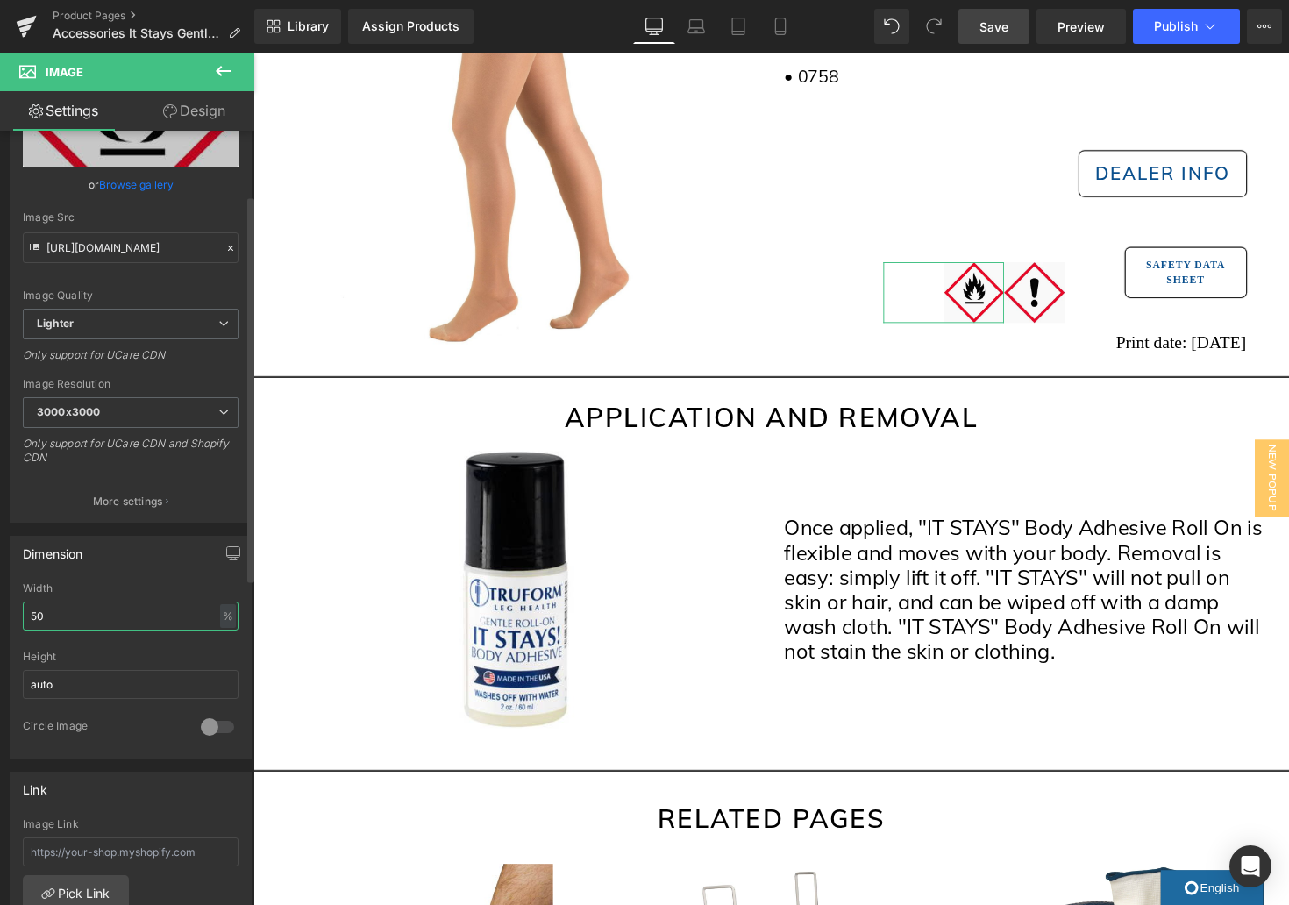
click at [80, 621] on input "50" at bounding box center [131, 616] width 216 height 29
type input "5"
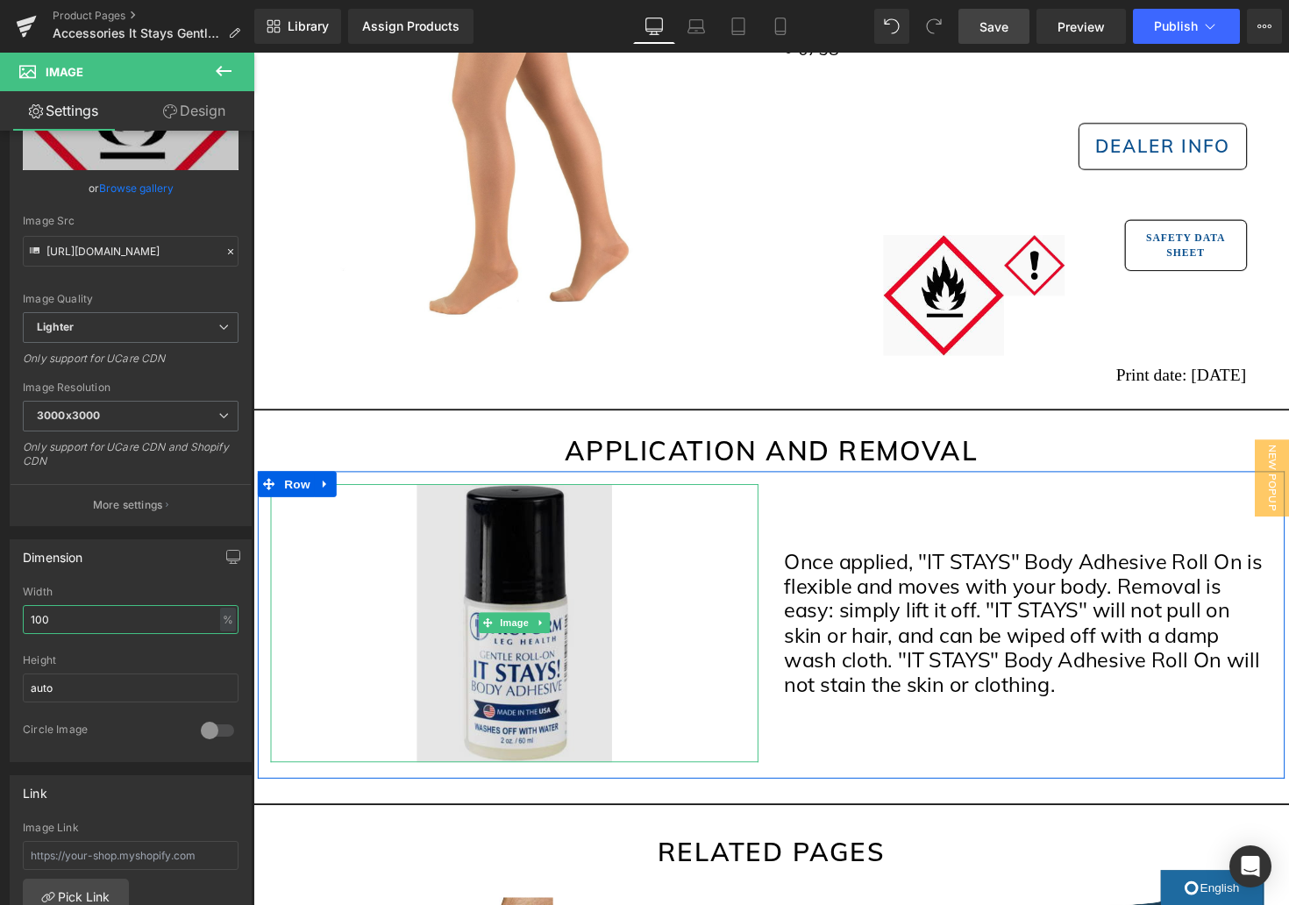
scroll to position [469, 0]
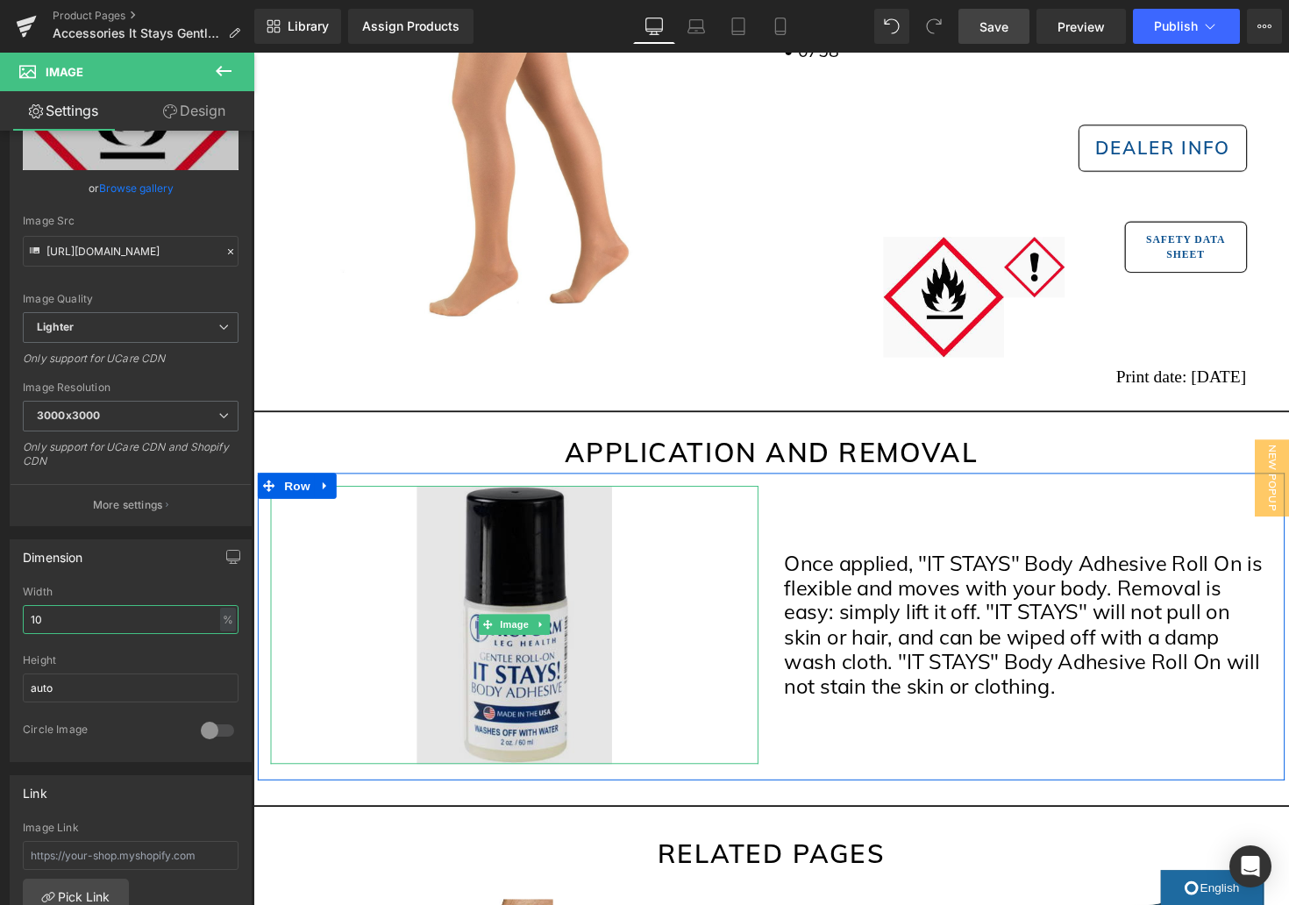
type input "1"
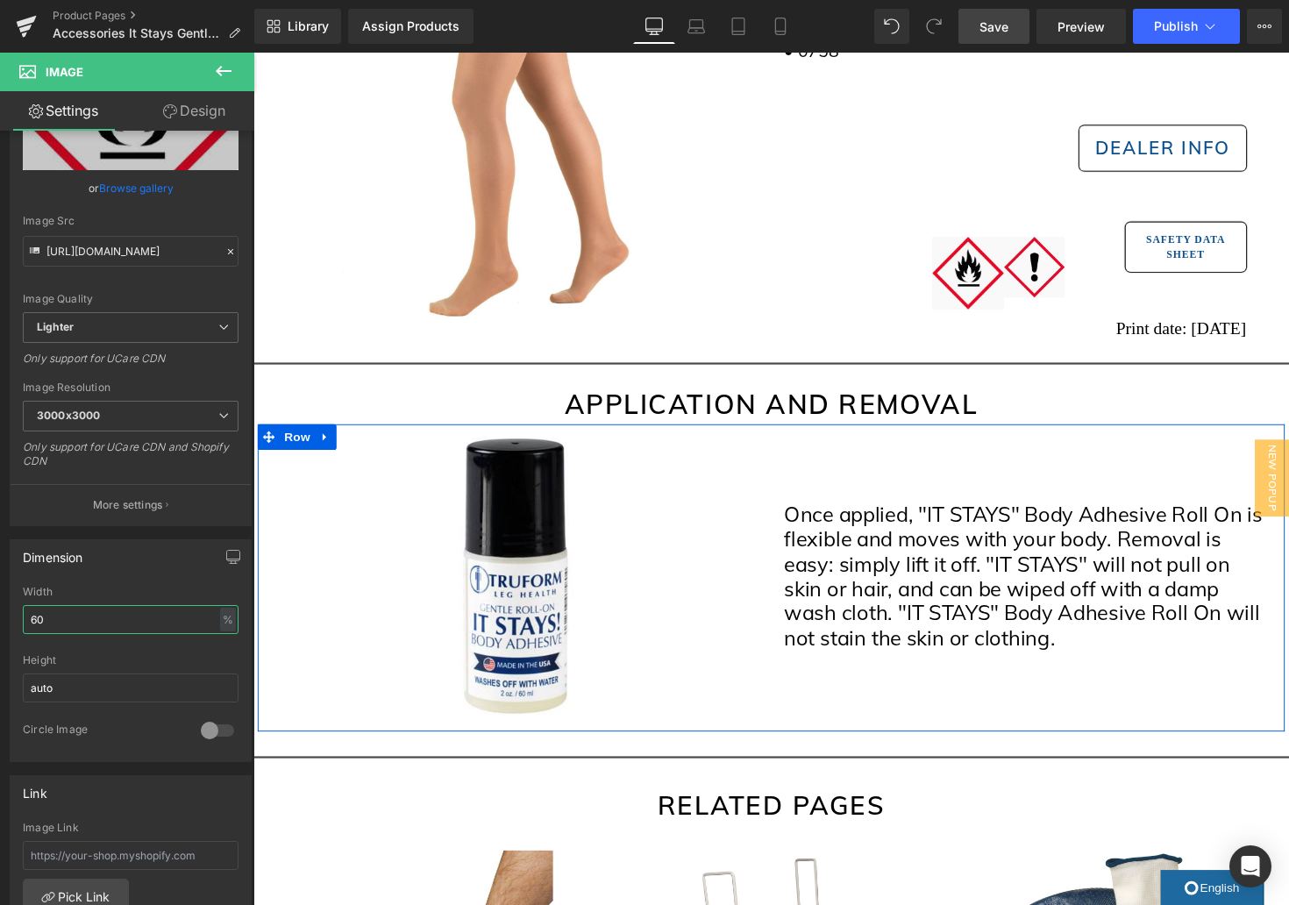
scroll to position [481, 0]
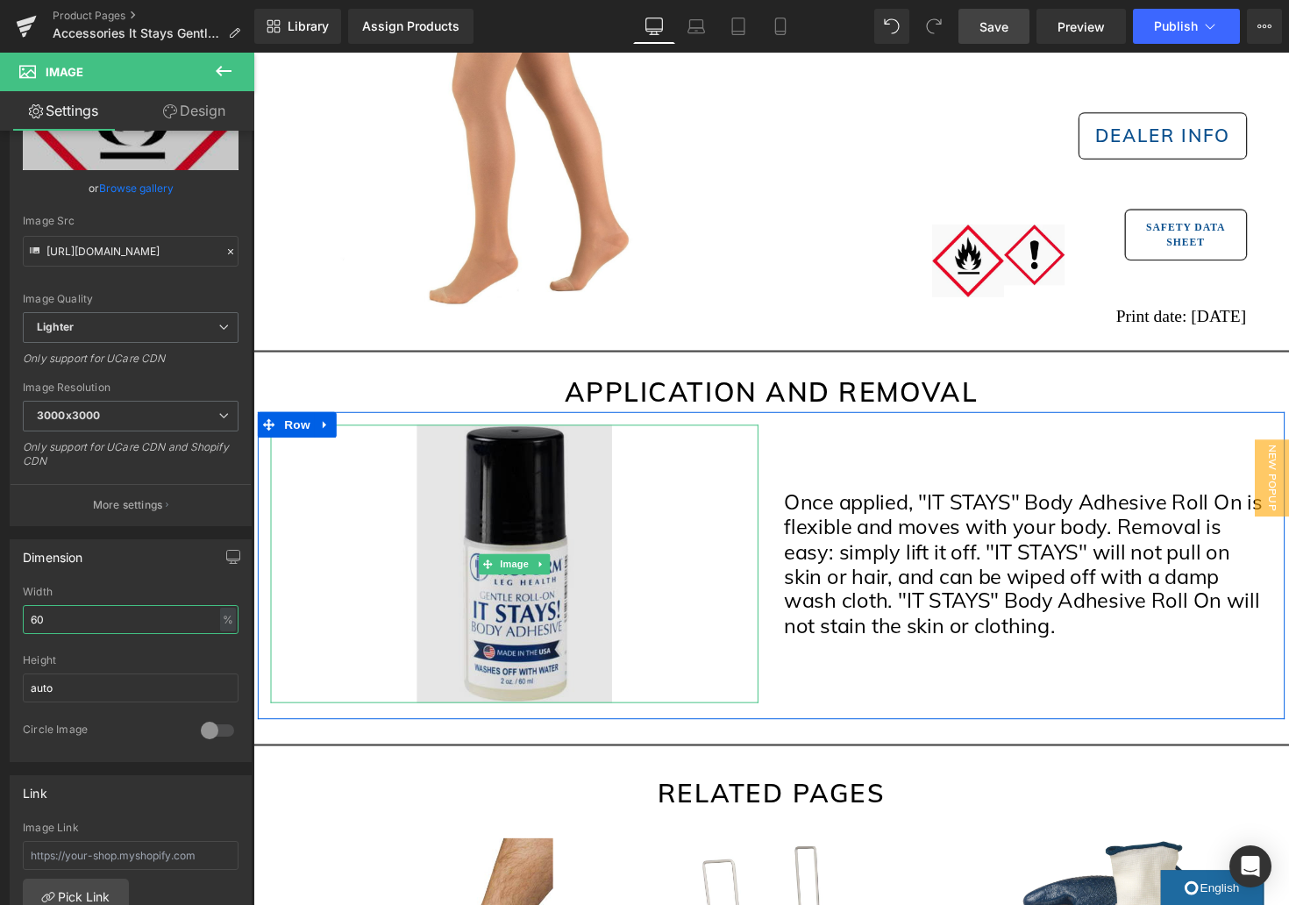
type input "6"
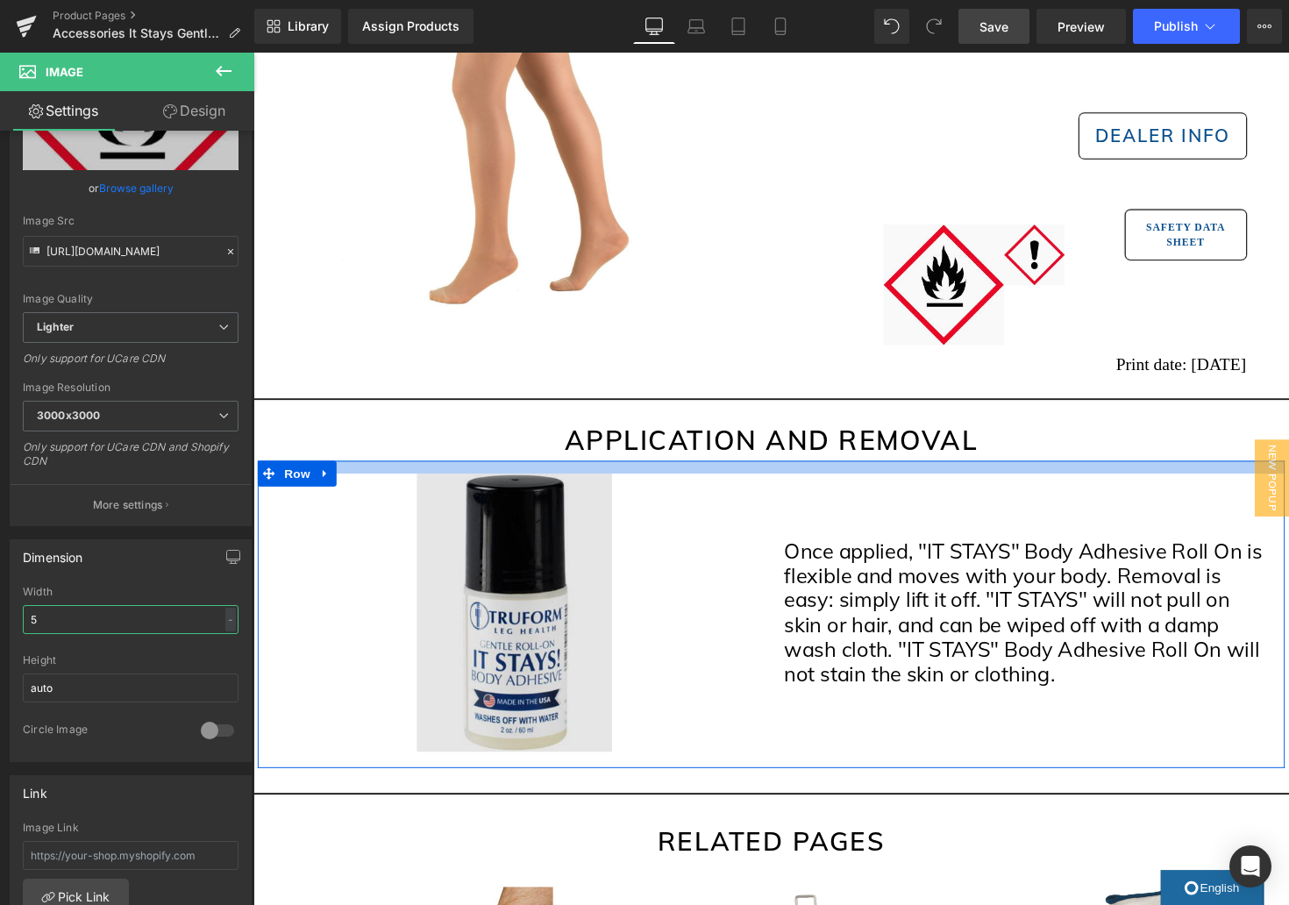
type input "50"
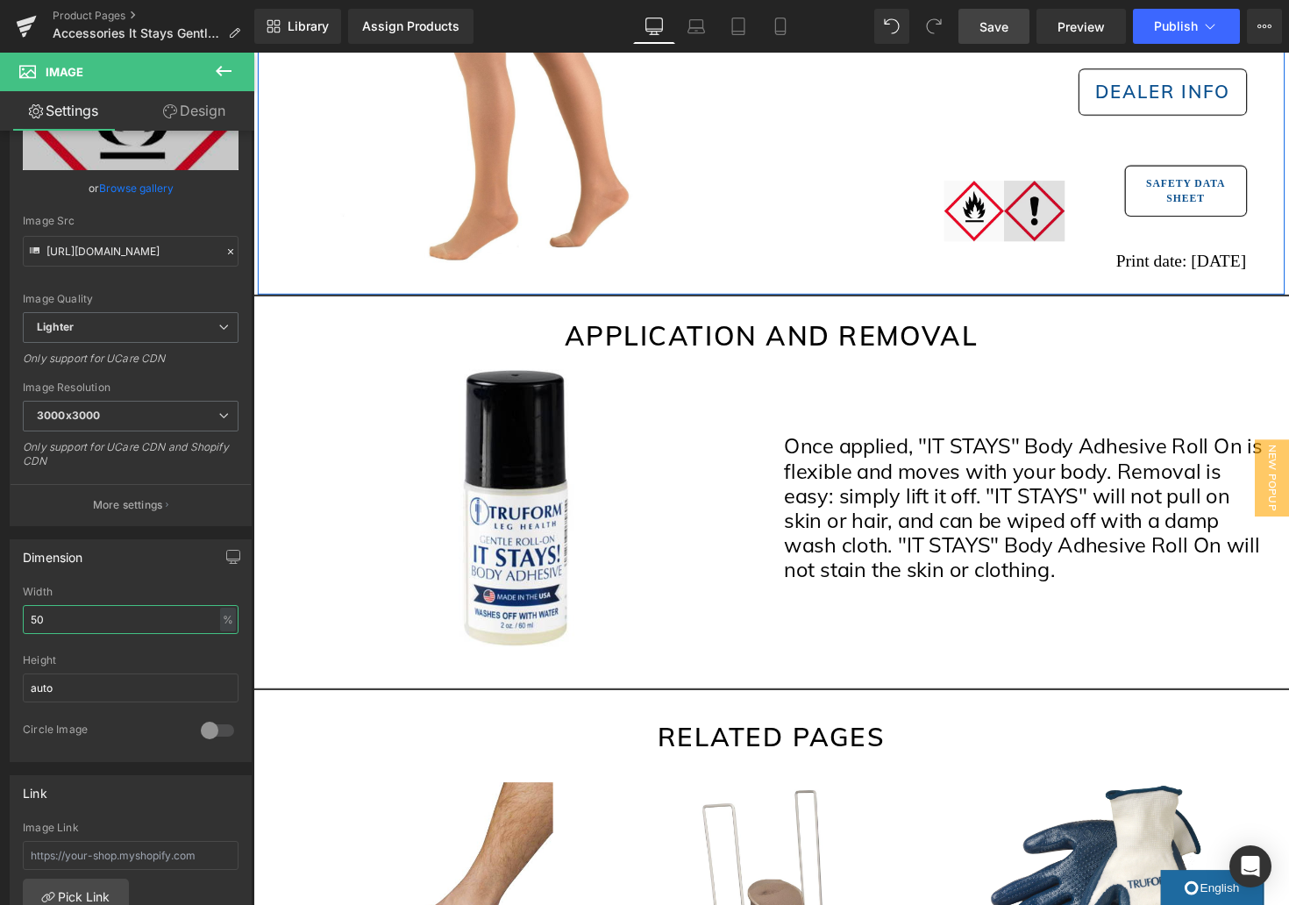
scroll to position [530, 0]
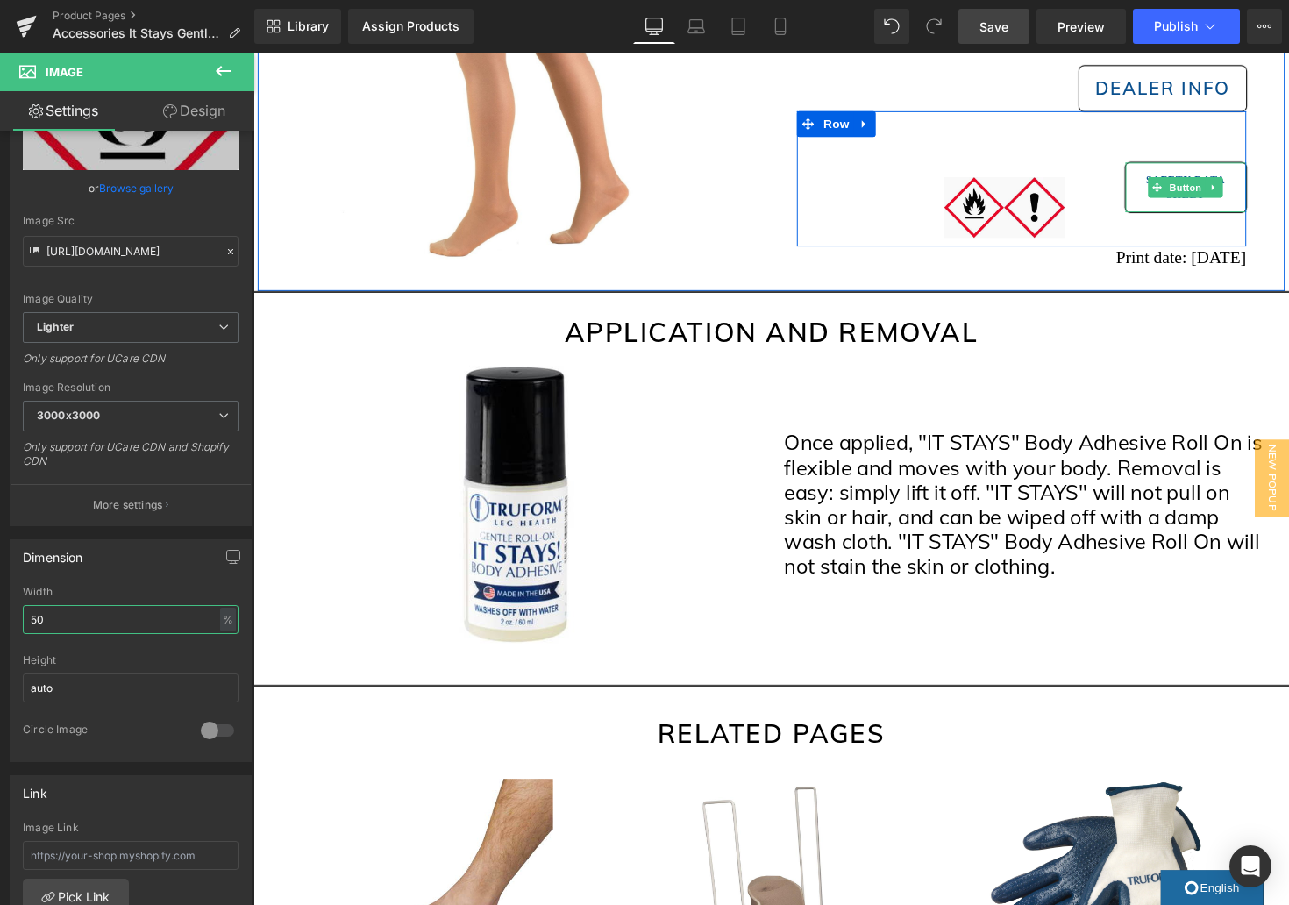
drag, startPoint x: 1222, startPoint y: 195, endPoint x: 1300, endPoint y: 226, distance: 84.2
click at [1222, 195] on span "Button" at bounding box center [1209, 191] width 40 height 21
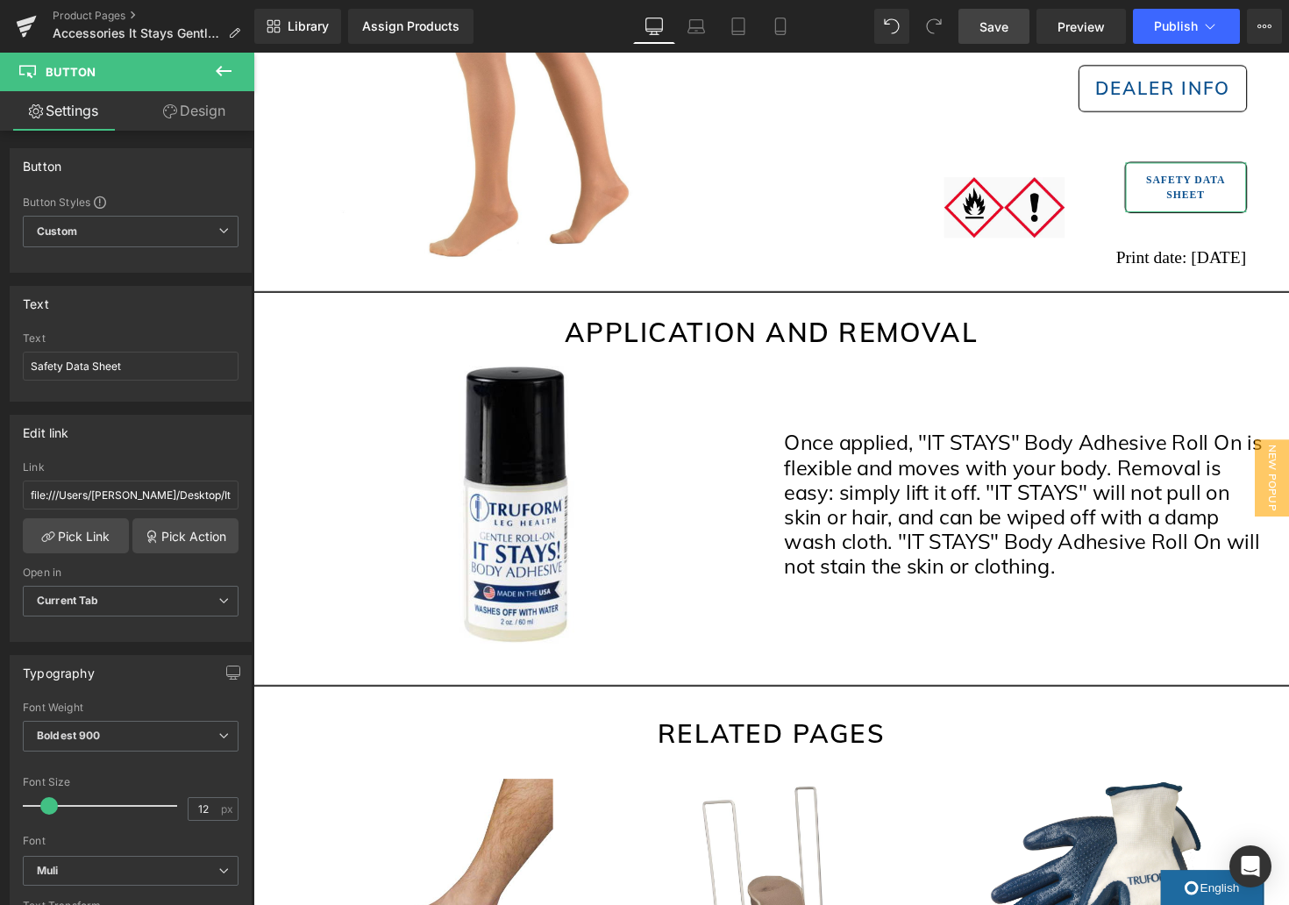
click at [228, 125] on link "Design" at bounding box center [194, 110] width 127 height 39
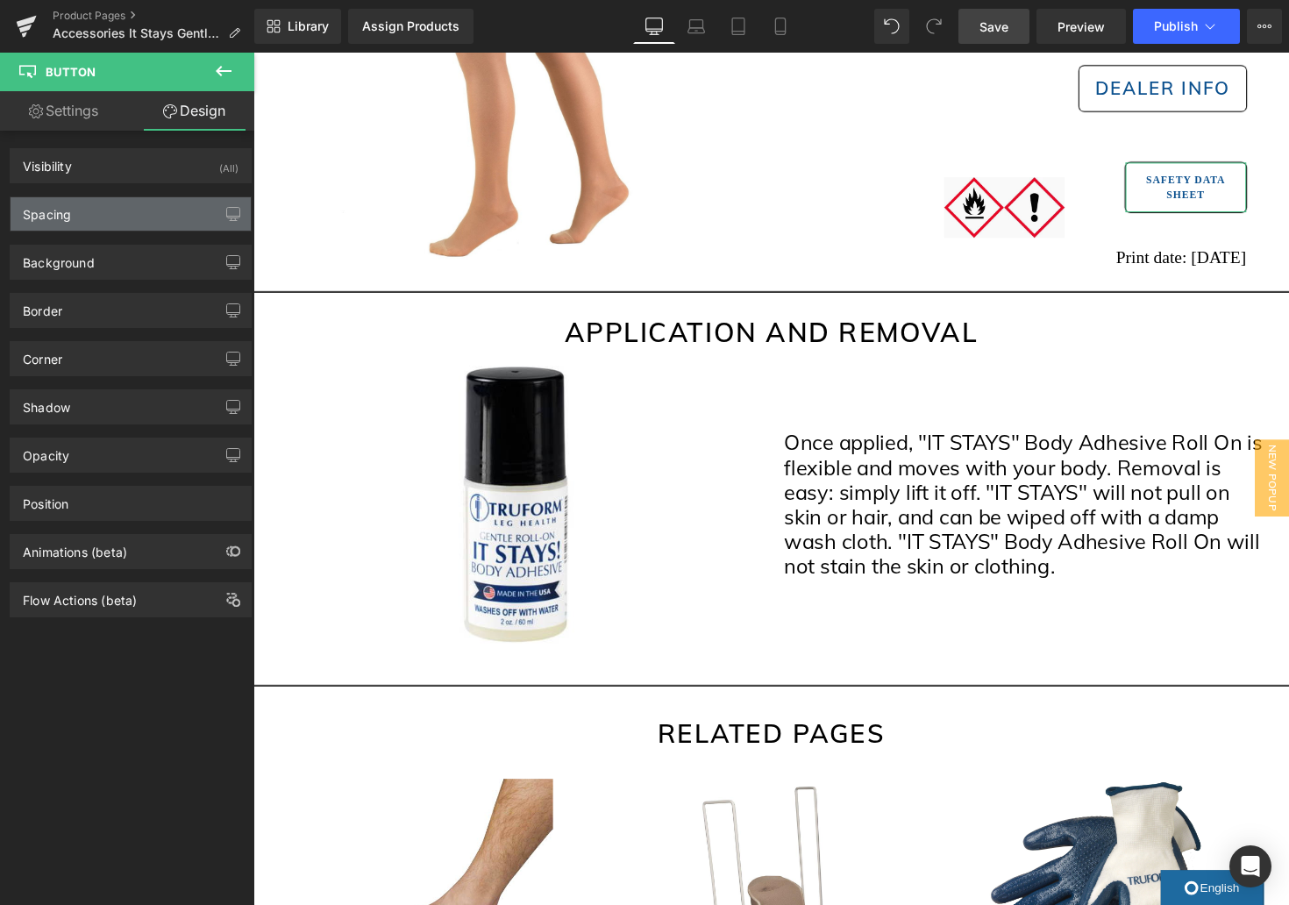
click at [148, 209] on div "Spacing" at bounding box center [131, 213] width 240 height 33
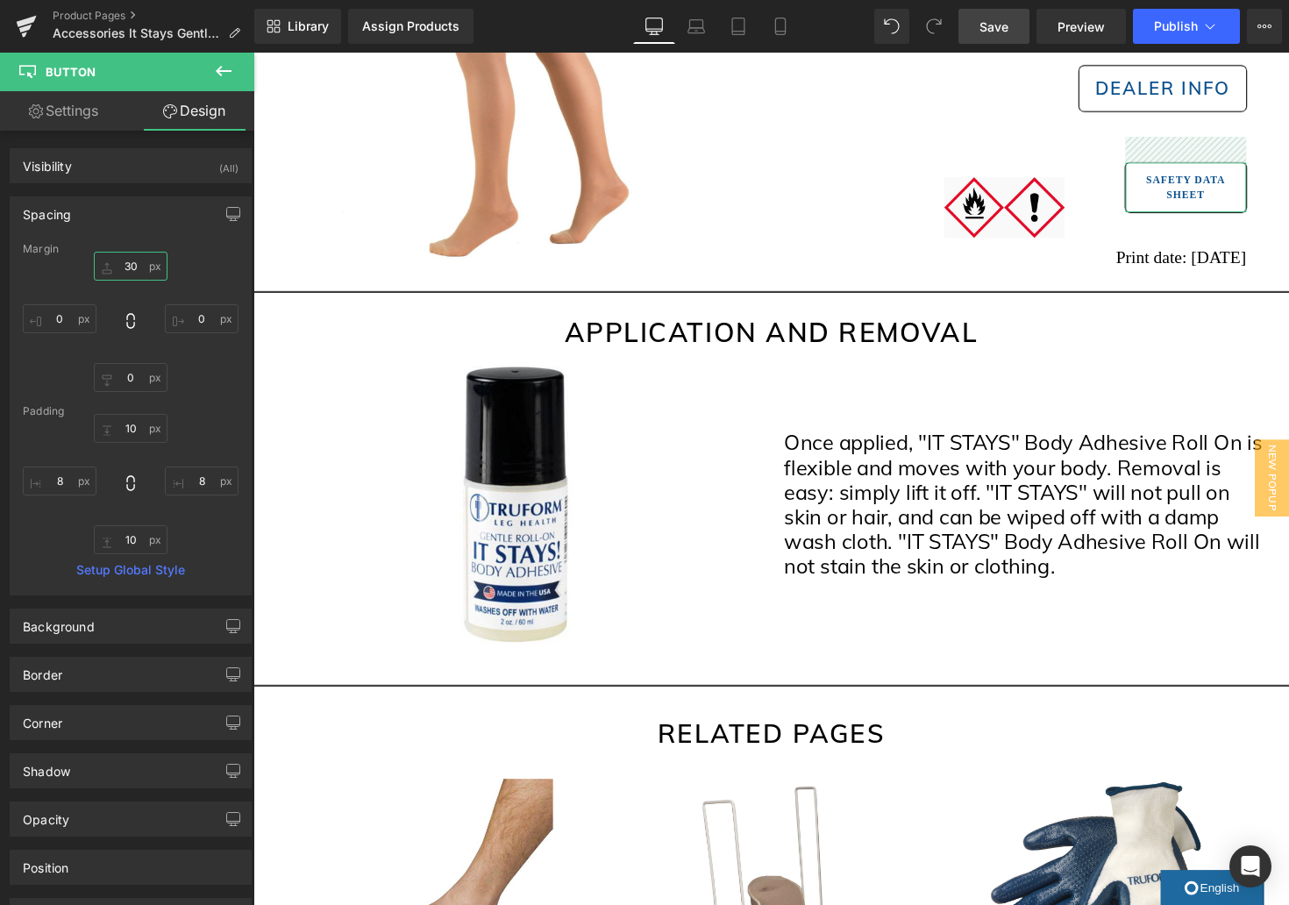
click at [127, 265] on input "30" at bounding box center [131, 266] width 74 height 29
drag, startPoint x: 117, startPoint y: 264, endPoint x: 62, endPoint y: 262, distance: 54.4
click at [62, 262] on div "20 20 0px 0 0px 0 0px 0" at bounding box center [131, 322] width 216 height 140
click at [121, 265] on input "20" at bounding box center [131, 266] width 74 height 29
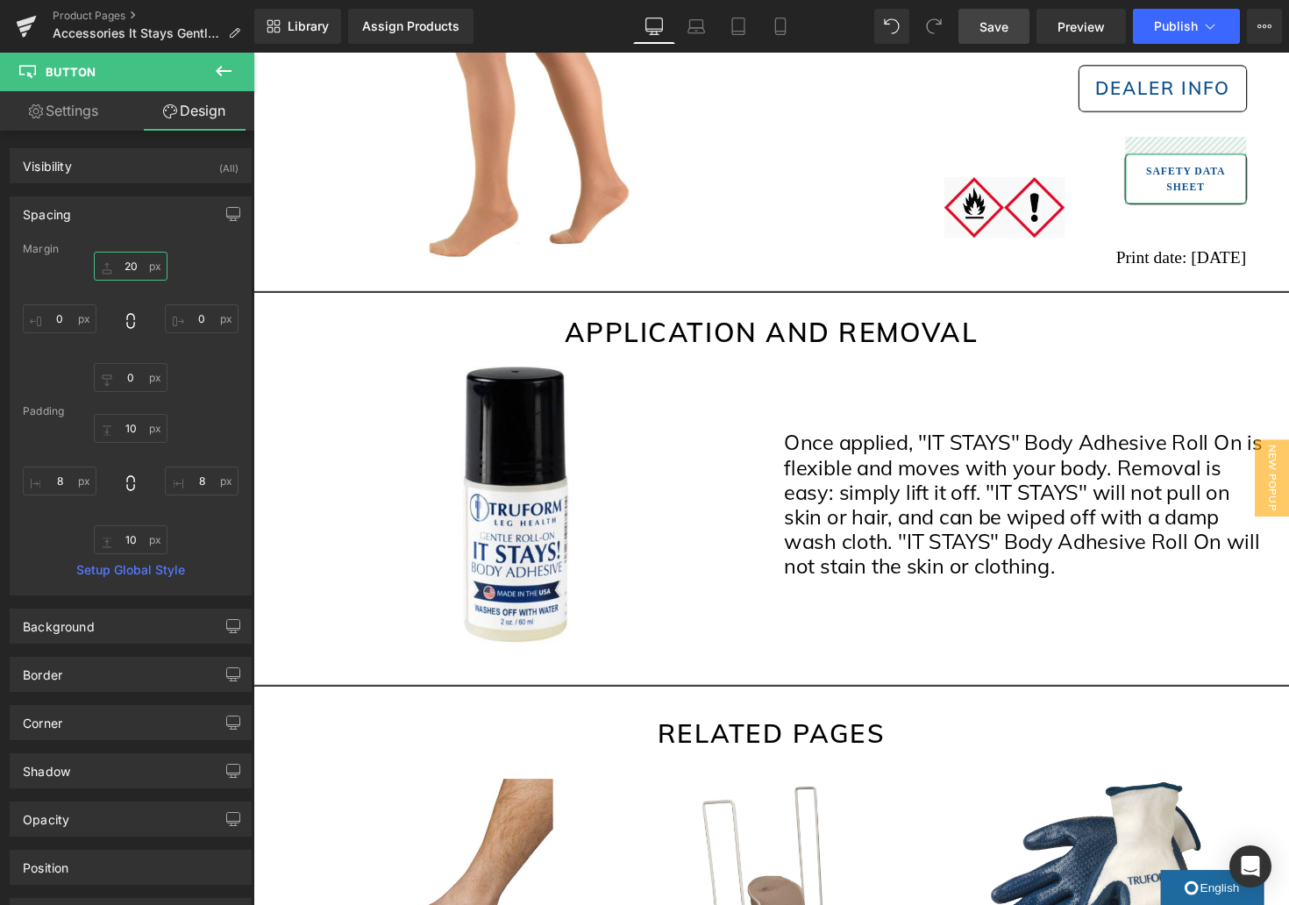
click at [121, 265] on input "20" at bounding box center [131, 266] width 74 height 29
type input "50"
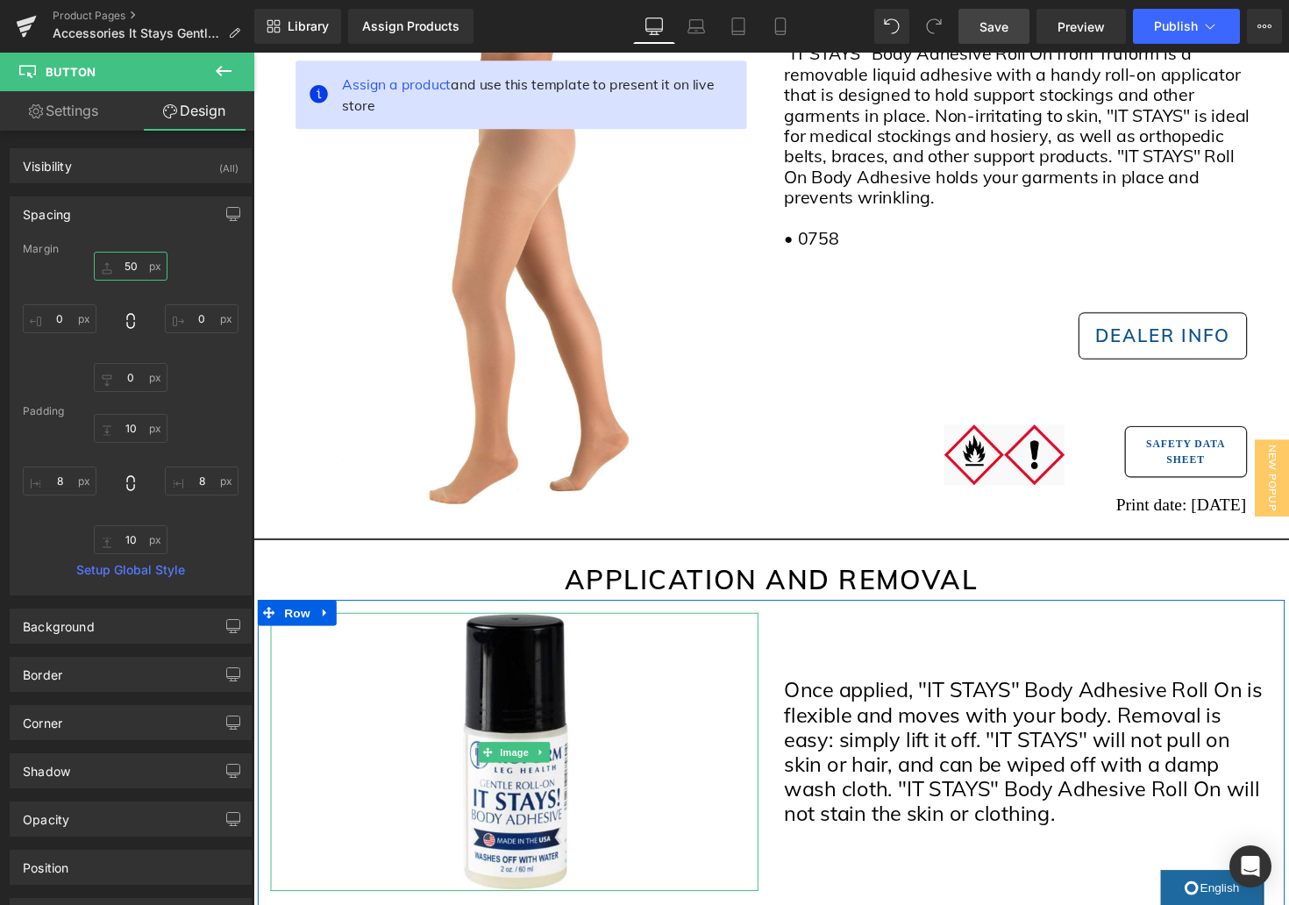
scroll to position [219, 0]
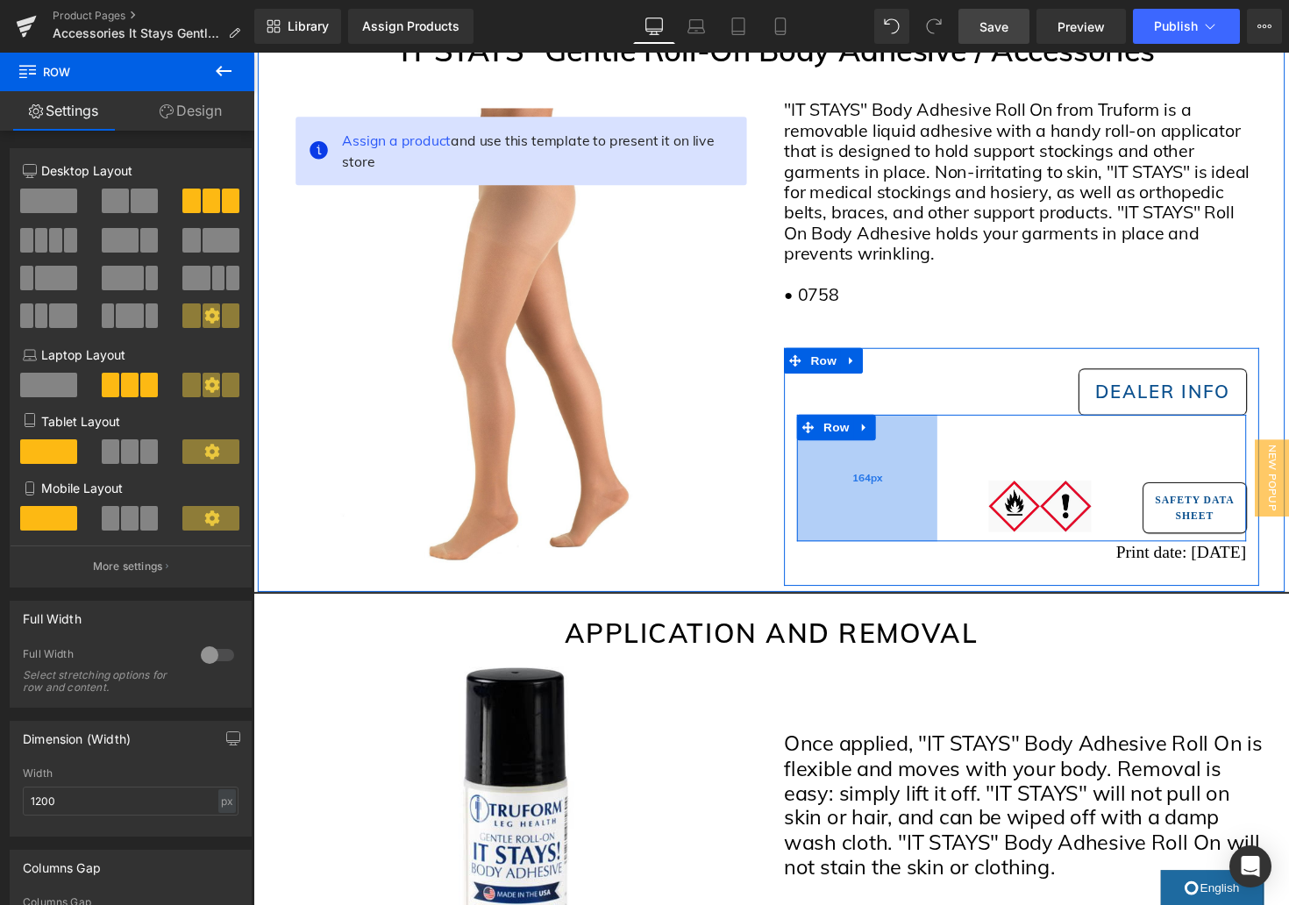
drag, startPoint x: 810, startPoint y: 519, endPoint x: 929, endPoint y: 520, distance: 118.4
click at [866, 524] on div "164px" at bounding box center [882, 489] width 144 height 130
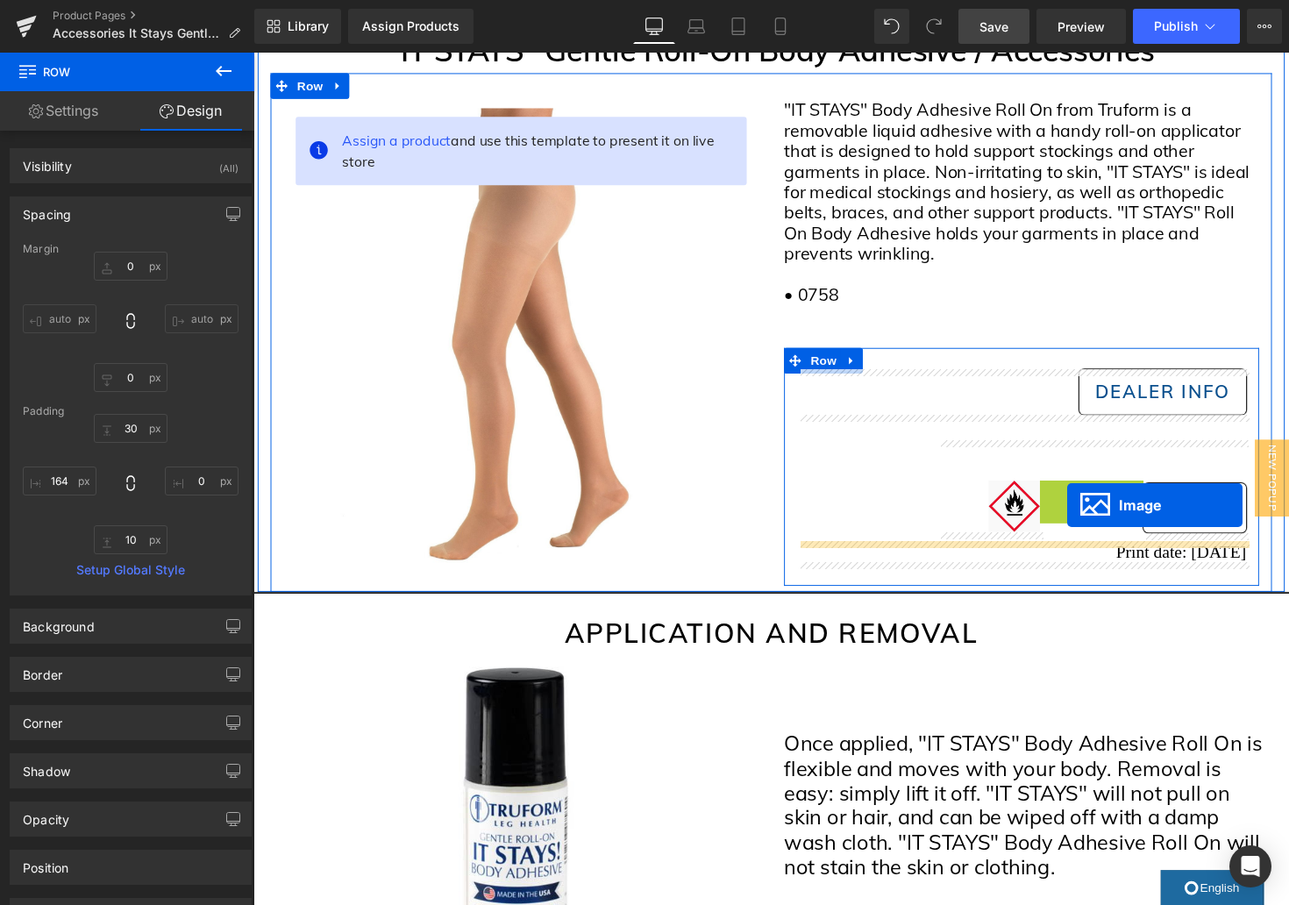
drag, startPoint x: 1069, startPoint y: 516, endPoint x: 1086, endPoint y: 517, distance: 17.6
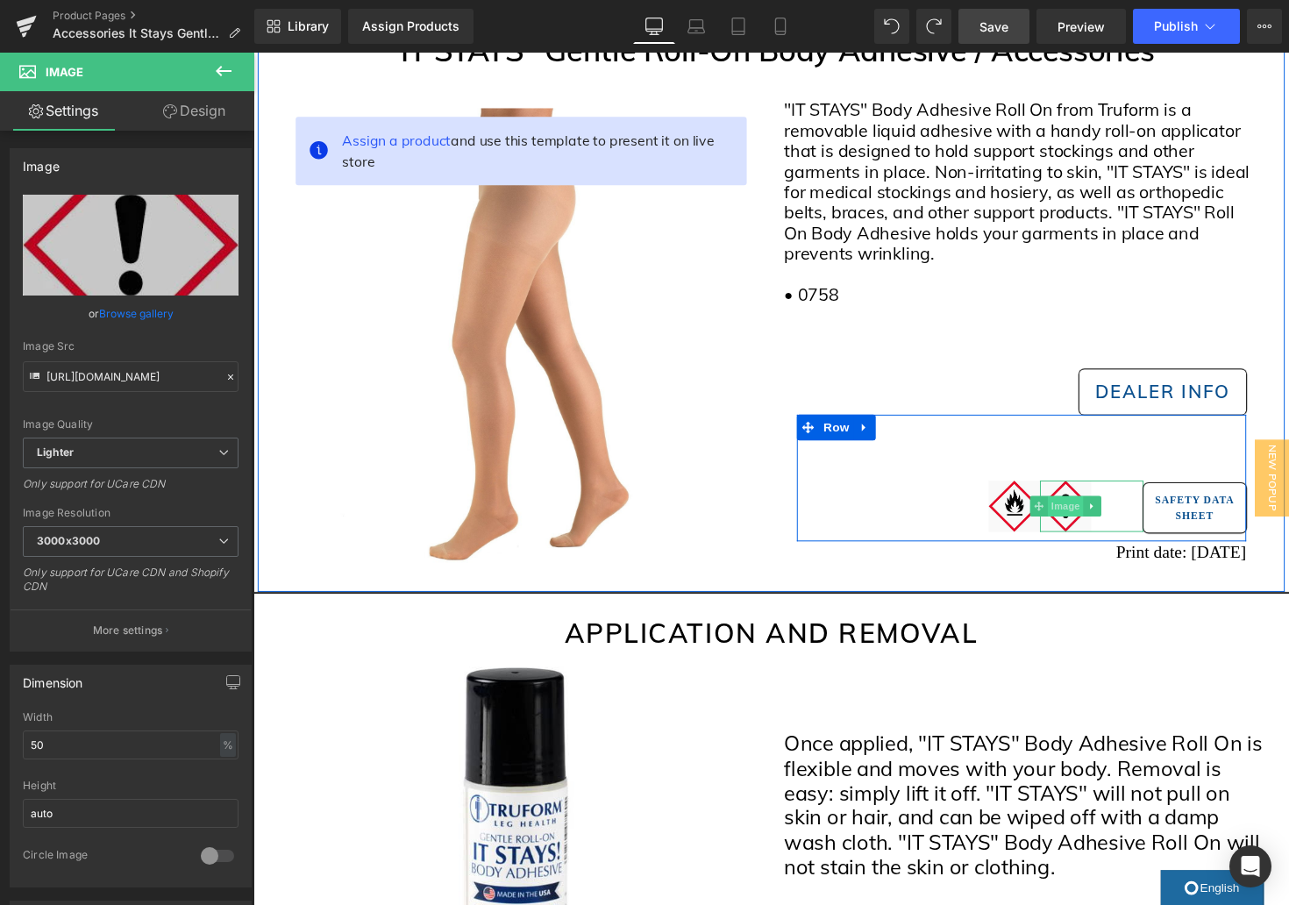
click at [1089, 521] on span "Image" at bounding box center [1086, 517] width 37 height 21
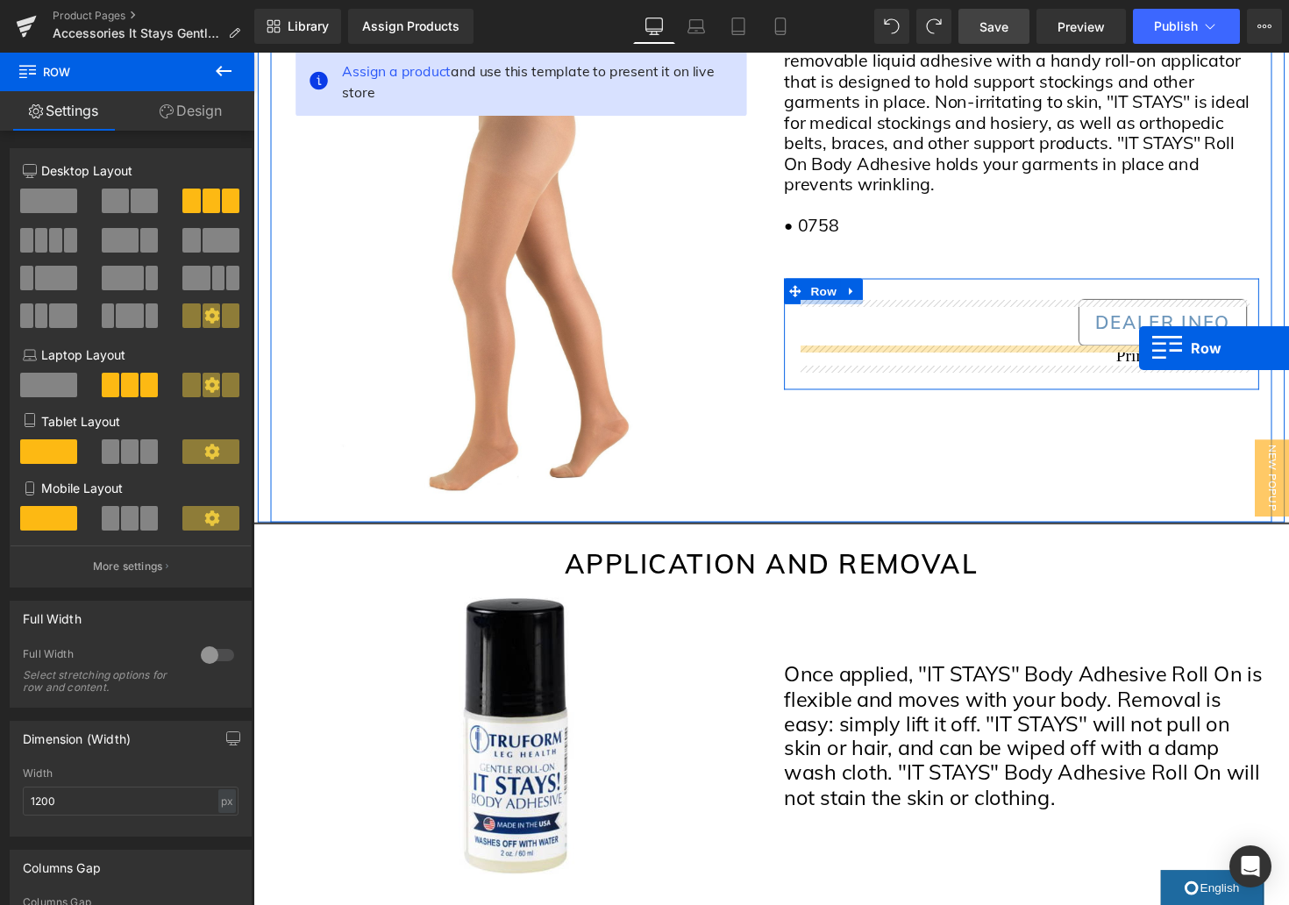
scroll to position [333, 0]
drag, startPoint x: 297, startPoint y: 218, endPoint x: 1160, endPoint y: 355, distance: 873.7
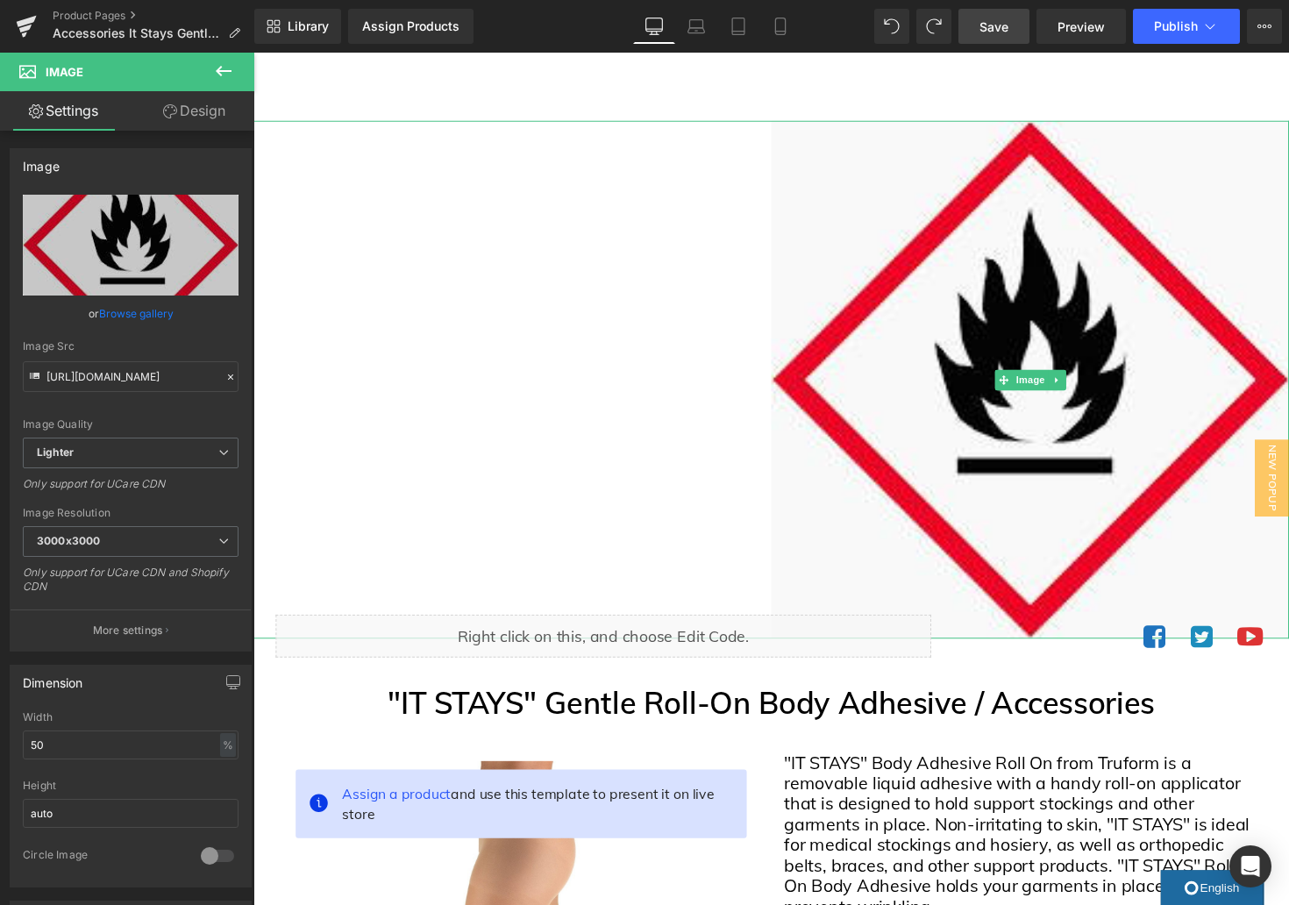
scroll to position [0, 0]
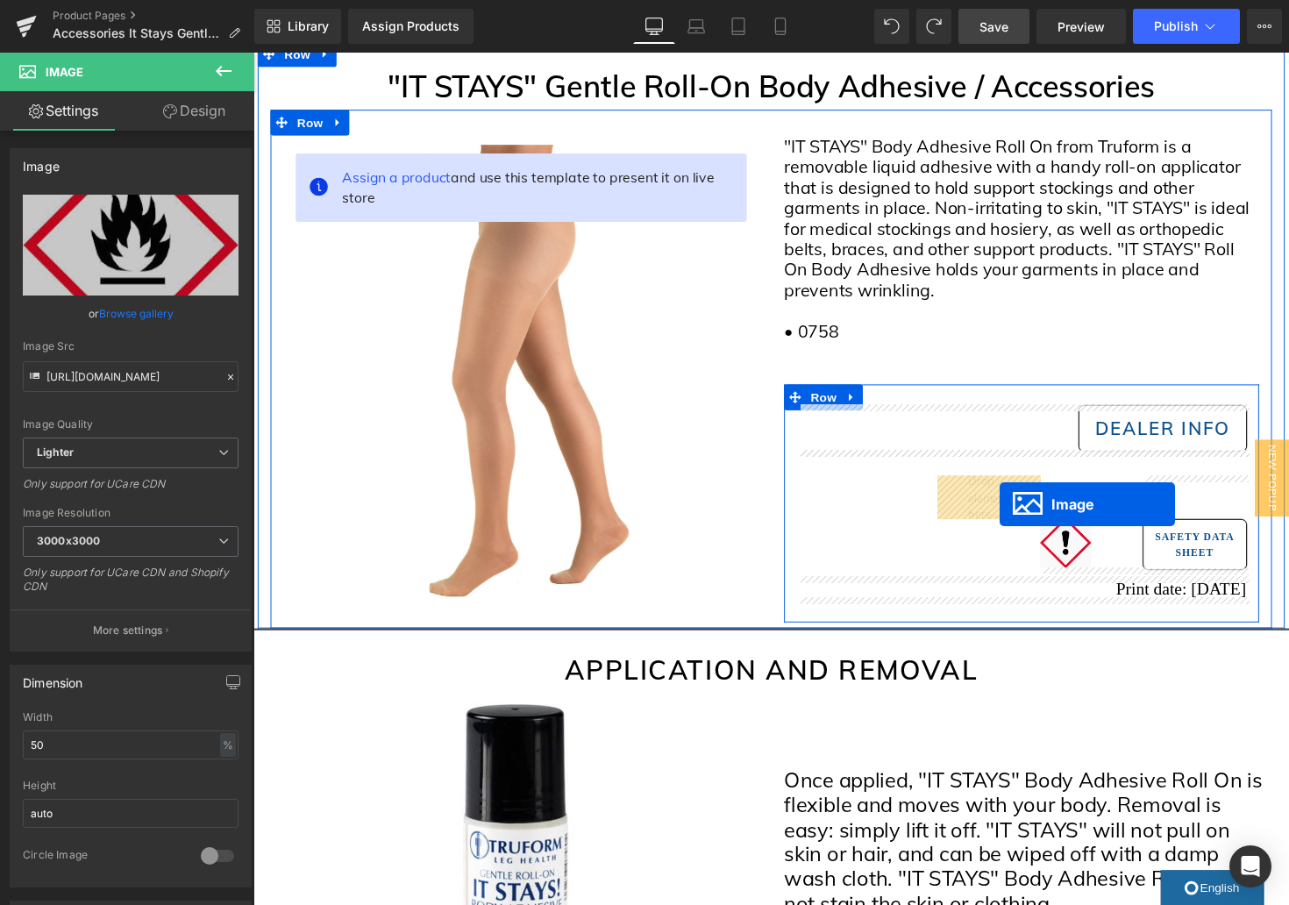
drag, startPoint x: 1049, startPoint y: 386, endPoint x: 1018, endPoint y: 516, distance: 133.4
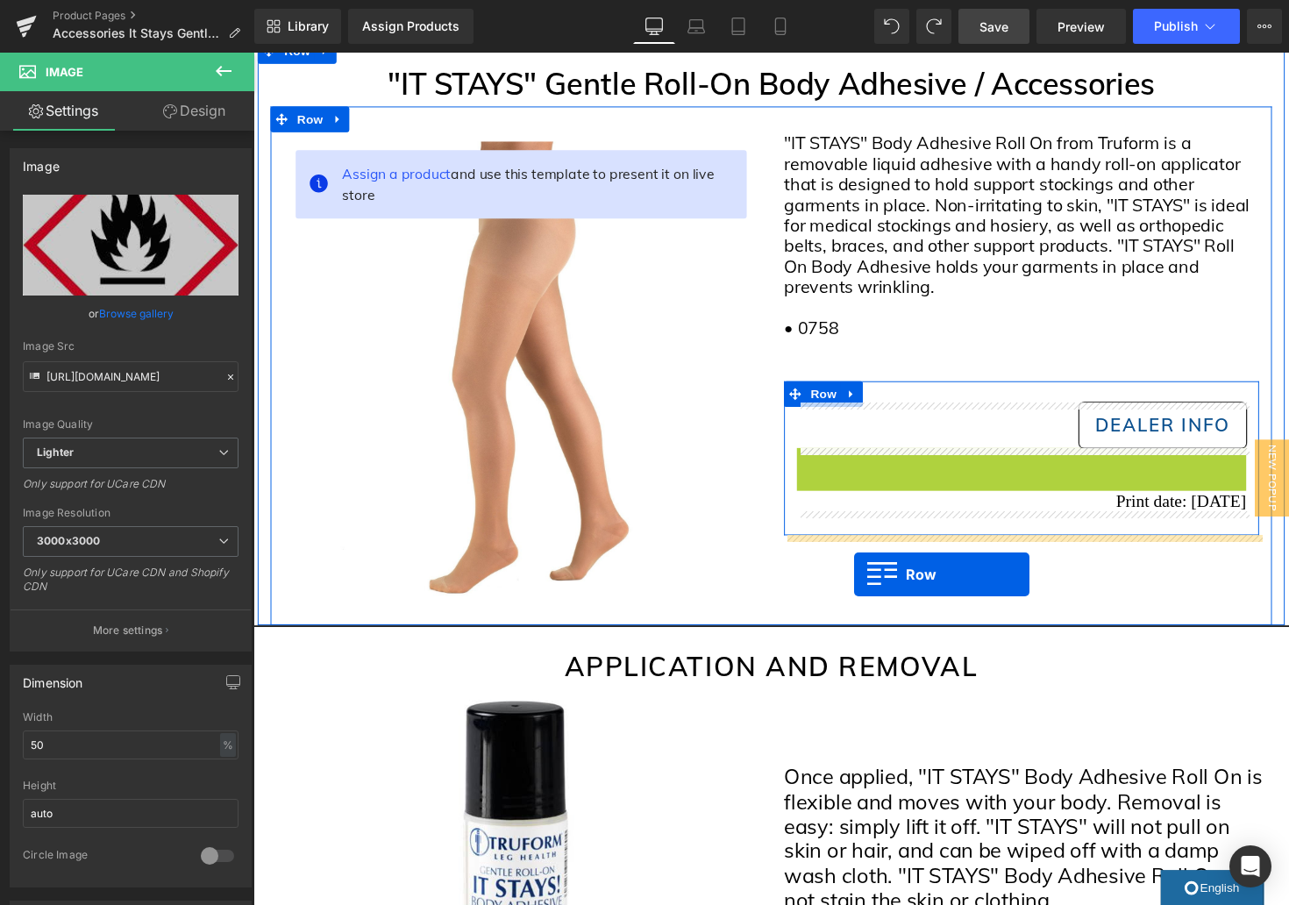
drag, startPoint x: 861, startPoint y: 475, endPoint x: 869, endPoint y: 588, distance: 112.5
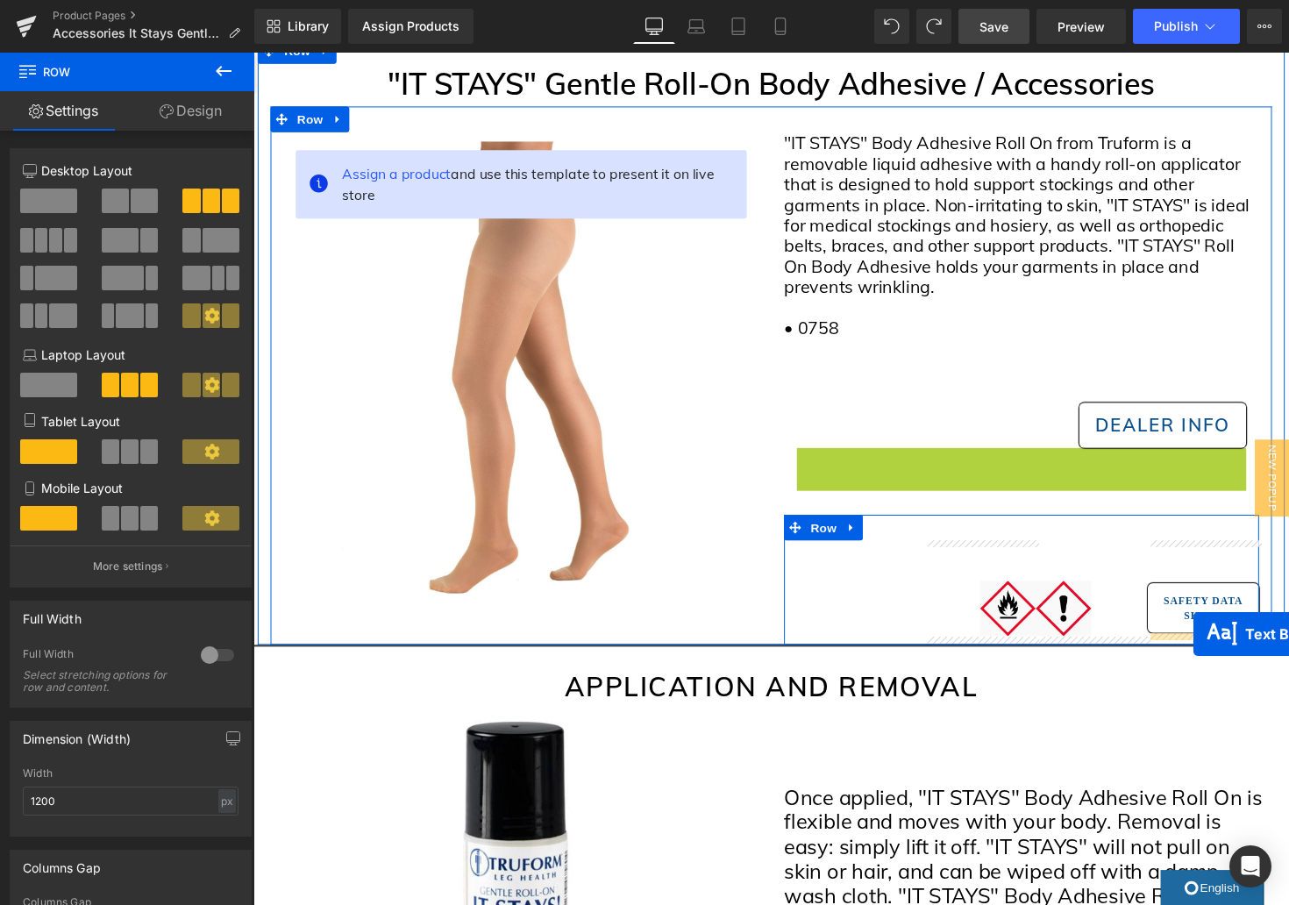
drag, startPoint x: 1044, startPoint y: 468, endPoint x: 1216, endPoint y: 648, distance: 248.7
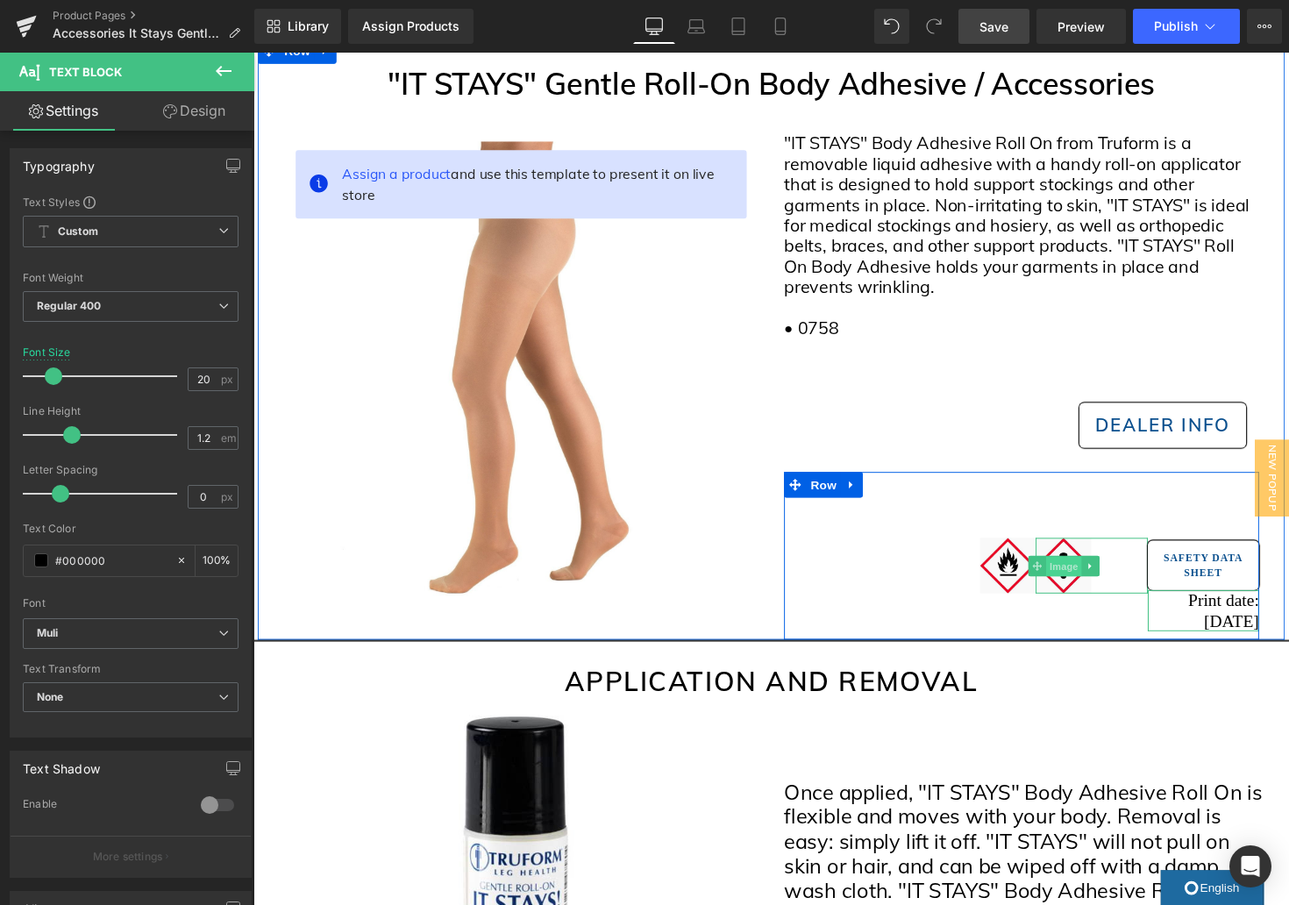
click at [1084, 579] on span "Image" at bounding box center [1083, 578] width 37 height 21
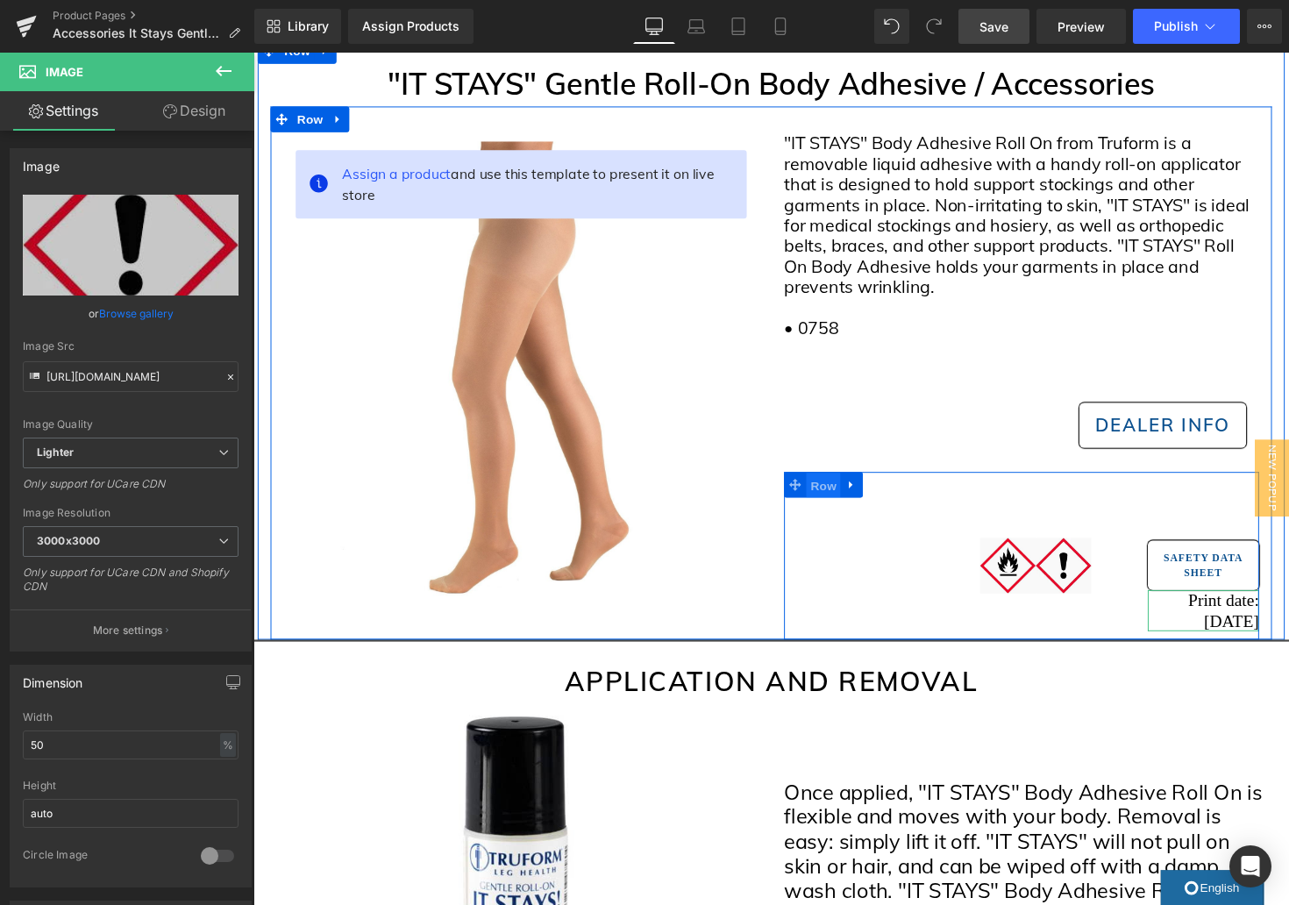
click at [846, 495] on span "Row" at bounding box center [837, 496] width 35 height 26
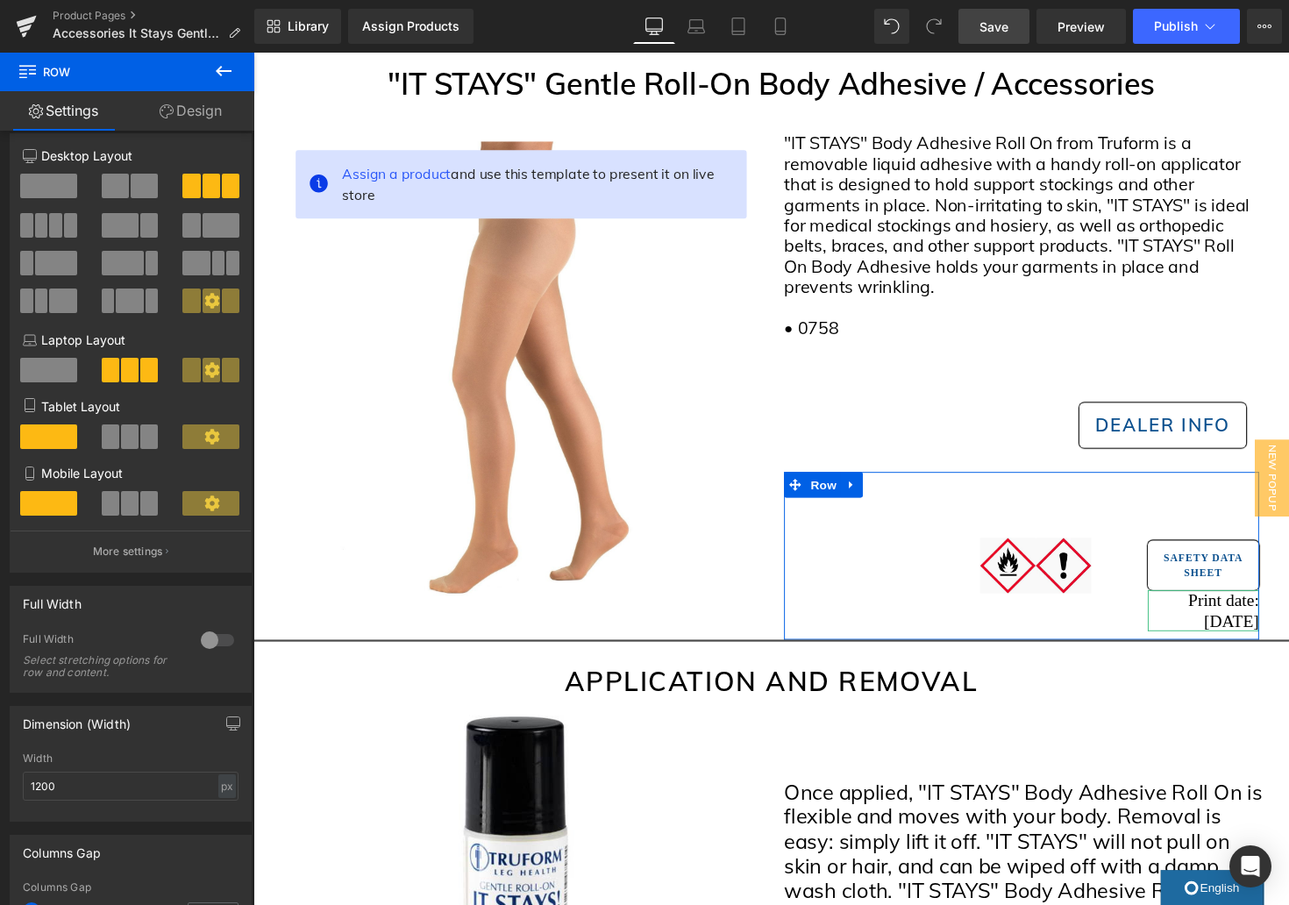
scroll to position [13, 0]
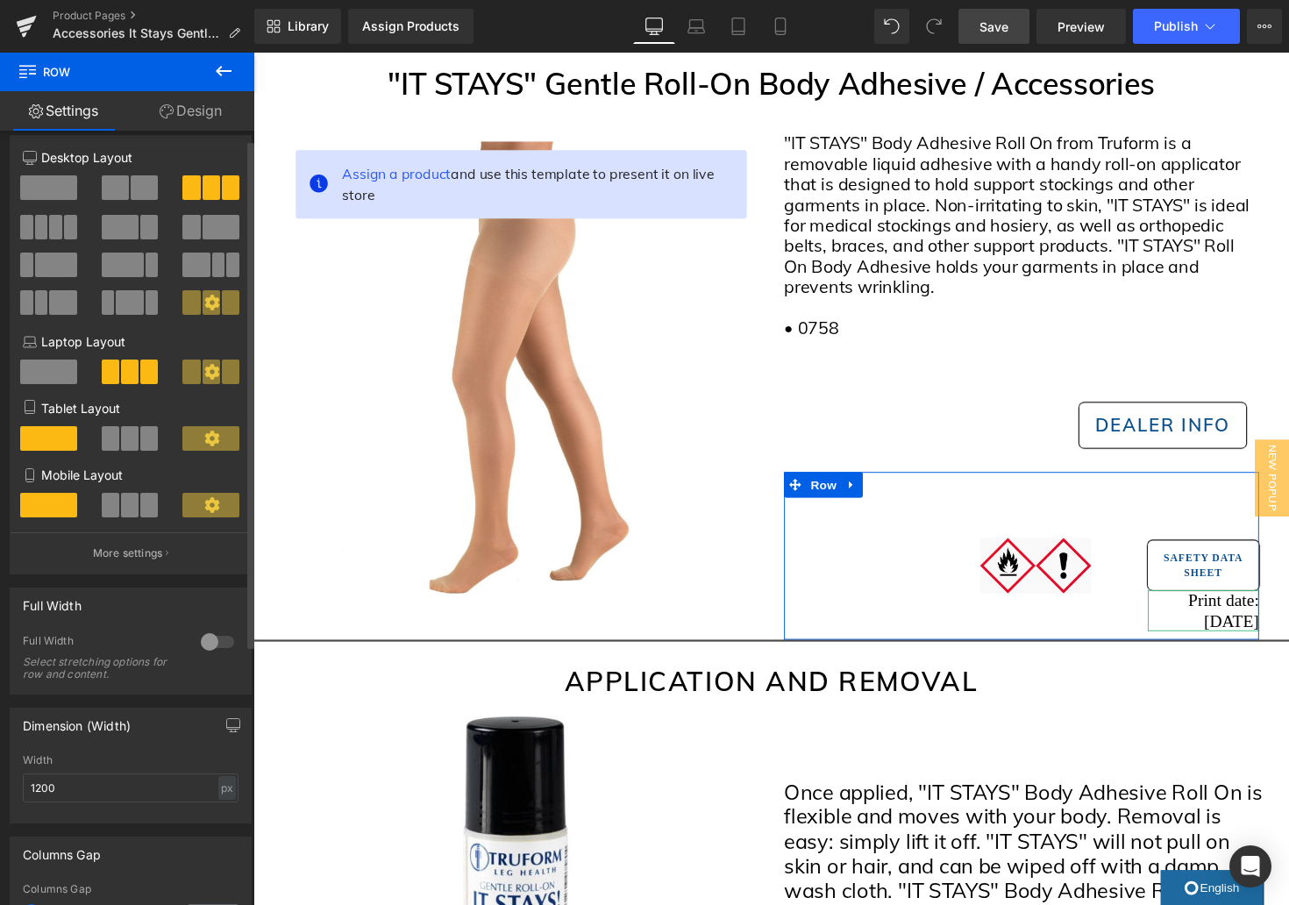
click at [209, 643] on div at bounding box center [217, 642] width 42 height 28
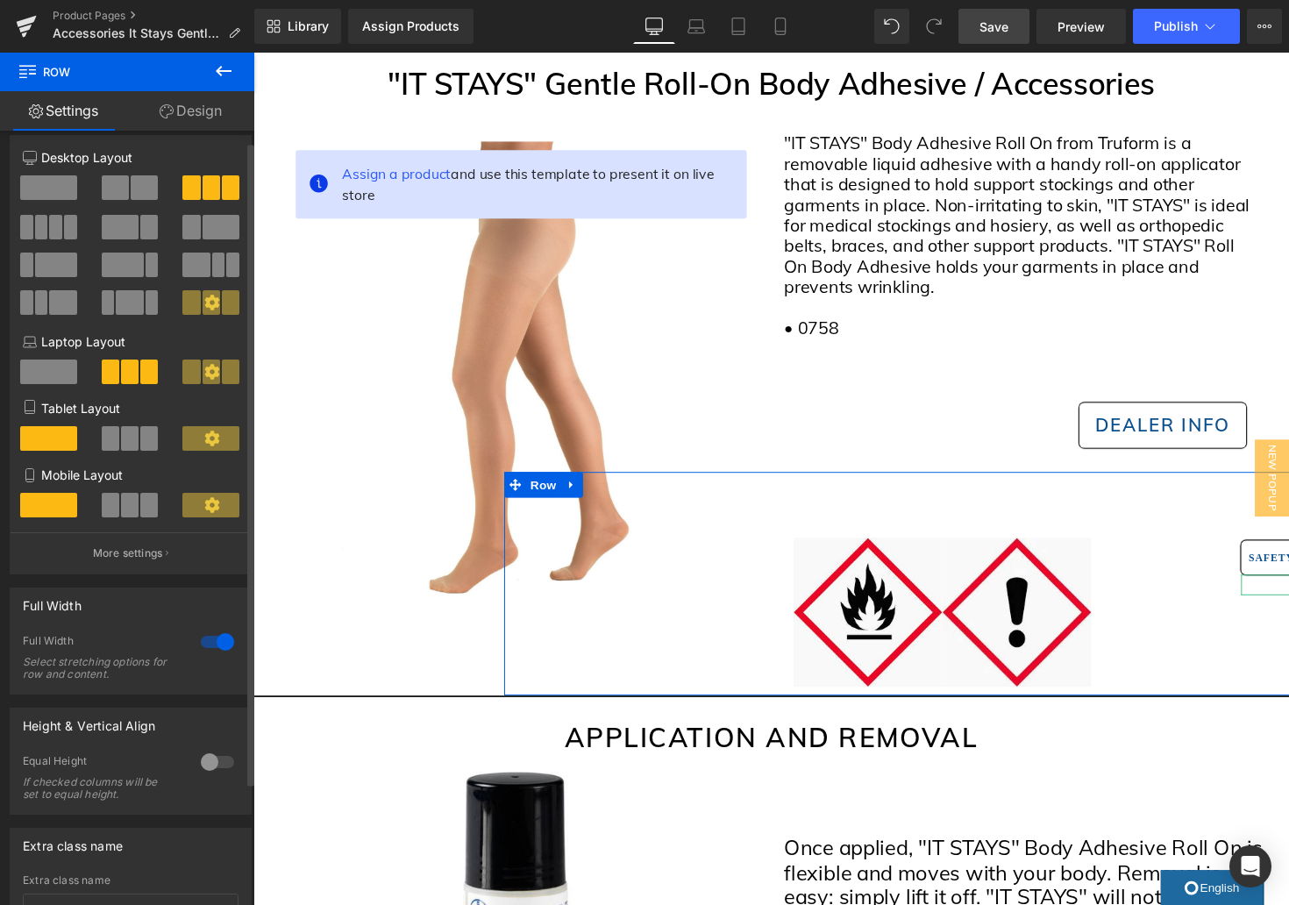
click at [209, 643] on div at bounding box center [217, 642] width 42 height 28
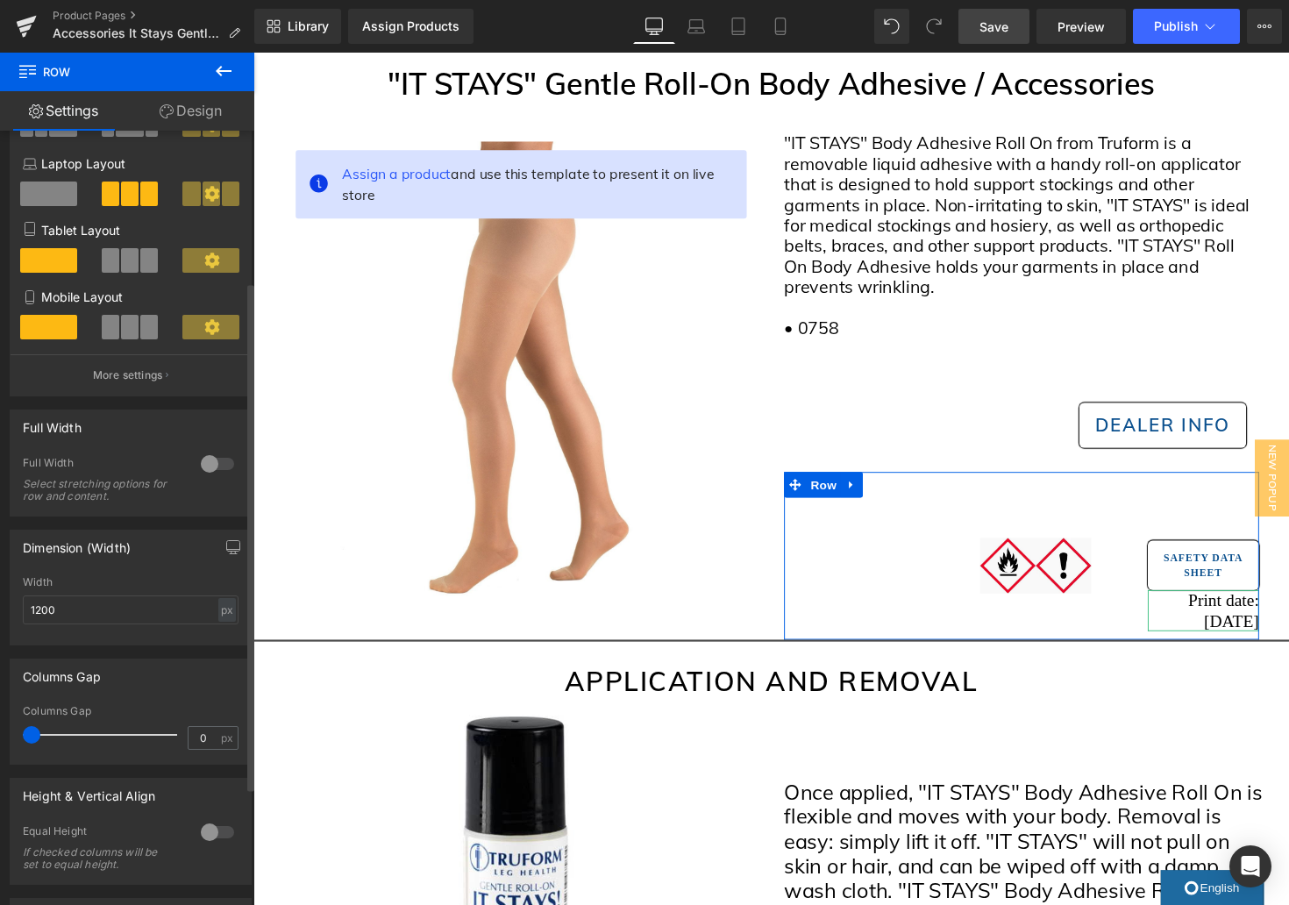
scroll to position [230, 0]
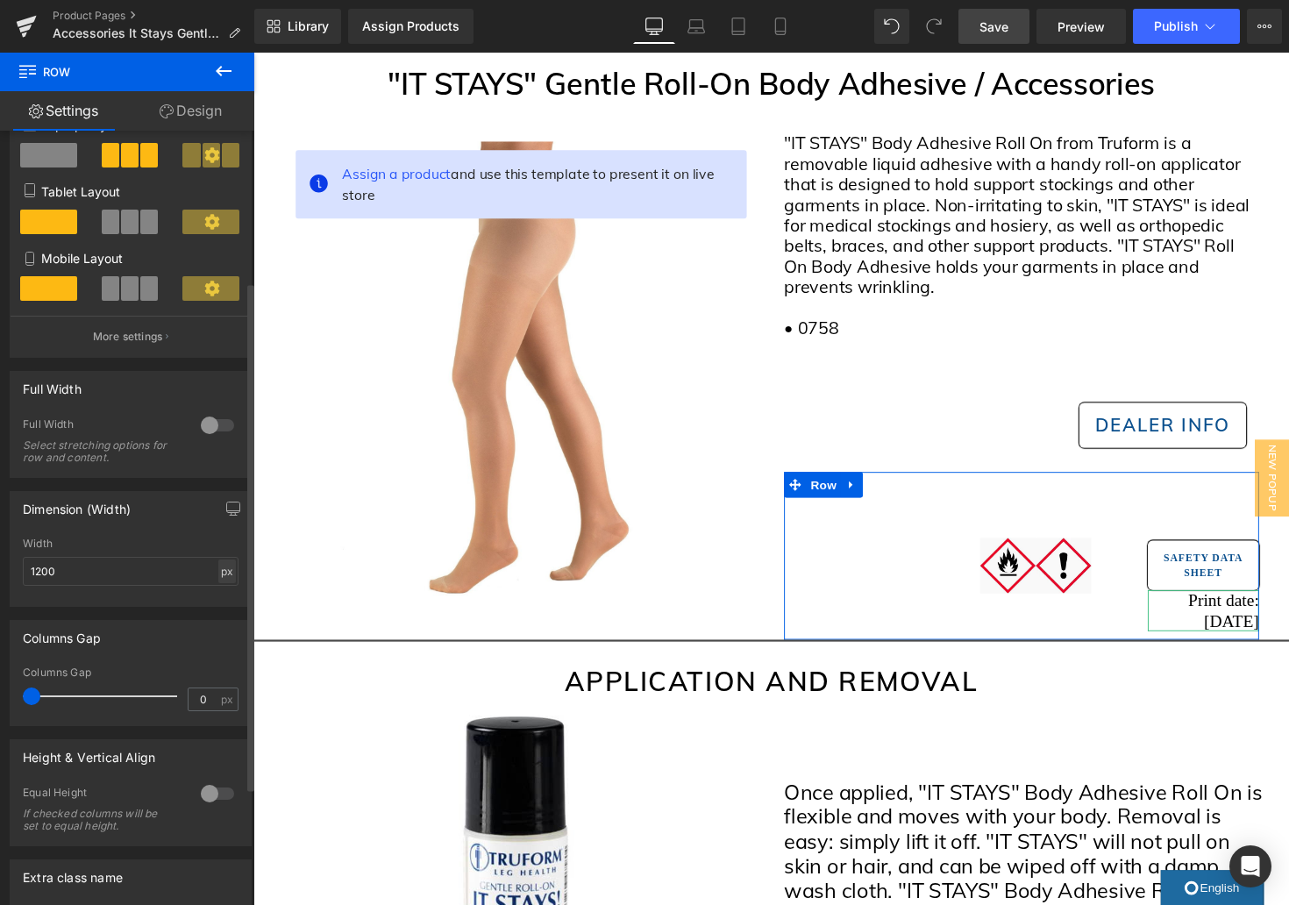
click at [218, 570] on div "px" at bounding box center [227, 571] width 18 height 24
click at [131, 581] on input "1200" at bounding box center [131, 571] width 216 height 29
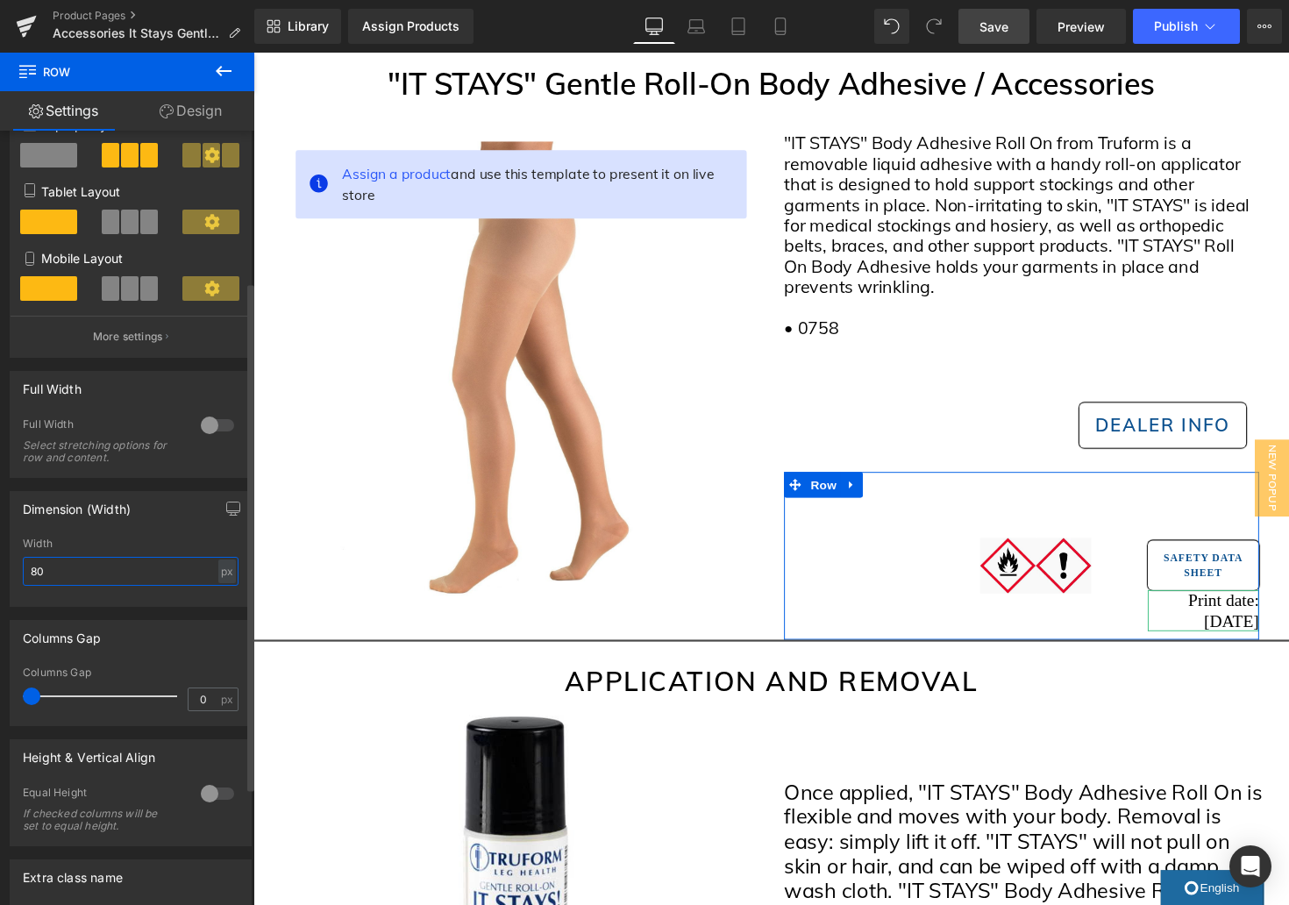
type input "8"
type input "9"
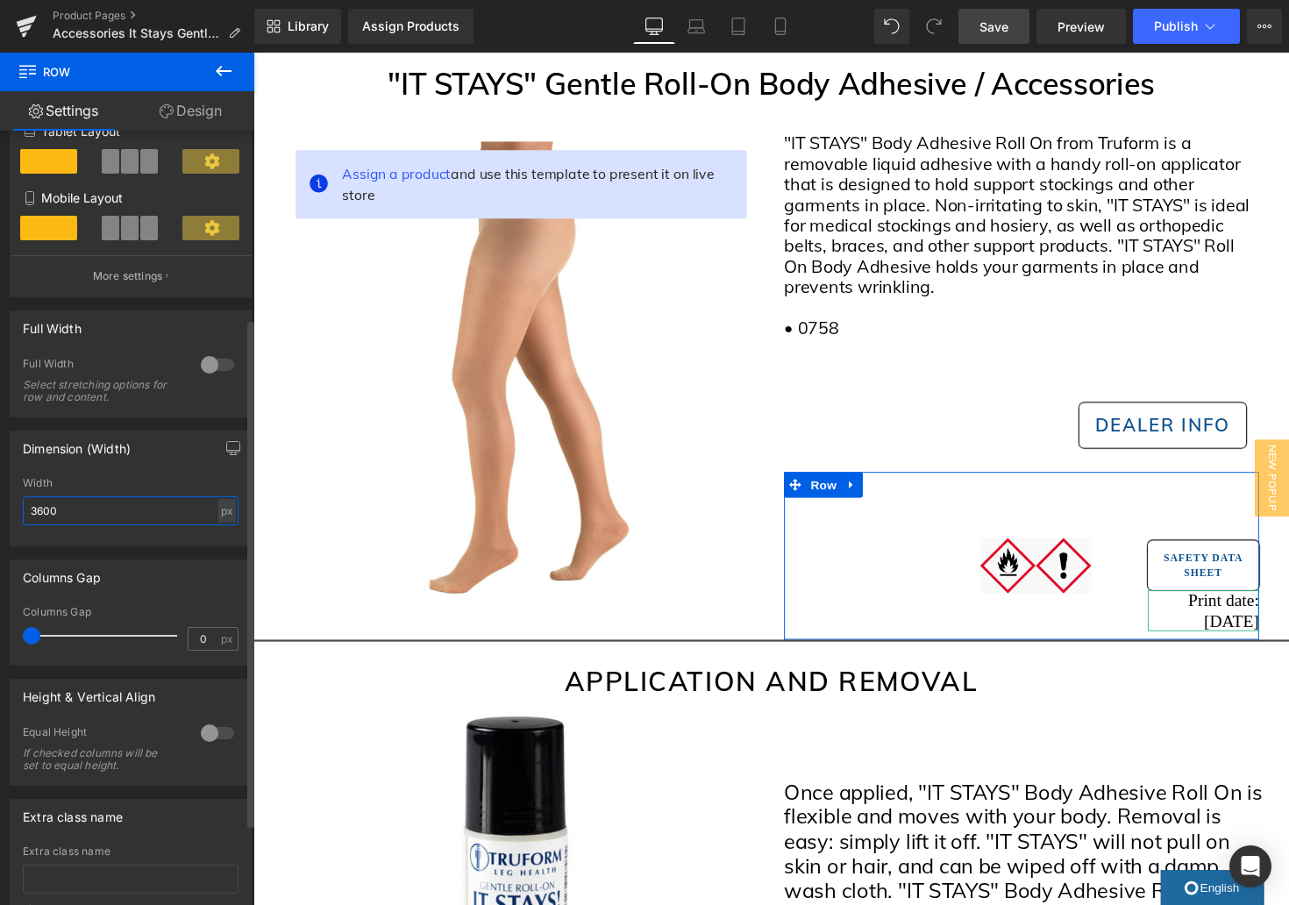
scroll to position [292, 0]
type input "3600"
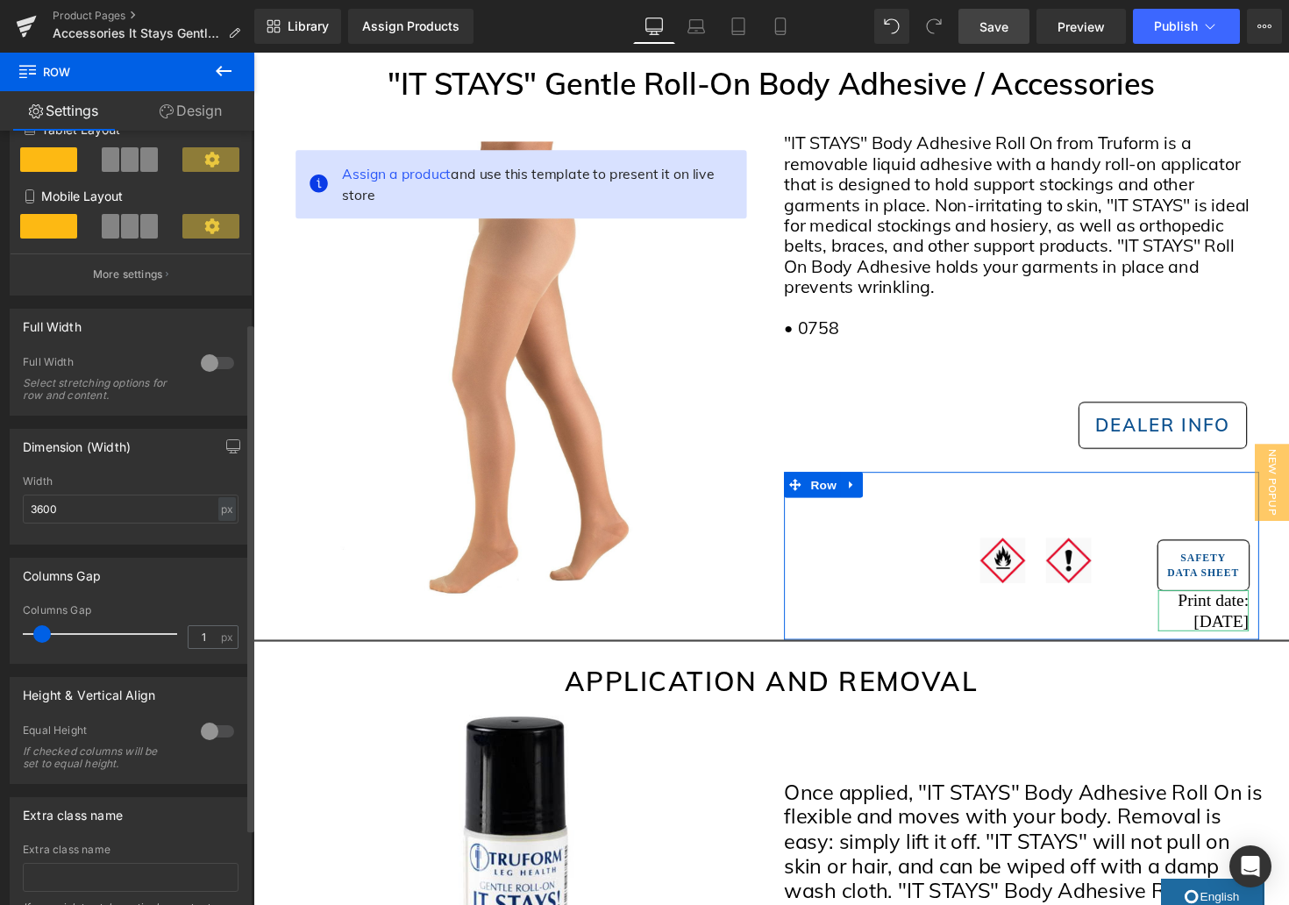
type input "0"
drag, startPoint x: 38, startPoint y: 640, endPoint x: 23, endPoint y: 639, distance: 14.9
click at [23, 639] on span at bounding box center [32, 634] width 18 height 18
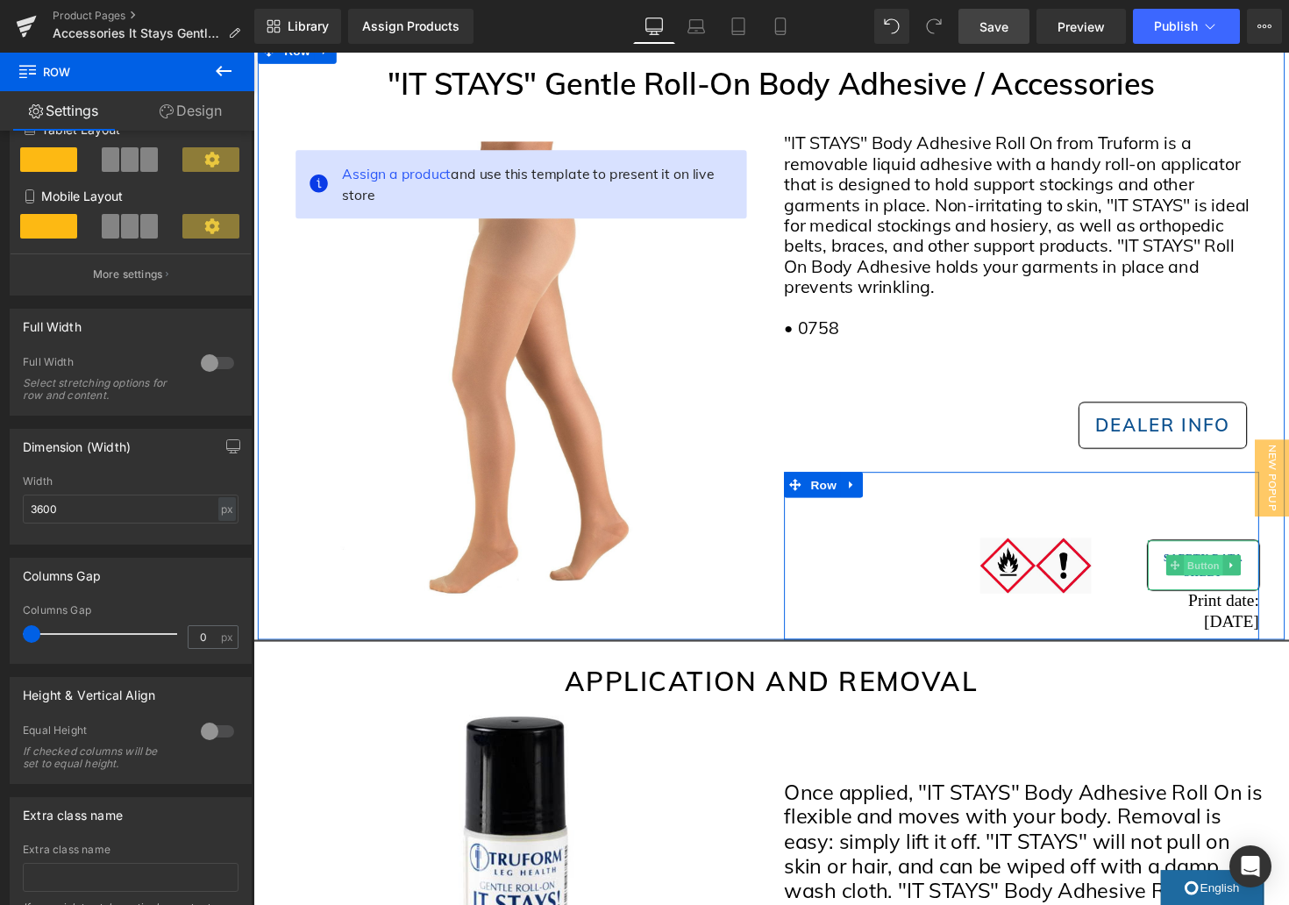
click at [1230, 579] on span "Button" at bounding box center [1227, 578] width 40 height 21
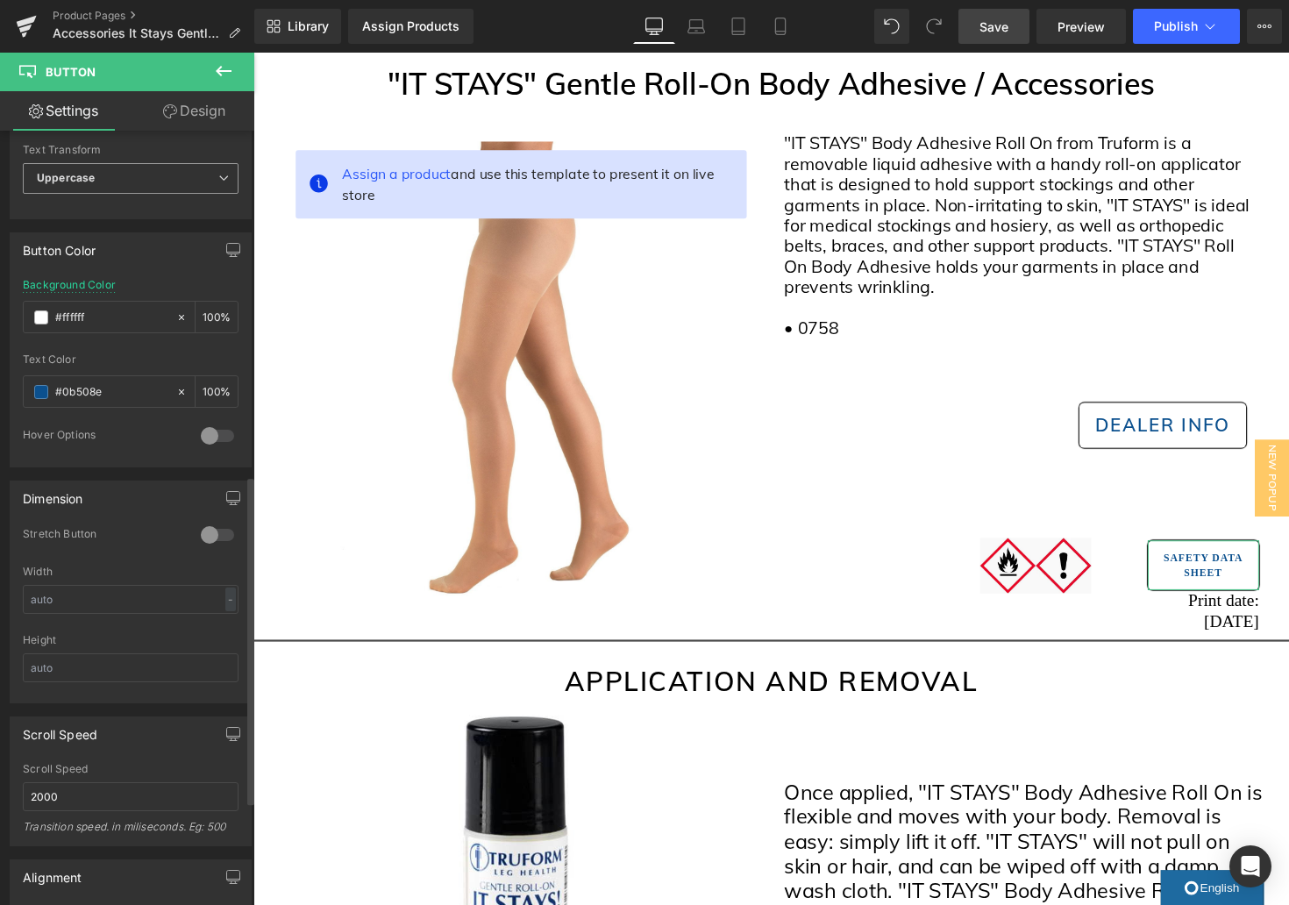
scroll to position [693, 0]
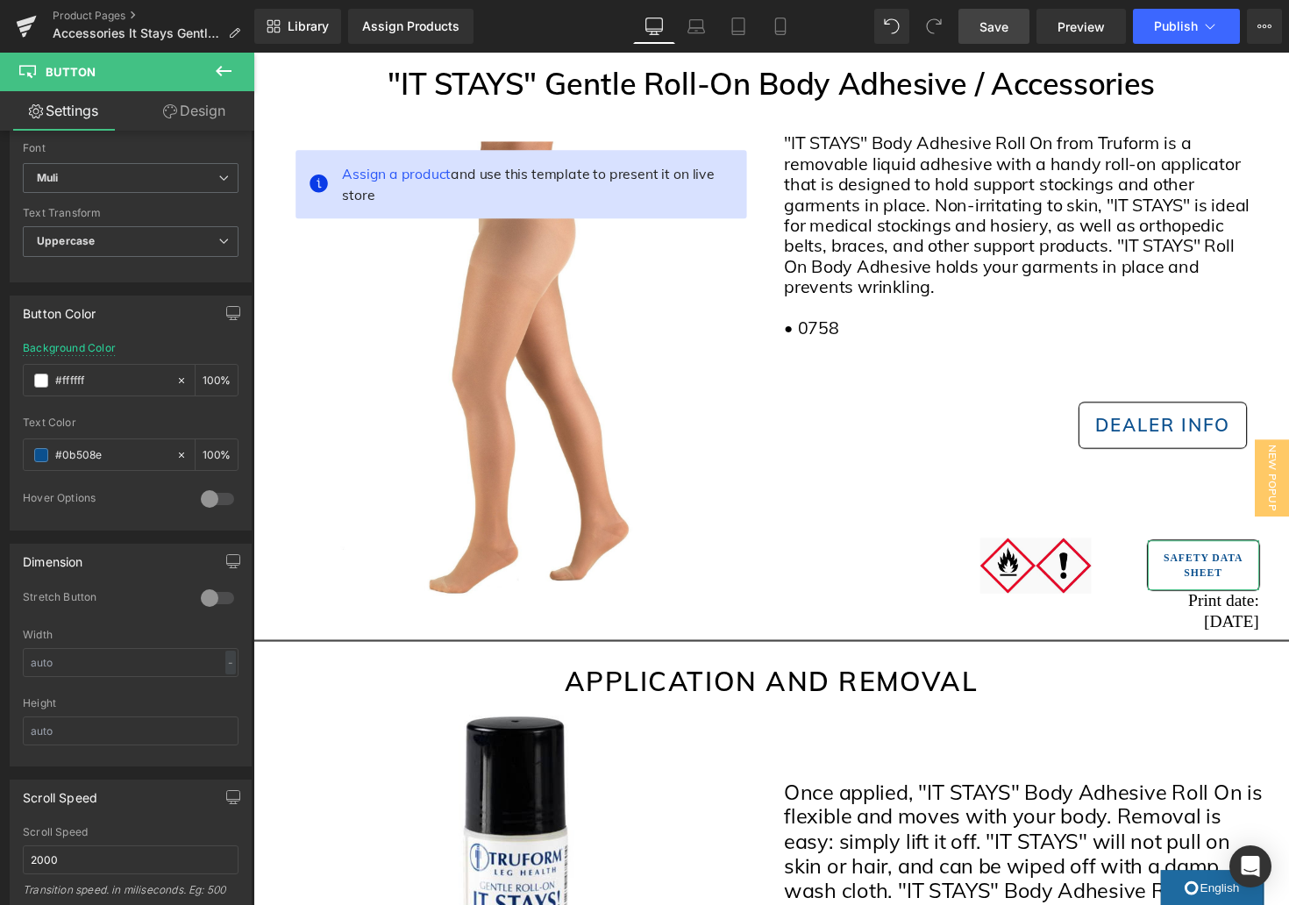
drag, startPoint x: 207, startPoint y: 109, endPoint x: 161, endPoint y: 184, distance: 88.1
click at [207, 109] on link "Design" at bounding box center [194, 110] width 127 height 39
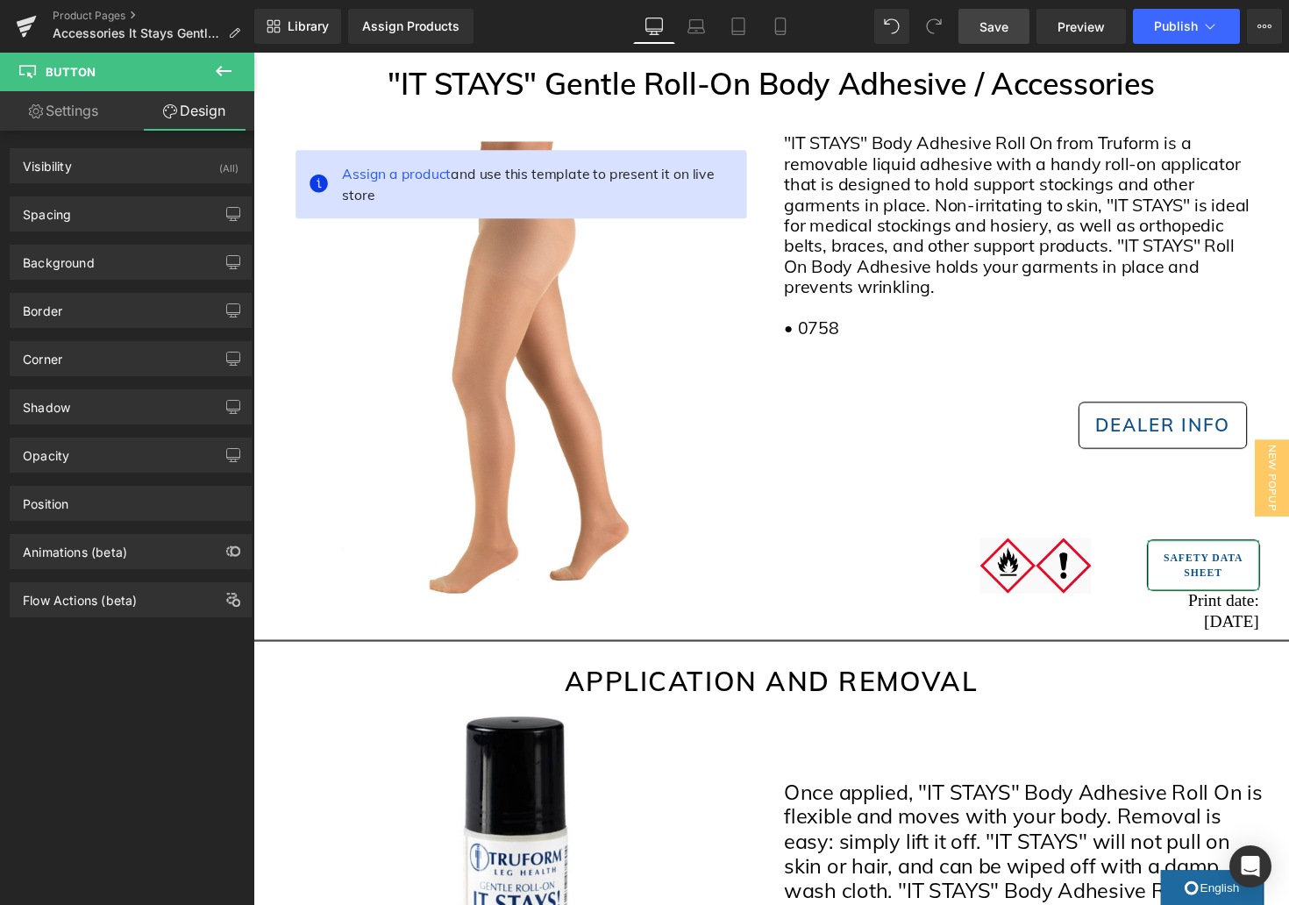
type input "50"
type input "0"
type input "10"
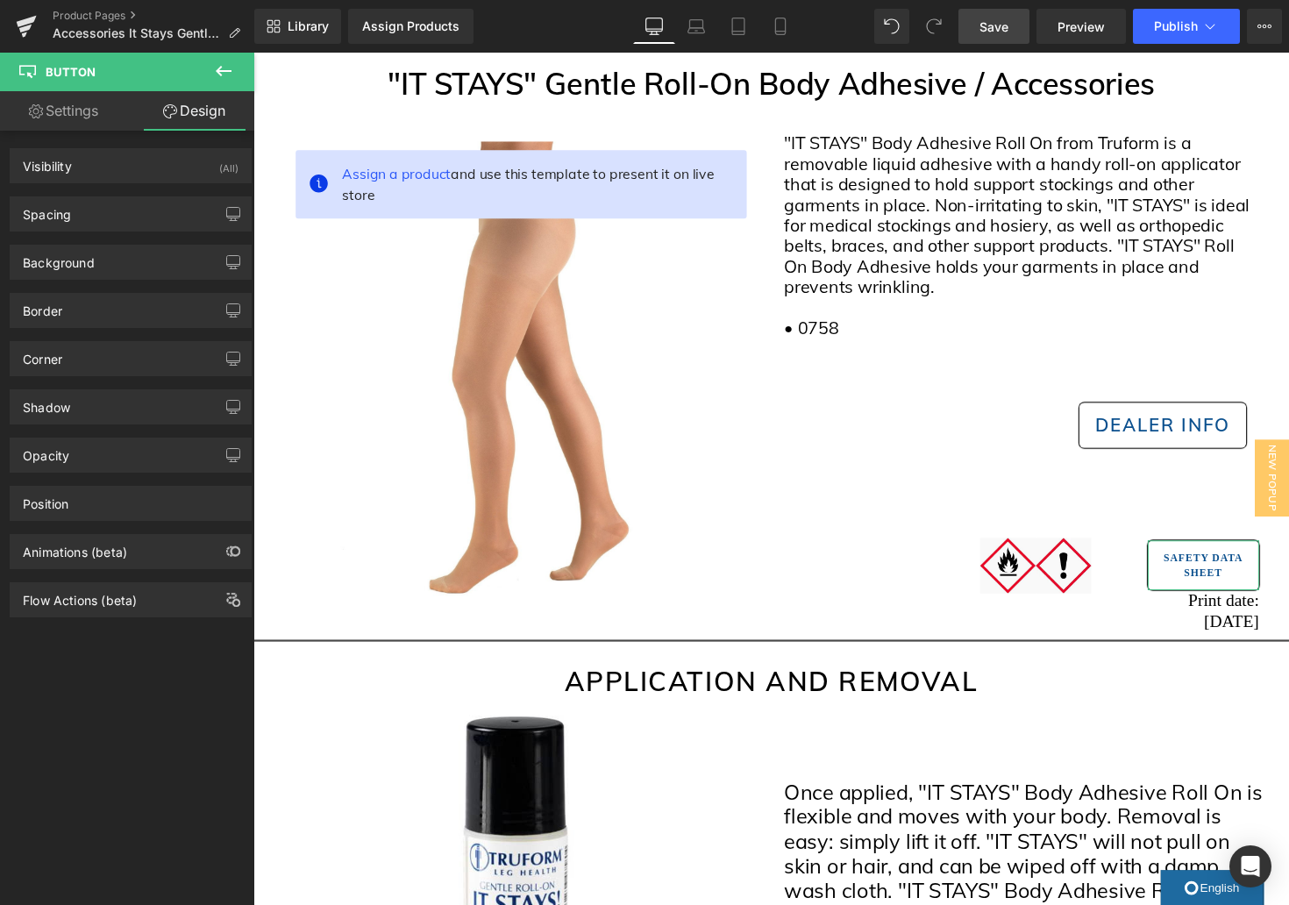
type input "8"
type input "10"
type input "8"
click at [156, 210] on div "Spacing" at bounding box center [131, 213] width 240 height 33
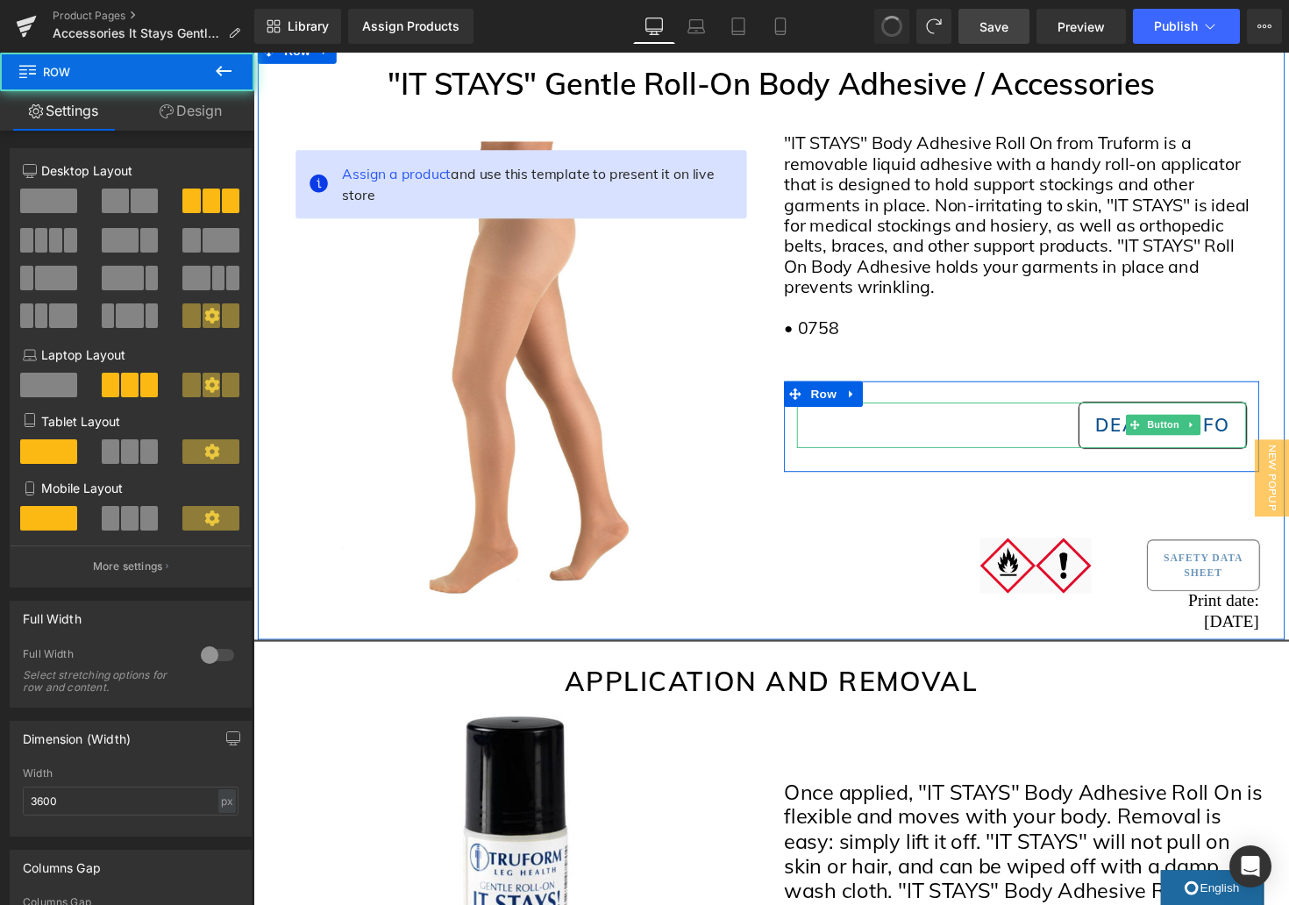
type input "1200"
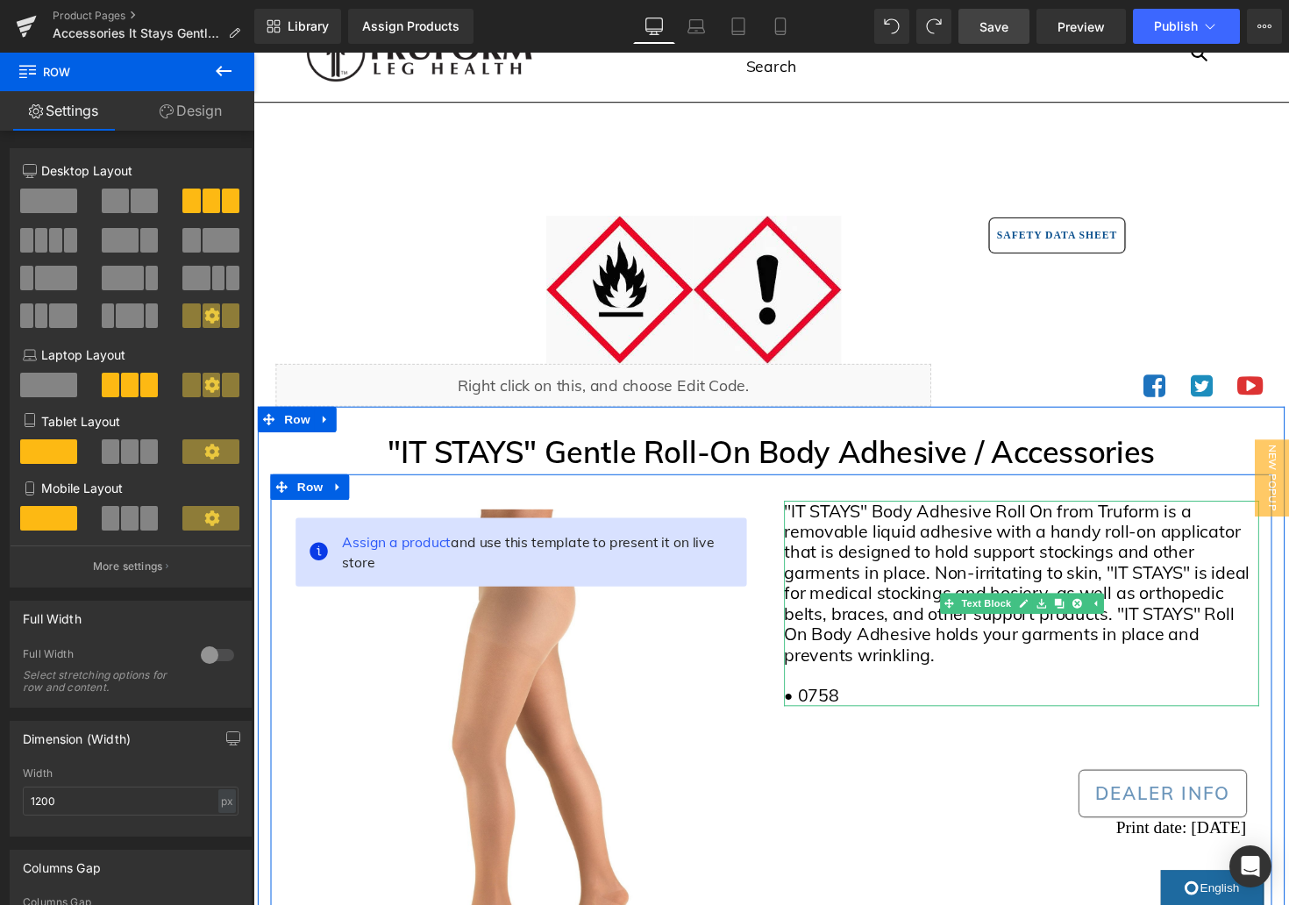
scroll to position [82, 0]
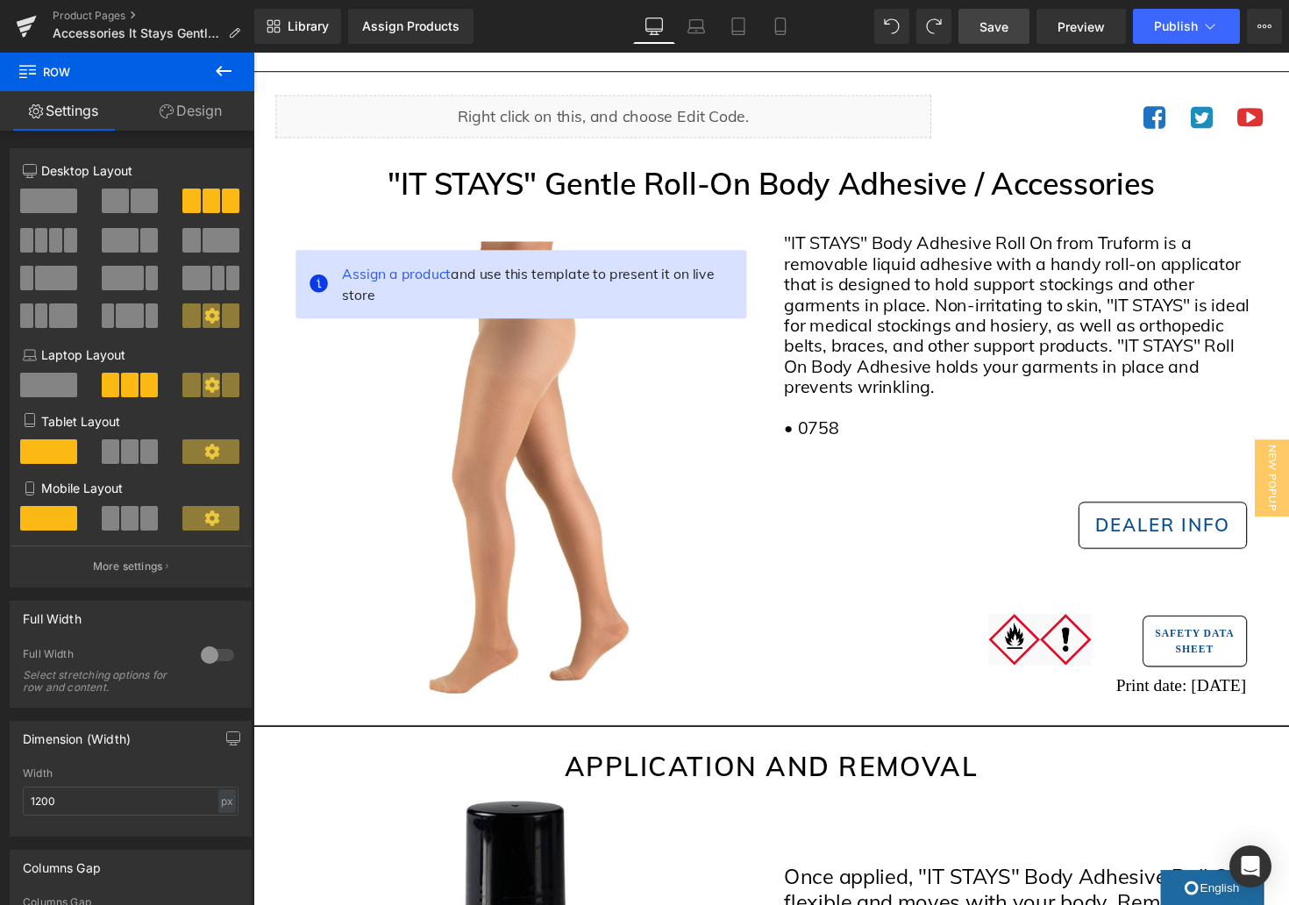
click at [1003, 30] on span "Save" at bounding box center [994, 27] width 29 height 18
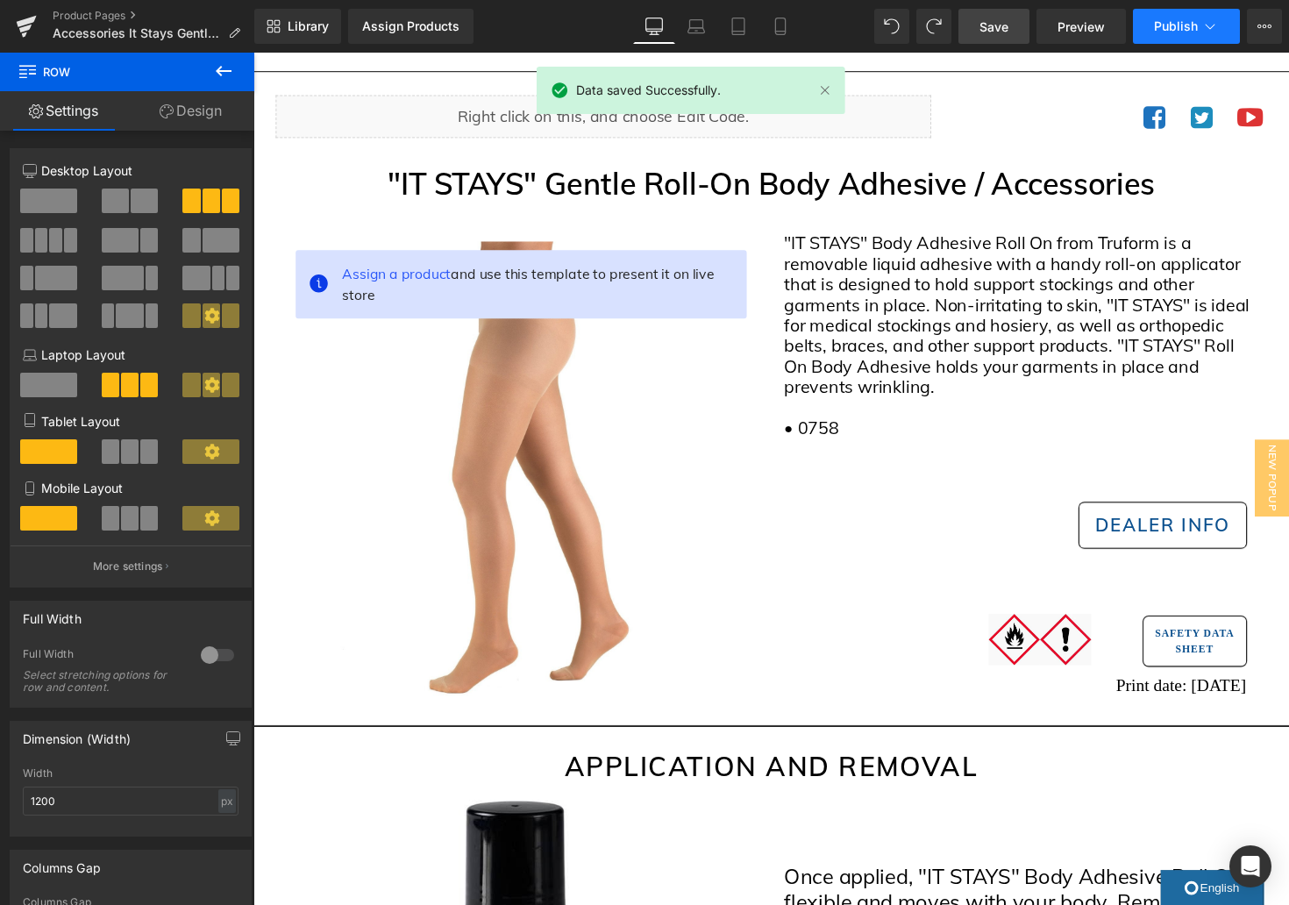
click at [1183, 25] on span "Publish" at bounding box center [1176, 26] width 44 height 14
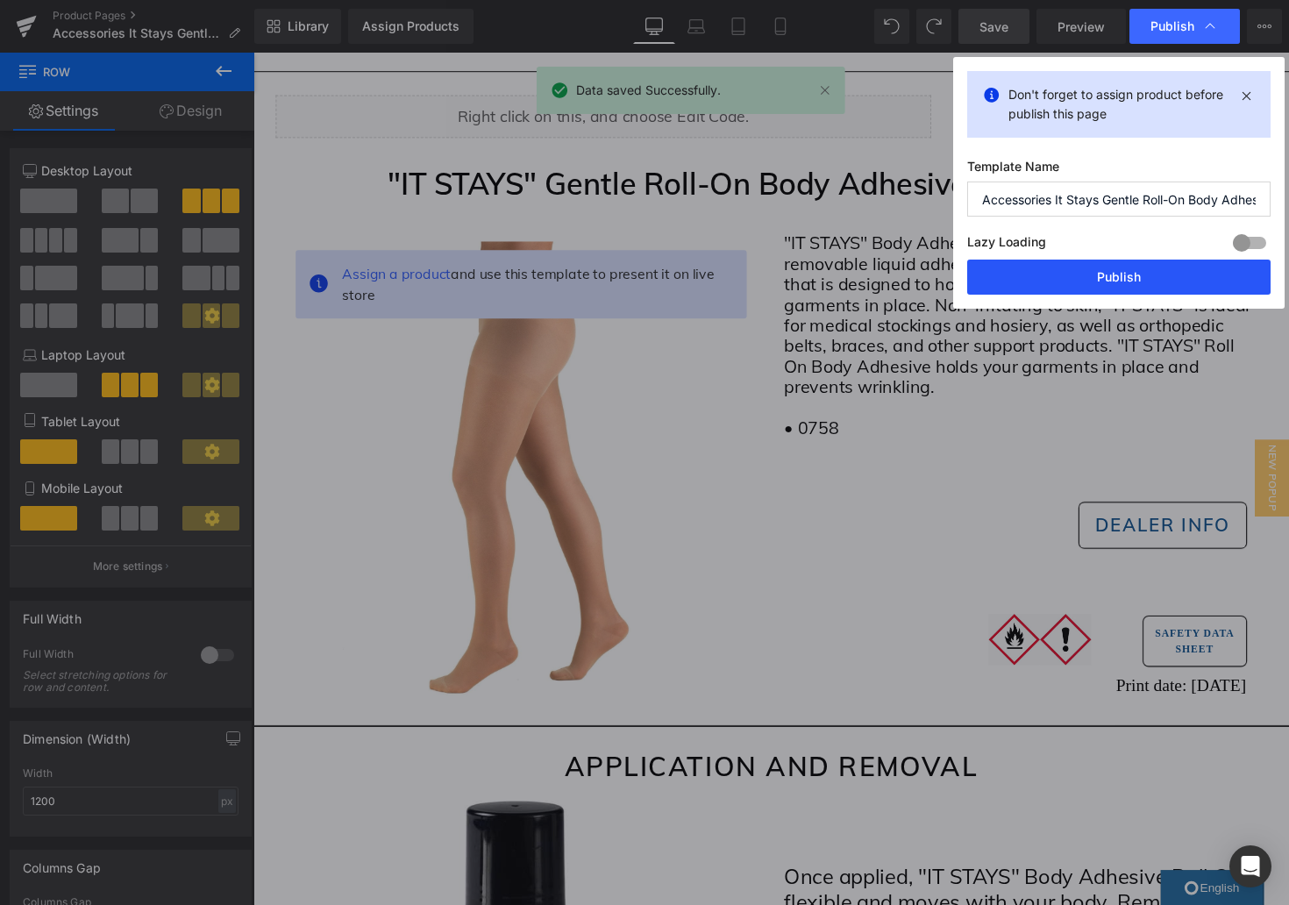
click at [1128, 281] on button "Publish" at bounding box center [1118, 277] width 303 height 35
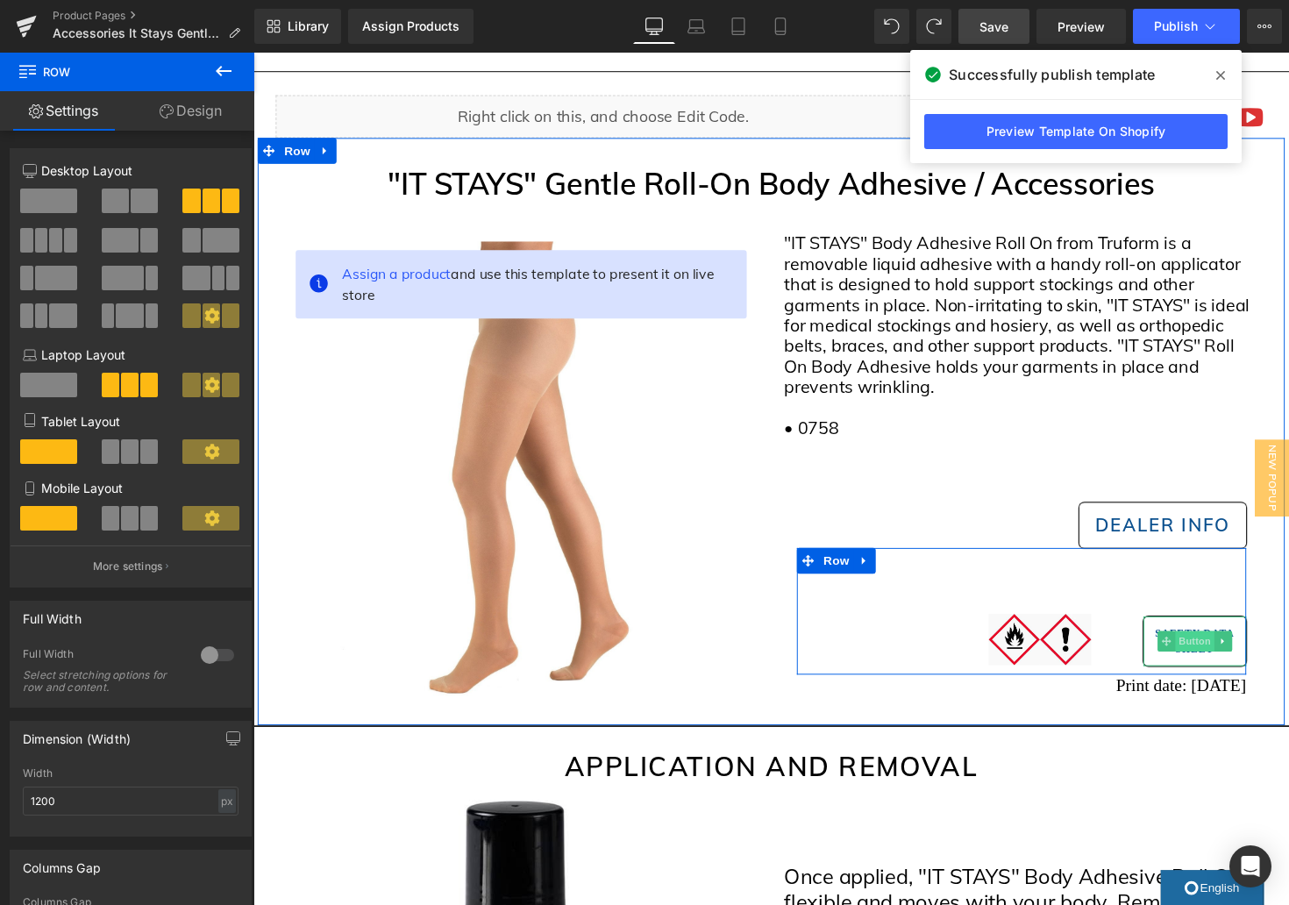
click at [1222, 658] on span "Button" at bounding box center [1218, 655] width 40 height 21
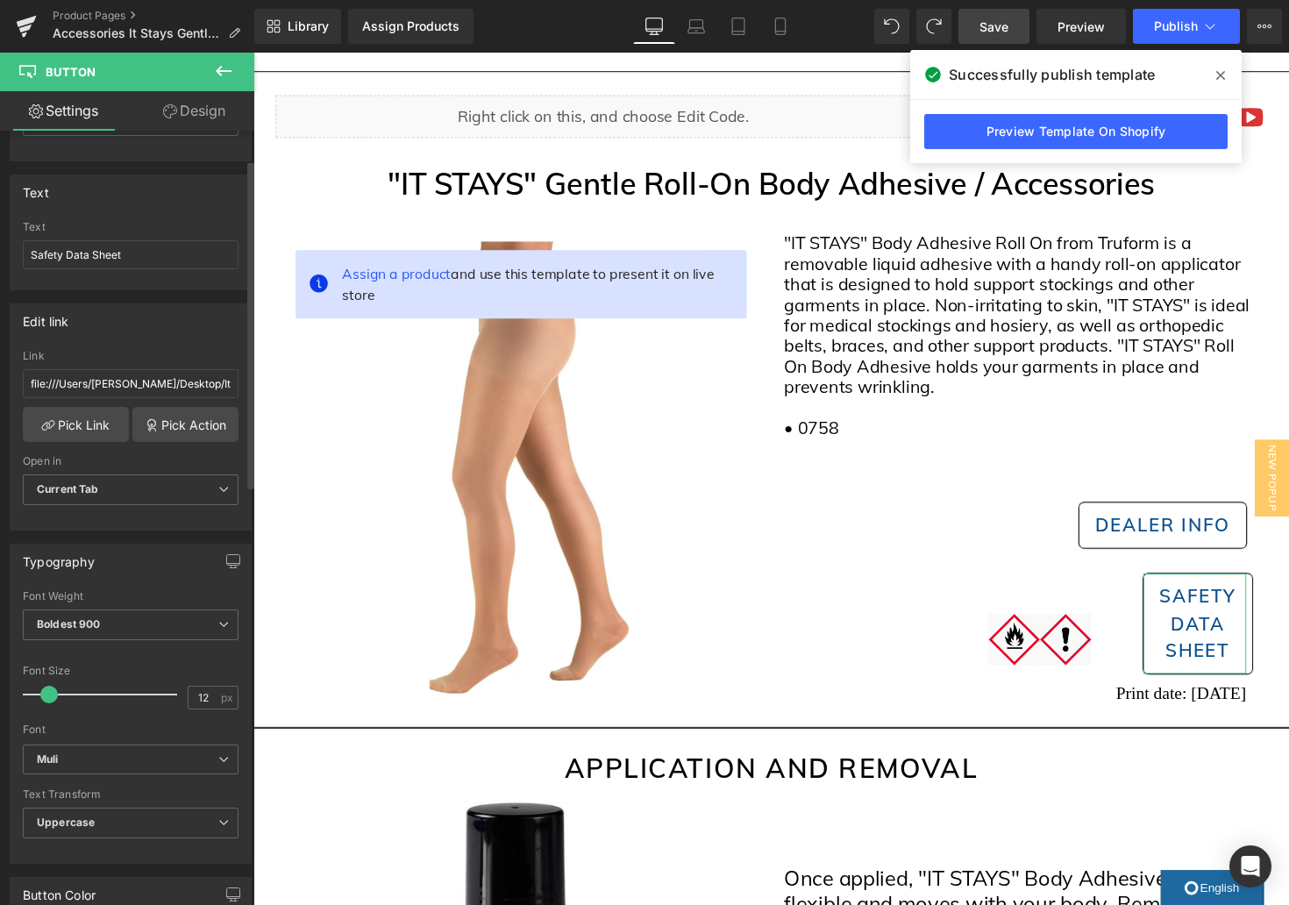
scroll to position [125, 0]
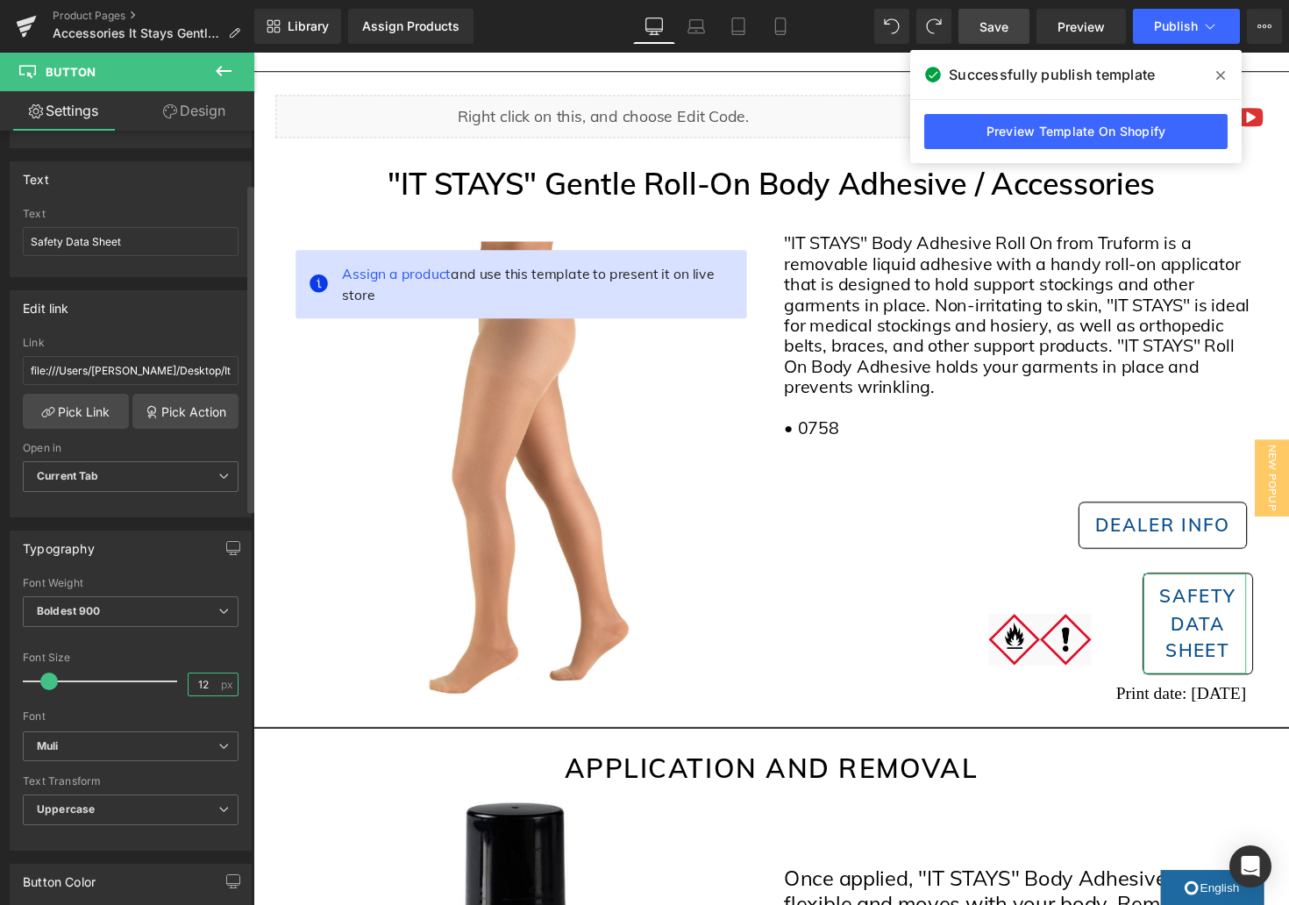
click at [203, 685] on input "12" at bounding box center [204, 684] width 31 height 22
click at [202, 684] on input "12" at bounding box center [204, 684] width 31 height 22
click at [196, 681] on input "12" at bounding box center [204, 684] width 31 height 22
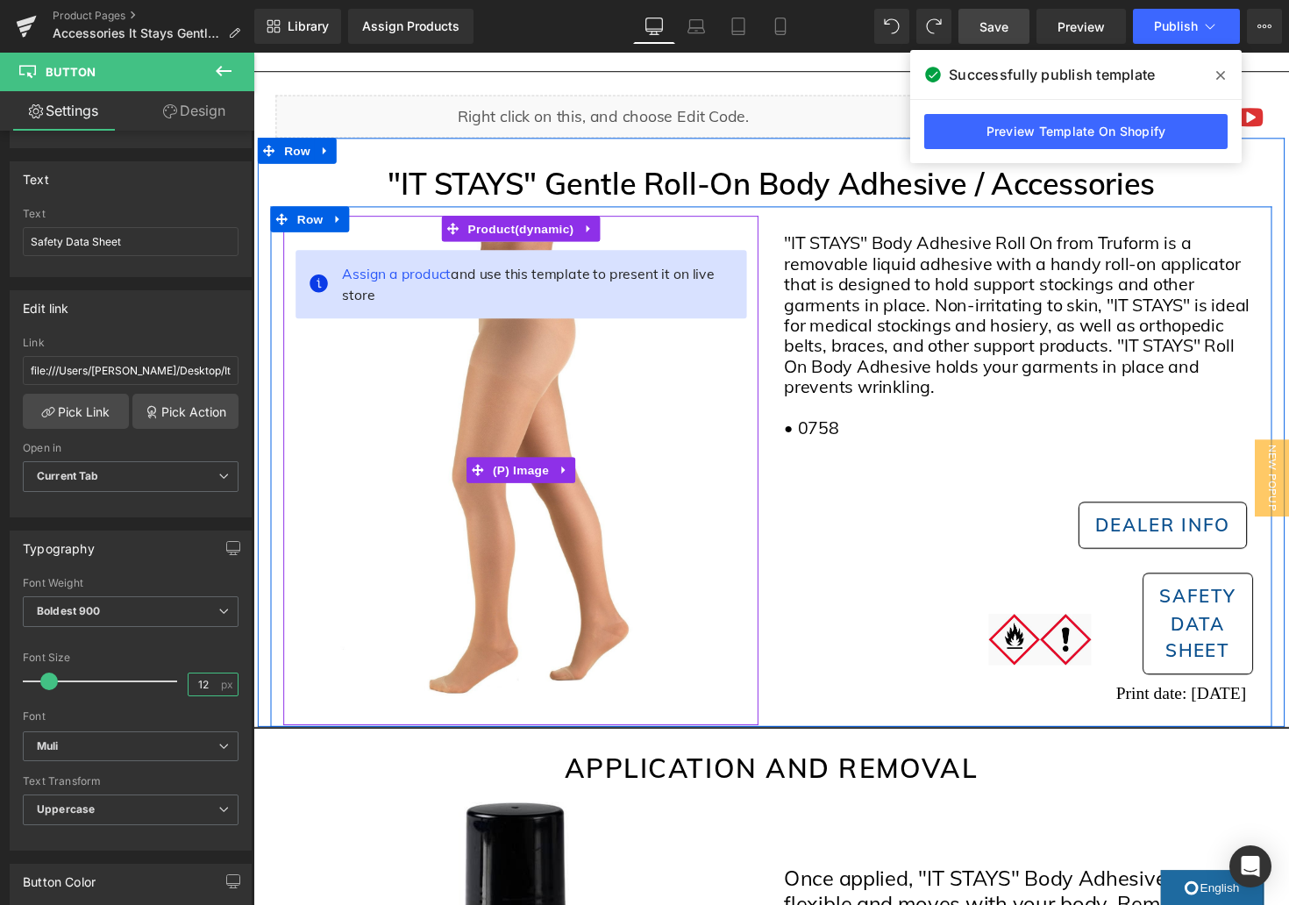
type input "6"
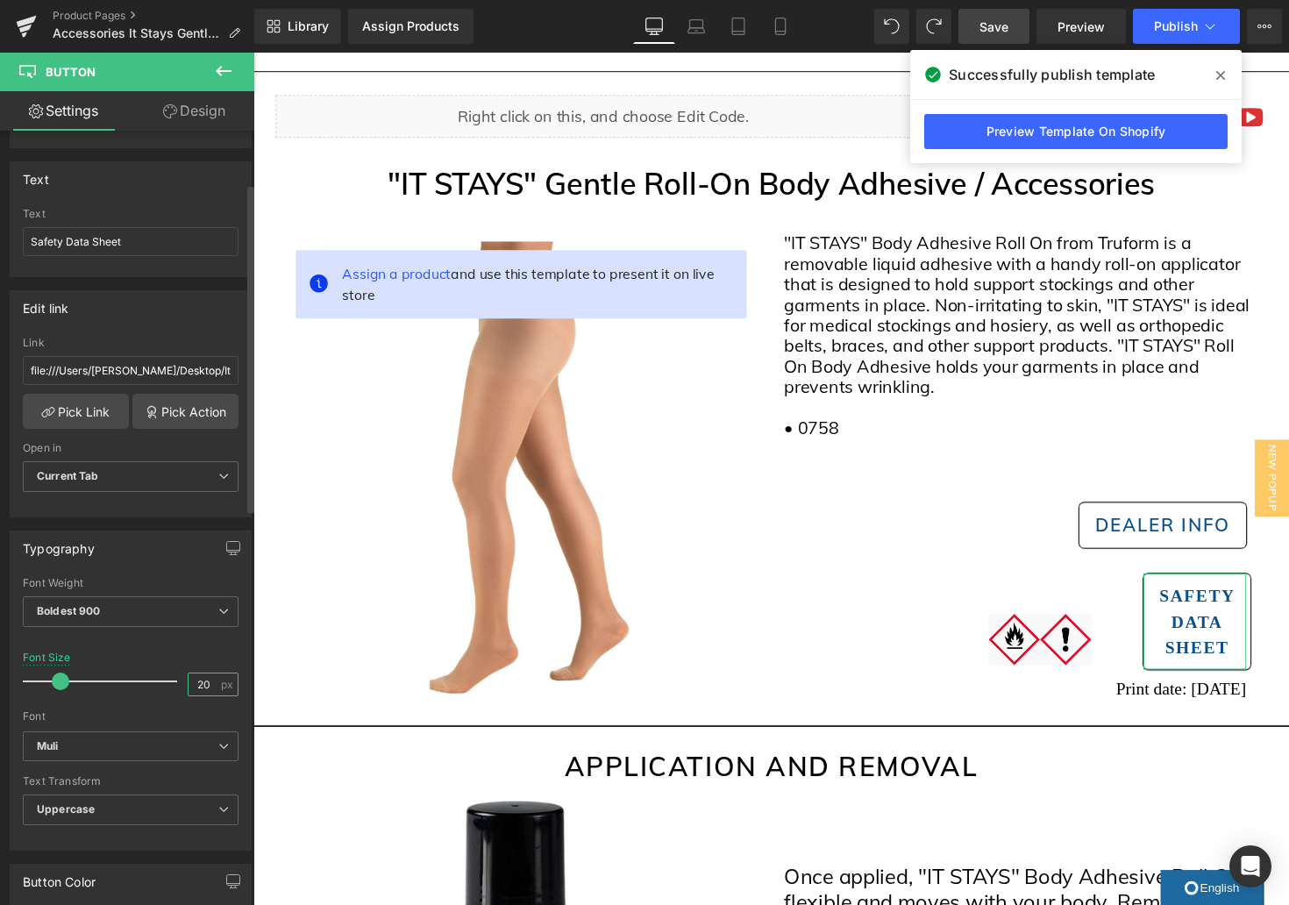
type input "2"
type input "12"
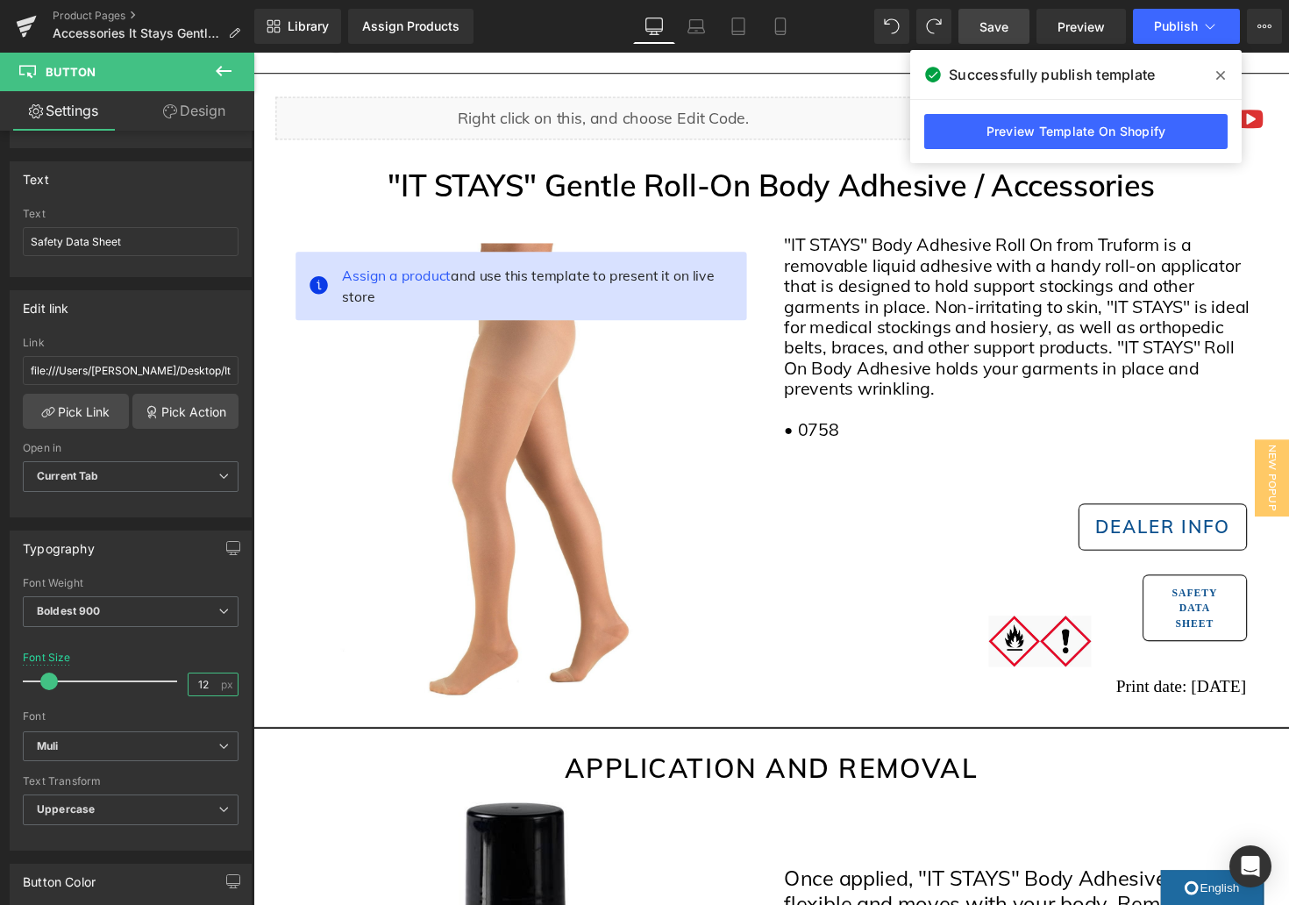
scroll to position [80, 0]
drag, startPoint x: 1425, startPoint y: 709, endPoint x: 1217, endPoint y: 683, distance: 209.5
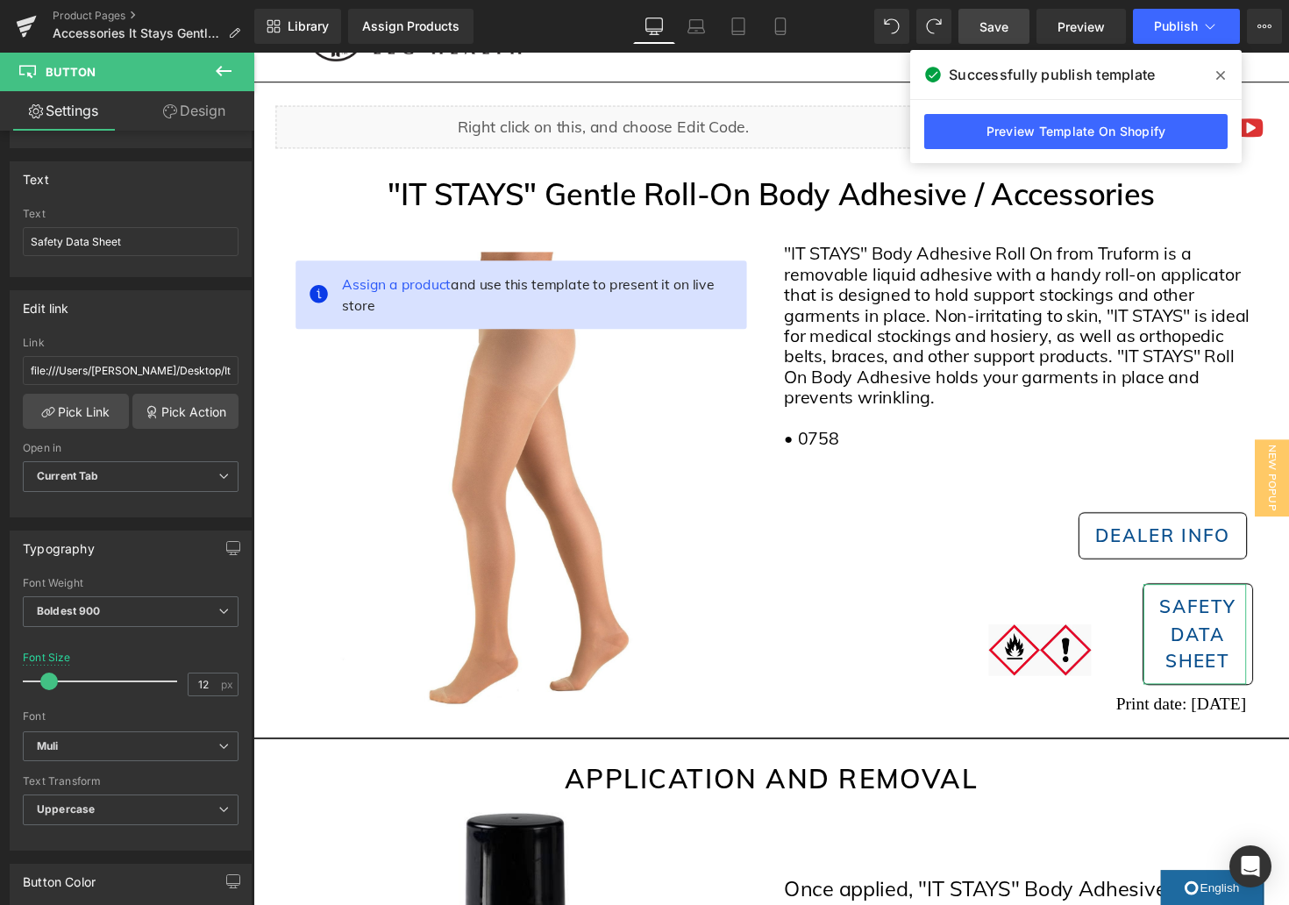
scroll to position [125, 0]
click at [202, 114] on link "Design" at bounding box center [194, 110] width 127 height 39
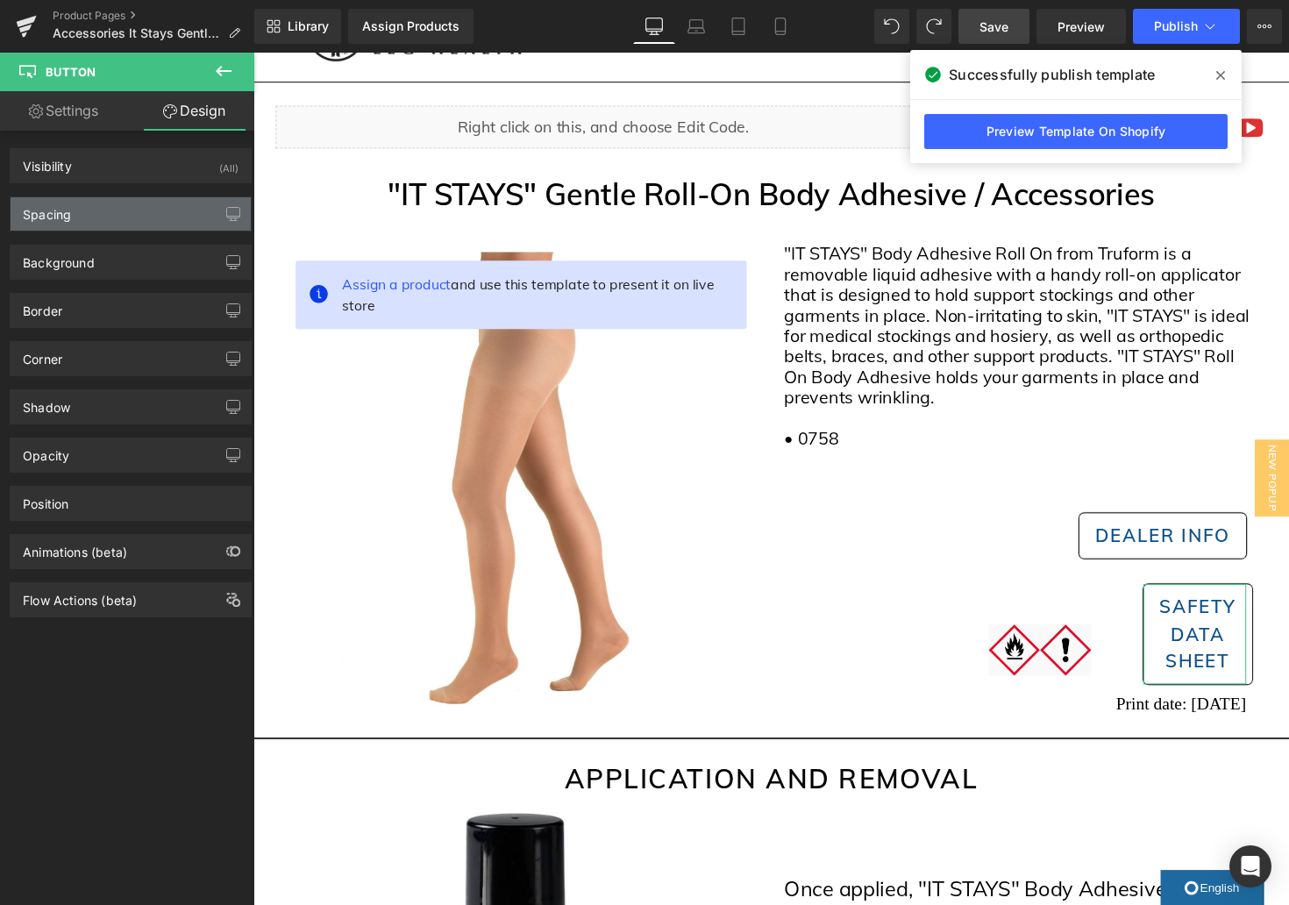
type input "0"
type input "10"
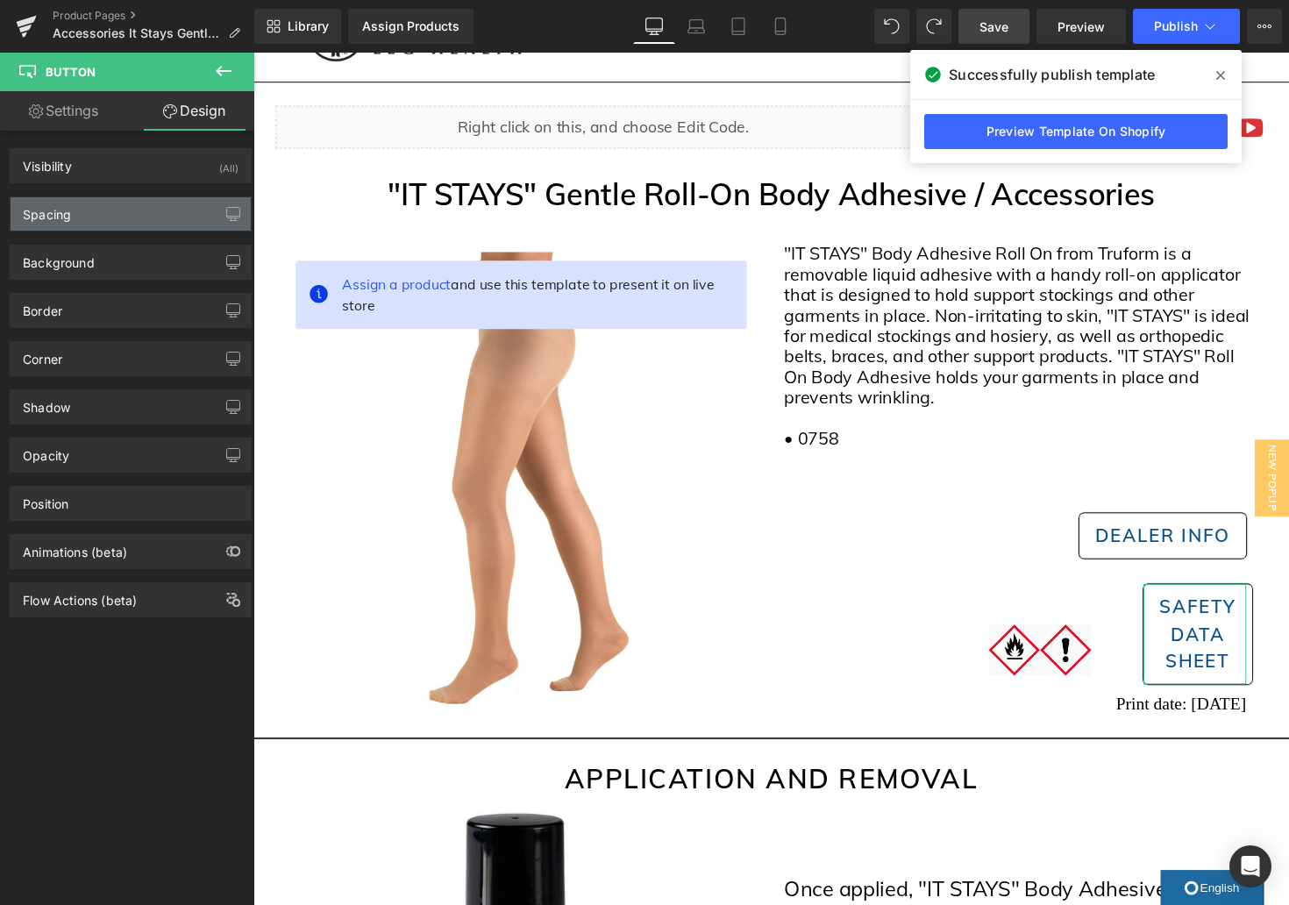
type input "18"
type input "10"
type input "18"
click at [168, 213] on div "Spacing" at bounding box center [131, 213] width 240 height 33
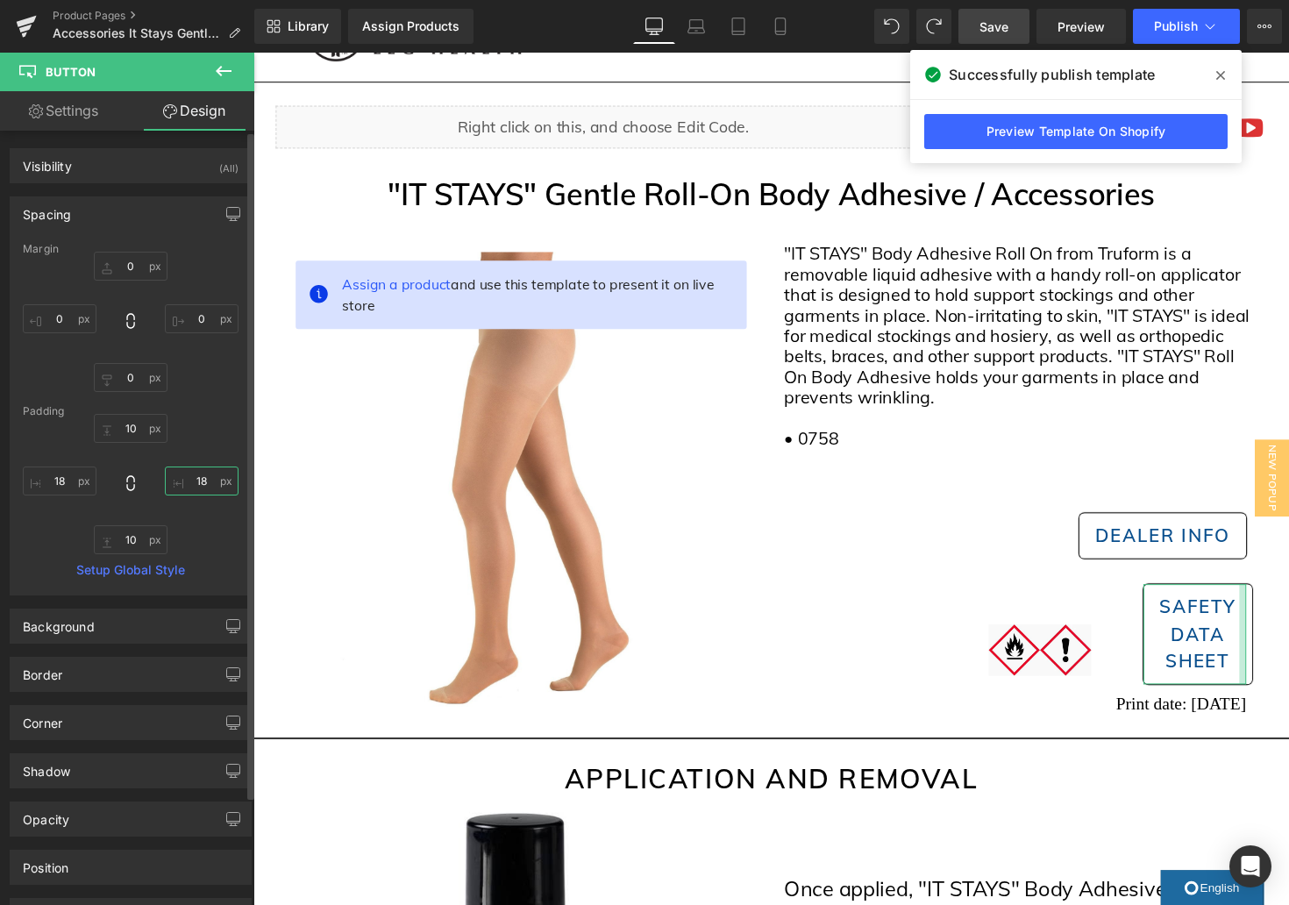
click at [198, 481] on input "18" at bounding box center [202, 481] width 74 height 29
type input "8"
click at [58, 476] on input "18" at bounding box center [60, 481] width 74 height 29
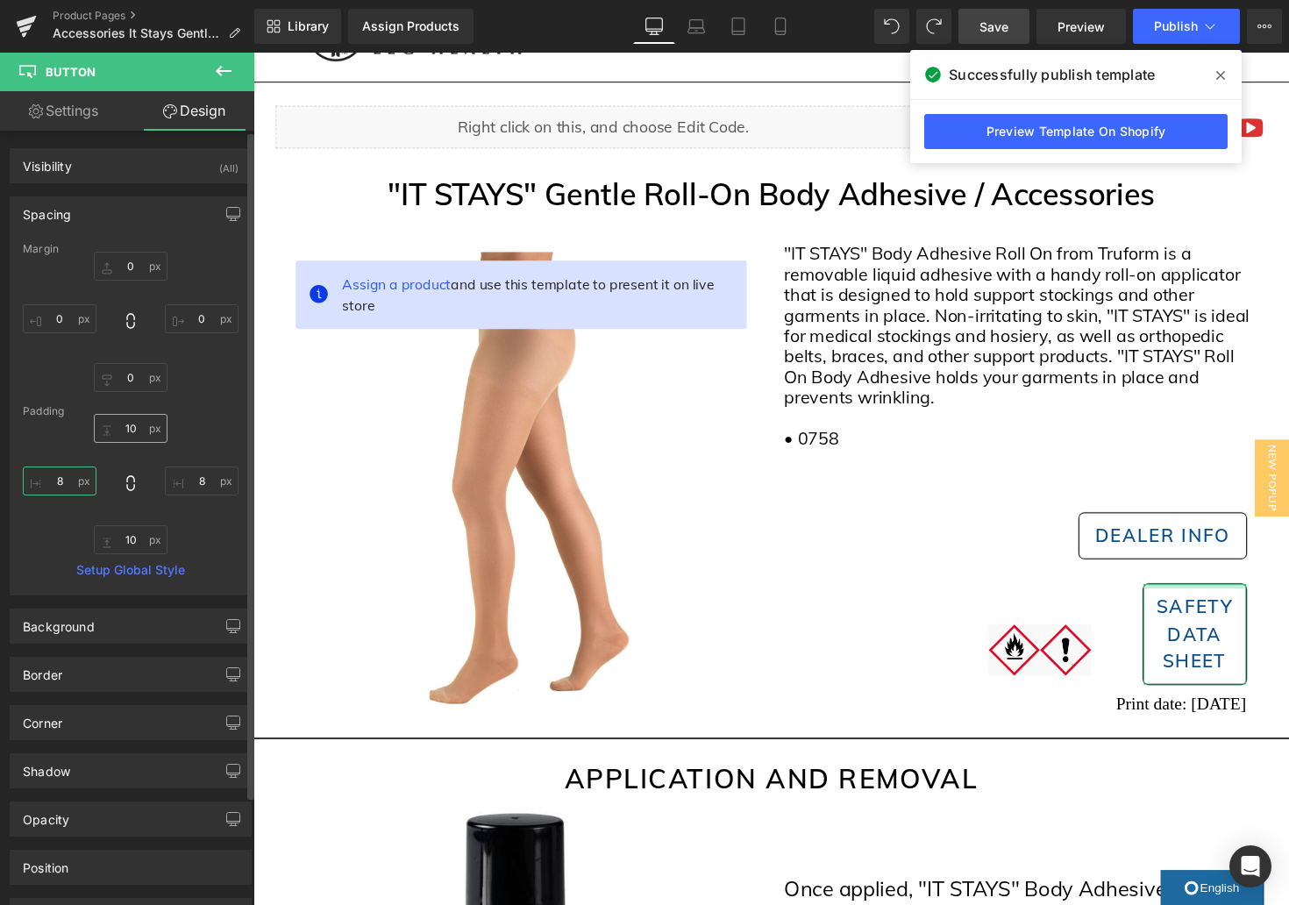
type input "8"
click at [129, 428] on input "10" at bounding box center [131, 428] width 74 height 29
click at [121, 425] on input "10" at bounding box center [131, 428] width 74 height 29
click at [121, 426] on input "10" at bounding box center [131, 428] width 74 height 29
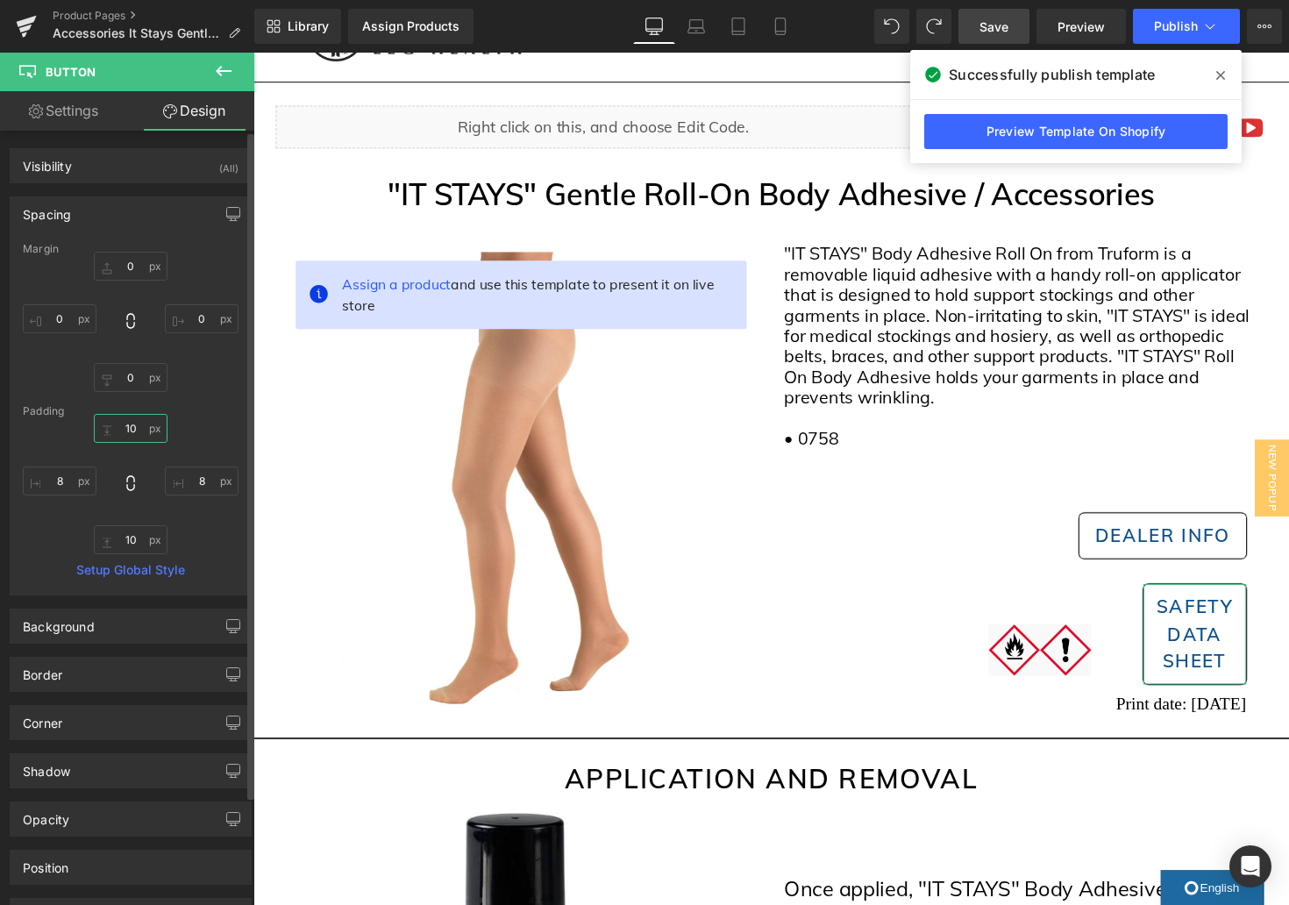
click at [121, 426] on input "10" at bounding box center [131, 428] width 74 height 29
type input "8"
click at [126, 538] on input "10" at bounding box center [131, 539] width 74 height 29
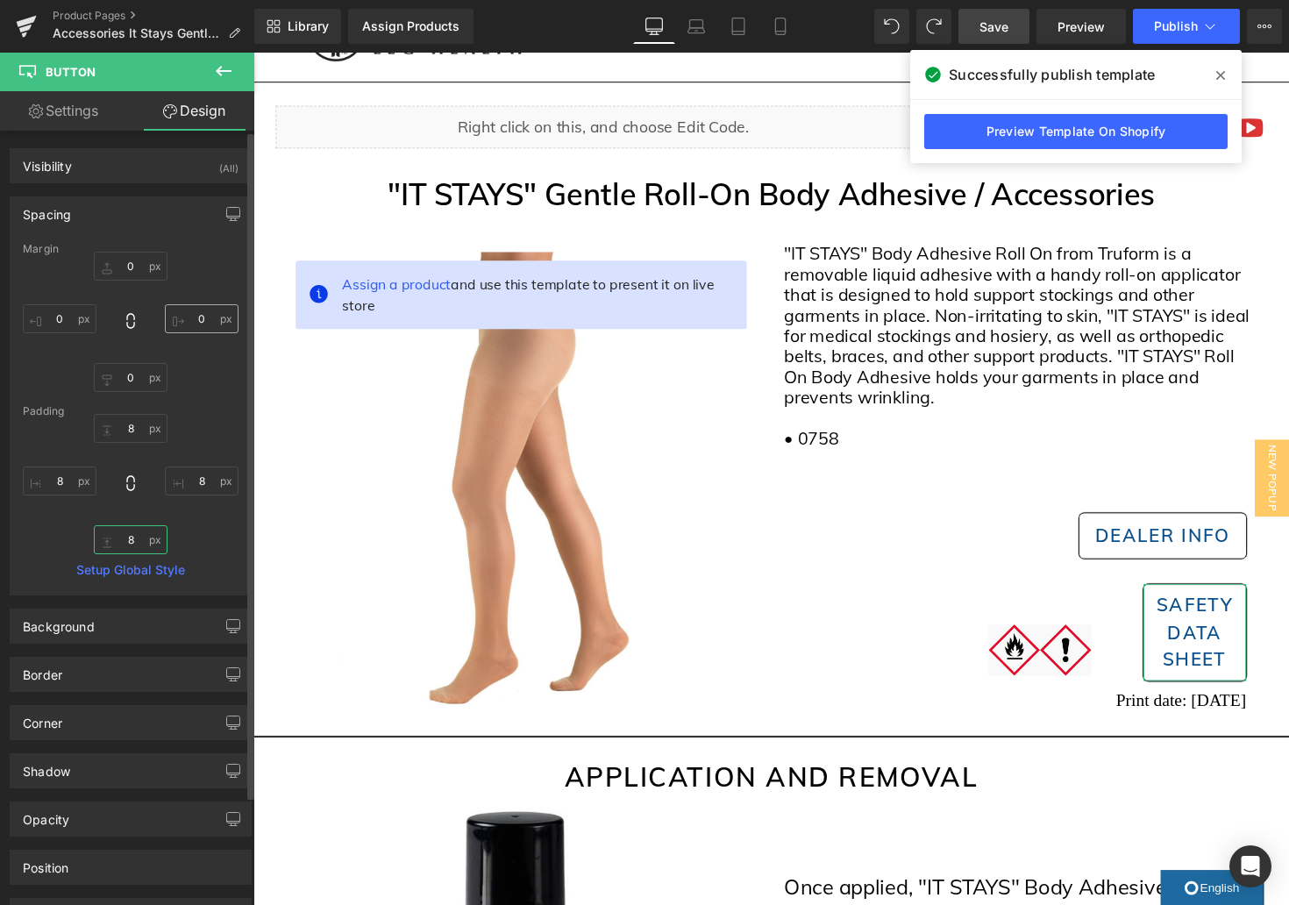
type input "8"
click at [199, 319] on input "0" at bounding box center [202, 318] width 74 height 29
drag, startPoint x: 199, startPoint y: 319, endPoint x: 205, endPoint y: 353, distance: 33.9
click at [199, 319] on input "0" at bounding box center [202, 318] width 74 height 29
type input "3"
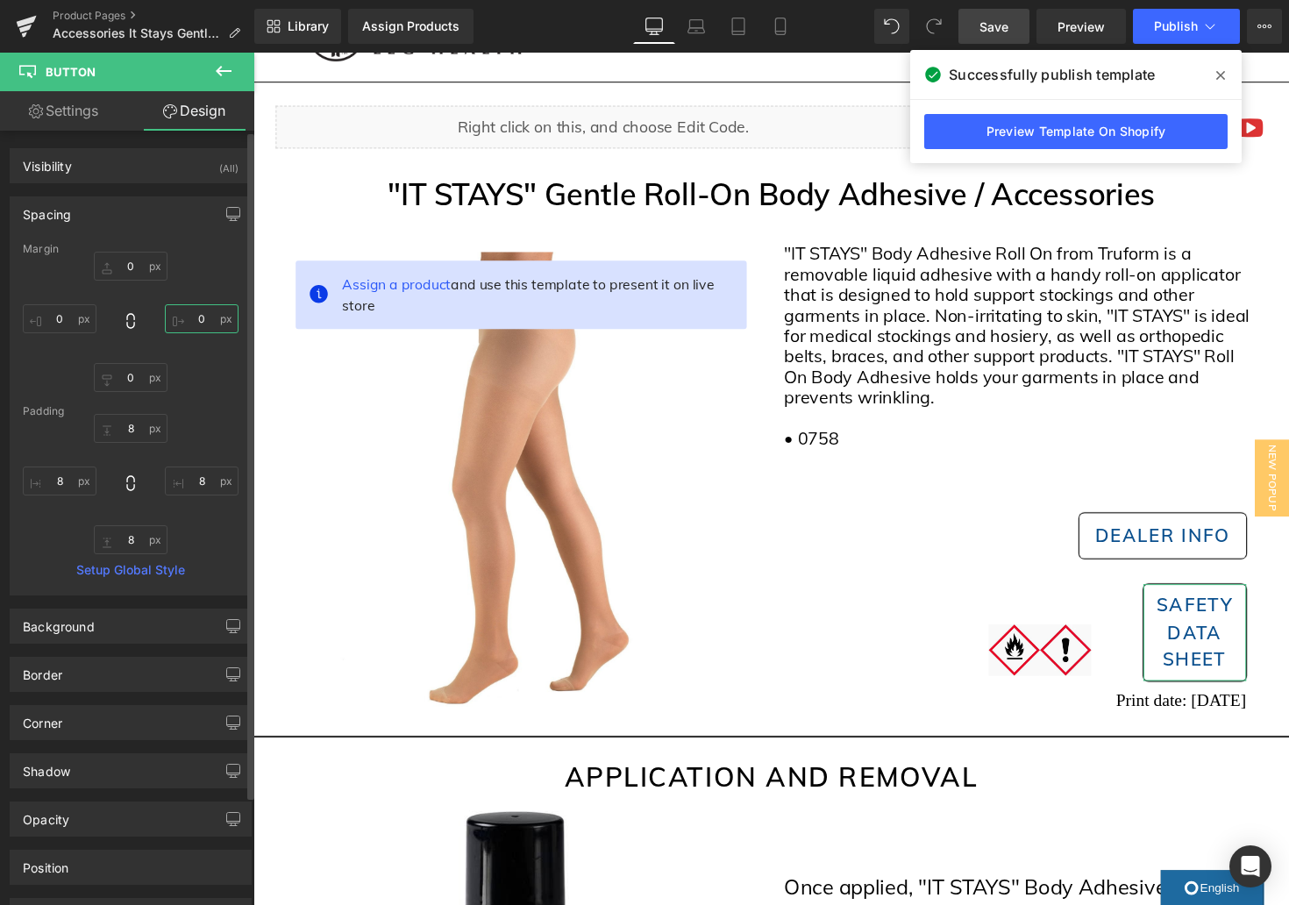
type input "0"
click at [63, 320] on input "0" at bounding box center [60, 318] width 74 height 29
type input "-50"
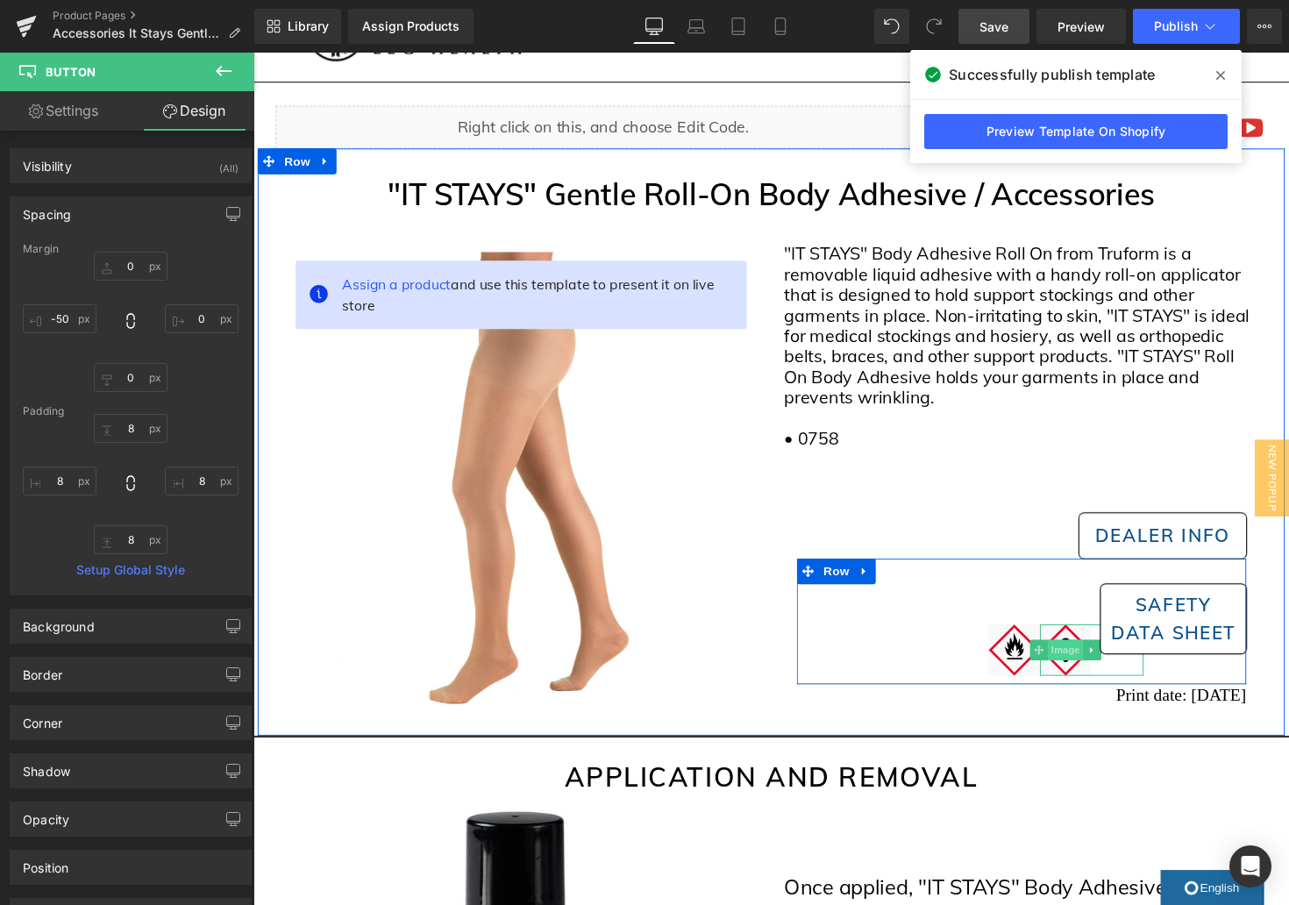
click at [1086, 666] on span "Image" at bounding box center [1086, 664] width 37 height 21
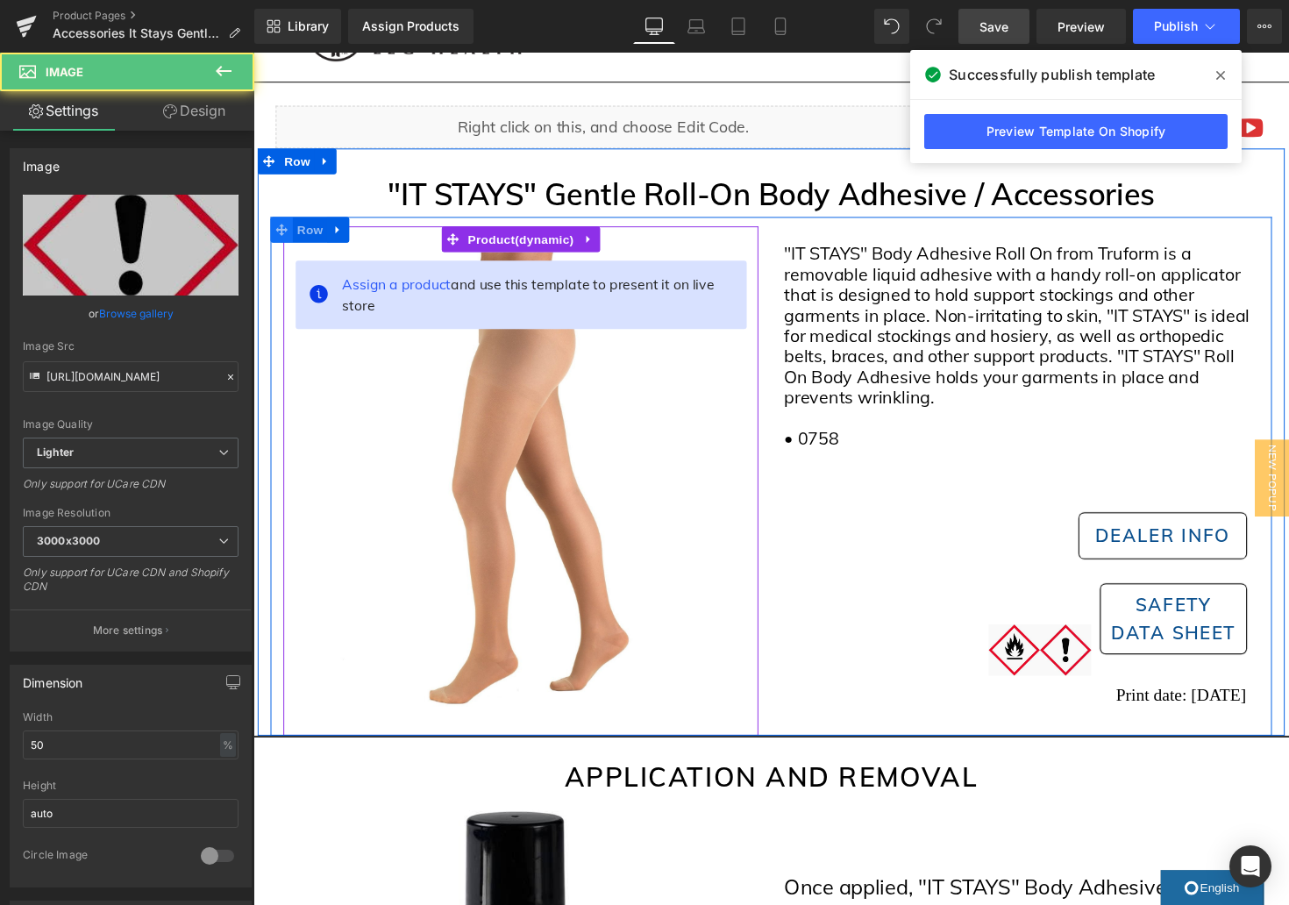
scroll to position [74, 0]
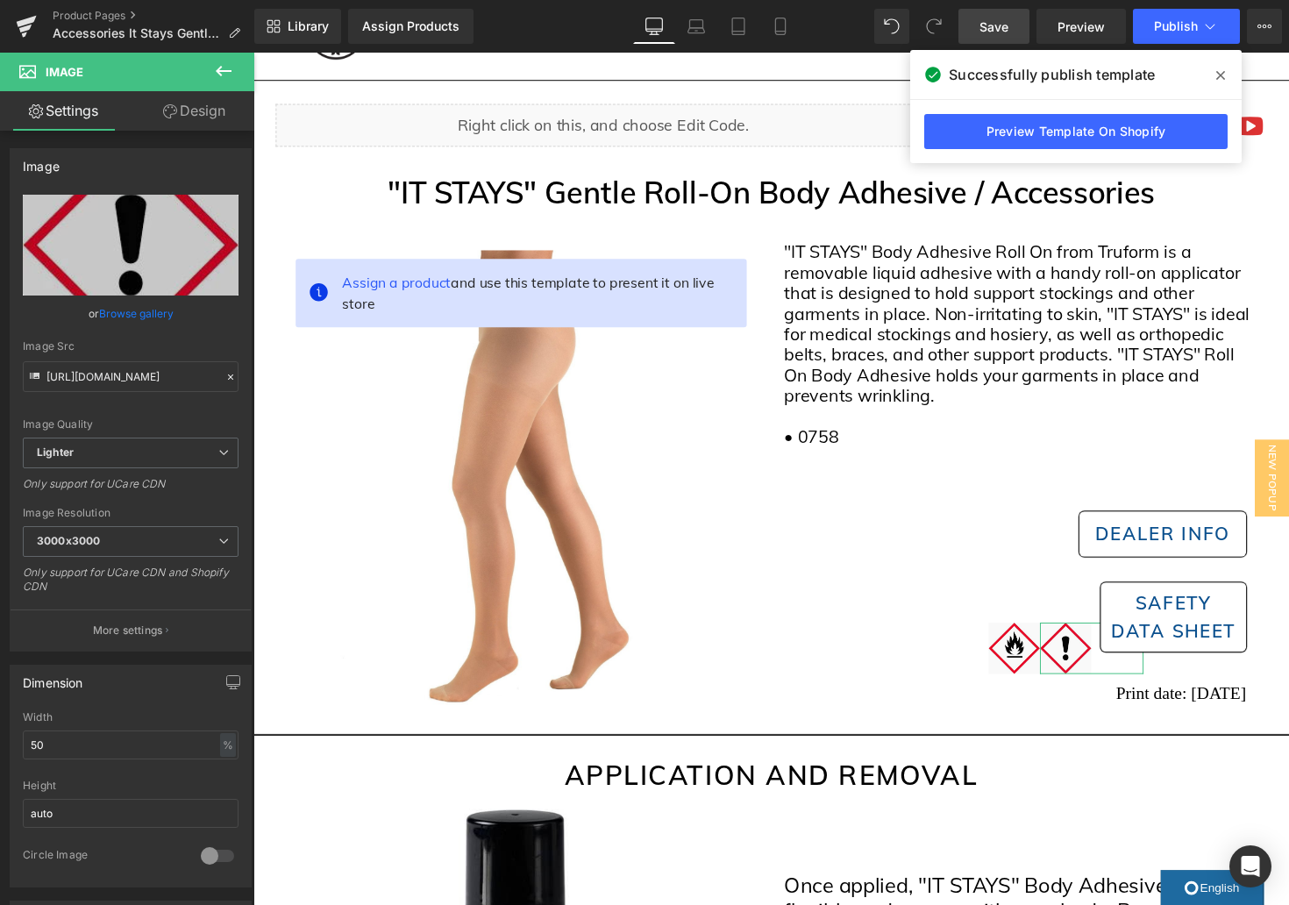
drag, startPoint x: 199, startPoint y: 118, endPoint x: 155, endPoint y: 196, distance: 88.8
click at [199, 118] on link "Design" at bounding box center [194, 110] width 127 height 39
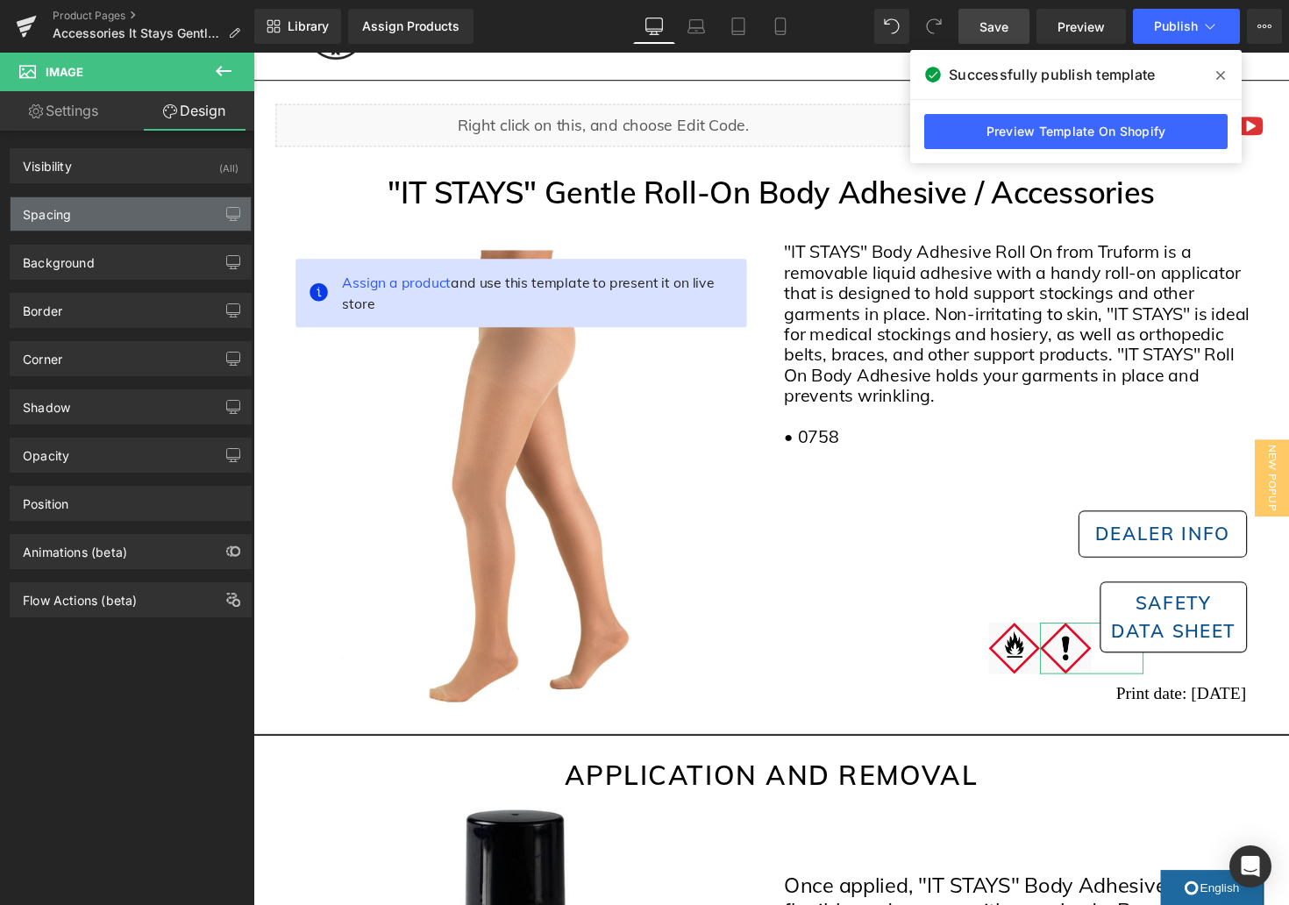
type input "47"
type input "0"
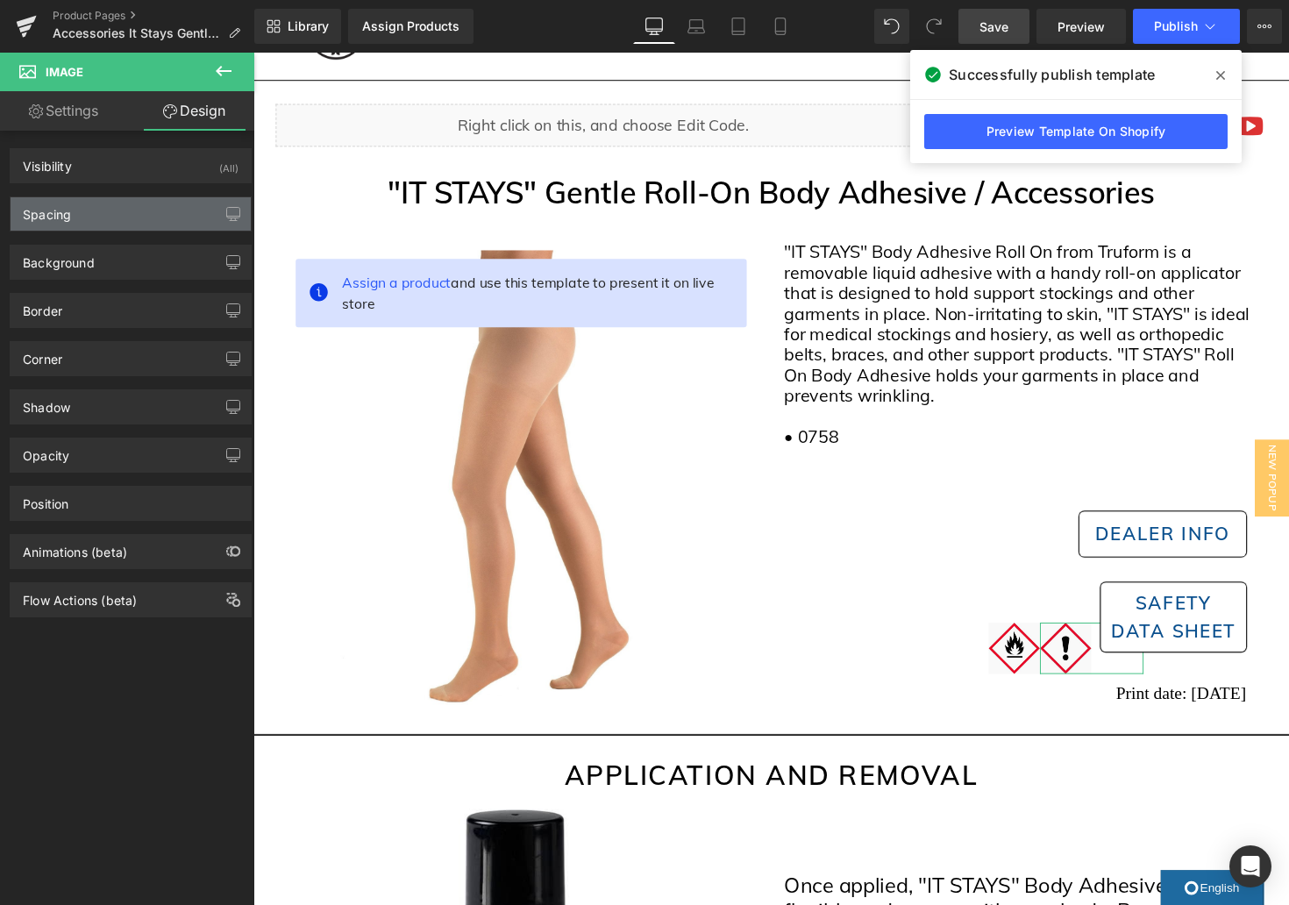
type input "0"
click at [153, 212] on div "Spacing" at bounding box center [131, 213] width 240 height 33
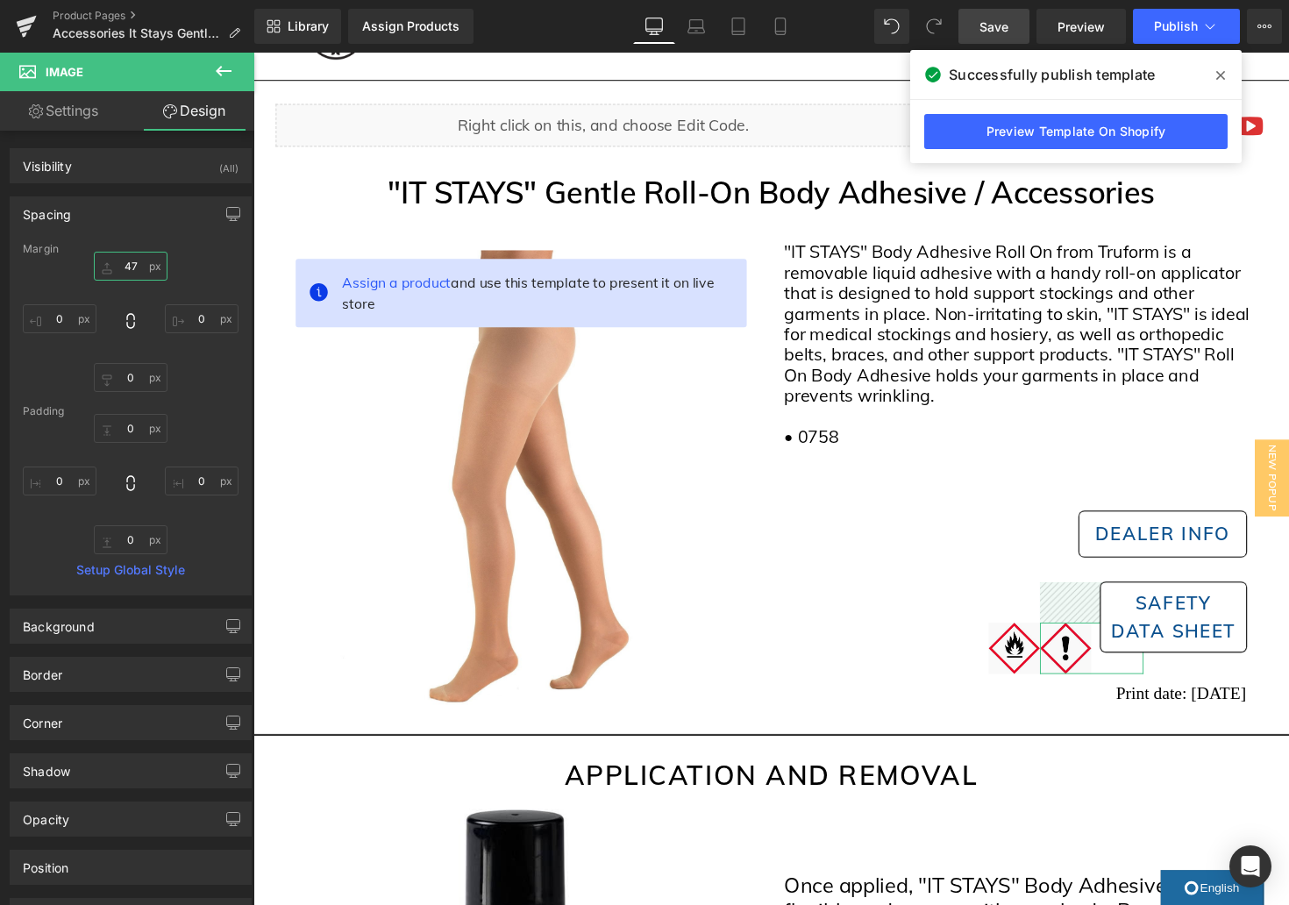
click at [137, 264] on input "47" at bounding box center [131, 266] width 74 height 29
type input "3"
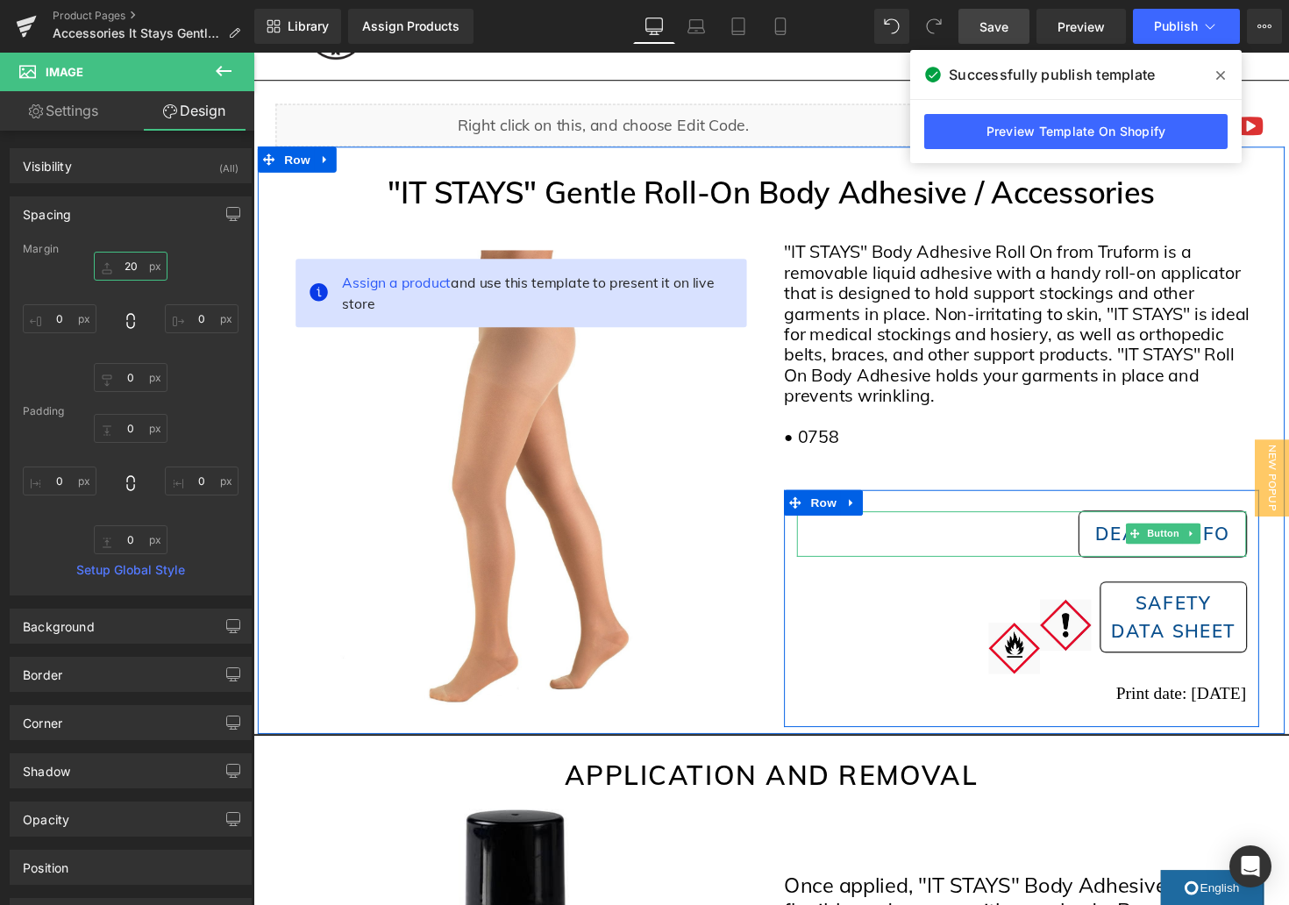
type input "2"
type input "18"
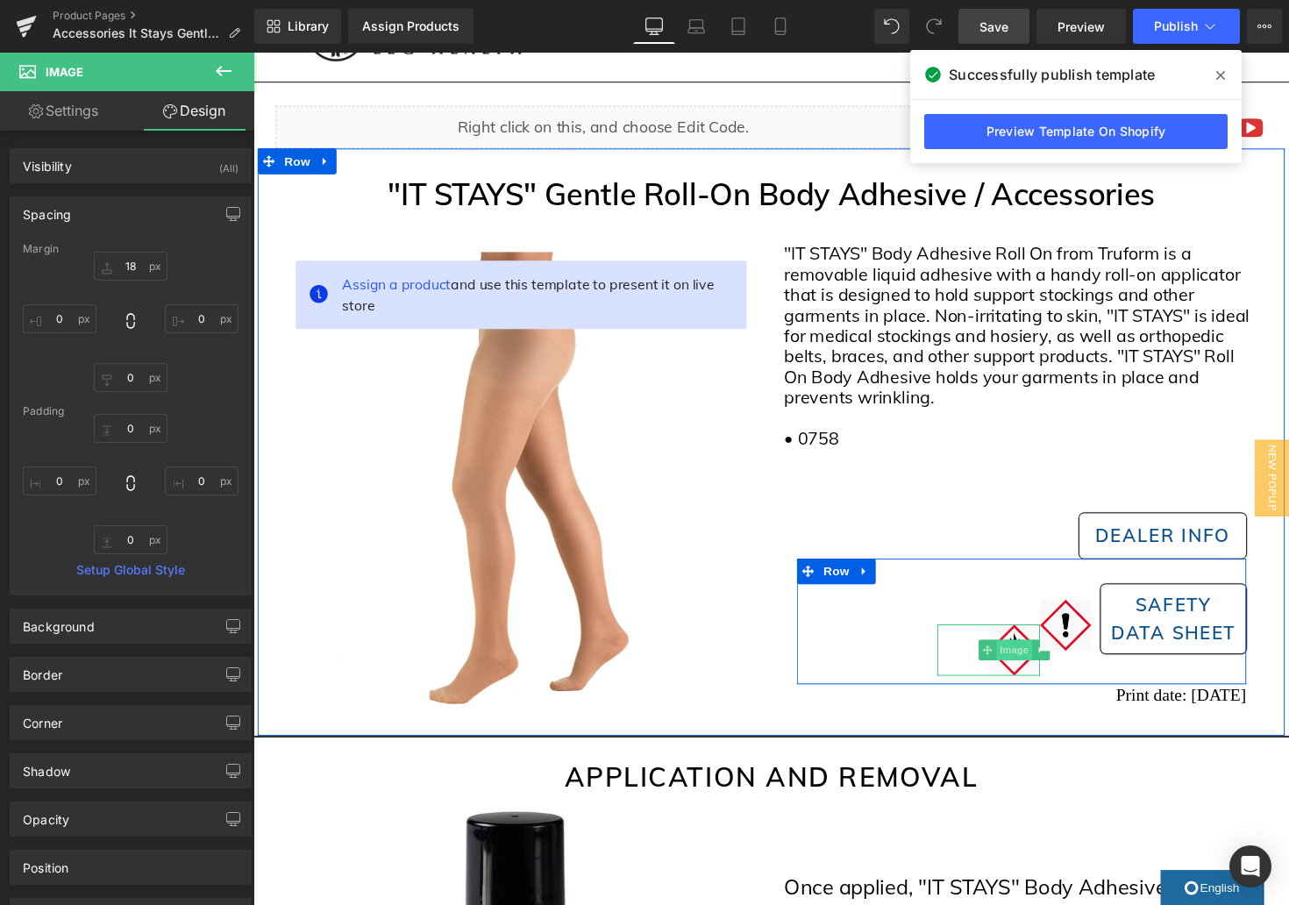
click at [1036, 666] on span "Image" at bounding box center [1033, 664] width 37 height 21
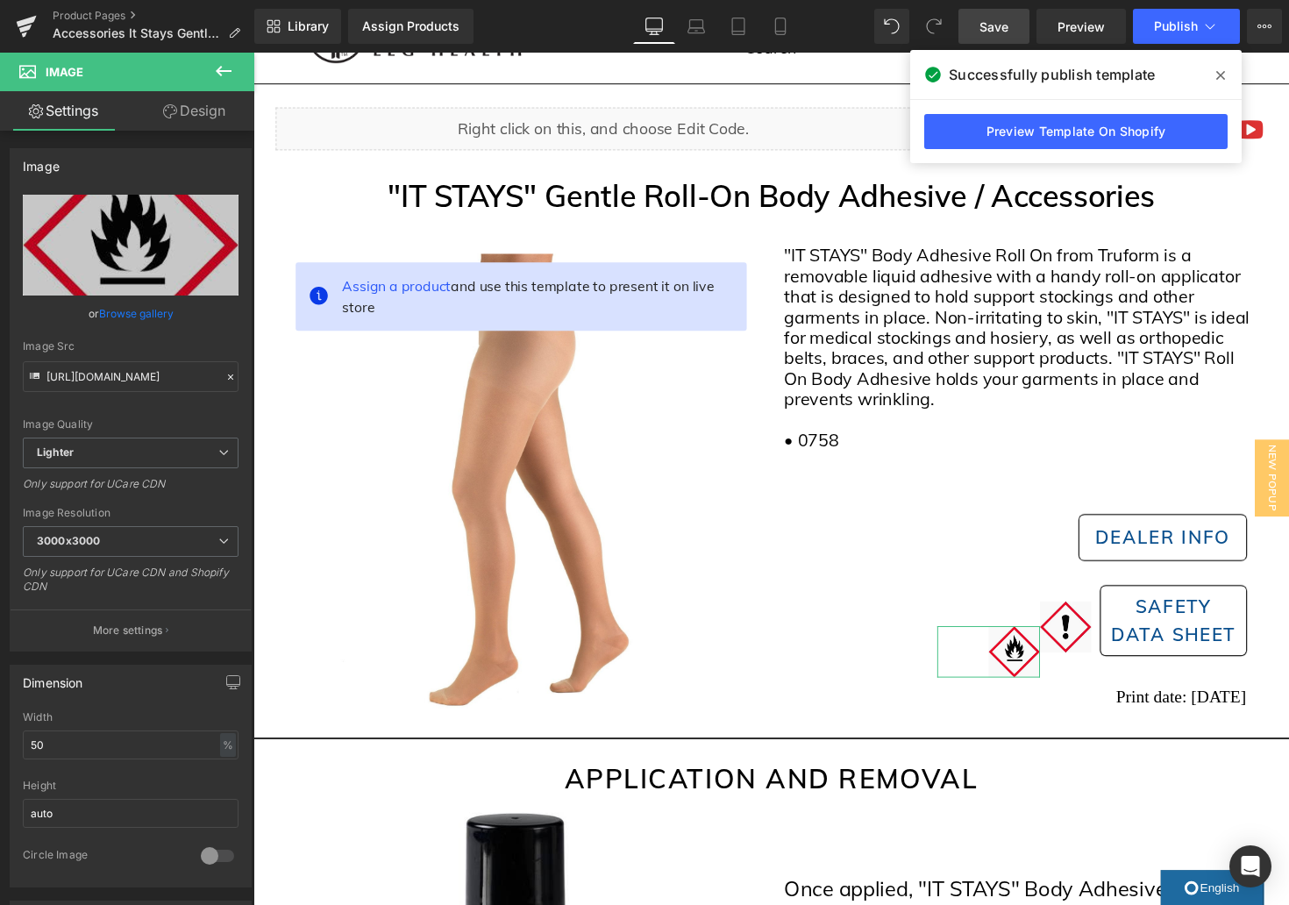
drag, startPoint x: 210, startPoint y: 119, endPoint x: 219, endPoint y: 273, distance: 153.7
click at [210, 119] on link "Design" at bounding box center [194, 110] width 127 height 39
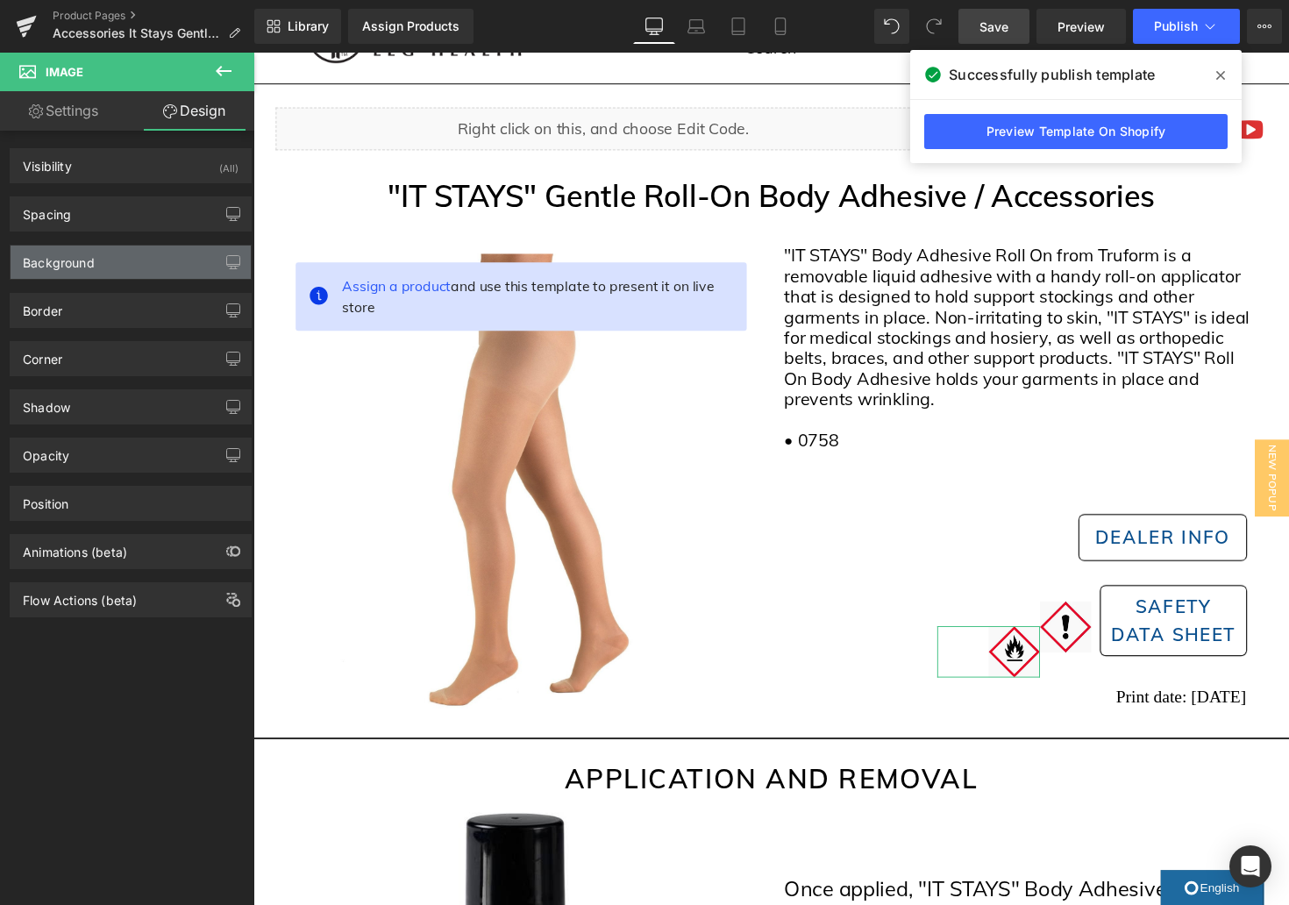
type input "47"
type input "0"
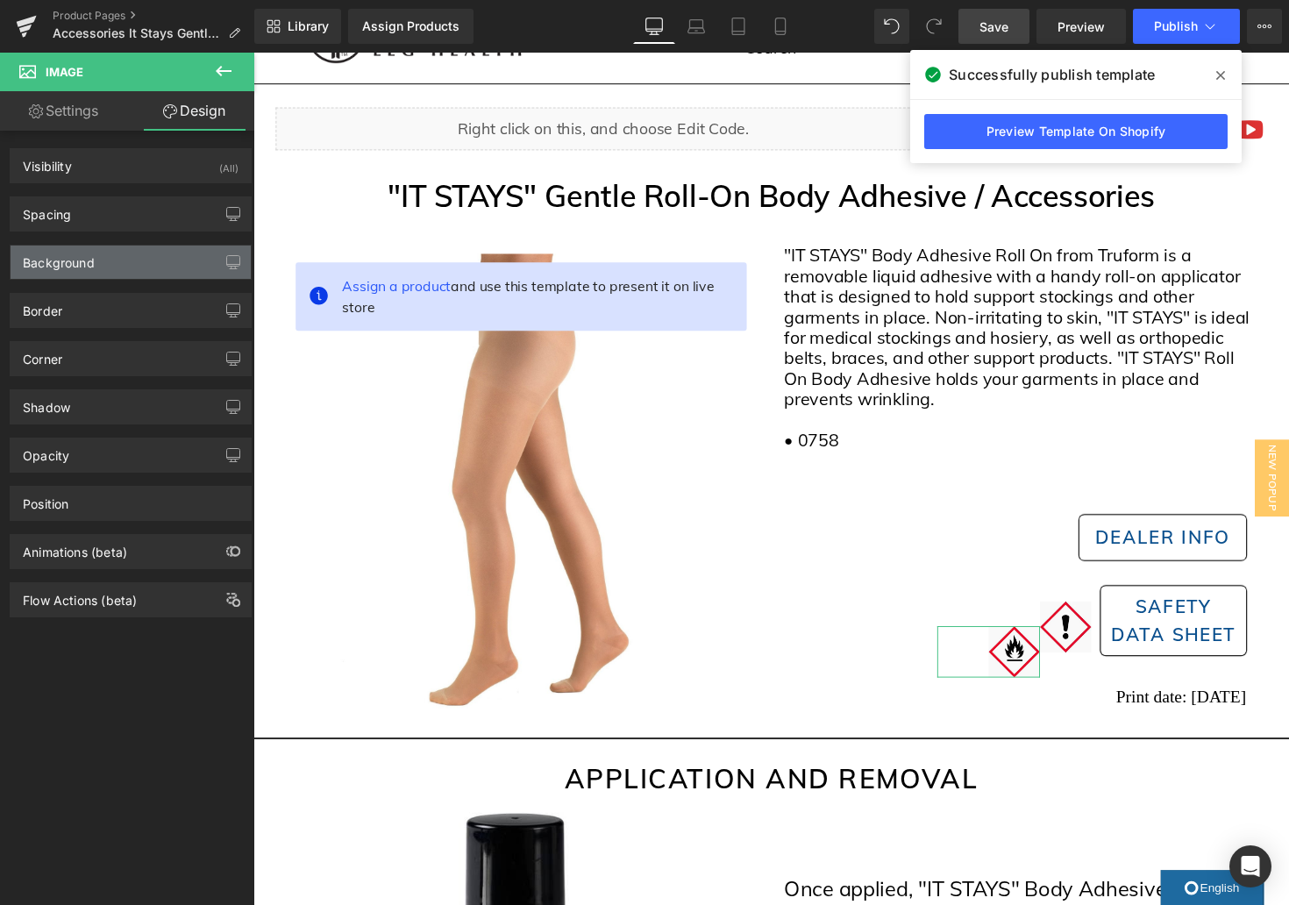
type input "0"
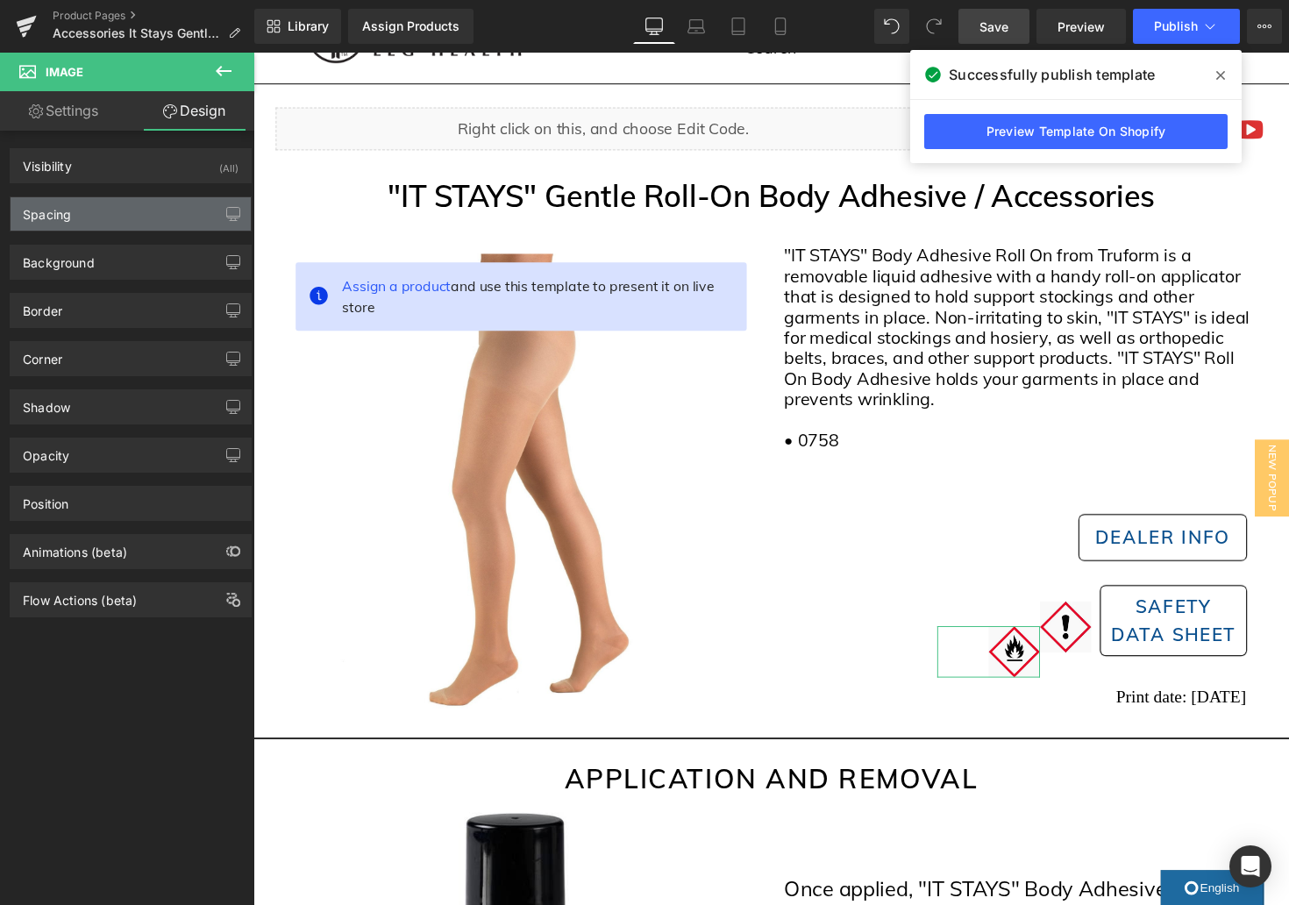
click at [169, 219] on div "Spacing" at bounding box center [131, 213] width 240 height 33
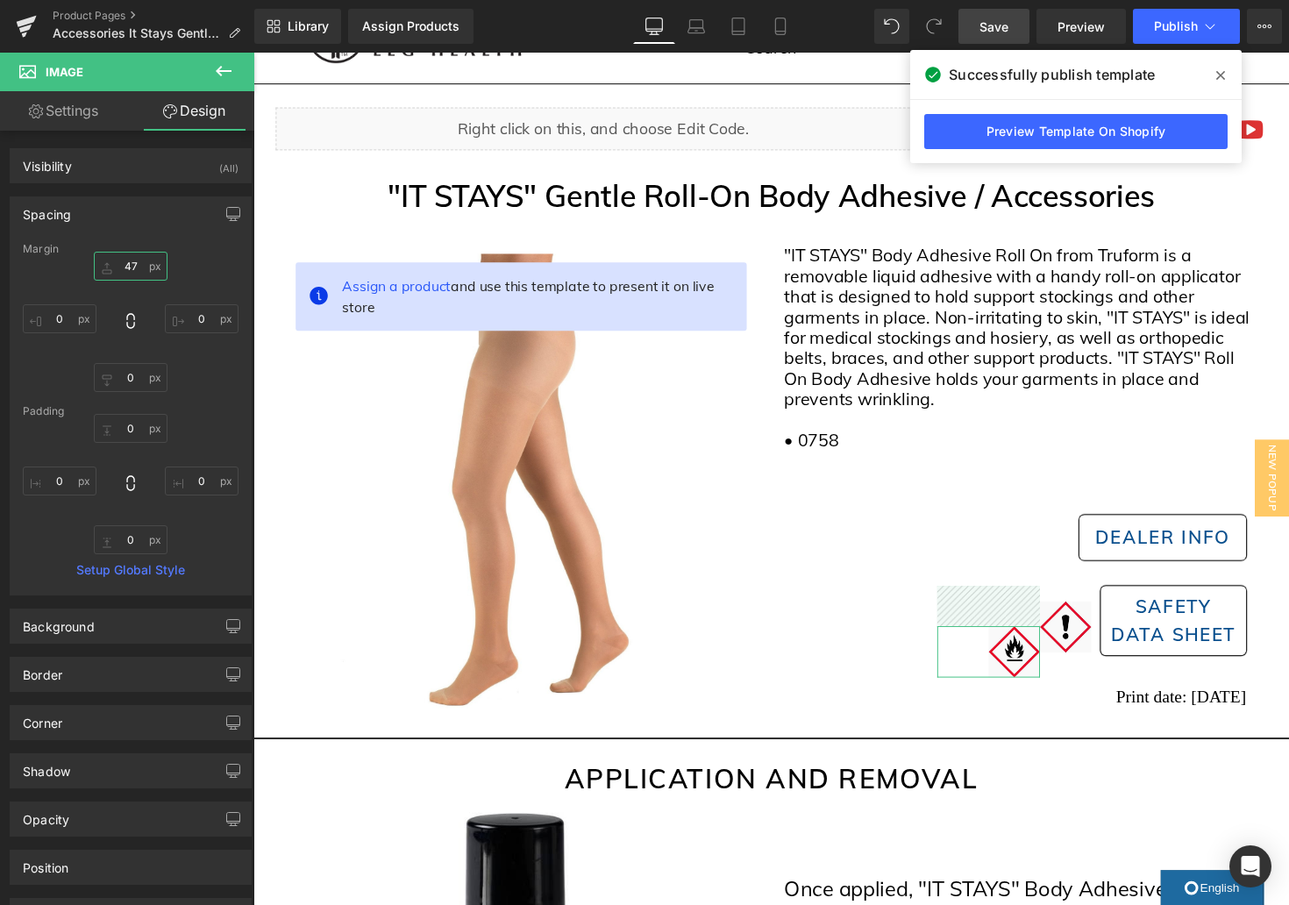
click at [126, 271] on input "47" at bounding box center [131, 266] width 74 height 29
click at [127, 266] on input "47" at bounding box center [131, 266] width 74 height 29
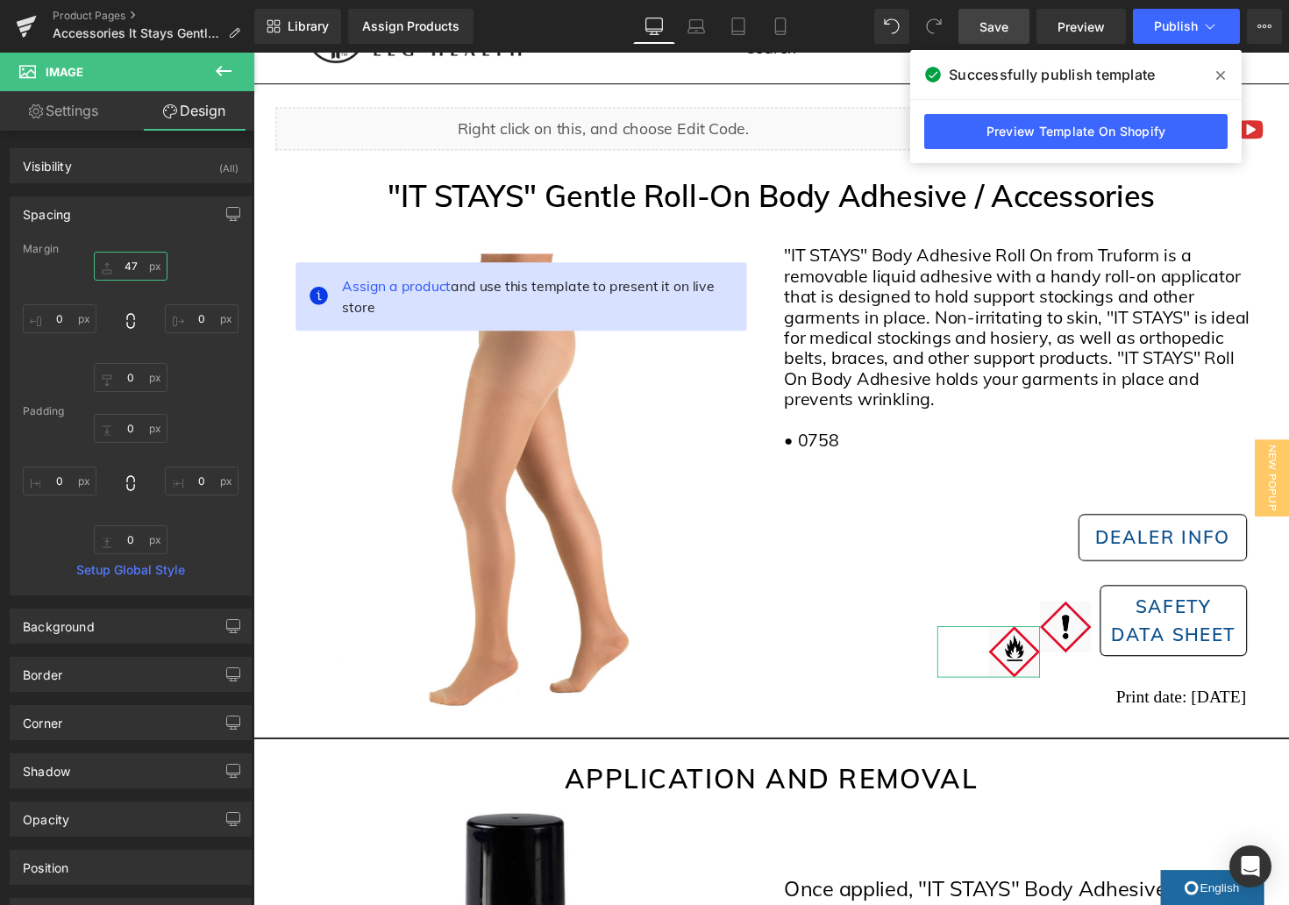
click at [127, 266] on input "47" at bounding box center [131, 266] width 74 height 29
type input "18"
click at [1002, 25] on span "Save" at bounding box center [994, 27] width 29 height 18
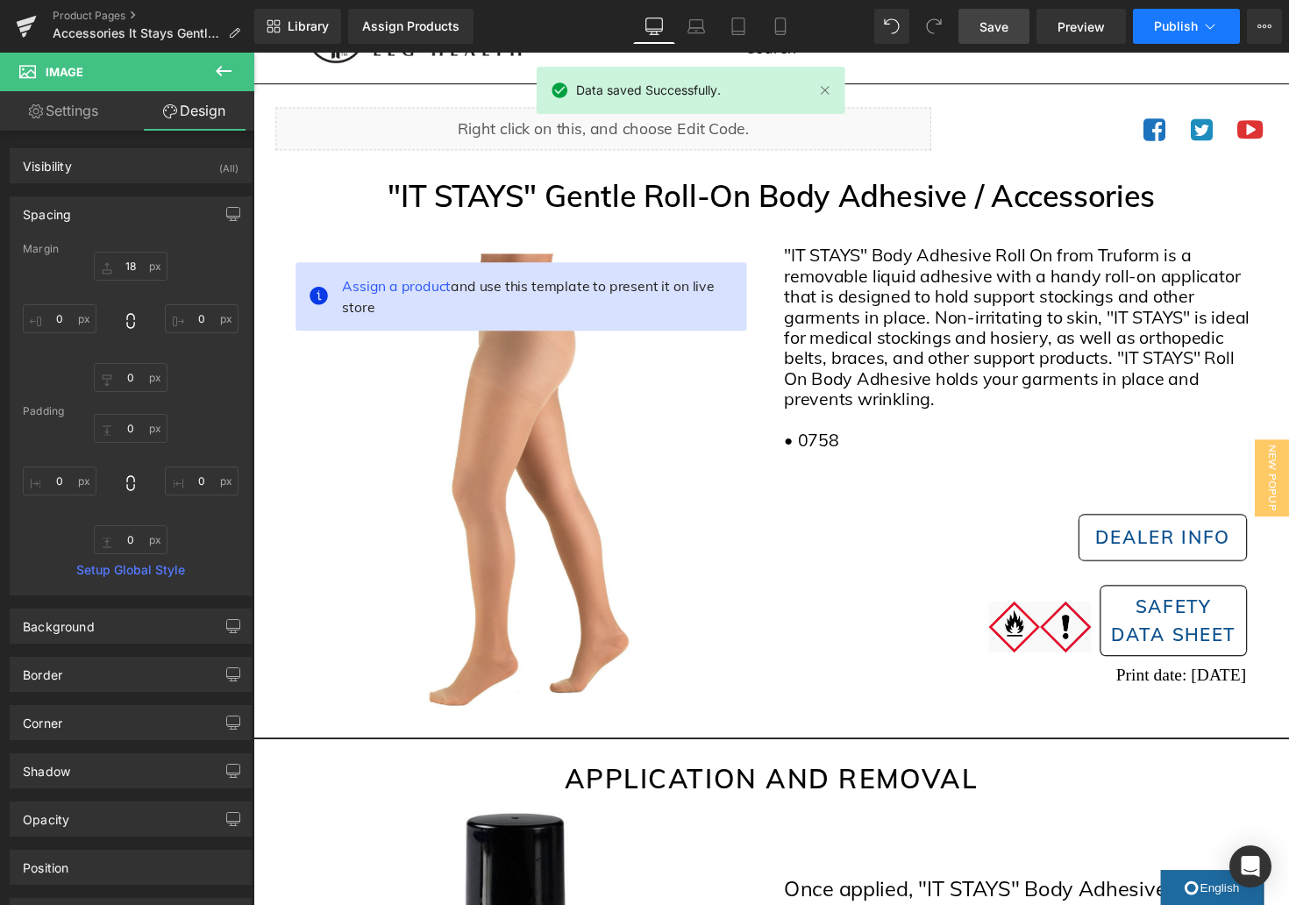
click at [1223, 25] on button "Publish" at bounding box center [1186, 26] width 107 height 35
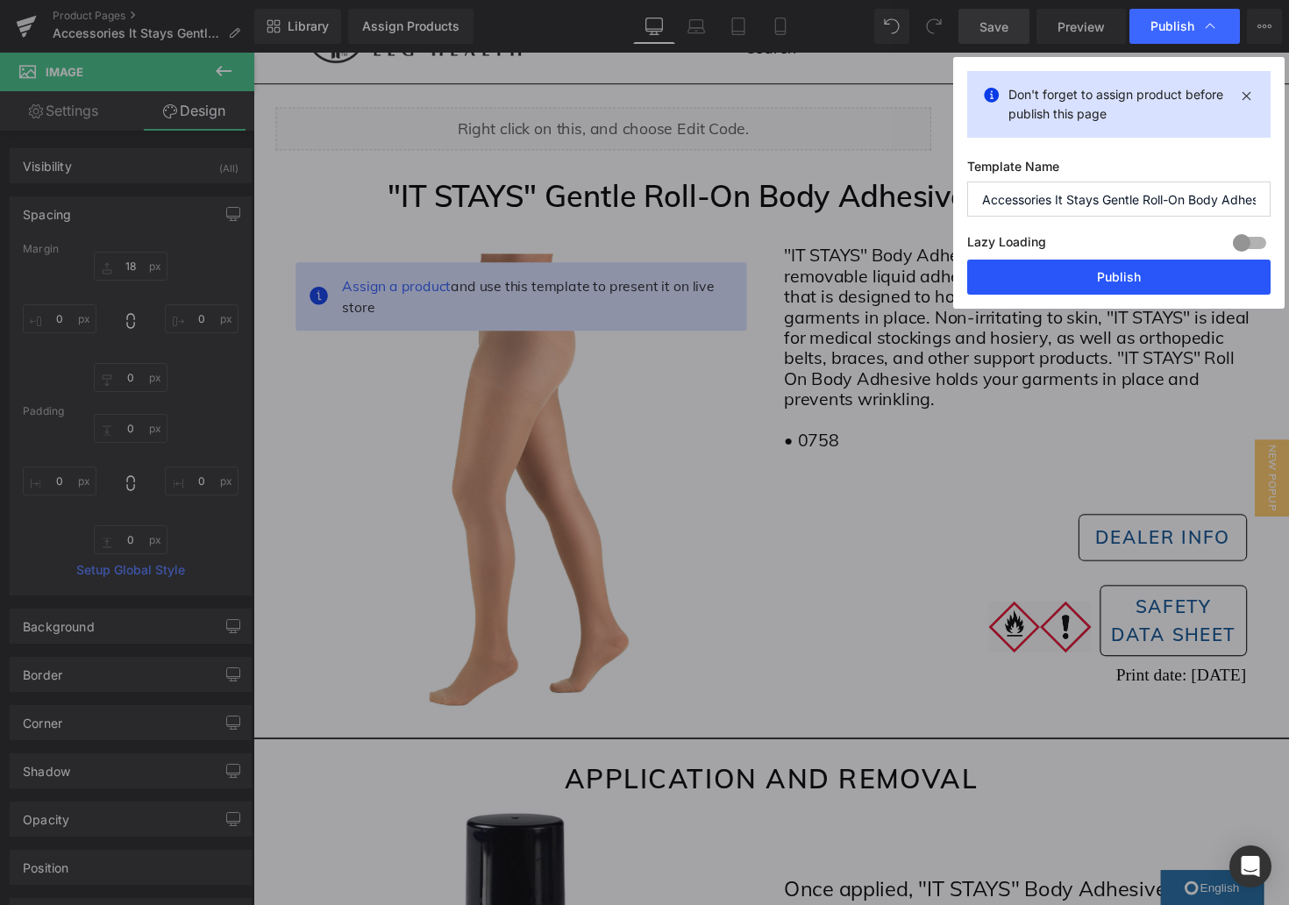
click at [1183, 278] on button "Publish" at bounding box center [1118, 277] width 303 height 35
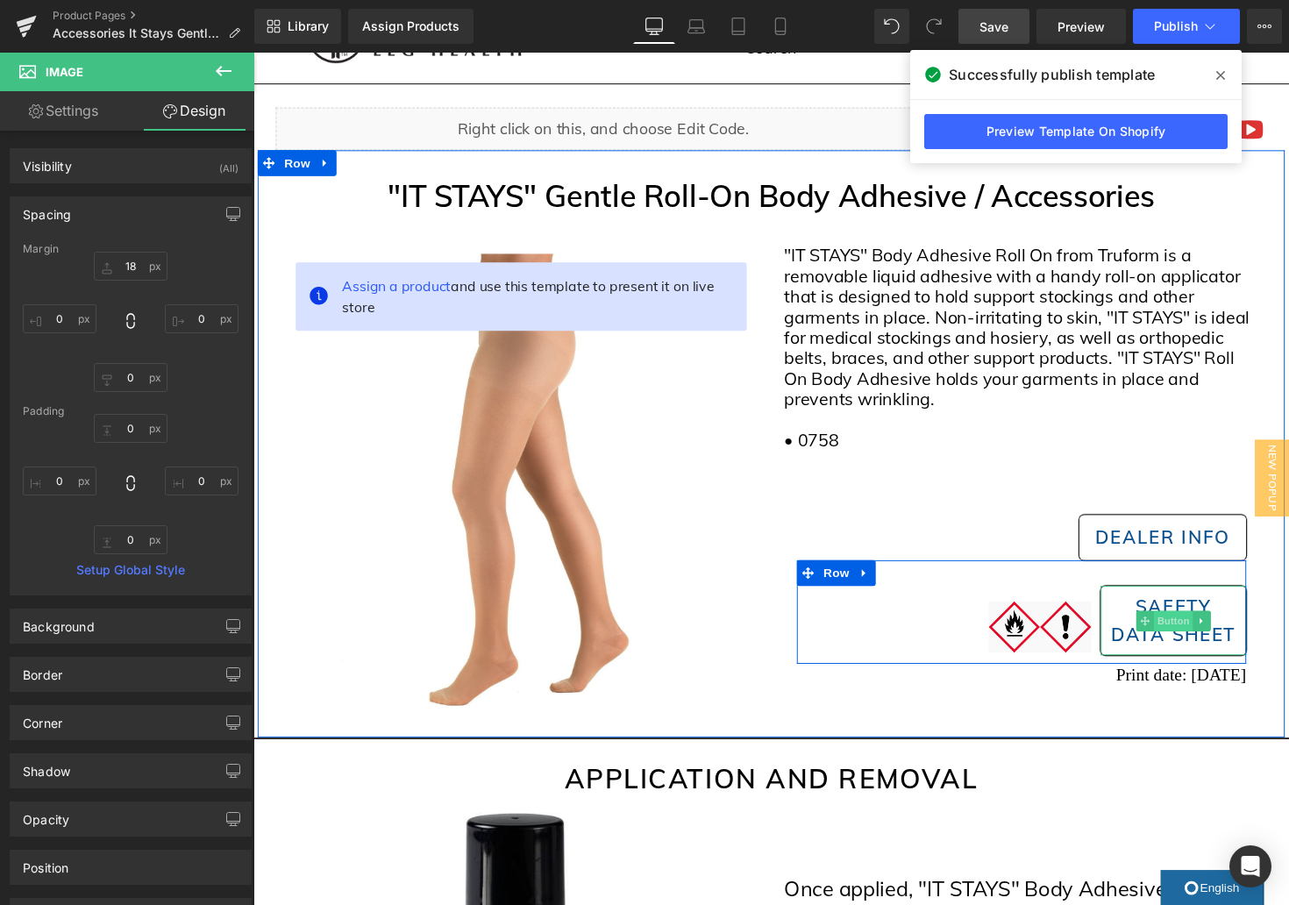
click at [1199, 636] on span "Button" at bounding box center [1196, 634] width 40 height 21
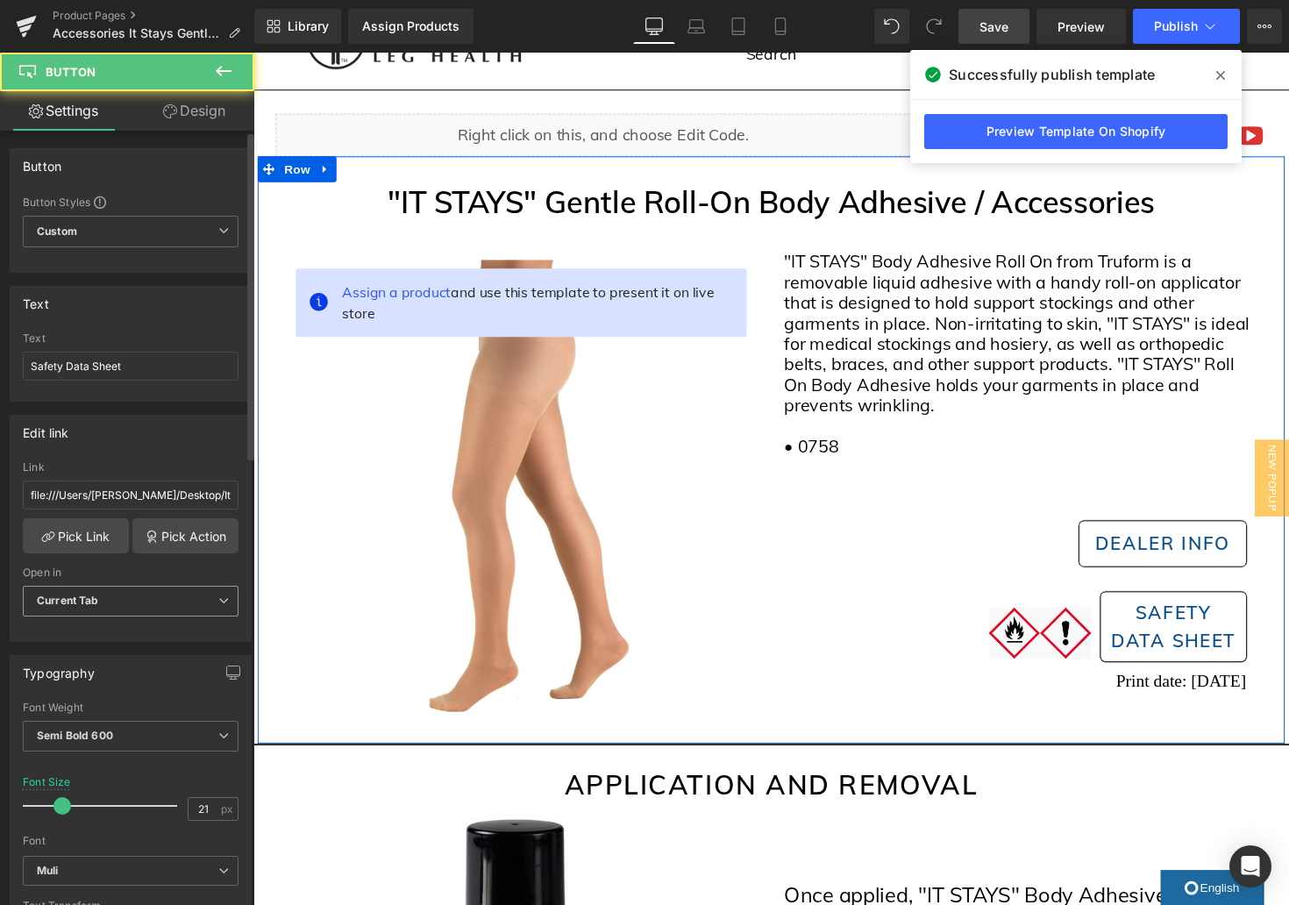
scroll to position [63, 0]
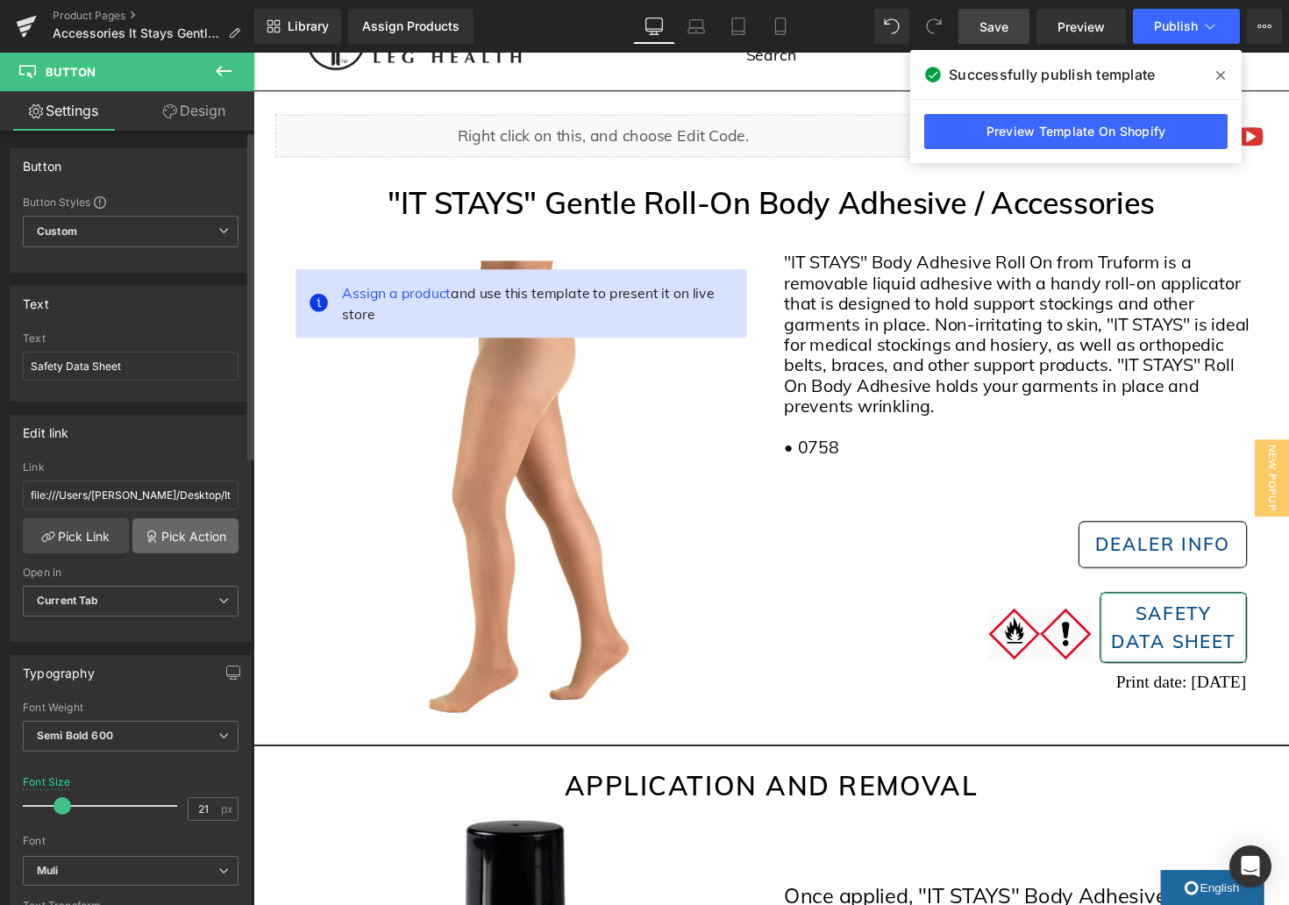
click at [167, 543] on link "Pick Action" at bounding box center [185, 535] width 106 height 35
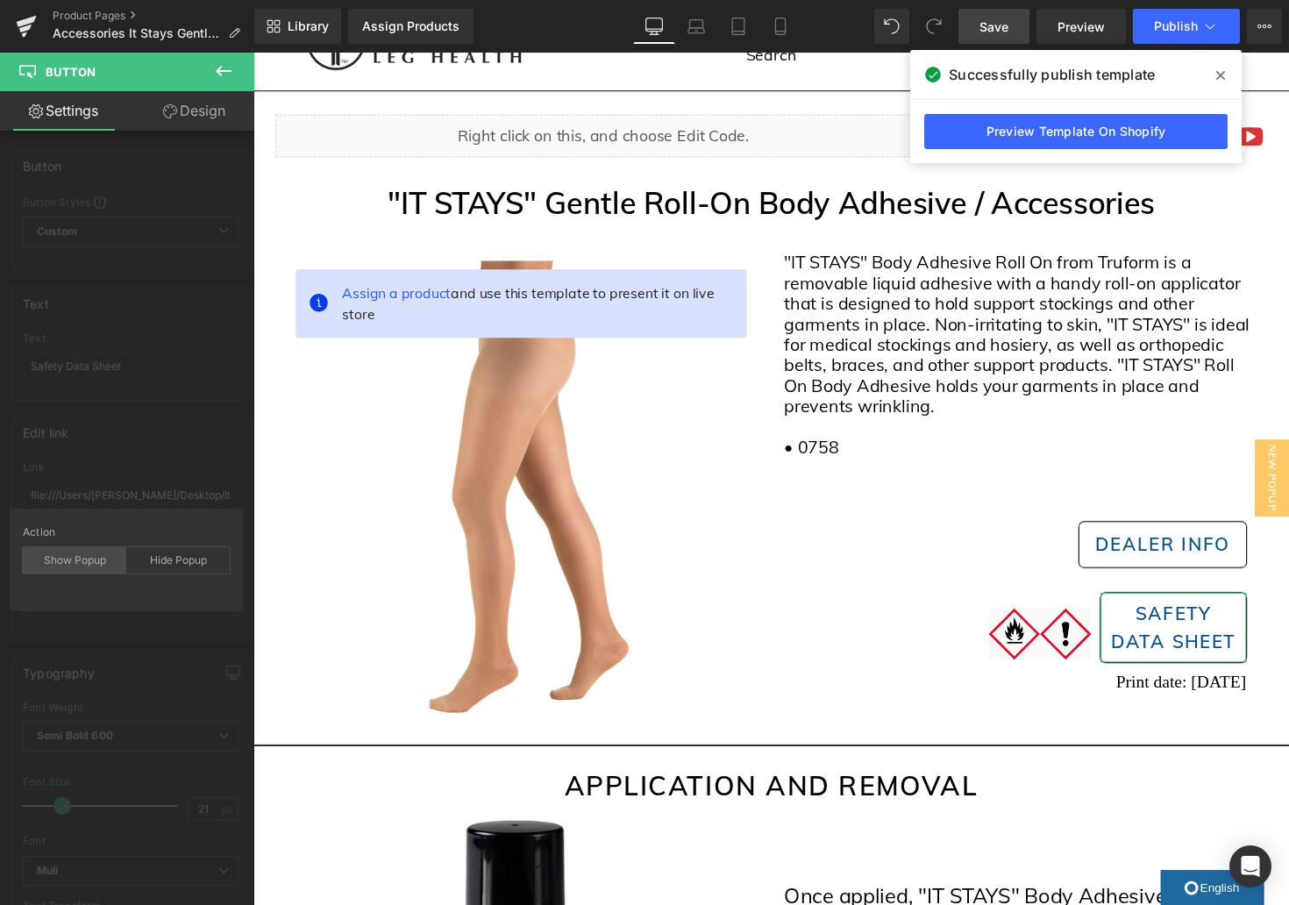
click at [64, 567] on div "Show Popup" at bounding box center [74, 560] width 103 height 26
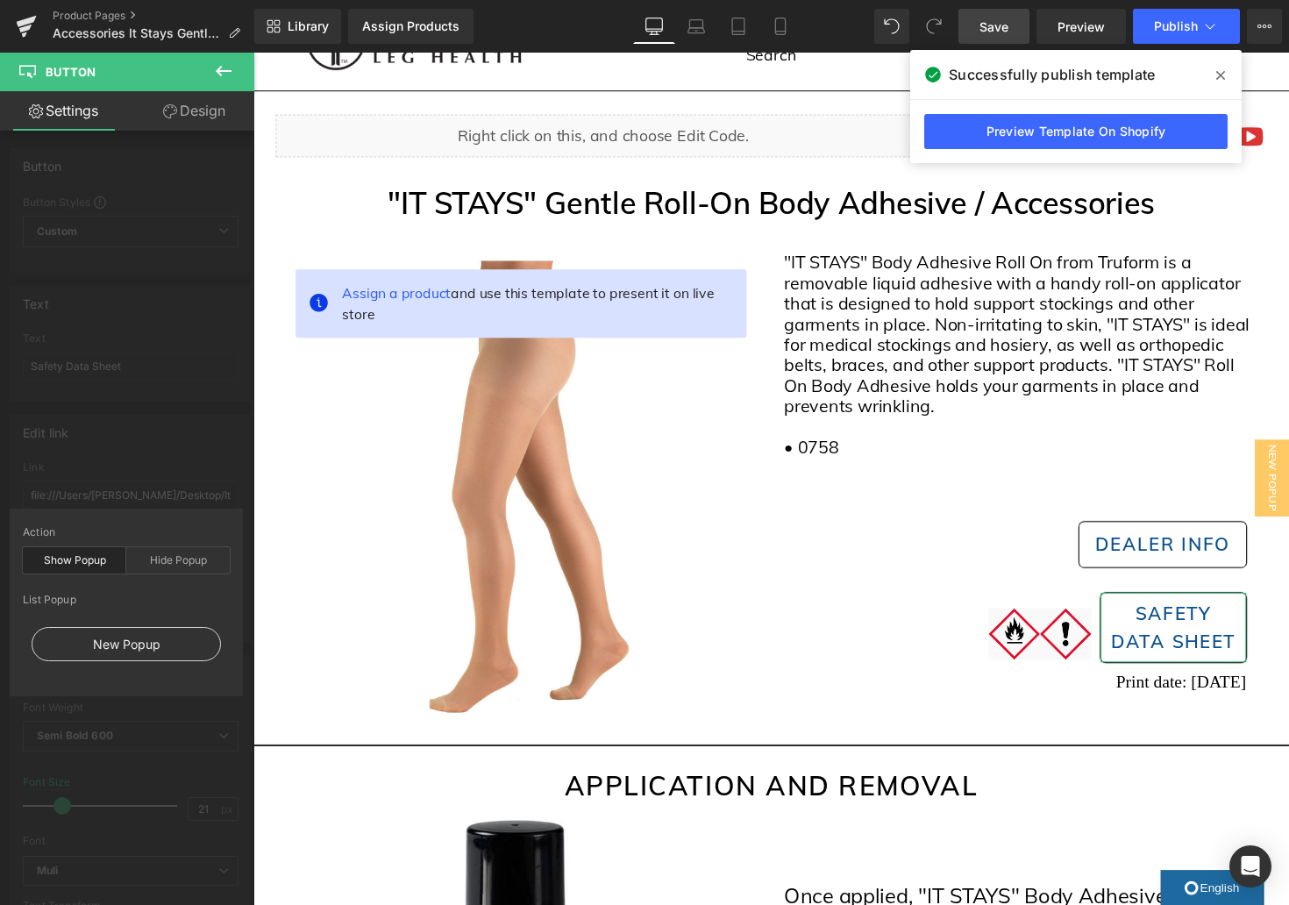
click at [175, 646] on div "New Popup" at bounding box center [126, 644] width 189 height 34
click at [169, 648] on div "New Popup" at bounding box center [126, 644] width 189 height 34
click at [170, 648] on div "New Popup" at bounding box center [126, 644] width 189 height 34
click at [170, 649] on div "New Popup" at bounding box center [126, 644] width 189 height 34
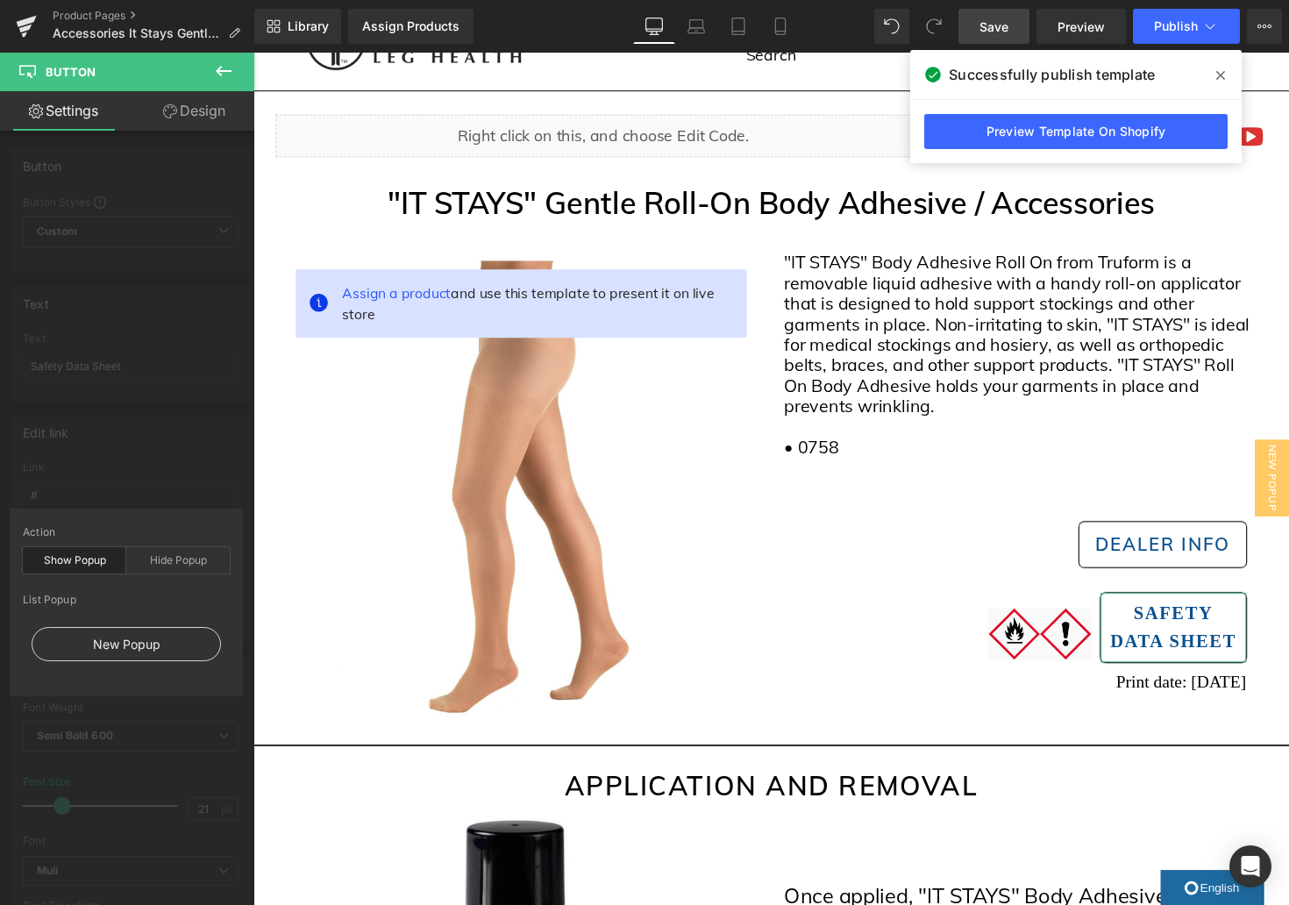
type input "#show-m-1758222068749"
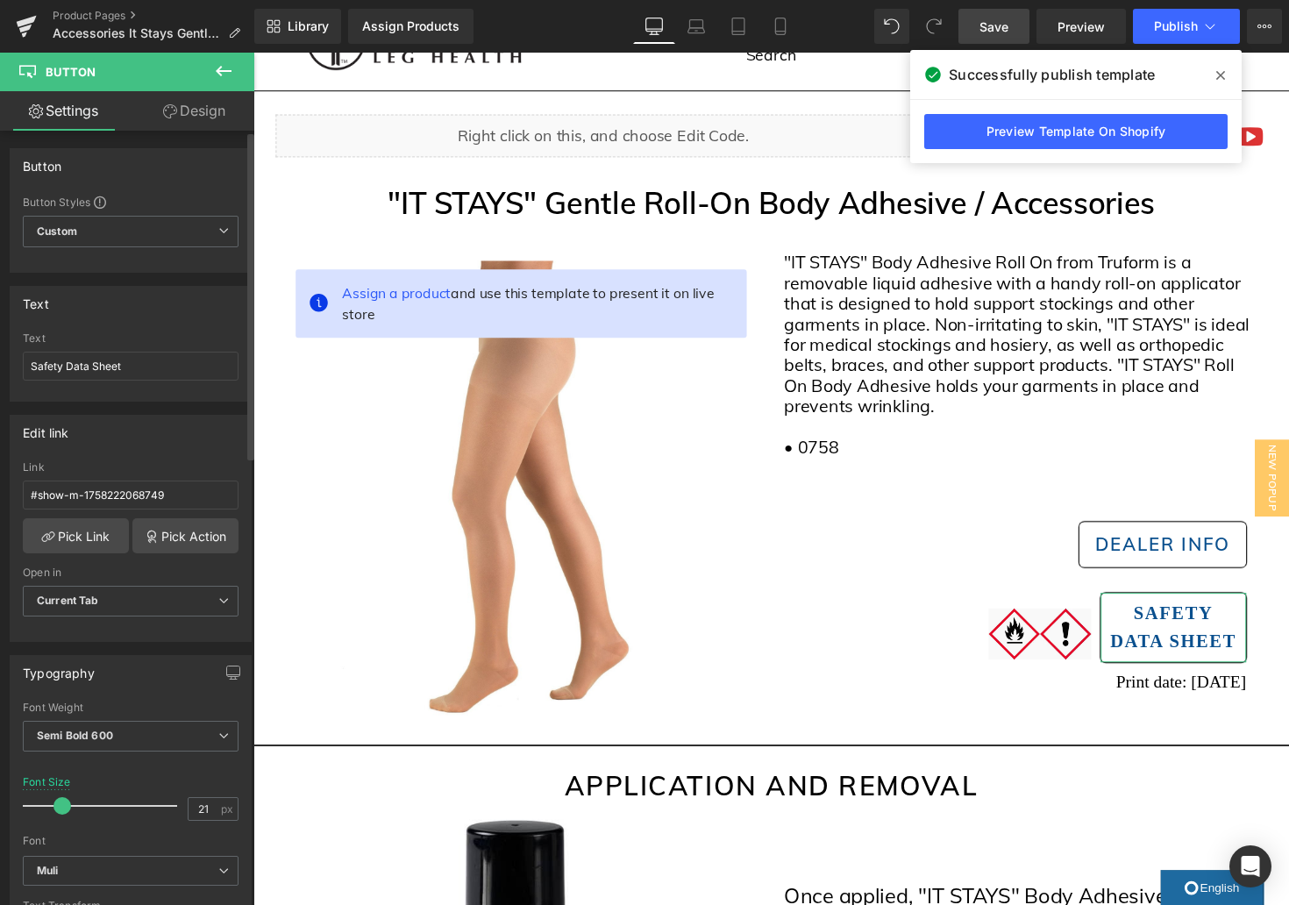
click at [189, 473] on div "Edit link #show-m-1758222068749 Link #show-m-1758222068749 Pick Link Pick Actio…" at bounding box center [131, 522] width 262 height 240
click at [189, 473] on div "Link #show-m-1758222068749" at bounding box center [131, 489] width 216 height 57
click at [175, 502] on input "#show-m-1758222068749" at bounding box center [131, 495] width 216 height 29
click at [175, 503] on input "#show-m-1758222068749" at bounding box center [131, 495] width 216 height 29
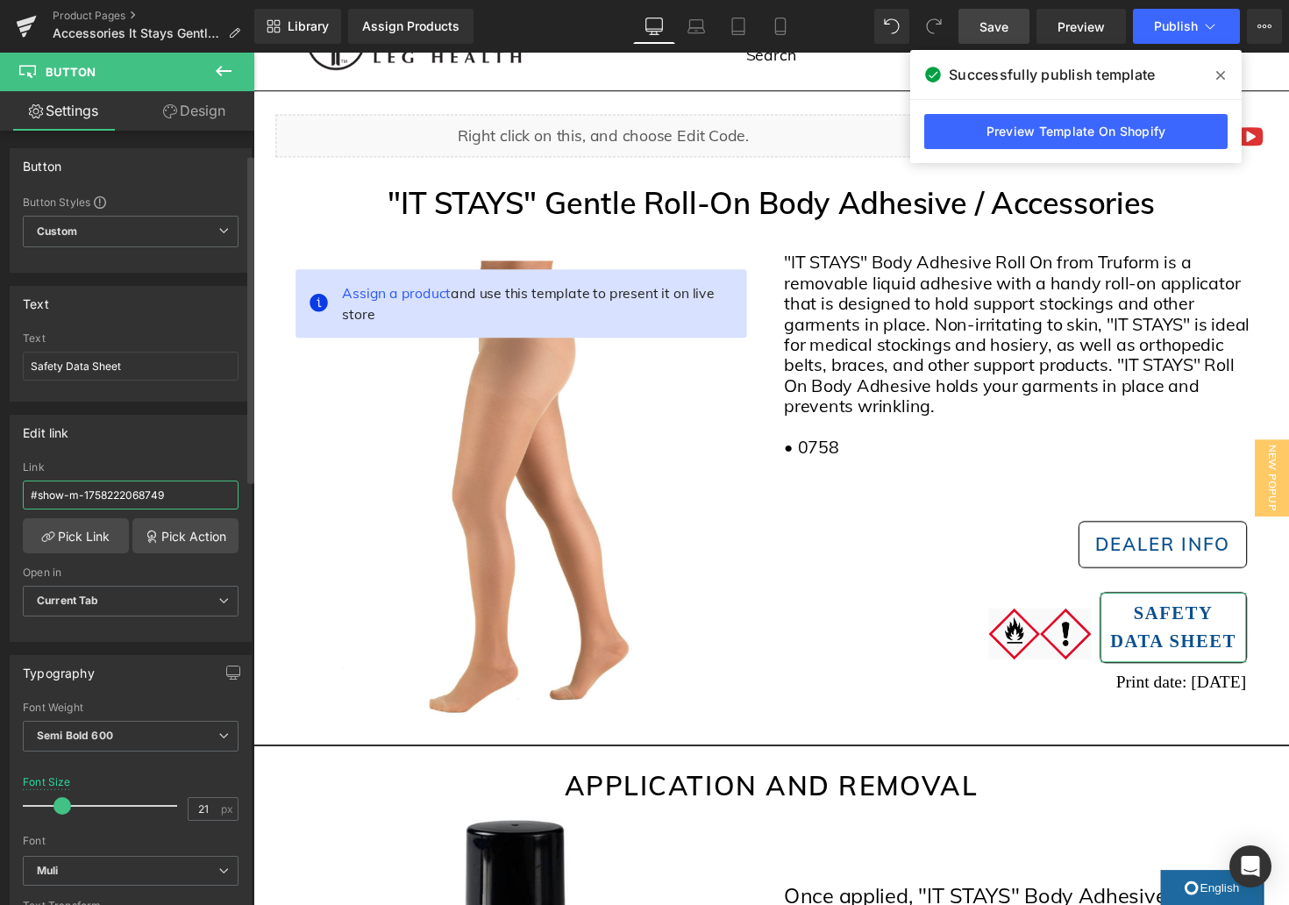
scroll to position [121, 0]
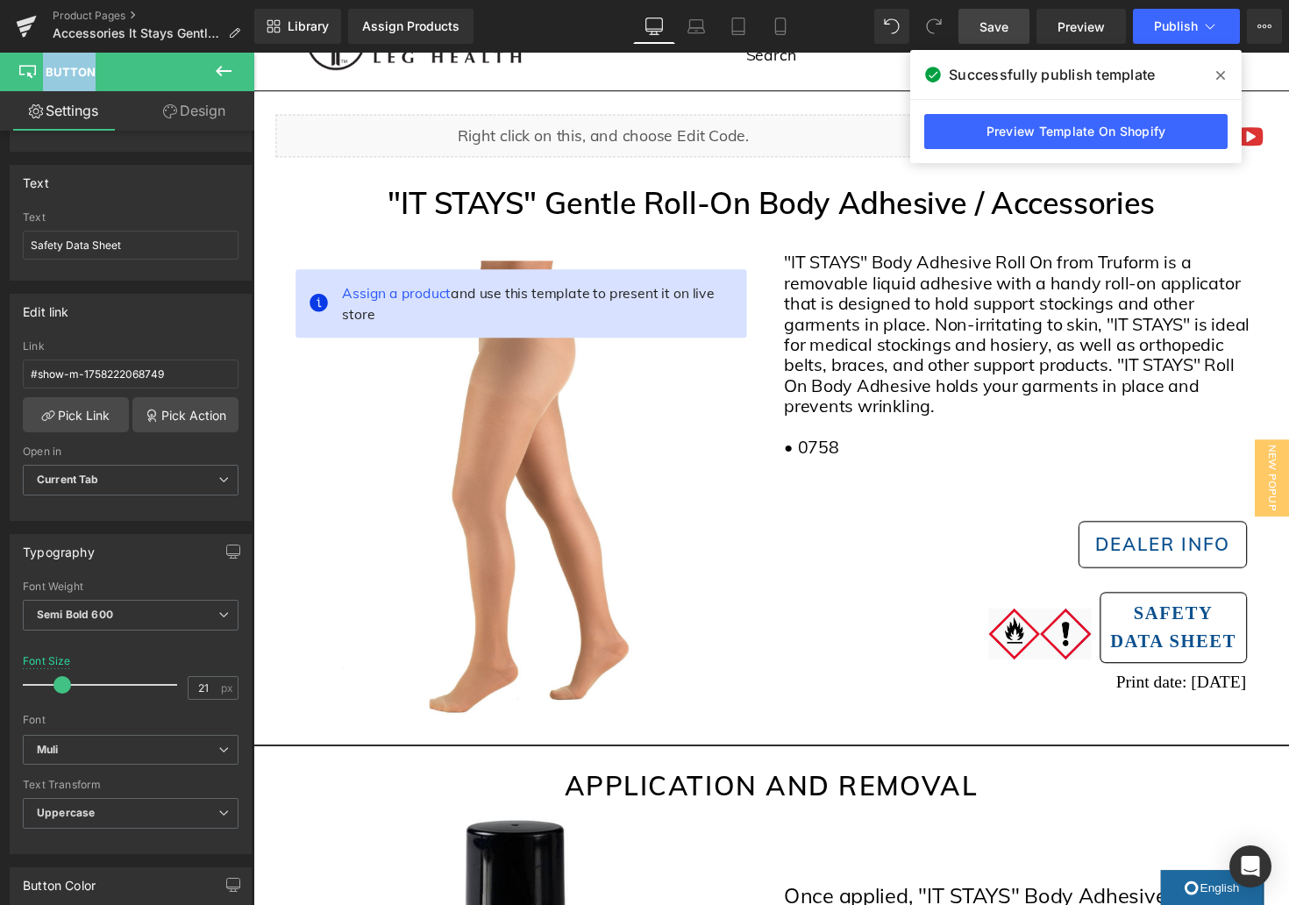
click at [217, 53] on div "Button You are previewing how the will restyle your page. You can not edit Elem…" at bounding box center [644, 467] width 1289 height 935
click at [216, 71] on icon at bounding box center [223, 71] width 21 height 21
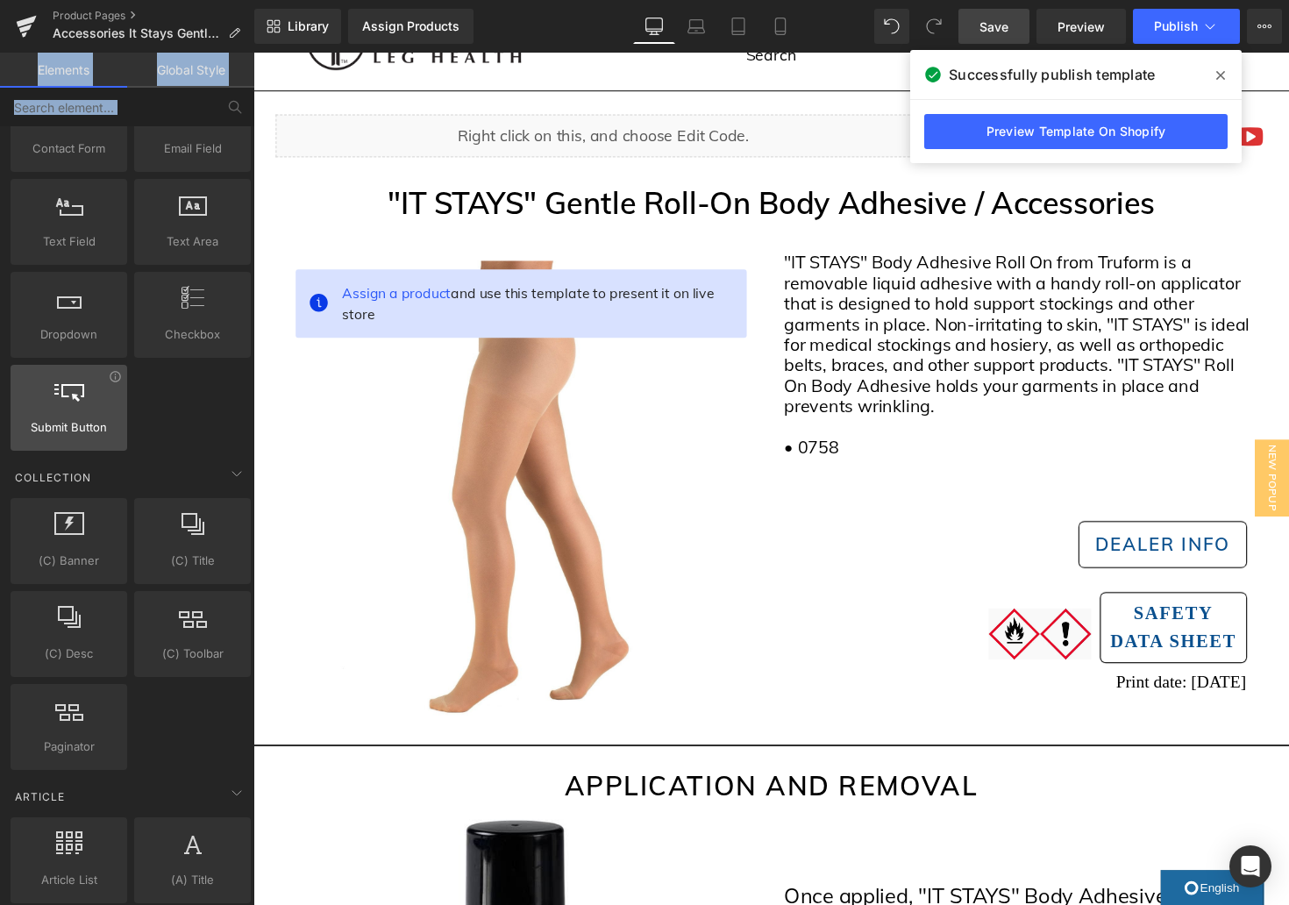
scroll to position [2904, 0]
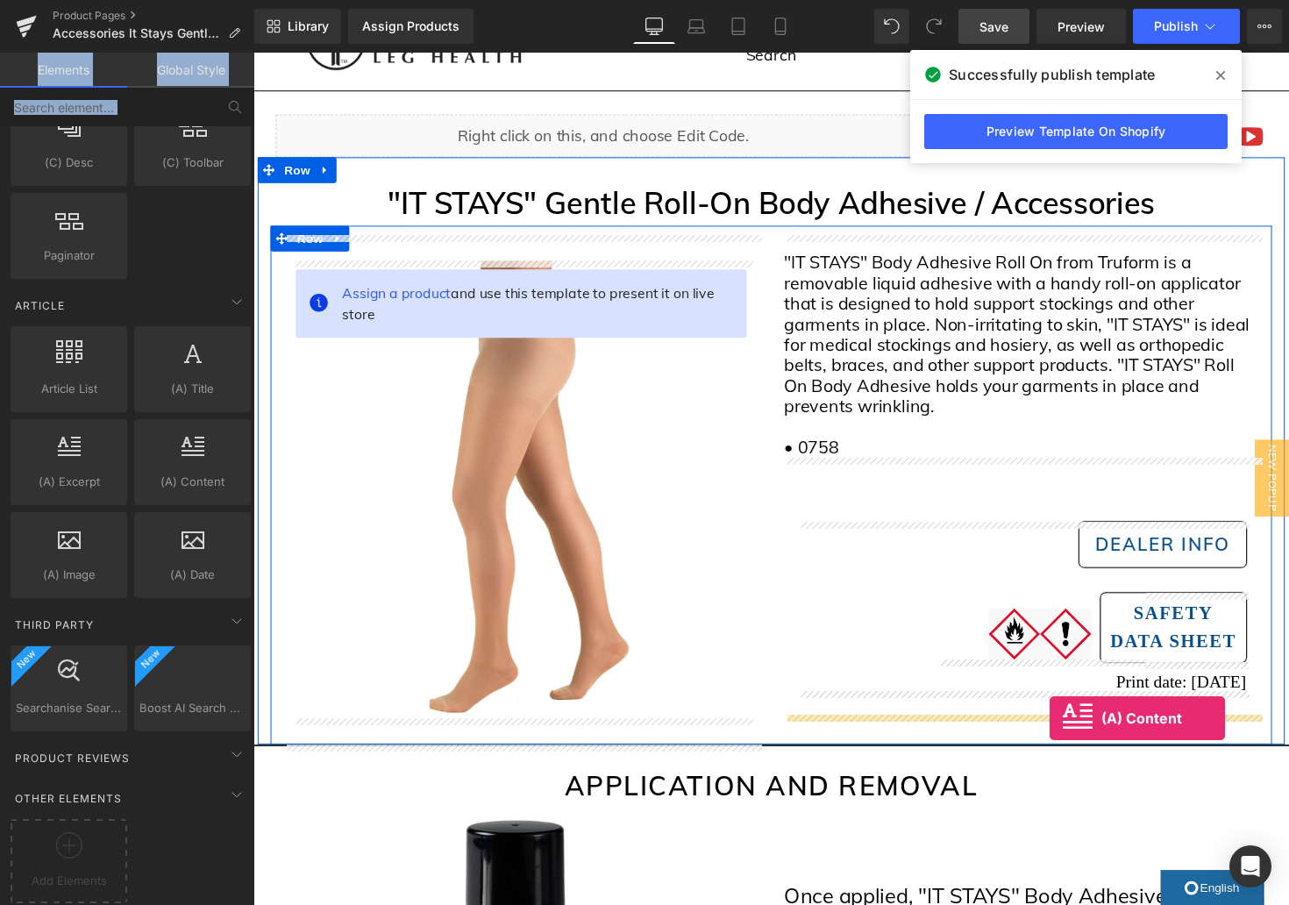
drag, startPoint x: 455, startPoint y: 509, endPoint x: 1068, endPoint y: 733, distance: 652.5
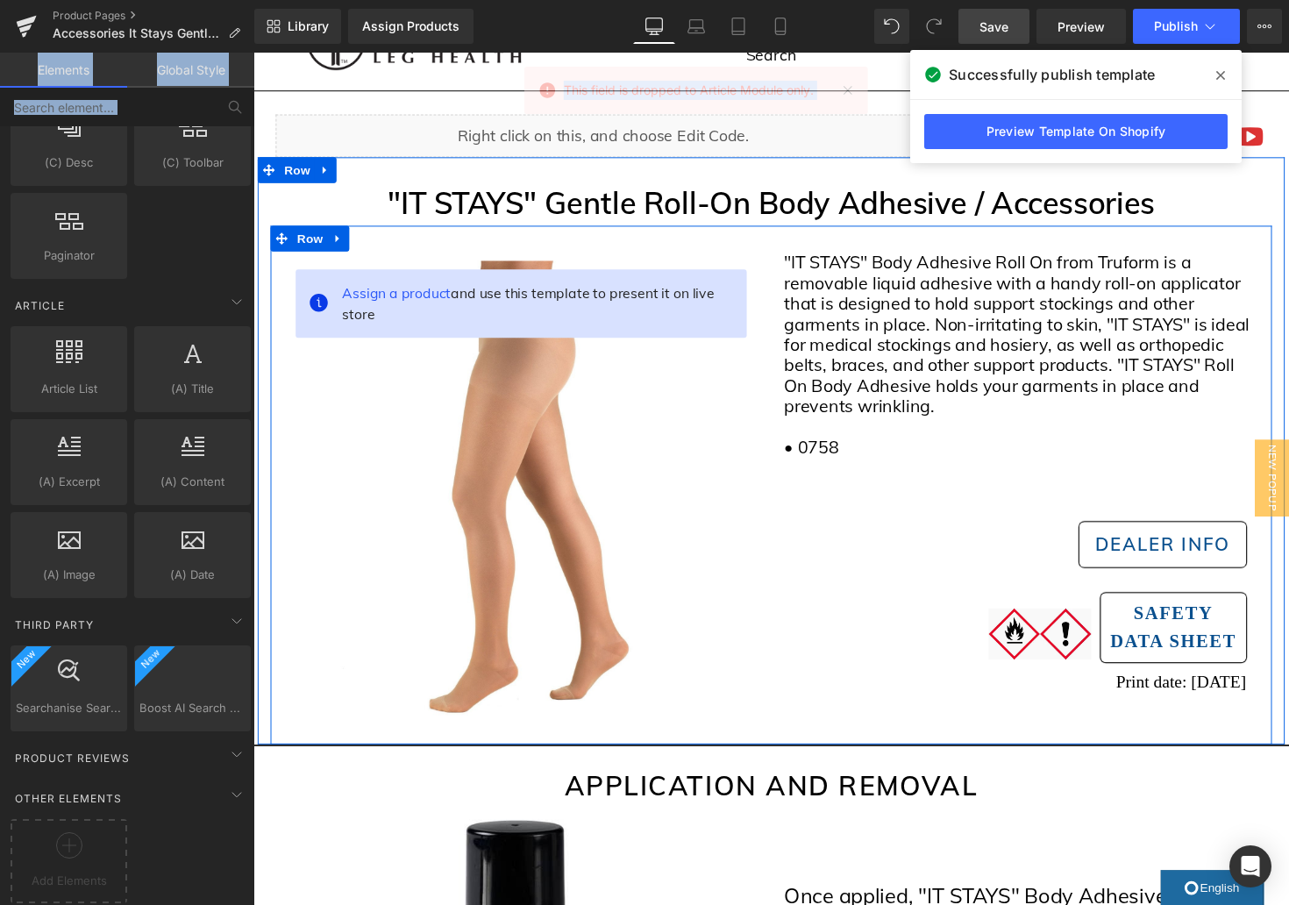
scroll to position [0, 0]
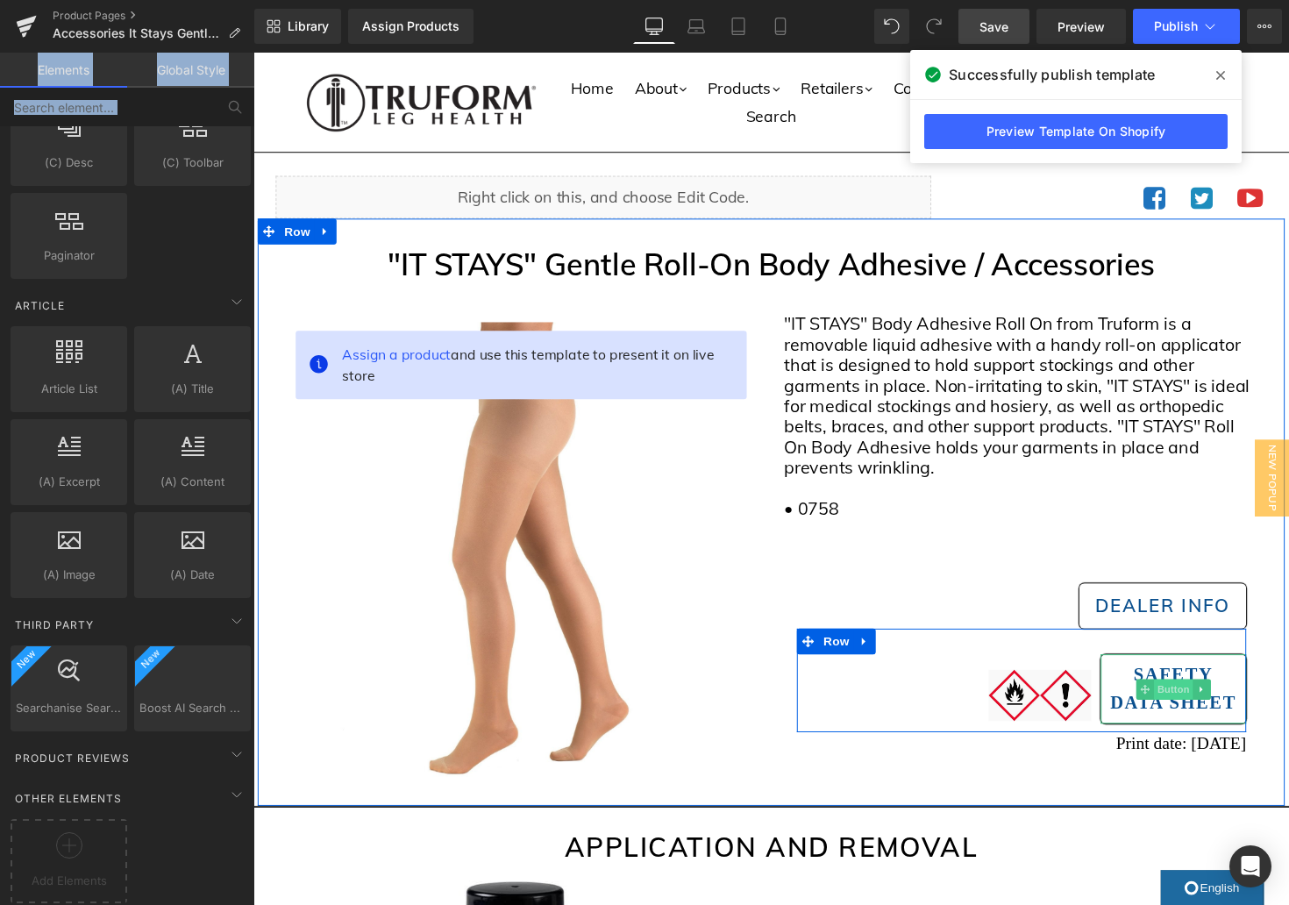
click at [1202, 705] on span "Button" at bounding box center [1196, 705] width 40 height 21
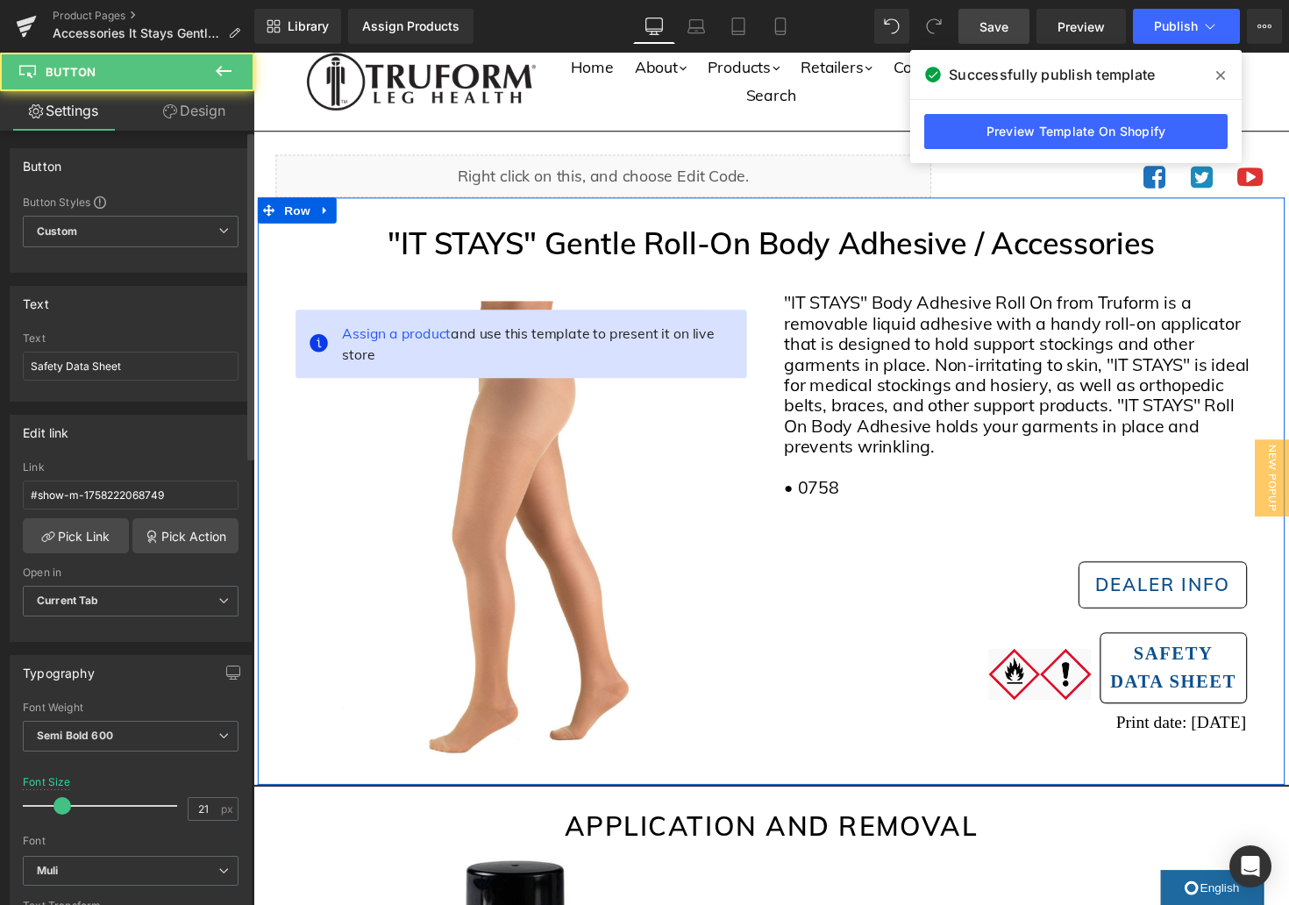
scroll to position [20, 0]
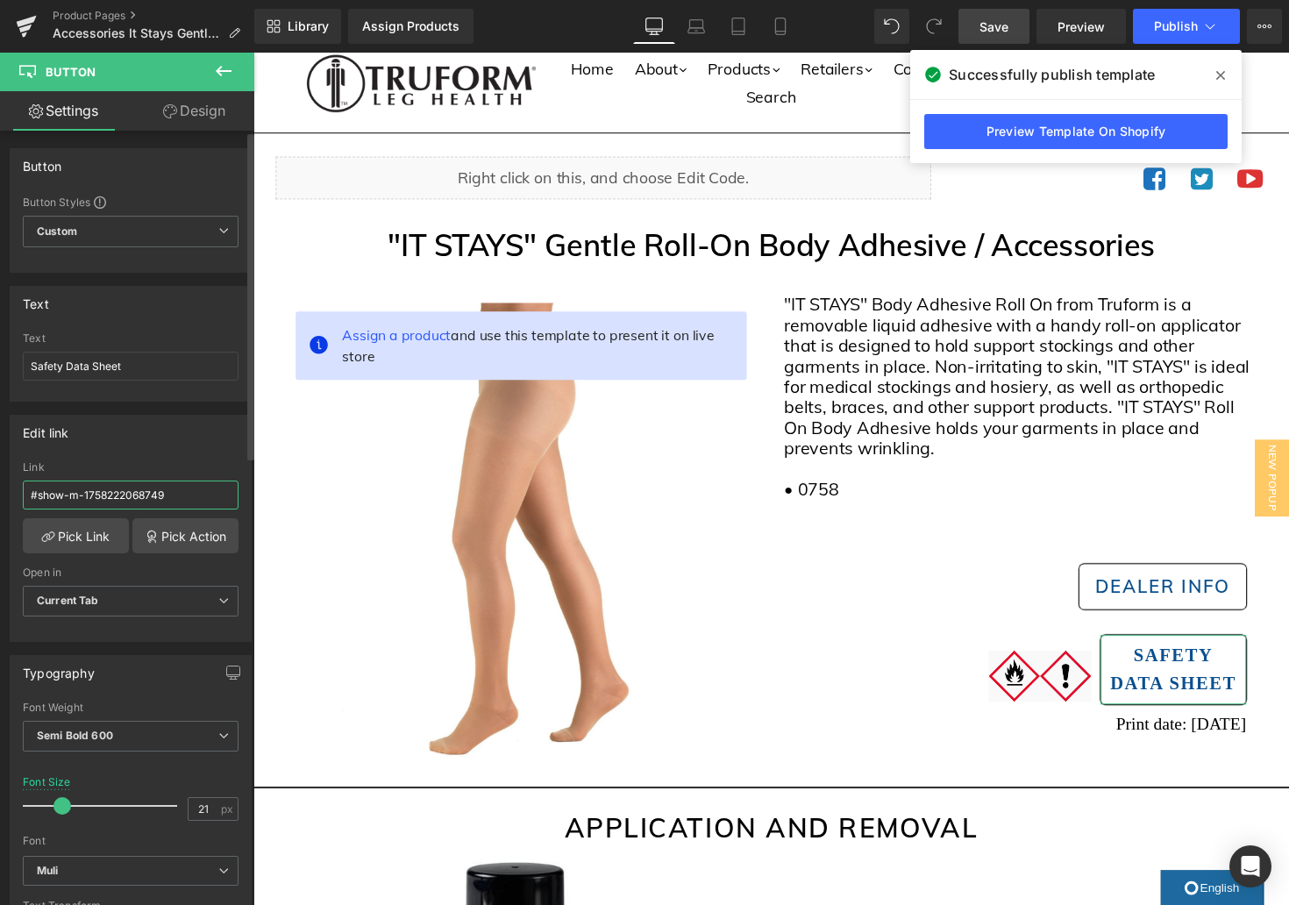
click at [97, 494] on input "#show-m-1758222068749" at bounding box center [131, 495] width 216 height 29
click at [88, 533] on link "Pick Link" at bounding box center [76, 535] width 106 height 35
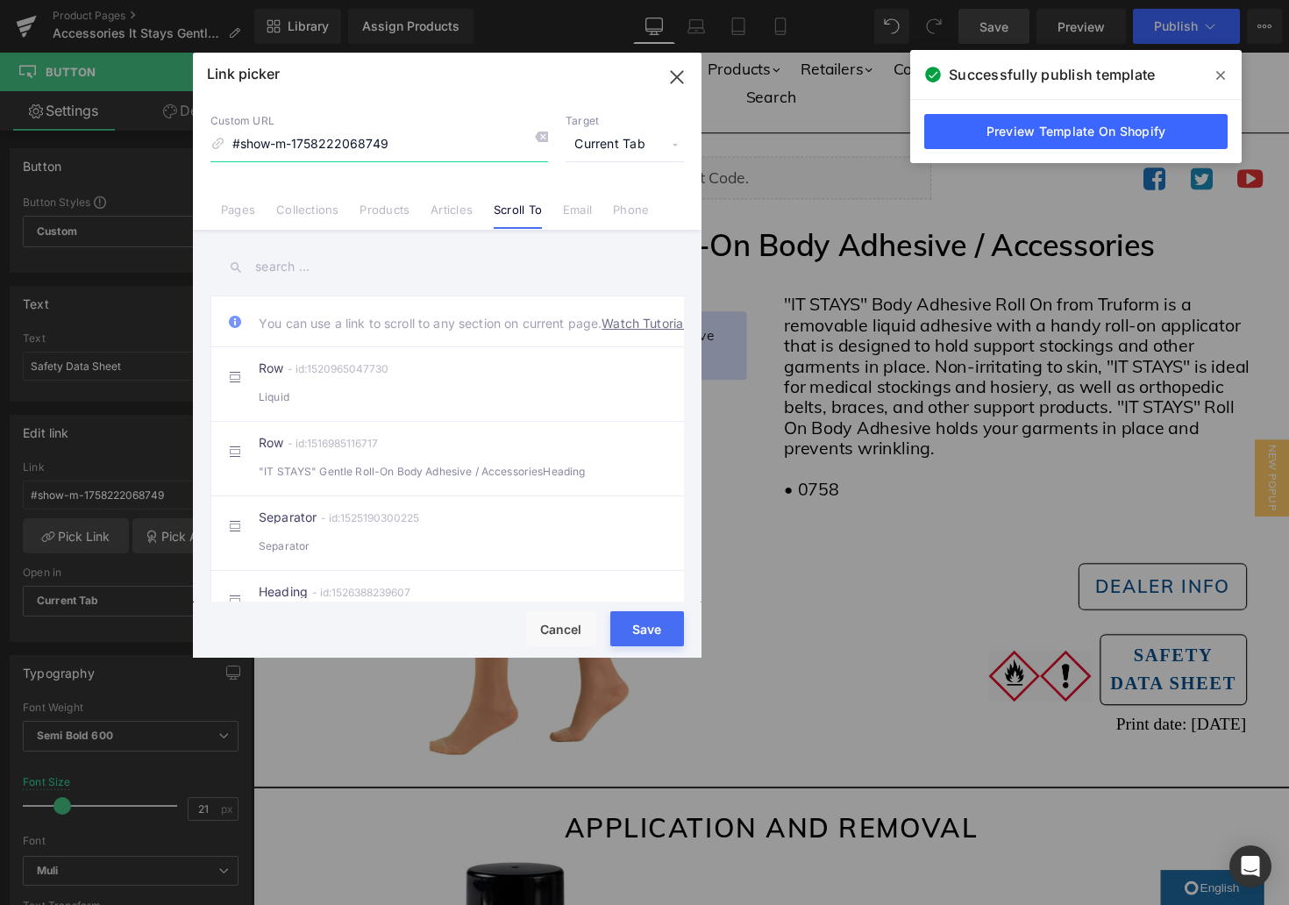
click at [360, 149] on input "#show-m-1758222068749" at bounding box center [379, 144] width 338 height 33
paste input "[URL][DOMAIN_NAME][DATE]"
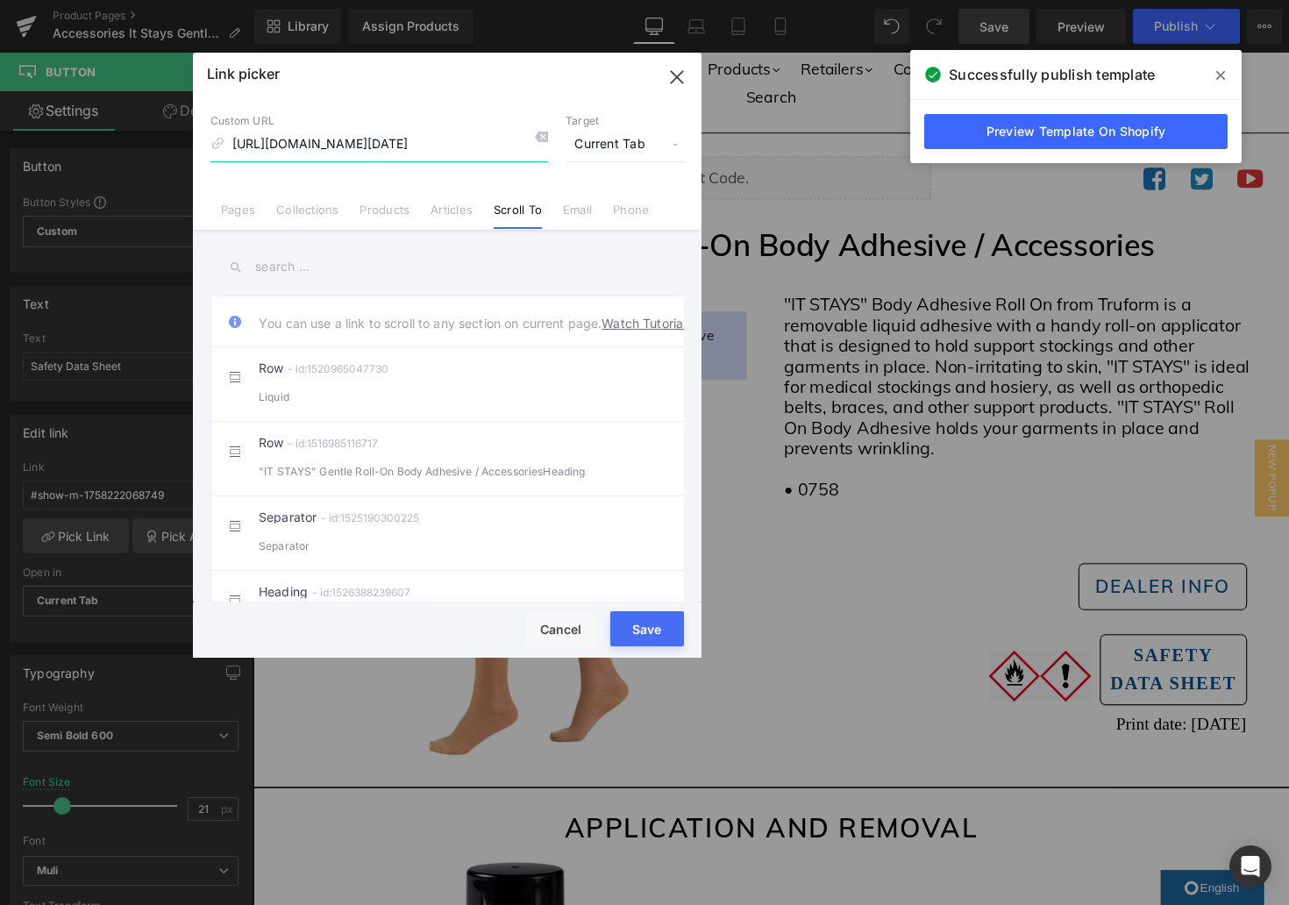
type input "[URL][DOMAIN_NAME][DATE]"
click at [638, 634] on button "Save" at bounding box center [647, 628] width 74 height 35
type input "[URL][DOMAIN_NAME][DATE]"
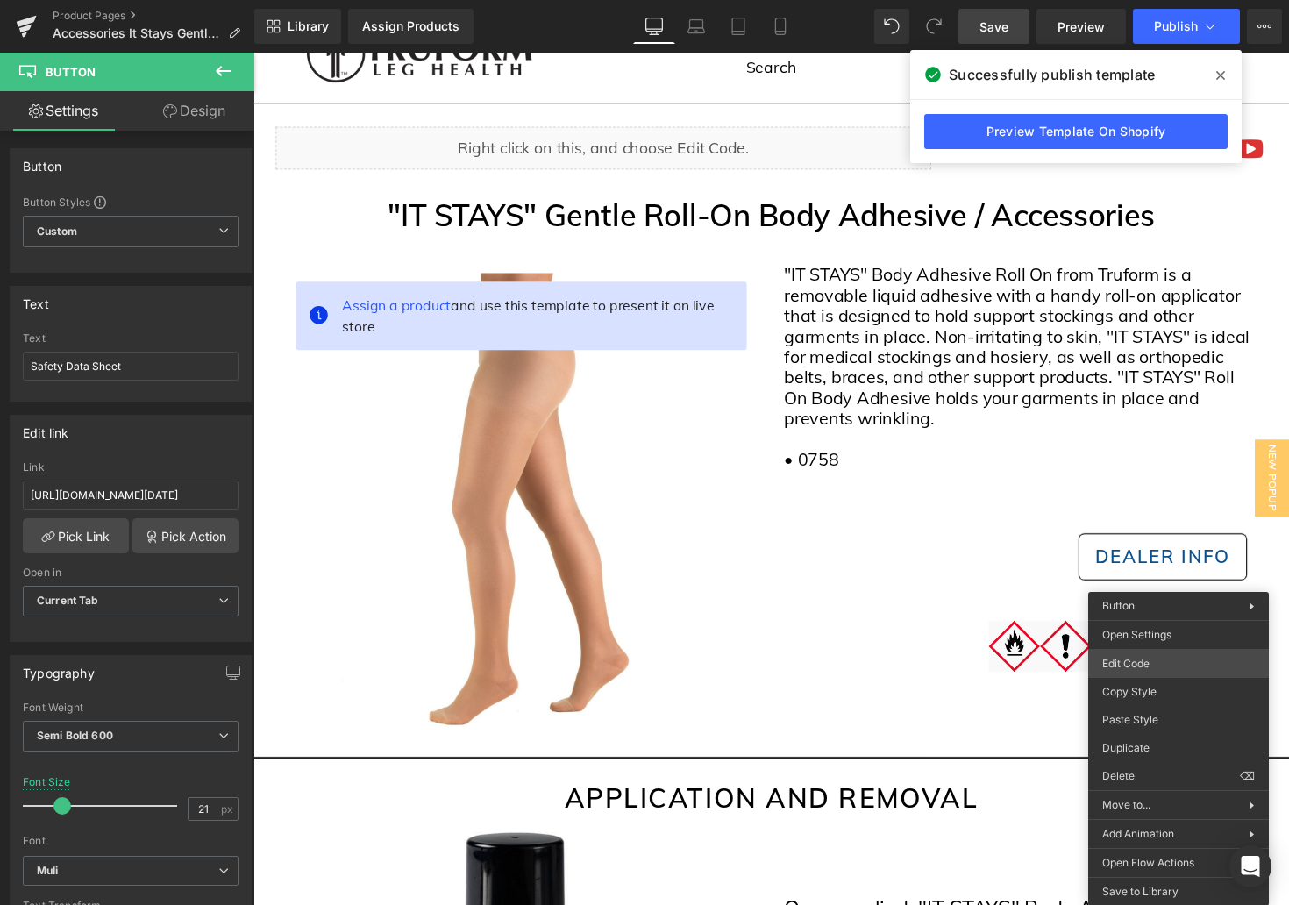
scroll to position [48, 0]
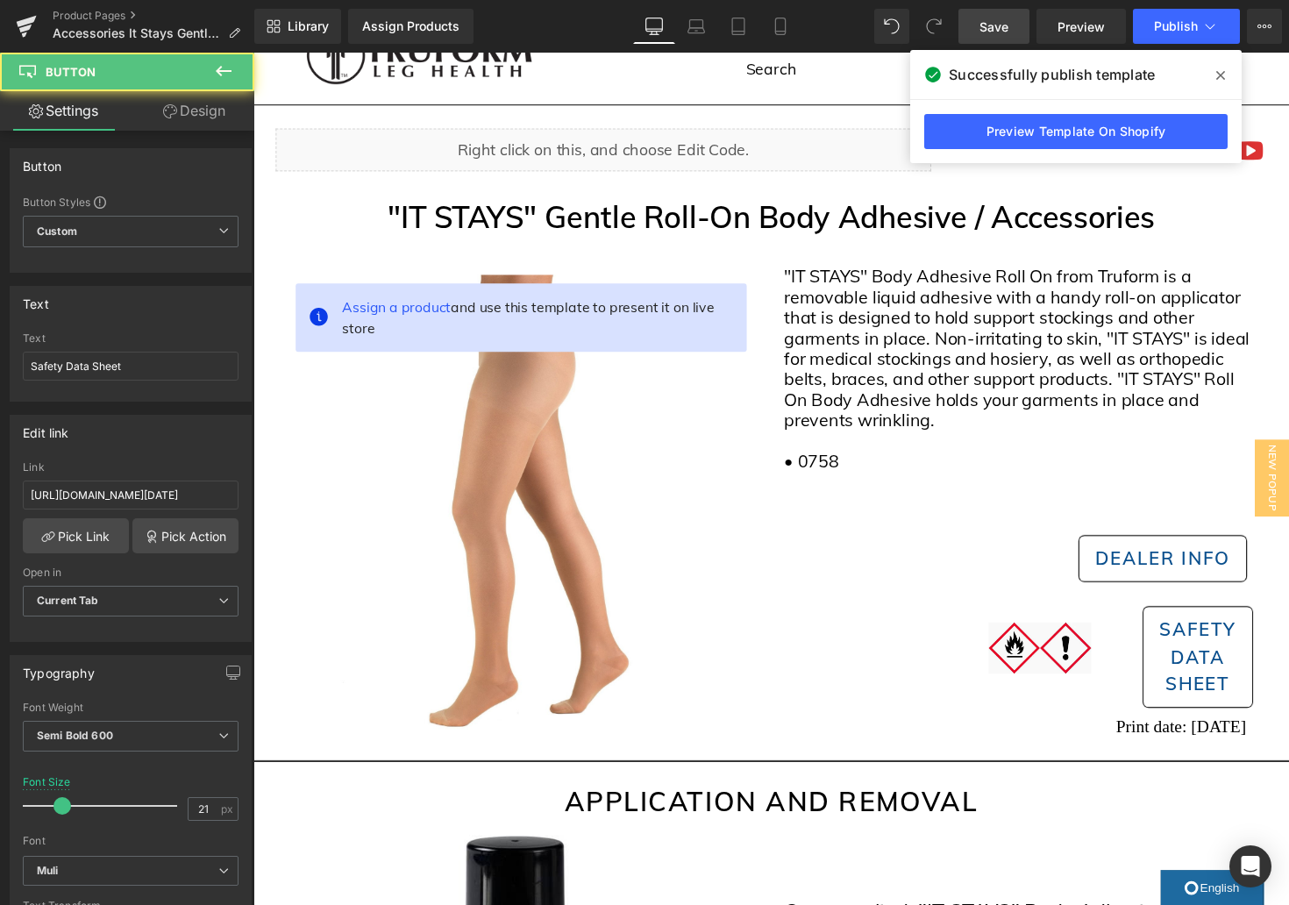
drag, startPoint x: 1434, startPoint y: 768, endPoint x: 1202, endPoint y: 732, distance: 234.3
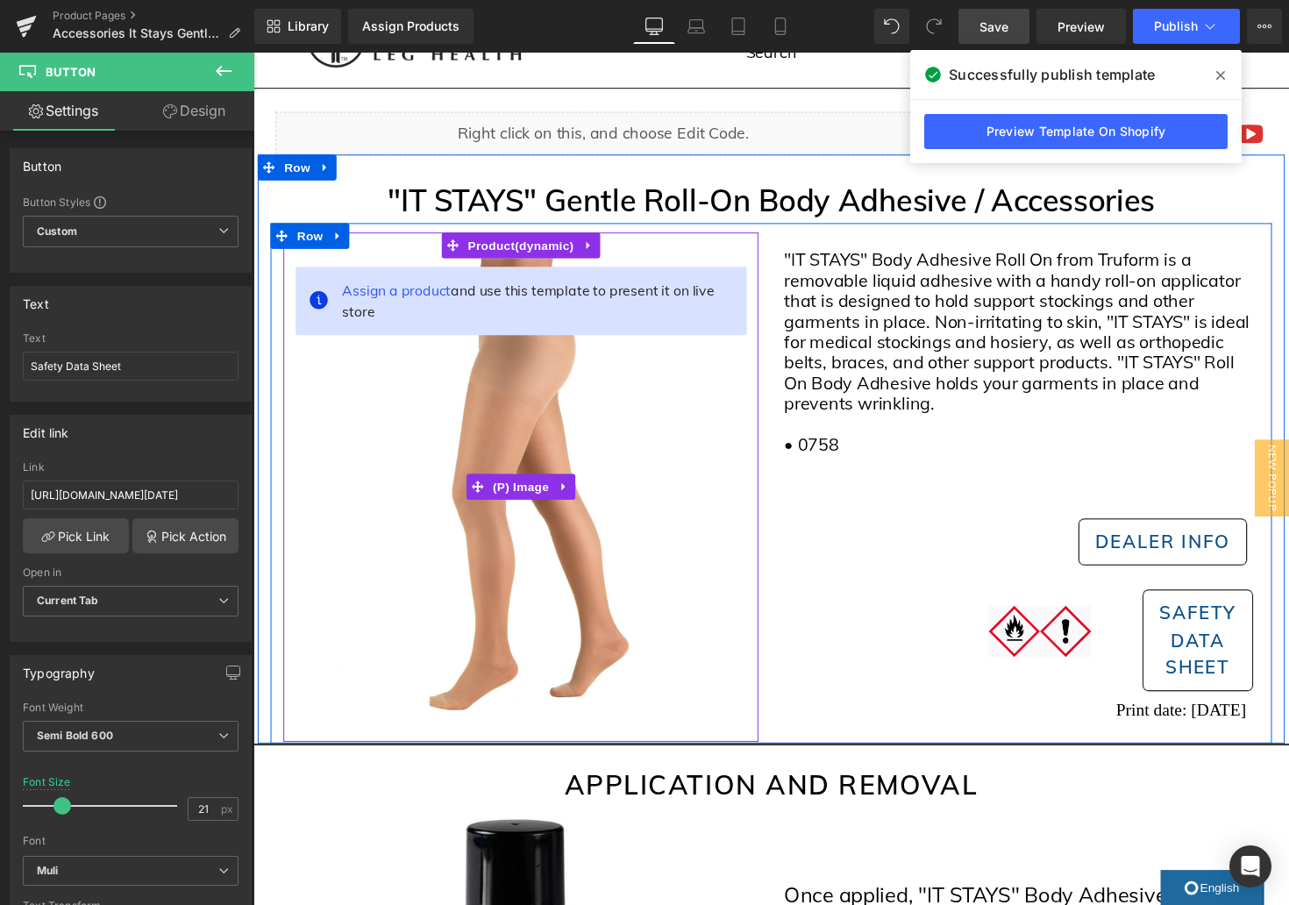
scroll to position [63, 0]
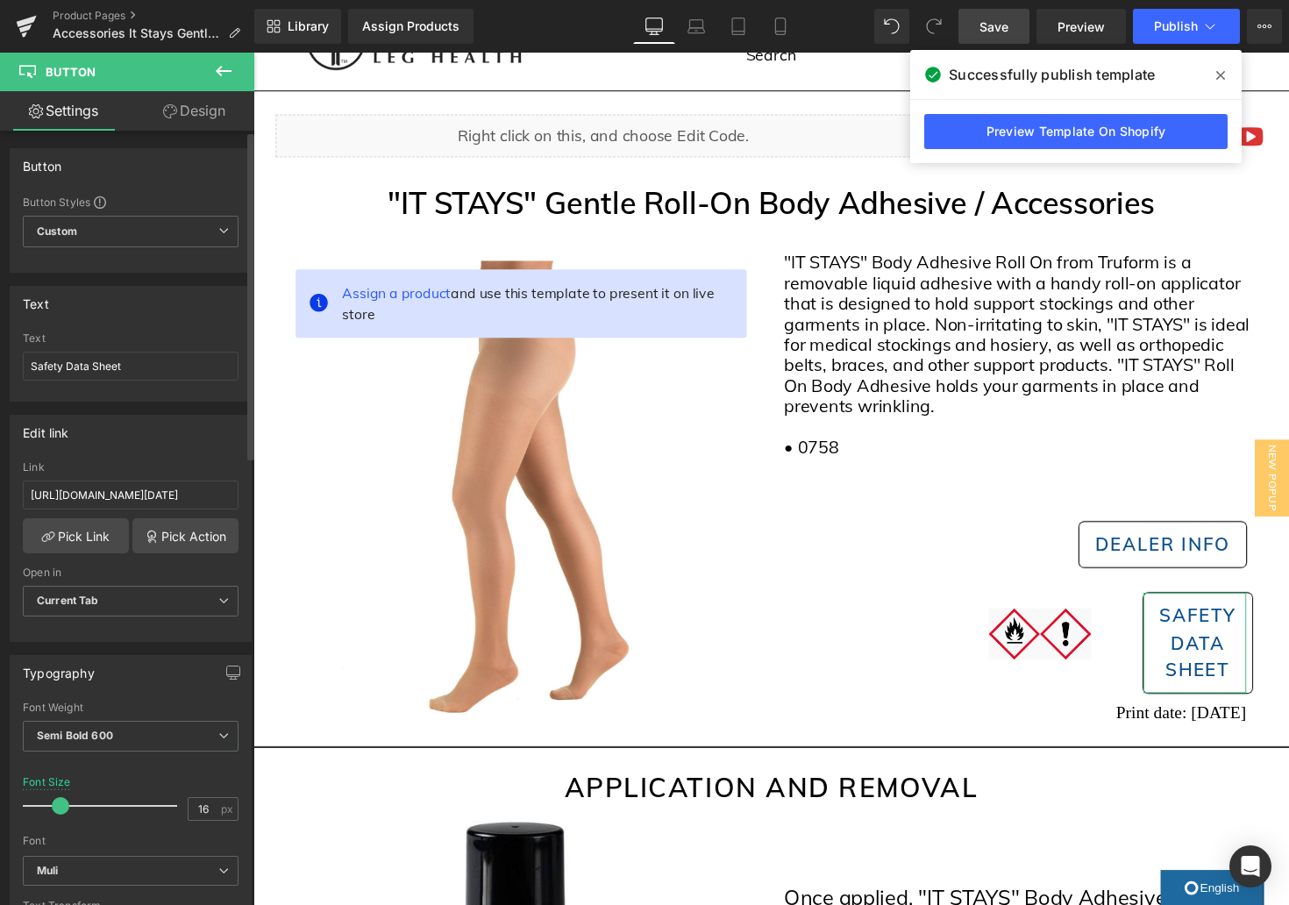
click at [57, 804] on span at bounding box center [61, 806] width 18 height 18
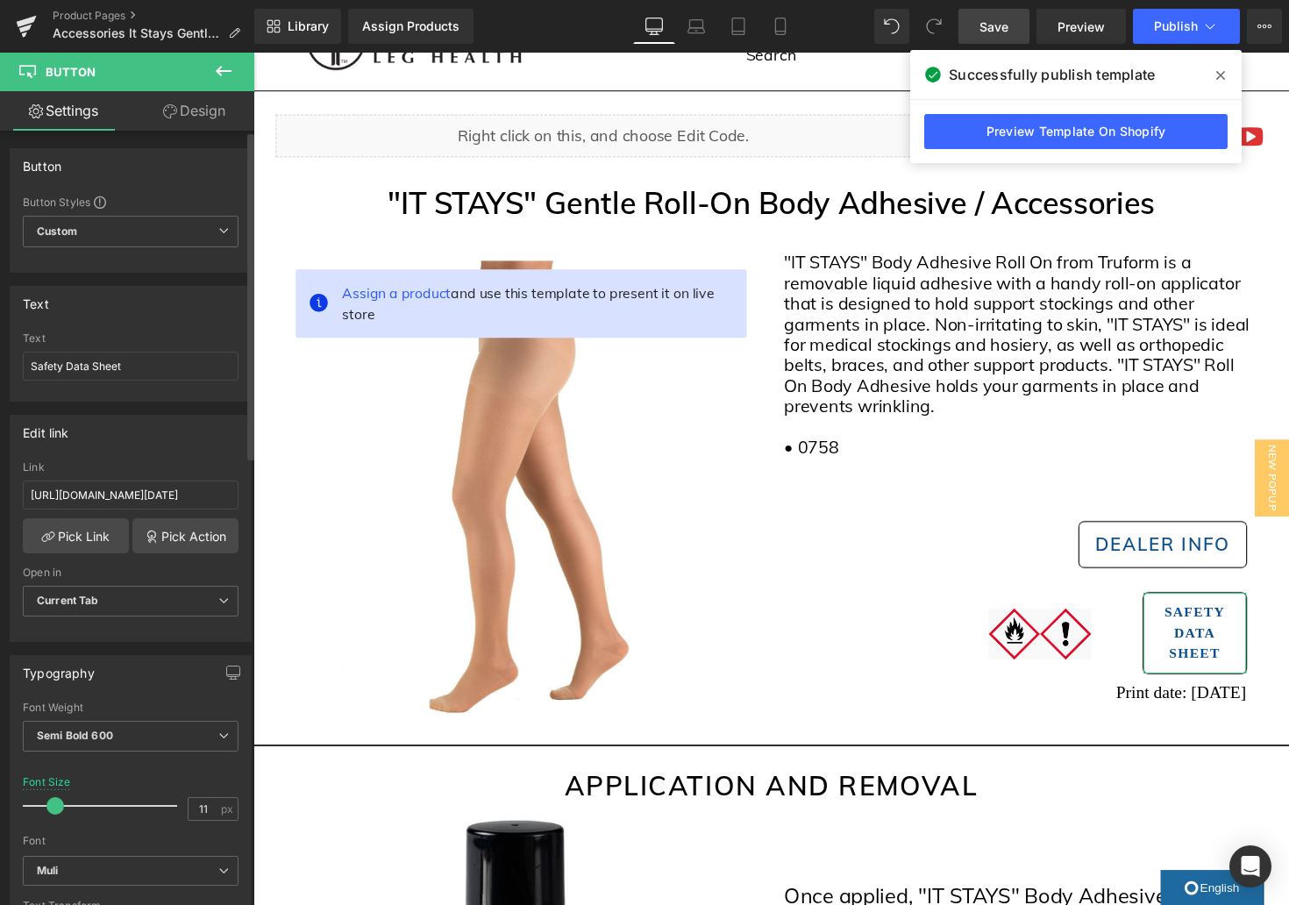
type input "10"
click at [49, 805] on span at bounding box center [47, 806] width 18 height 18
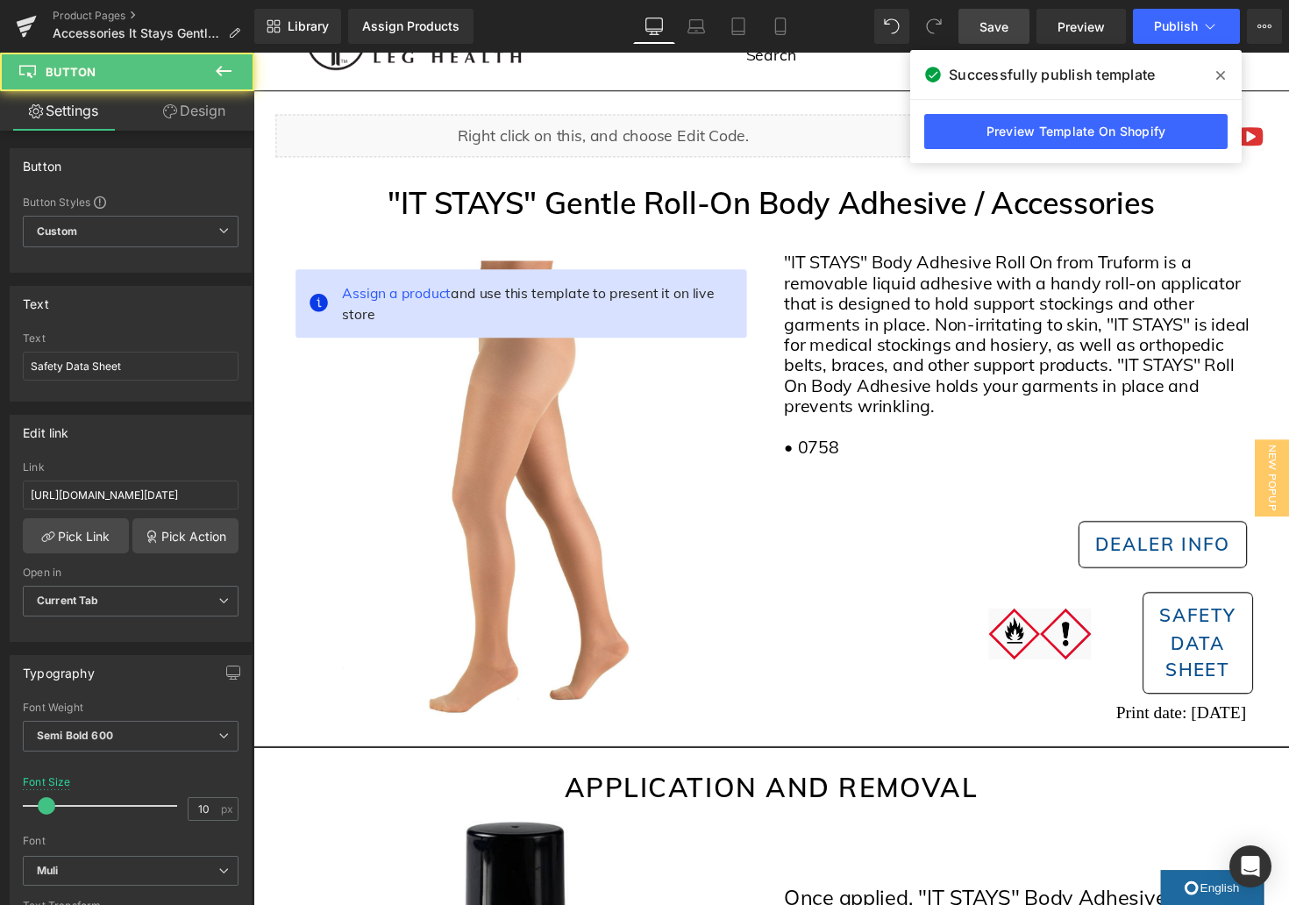
drag, startPoint x: 1454, startPoint y: 772, endPoint x: 1223, endPoint y: 736, distance: 233.4
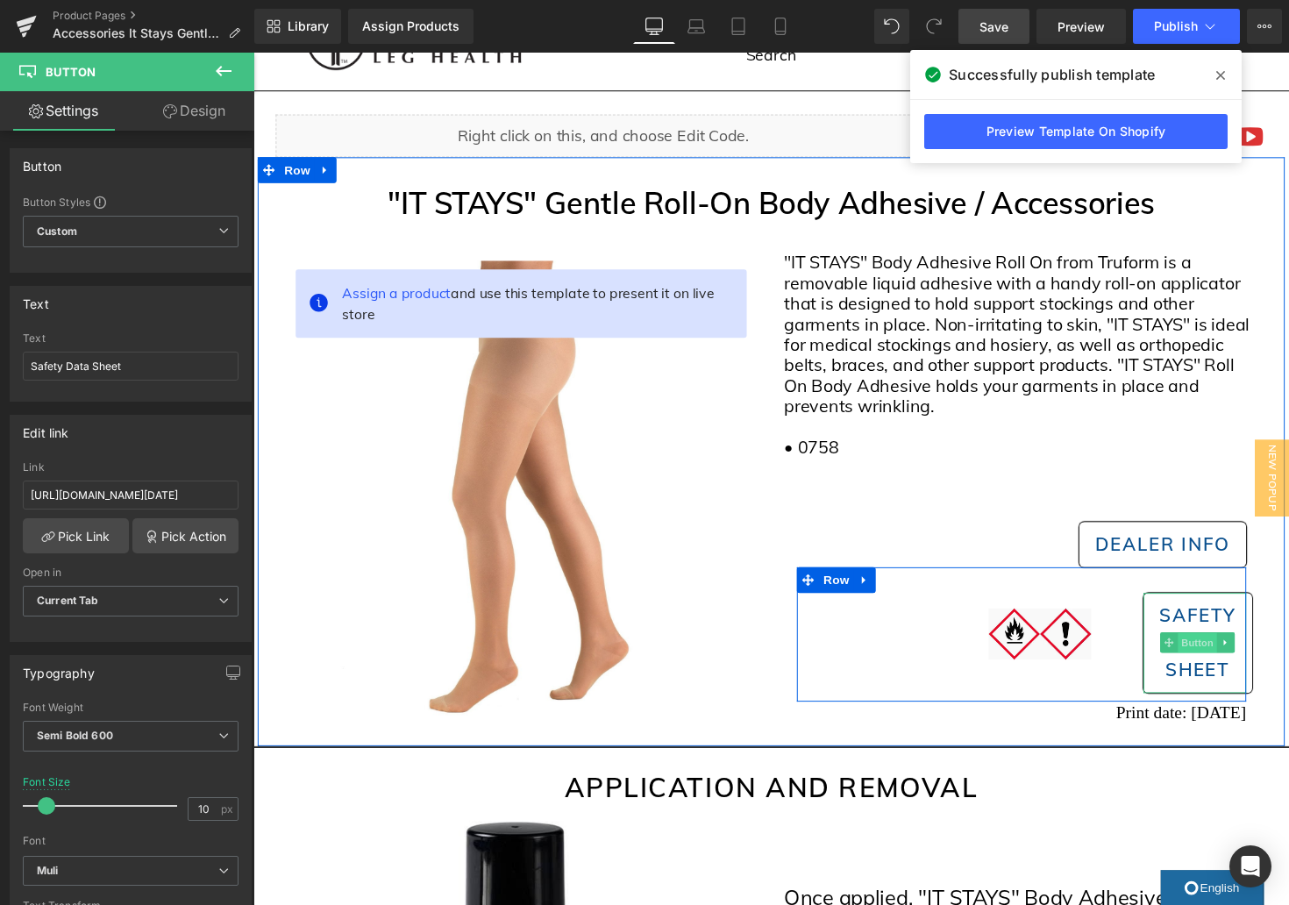
click at [1216, 660] on span "Button" at bounding box center [1220, 657] width 40 height 21
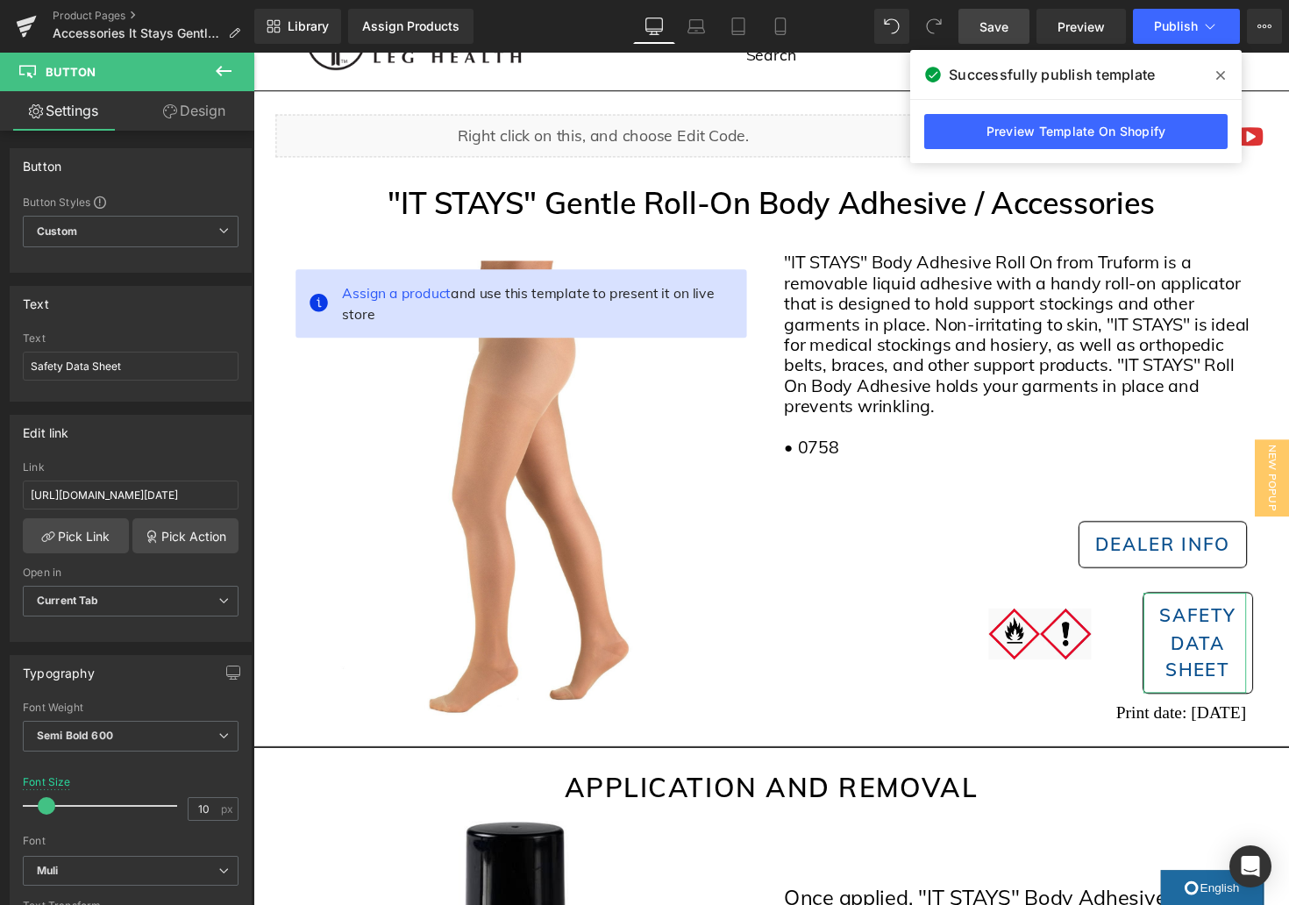
click at [180, 107] on link "Design" at bounding box center [194, 110] width 127 height 39
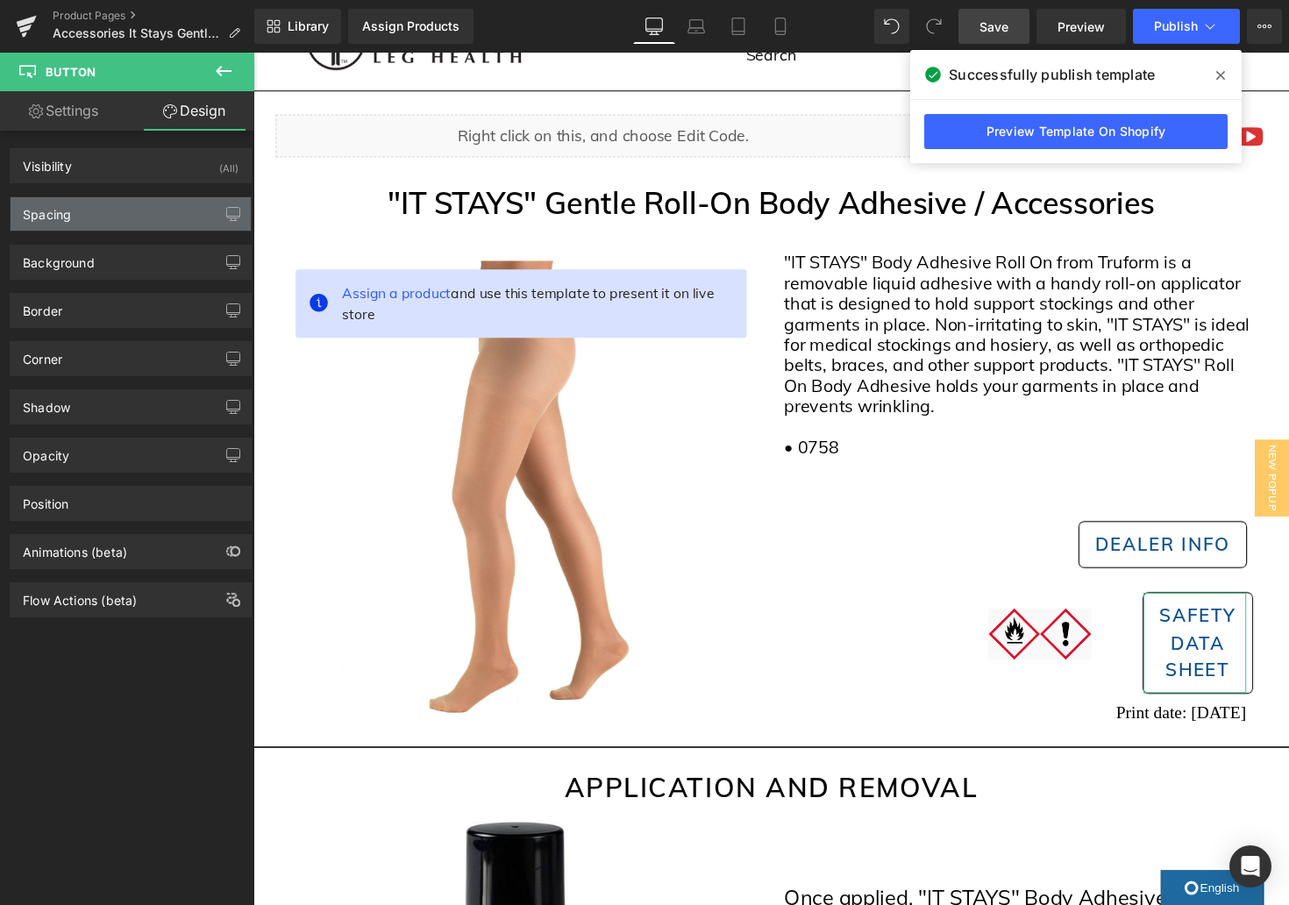
type input "0"
type input "10"
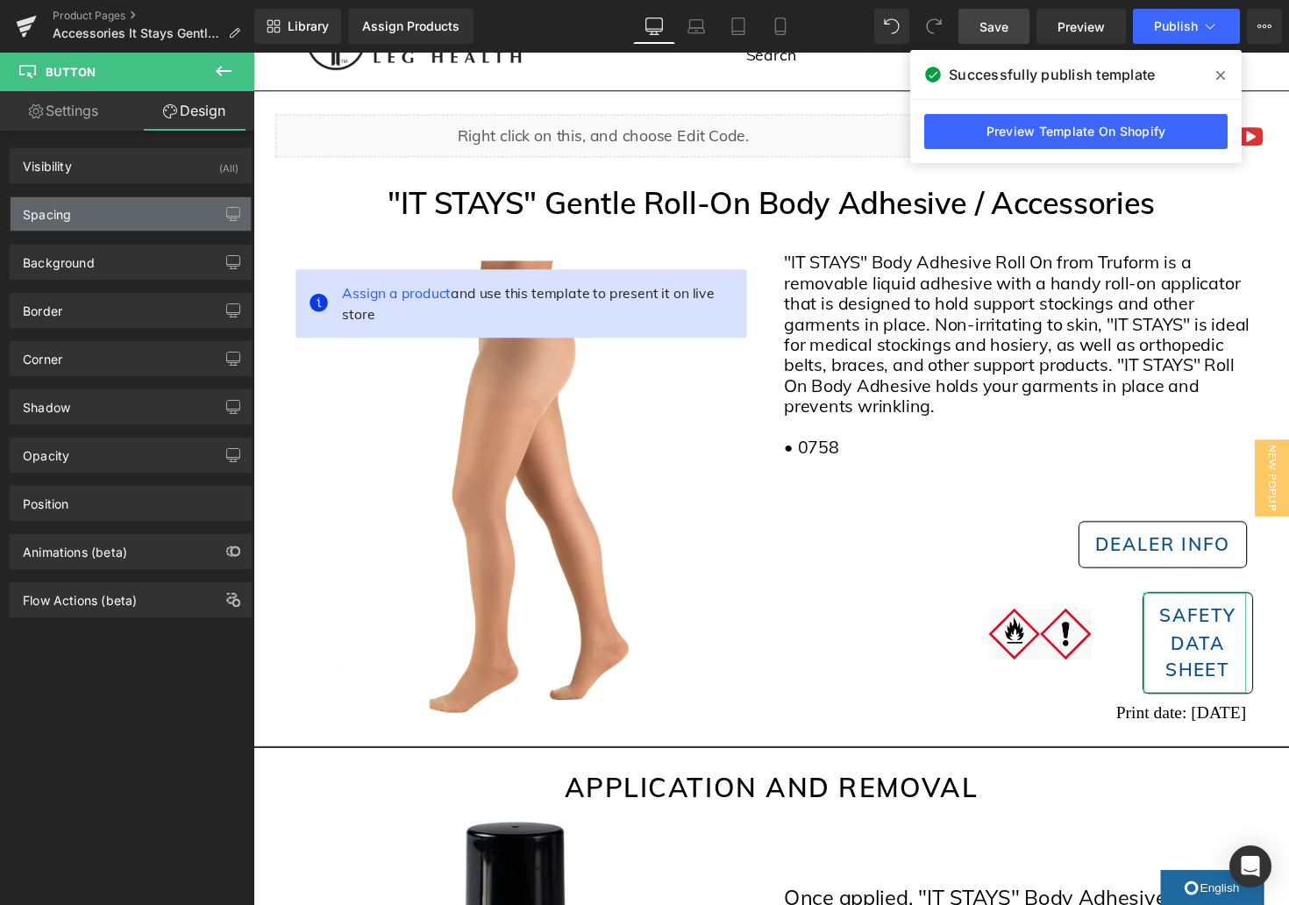
type input "18"
type input "10"
type input "18"
drag, startPoint x: 185, startPoint y: 216, endPoint x: 204, endPoint y: 248, distance: 37.7
click at [185, 216] on div "Spacing" at bounding box center [131, 213] width 240 height 33
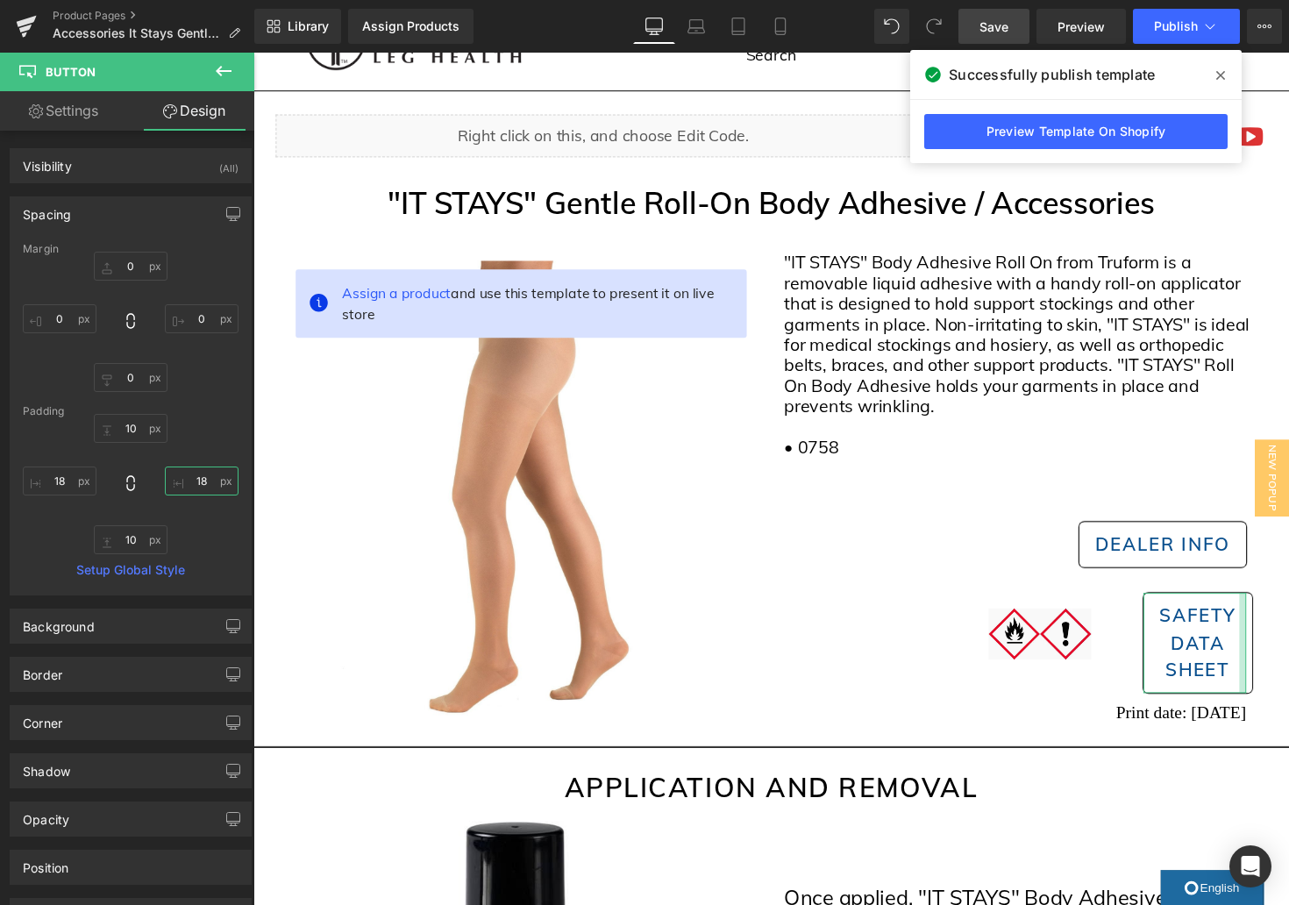
click at [190, 474] on input "18" at bounding box center [202, 481] width 74 height 29
type input "5"
click at [60, 480] on input "18" at bounding box center [60, 481] width 74 height 29
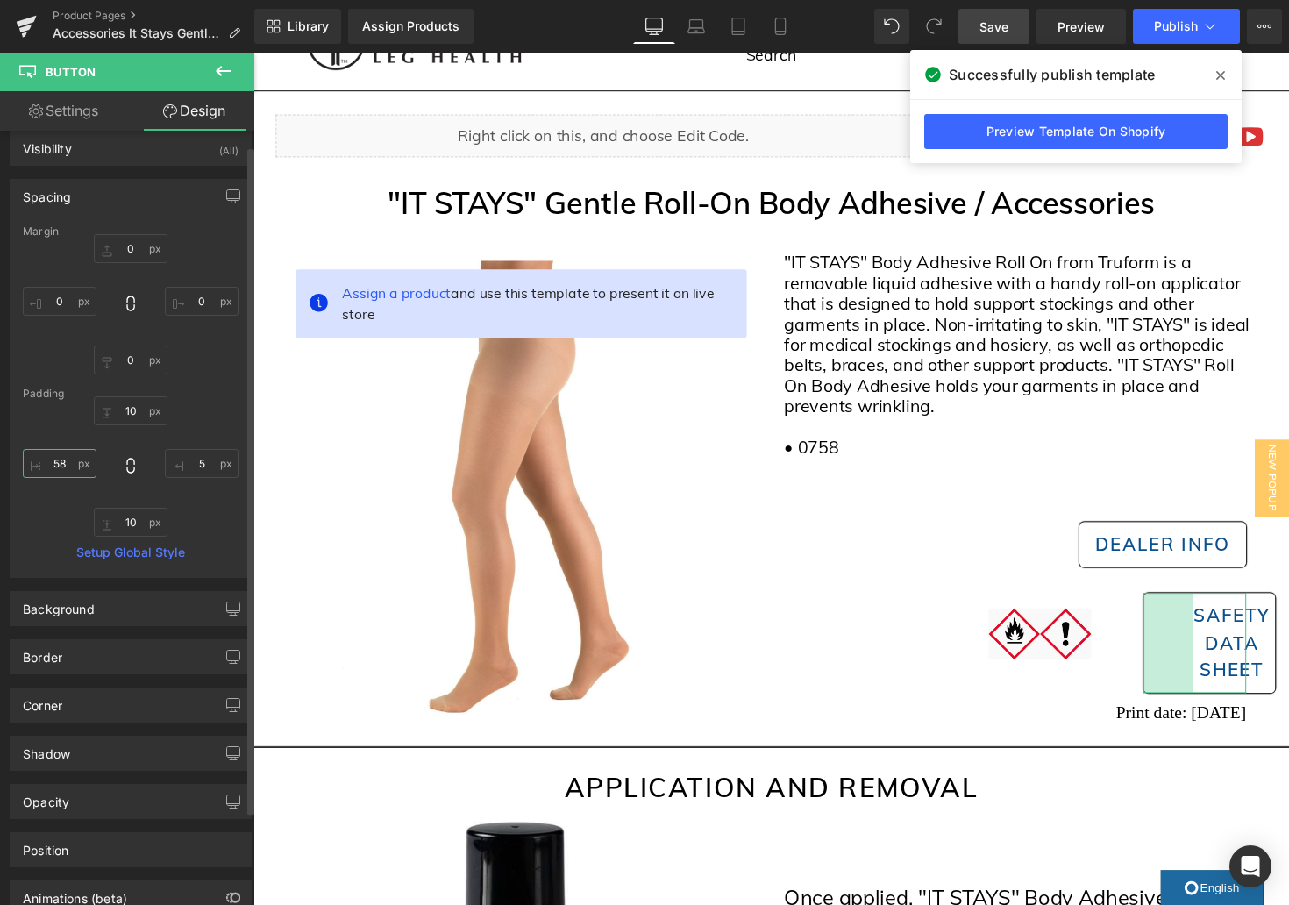
click at [60, 465] on input "58" at bounding box center [60, 463] width 74 height 29
click at [60, 465] on input "58" at bounding box center [60, 464] width 74 height 29
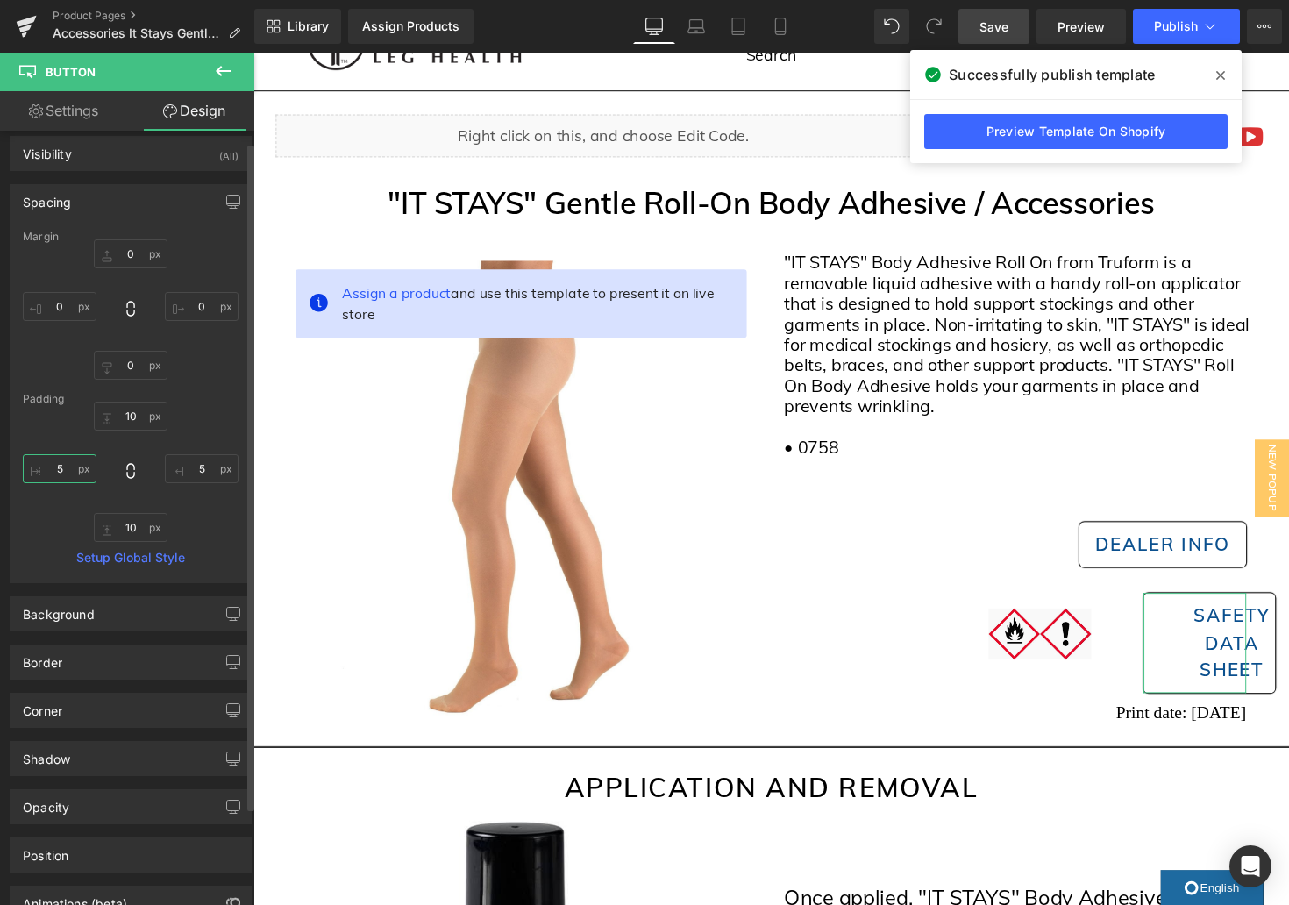
scroll to position [26, 0]
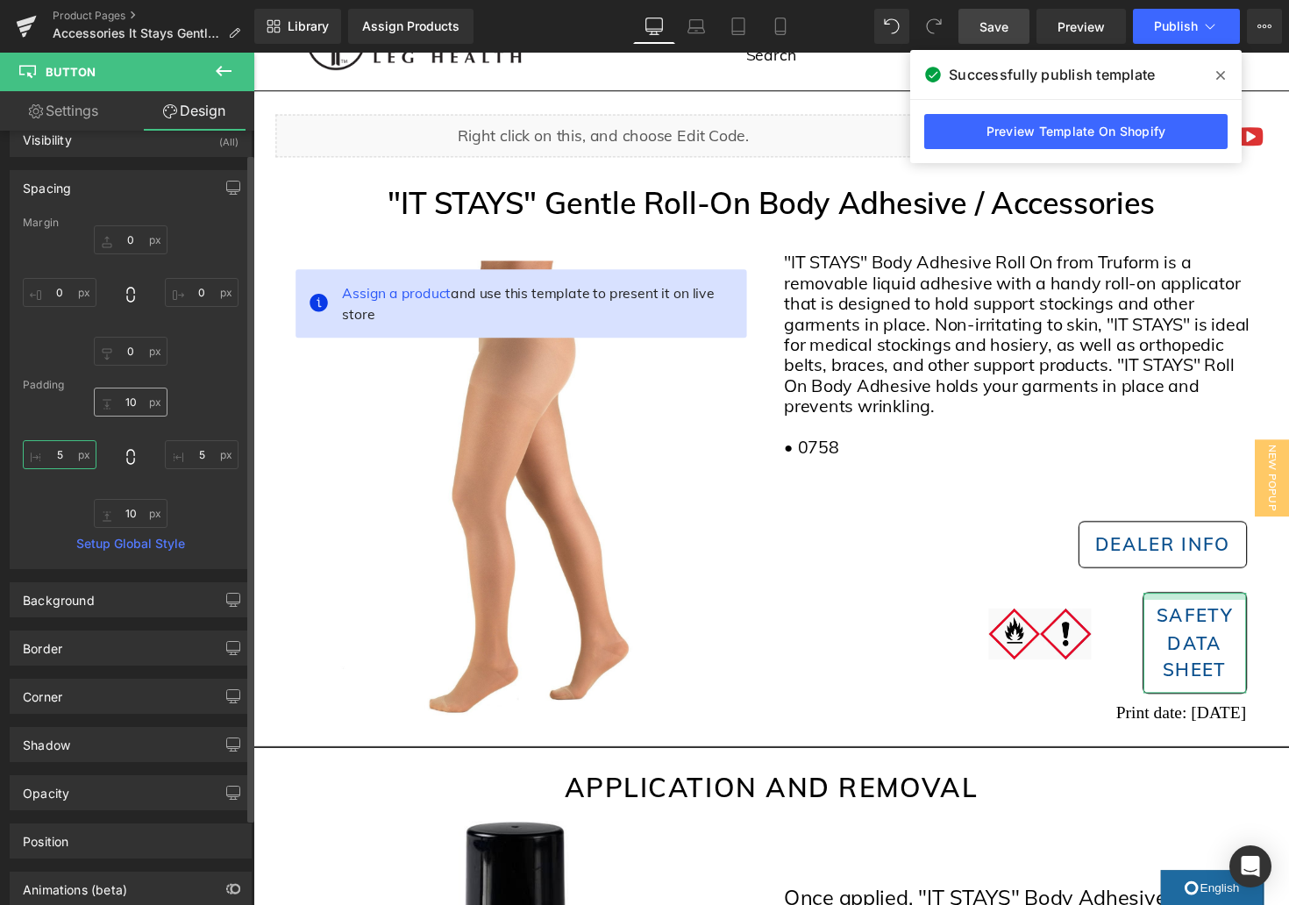
type input "5"
click at [123, 401] on input "10" at bounding box center [131, 402] width 74 height 29
click at [123, 401] on input "10" at bounding box center [131, 403] width 74 height 29
type input "5"
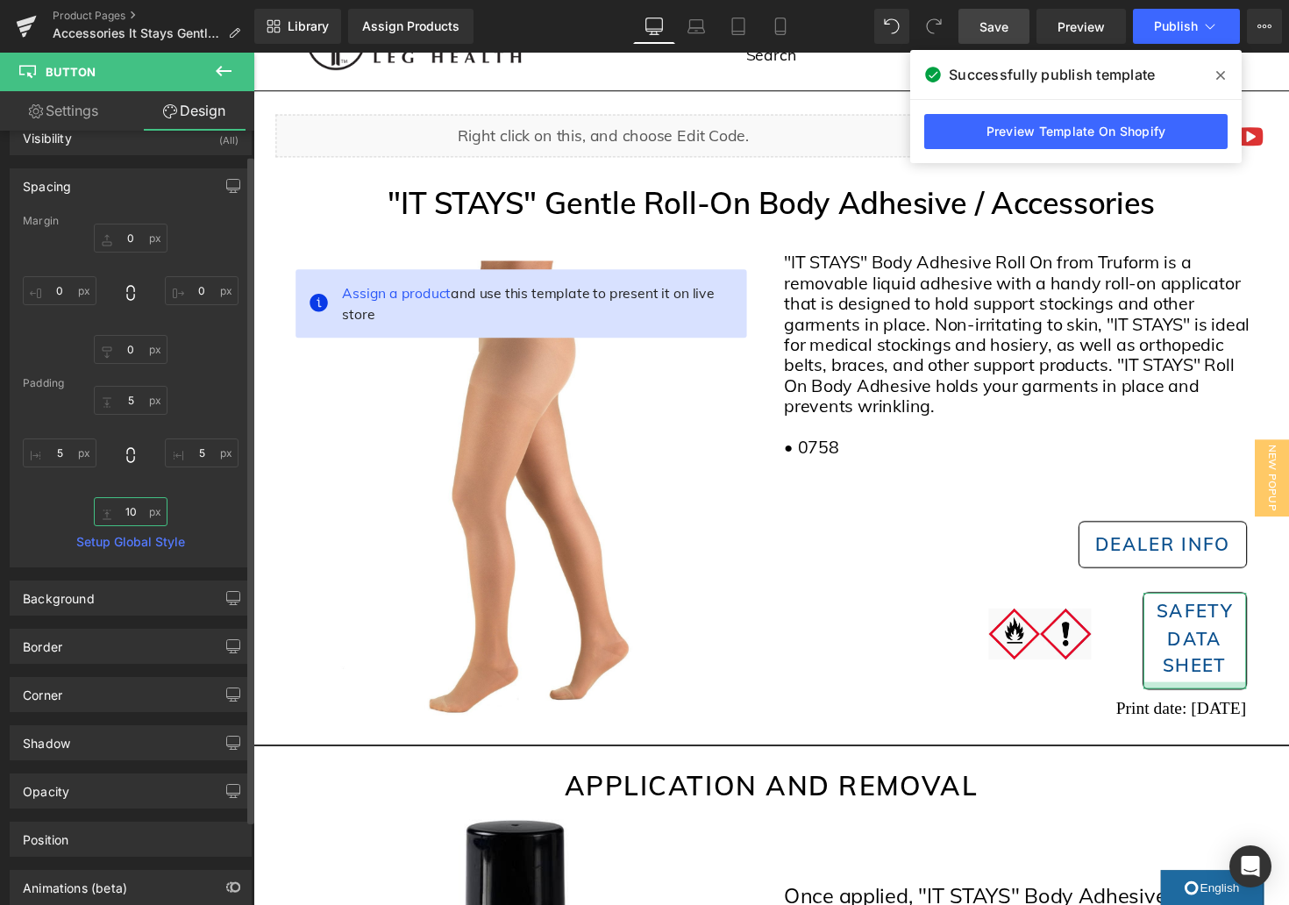
click at [126, 512] on input "10" at bounding box center [131, 511] width 74 height 29
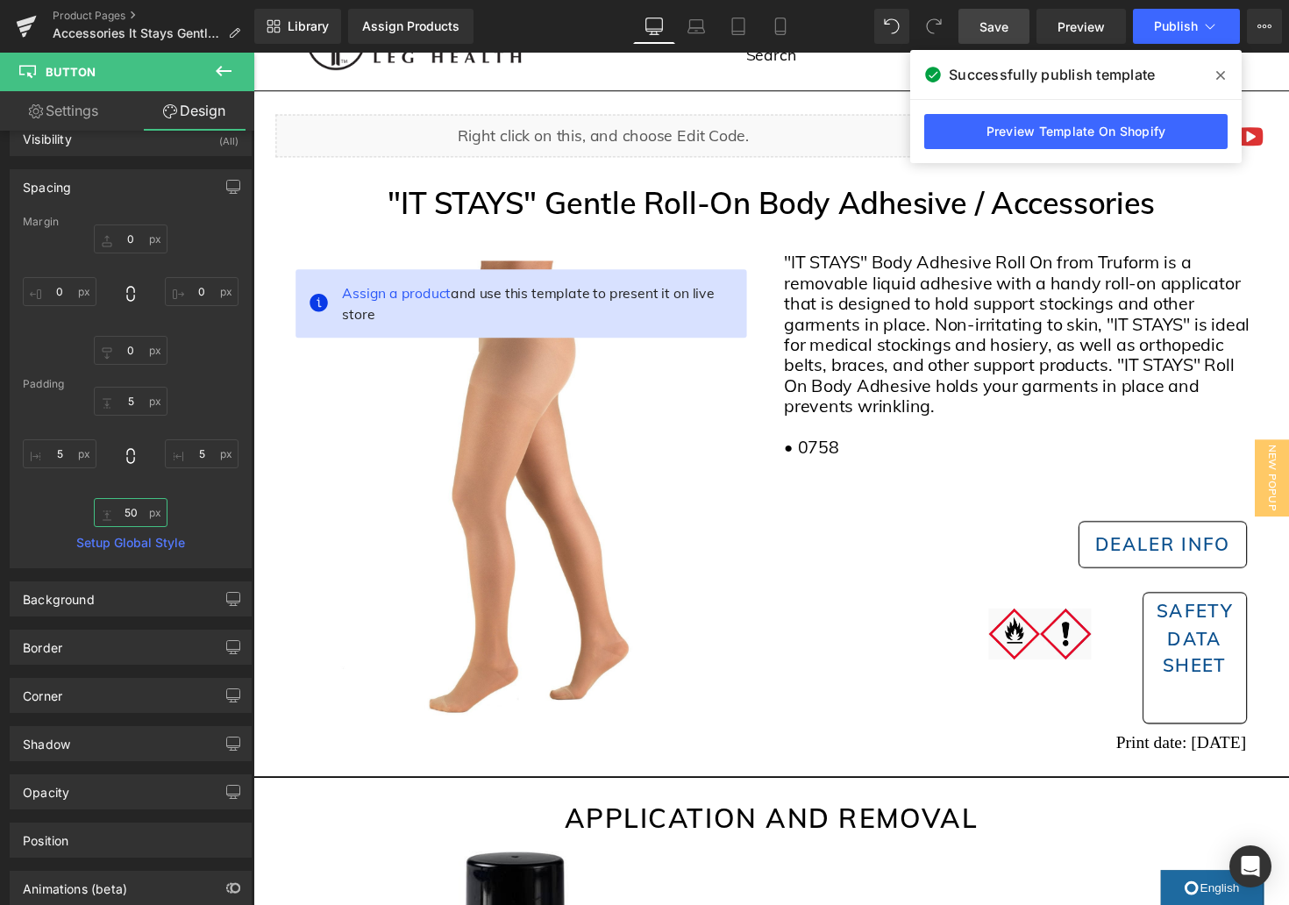
scroll to position [31, 0]
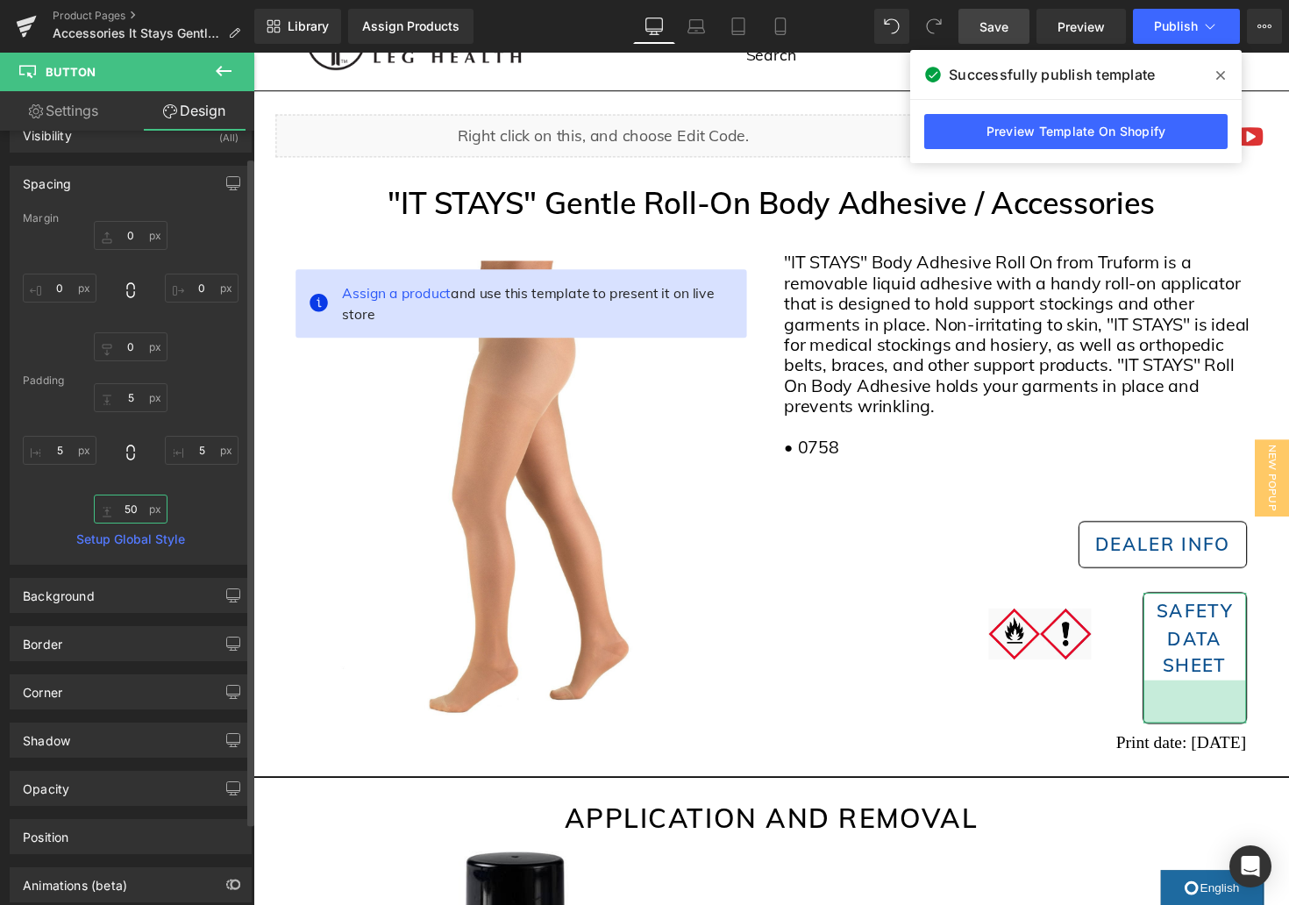
click at [131, 514] on input "50" at bounding box center [131, 509] width 74 height 29
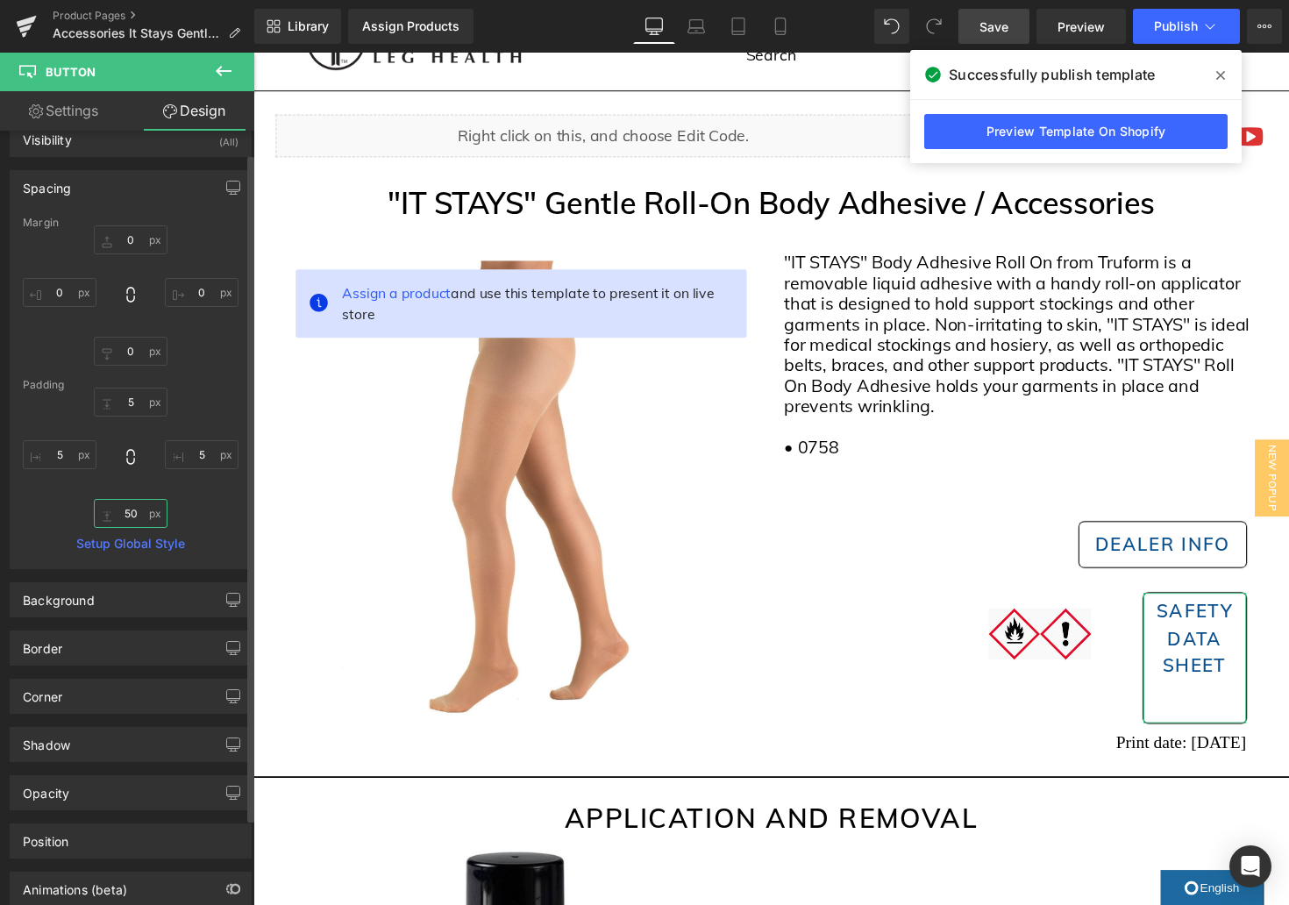
click at [126, 510] on input "50" at bounding box center [131, 513] width 74 height 29
click at [126, 510] on input "50" at bounding box center [131, 509] width 74 height 29
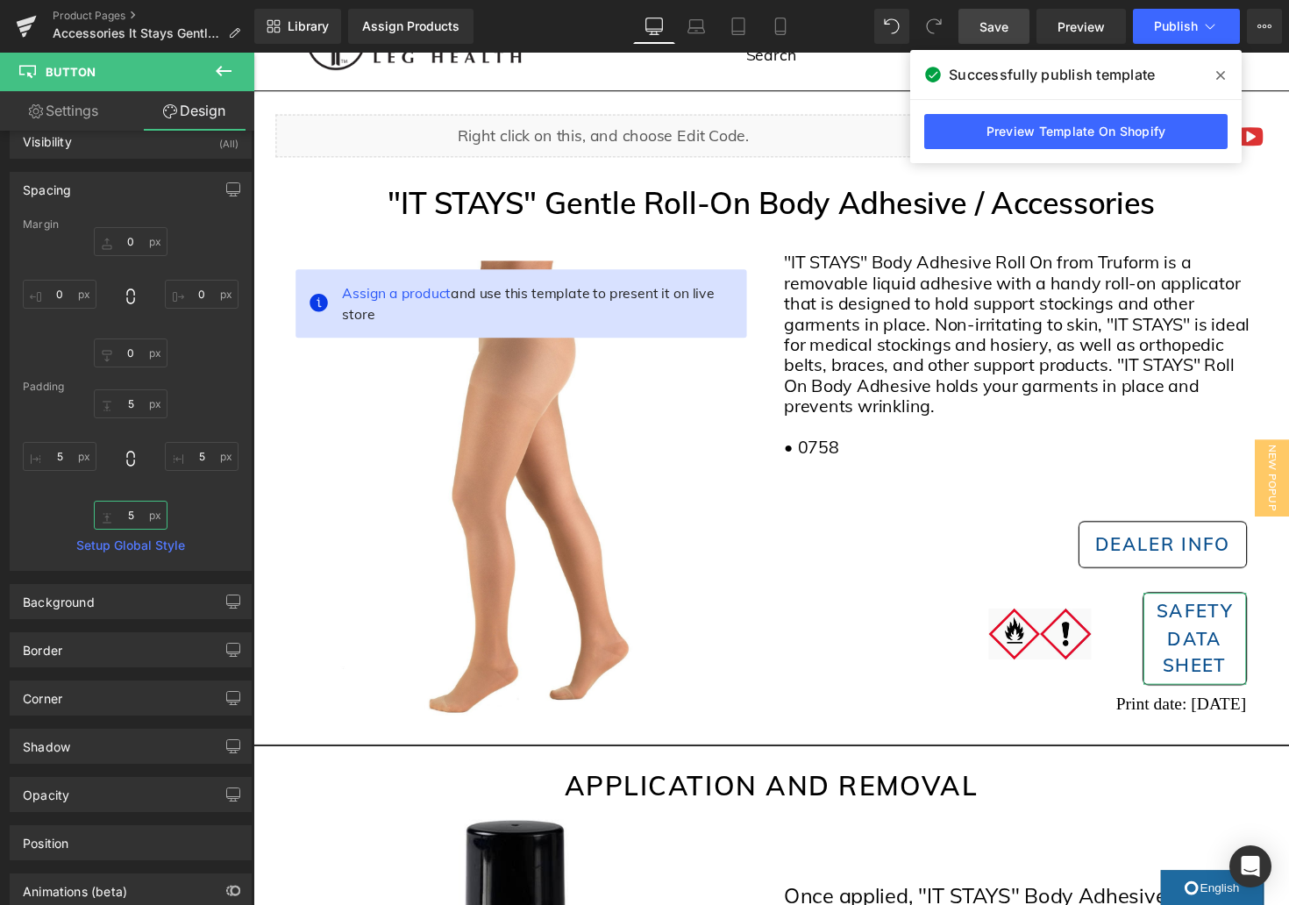
type input "5"
click at [193, 110] on link "Design" at bounding box center [194, 110] width 127 height 39
click at [65, 116] on link "Settings" at bounding box center [63, 110] width 127 height 39
type input "21"
type input "100"
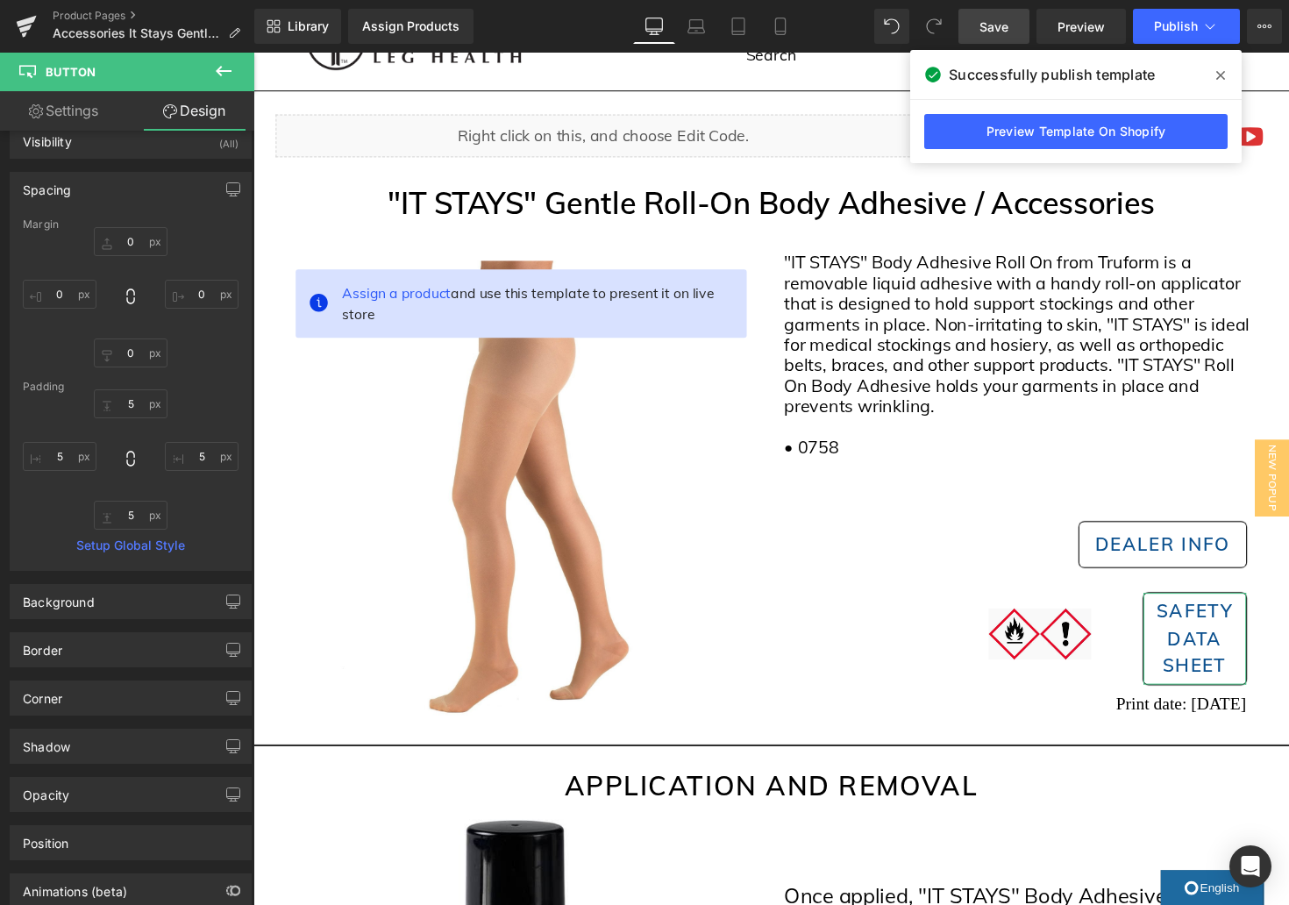
type input "100"
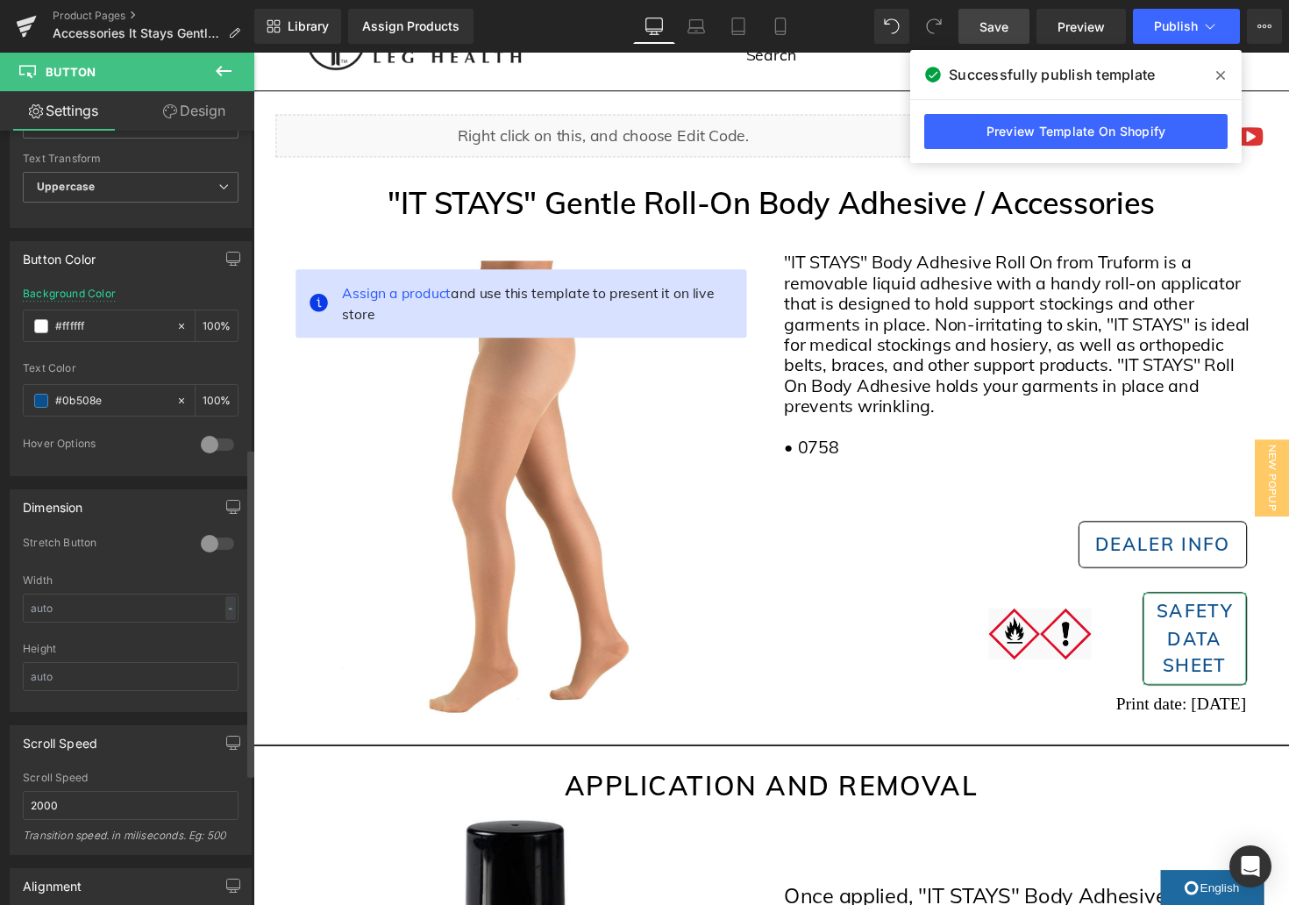
scroll to position [329, 0]
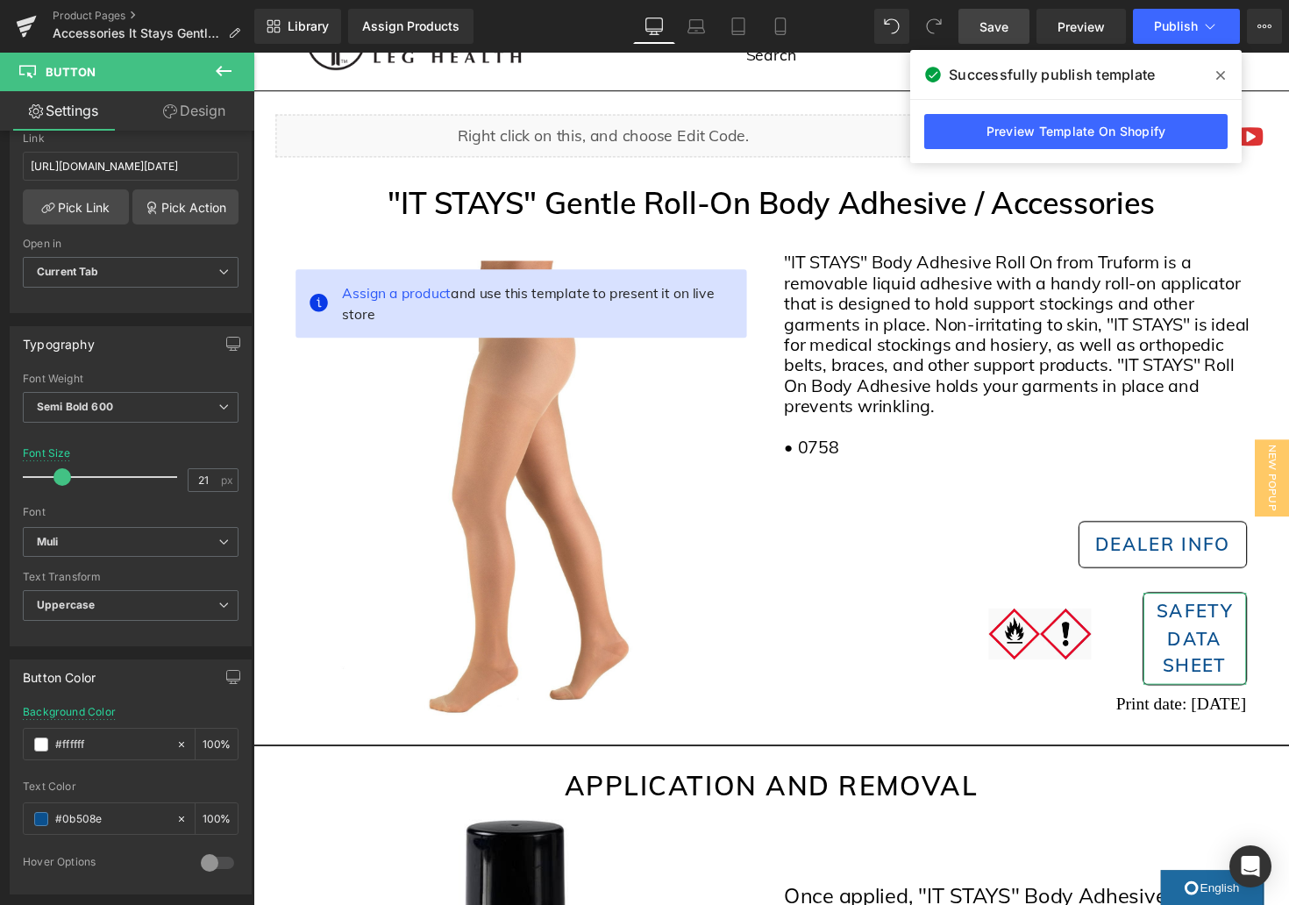
click at [206, 115] on link "Design" at bounding box center [194, 110] width 127 height 39
type input "0"
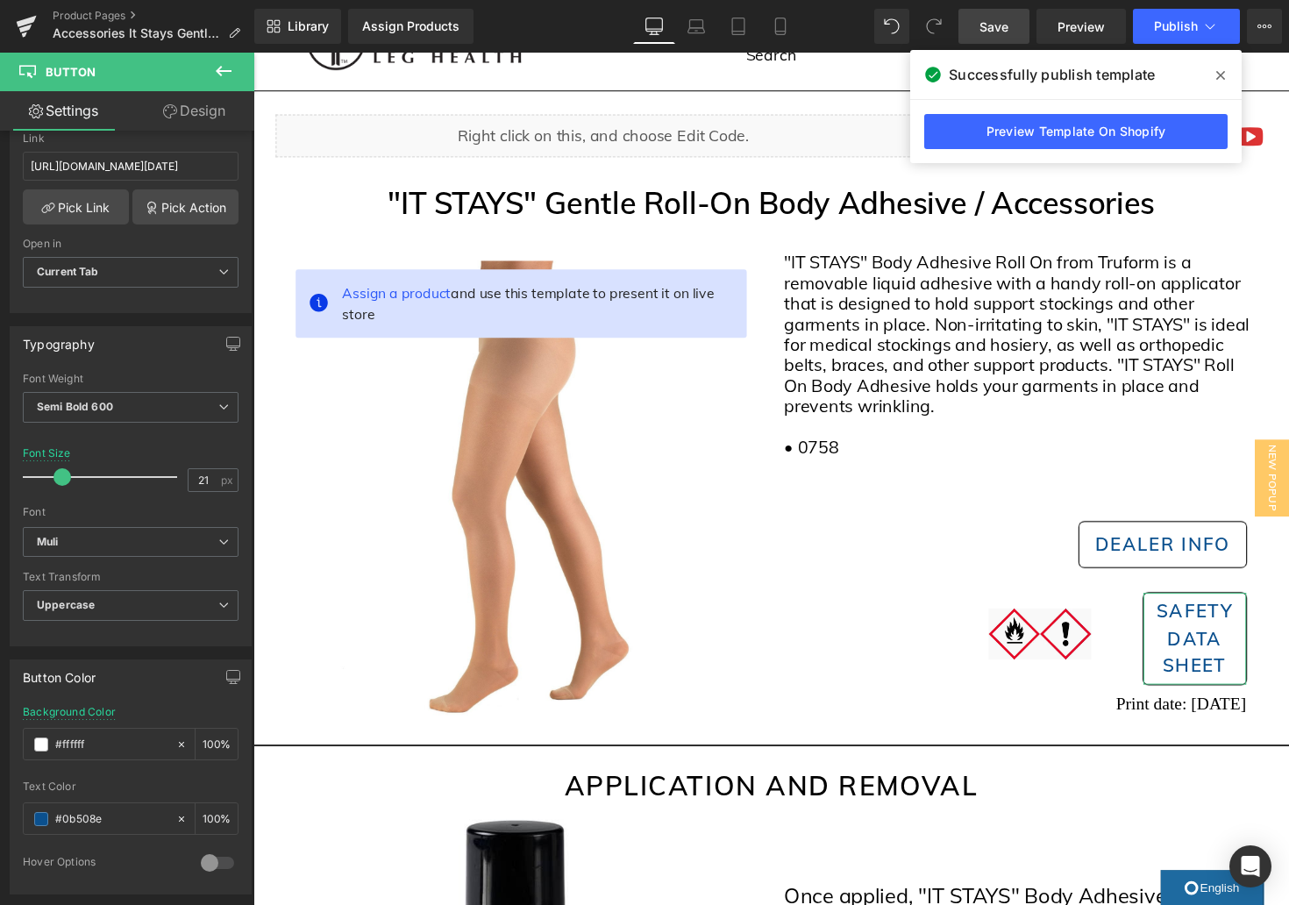
type input "5"
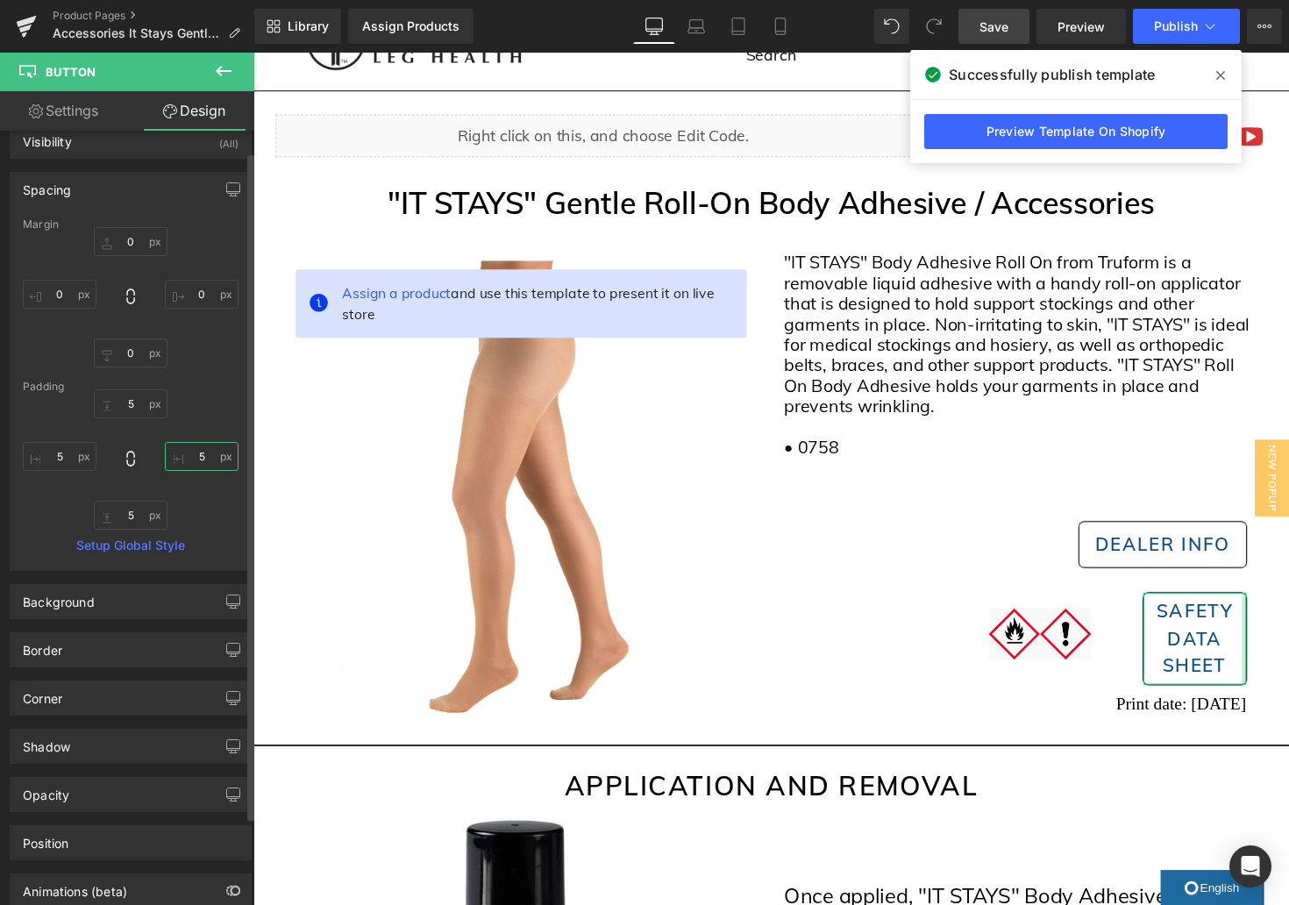
click at [194, 463] on input "5" at bounding box center [202, 456] width 74 height 29
click at [60, 293] on input "0" at bounding box center [60, 294] width 74 height 29
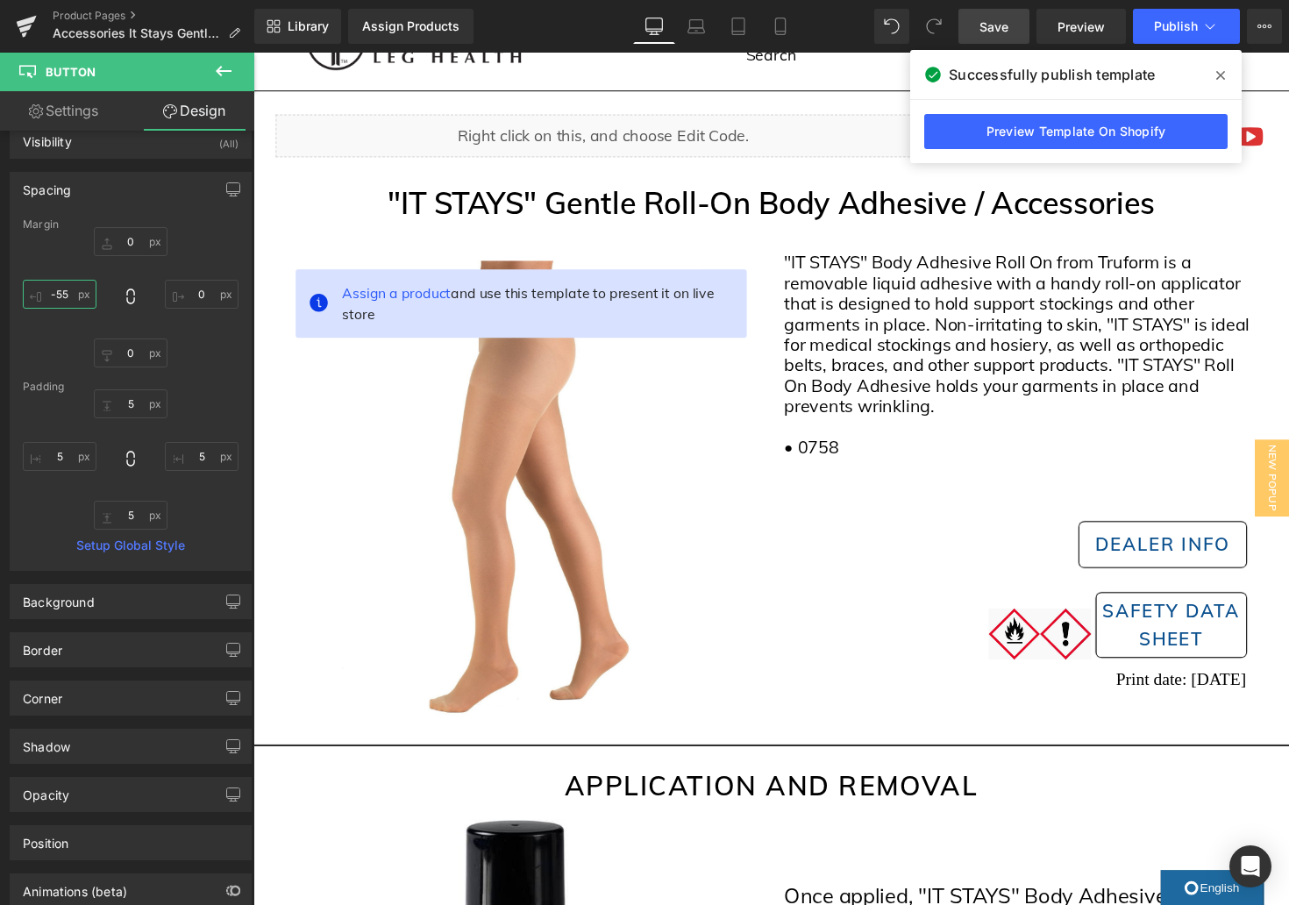
type input "-55"
click at [994, 32] on span "Save" at bounding box center [994, 27] width 29 height 18
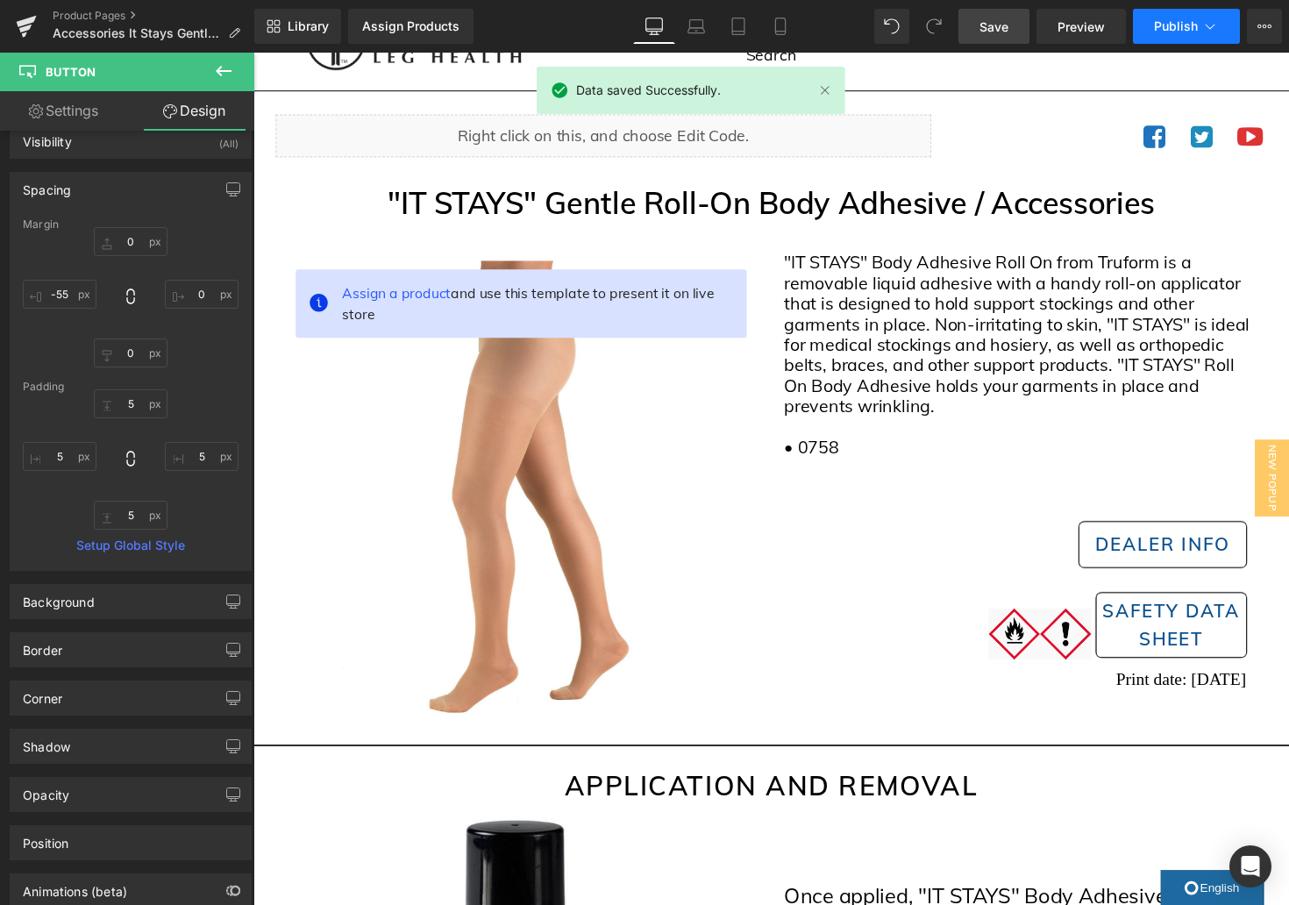
click at [1219, 32] on button "Publish" at bounding box center [1186, 26] width 107 height 35
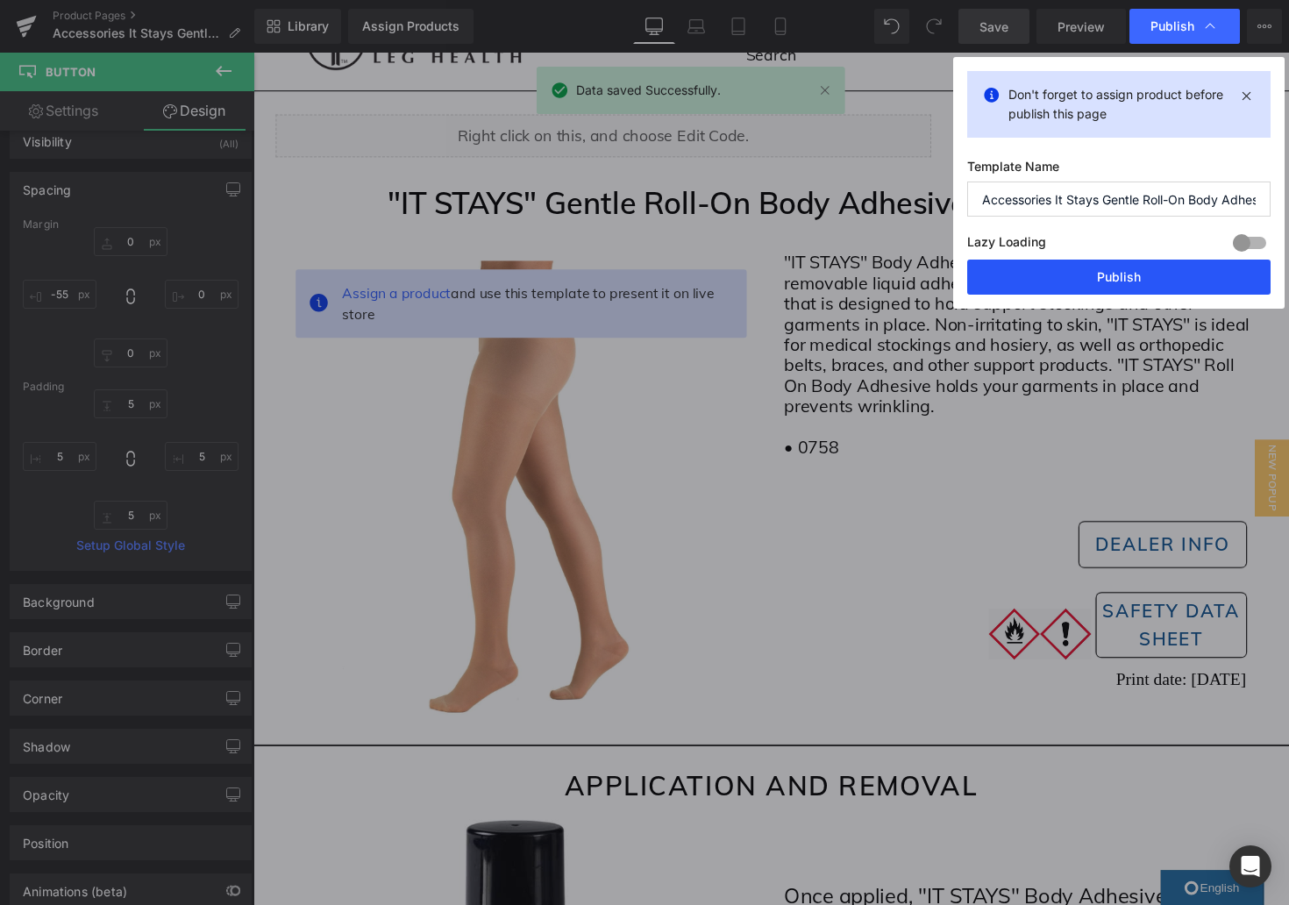
click at [1183, 285] on button "Publish" at bounding box center [1118, 277] width 303 height 35
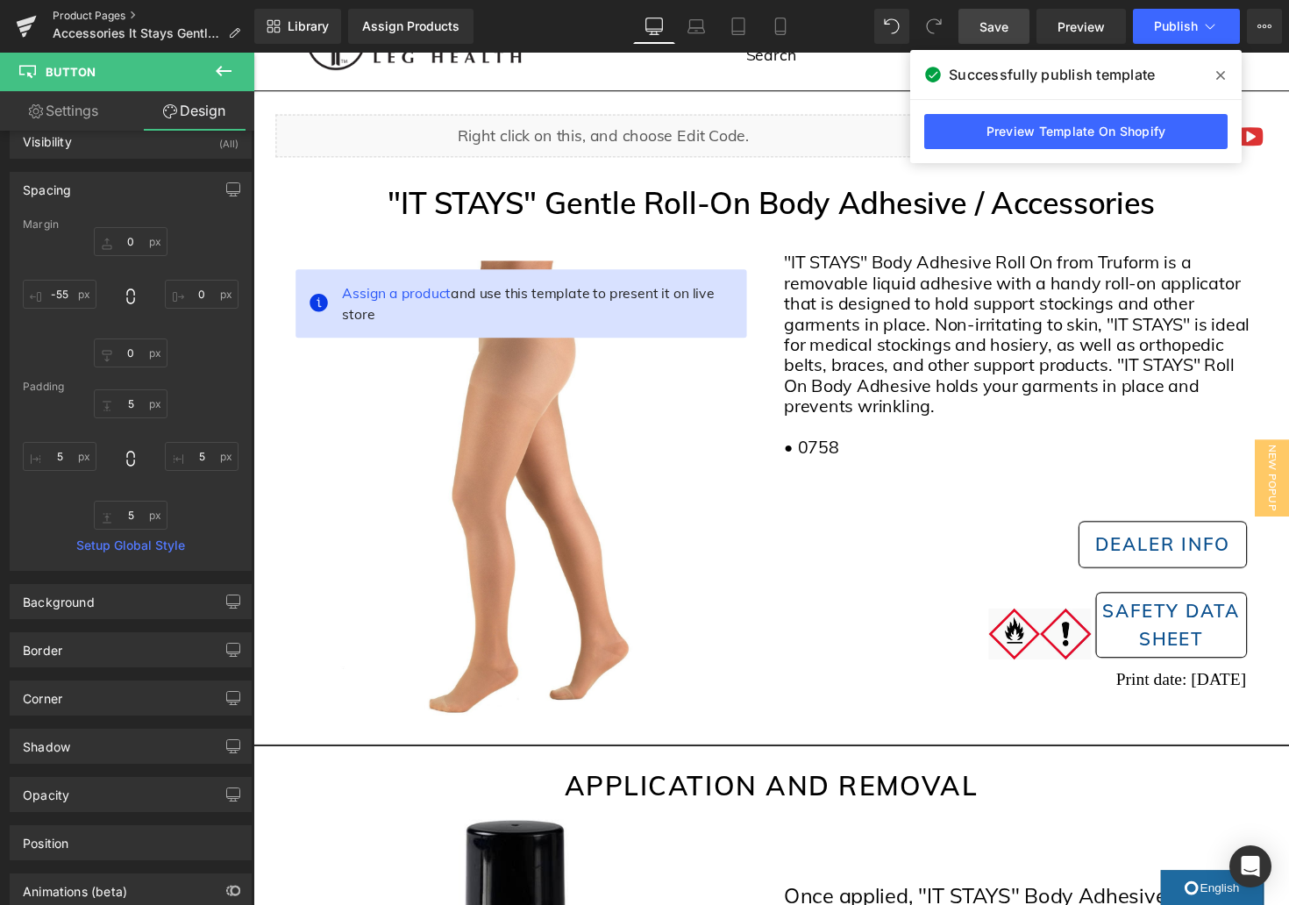
click at [89, 13] on link "Product Pages" at bounding box center [154, 16] width 202 height 14
